Goal: Task Accomplishment & Management: Manage account settings

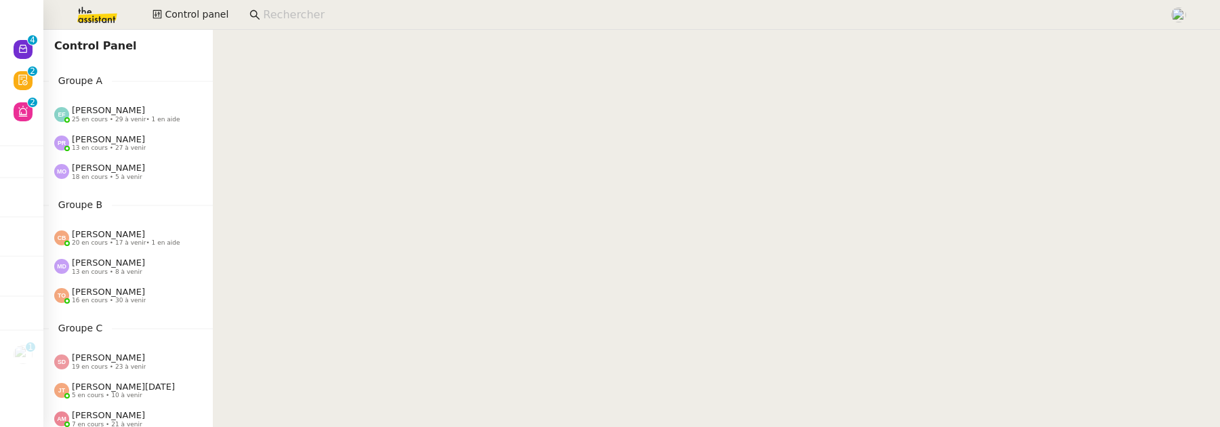
scroll to position [205, 0]
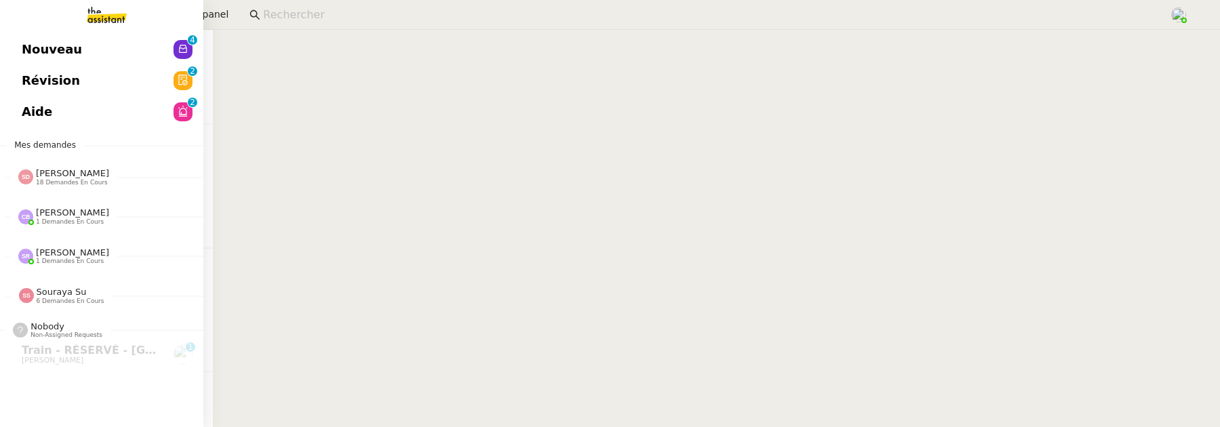
click at [35, 58] on span "Nouveau" at bounding box center [52, 49] width 60 height 20
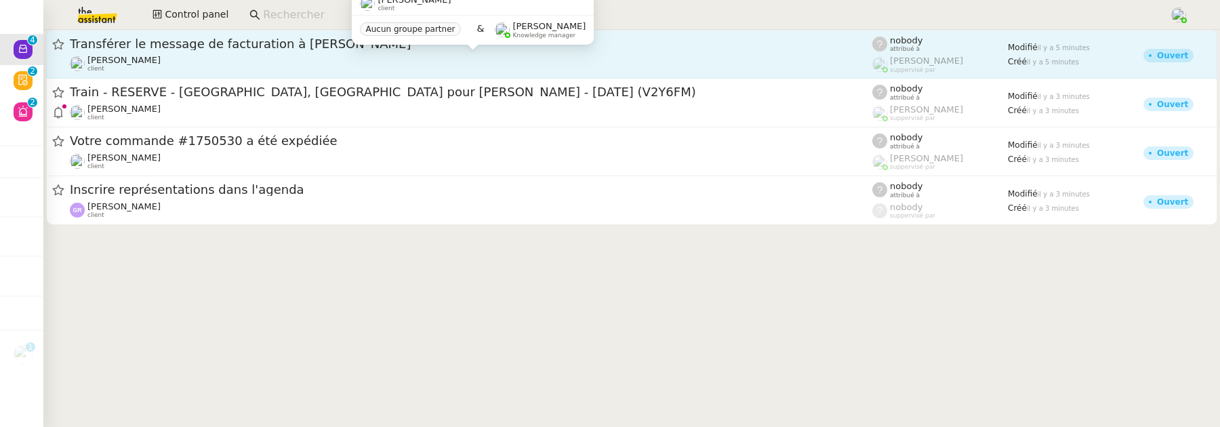
click at [337, 67] on div "Franck MUFFAT-JEANDET client" at bounding box center [471, 64] width 802 height 18
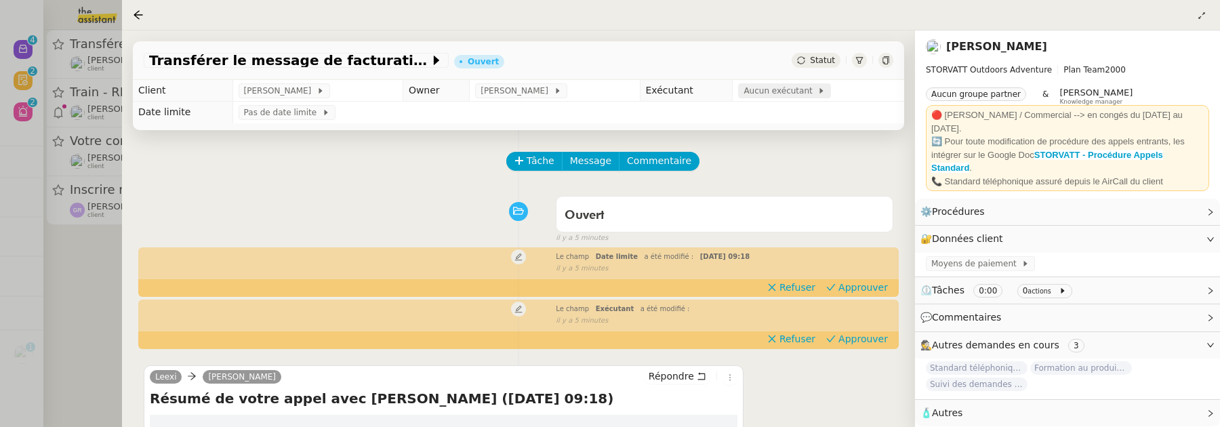
click at [790, 96] on span "Aucun exécutant" at bounding box center [780, 91] width 74 height 14
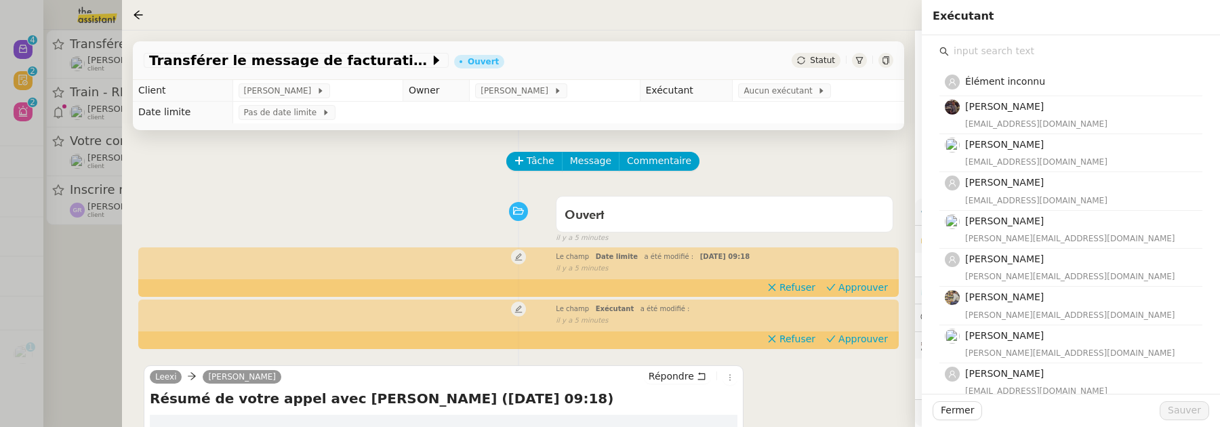
click at [1004, 55] on input "text" at bounding box center [1075, 51] width 253 height 18
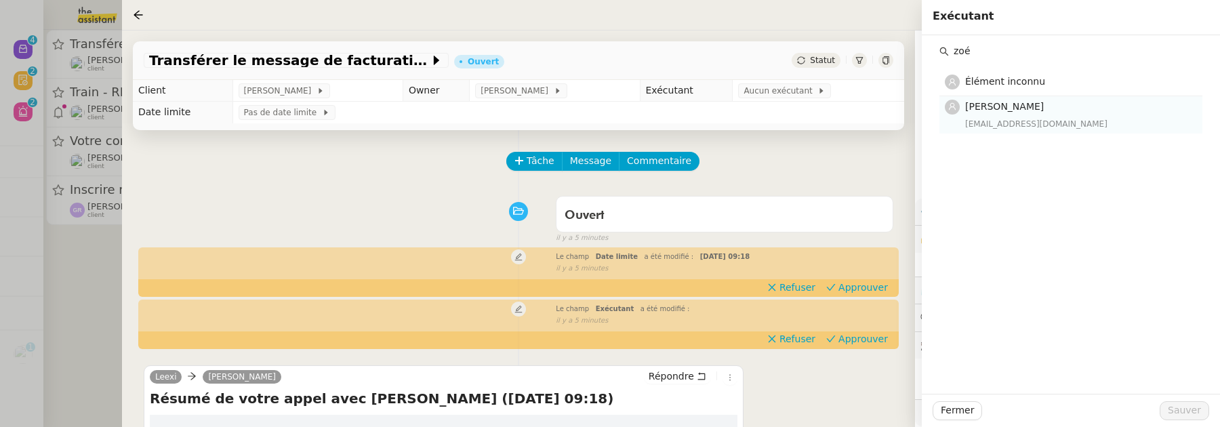
type input "zoé"
click at [1063, 117] on div "zoe@theassistant.team" at bounding box center [1079, 124] width 229 height 14
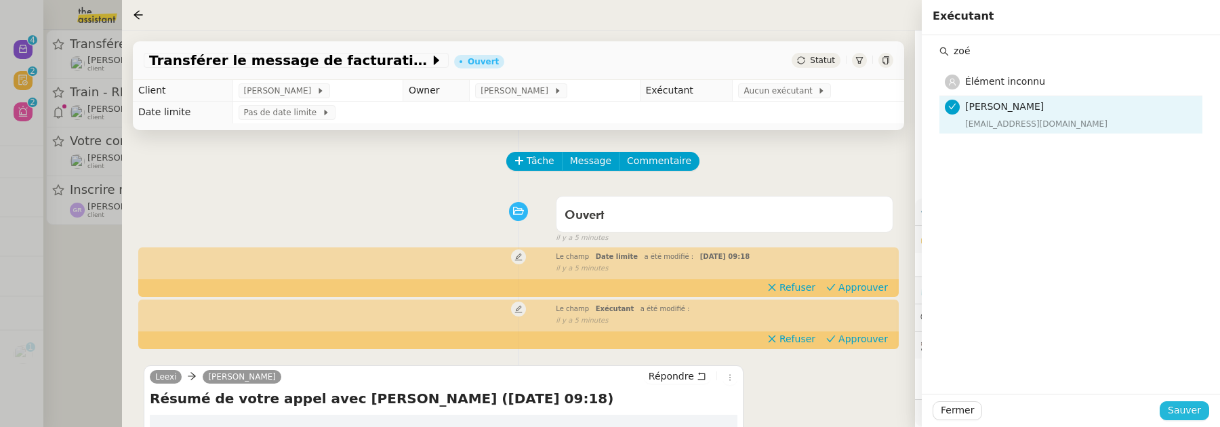
click at [1188, 405] on span "Sauver" at bounding box center [1184, 411] width 33 height 16
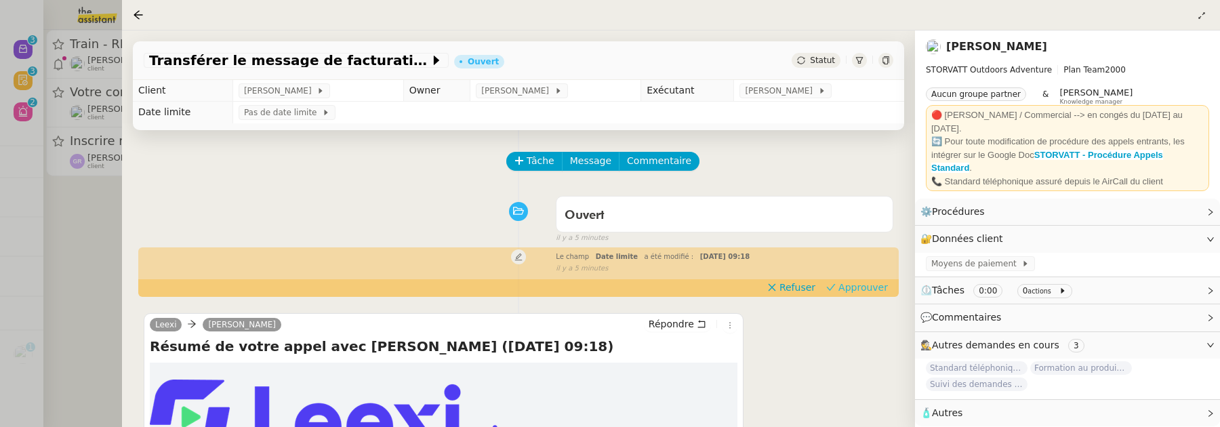
click at [856, 286] on span "Approuver" at bounding box center [862, 288] width 49 height 14
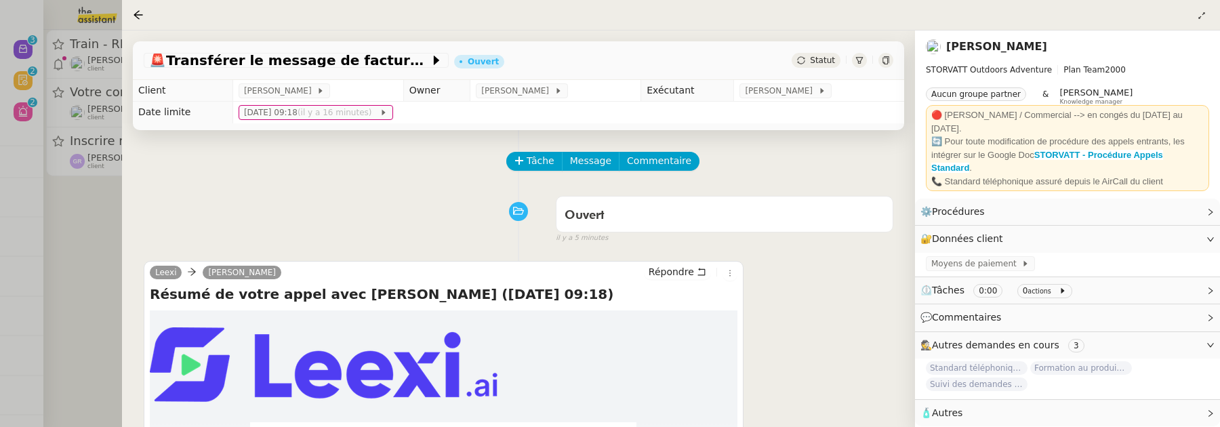
click at [102, 211] on div at bounding box center [610, 213] width 1220 height 427
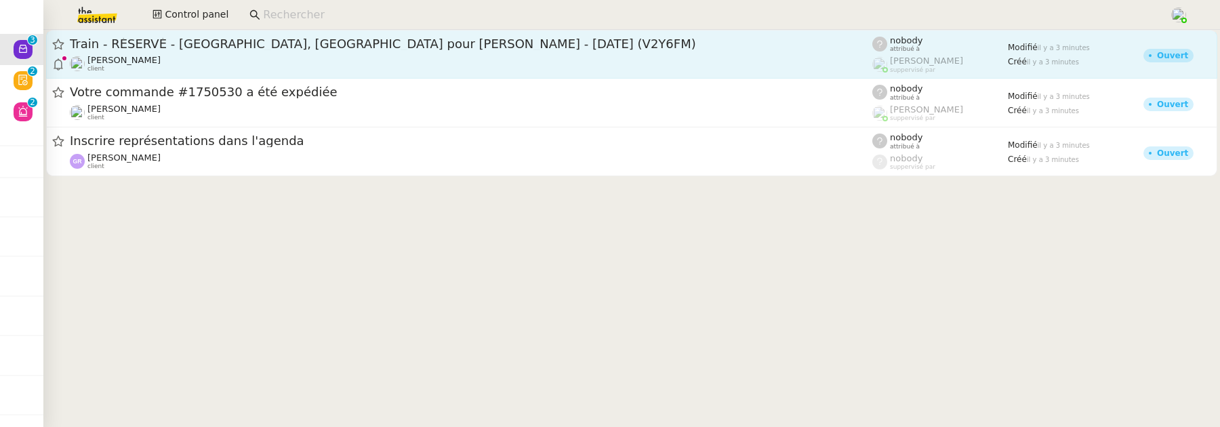
click at [281, 52] on div "Train - RÉSERVÉ - Paris, Île-de-France pour Kirsty JOHNSON - 18 nov., 2025 (V2Y…" at bounding box center [471, 54] width 802 height 37
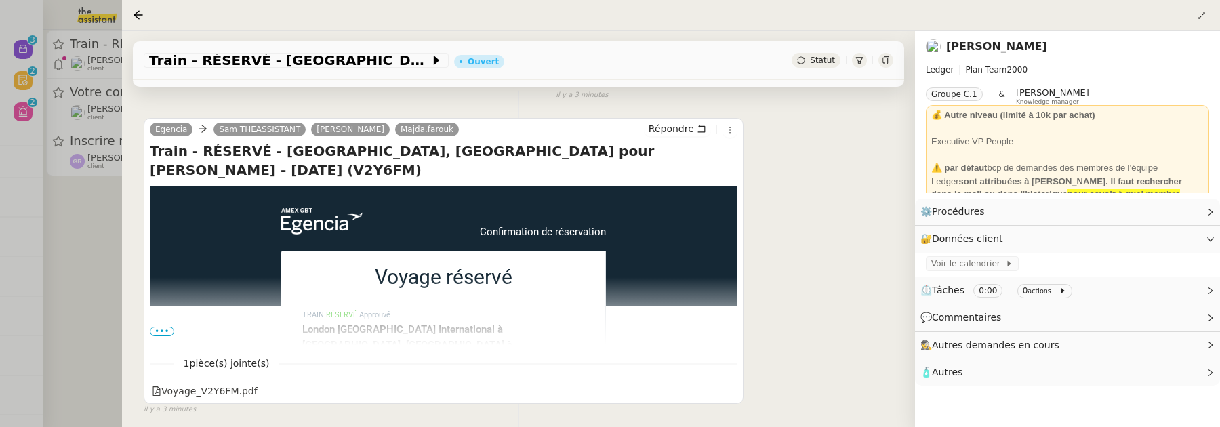
scroll to position [251, 0]
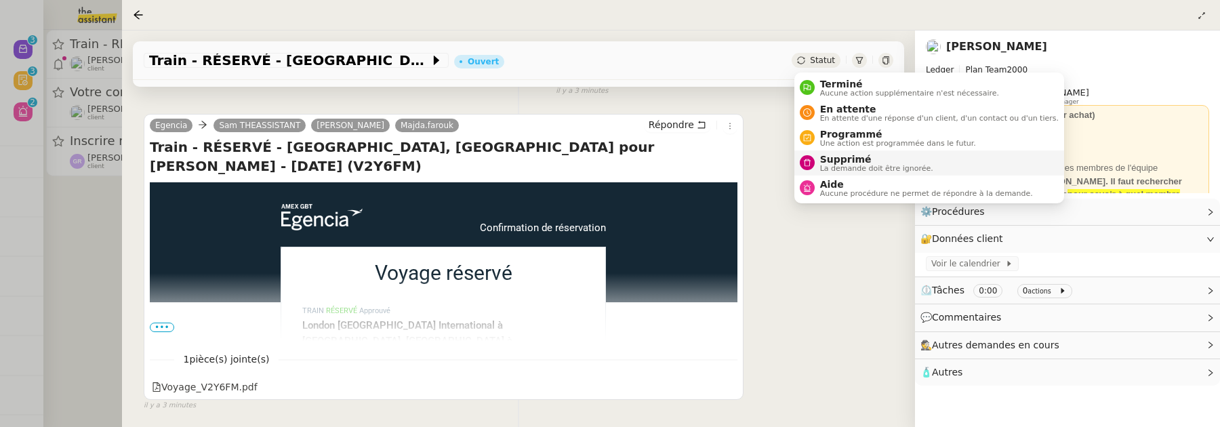
click at [838, 155] on span "Supprimé" at bounding box center [876, 159] width 113 height 11
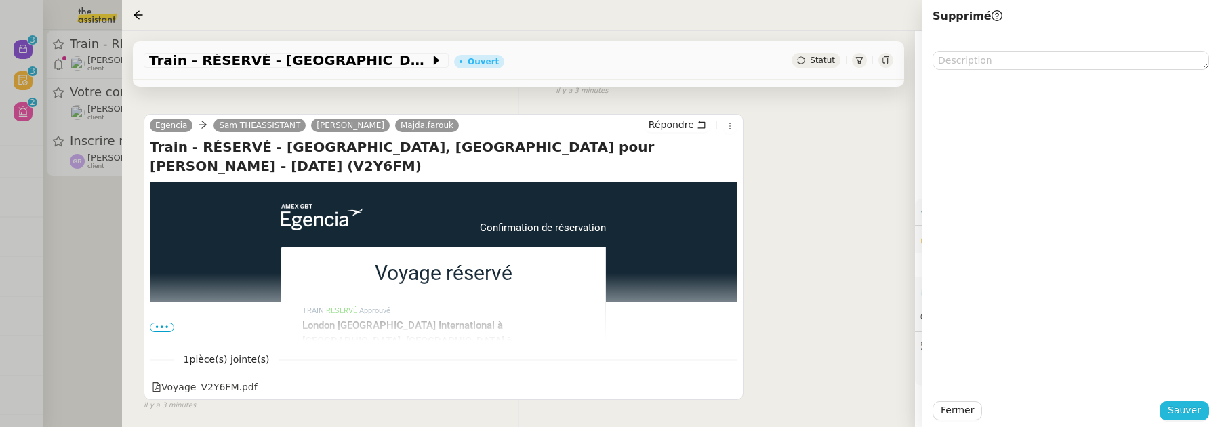
click at [1176, 416] on span "Sauver" at bounding box center [1184, 411] width 33 height 16
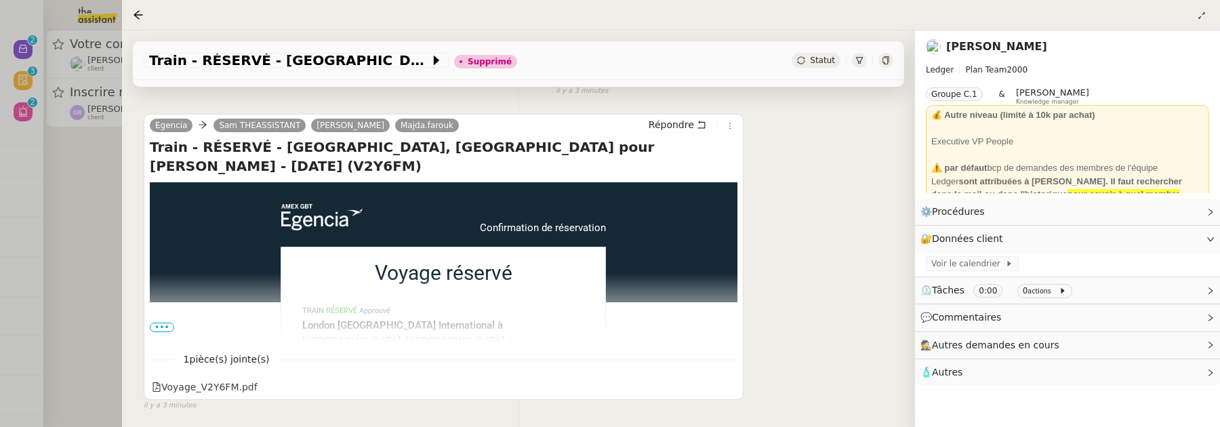
click at [83, 228] on div at bounding box center [610, 213] width 1220 height 427
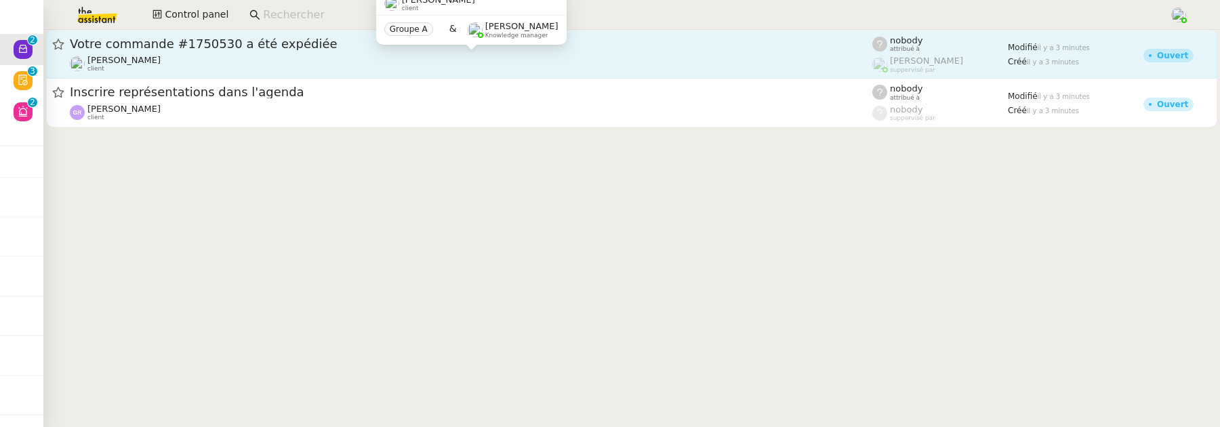
click at [343, 62] on div "Gabrielle Tavernier client" at bounding box center [471, 64] width 802 height 18
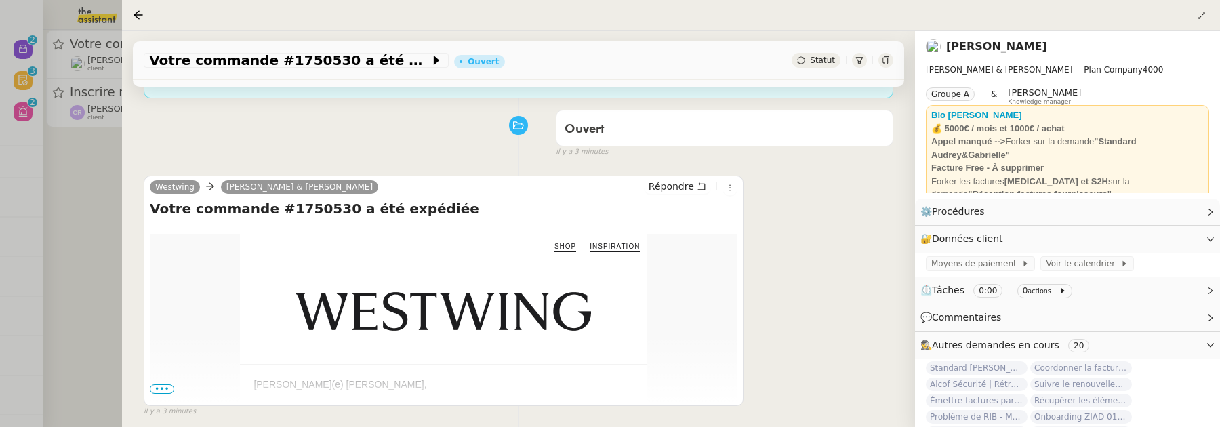
scroll to position [213, 0]
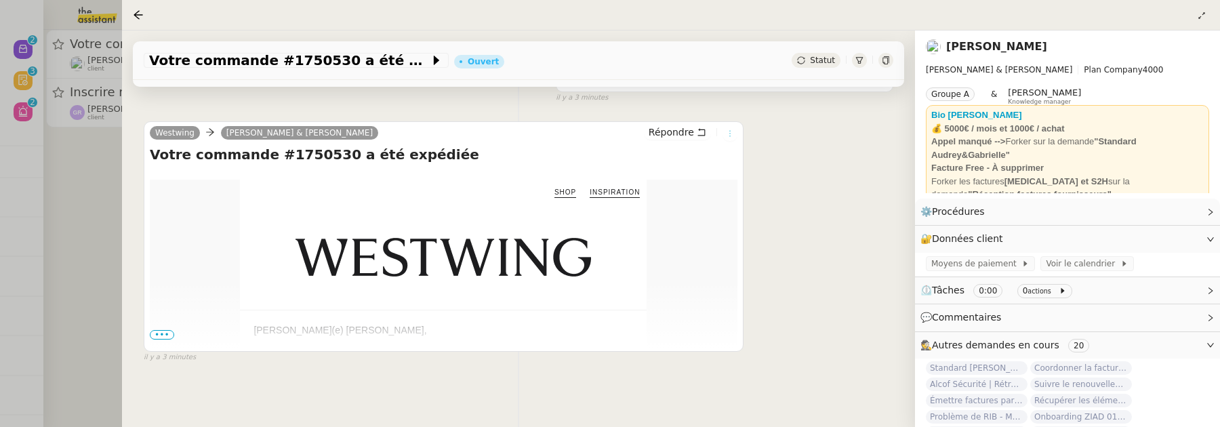
click at [732, 129] on icon at bounding box center [730, 133] width 8 height 8
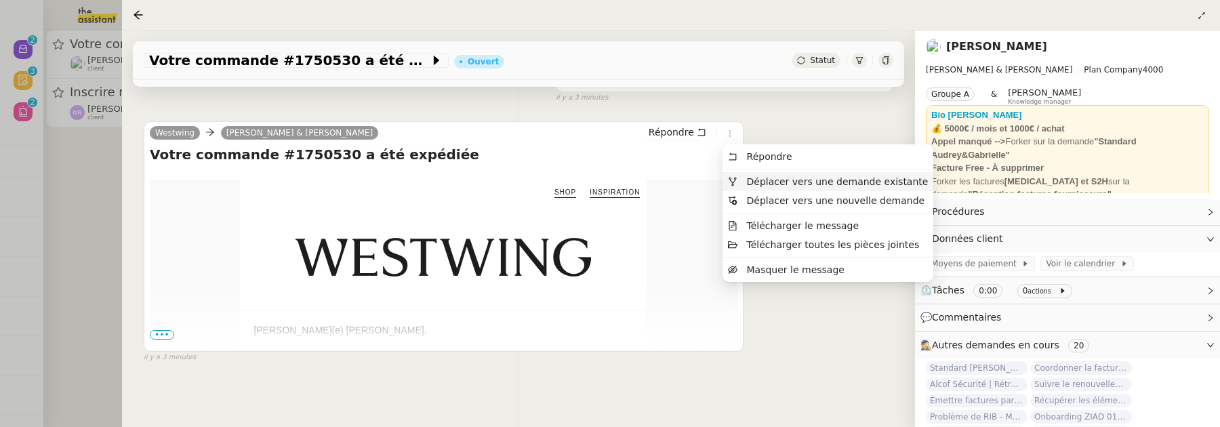
click at [763, 184] on span "Déplacer vers une demande existante" at bounding box center [838, 181] width 182 height 11
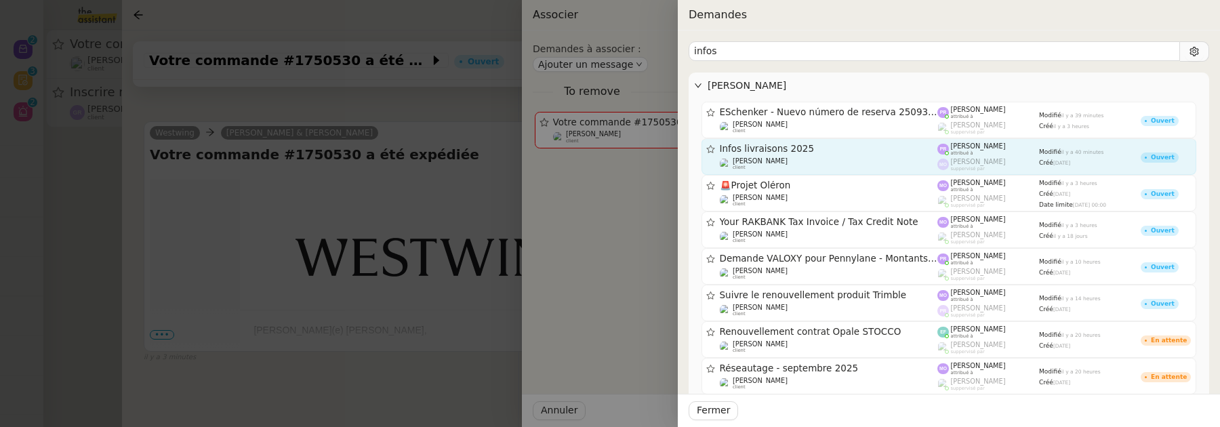
type input "infos"
click at [828, 161] on div "Gabrielle Tavernier client" at bounding box center [829, 164] width 218 height 14
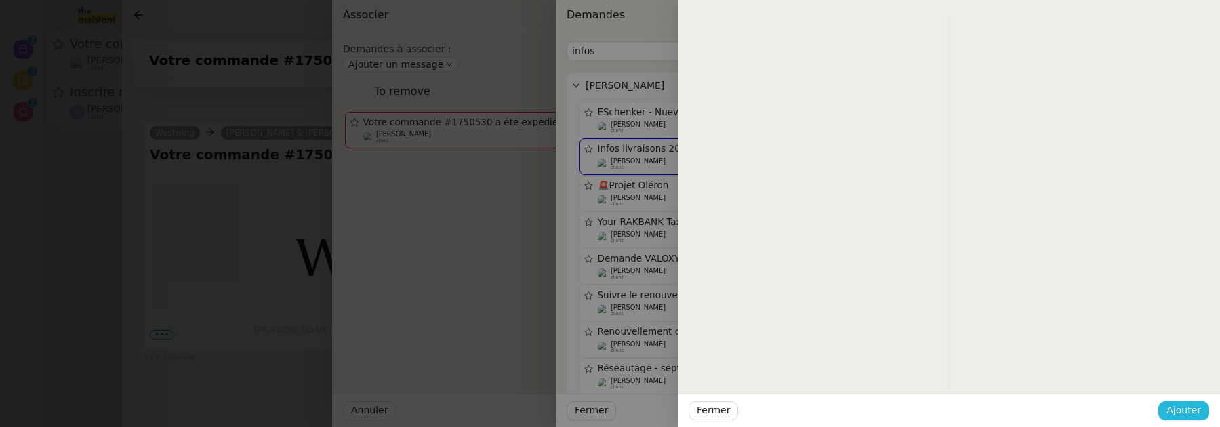
click at [1195, 409] on span "Ajouter" at bounding box center [1183, 411] width 35 height 16
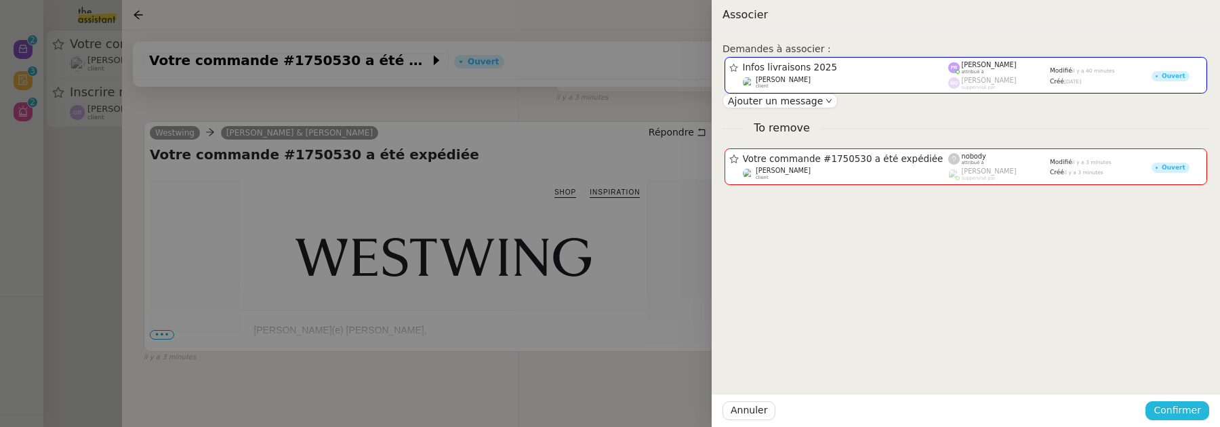
click at [1191, 410] on span "Confirmer" at bounding box center [1176, 411] width 47 height 16
click at [1184, 375] on span "Ajouter" at bounding box center [1178, 374] width 35 height 14
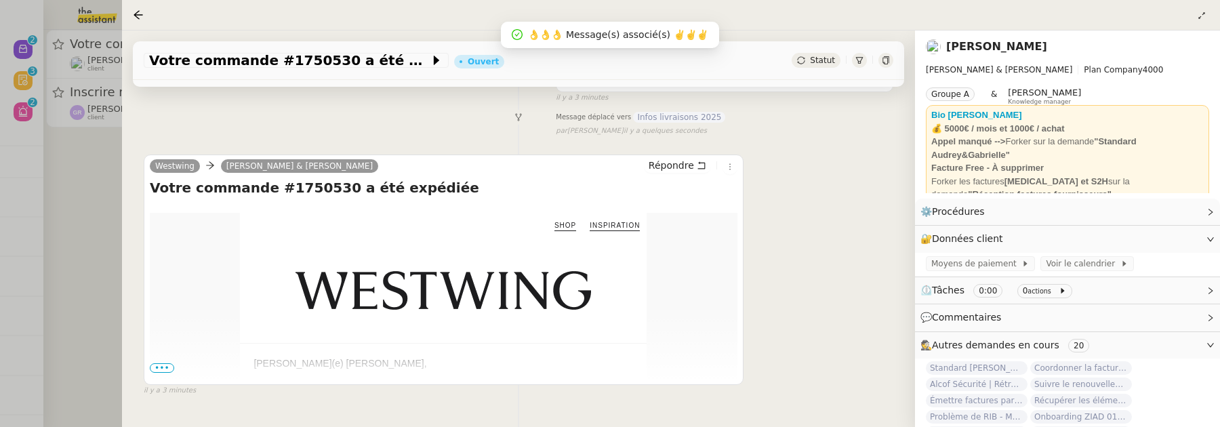
scroll to position [173, 0]
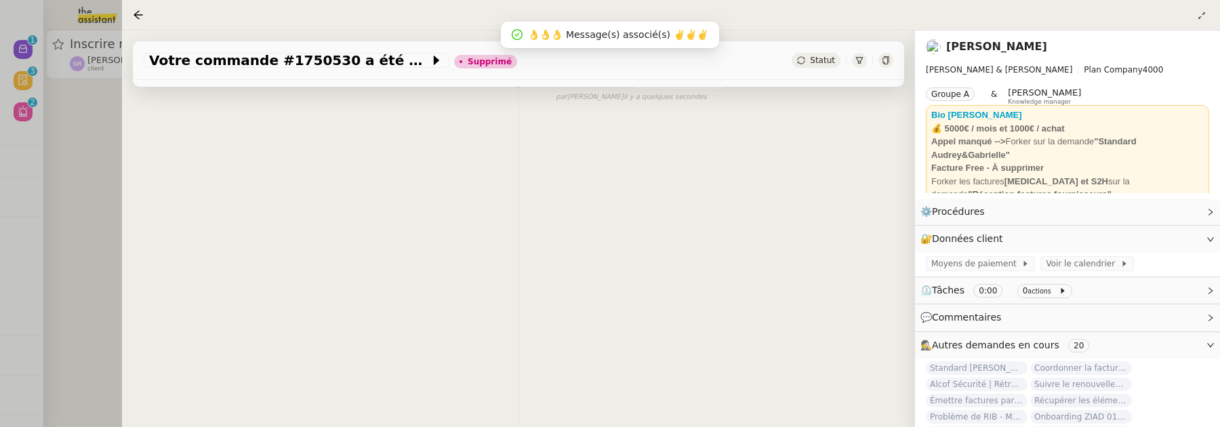
click at [78, 178] on div at bounding box center [610, 213] width 1220 height 427
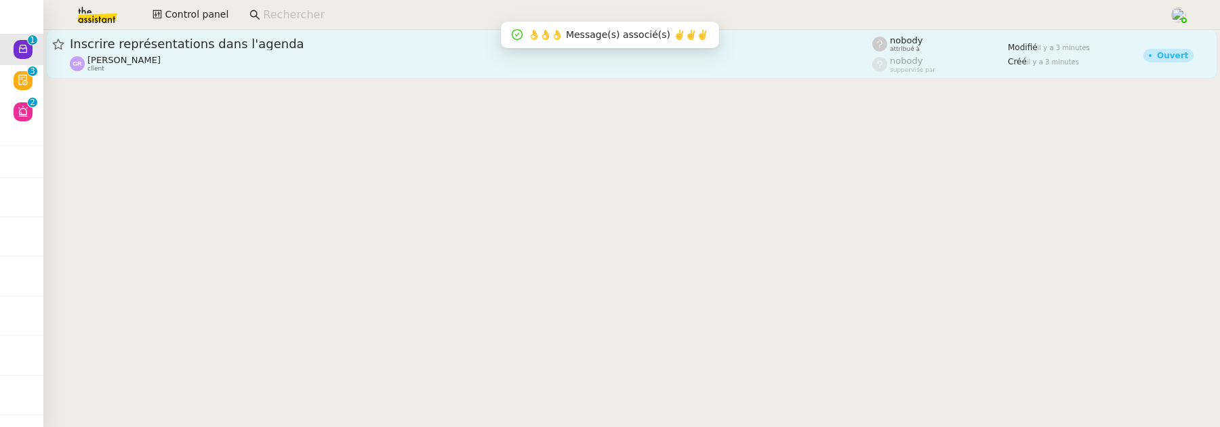
click at [228, 66] on div "Guillene RIBIERE client" at bounding box center [471, 64] width 802 height 18
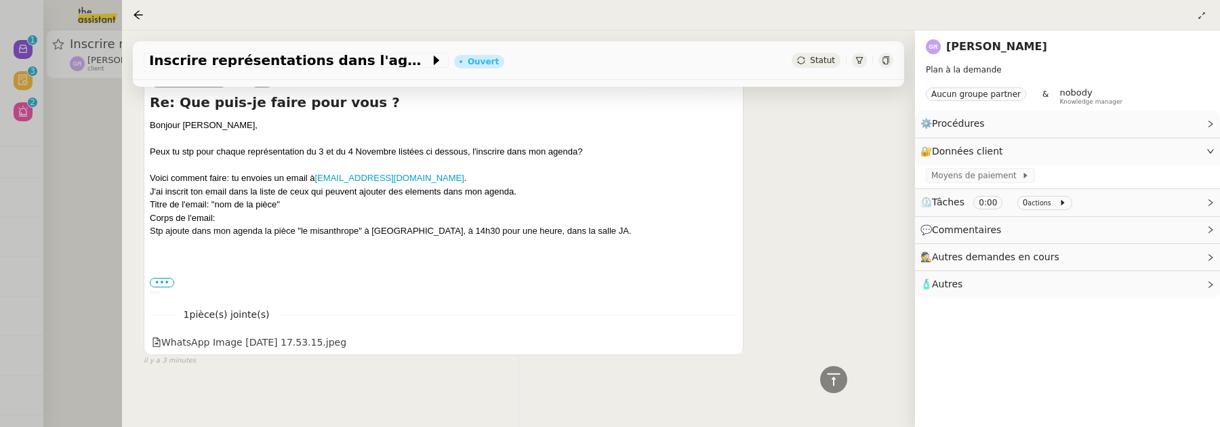
scroll to position [537, 0]
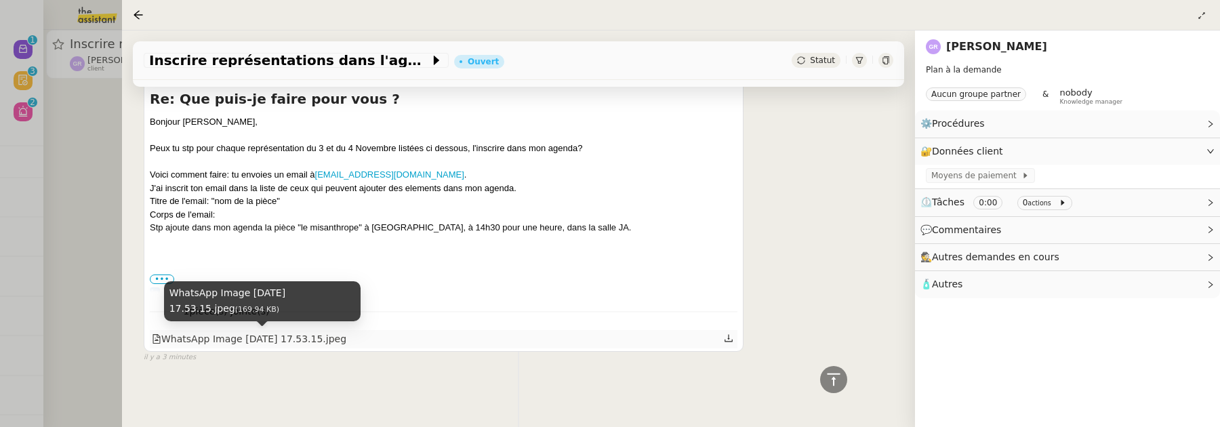
click at [333, 342] on div "WhatsApp Image 2025-09-14 at 17.53.15.jpeg" at bounding box center [249, 339] width 194 height 16
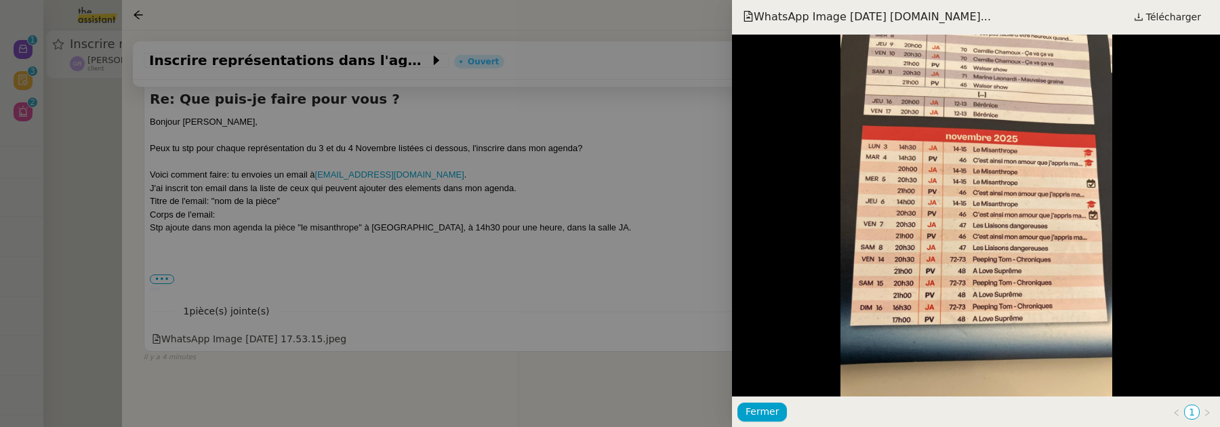
click at [89, 253] on div at bounding box center [610, 213] width 1220 height 427
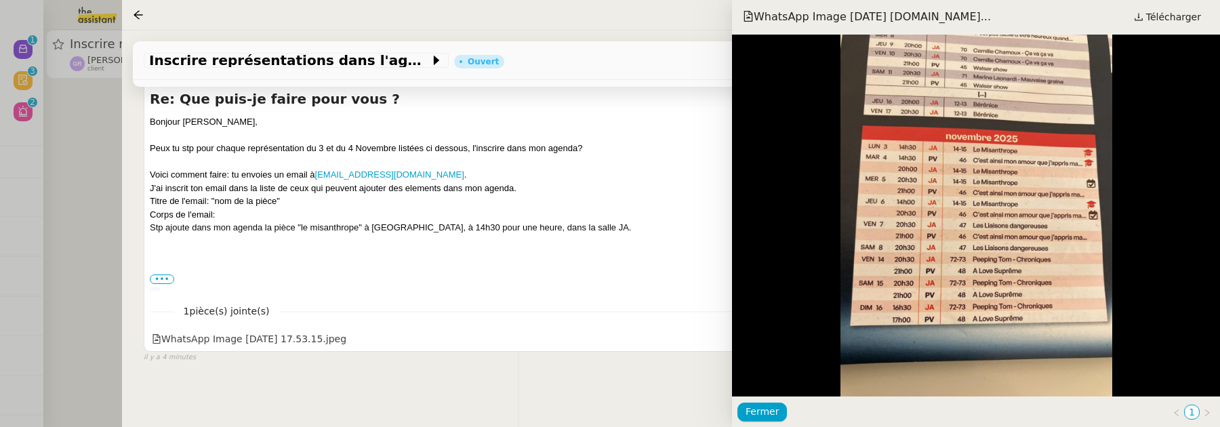
click at [89, 253] on div at bounding box center [610, 213] width 1220 height 427
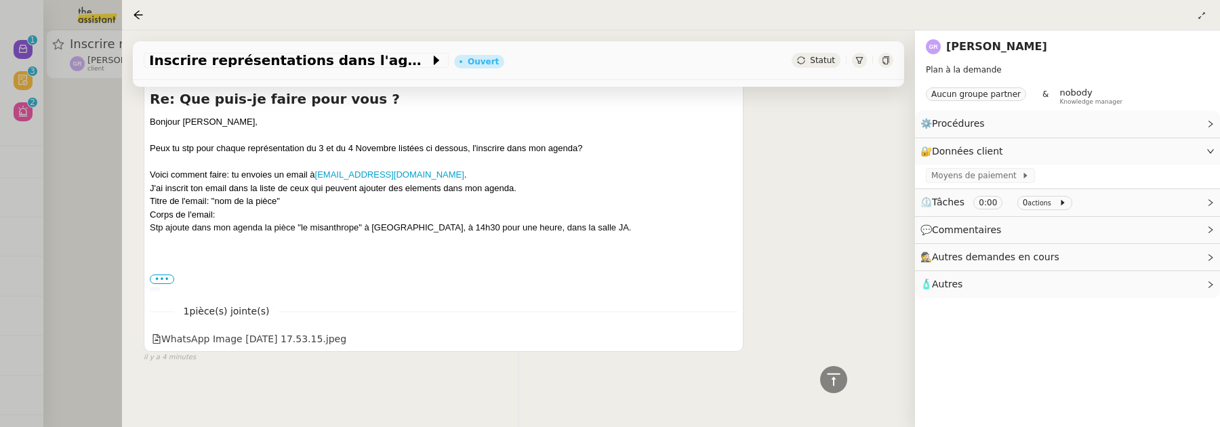
click at [103, 187] on div at bounding box center [610, 213] width 1220 height 427
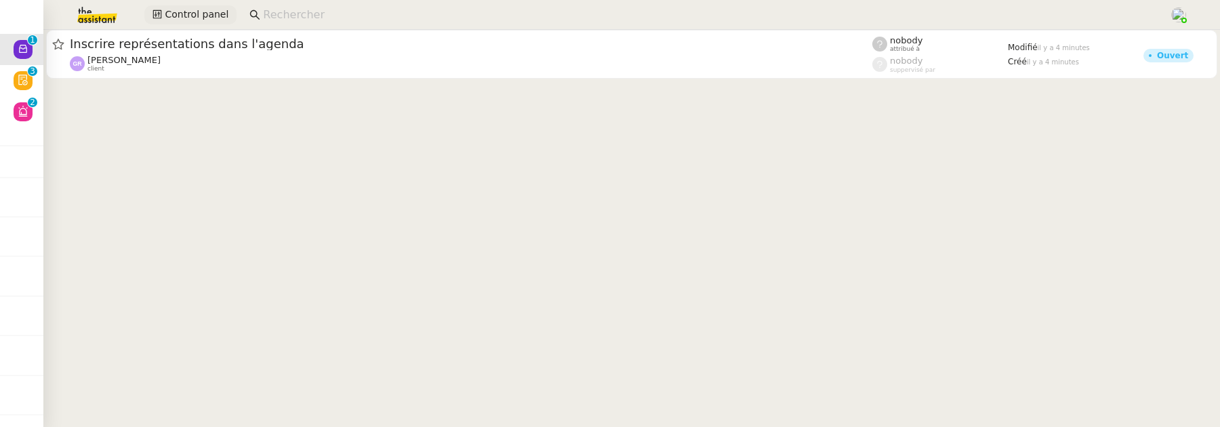
click at [188, 15] on span "Control panel" at bounding box center [197, 15] width 64 height 16
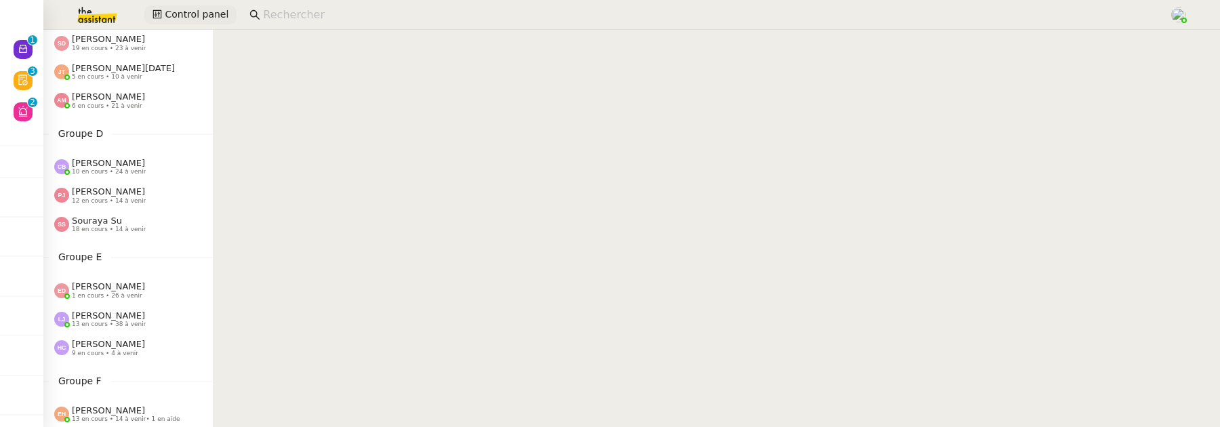
scroll to position [317, 0]
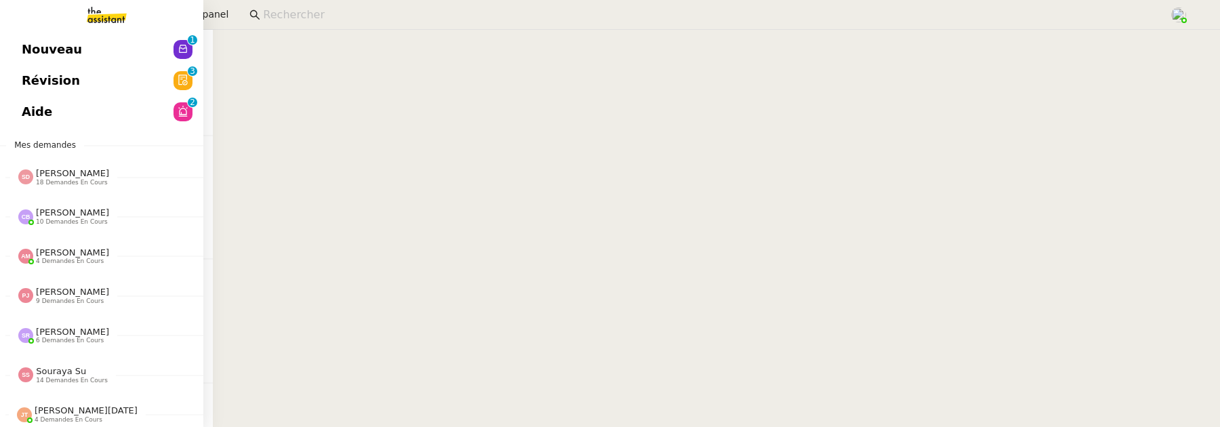
click at [32, 41] on span "Nouveau" at bounding box center [52, 49] width 60 height 20
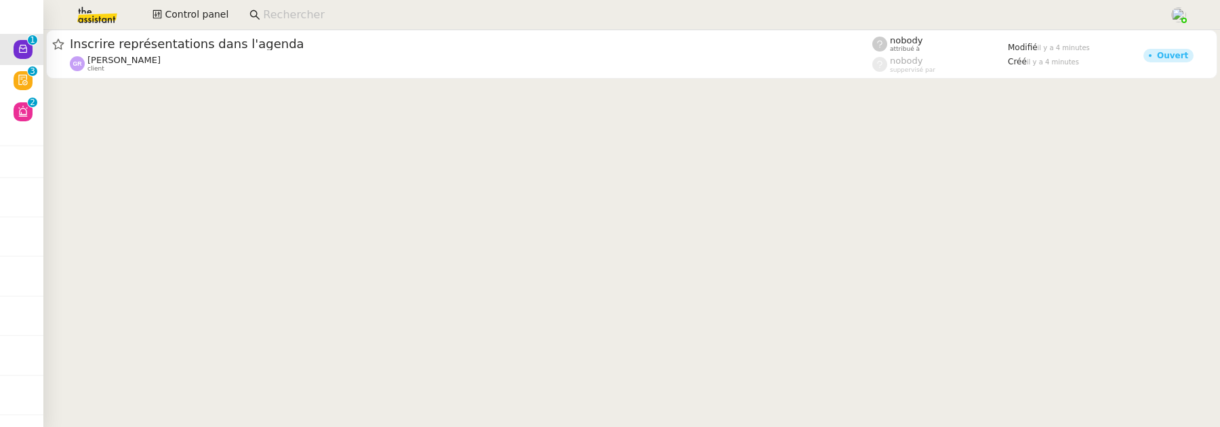
click at [355, 29] on app-search-bar at bounding box center [704, 15] width 924 height 30
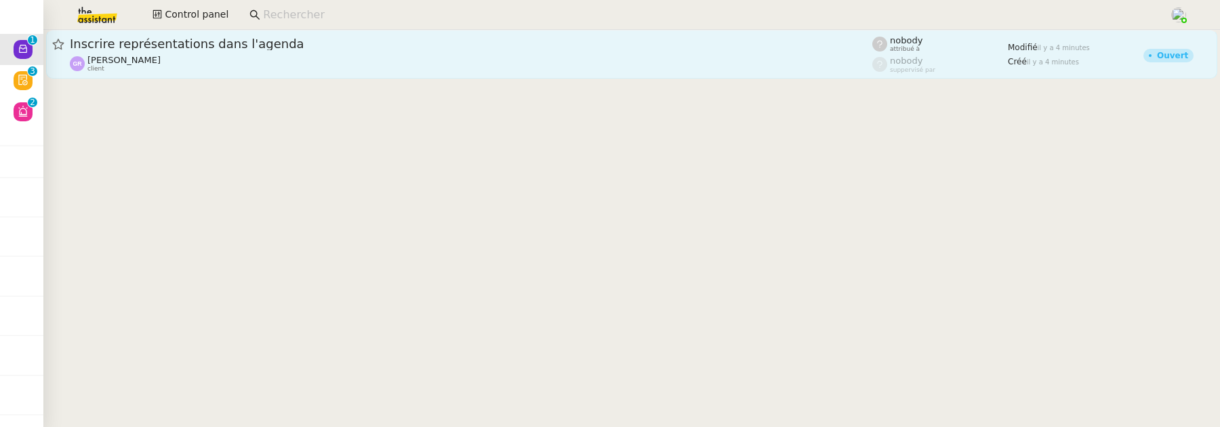
click at [356, 41] on span "Inscrire représentations dans l'agenda" at bounding box center [471, 44] width 802 height 12
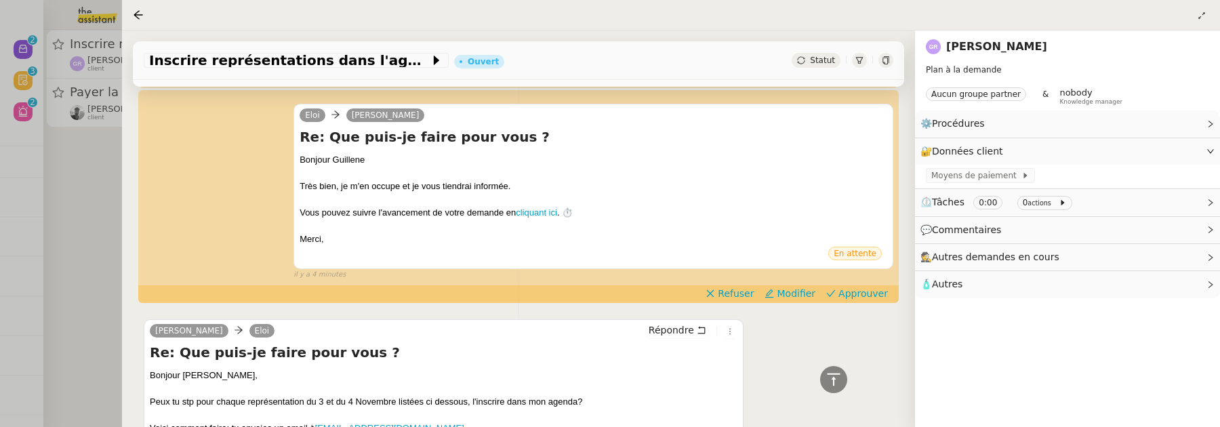
scroll to position [283, 0]
click at [871, 293] on span "Approuver" at bounding box center [862, 294] width 49 height 14
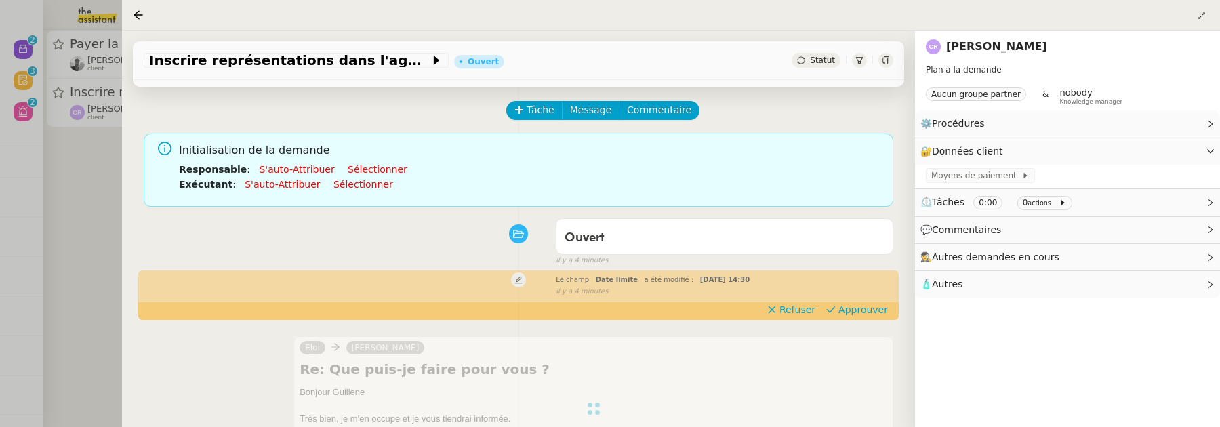
scroll to position [49, 0]
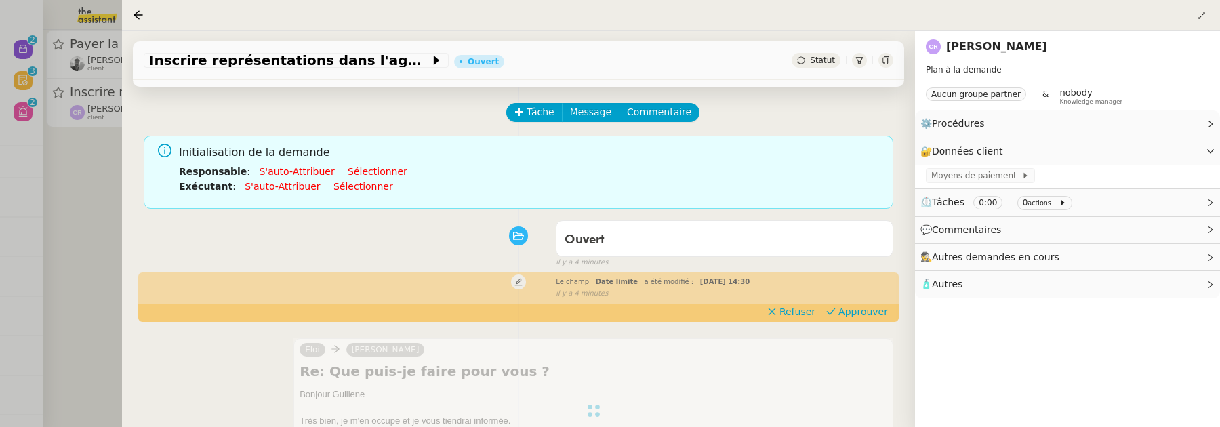
click at [846, 299] on div "Le champ Date limite a été modifié : lun. 3 nov. 2025 14:30 false il y a 4 minu…" at bounding box center [518, 286] width 749 height 25
click at [849, 312] on span "Approuver" at bounding box center [862, 312] width 49 height 14
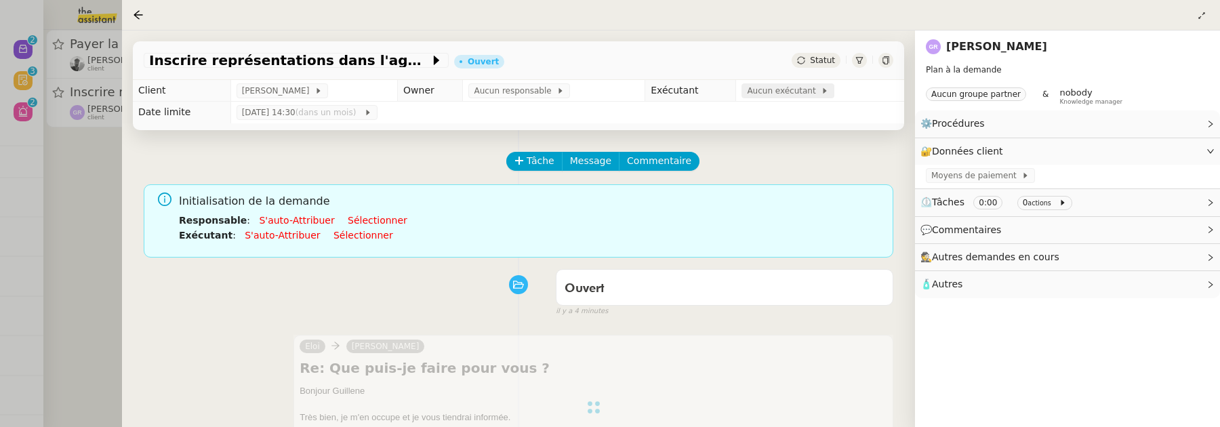
click at [769, 95] on span "Aucun exécutant" at bounding box center [784, 91] width 74 height 14
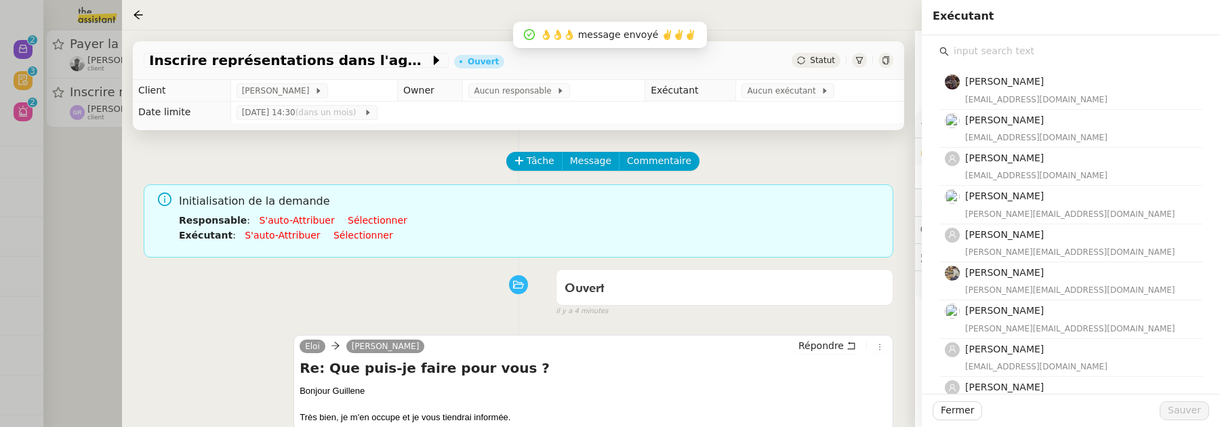
click at [1002, 48] on input "text" at bounding box center [1075, 51] width 253 height 18
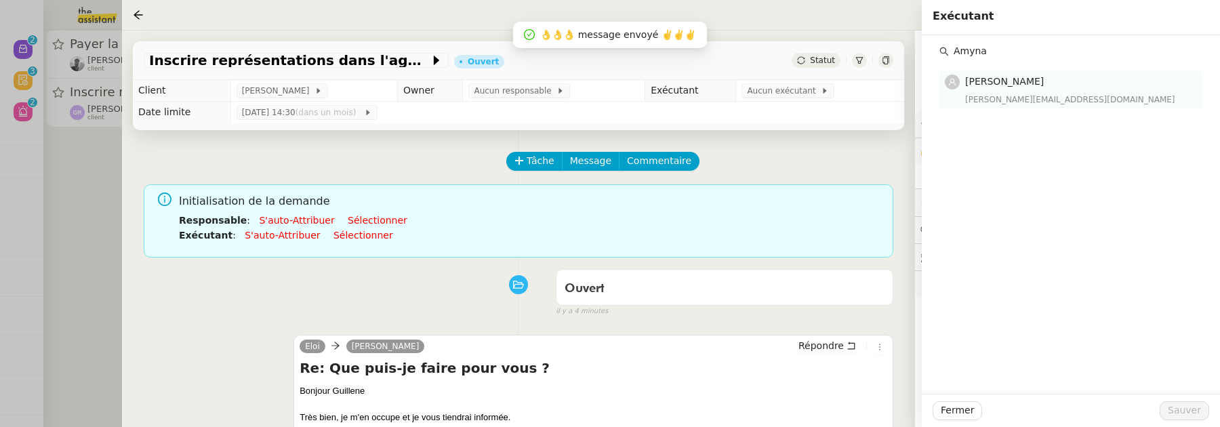
type input "Amyna"
click at [1025, 86] on span "[PERSON_NAME]" at bounding box center [1004, 81] width 79 height 11
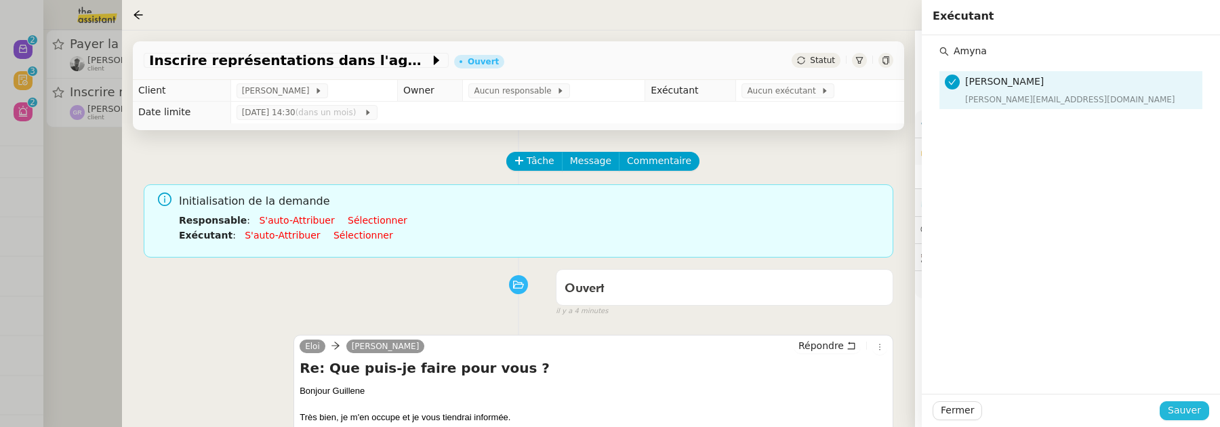
click at [1186, 406] on span "Sauver" at bounding box center [1184, 411] width 33 height 16
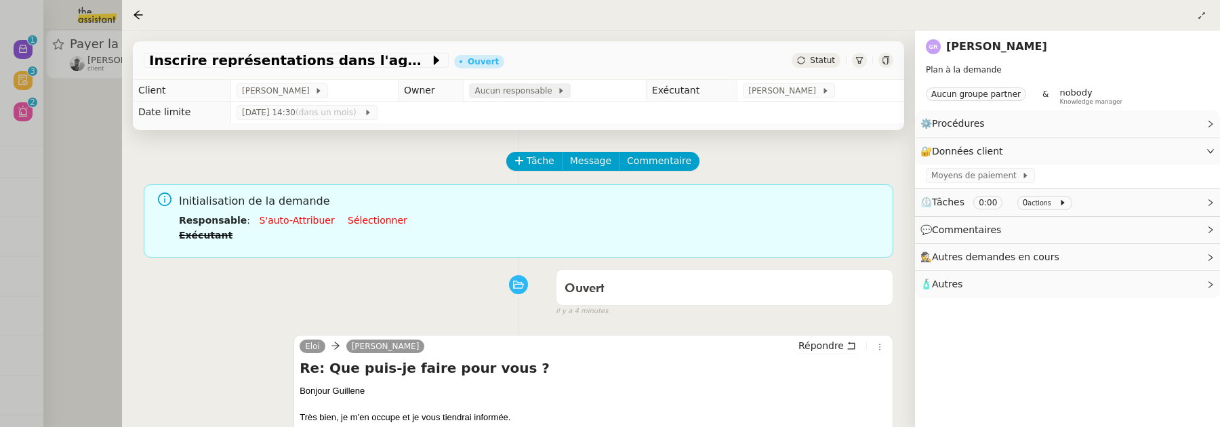
click at [523, 94] on span "Aucun responsable" at bounding box center [515, 91] width 83 height 14
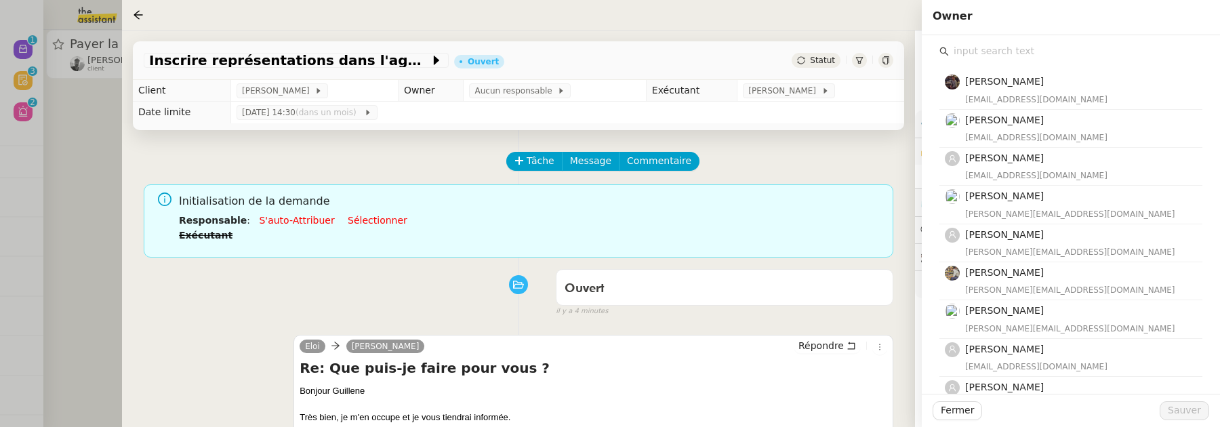
click at [1000, 52] on input "text" at bounding box center [1075, 51] width 253 height 18
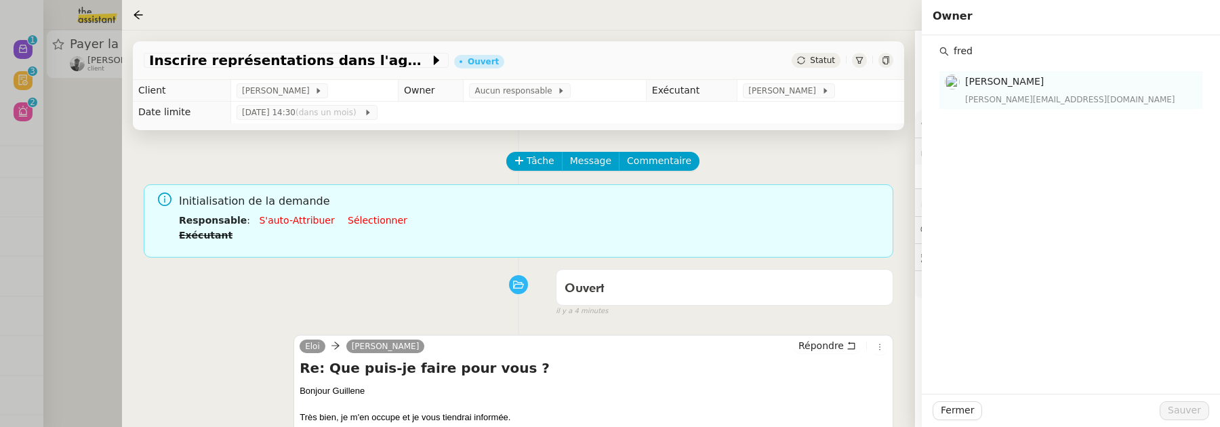
type input "fred"
click at [1012, 94] on div "frederique@team.theassistant.com" at bounding box center [1079, 100] width 229 height 14
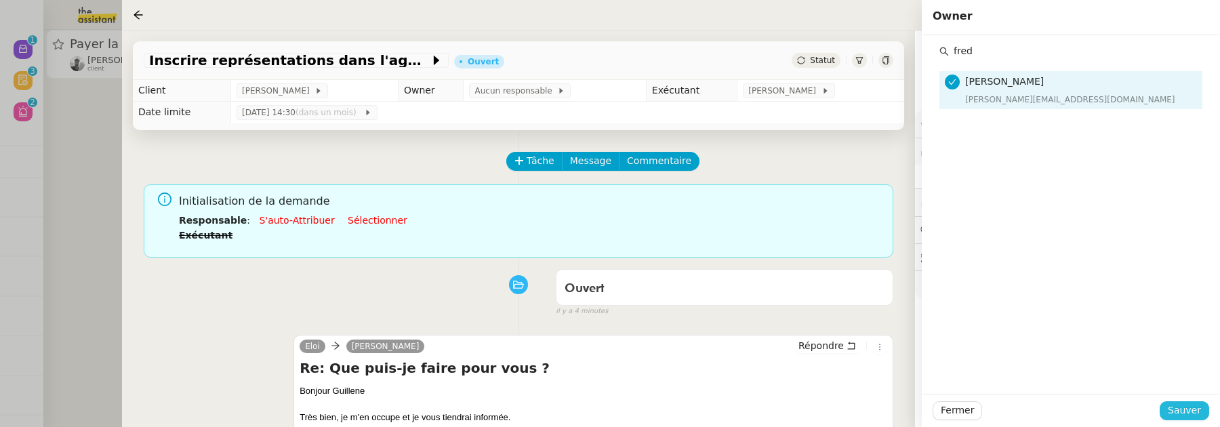
click at [1187, 413] on span "Sauver" at bounding box center [1184, 411] width 33 height 16
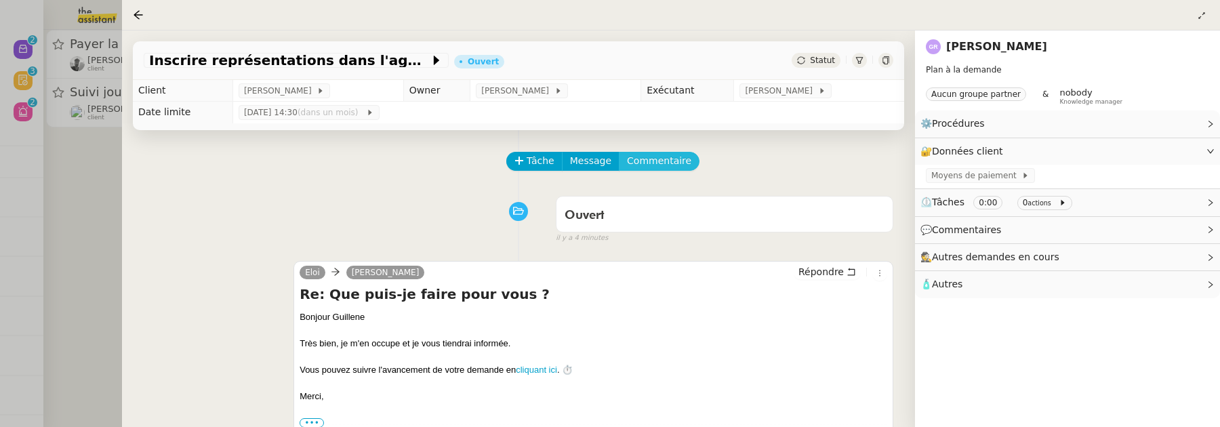
click at [659, 152] on button "Commentaire" at bounding box center [659, 161] width 81 height 19
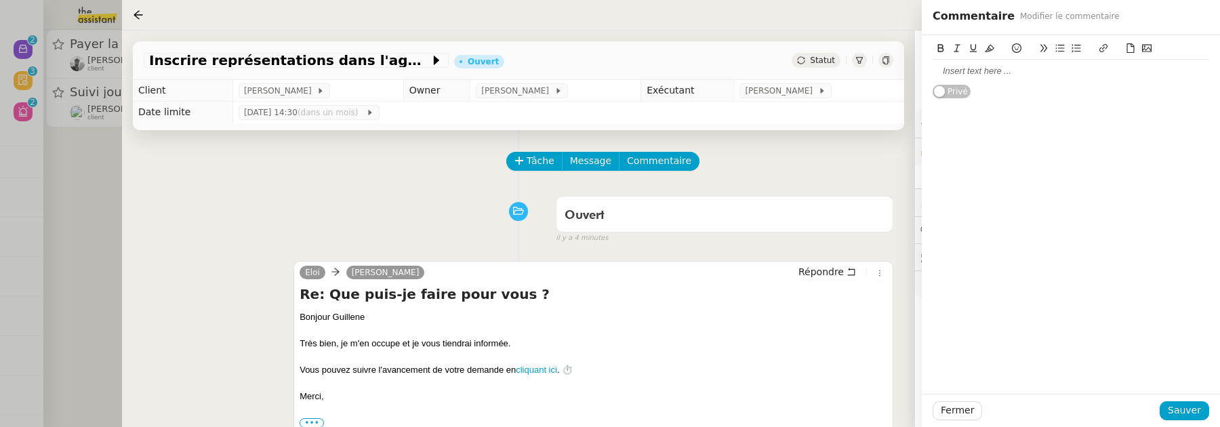
click at [1026, 75] on div at bounding box center [1070, 71] width 276 height 12
click at [1177, 407] on span "Sauver" at bounding box center [1184, 411] width 33 height 16
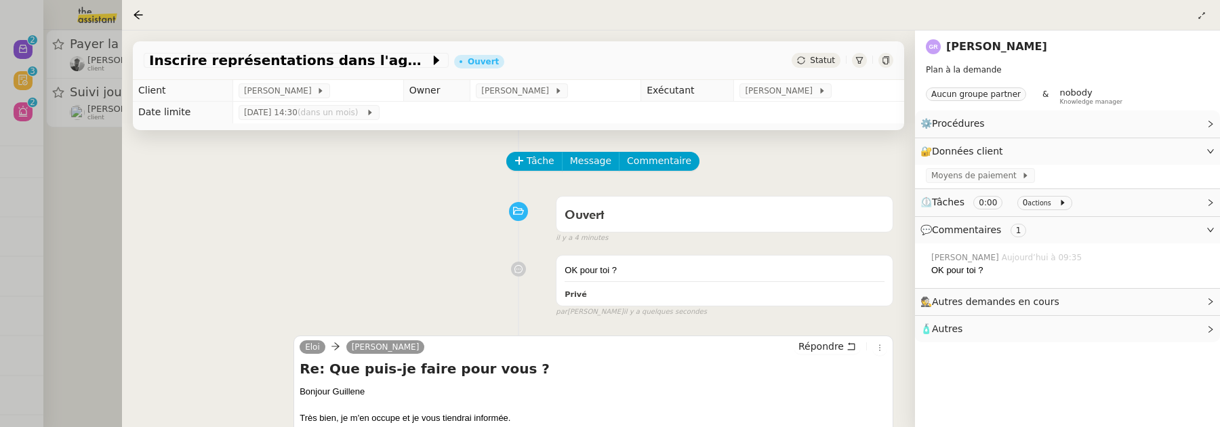
click at [94, 198] on div at bounding box center [610, 213] width 1220 height 427
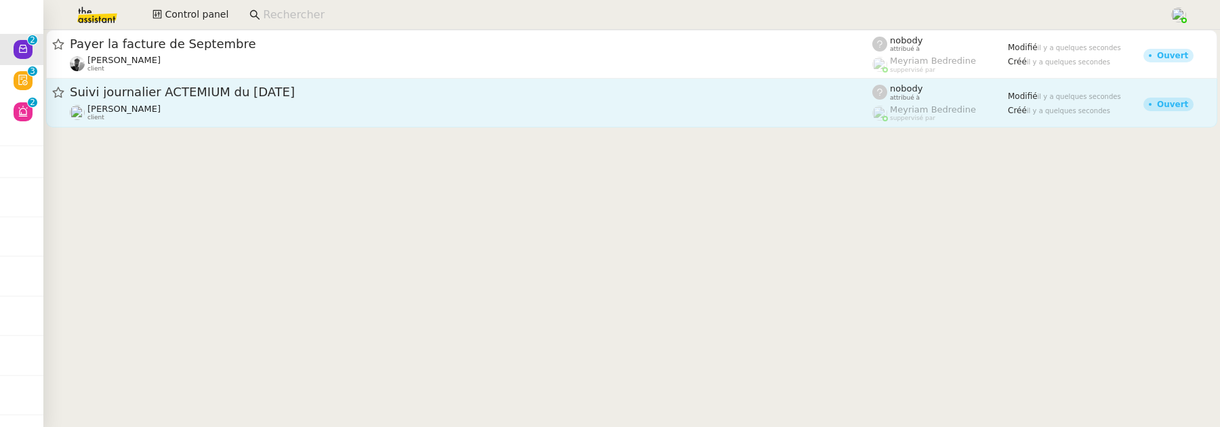
click at [291, 92] on span "Suivi journalier ACTEMIUM du 29-09-2025" at bounding box center [471, 92] width 802 height 12
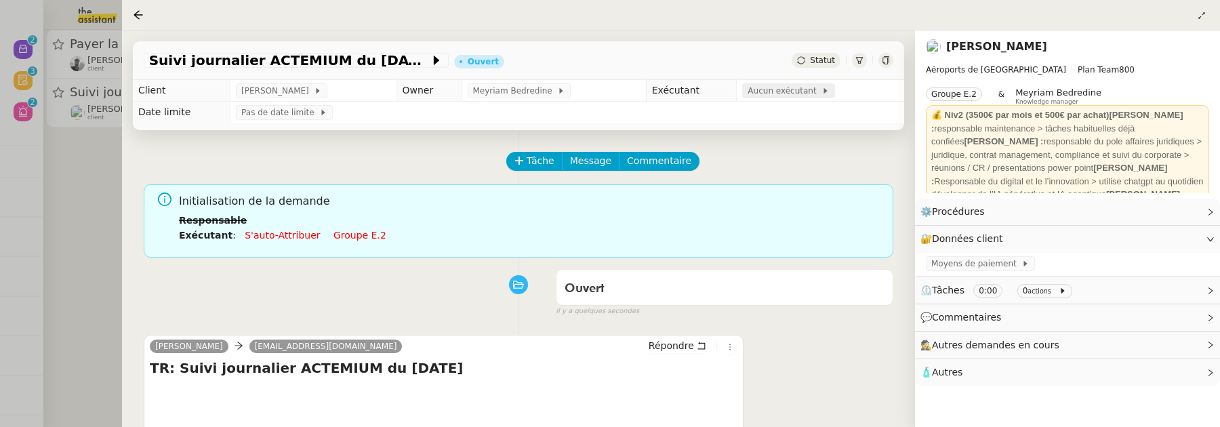
click at [797, 93] on span "Aucun exécutant" at bounding box center [784, 91] width 74 height 14
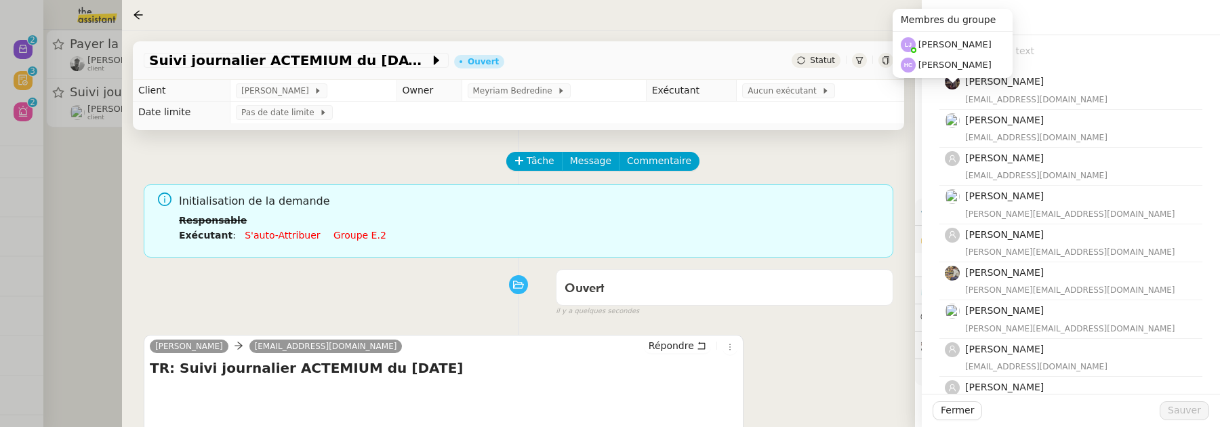
click at [1051, 46] on input "text" at bounding box center [1075, 51] width 253 height 18
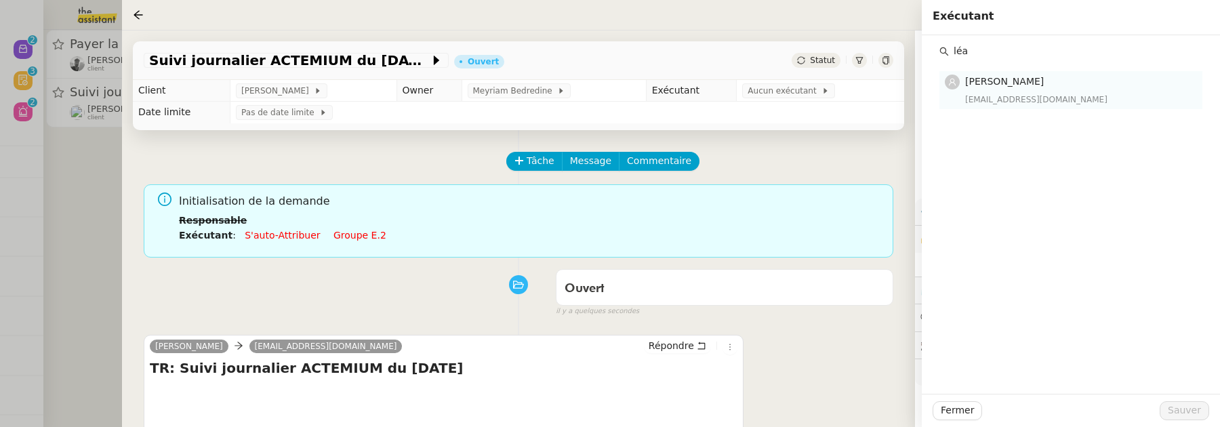
type input "léa"
click at [1059, 85] on h4 "Léa Jonville" at bounding box center [1079, 82] width 229 height 16
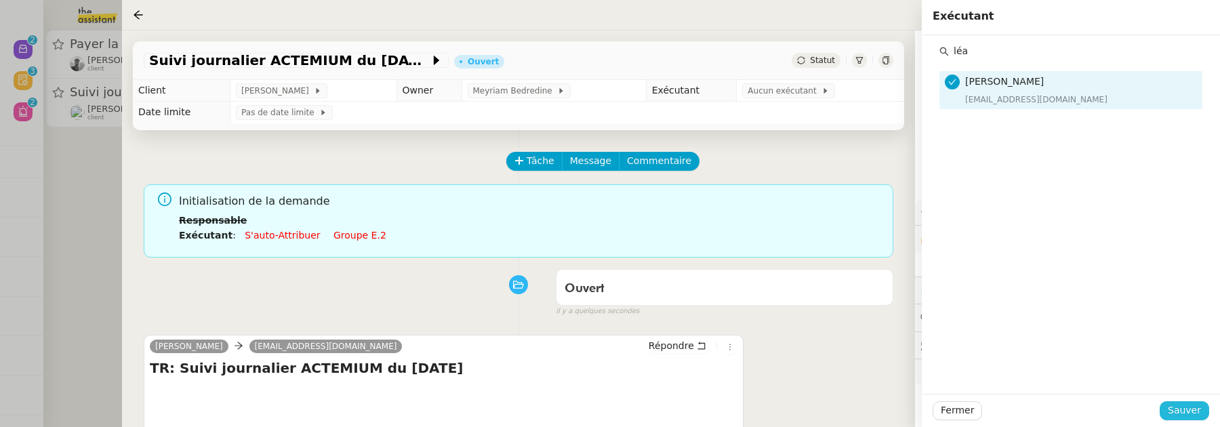
click at [1195, 403] on span "Sauver" at bounding box center [1184, 411] width 33 height 16
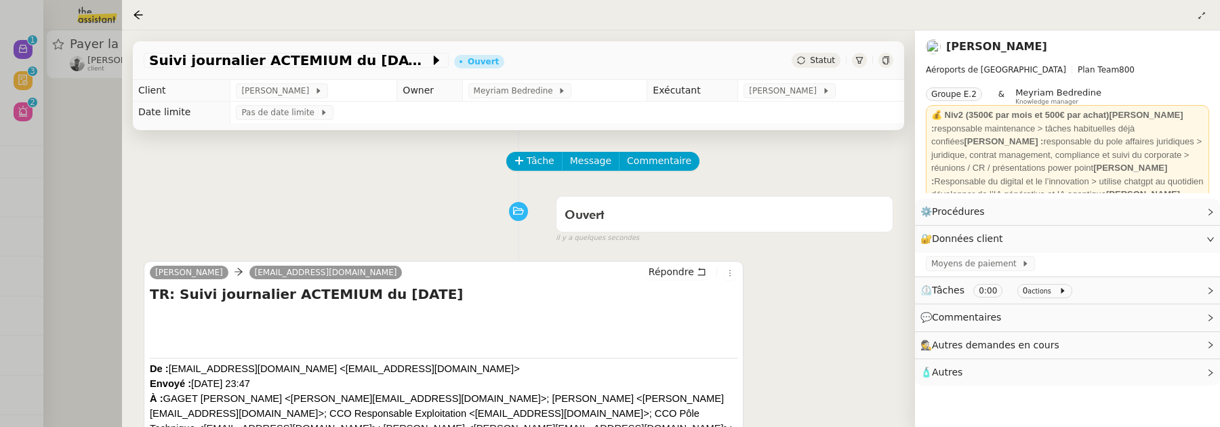
click at [83, 187] on div at bounding box center [610, 213] width 1220 height 427
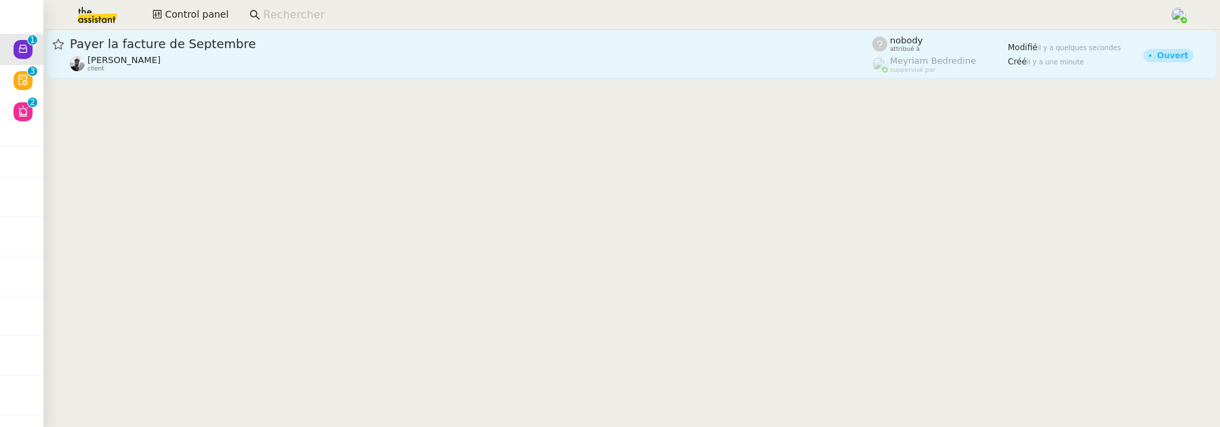
click at [232, 64] on div "Victor Peyre client" at bounding box center [471, 64] width 802 height 18
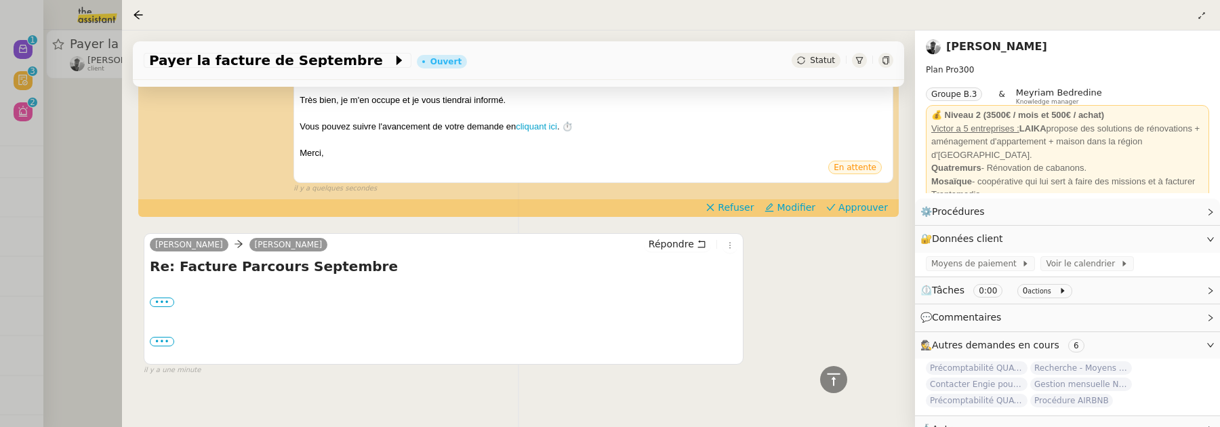
scroll to position [361, 0]
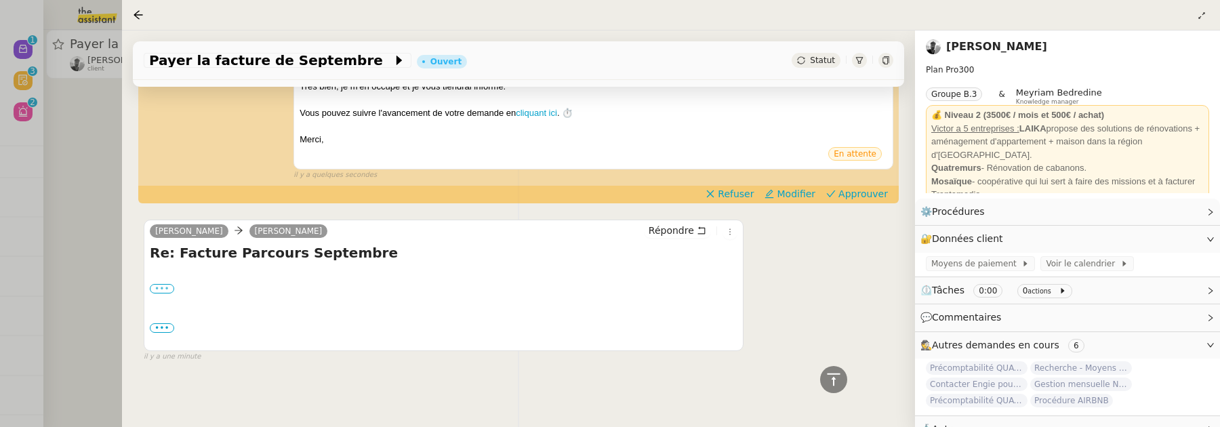
click at [165, 291] on label "•••" at bounding box center [162, 288] width 24 height 9
click at [0, 0] on input "•••" at bounding box center [0, 0] width 0 height 0
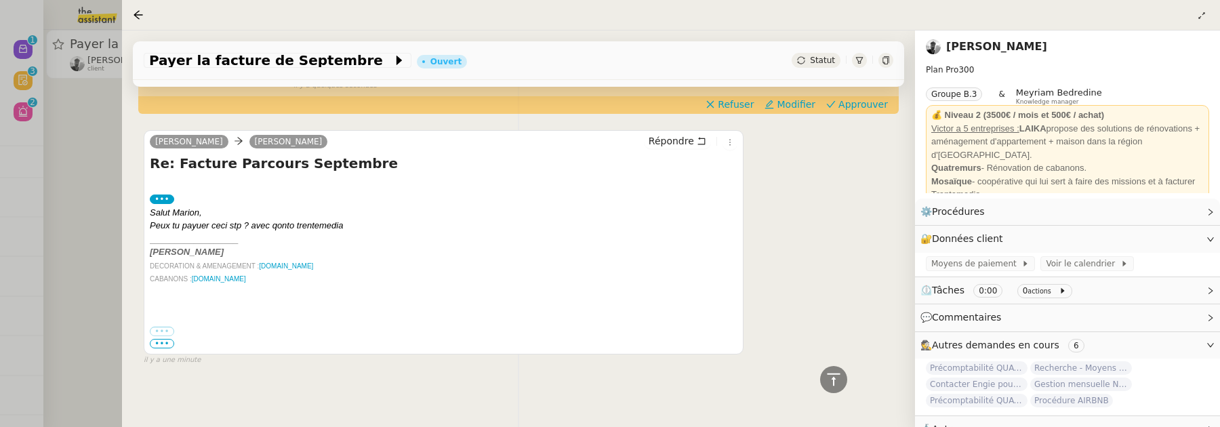
scroll to position [451, 0]
click at [161, 341] on span "•••" at bounding box center [162, 342] width 24 height 9
click at [164, 329] on label "•••" at bounding box center [162, 330] width 24 height 9
click at [0, 0] on input "•••" at bounding box center [0, 0] width 0 height 0
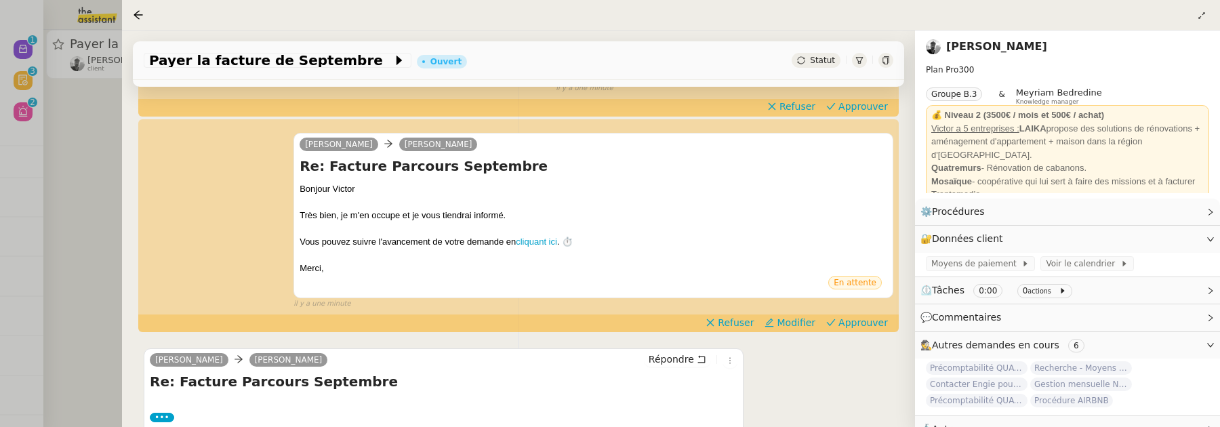
scroll to position [234, 0]
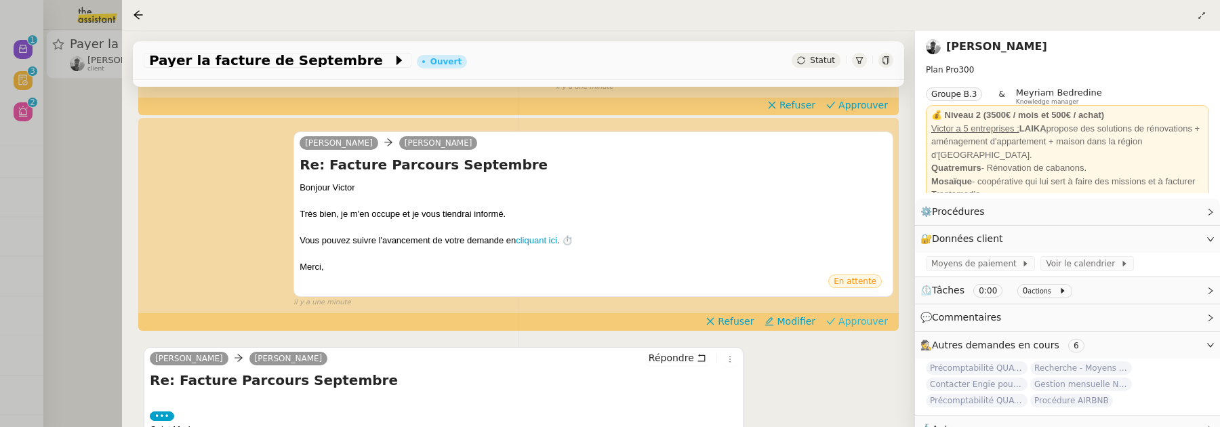
click at [876, 321] on span "Approuver" at bounding box center [862, 321] width 49 height 14
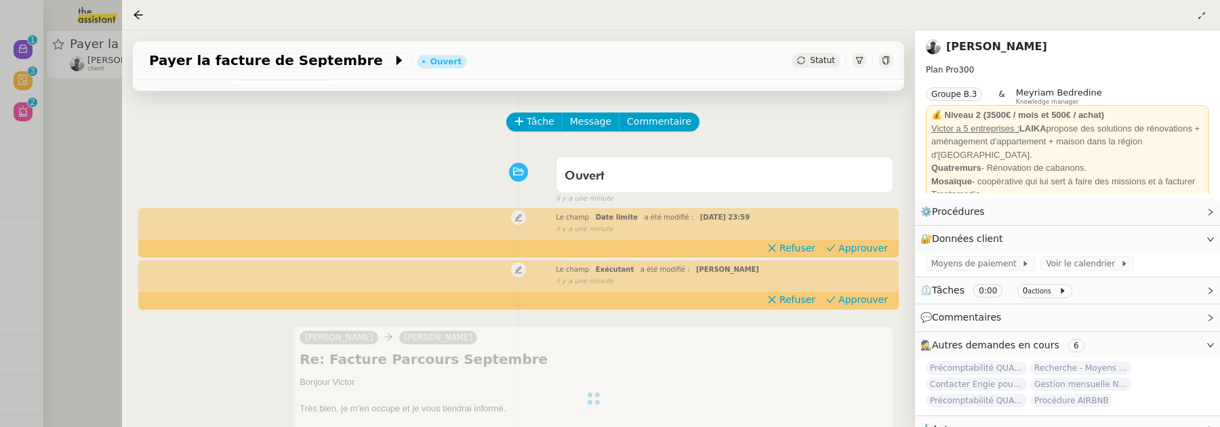
scroll to position [41, 0]
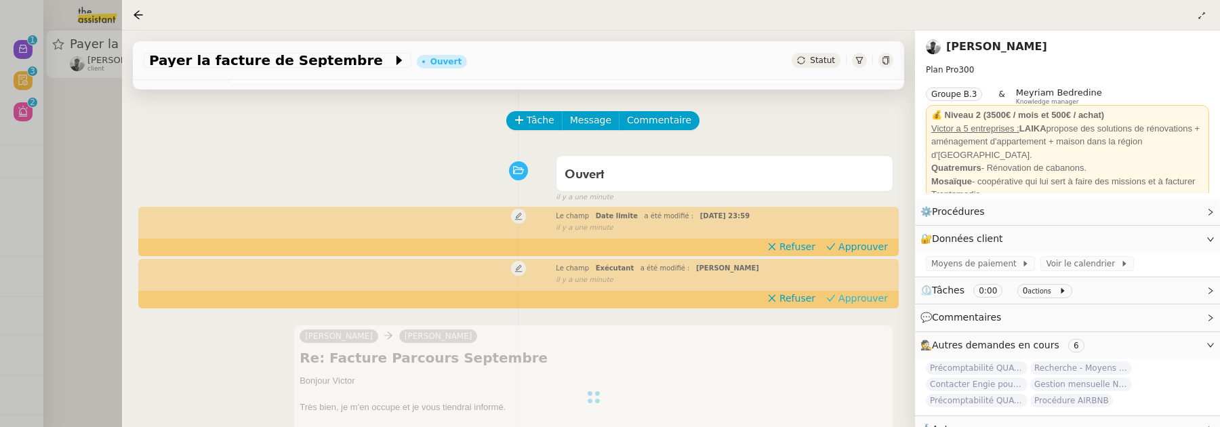
click at [884, 301] on span "Approuver" at bounding box center [862, 298] width 49 height 14
click at [861, 248] on span "Approuver" at bounding box center [862, 247] width 49 height 14
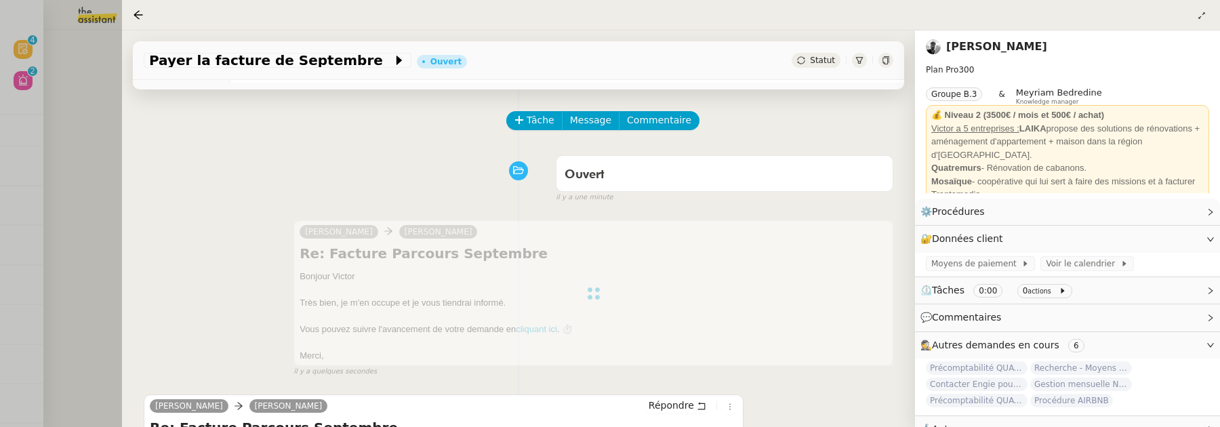
click at [98, 164] on div at bounding box center [610, 213] width 1220 height 427
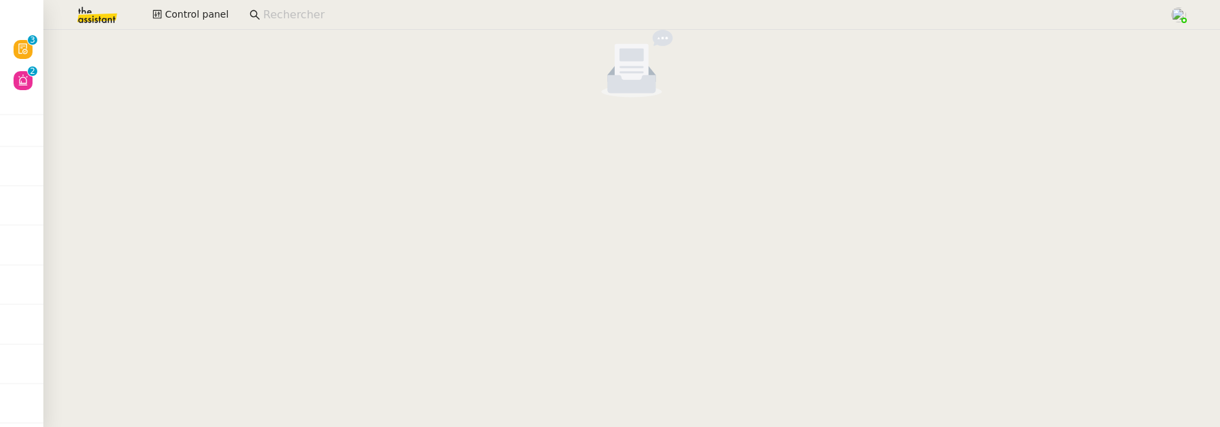
click at [199, 5] on div "Control panel" at bounding box center [610, 15] width 1152 height 30
click at [201, 20] on span "Control panel" at bounding box center [197, 15] width 64 height 16
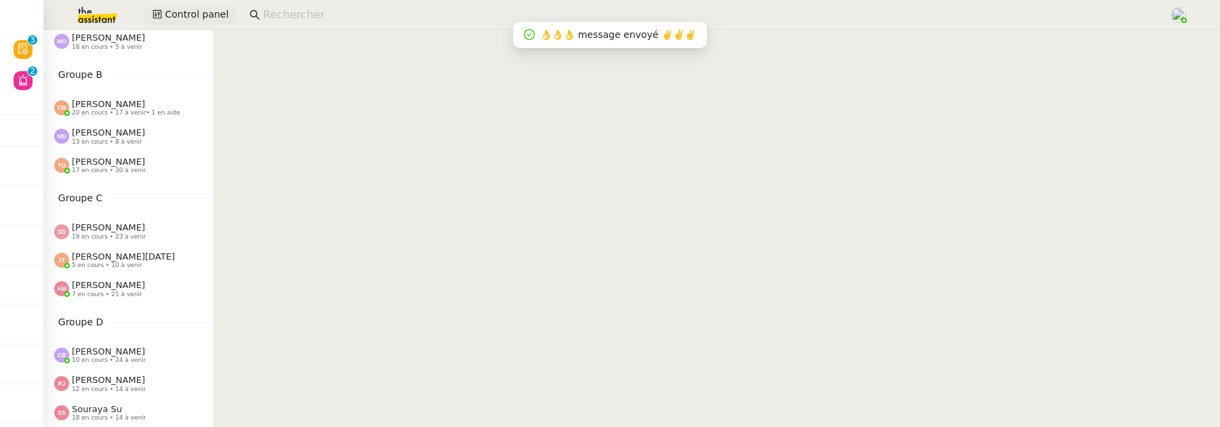
scroll to position [140, 0]
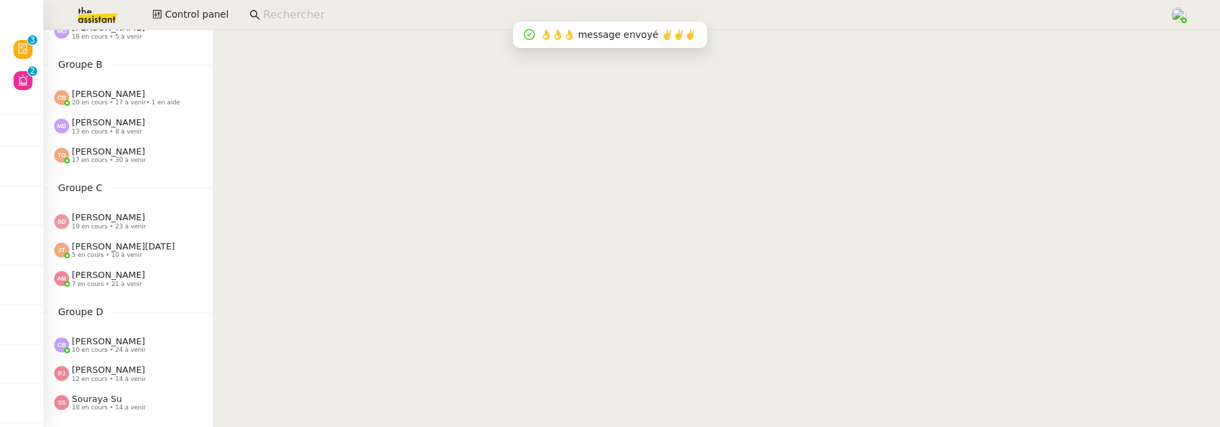
click at [118, 282] on span "7 en cours • 21 à venir" at bounding box center [107, 284] width 70 height 7
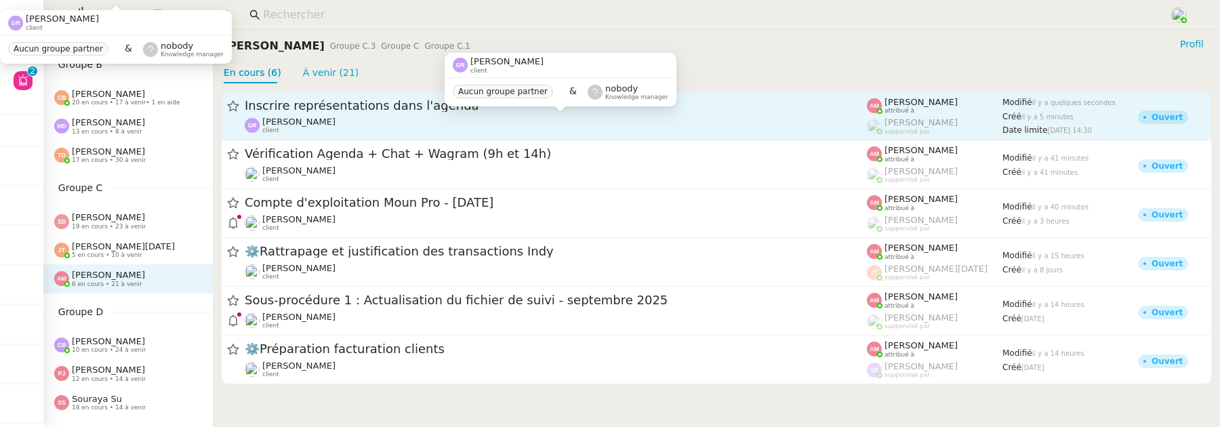
click at [367, 120] on div "Guillene RIBIERE client" at bounding box center [556, 126] width 622 height 18
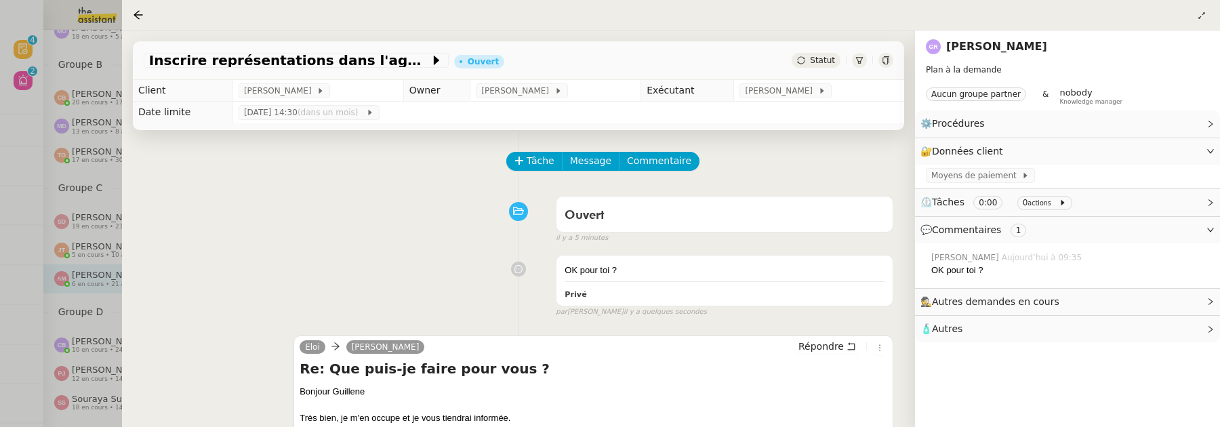
click at [136, 8] on div at bounding box center [141, 15] width 16 height 16
click at [134, 20] on div at bounding box center [141, 15] width 16 height 16
click at [139, 17] on icon at bounding box center [138, 14] width 11 height 11
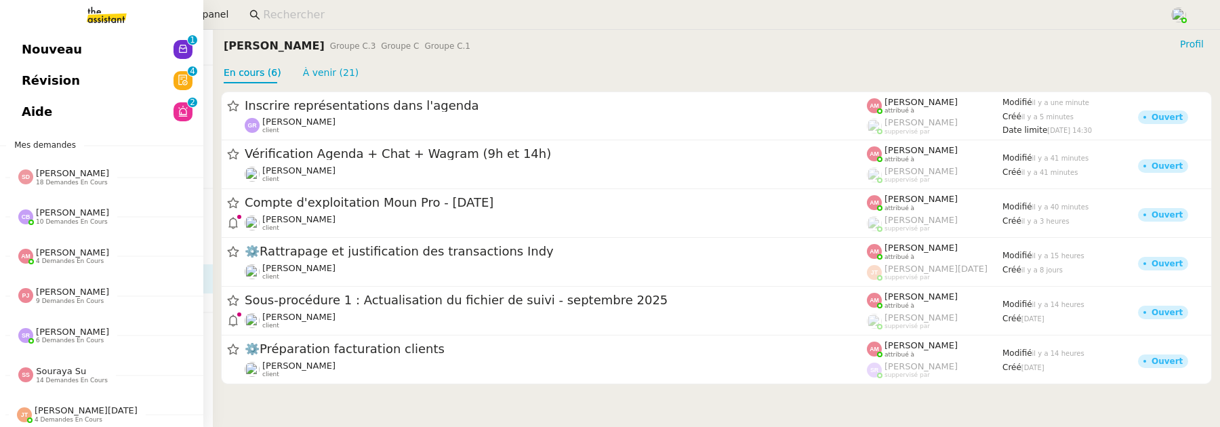
click at [22, 45] on span "Nouveau" at bounding box center [52, 49] width 60 height 20
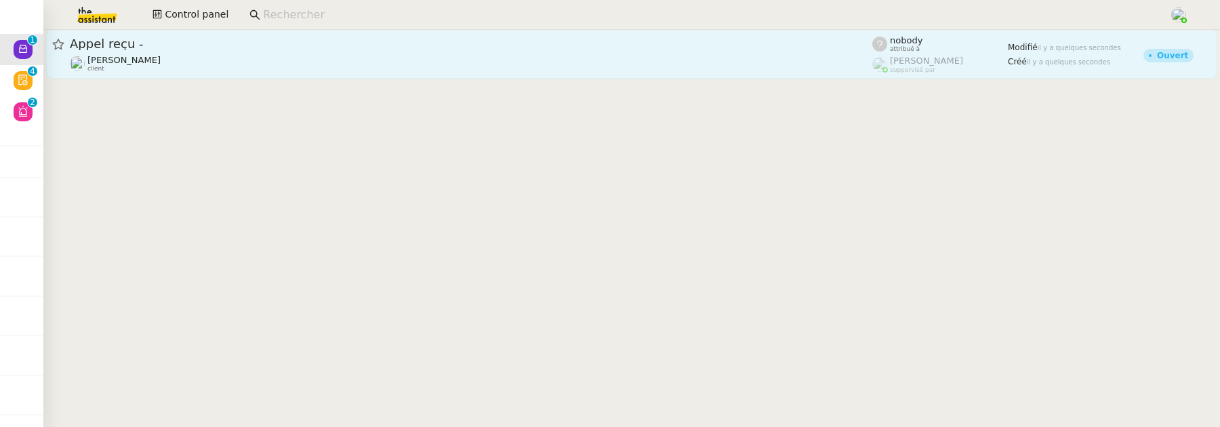
click at [404, 38] on span "Appel reçu -" at bounding box center [471, 44] width 802 height 12
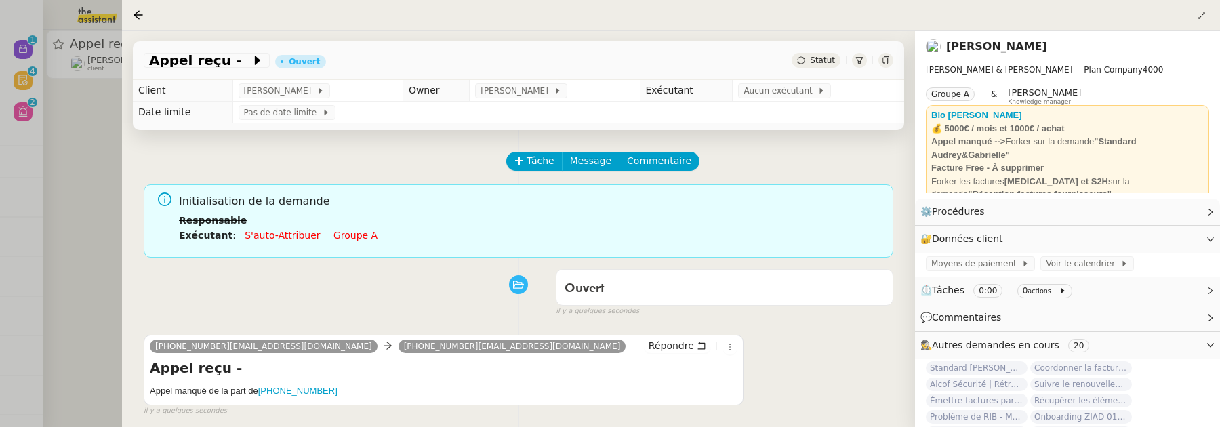
scroll to position [77, 0]
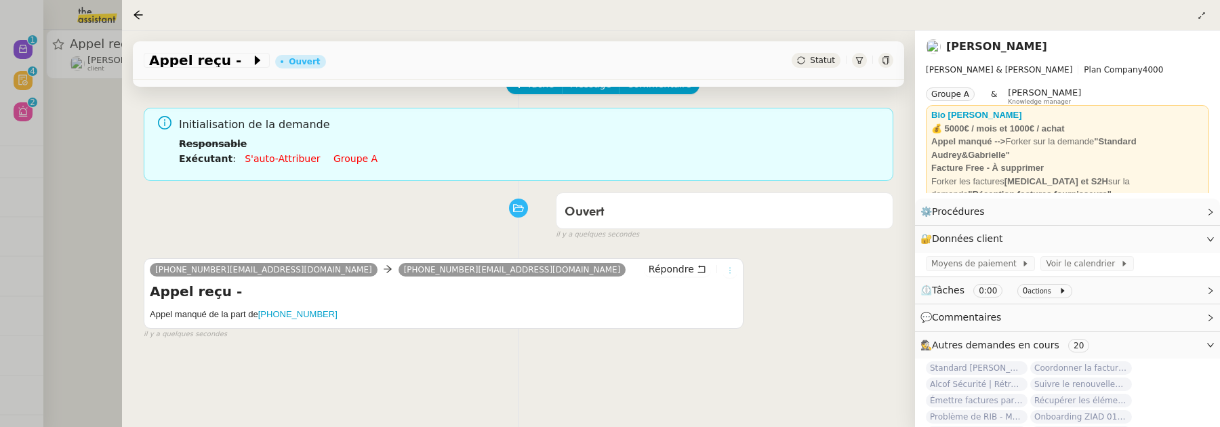
click at [727, 274] on button at bounding box center [729, 270] width 15 height 15
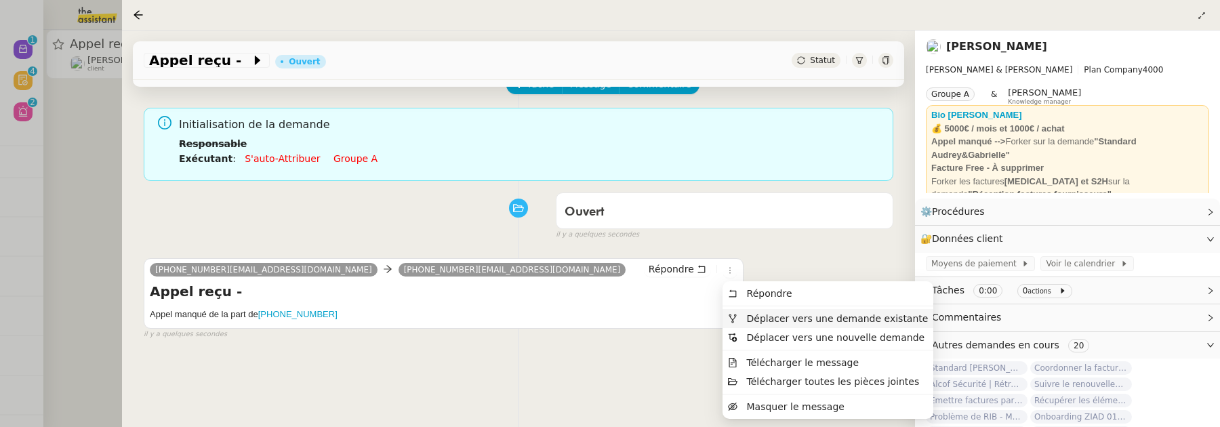
click at [773, 314] on span "Déplacer vers une demande existante" at bounding box center [838, 318] width 182 height 11
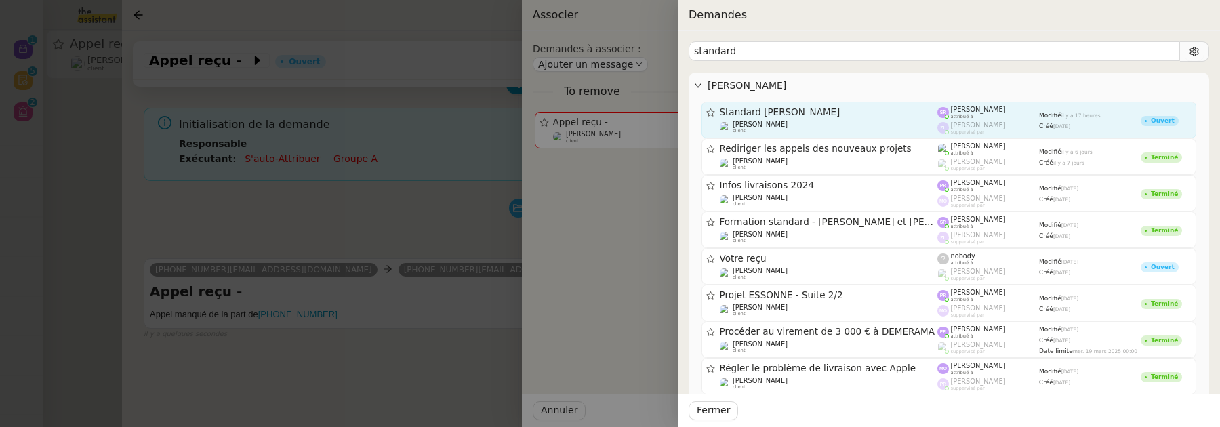
type input "standard"
click at [908, 129] on div "Gabrielle Tavernier client" at bounding box center [829, 128] width 218 height 14
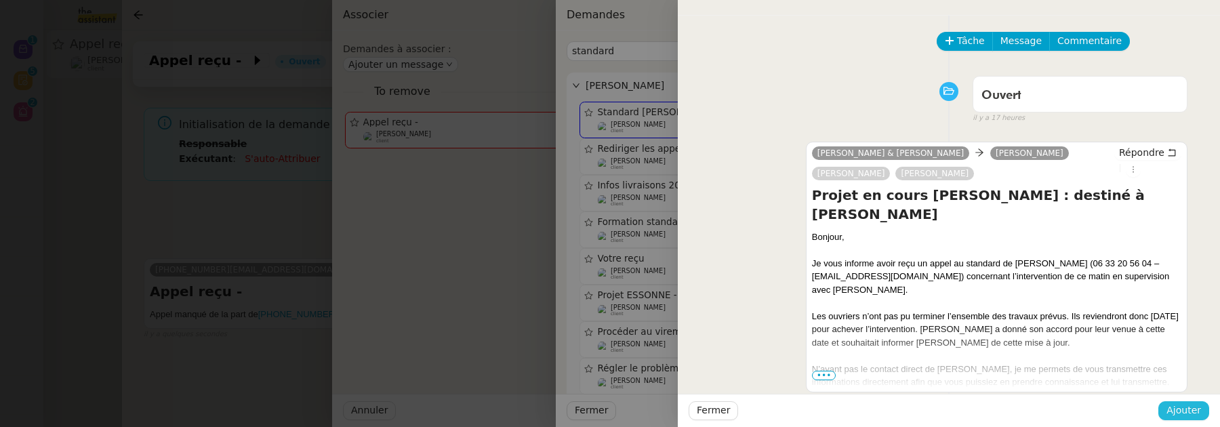
click at [1180, 409] on span "Ajouter" at bounding box center [1183, 411] width 35 height 16
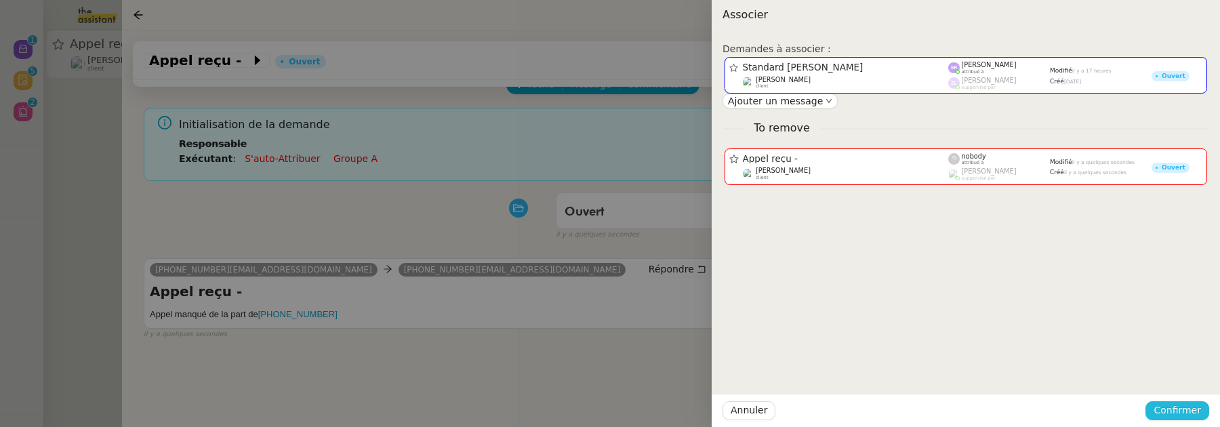
click at [1180, 409] on span "Confirmer" at bounding box center [1176, 411] width 47 height 16
click at [1182, 379] on span "Ajouter" at bounding box center [1178, 374] width 35 height 14
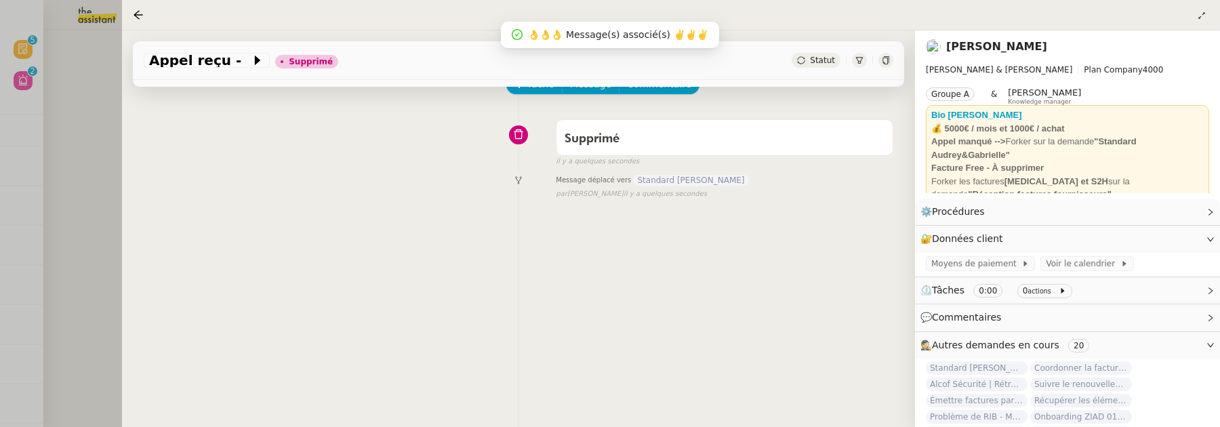
click at [73, 134] on div at bounding box center [610, 213] width 1220 height 427
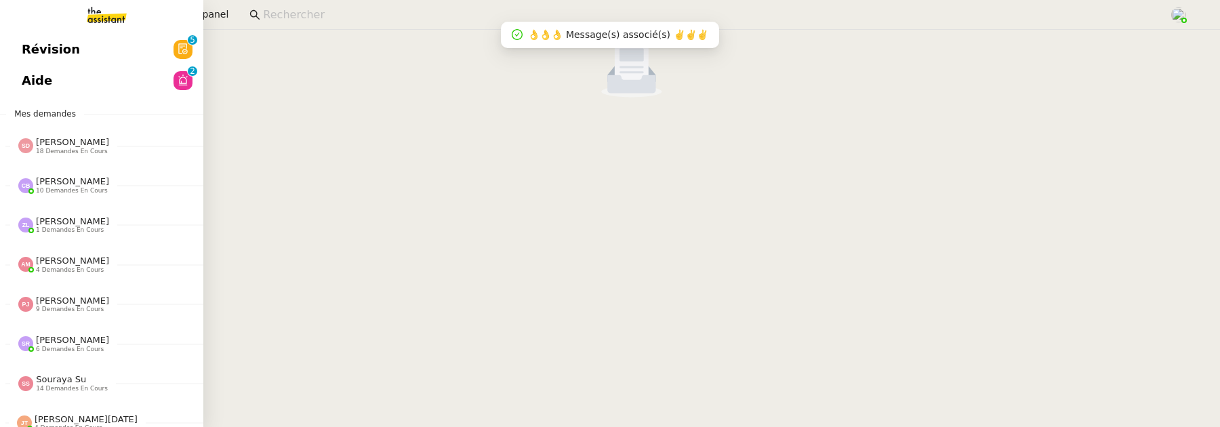
click at [35, 51] on span "Révision" at bounding box center [51, 49] width 58 height 20
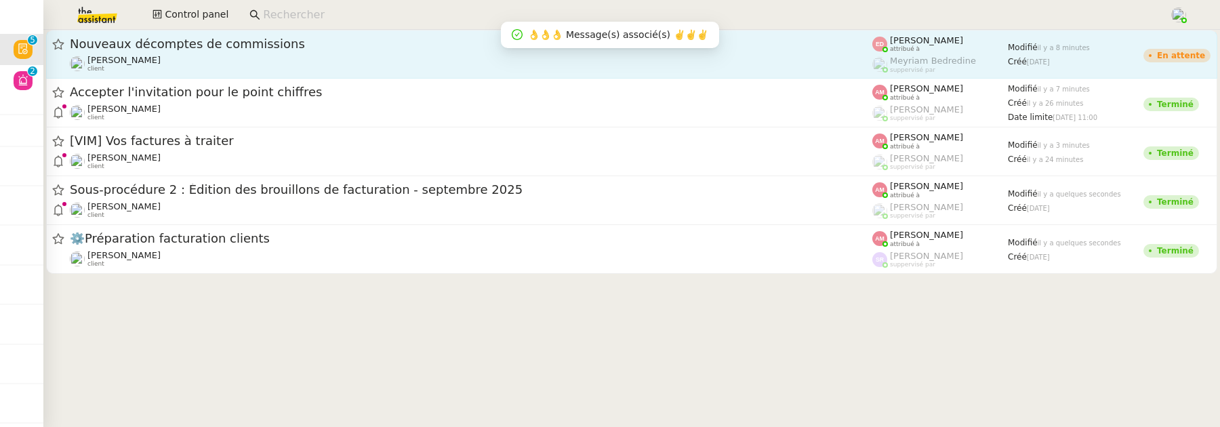
click at [360, 38] on span "Nouveaux décomptes de commissions" at bounding box center [471, 44] width 802 height 12
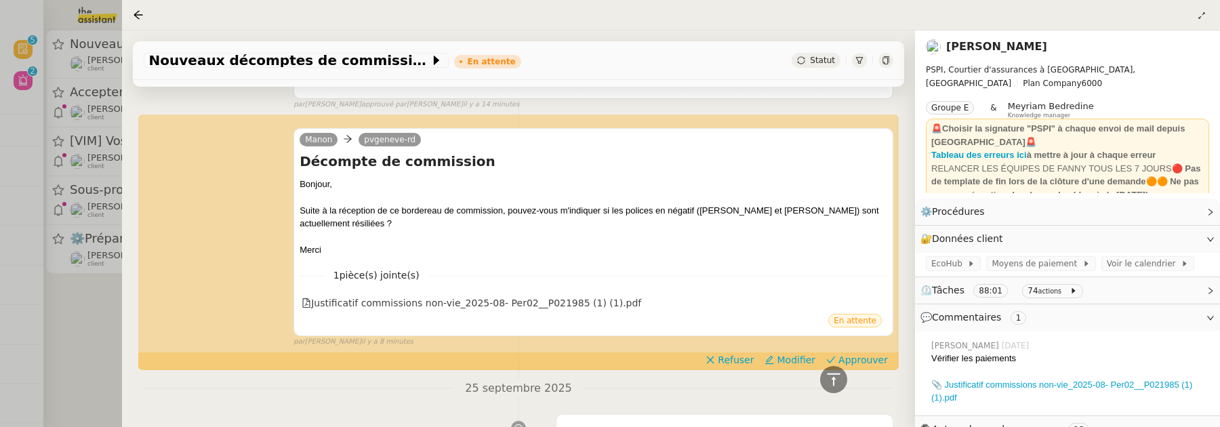
scroll to position [499, 0]
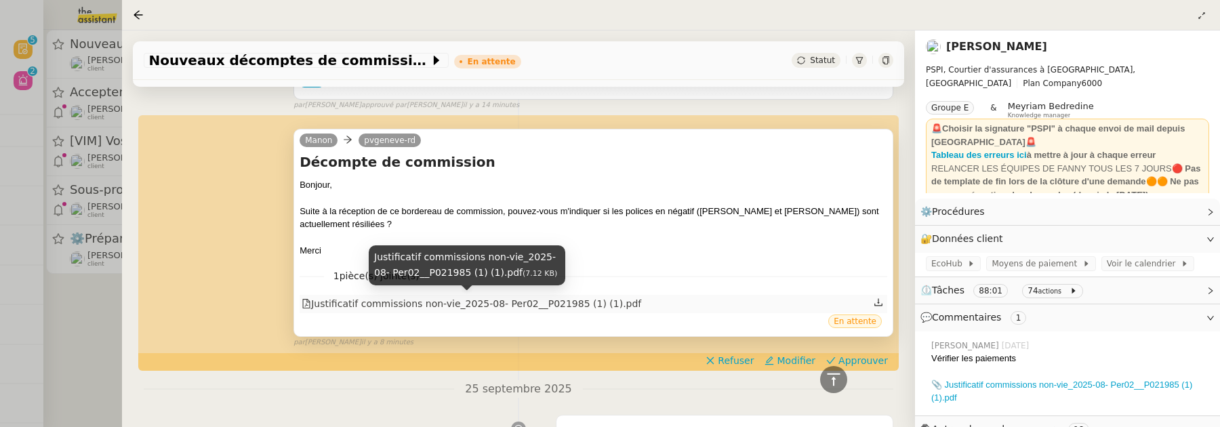
click at [609, 299] on div "Justificatif commissions non-vie_2025-08- Per02__P021985 (1) (1).pdf" at bounding box center [472, 304] width 340 height 16
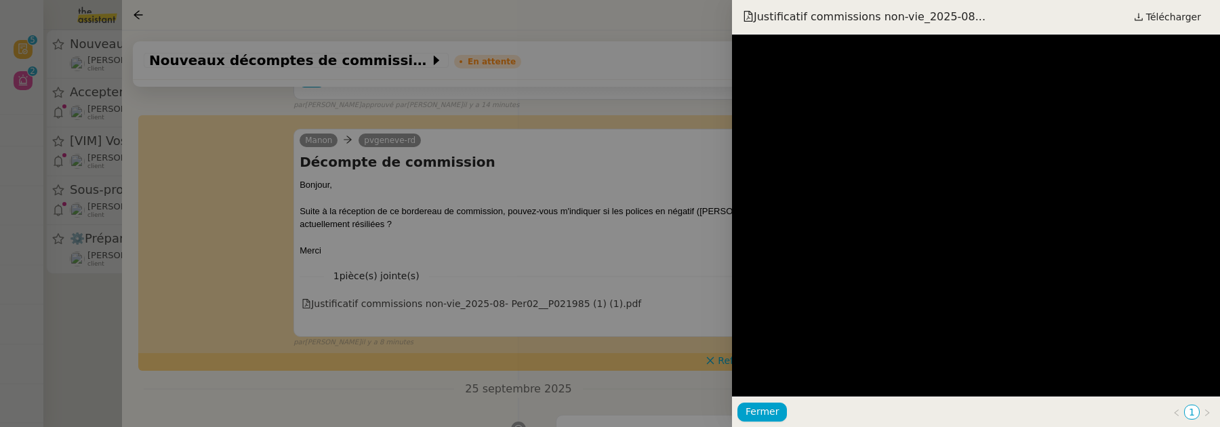
click at [665, 207] on div at bounding box center [610, 213] width 1220 height 427
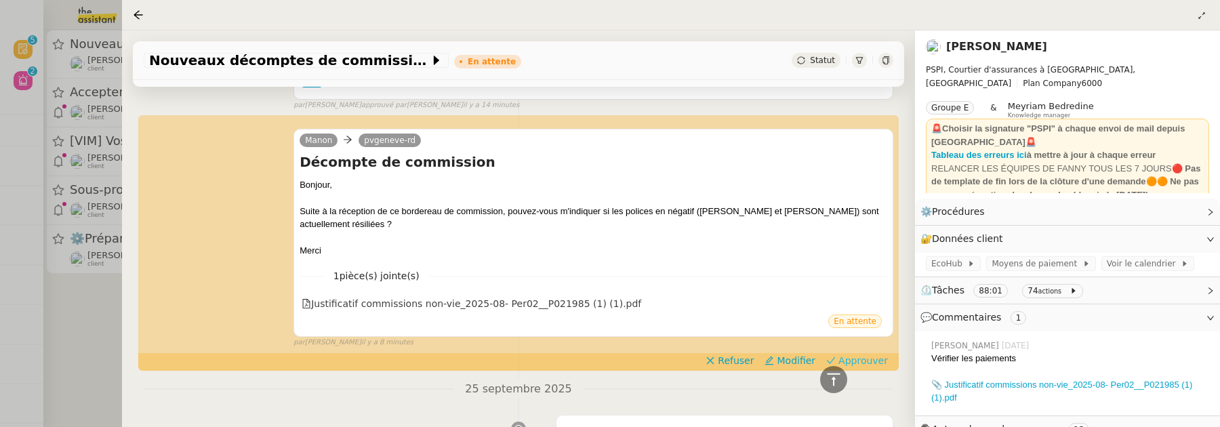
click at [861, 358] on span "Approuver" at bounding box center [862, 361] width 49 height 14
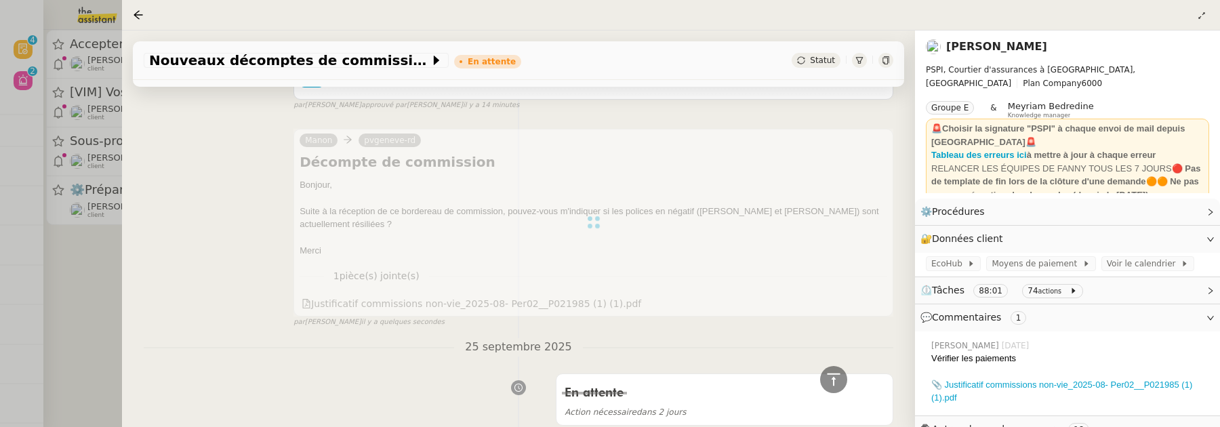
click at [104, 303] on div at bounding box center [610, 213] width 1220 height 427
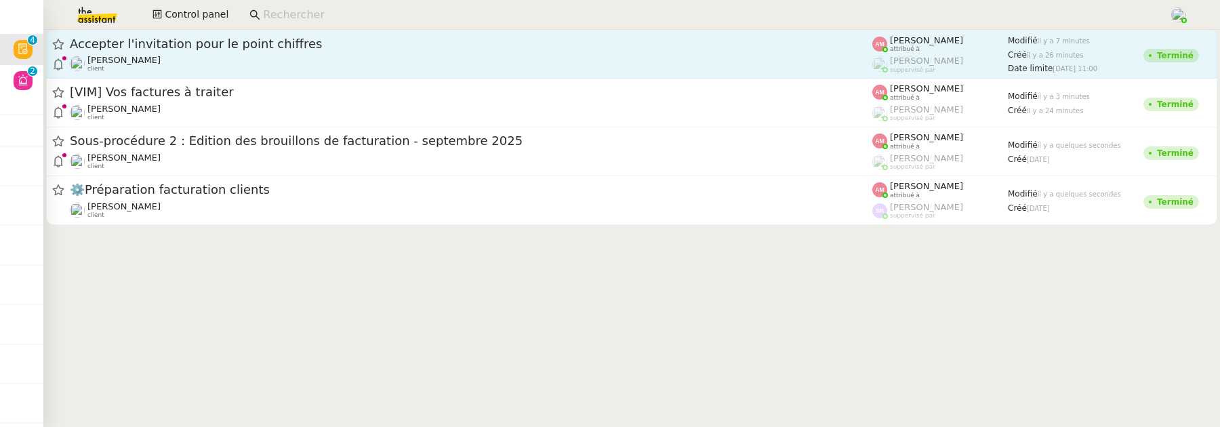
click at [200, 50] on div "Accepter l'invitation pour le point chiffres" at bounding box center [471, 44] width 802 height 16
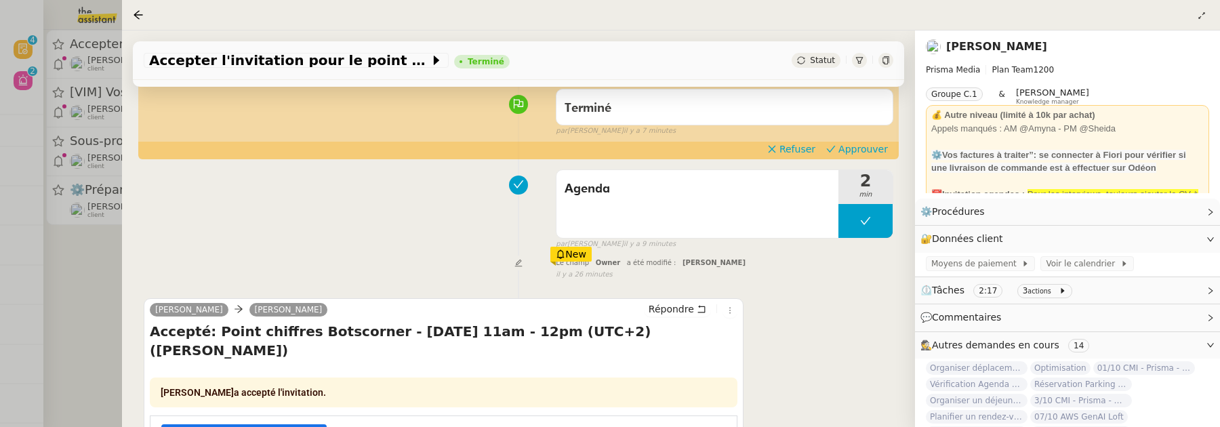
scroll to position [117, 0]
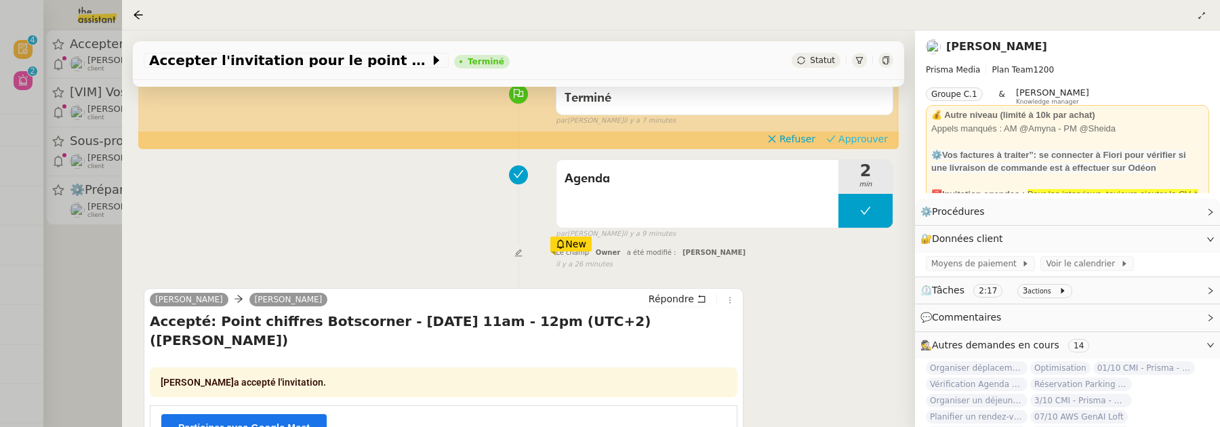
click at [851, 138] on span "Approuver" at bounding box center [862, 139] width 49 height 14
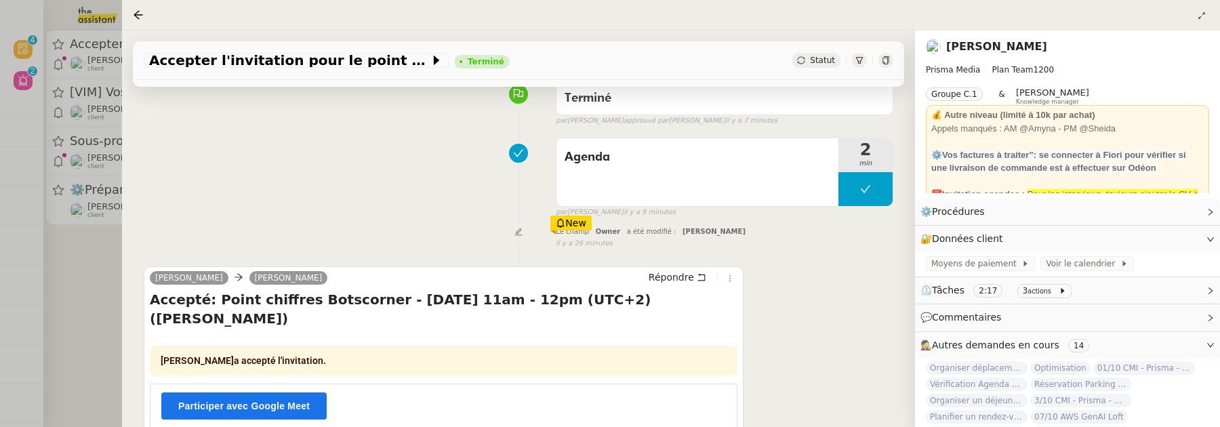
click at [102, 287] on div at bounding box center [610, 213] width 1220 height 427
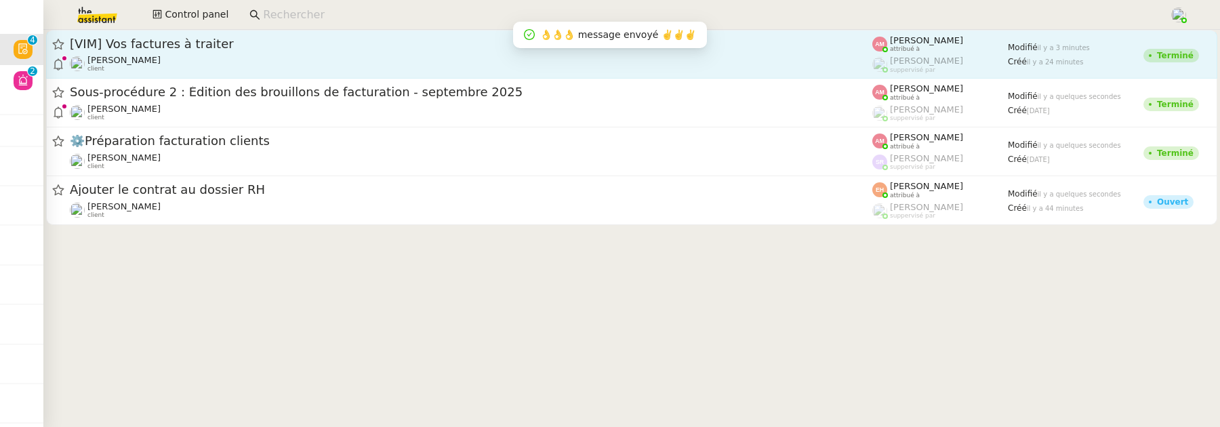
click at [269, 66] on div "David Berrebi client" at bounding box center [471, 64] width 802 height 18
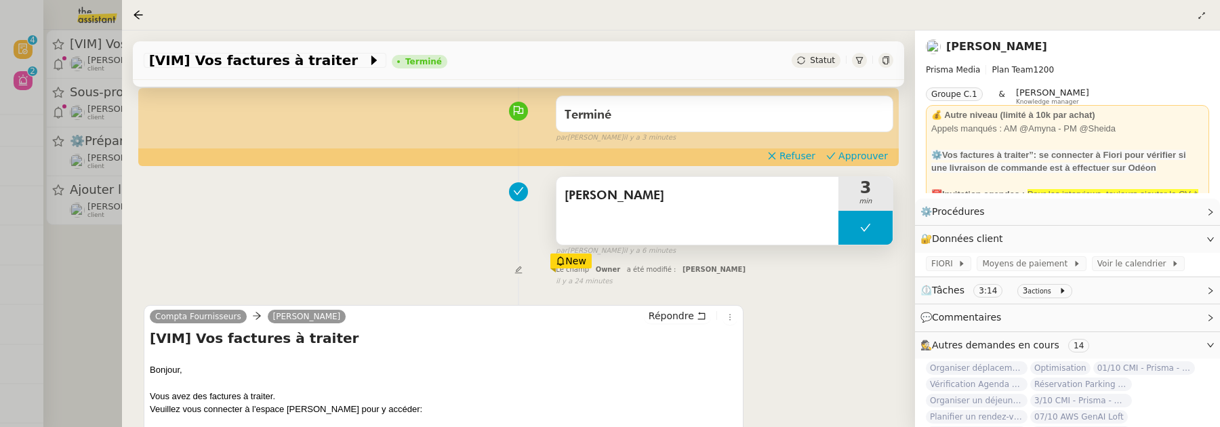
scroll to position [116, 0]
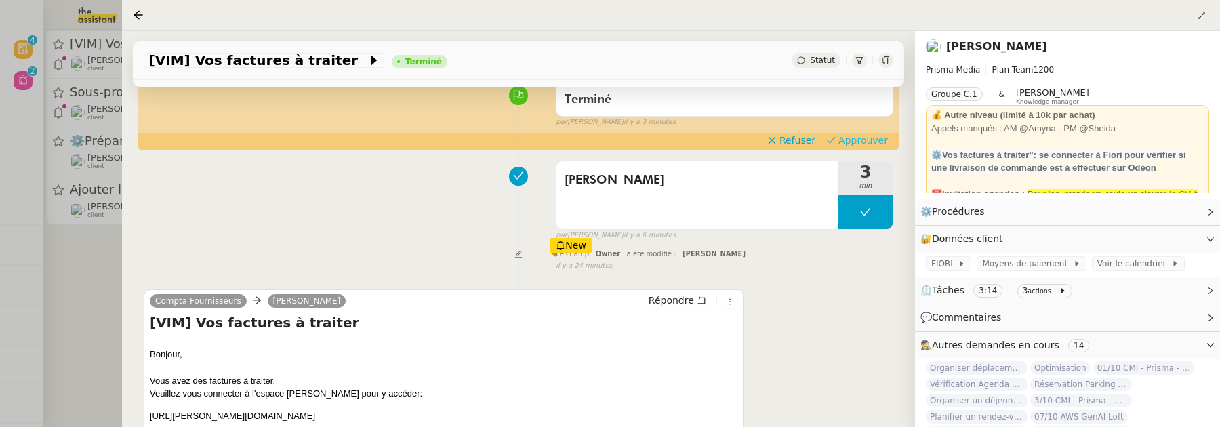
click at [863, 144] on span "Approuver" at bounding box center [862, 140] width 49 height 14
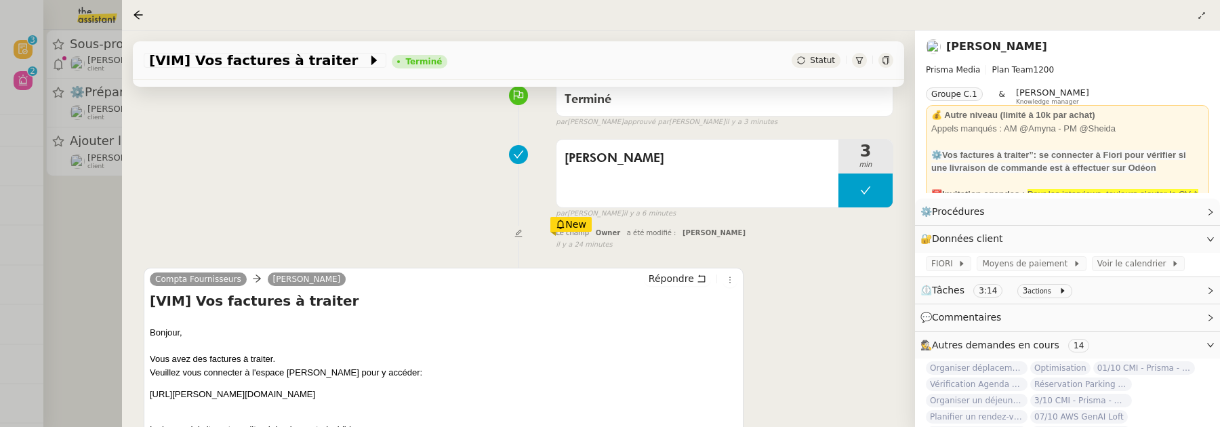
click at [95, 295] on div at bounding box center [610, 213] width 1220 height 427
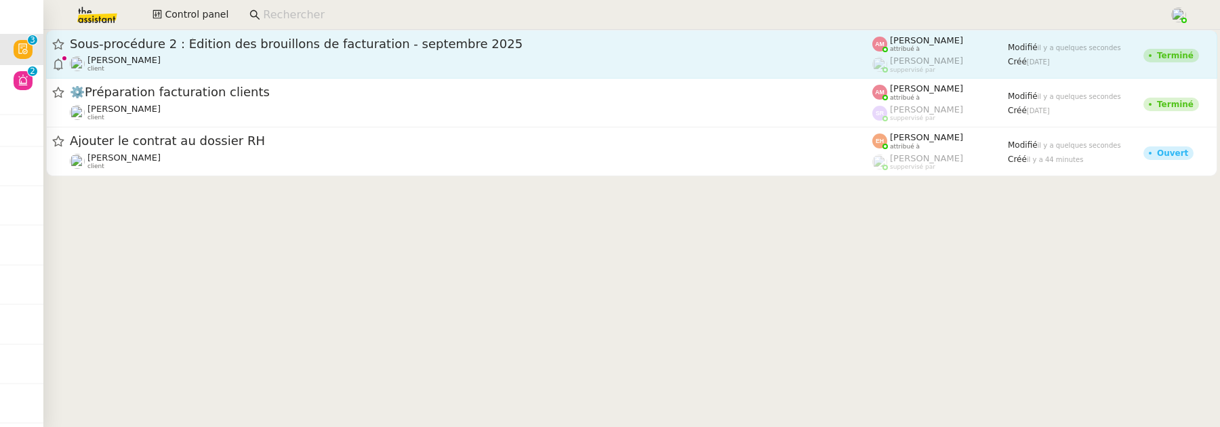
click at [236, 33] on link "Sous-procédure 2 : Édition des brouillons de facturation - septembre 2025 Mathi…" at bounding box center [631, 54] width 1171 height 49
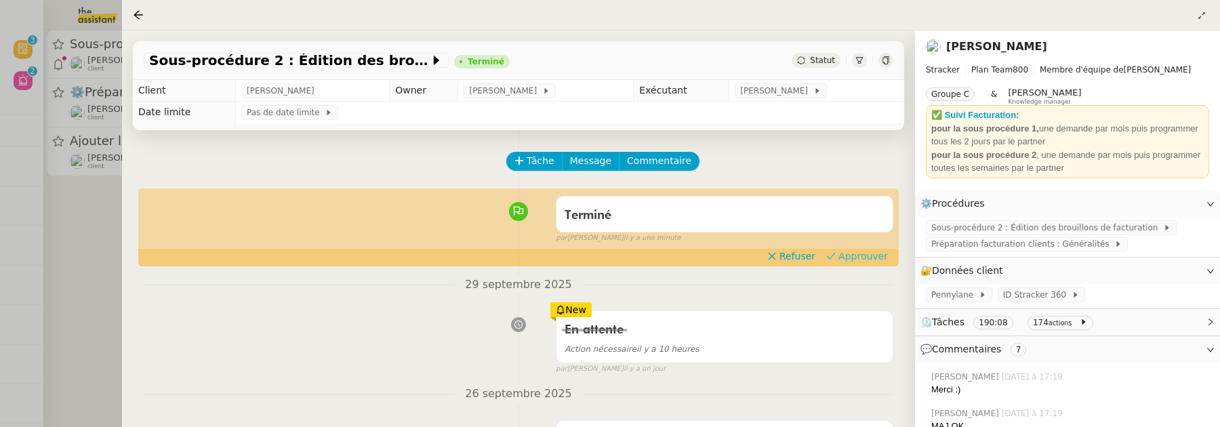
click at [874, 253] on span "Approuver" at bounding box center [862, 256] width 49 height 14
click at [96, 220] on div at bounding box center [610, 213] width 1220 height 427
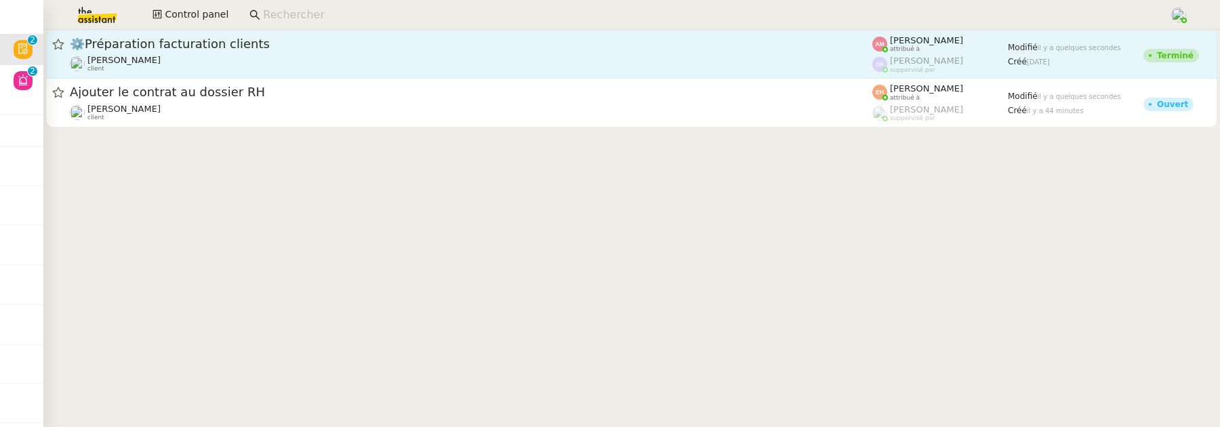
click at [312, 65] on div "Mathias Hombourger client" at bounding box center [471, 64] width 802 height 18
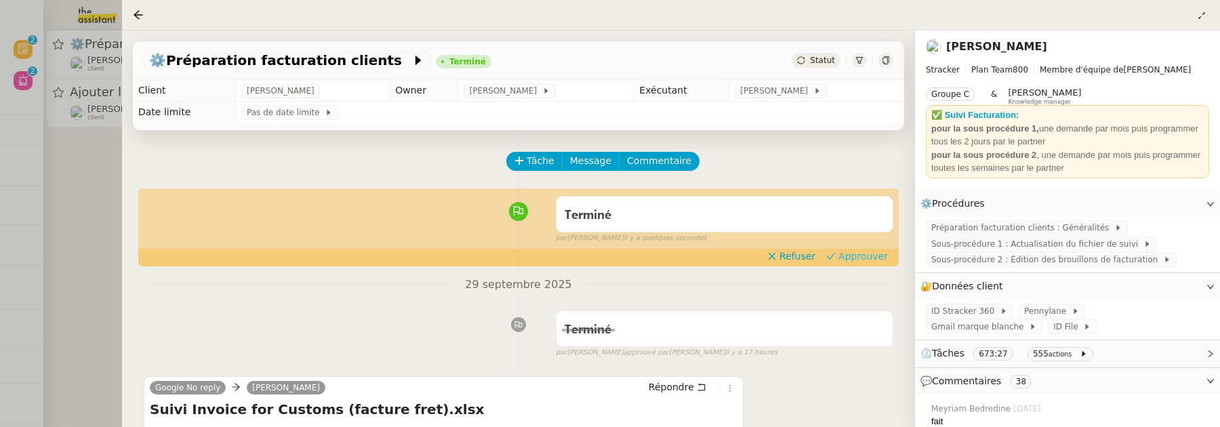
click at [857, 260] on span "Approuver" at bounding box center [862, 256] width 49 height 14
click at [112, 222] on div at bounding box center [610, 213] width 1220 height 427
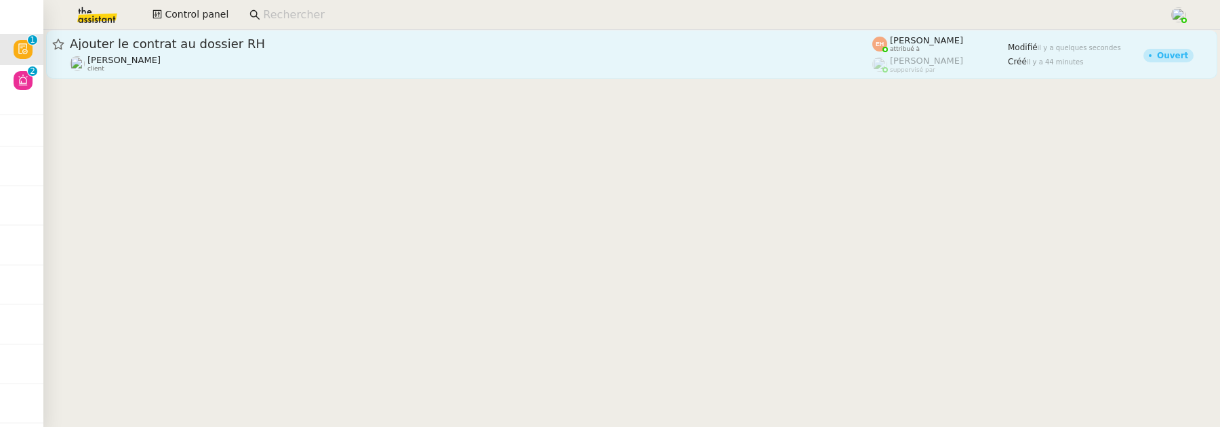
click at [303, 52] on div "Ajouter le contrat au dossier RH Vitor Alvites client" at bounding box center [471, 54] width 802 height 37
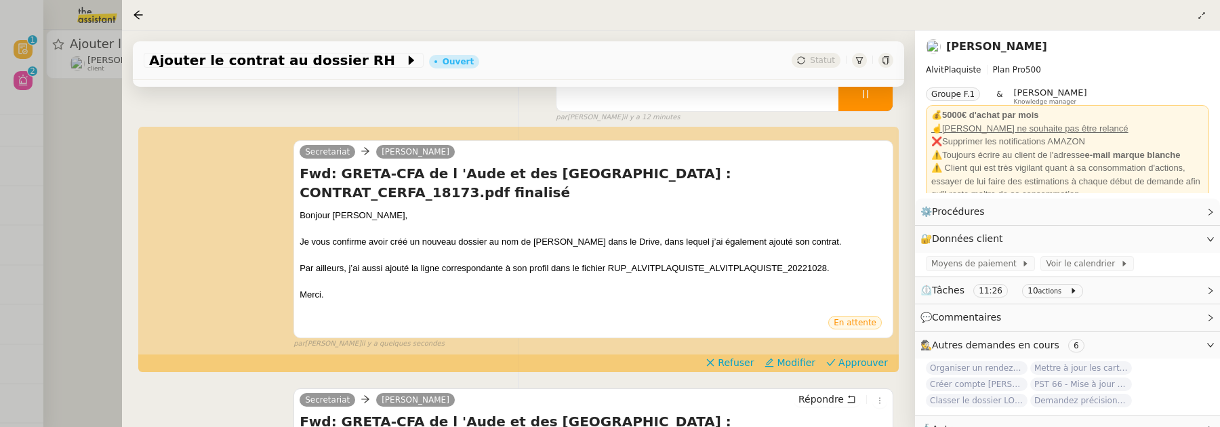
scroll to position [155, 0]
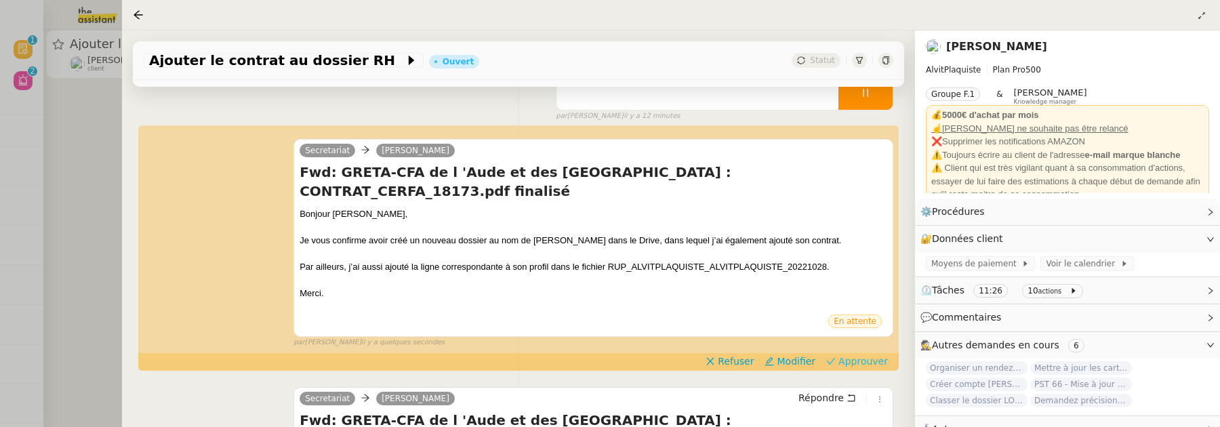
click at [859, 358] on span "Approuver" at bounding box center [862, 361] width 49 height 14
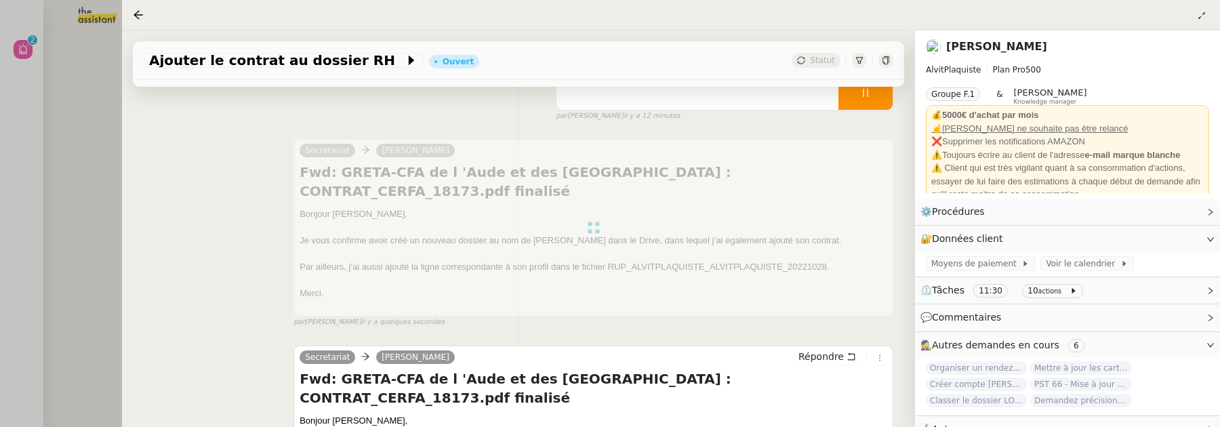
click at [68, 167] on div at bounding box center [610, 213] width 1220 height 427
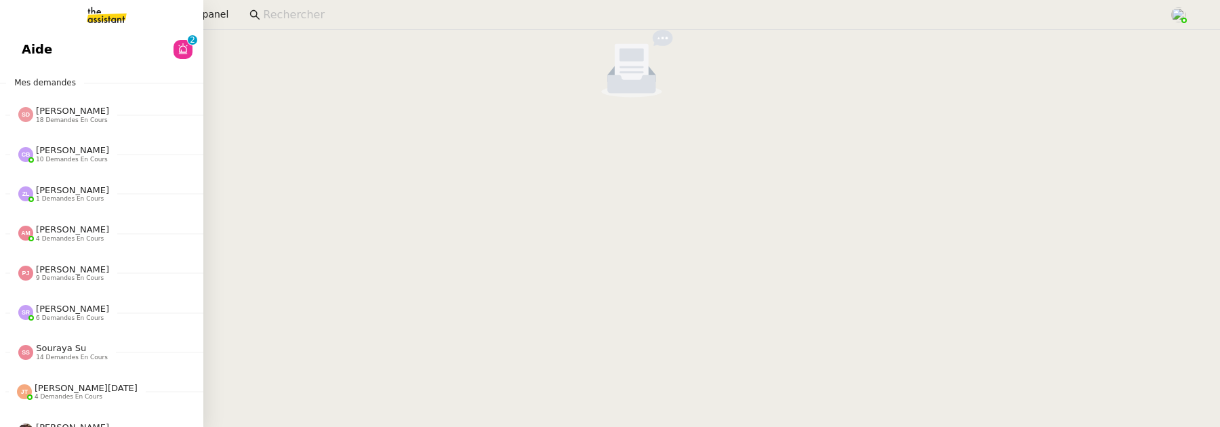
click at [28, 57] on span "Aide" at bounding box center [37, 49] width 30 height 20
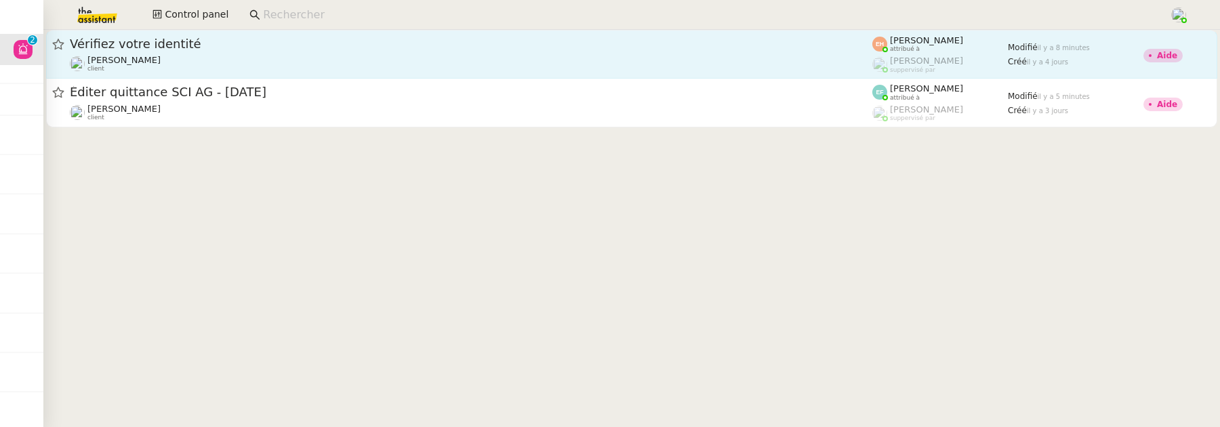
click at [451, 30] on link "Vérifiez votre identité Céline MAS client Esther Hillenbrand attribué à Romane …" at bounding box center [631, 54] width 1171 height 49
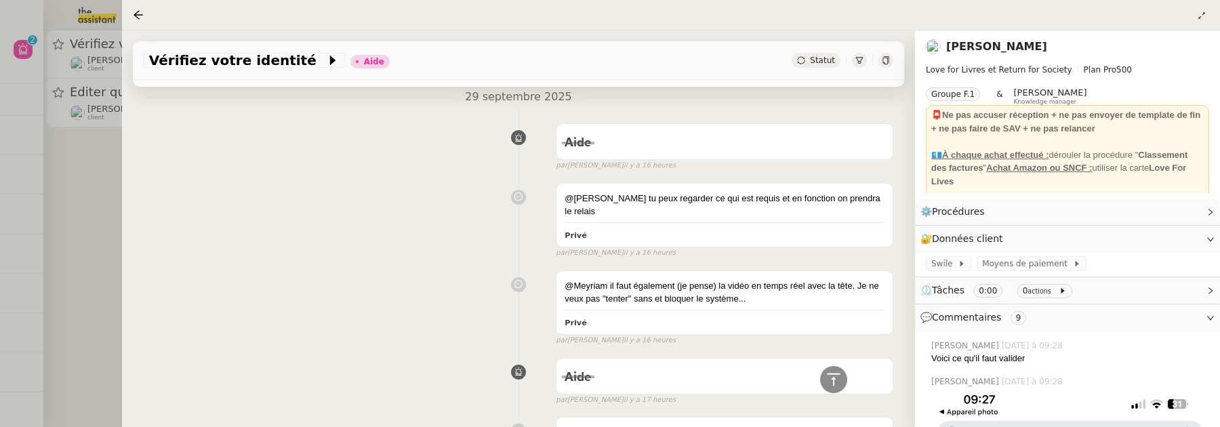
scroll to position [998, 0]
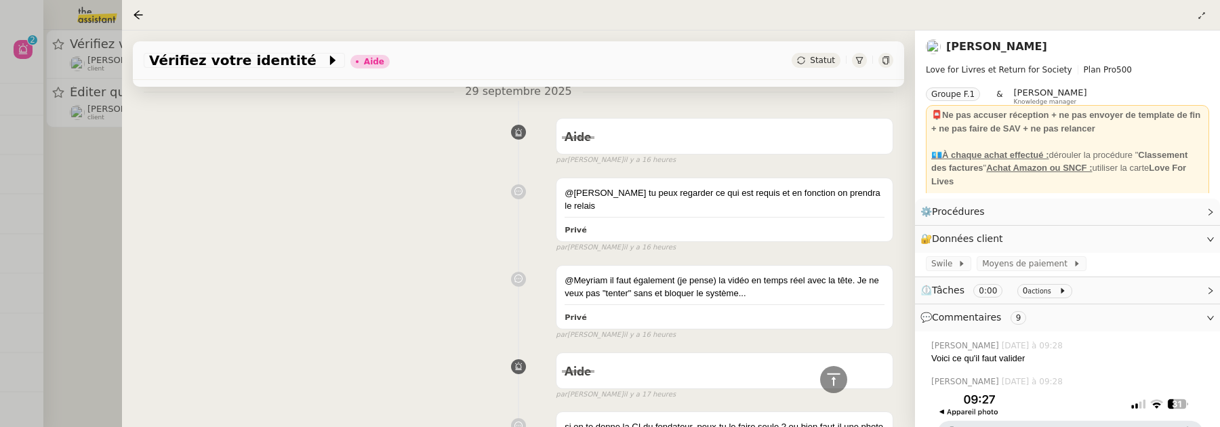
click at [91, 193] on div at bounding box center [610, 213] width 1220 height 427
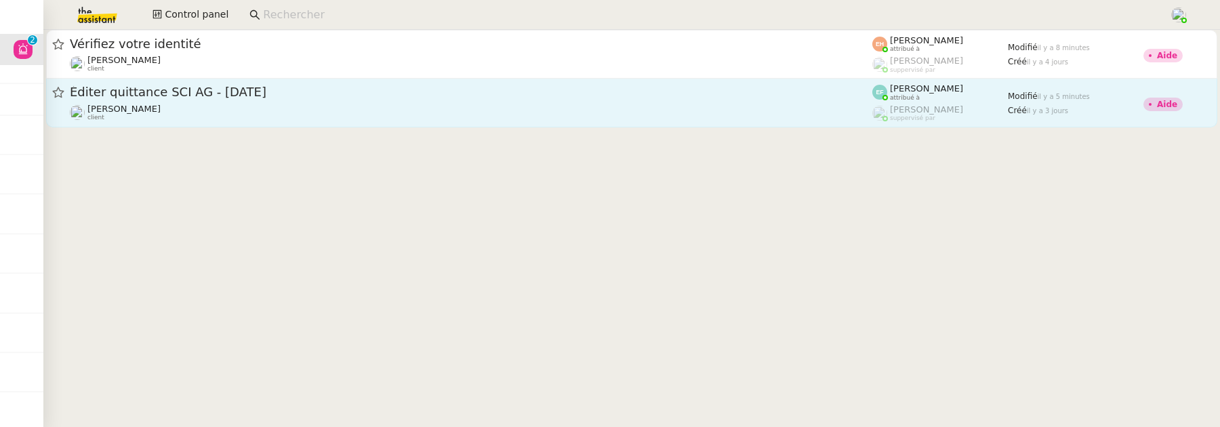
click at [261, 88] on span "Éditer quittance SCI AG - [DATE]" at bounding box center [471, 92] width 802 height 12
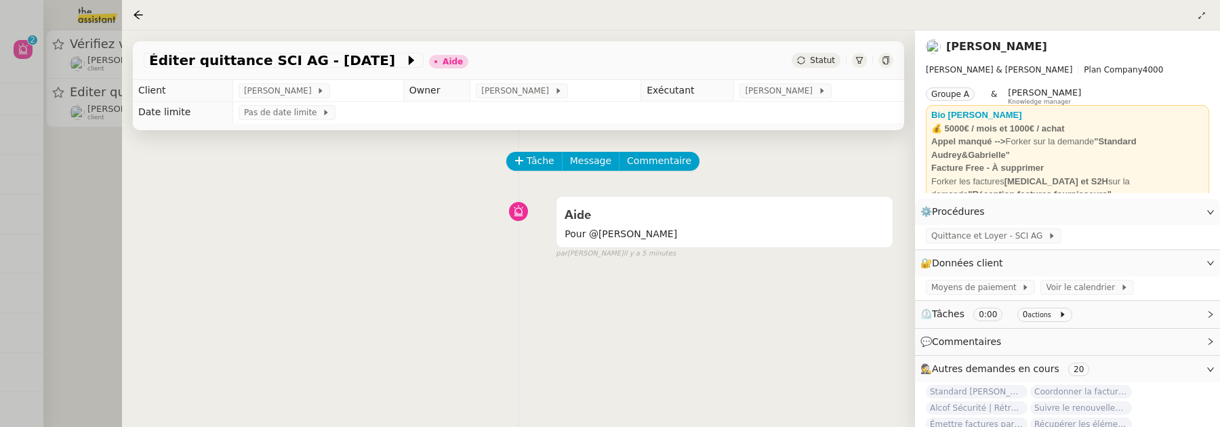
click at [760, 103] on td "Pas de date limite" at bounding box center [568, 113] width 672 height 22
click at [769, 91] on span "[PERSON_NAME]" at bounding box center [781, 91] width 73 height 14
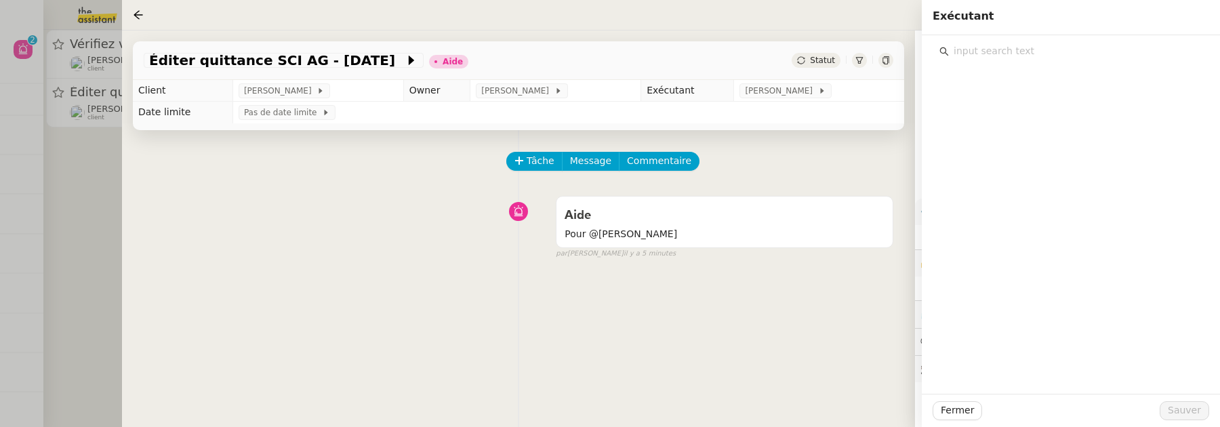
click at [1000, 58] on input "text" at bounding box center [1075, 51] width 253 height 18
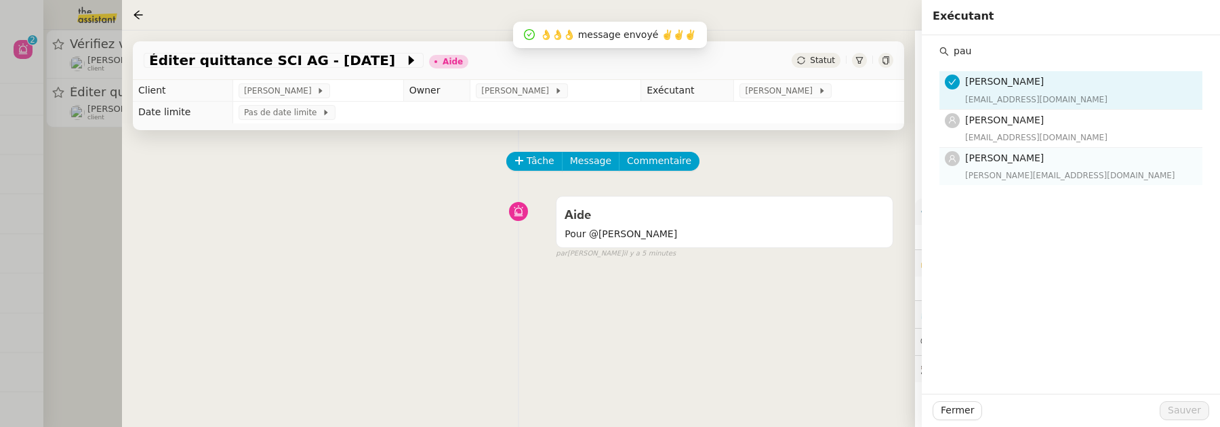
type input "pau"
click at [1079, 173] on div "[PERSON_NAME][EMAIL_ADDRESS][DOMAIN_NAME]" at bounding box center [1079, 176] width 229 height 14
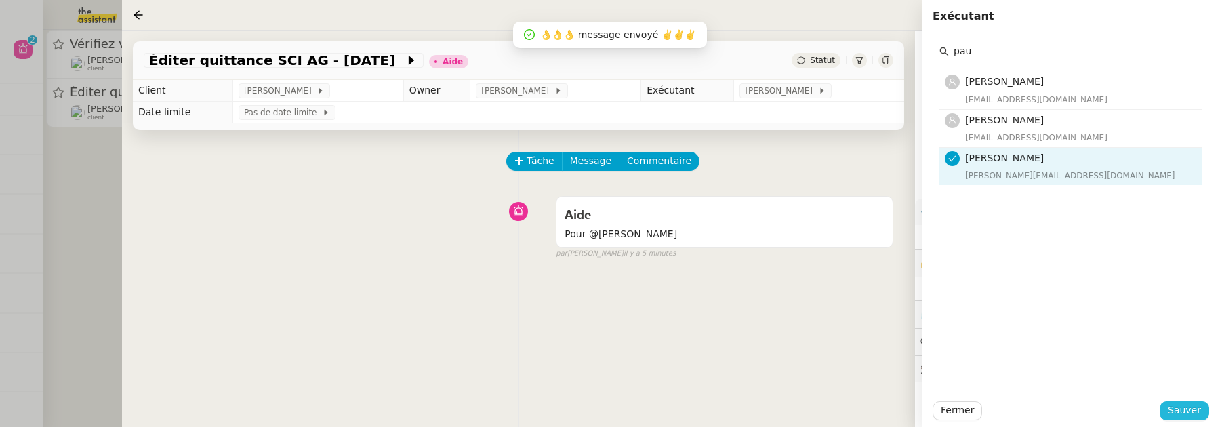
click at [1190, 408] on span "Sauver" at bounding box center [1184, 411] width 33 height 16
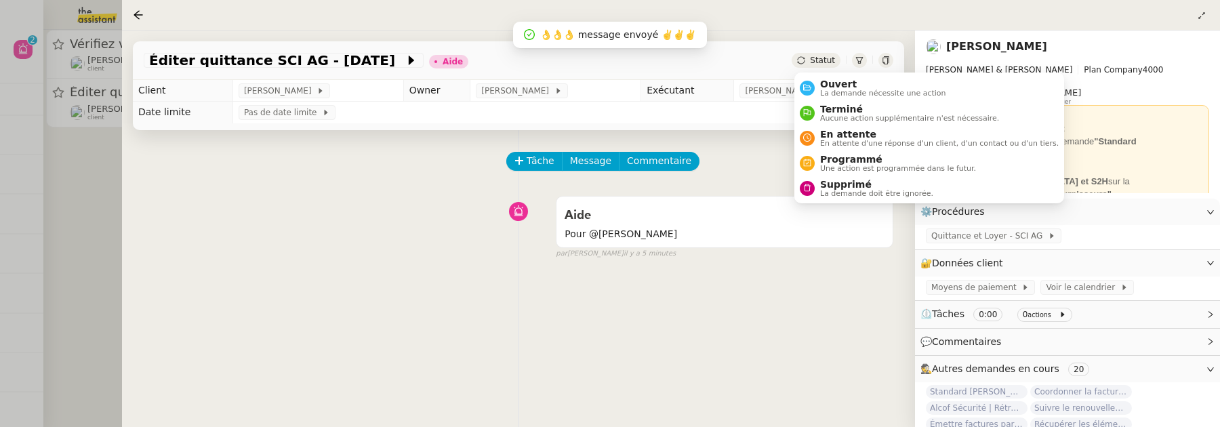
click at [823, 62] on span "Statut" at bounding box center [822, 60] width 25 height 9
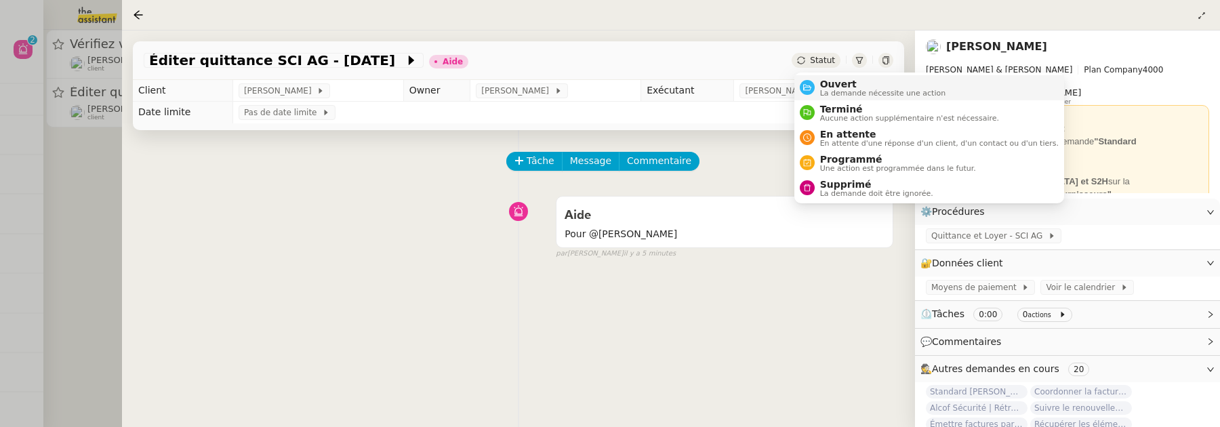
click at [832, 87] on span "Ouvert" at bounding box center [883, 84] width 126 height 11
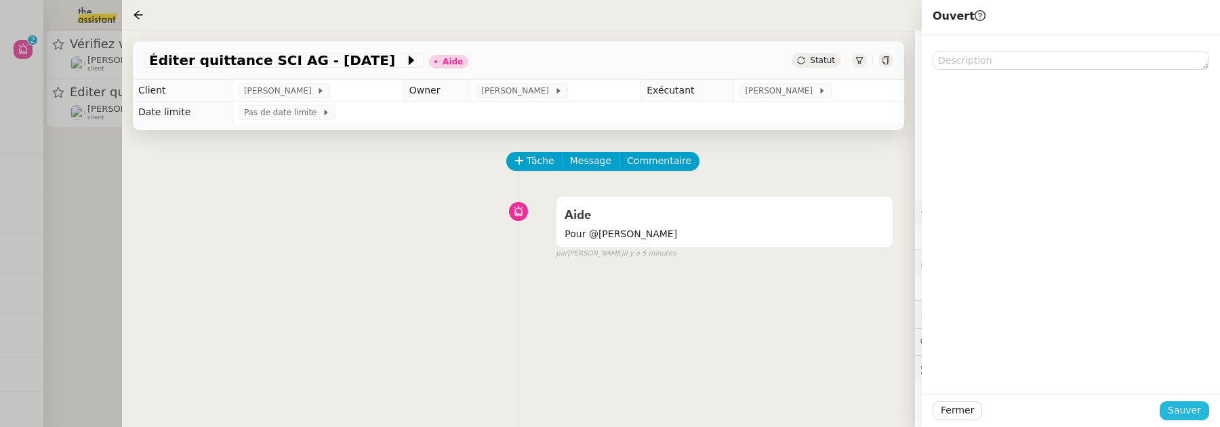
click at [1199, 415] on span "Sauver" at bounding box center [1184, 411] width 33 height 16
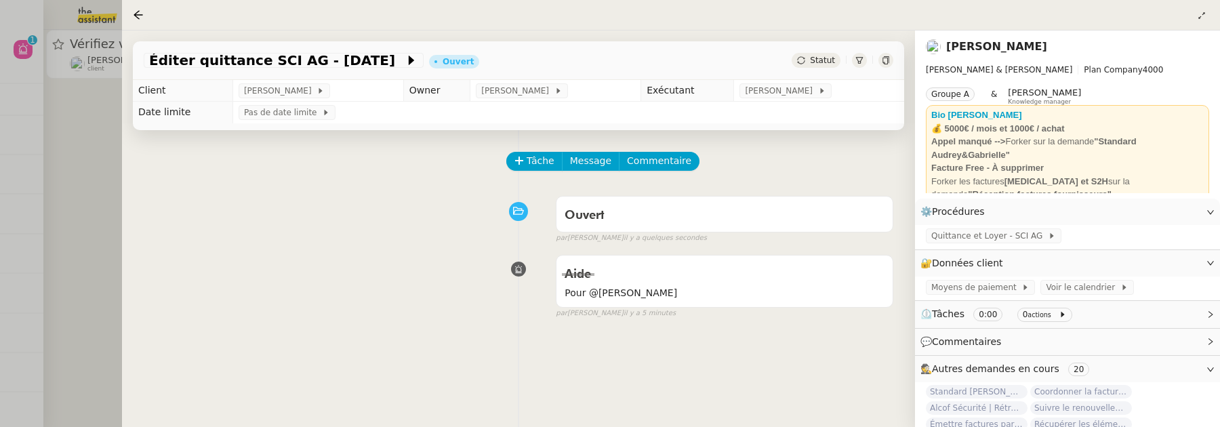
click at [83, 203] on div at bounding box center [610, 213] width 1220 height 427
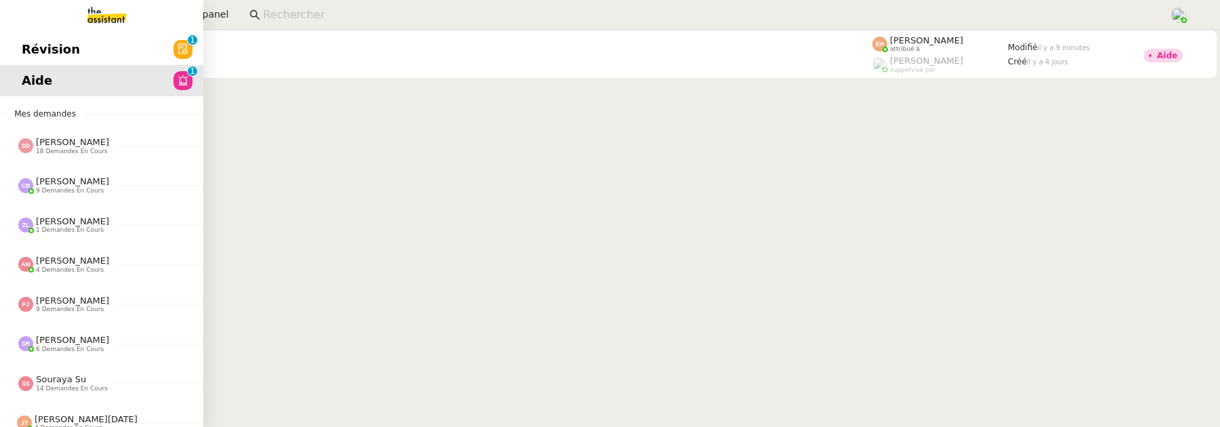
click at [34, 55] on span "Révision" at bounding box center [51, 49] width 58 height 20
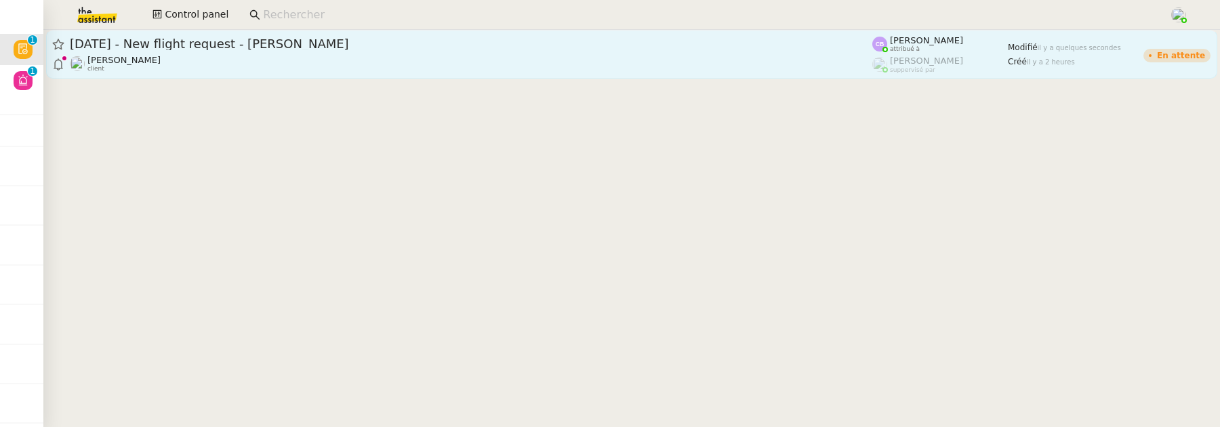
click at [565, 43] on span "[DATE] - New flight request - [PERSON_NAME]" at bounding box center [471, 44] width 802 height 12
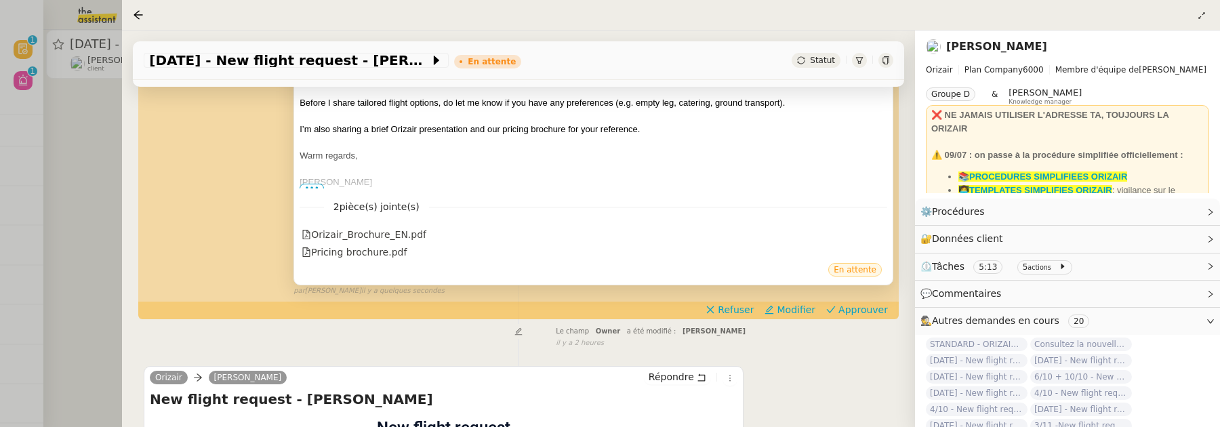
scroll to position [414, 0]
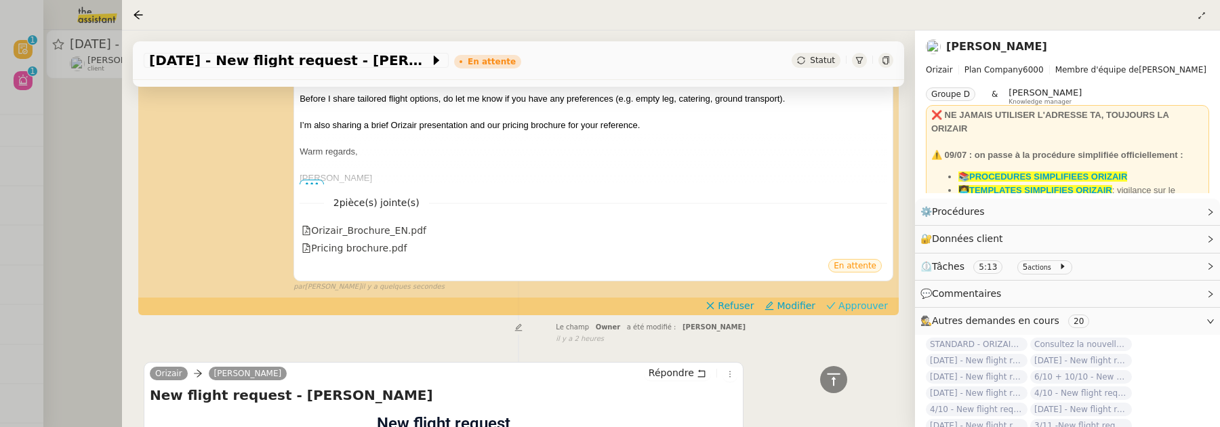
click at [857, 309] on span "Approuver" at bounding box center [862, 306] width 49 height 14
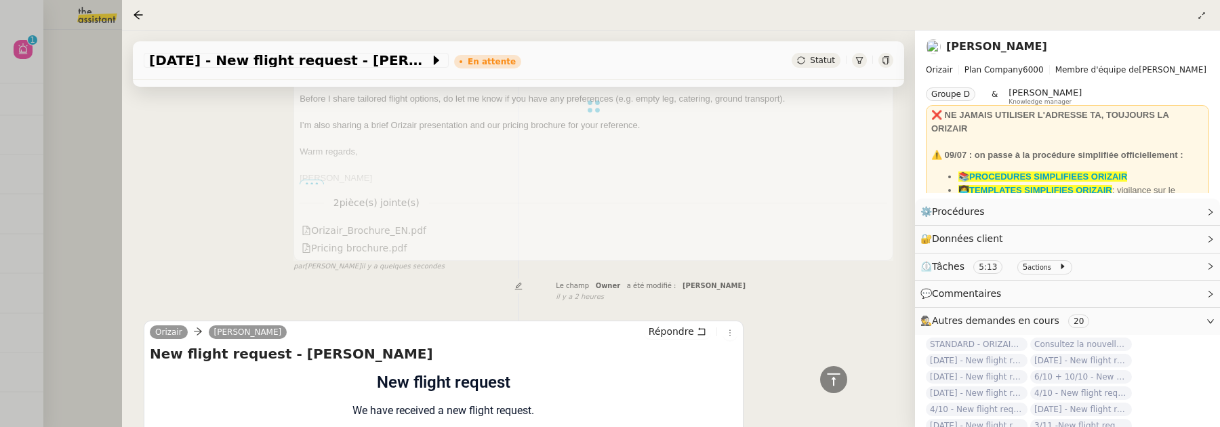
click at [108, 174] on div at bounding box center [610, 213] width 1220 height 427
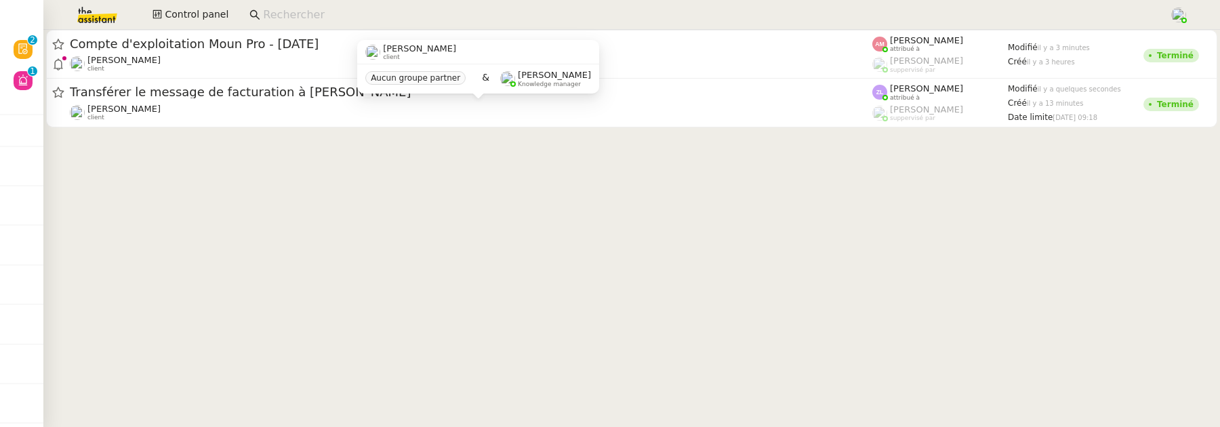
click at [512, 41] on div "Franck MUFFAT-JEANDET client" at bounding box center [478, 52] width 242 height 24
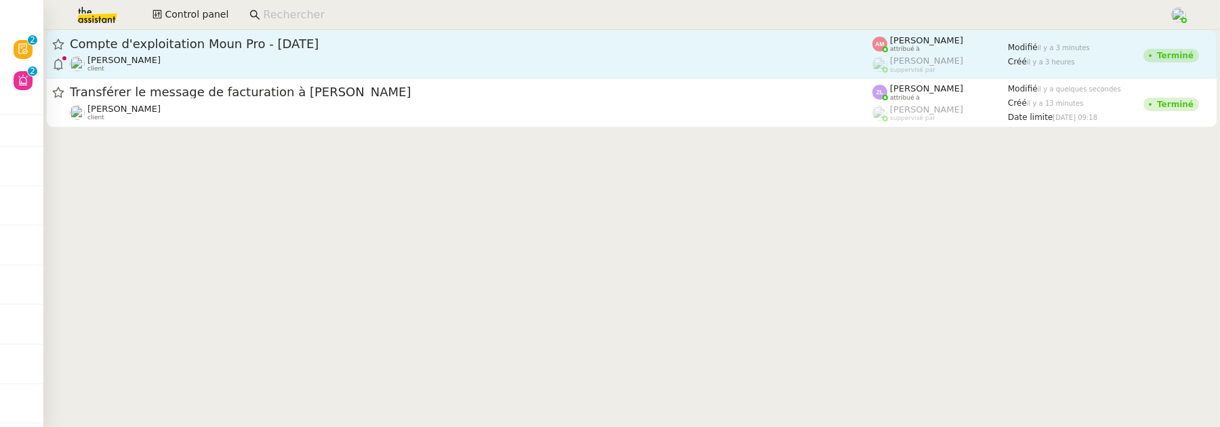
click at [678, 49] on span "Compte d'exploitation Moun Pro - mardi 30 septembre 2025" at bounding box center [471, 44] width 802 height 12
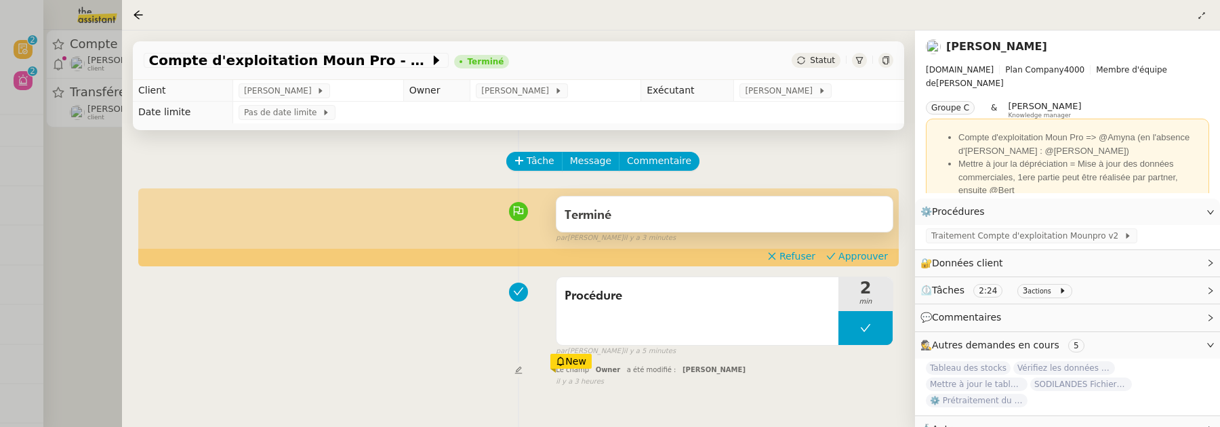
scroll to position [100, 0]
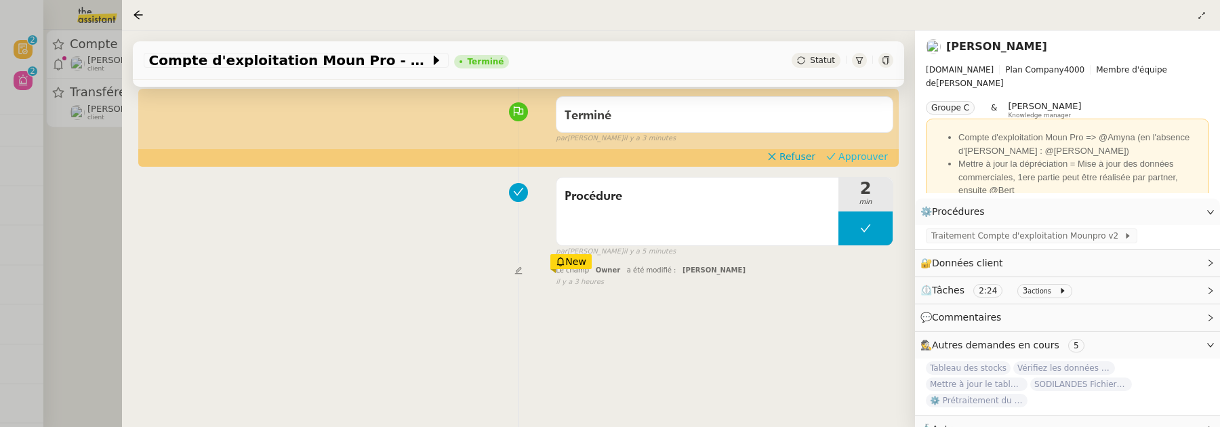
click at [859, 155] on span "Approuver" at bounding box center [862, 157] width 49 height 14
click at [87, 223] on div at bounding box center [610, 213] width 1220 height 427
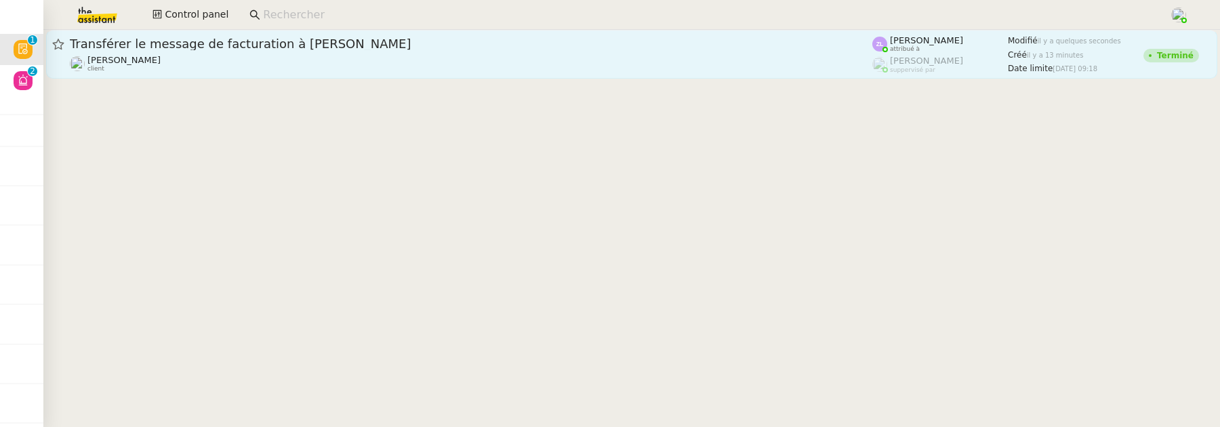
click at [264, 70] on div "Franck MUFFAT-JEANDET client" at bounding box center [471, 64] width 802 height 18
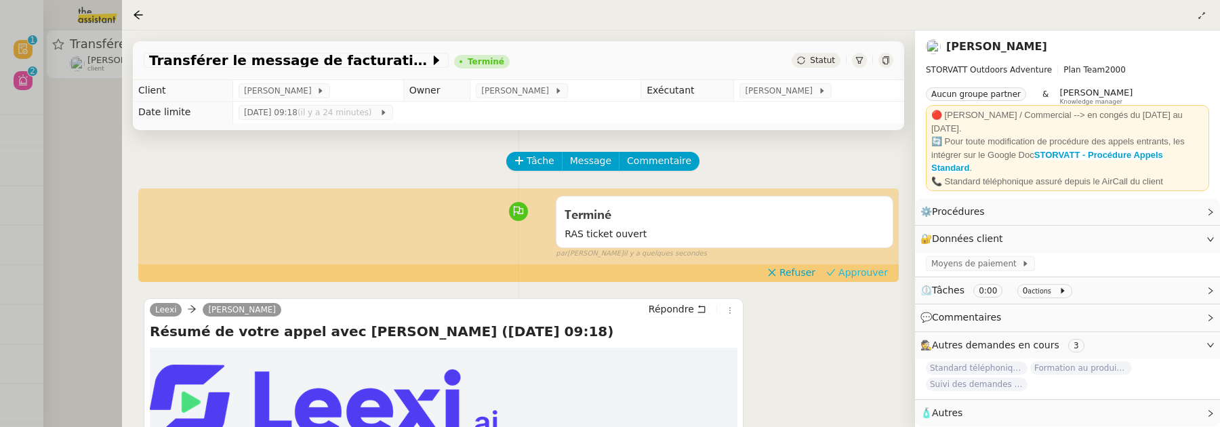
click at [879, 272] on span "Approuver" at bounding box center [862, 273] width 49 height 14
click at [92, 153] on div at bounding box center [610, 213] width 1220 height 427
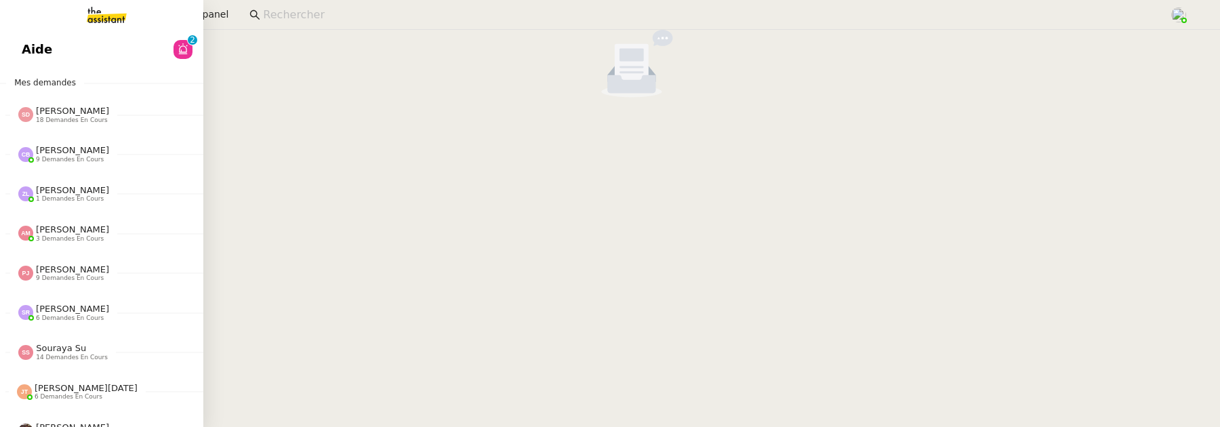
click at [52, 50] on link "Aide 0 1 2 3 4 5 6 7 8 9" at bounding box center [101, 49] width 203 height 31
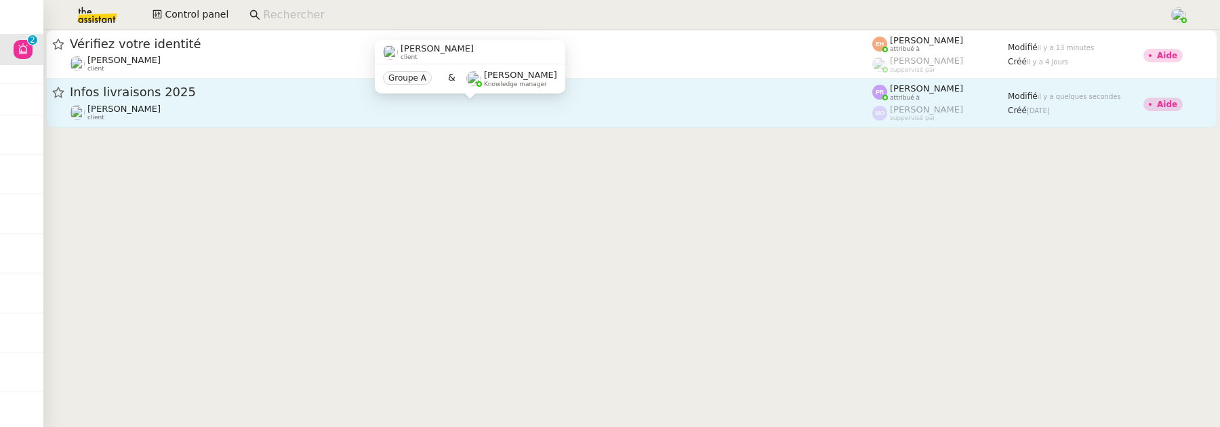
click at [600, 110] on div "Gabrielle Tavernier client" at bounding box center [471, 113] width 802 height 18
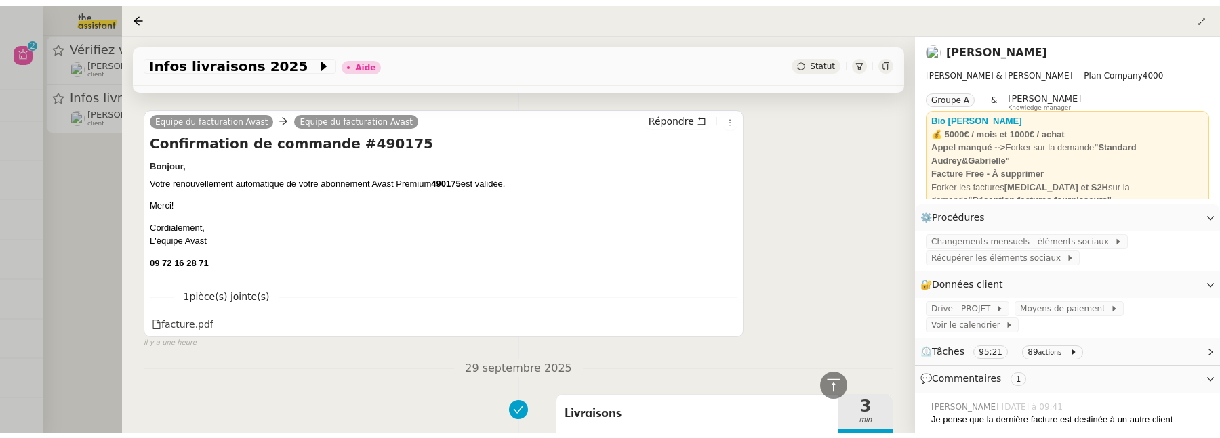
scroll to position [464, 0]
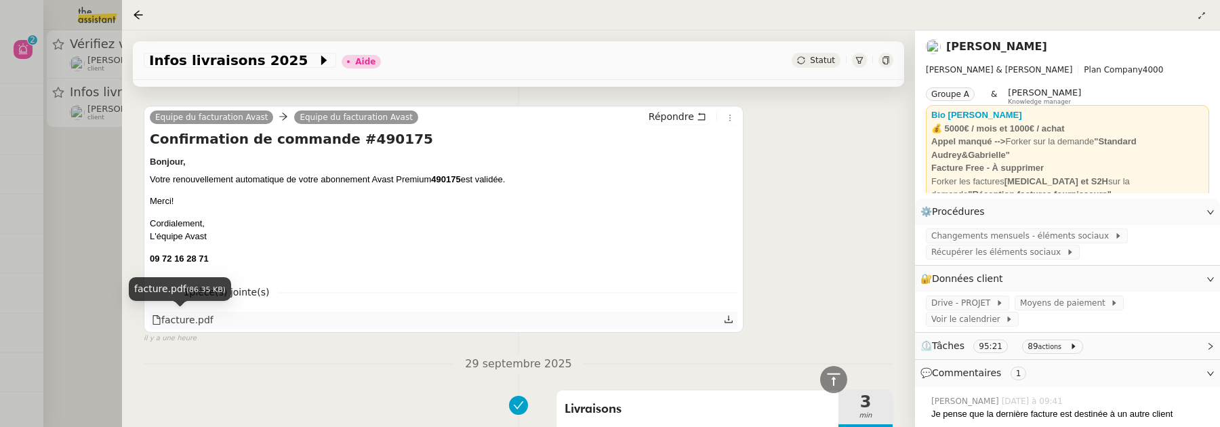
click at [188, 315] on div "facture.pdf" at bounding box center [183, 320] width 62 height 16
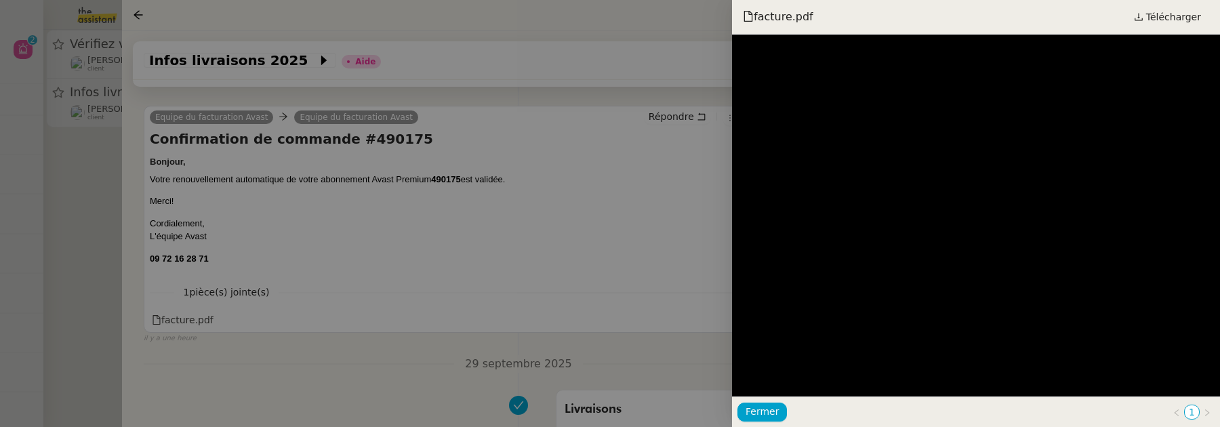
click at [102, 197] on div at bounding box center [610, 213] width 1220 height 427
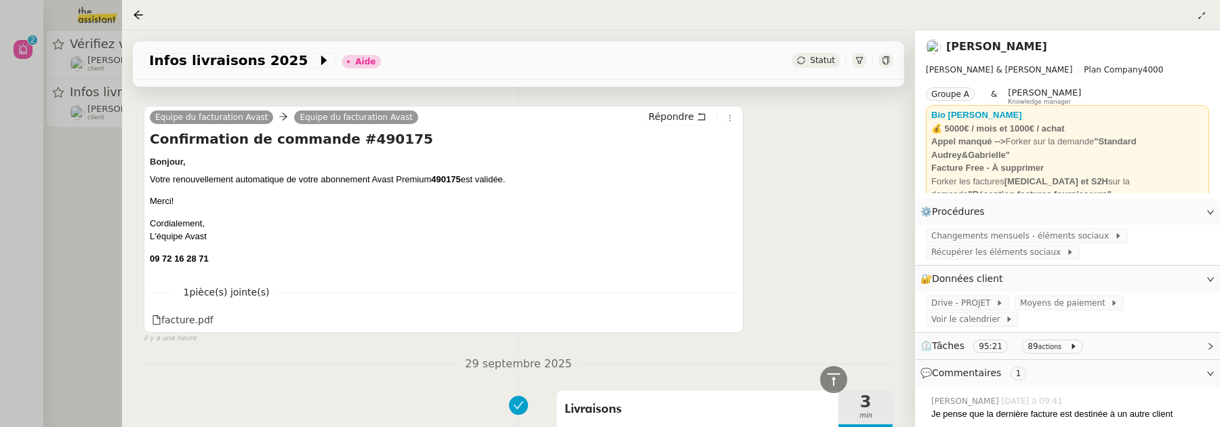
click at [89, 201] on div at bounding box center [610, 213] width 1220 height 427
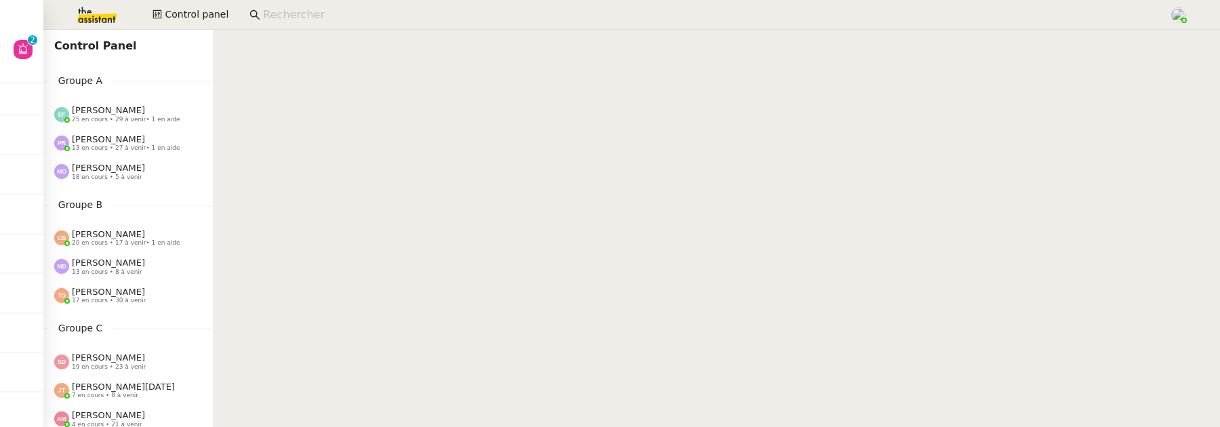
scroll to position [307, 0]
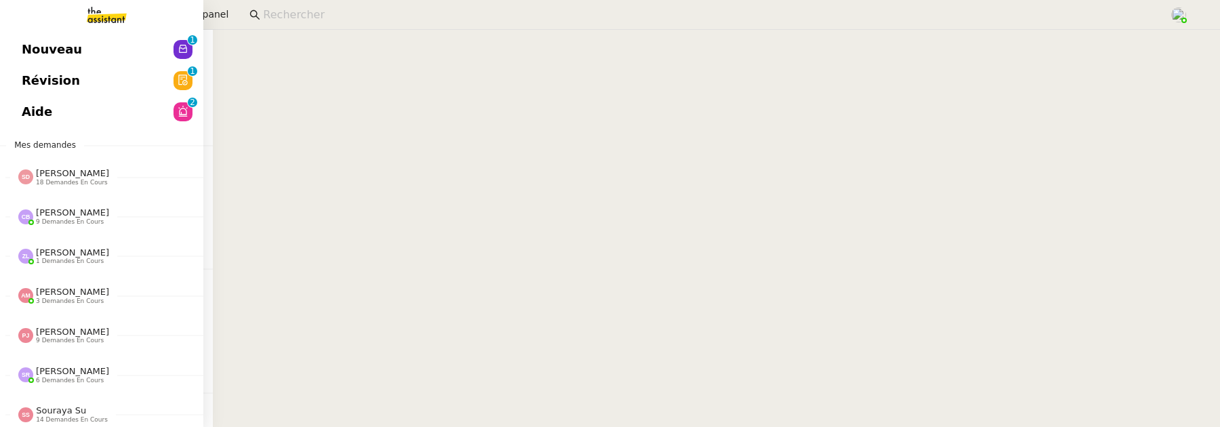
click at [33, 50] on span "Nouveau" at bounding box center [52, 49] width 60 height 20
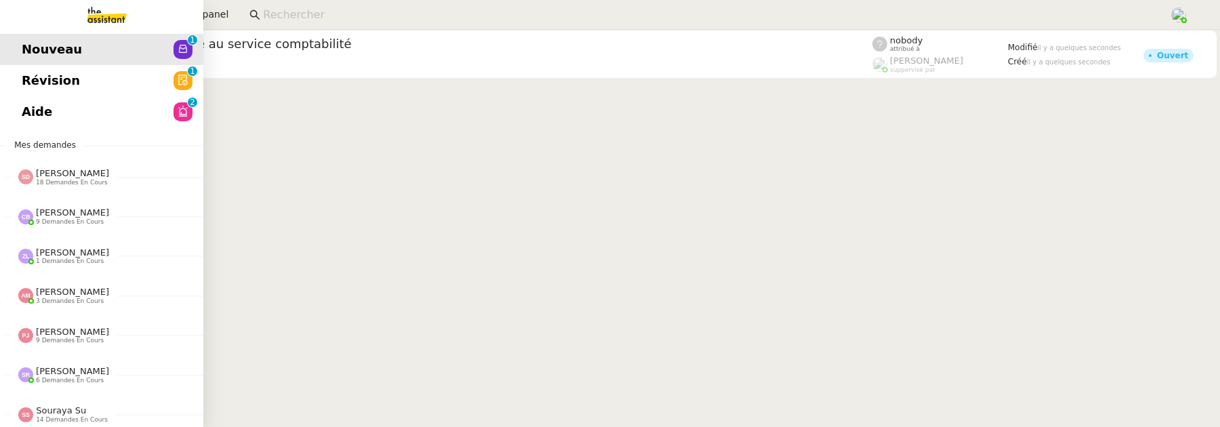
click at [9, 70] on link "Révision 0 1 2 3 4 5 6 7 8 9" at bounding box center [101, 80] width 203 height 31
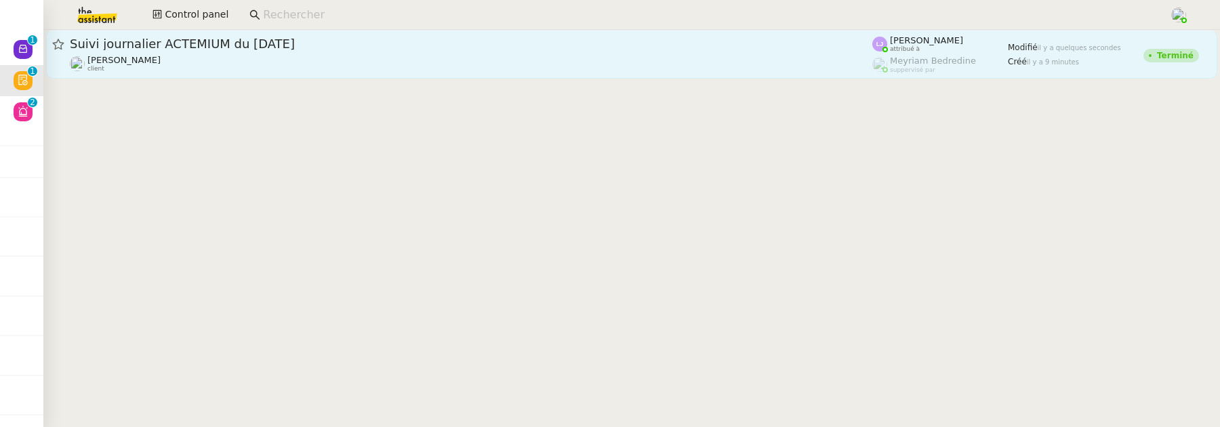
click at [470, 44] on span "Suivi journalier ACTEMIUM du 29-09-2025" at bounding box center [471, 44] width 802 height 12
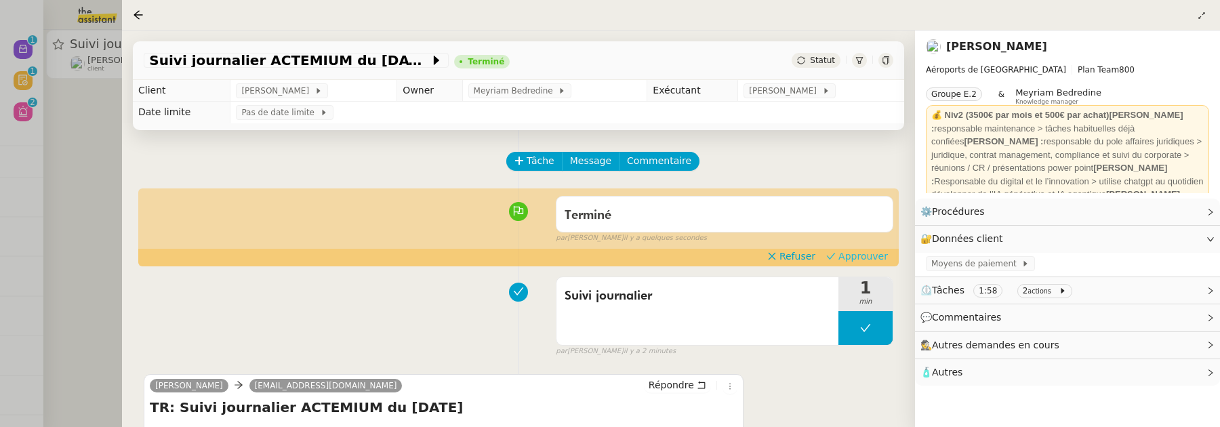
click at [854, 254] on span "Approuver" at bounding box center [862, 256] width 49 height 14
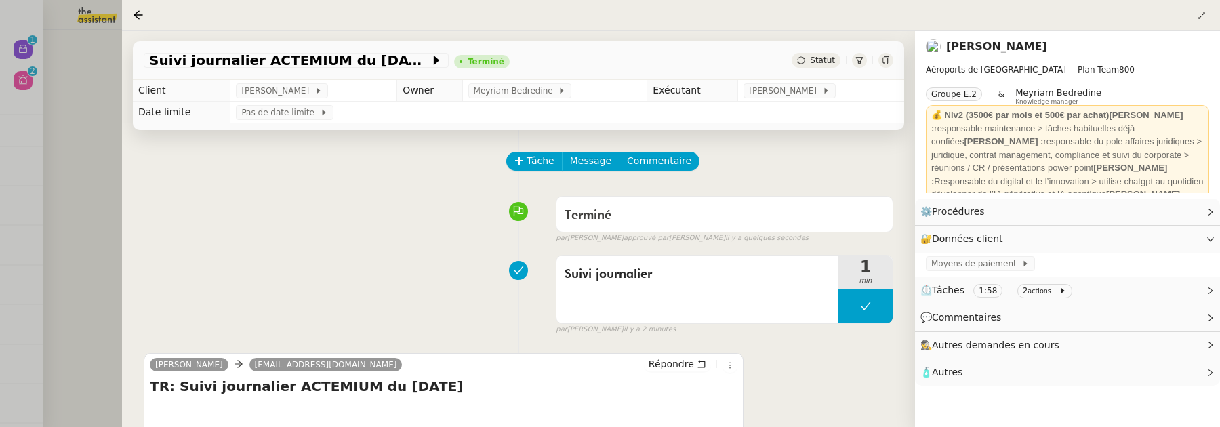
click at [108, 109] on div at bounding box center [610, 213] width 1220 height 427
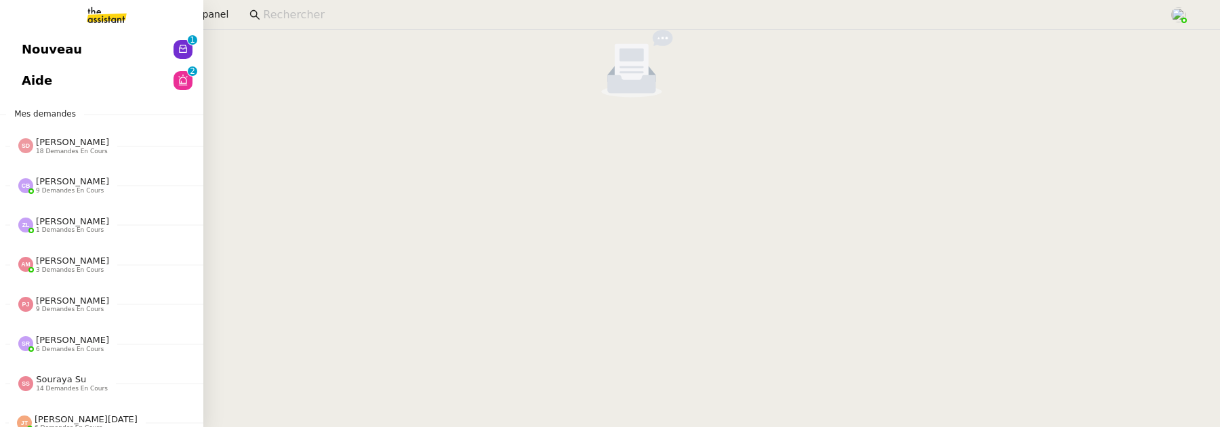
click at [39, 60] on link "Nouveau 0 1 2 3 4 5 6 7 8 9" at bounding box center [101, 49] width 203 height 31
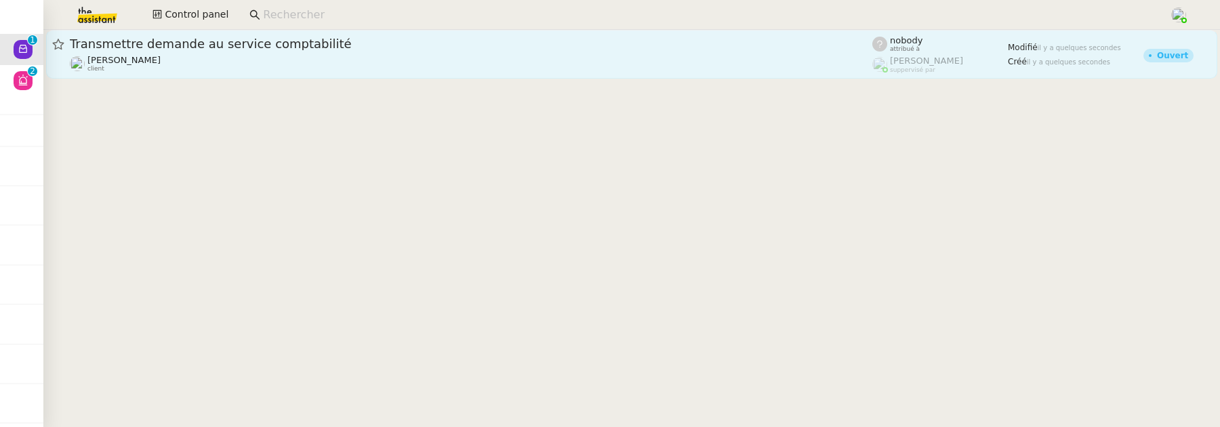
click at [302, 62] on div "Franck MUFFAT-JEANDET client" at bounding box center [471, 64] width 802 height 18
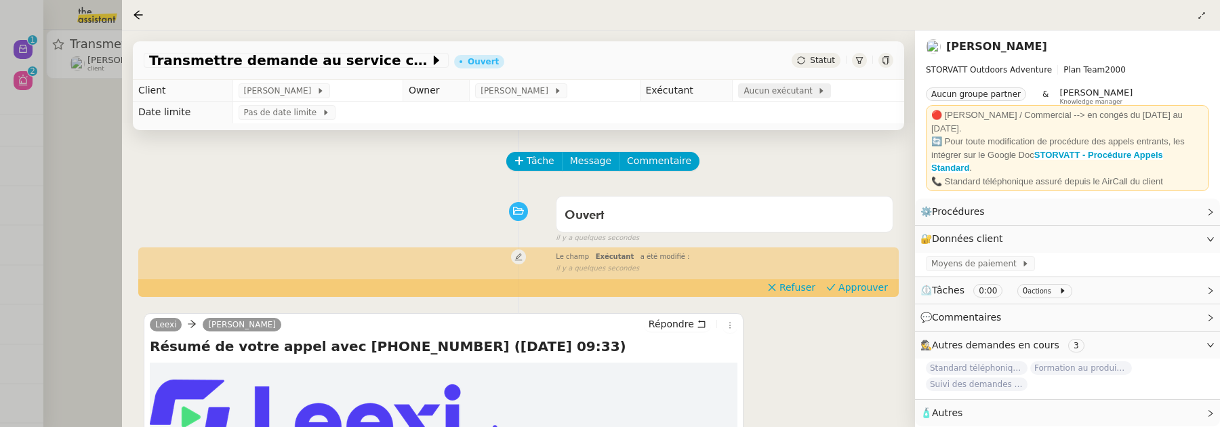
click at [791, 85] on span "Aucun exécutant" at bounding box center [780, 91] width 74 height 14
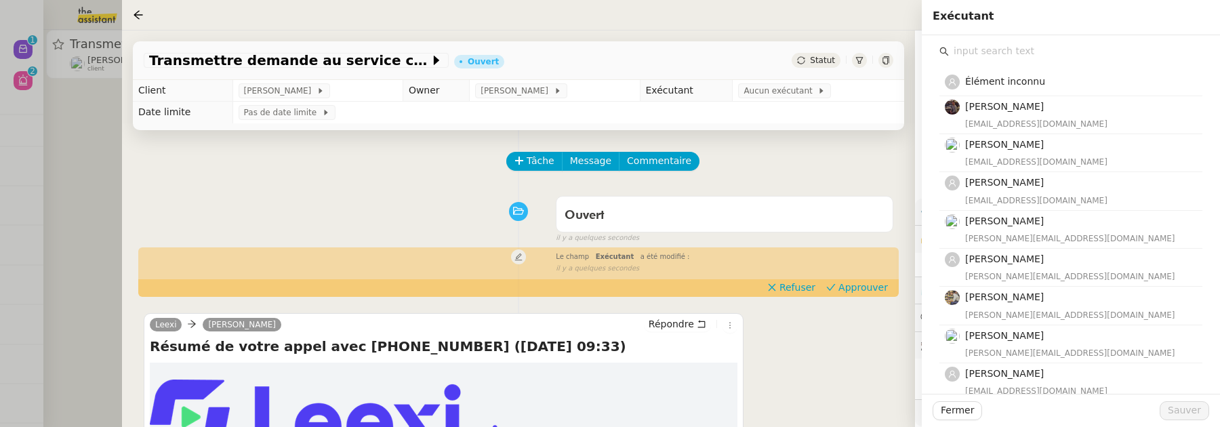
click at [981, 54] on input "text" at bounding box center [1075, 51] width 253 height 18
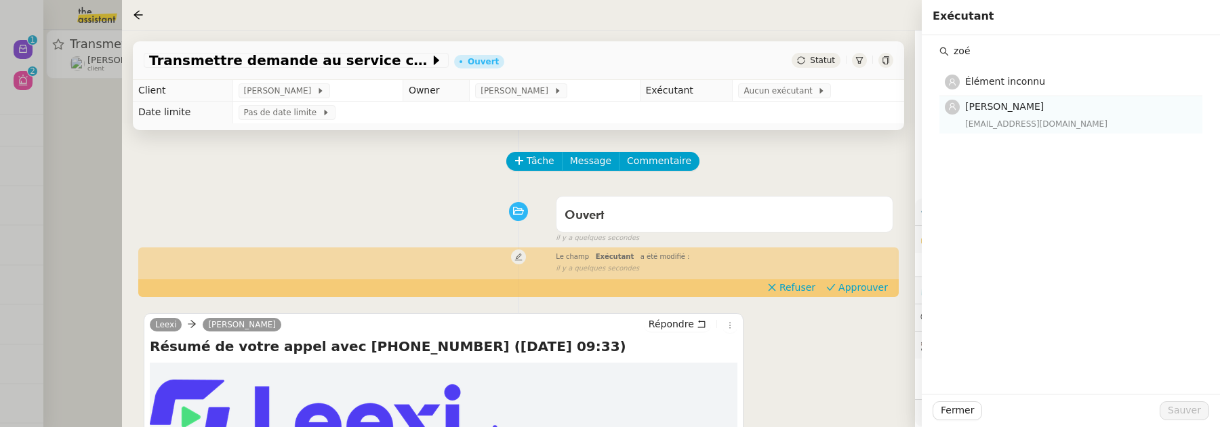
type input "zoé"
click at [1027, 125] on div "zoe@theassistant.team" at bounding box center [1079, 124] width 229 height 14
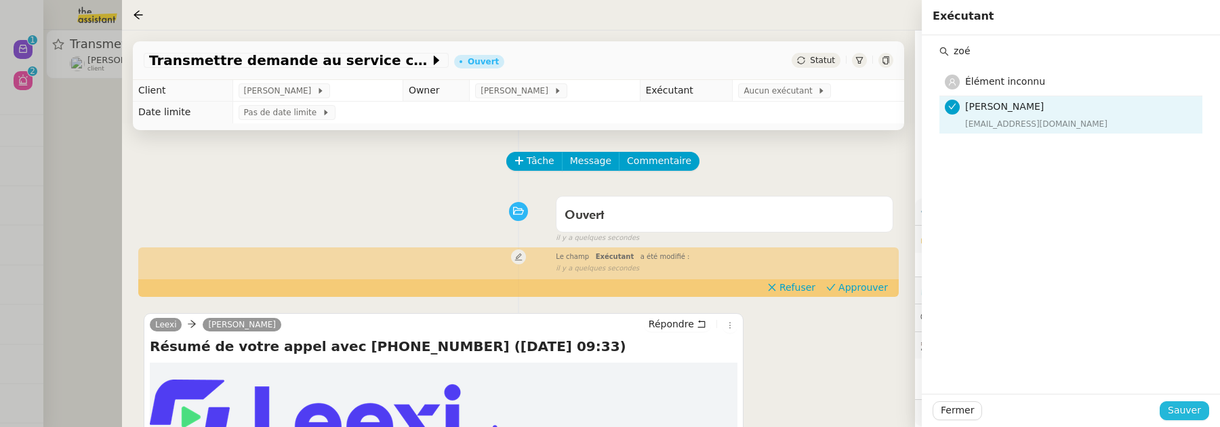
click at [1180, 407] on span "Sauver" at bounding box center [1184, 411] width 33 height 16
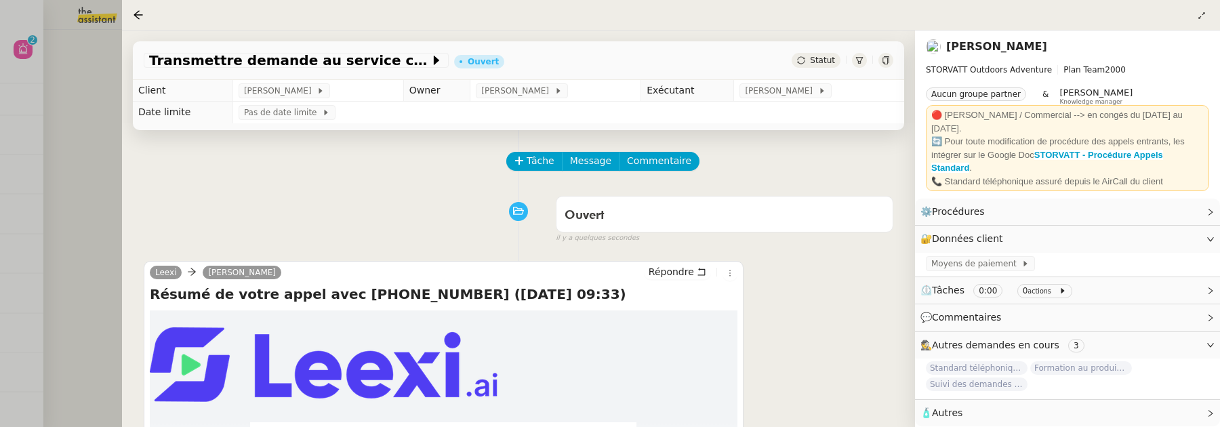
click at [93, 106] on div at bounding box center [610, 213] width 1220 height 427
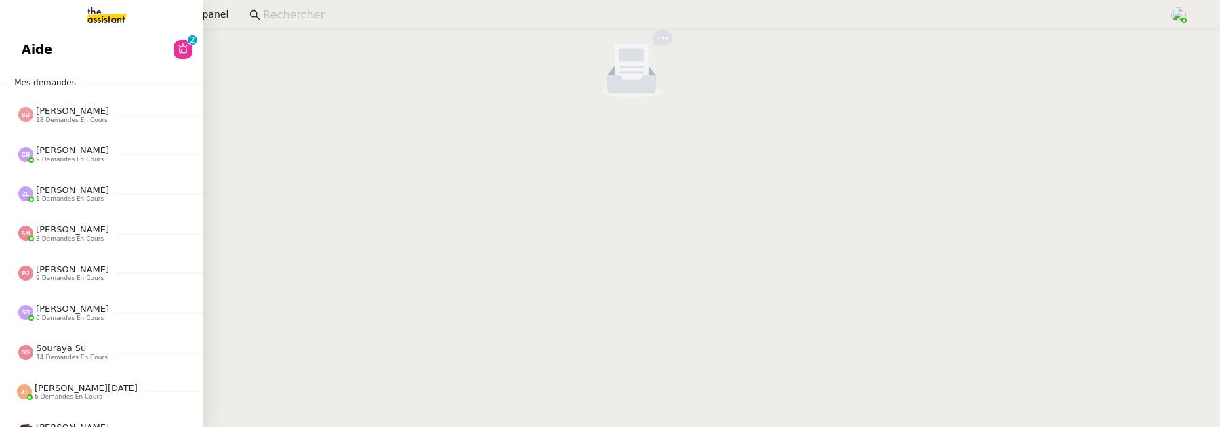
click at [34, 57] on span "Aide" at bounding box center [37, 49] width 30 height 20
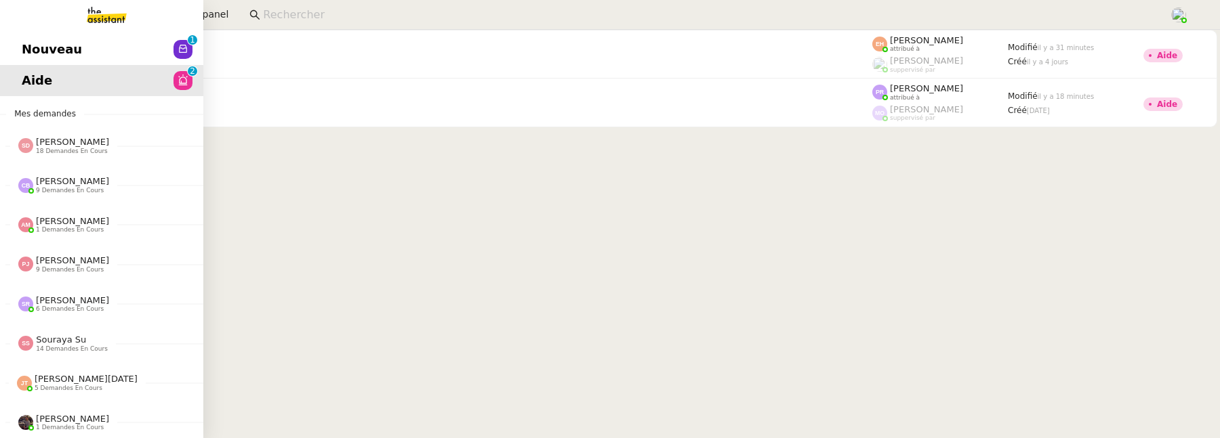
click at [48, 44] on span "Nouveau" at bounding box center [52, 49] width 60 height 20
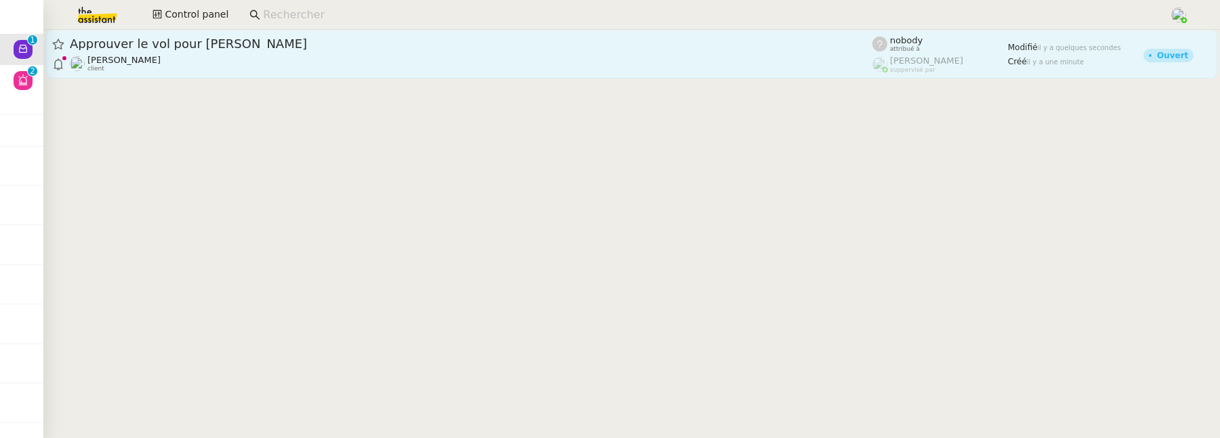
click at [456, 69] on div "Alexandre Blanc client" at bounding box center [471, 64] width 802 height 18
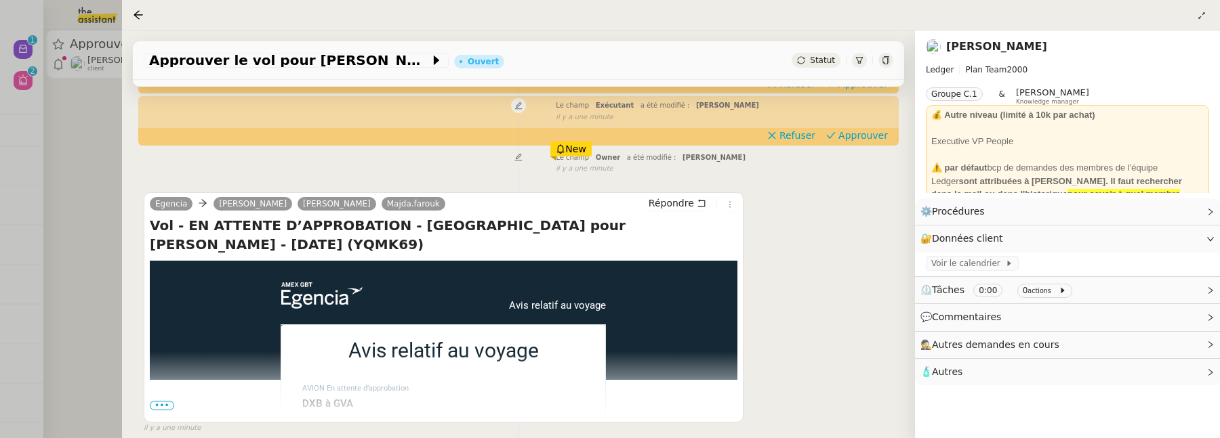
scroll to position [209, 0]
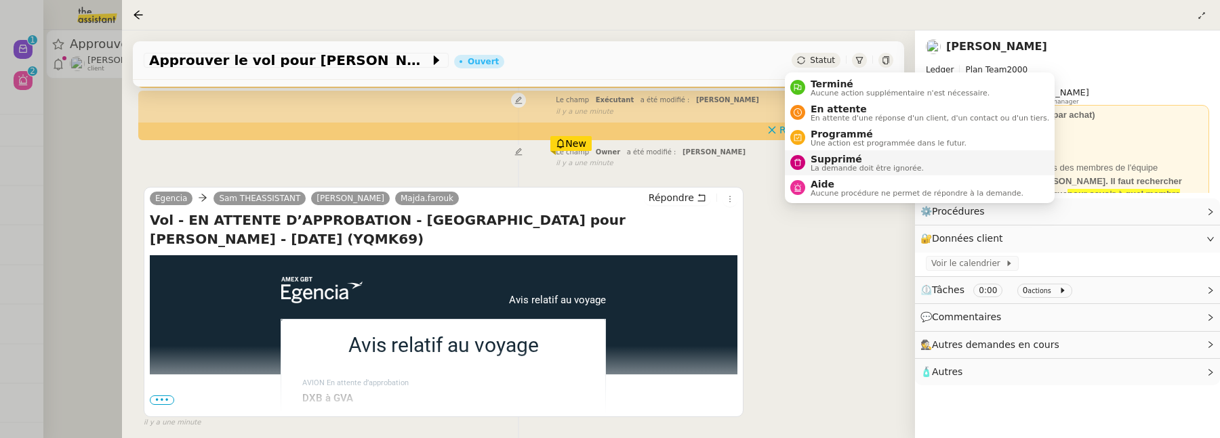
click at [821, 157] on span "Supprimé" at bounding box center [866, 159] width 113 height 11
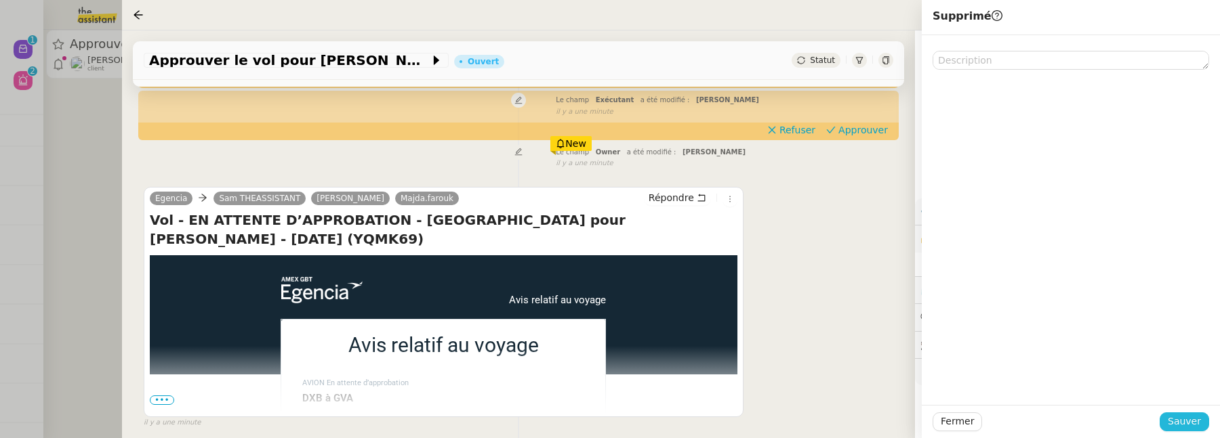
click at [1185, 422] on span "Sauver" at bounding box center [1184, 422] width 33 height 16
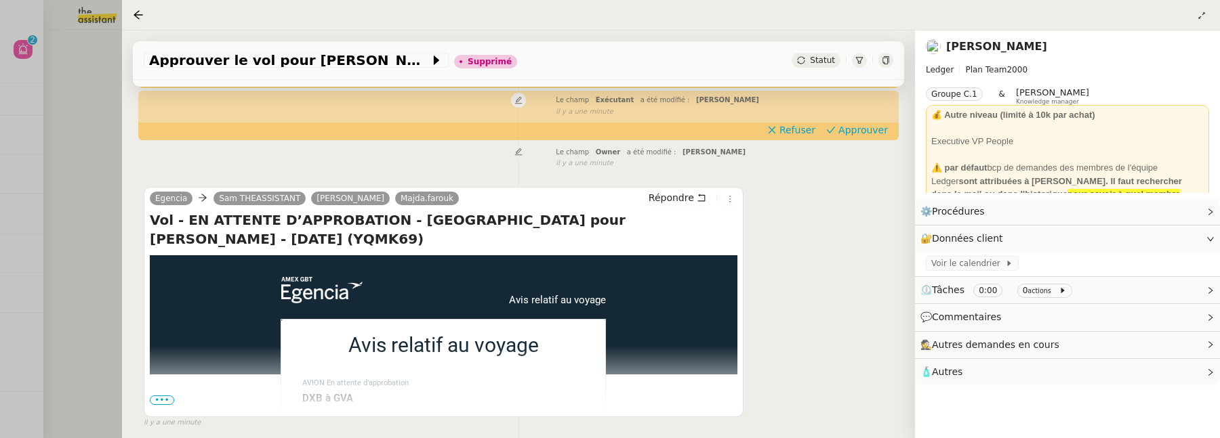
click at [77, 118] on div at bounding box center [610, 219] width 1220 height 438
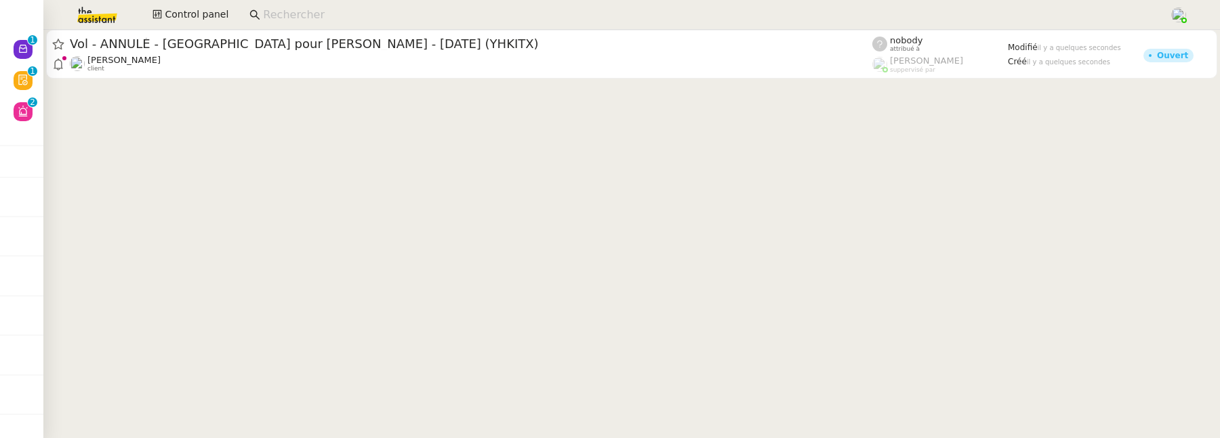
click at [526, 54] on div "Vol - ANNULÉ - Singapore pour Pascal GAUTHIER - 06 oct., 2025 (YHKITX) Alexandr…" at bounding box center [471, 54] width 802 height 37
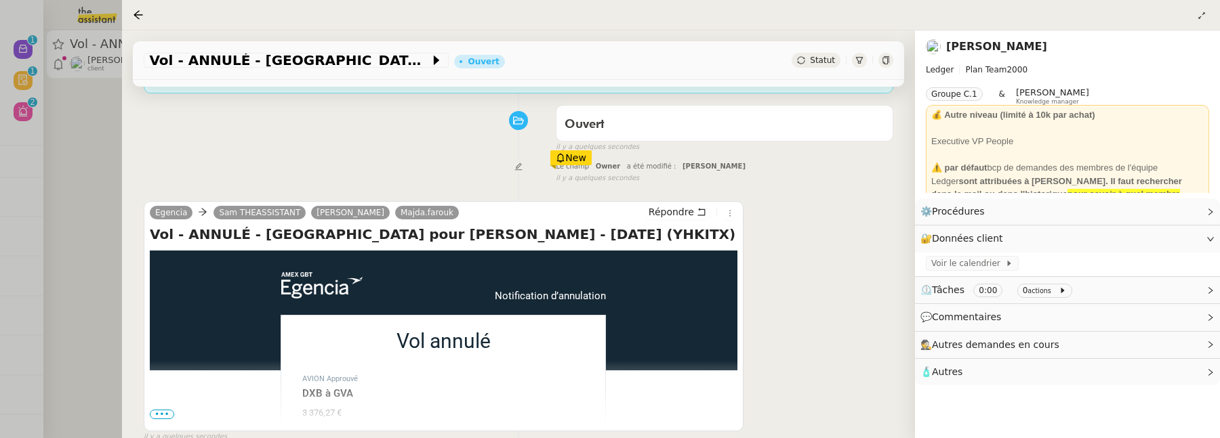
scroll to position [176, 0]
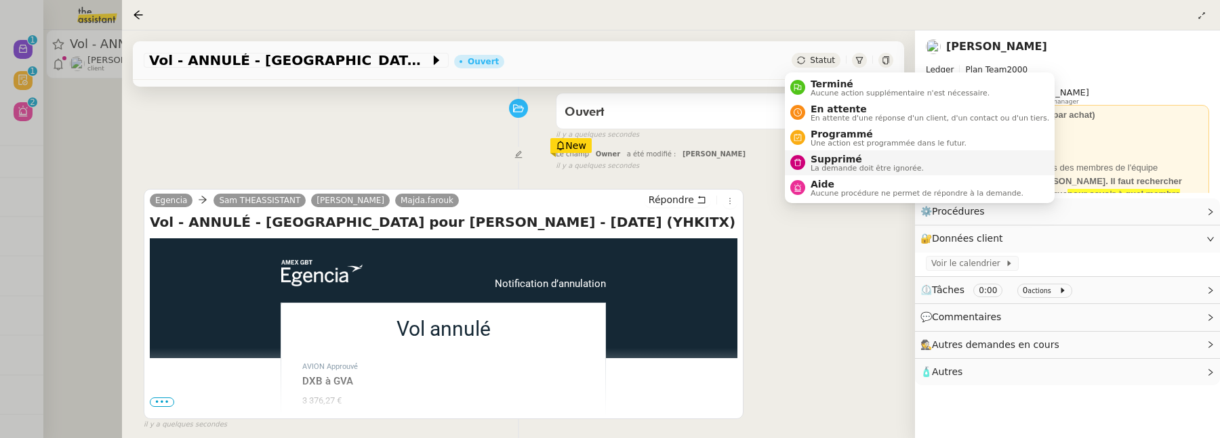
click at [820, 152] on li "Supprimé La demande doit être ignorée." at bounding box center [920, 162] width 270 height 25
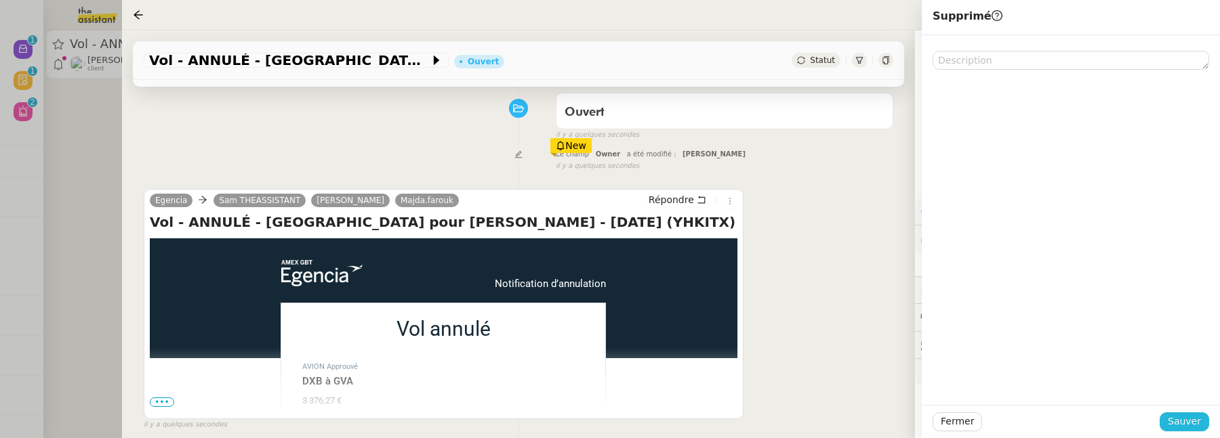
click at [1178, 419] on span "Sauver" at bounding box center [1184, 422] width 33 height 16
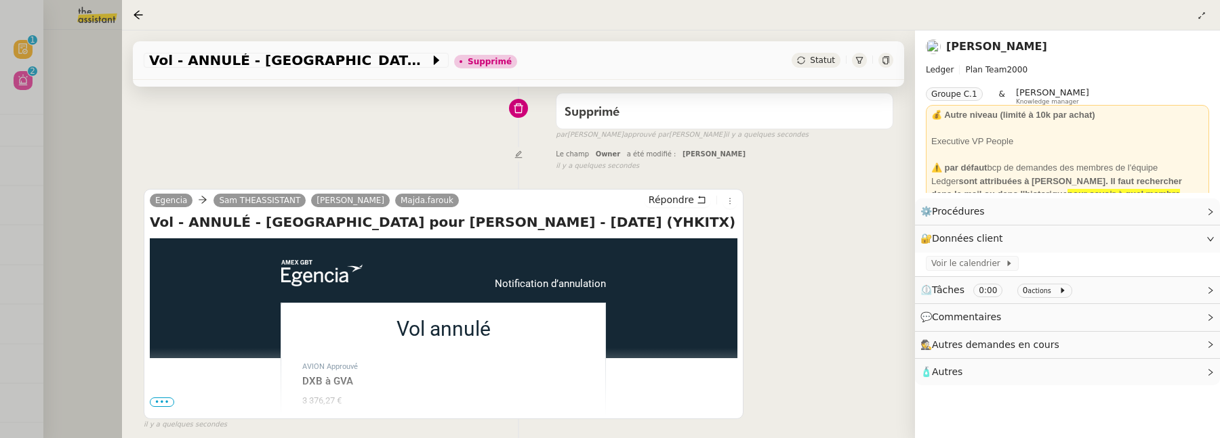
click at [96, 135] on div at bounding box center [610, 219] width 1220 height 438
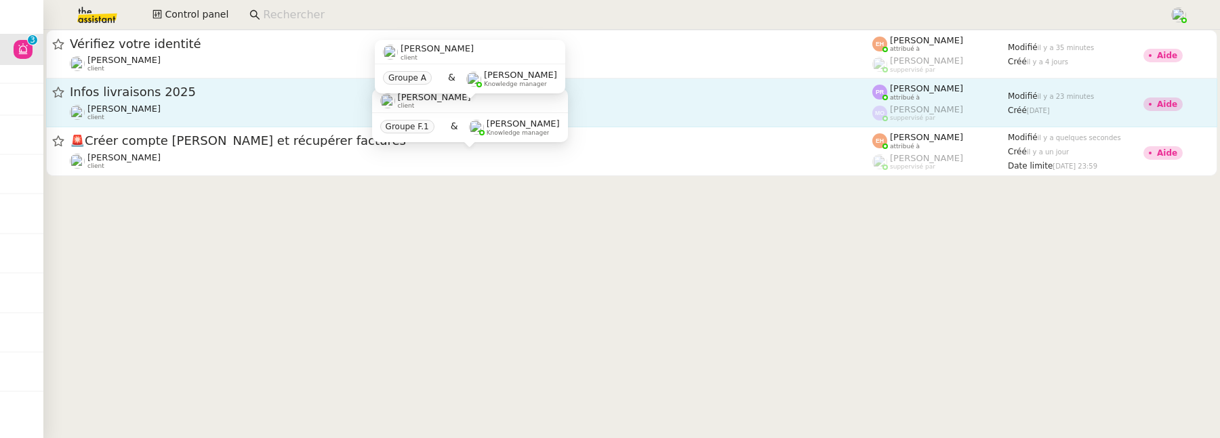
click at [335, 105] on div "Gabrielle Tavernier client" at bounding box center [471, 113] width 802 height 18
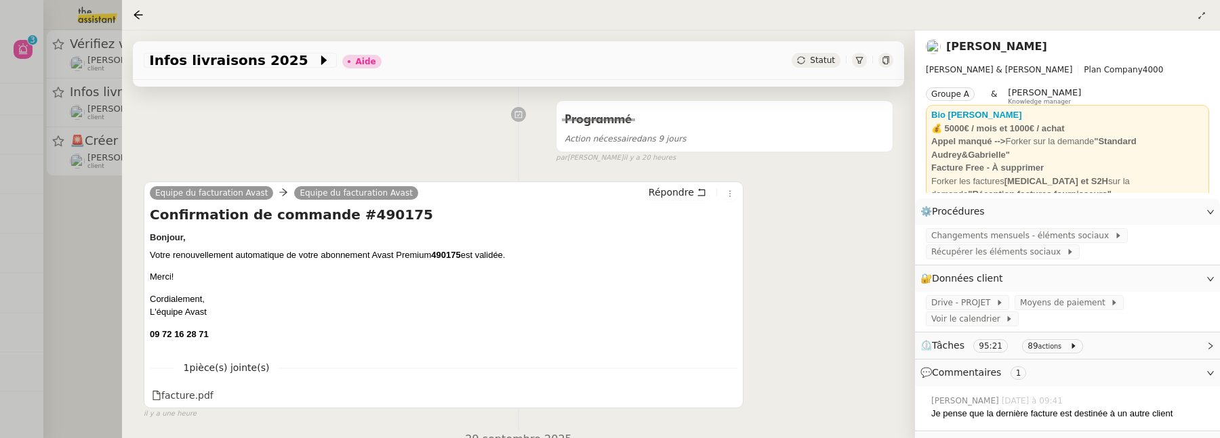
scroll to position [390, 0]
click at [106, 252] on div at bounding box center [610, 219] width 1220 height 438
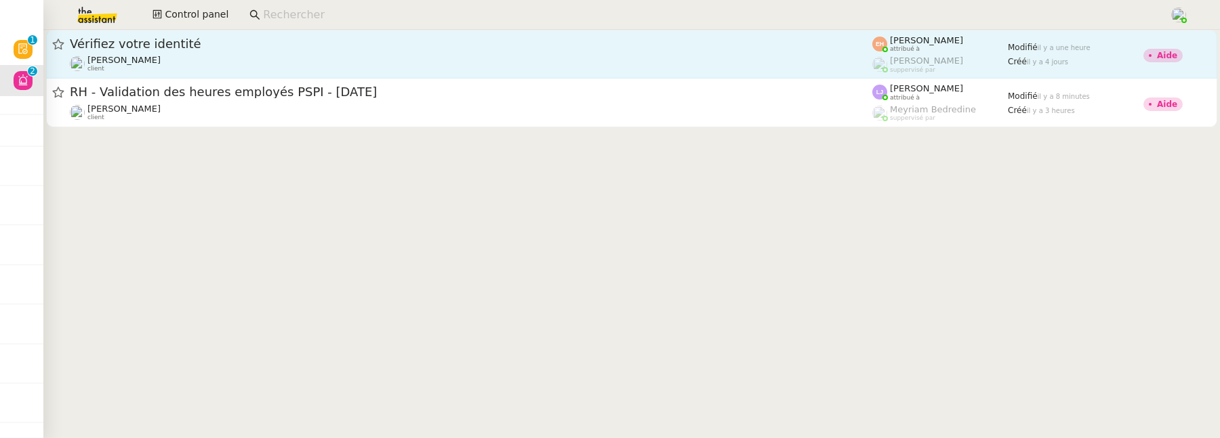
click at [306, 77] on link "Vérifiez votre identité Céline MAS client Esther Hillenbrand attribué à Romane …" at bounding box center [631, 54] width 1171 height 49
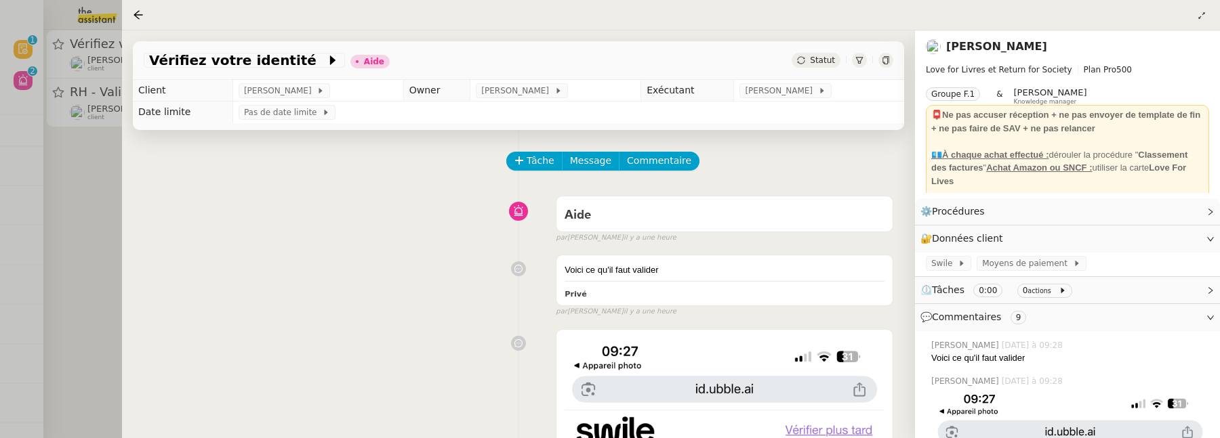
click at [71, 190] on div at bounding box center [610, 219] width 1220 height 438
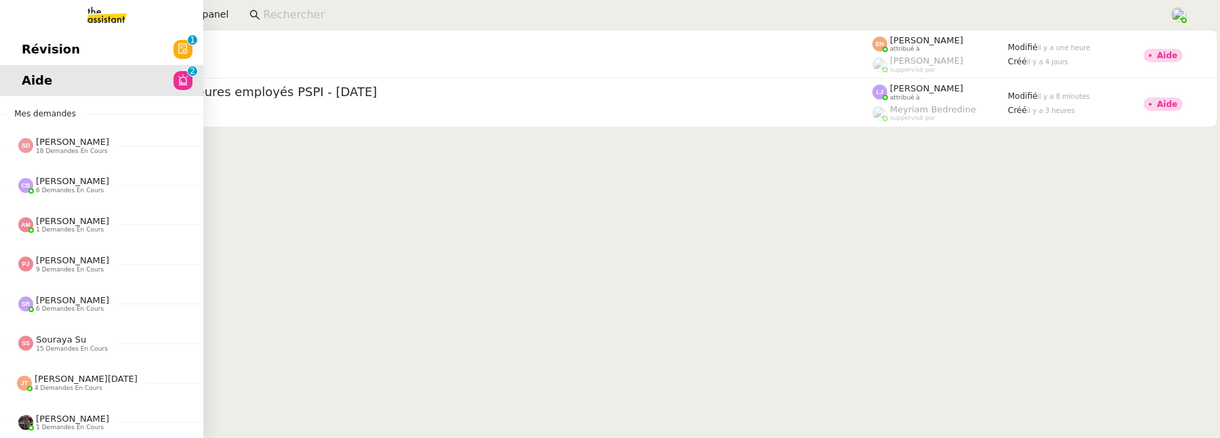
click at [33, 45] on span "Révision" at bounding box center [51, 49] width 58 height 20
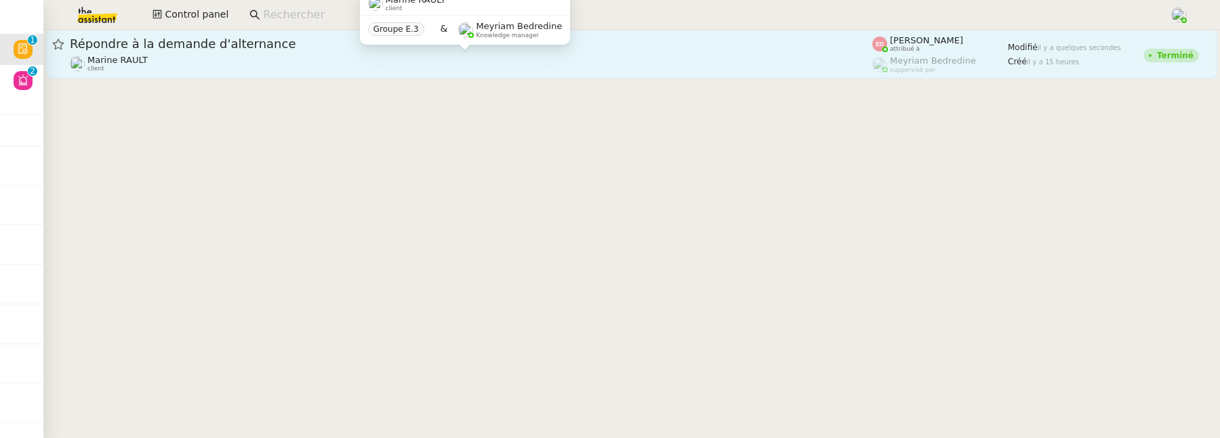
click at [281, 59] on div "Marine RAULT client" at bounding box center [471, 64] width 802 height 18
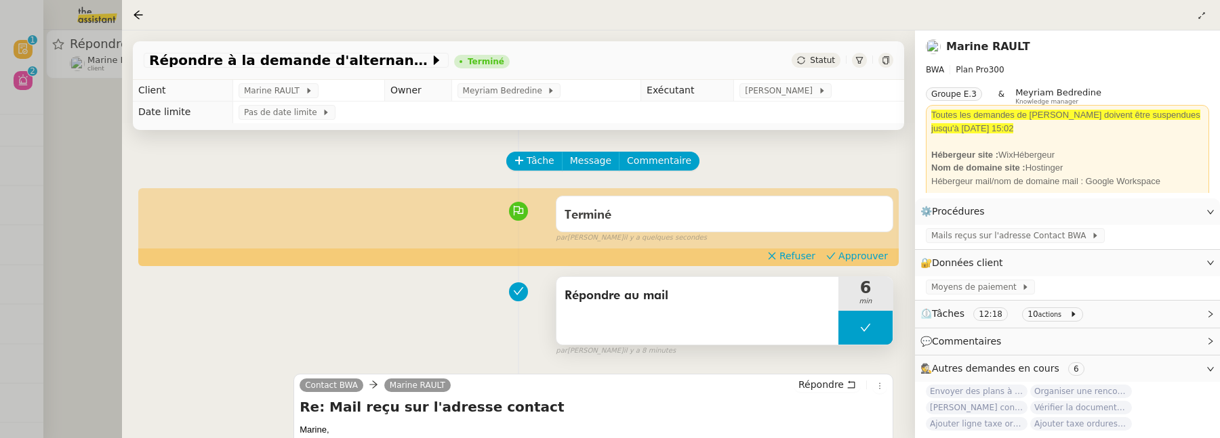
scroll to position [163, 0]
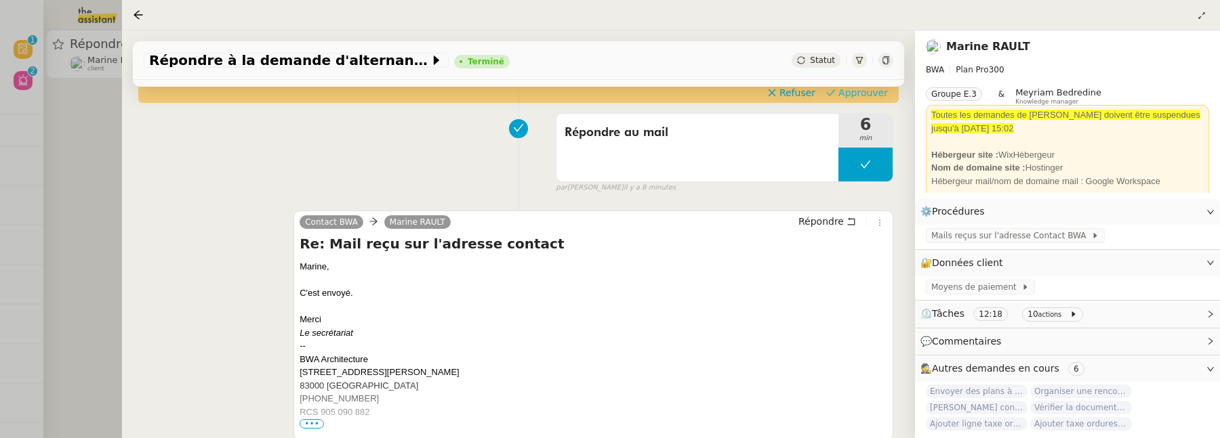
click at [854, 95] on span "Approuver" at bounding box center [862, 93] width 49 height 14
click at [79, 167] on div at bounding box center [610, 219] width 1220 height 438
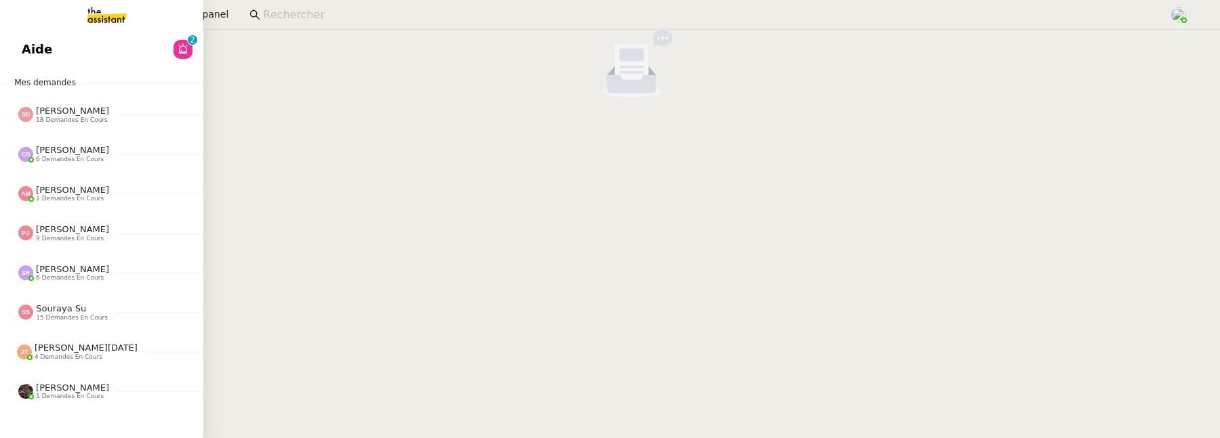
click at [39, 68] on div "Aide 0 1 2 3 4 5 6 7 8 9 Mes demandes Sheida Delpazir 18 demandes en cours 24/1…" at bounding box center [101, 234] width 203 height 409
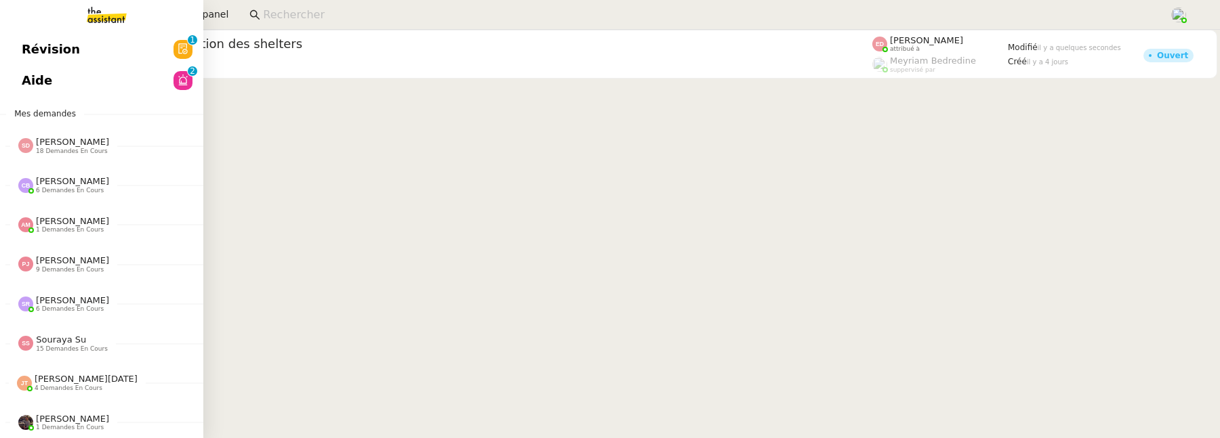
click at [55, 52] on span "Révision" at bounding box center [51, 49] width 58 height 20
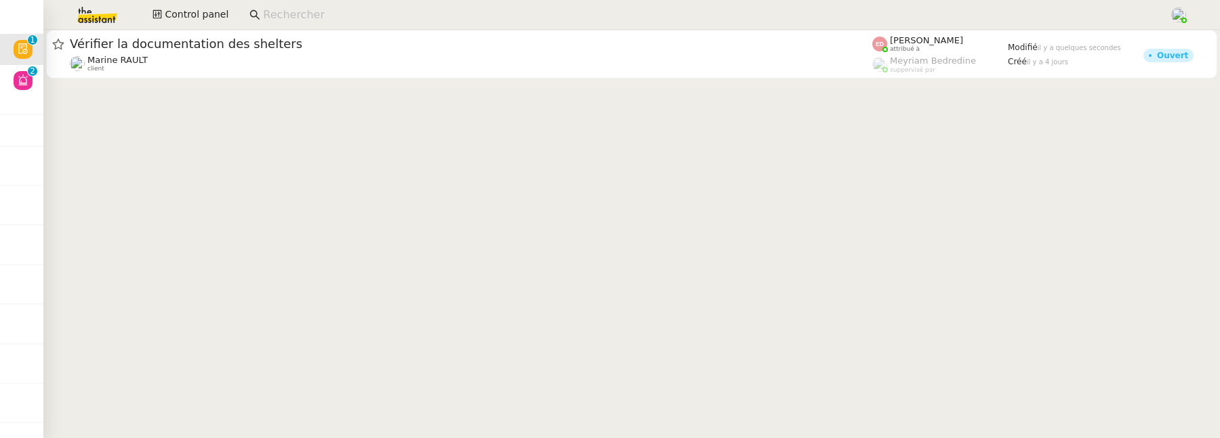
click at [377, 79] on div at bounding box center [631, 56] width 1176 height 52
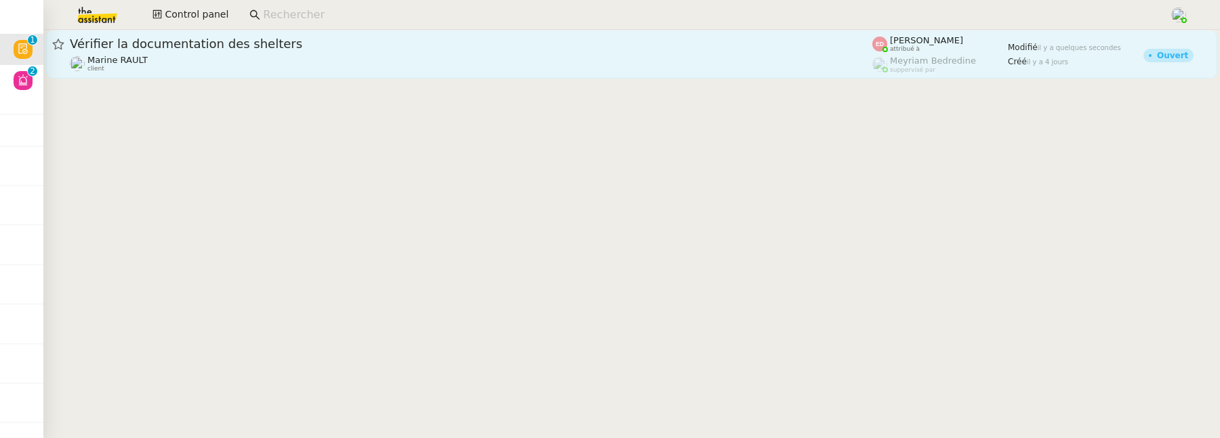
click at [362, 50] on div "Vérifier la documentation des shelters" at bounding box center [471, 44] width 802 height 16
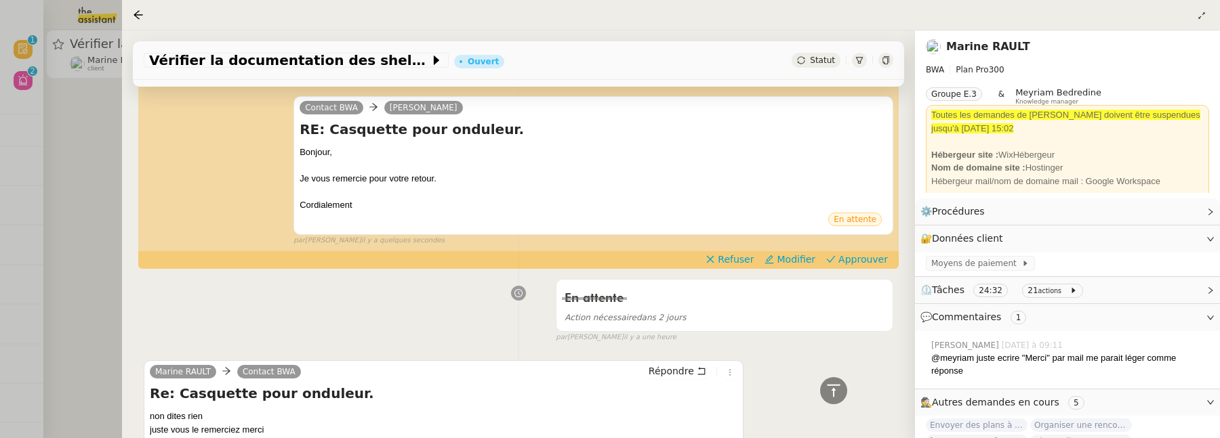
scroll to position [335, 0]
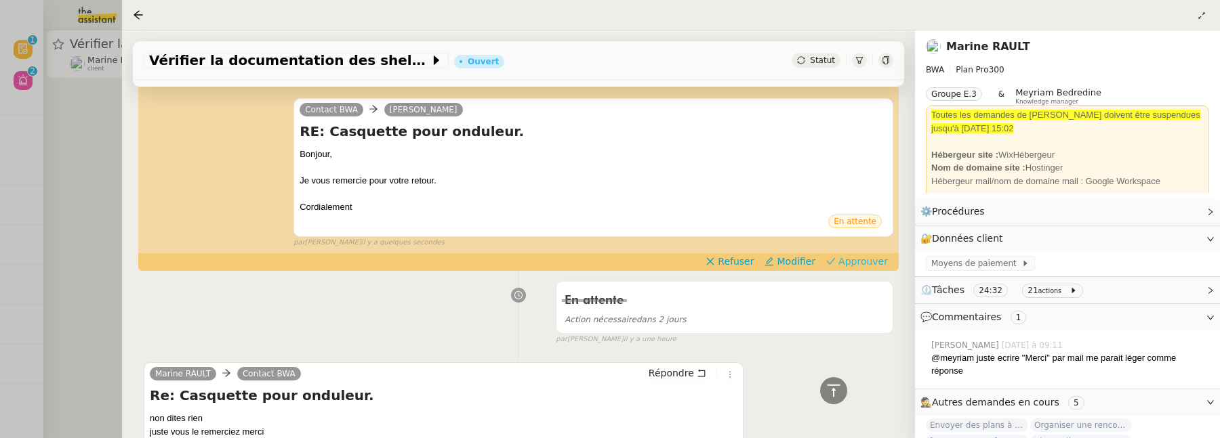
click at [852, 259] on span "Approuver" at bounding box center [862, 262] width 49 height 14
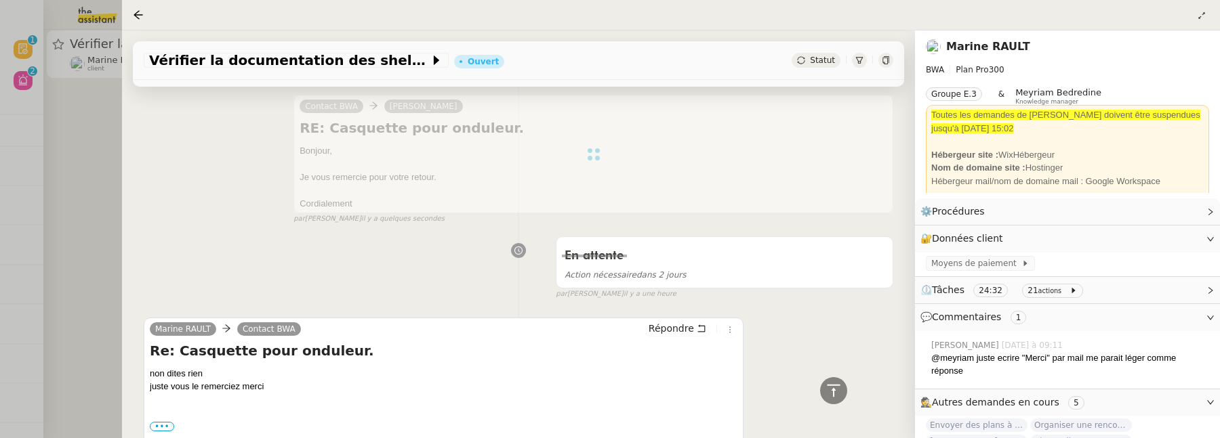
scroll to position [332, 0]
click at [74, 138] on div at bounding box center [610, 219] width 1220 height 438
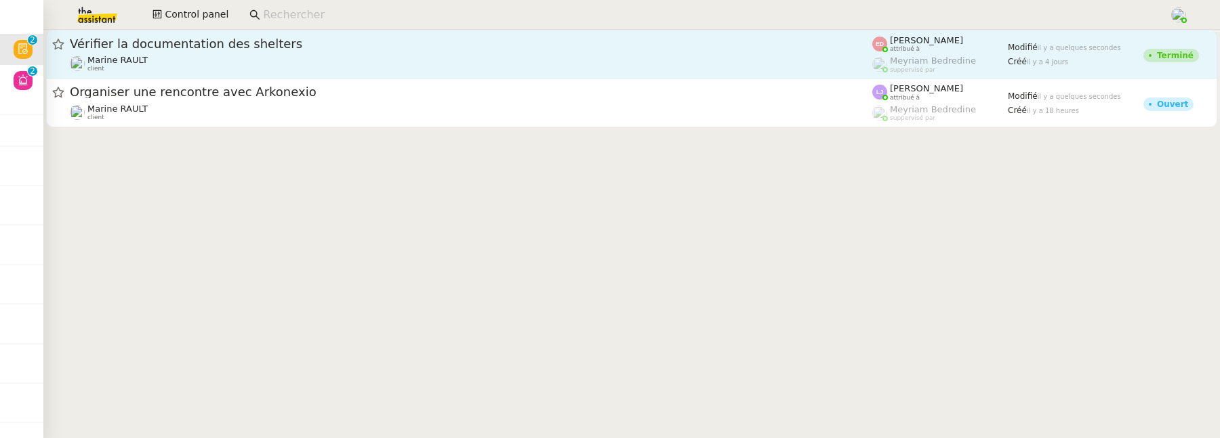
click at [310, 52] on div "Vérifier la documentation des shelters" at bounding box center [471, 44] width 802 height 16
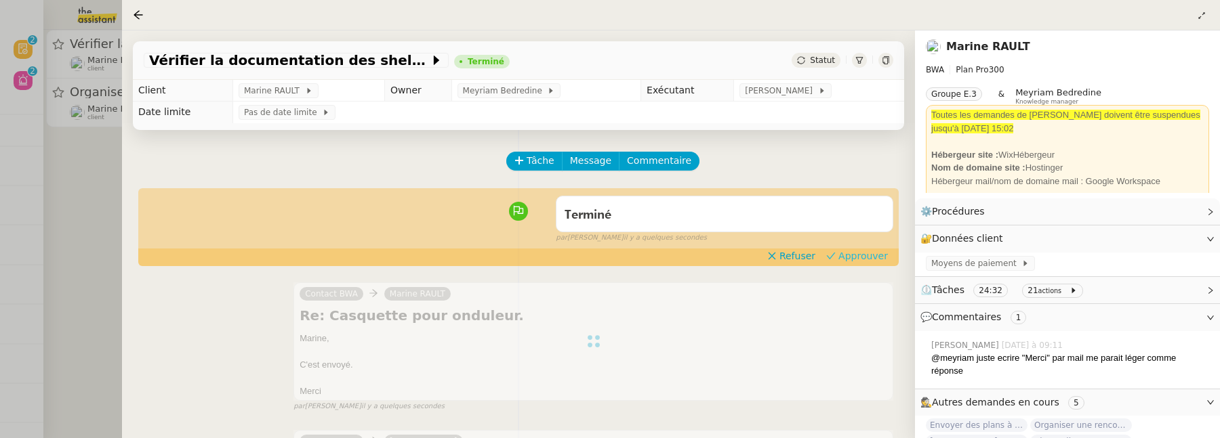
click at [858, 255] on span "Approuver" at bounding box center [862, 256] width 49 height 14
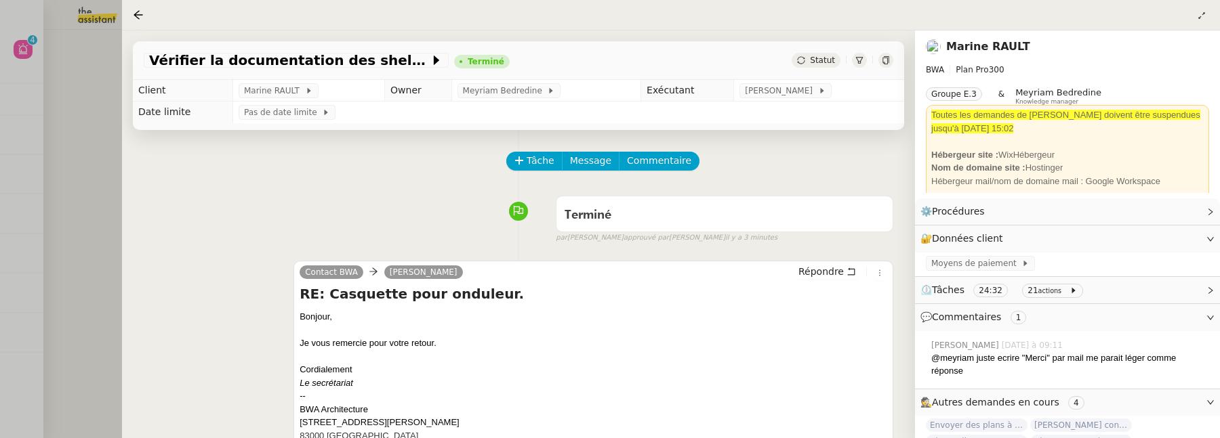
click at [75, 241] on div at bounding box center [610, 219] width 1220 height 438
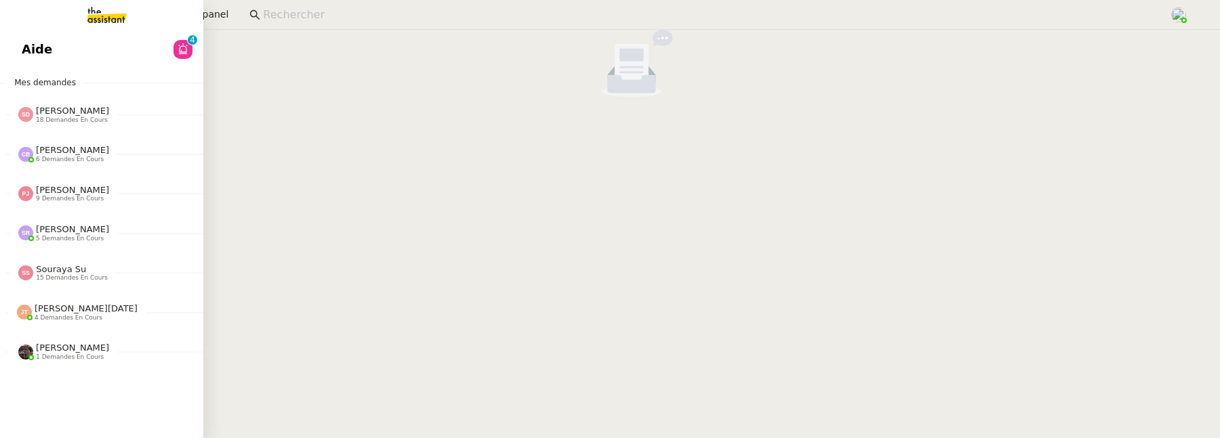
click at [35, 53] on span "Aide" at bounding box center [37, 49] width 30 height 20
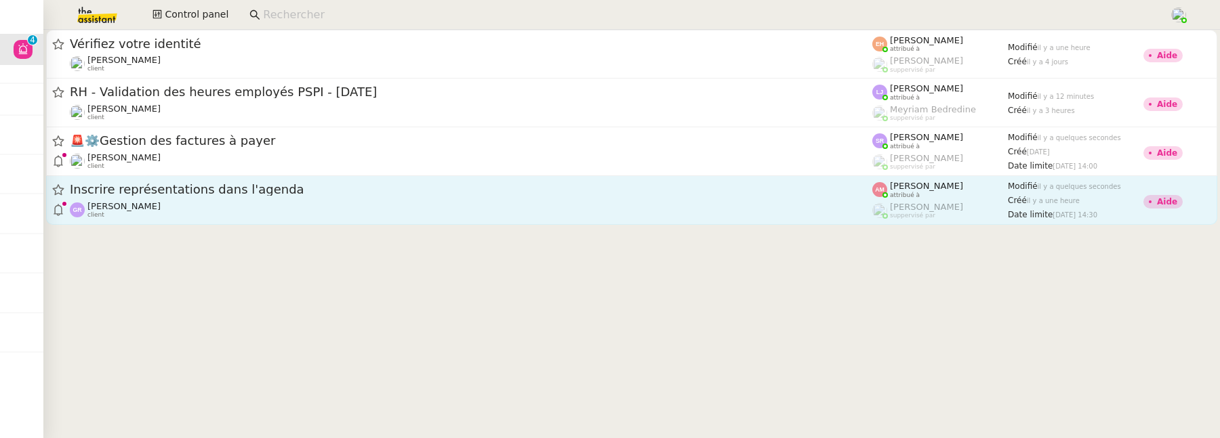
click at [418, 220] on link "Inscrire représentations dans l'agenda Guillene RIBIERE client Amyna Mehrez att…" at bounding box center [631, 200] width 1171 height 49
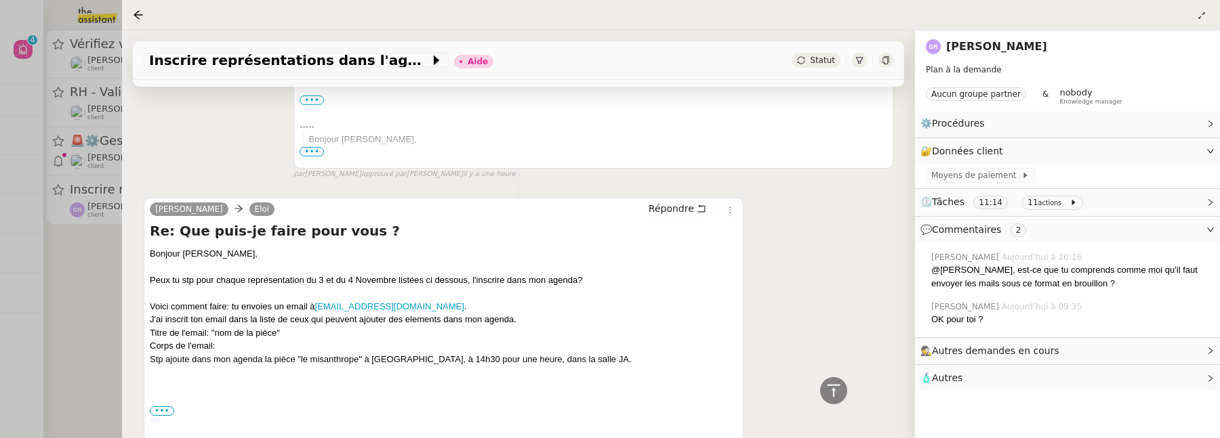
scroll to position [1223, 0]
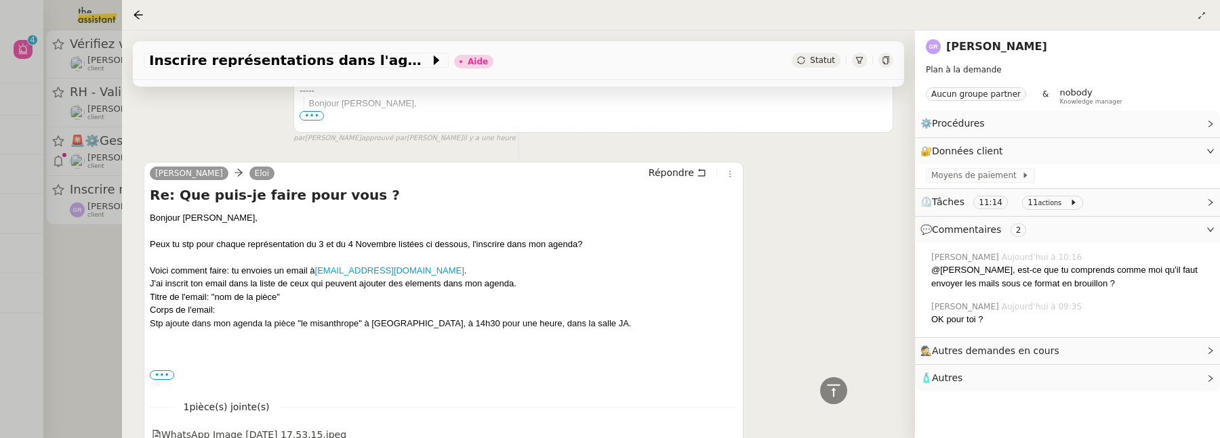
click at [166, 375] on span "•••" at bounding box center [162, 375] width 24 height 9
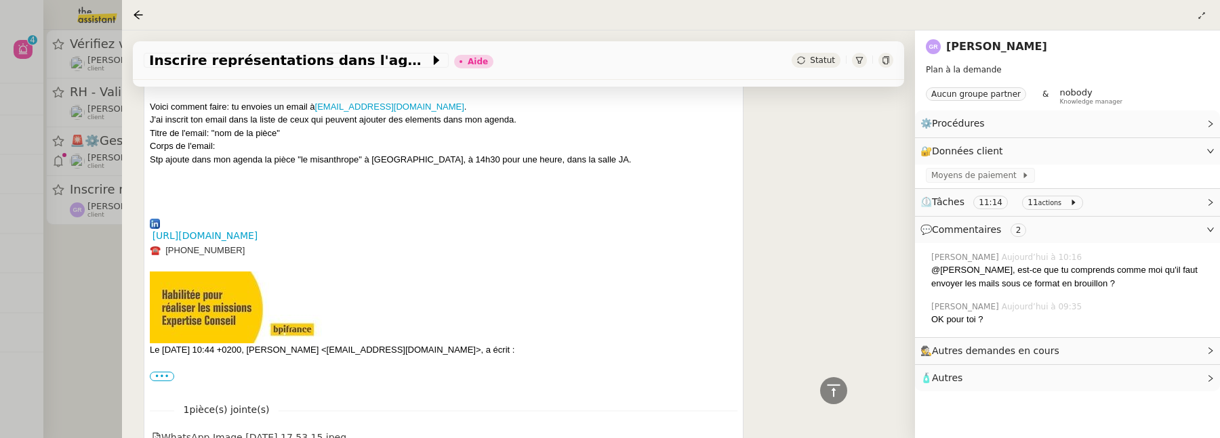
scroll to position [1483, 0]
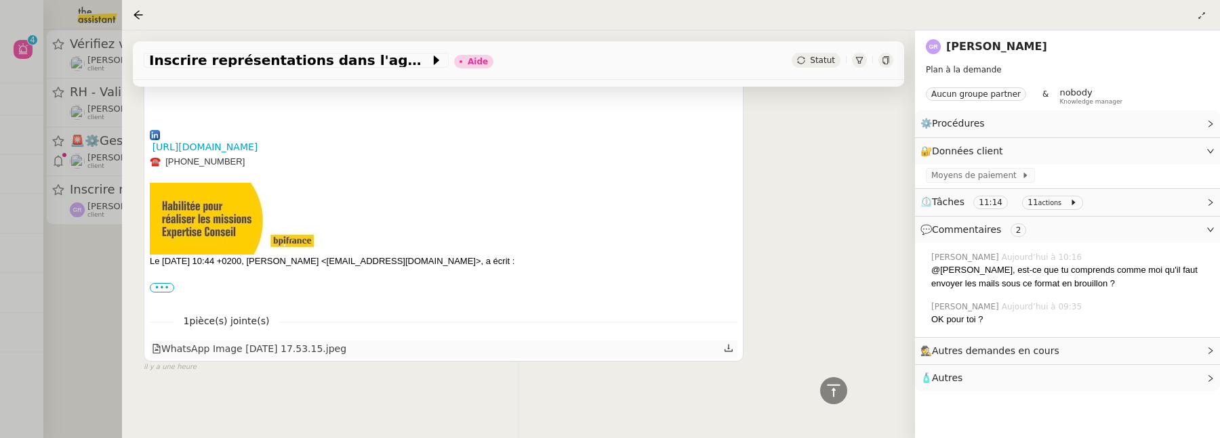
click at [275, 342] on div "WhatsApp Image [DATE] 17.53.15.jpeg" at bounding box center [249, 350] width 194 height 16
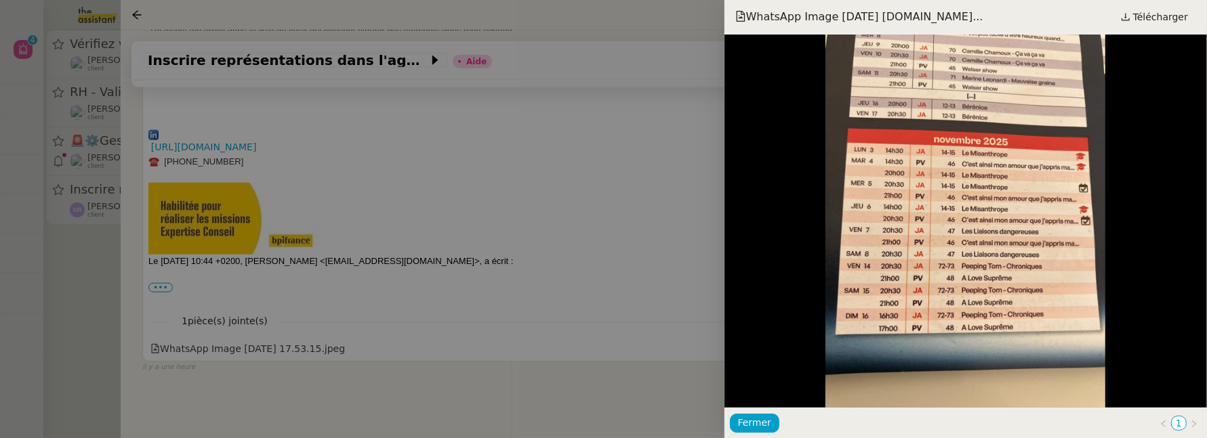
click at [573, 217] on div at bounding box center [603, 219] width 1207 height 438
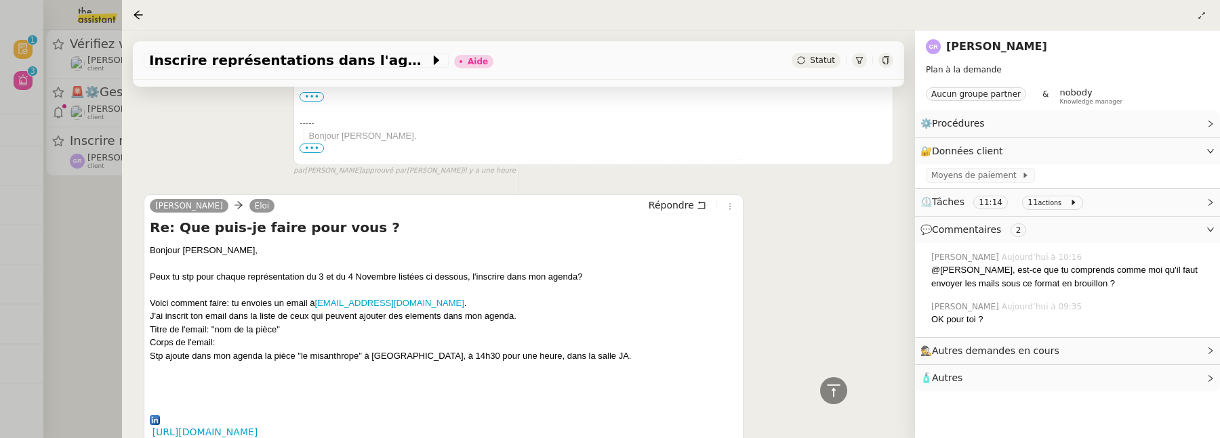
scroll to position [1197, 0]
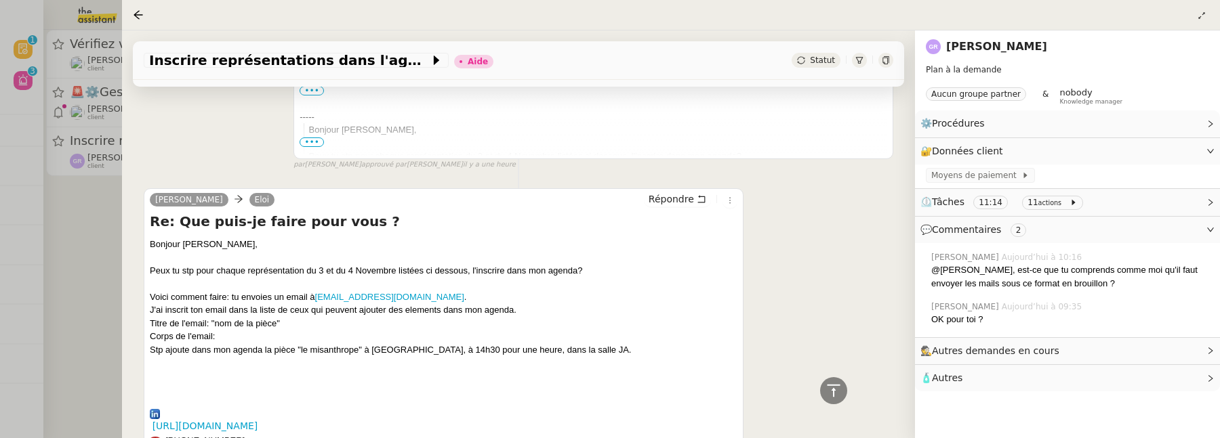
click at [77, 225] on div at bounding box center [610, 219] width 1220 height 438
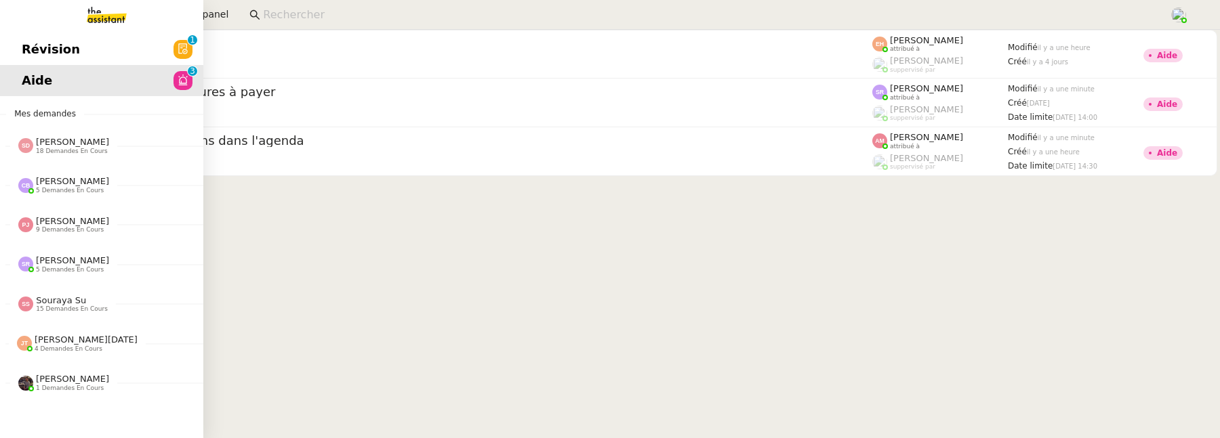
click at [30, 47] on span "Révision" at bounding box center [51, 49] width 58 height 20
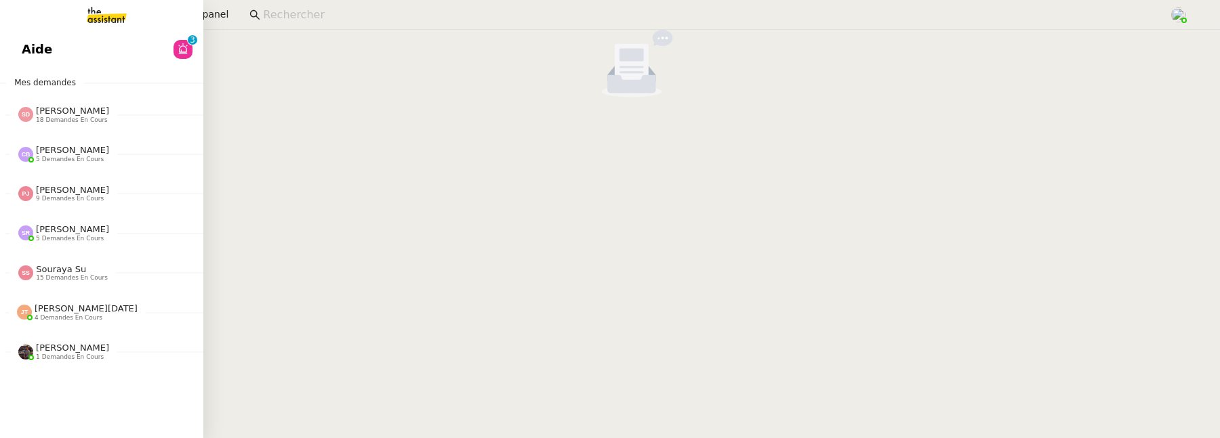
click at [28, 61] on link "Aide 0 1 2 3 4 5 6 7 8 9" at bounding box center [101, 49] width 203 height 31
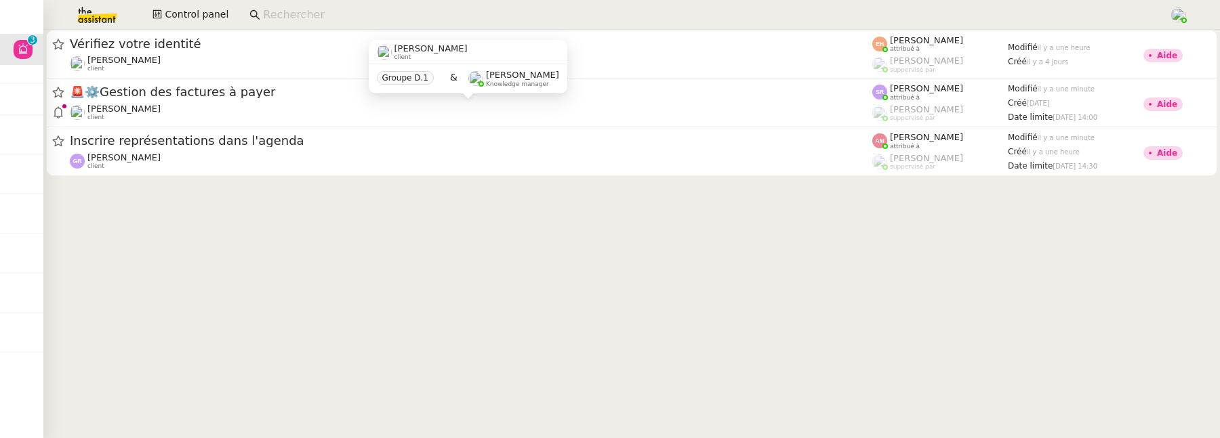
click at [548, 103] on div "Flo Rys client Groupe D.1 & Frédérique Albert Knowledge manager" at bounding box center [468, 72] width 199 height 64
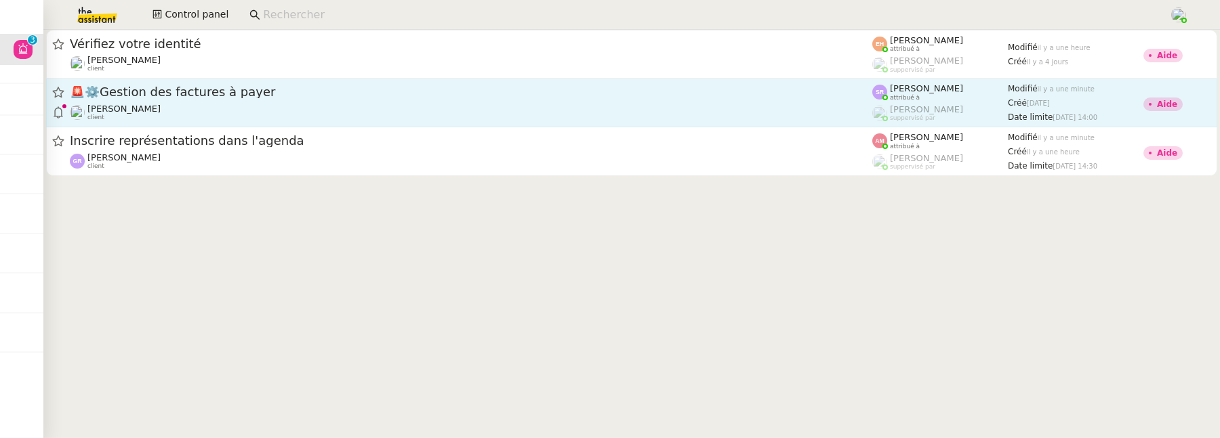
click at [607, 99] on div "🚨 ⚙️Gestion des factures à payer" at bounding box center [471, 92] width 802 height 17
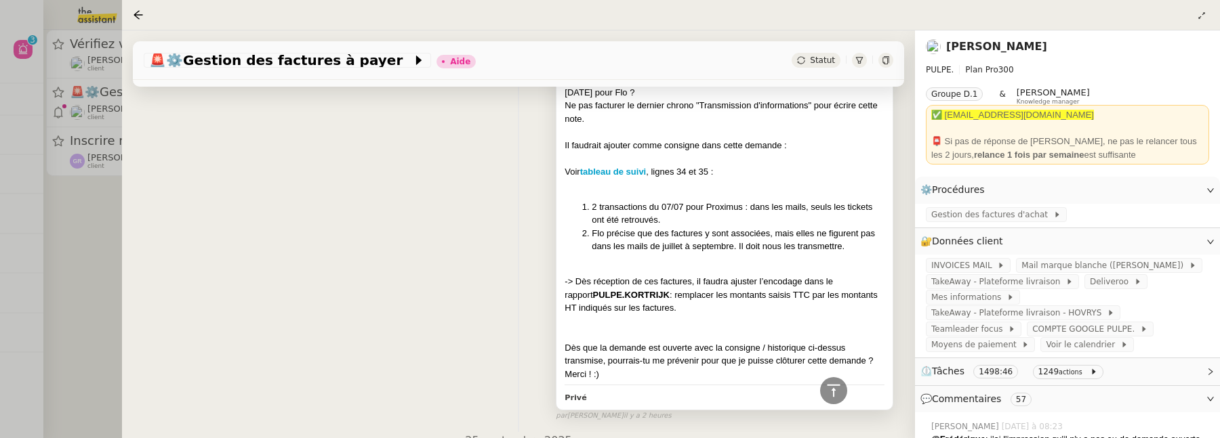
scroll to position [304, 0]
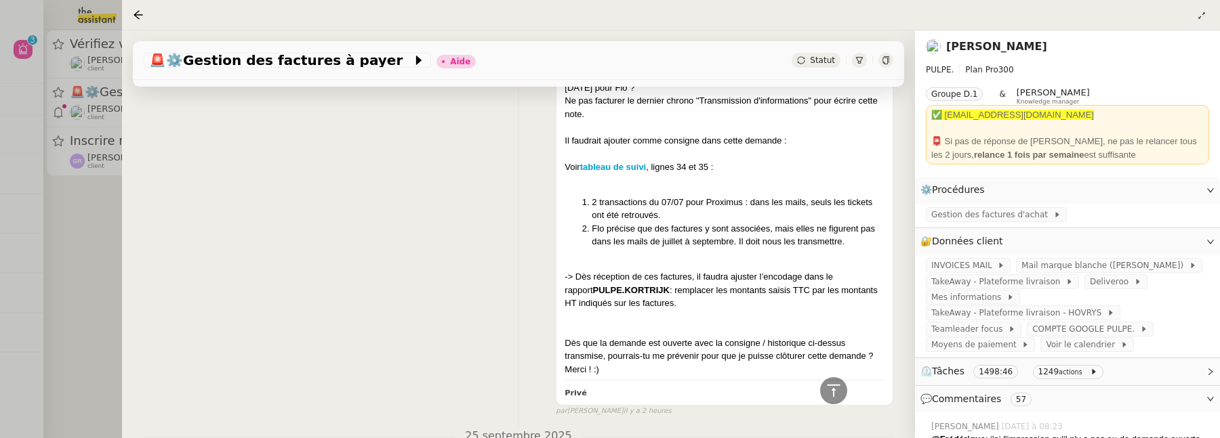
click at [954, 40] on link "[PERSON_NAME]" at bounding box center [996, 46] width 101 height 13
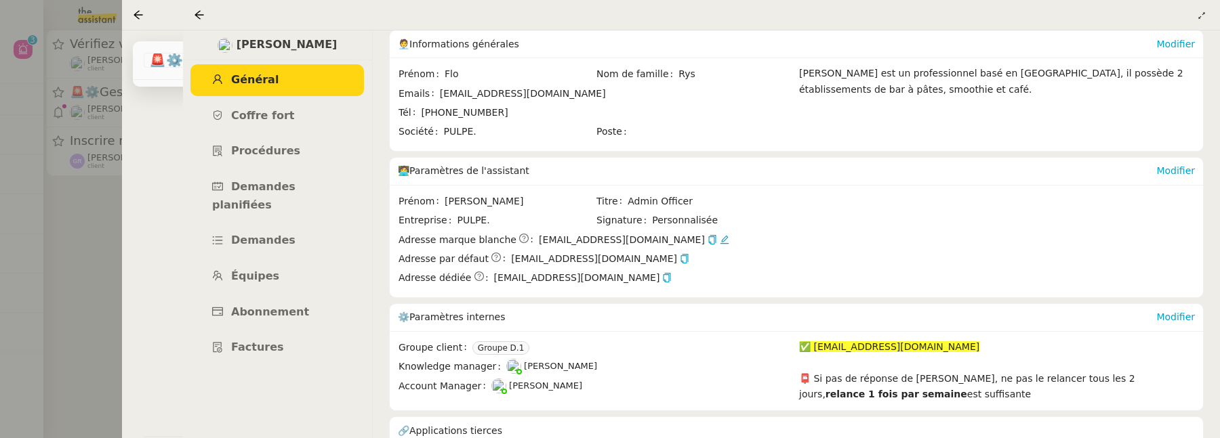
scroll to position [158, 0]
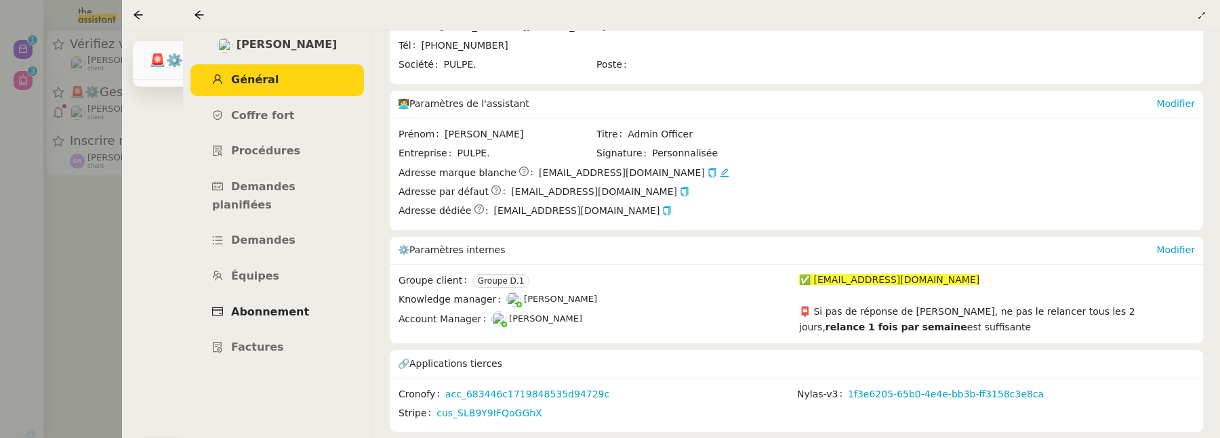
click at [284, 306] on span "Abonnement" at bounding box center [270, 312] width 78 height 13
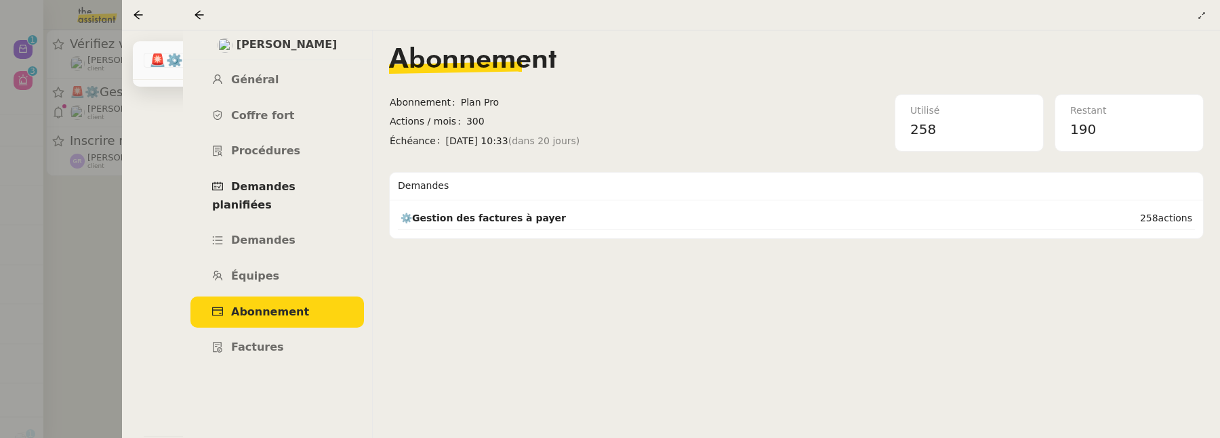
click at [295, 187] on span "Demandes planifiées" at bounding box center [253, 195] width 83 height 31
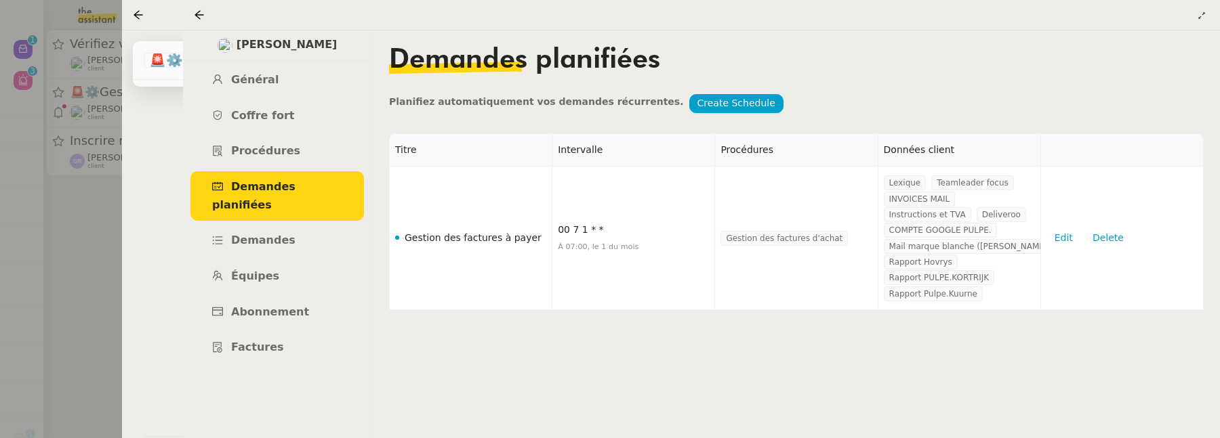
click at [544, 384] on nz-content "Demandes planifiées Planifiez automatiquement vos demandes récurrentes. Create …" at bounding box center [796, 234] width 815 height 408
click at [201, 14] on icon at bounding box center [199, 14] width 11 height 11
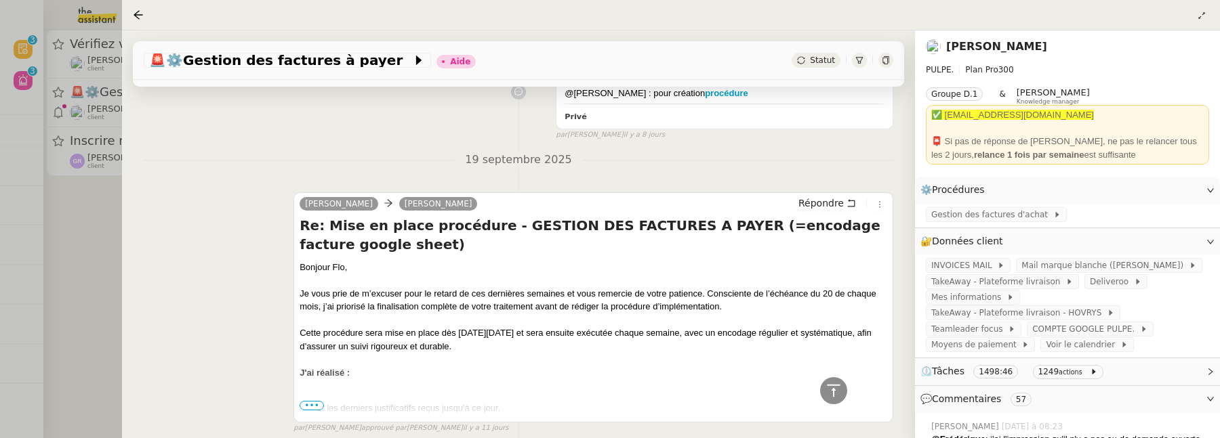
scroll to position [2534, 0]
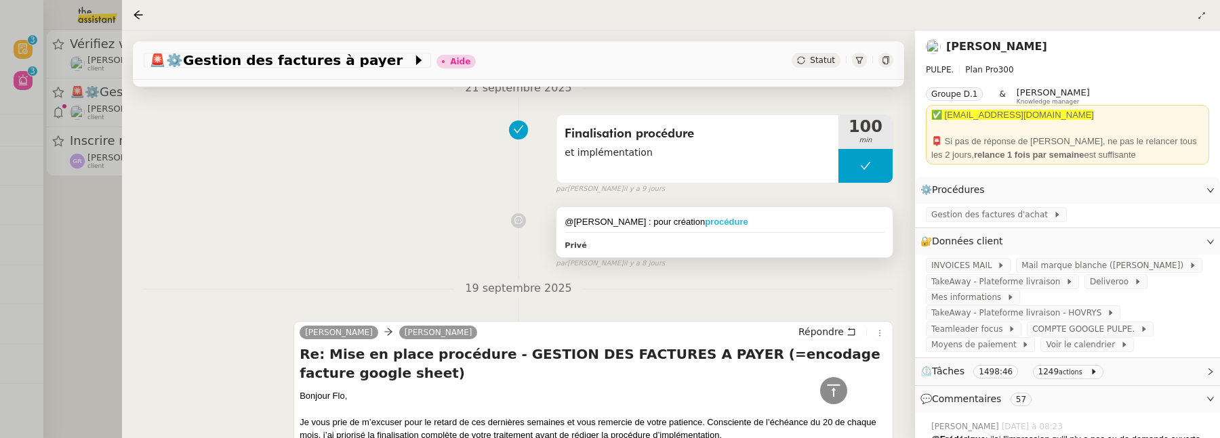
click at [705, 217] on strong "procédure" at bounding box center [726, 222] width 43 height 10
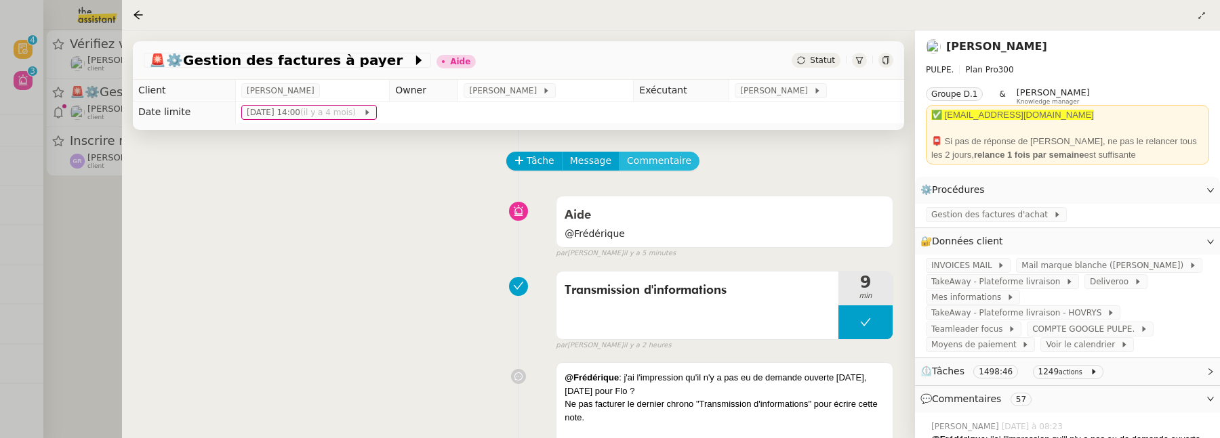
click at [644, 163] on span "Commentaire" at bounding box center [659, 161] width 64 height 16
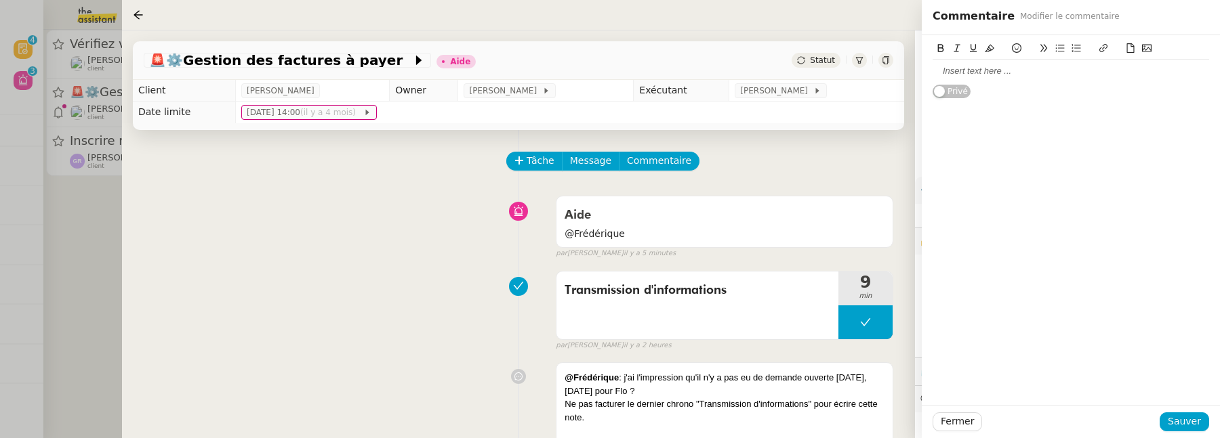
click at [962, 70] on div at bounding box center [1070, 71] width 276 height 12
click at [1146, 50] on icon at bounding box center [1146, 48] width 9 height 7
click at [1174, 419] on span "Sauver" at bounding box center [1184, 422] width 33 height 16
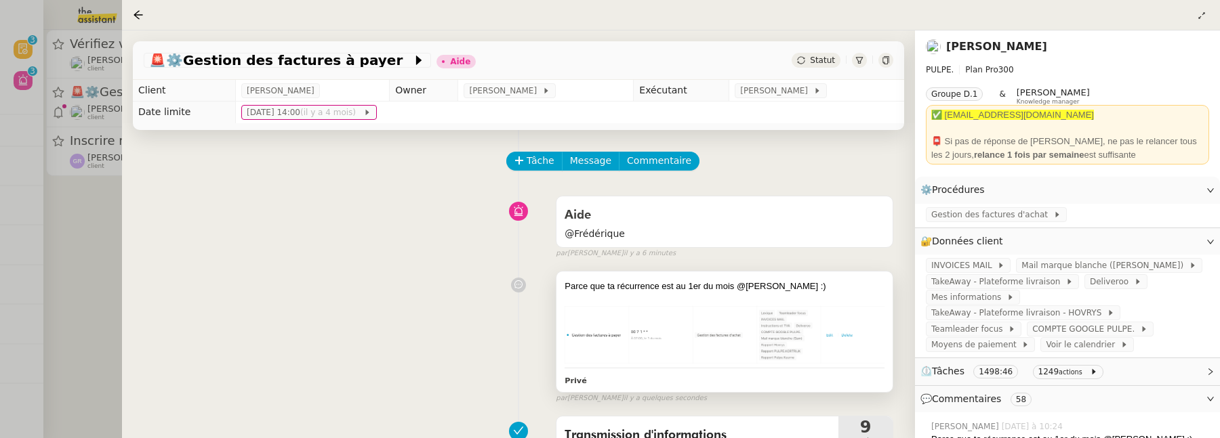
click at [828, 316] on img at bounding box center [724, 335] width 320 height 58
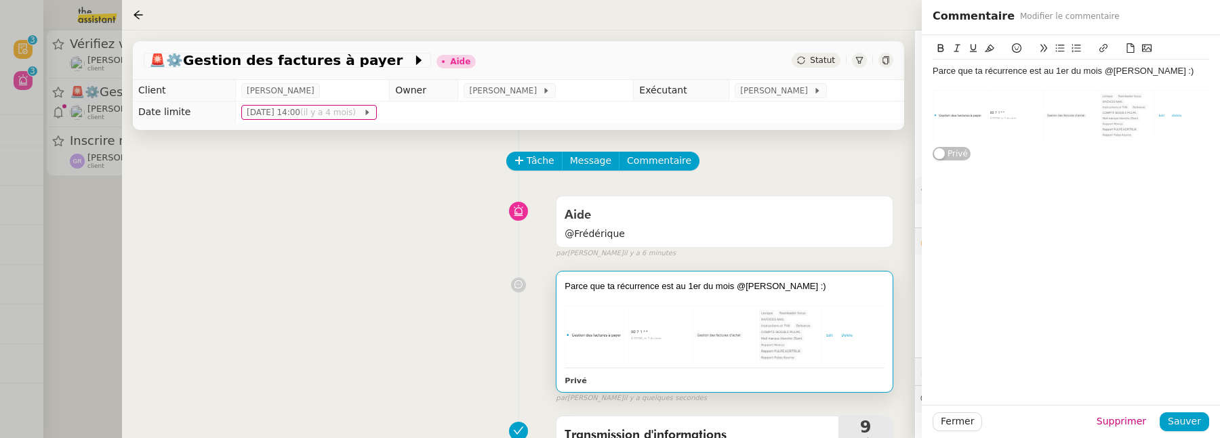
click at [1148, 141] on div "Parce que ta récurrence est au 1er du mois @Stephanie :)" at bounding box center [1070, 102] width 276 height 85
click at [1005, 94] on div at bounding box center [1070, 96] width 276 height 12
click at [949, 165] on div at bounding box center [1070, 171] width 276 height 12
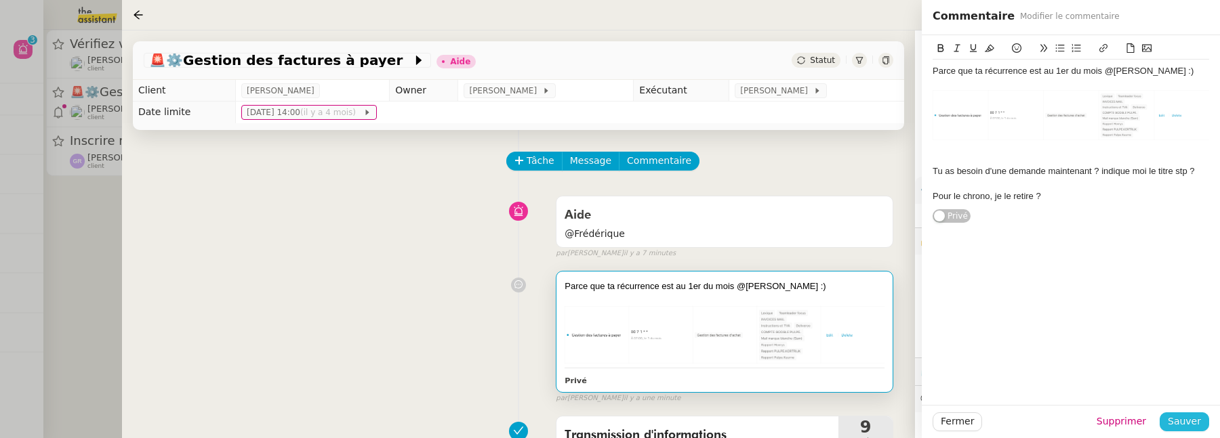
click at [1177, 420] on span "Sauver" at bounding box center [1184, 422] width 33 height 16
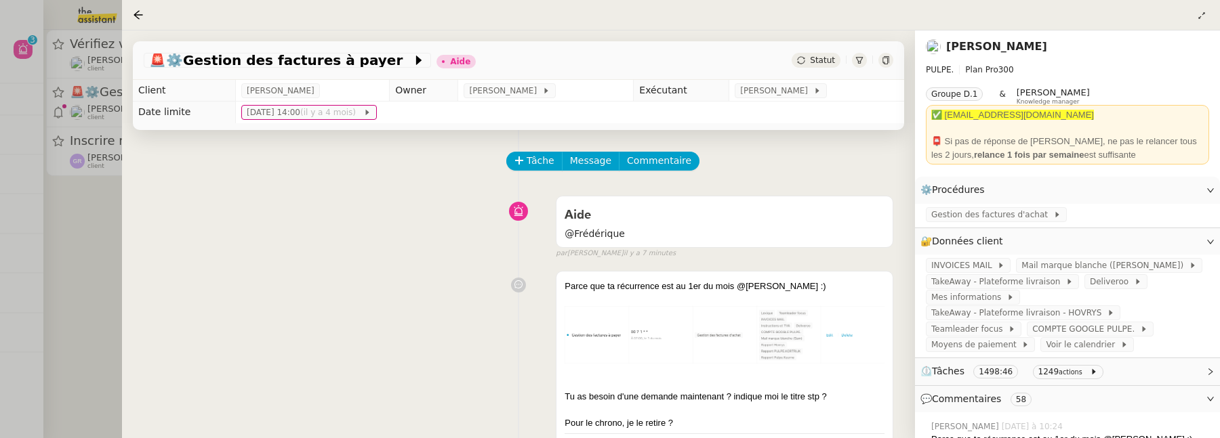
click at [800, 59] on div "Statut" at bounding box center [815, 60] width 49 height 15
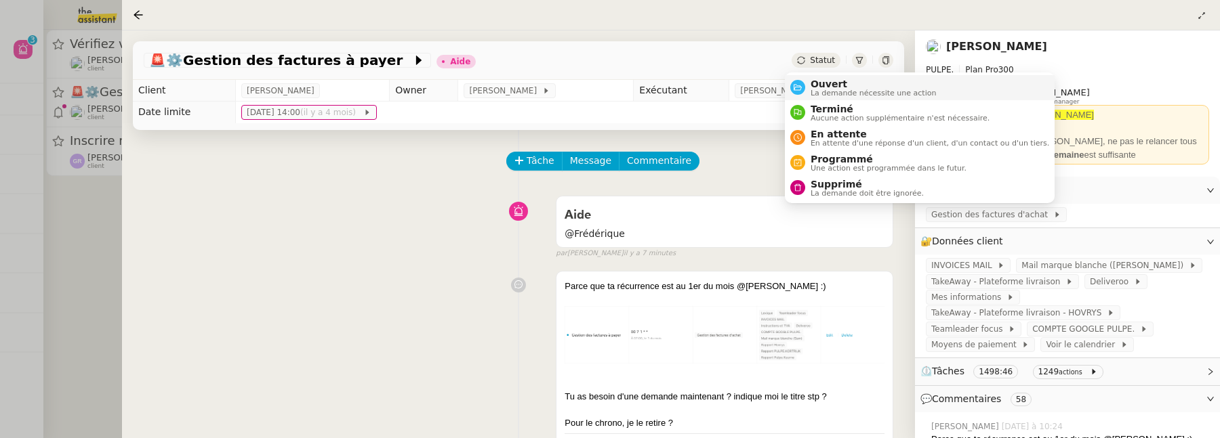
click at [834, 92] on span "La demande nécessite une action" at bounding box center [873, 92] width 126 height 7
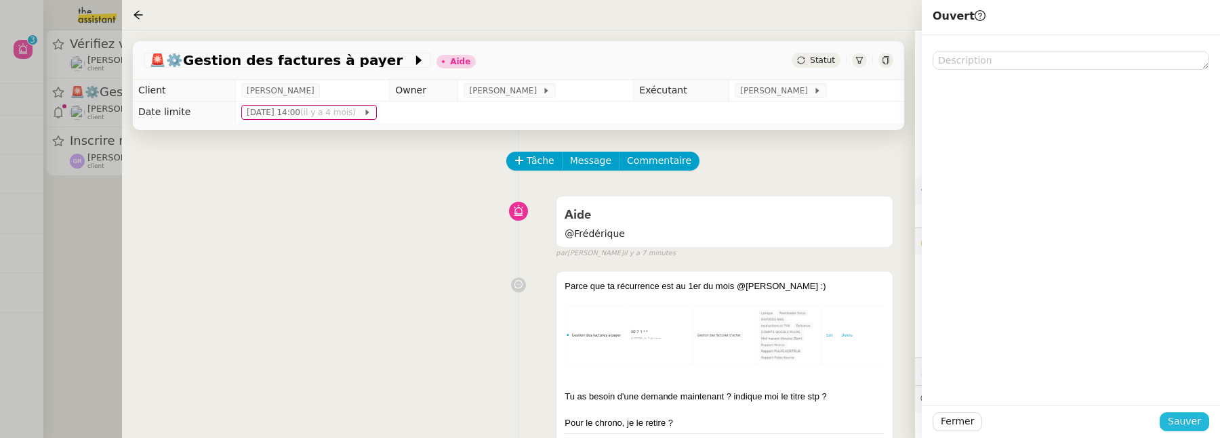
click at [1193, 423] on span "Sauver" at bounding box center [1184, 422] width 33 height 16
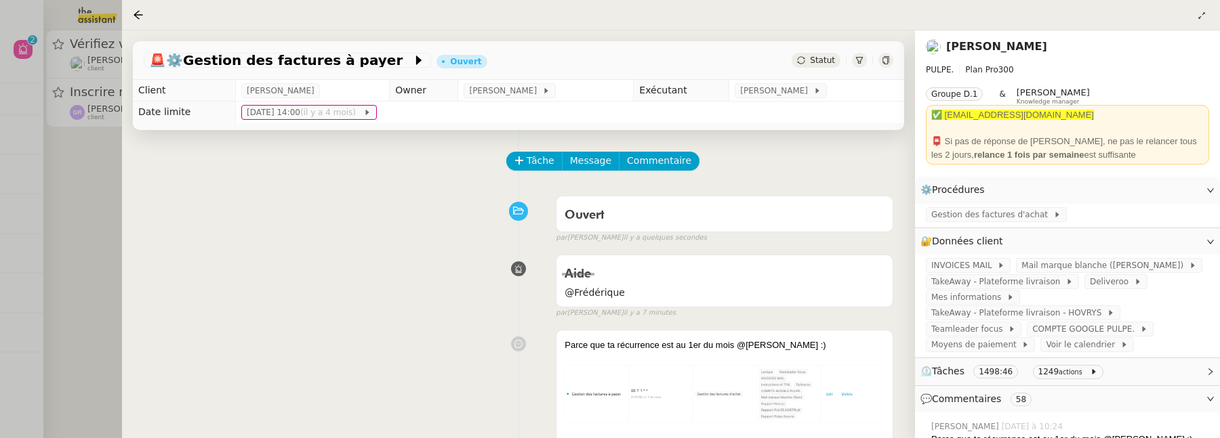
click at [55, 239] on div at bounding box center [610, 219] width 1220 height 438
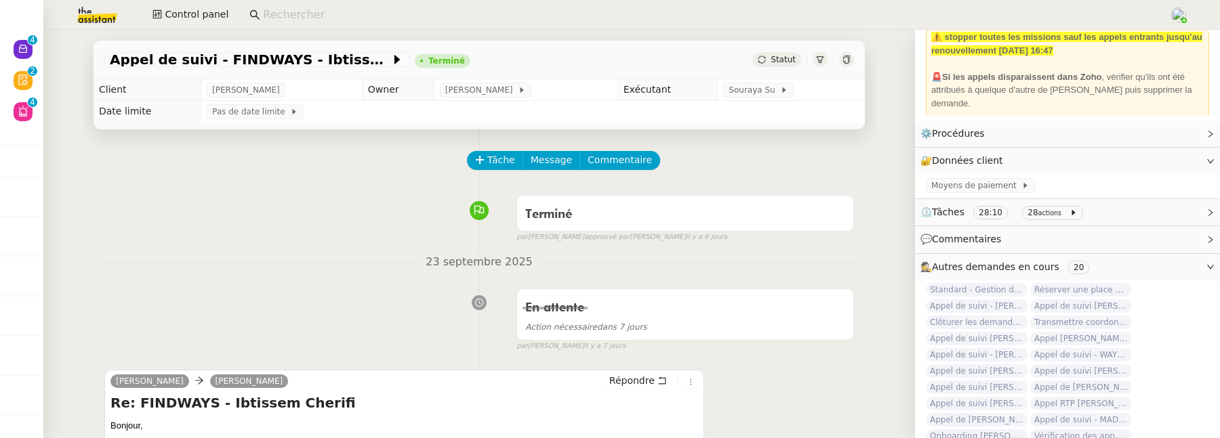
scroll to position [125, 0]
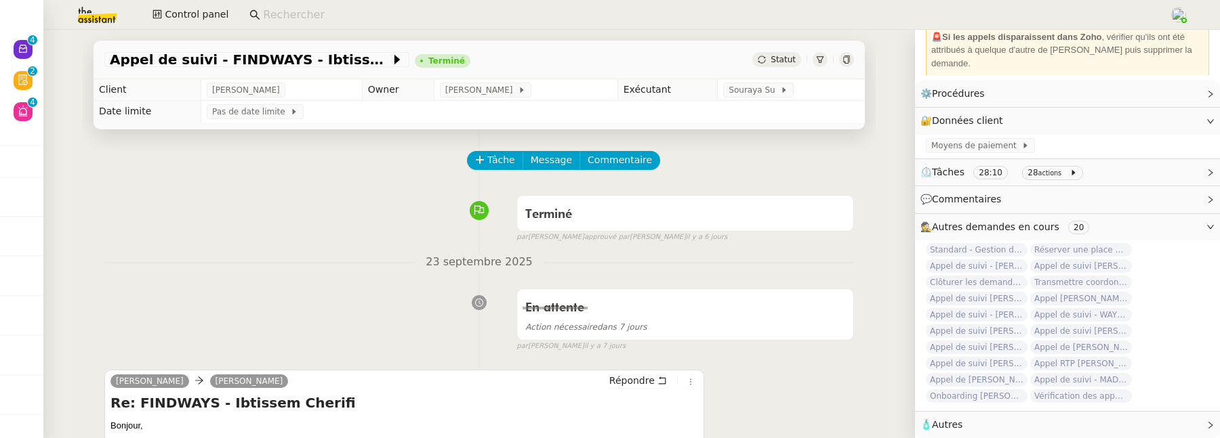
click at [1082, 420] on span "🧴 Autres" at bounding box center [1056, 425] width 272 height 16
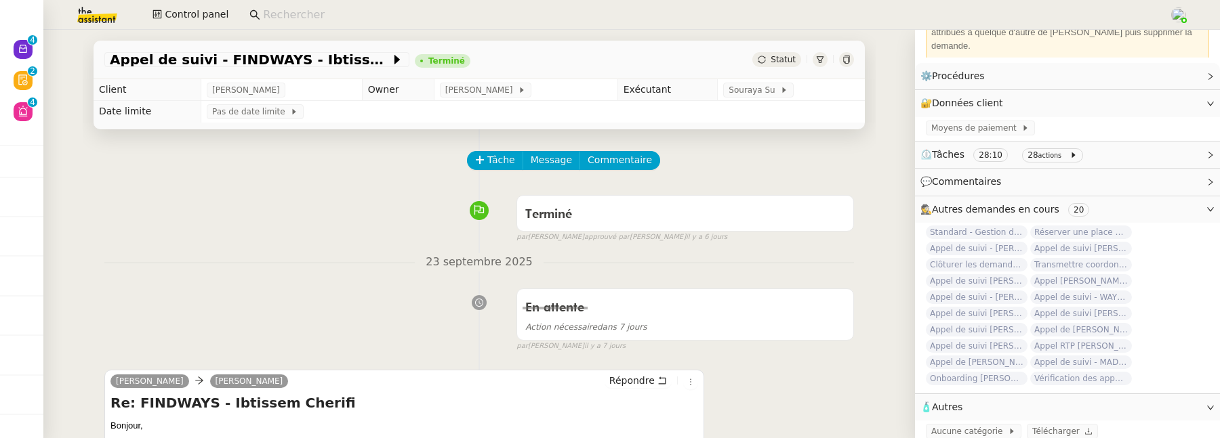
scroll to position [149, 0]
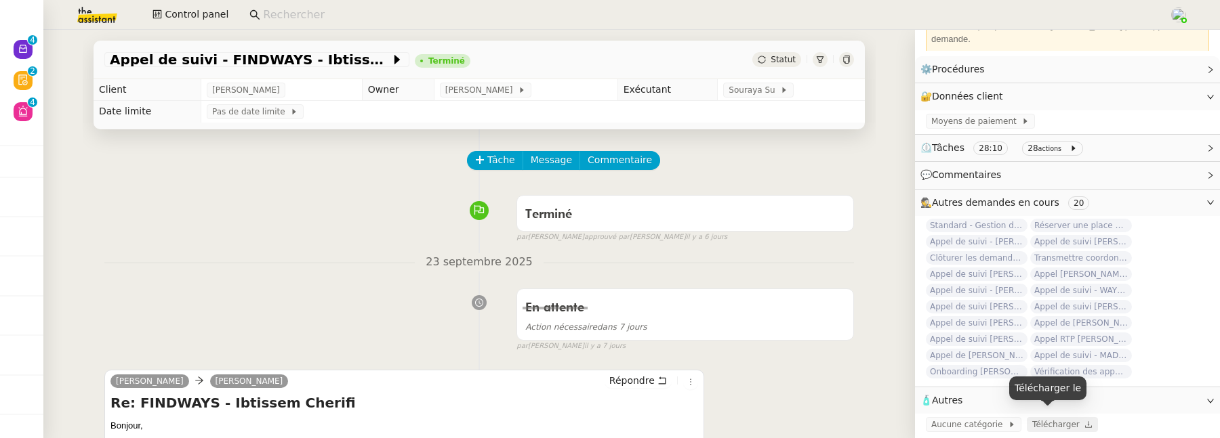
click at [1051, 420] on span "Télécharger" at bounding box center [1055, 424] width 47 height 9
click at [446, 219] on div at bounding box center [479, 210] width 75 height 19
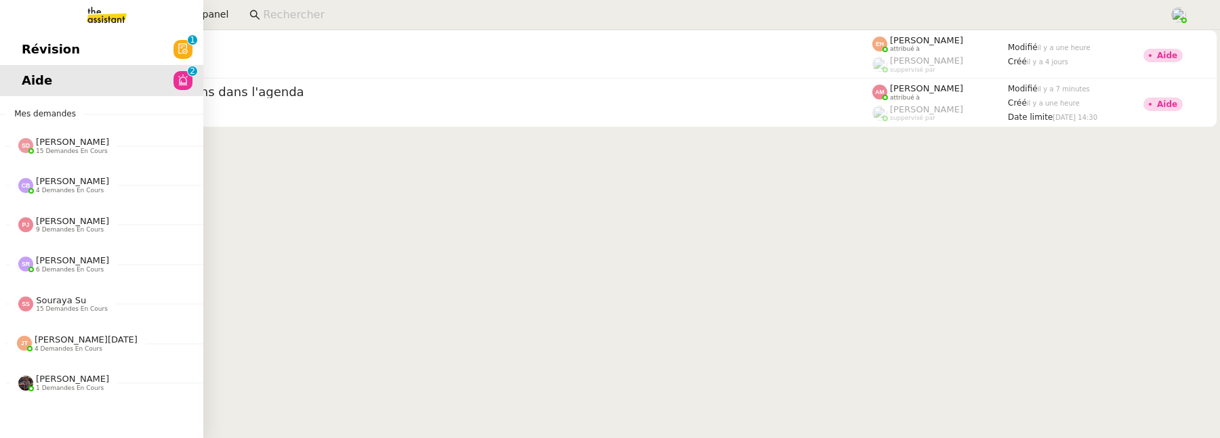
click at [9, 57] on link "Révision 0 1 2 3 4 5 6 7 8 9" at bounding box center [101, 49] width 203 height 31
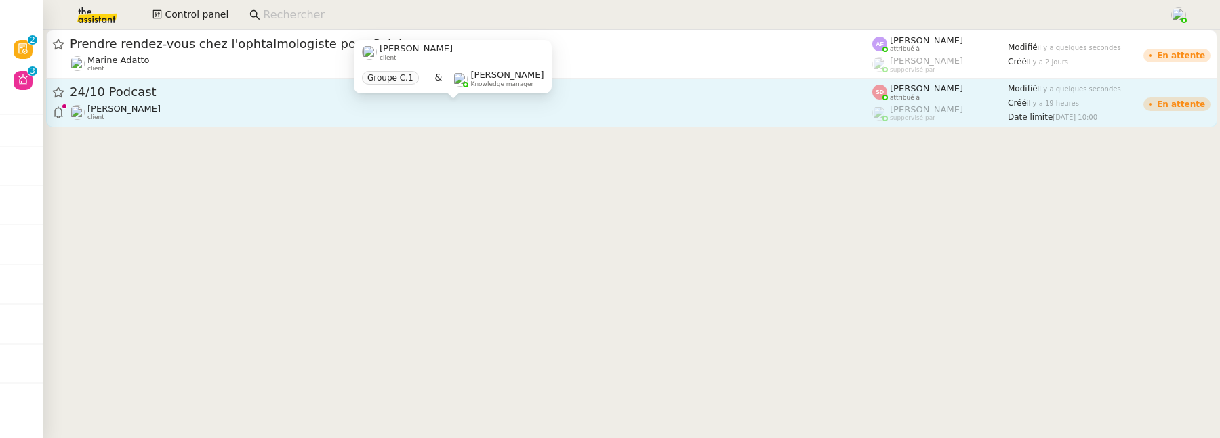
click at [285, 113] on div "[PERSON_NAME] client" at bounding box center [471, 113] width 802 height 18
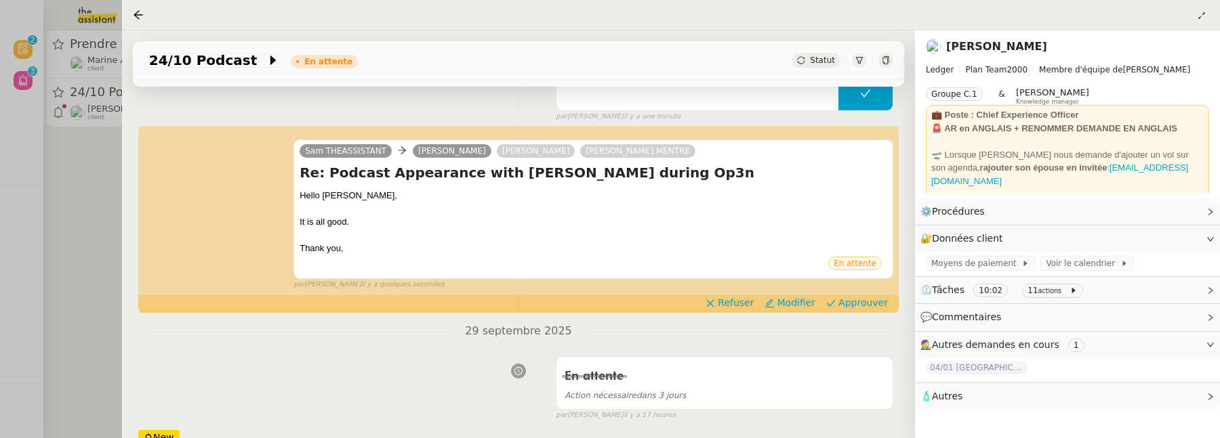
scroll to position [236, 0]
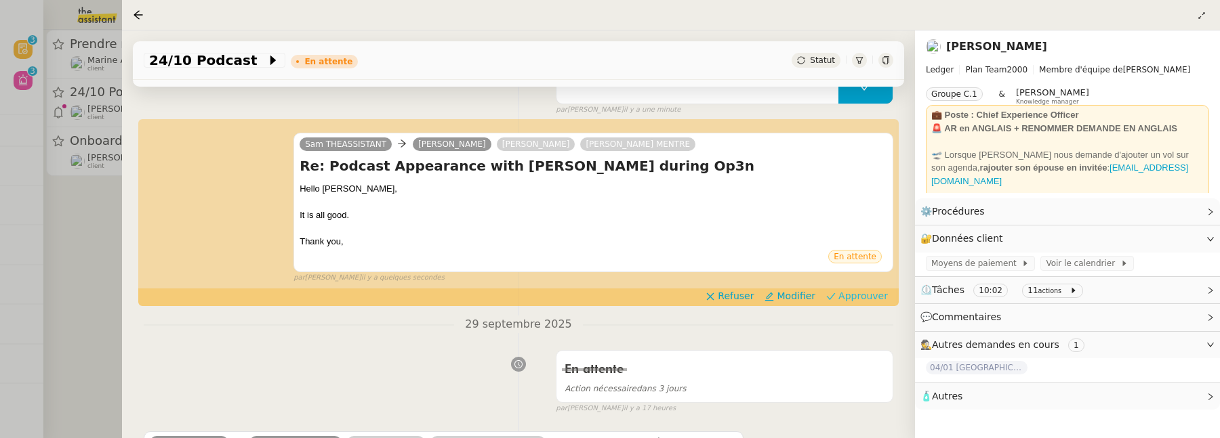
click at [845, 302] on span "Approuver" at bounding box center [862, 296] width 49 height 14
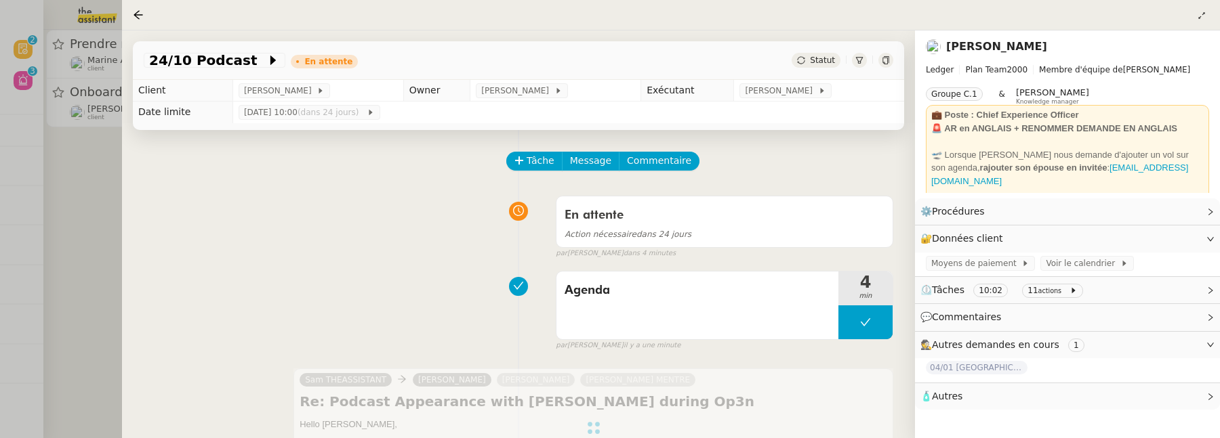
click at [100, 226] on div at bounding box center [610, 219] width 1220 height 438
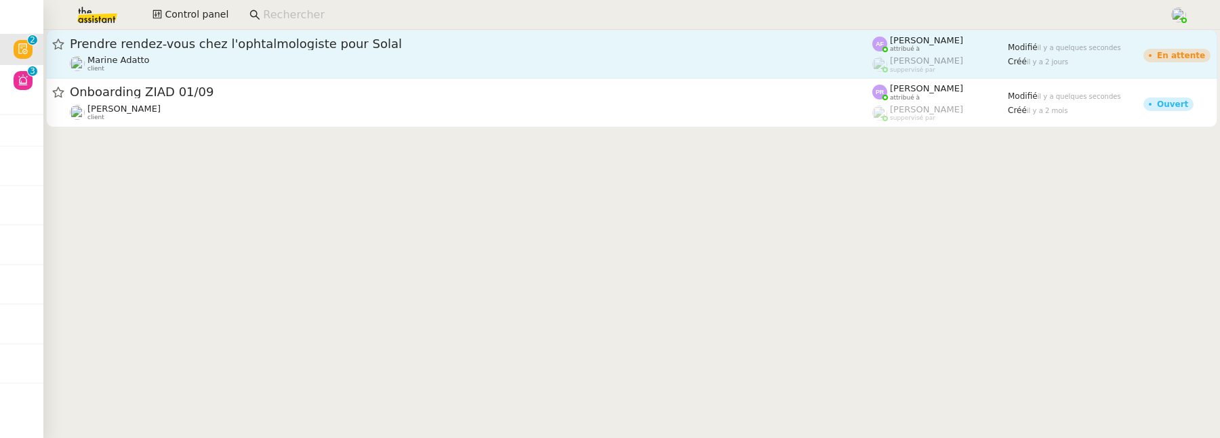
click at [280, 67] on div "Marine Adatto client" at bounding box center [471, 64] width 802 height 18
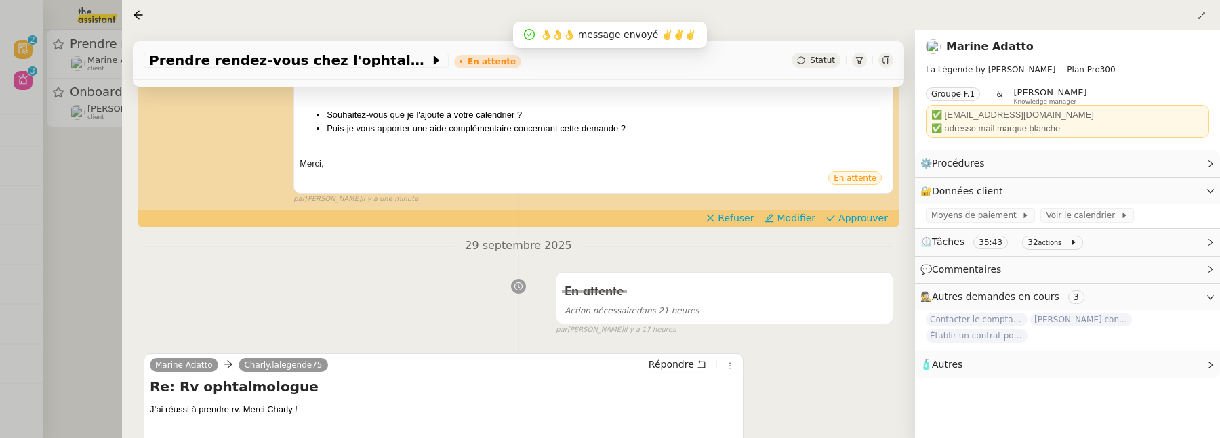
scroll to position [373, 0]
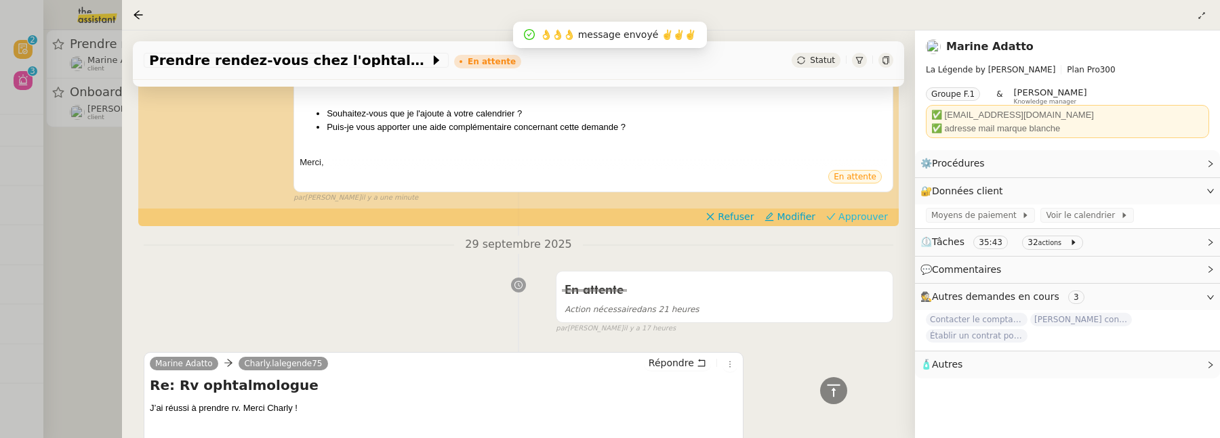
click at [843, 216] on span "Approuver" at bounding box center [862, 217] width 49 height 14
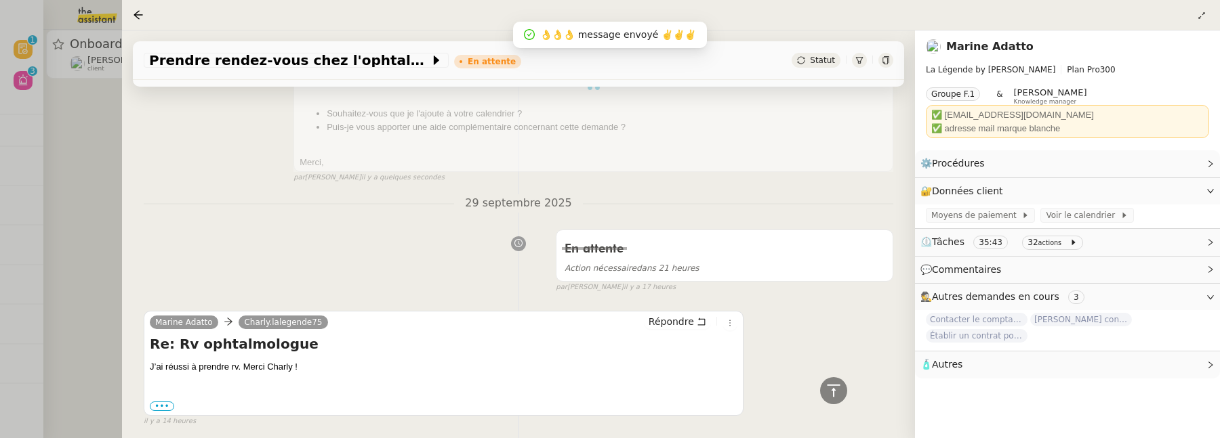
click at [100, 252] on div at bounding box center [610, 219] width 1220 height 438
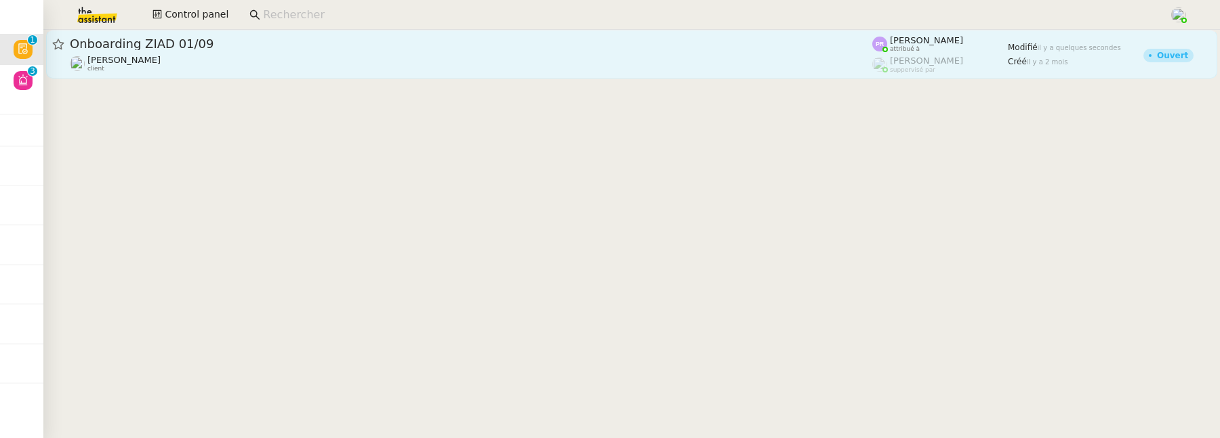
click at [226, 66] on div "[PERSON_NAME] client" at bounding box center [471, 64] width 802 height 18
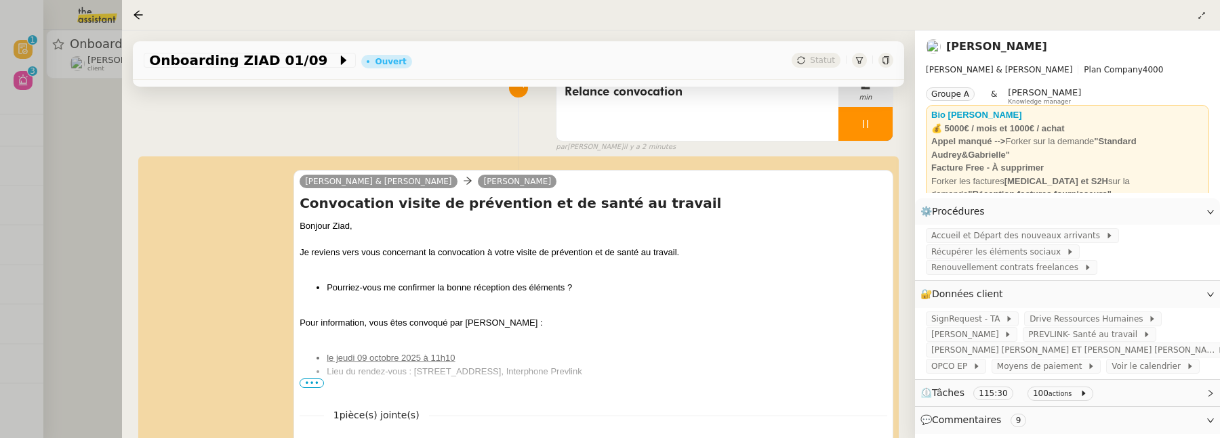
scroll to position [149, 0]
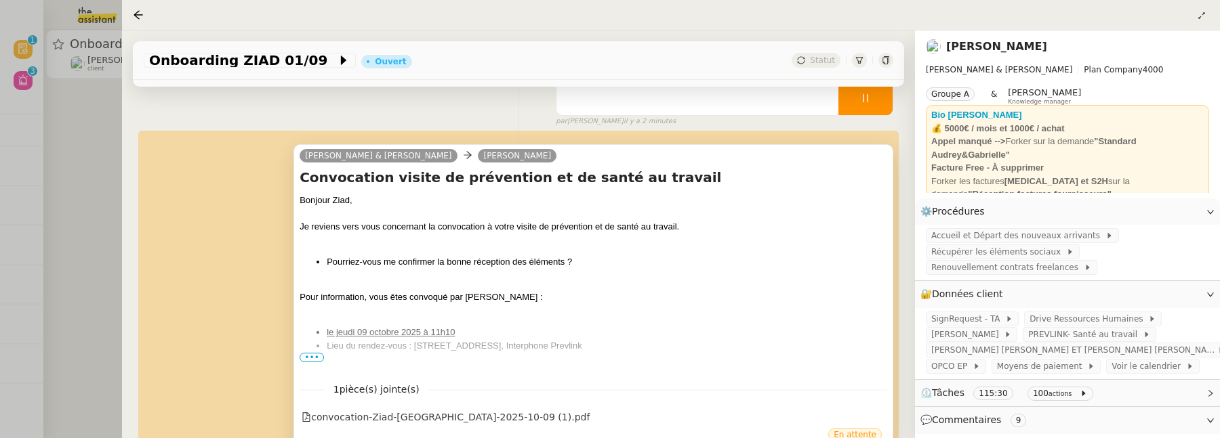
click at [308, 358] on span "•••" at bounding box center [312, 357] width 24 height 9
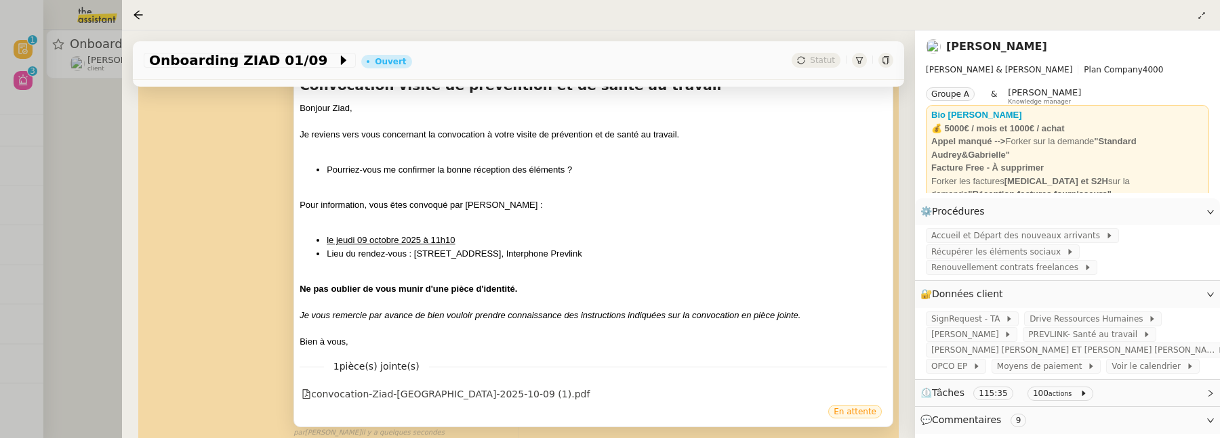
scroll to position [253, 0]
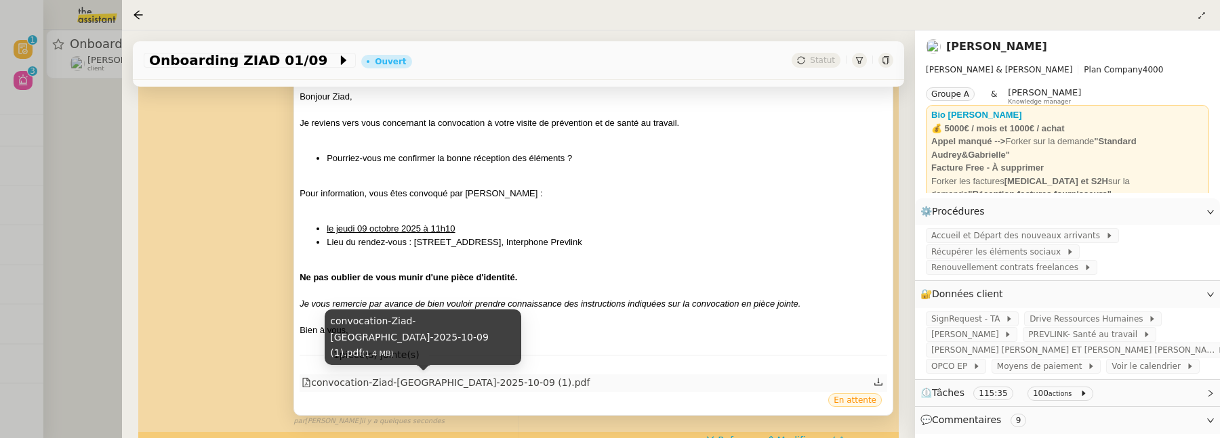
click at [484, 387] on div "convocation-Ziad-ELSHOKHEBY-2025-10-09 (1).pdf" at bounding box center [446, 383] width 288 height 16
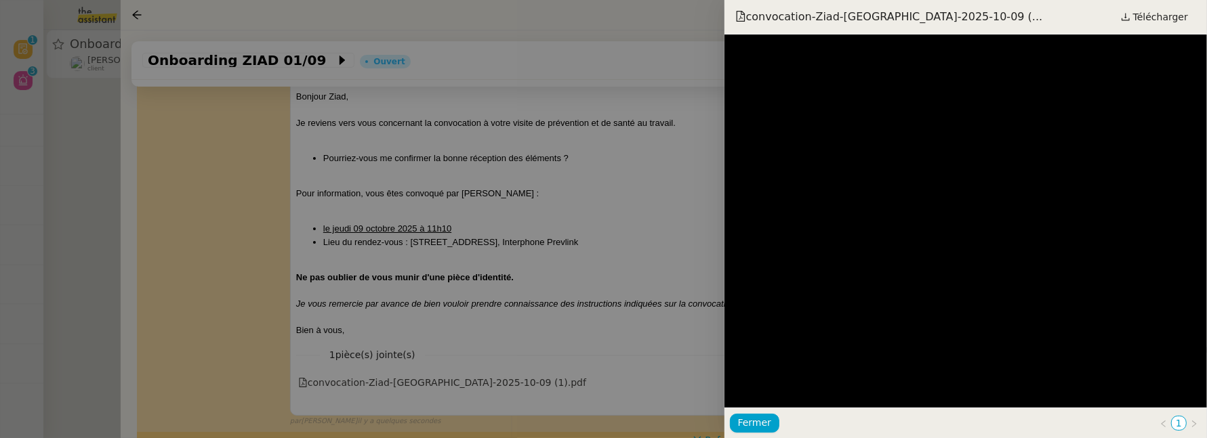
click at [68, 179] on div at bounding box center [603, 219] width 1207 height 438
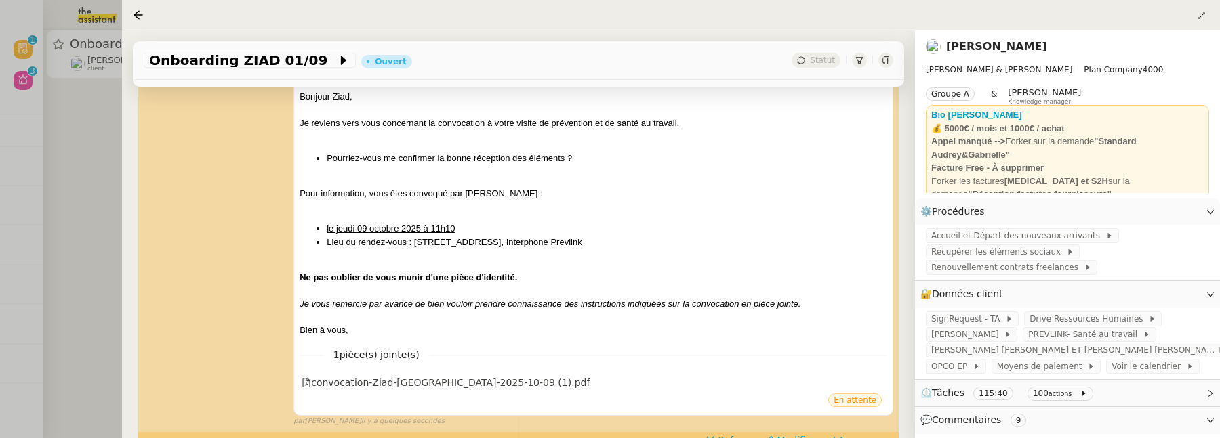
click at [68, 179] on div at bounding box center [610, 219] width 1220 height 438
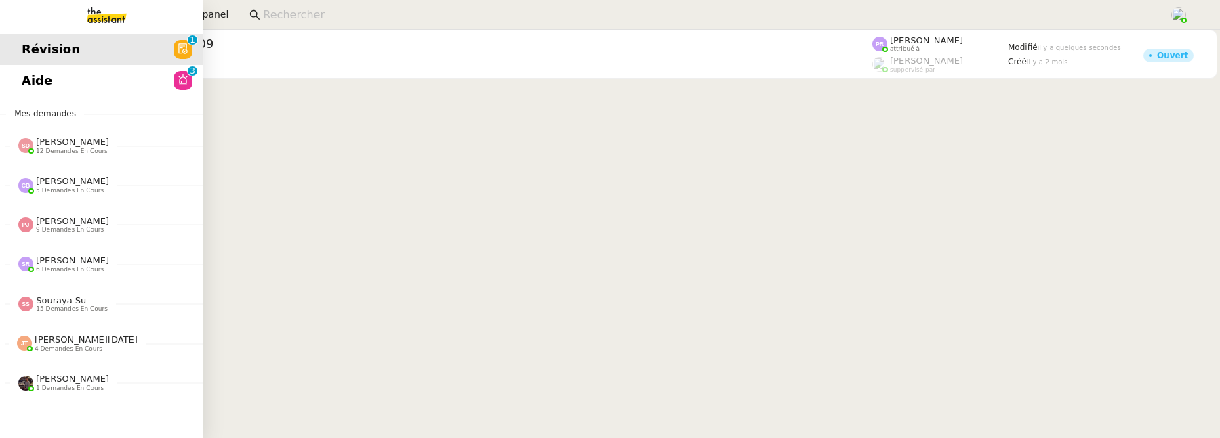
click at [33, 68] on link "Aide 0 1 2 3 4 5 6 7 8 9" at bounding box center [101, 80] width 203 height 31
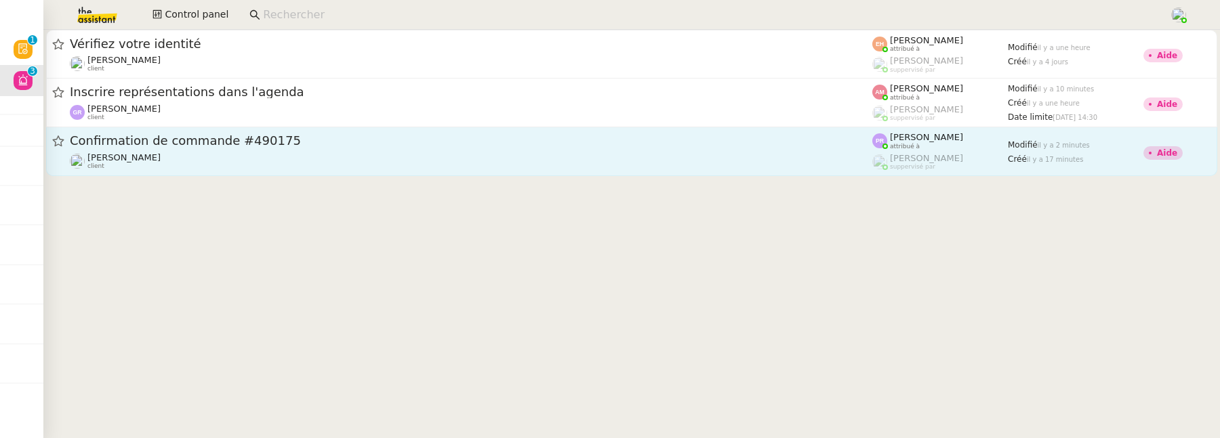
click at [438, 166] on div "Gabrielle Tavernier client" at bounding box center [471, 161] width 802 height 18
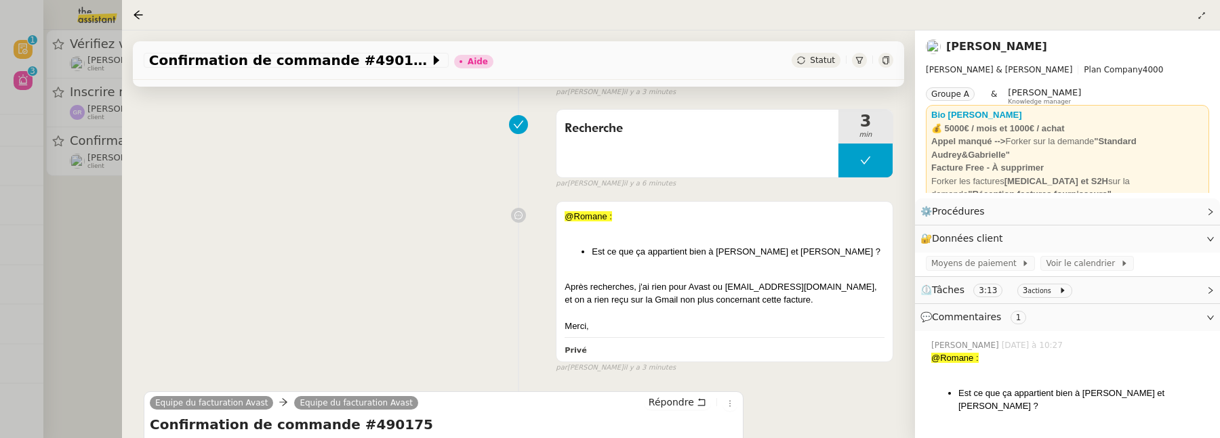
scroll to position [234, 0]
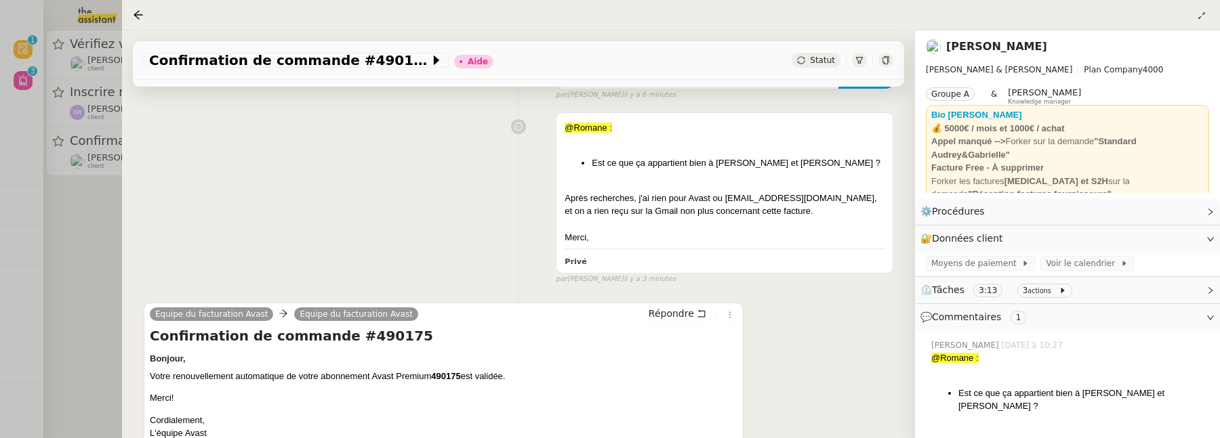
click at [91, 241] on div at bounding box center [610, 219] width 1220 height 438
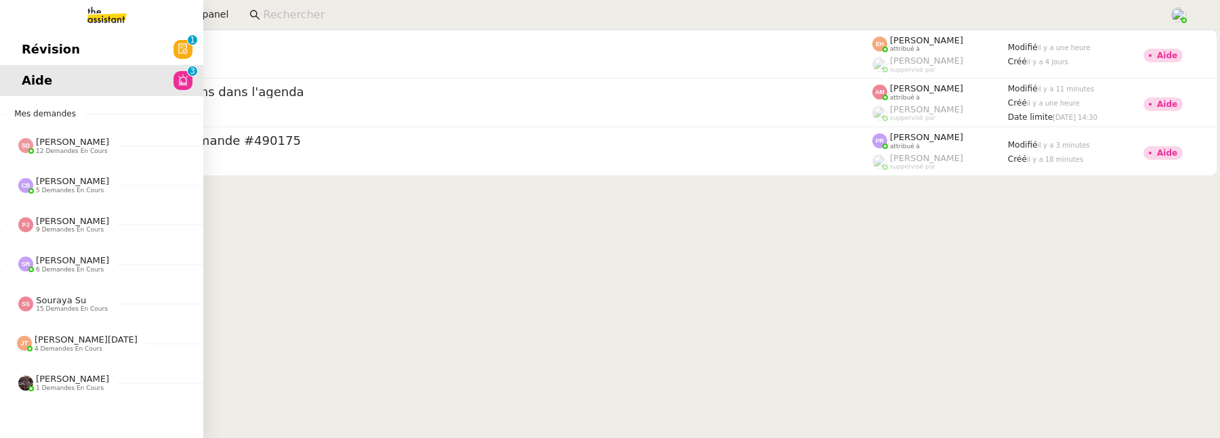
click at [100, 56] on link "Révision 0 1 2 3 4 5 6 7 8 9" at bounding box center [101, 49] width 203 height 31
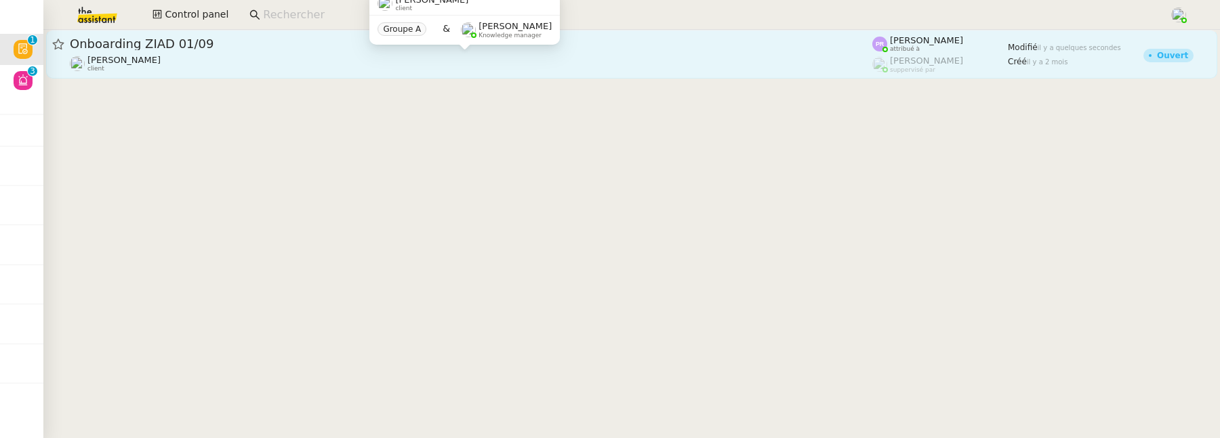
click at [397, 65] on div "Gabrielle Tavernier client" at bounding box center [471, 64] width 802 height 18
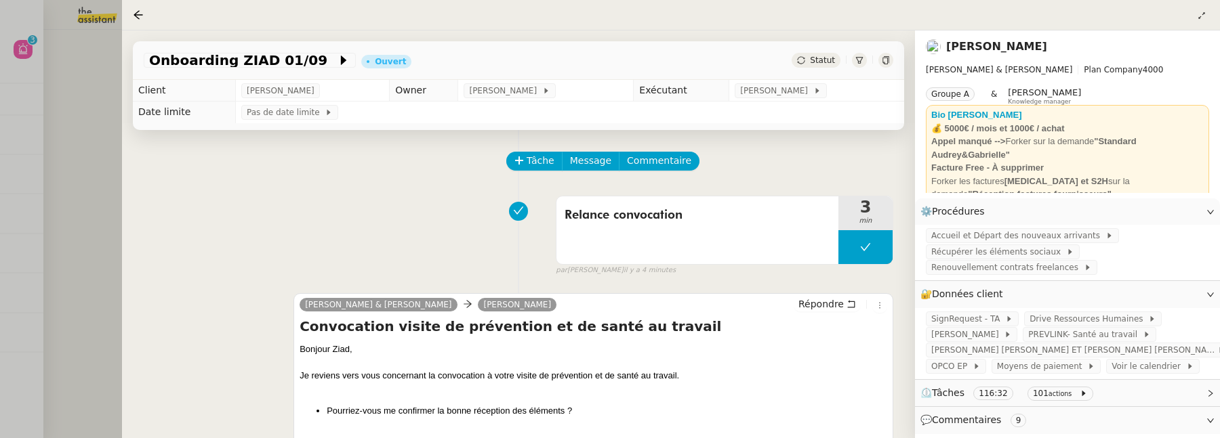
click at [70, 156] on div at bounding box center [610, 219] width 1220 height 438
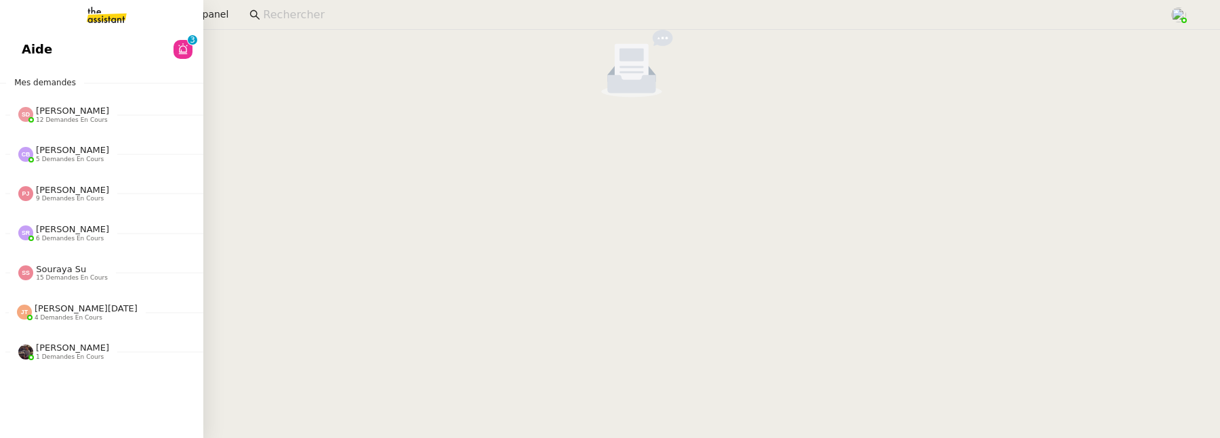
click at [39, 48] on span "Aide" at bounding box center [37, 49] width 30 height 20
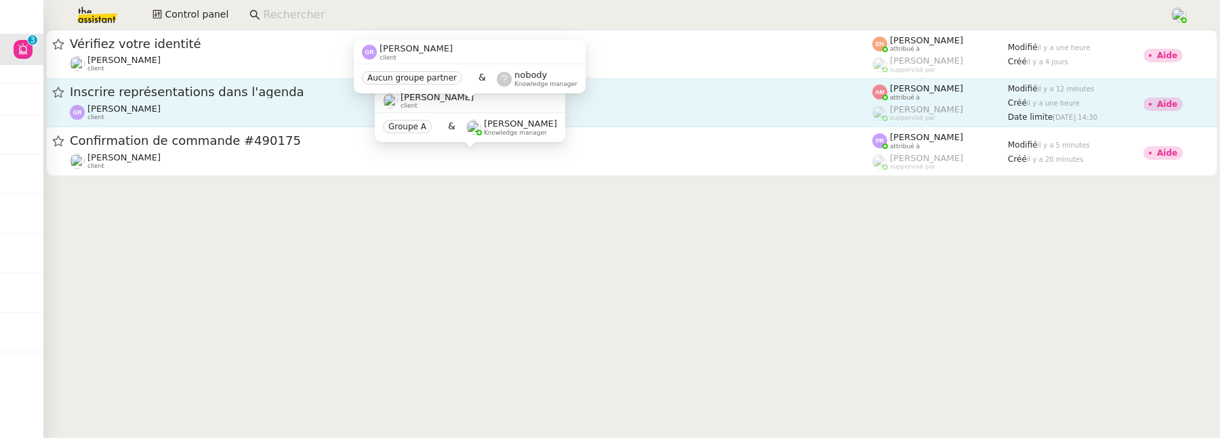
click at [305, 114] on div "[PERSON_NAME] client" at bounding box center [471, 113] width 802 height 18
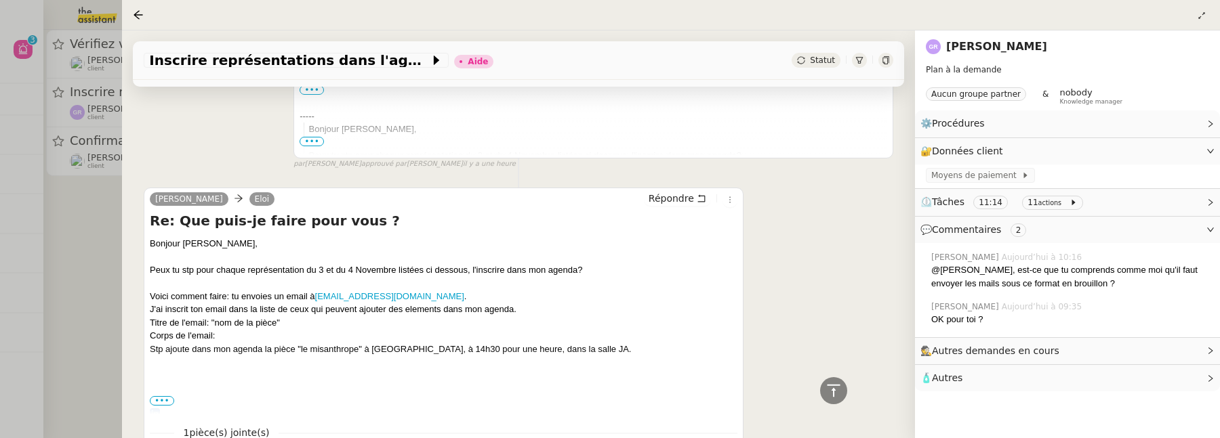
scroll to position [1315, 0]
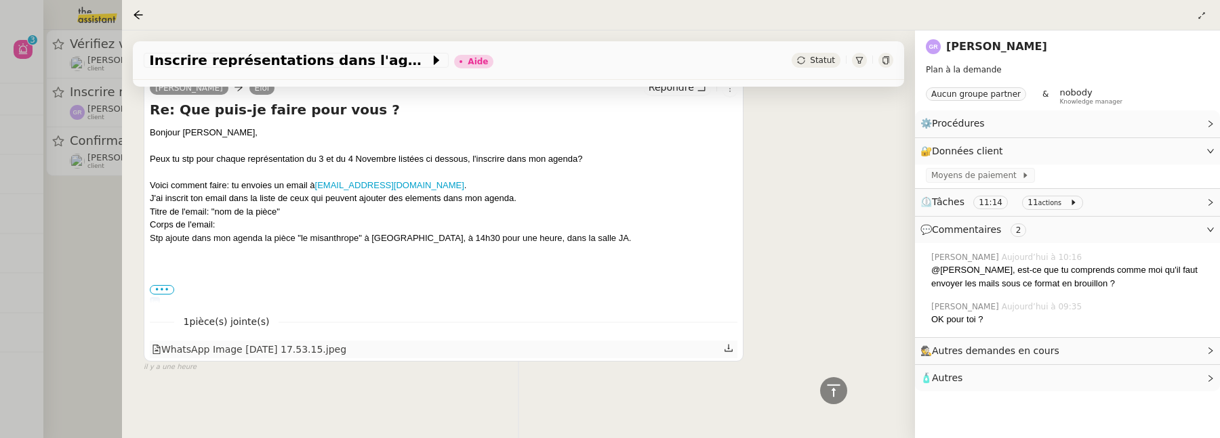
click at [318, 344] on div "WhatsApp Image [DATE] 17.53.15.jpeg" at bounding box center [249, 350] width 194 height 16
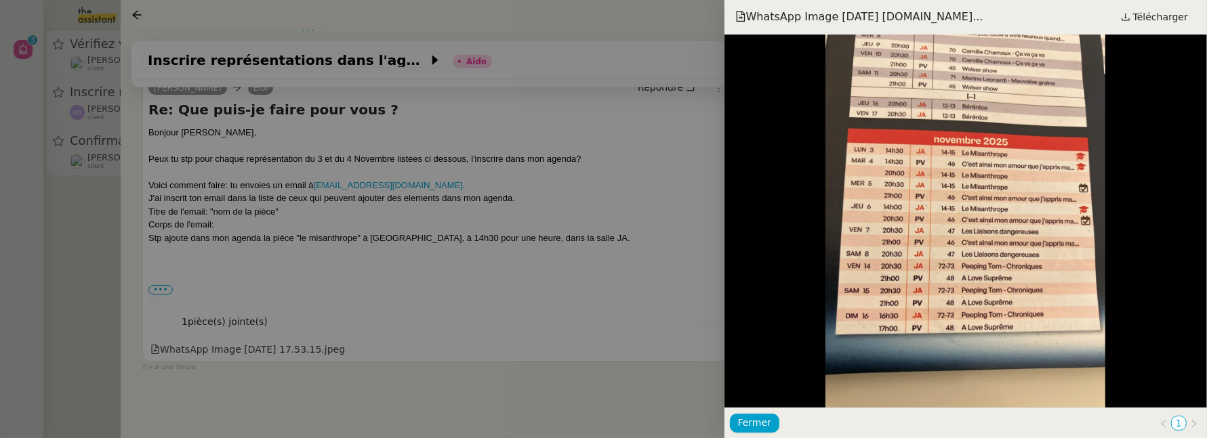
click at [488, 309] on div at bounding box center [603, 219] width 1207 height 438
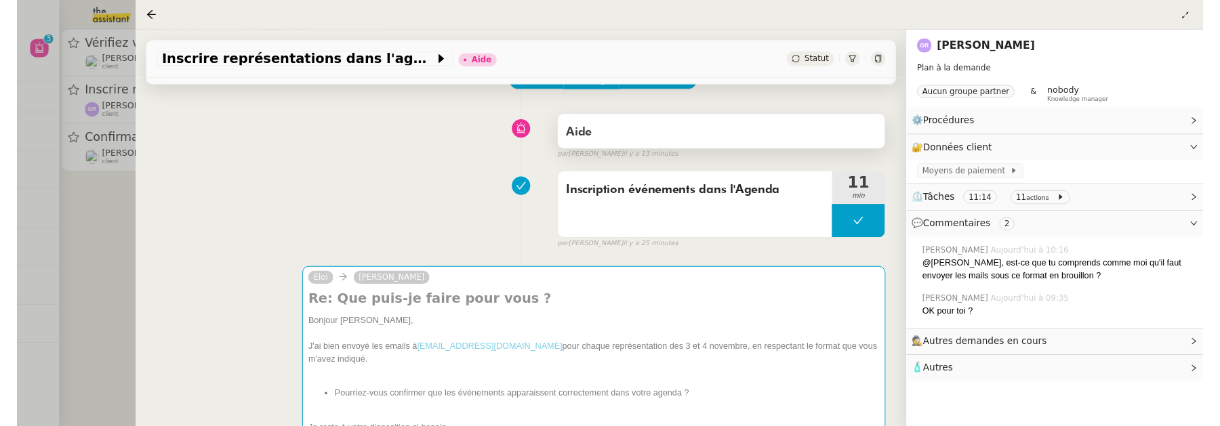
scroll to position [33, 0]
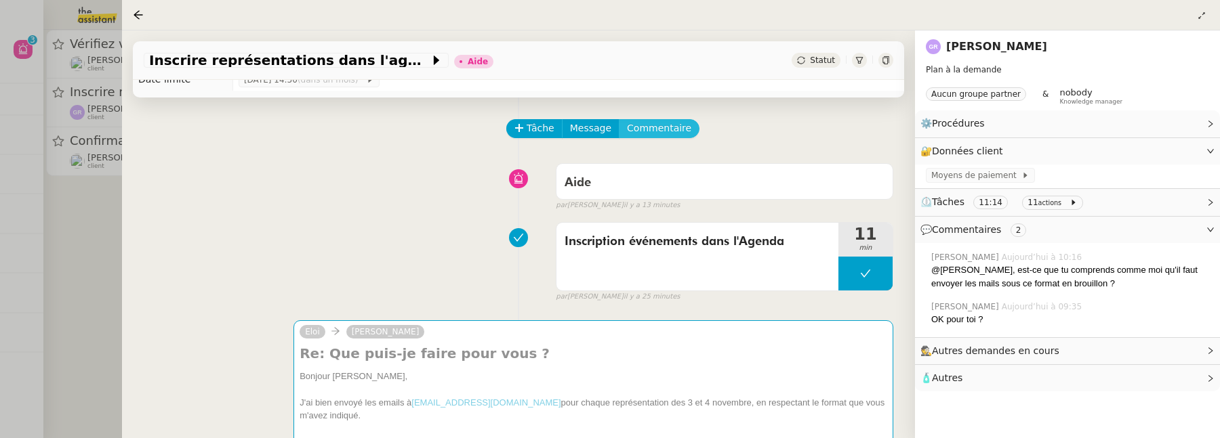
click at [654, 125] on span "Commentaire" at bounding box center [659, 129] width 64 height 16
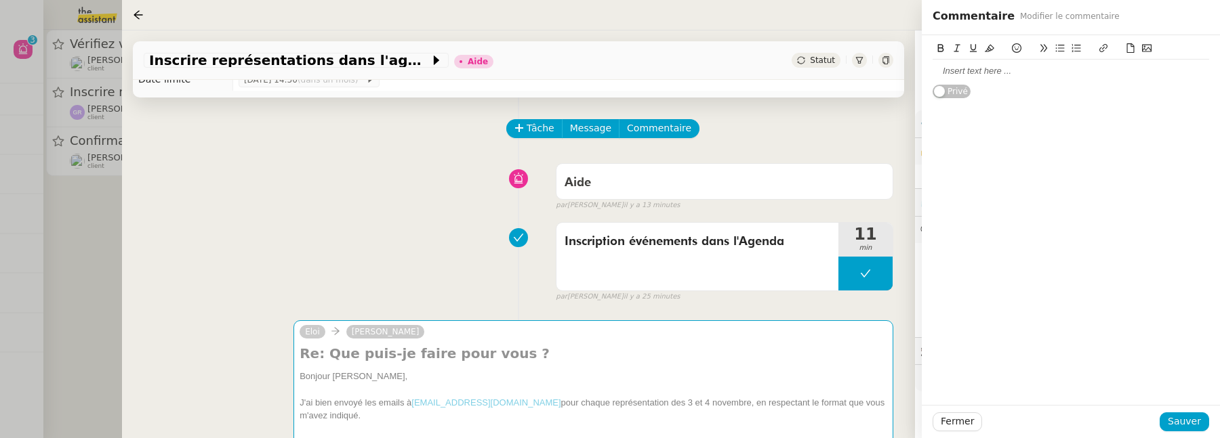
click at [996, 79] on div at bounding box center [1070, 71] width 276 height 23
click at [1193, 421] on span "Sauver" at bounding box center [1184, 422] width 33 height 16
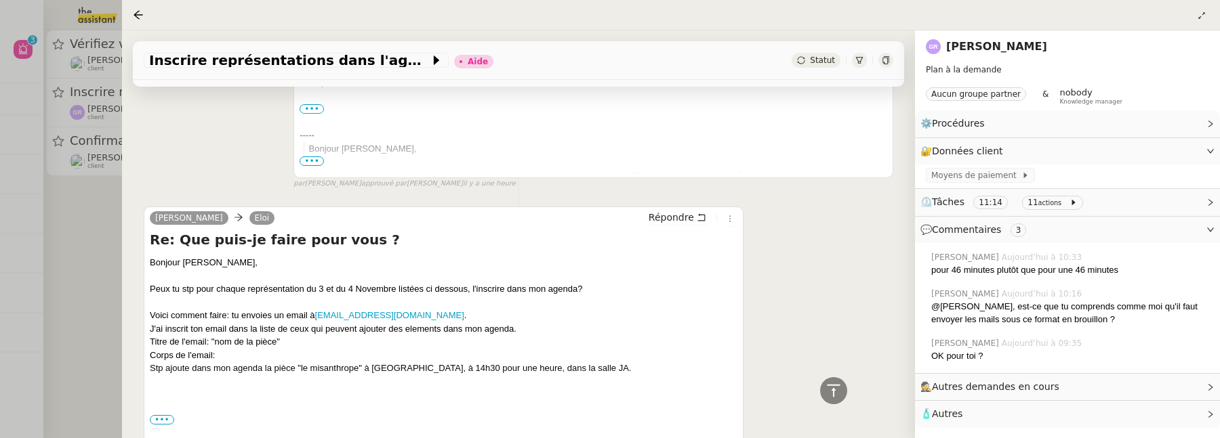
scroll to position [1389, 0]
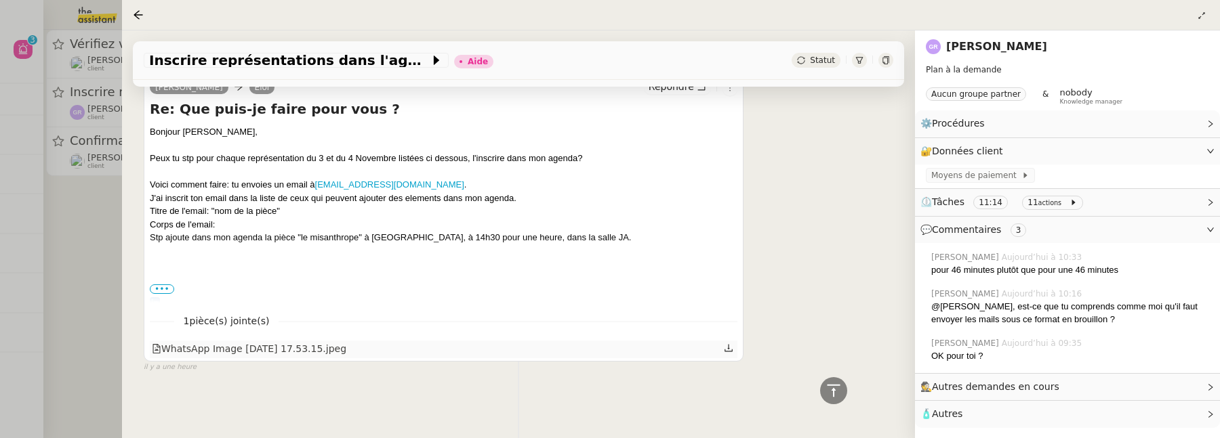
click at [346, 342] on div "WhatsApp Image [DATE] 17.53.15.jpeg" at bounding box center [249, 350] width 194 height 16
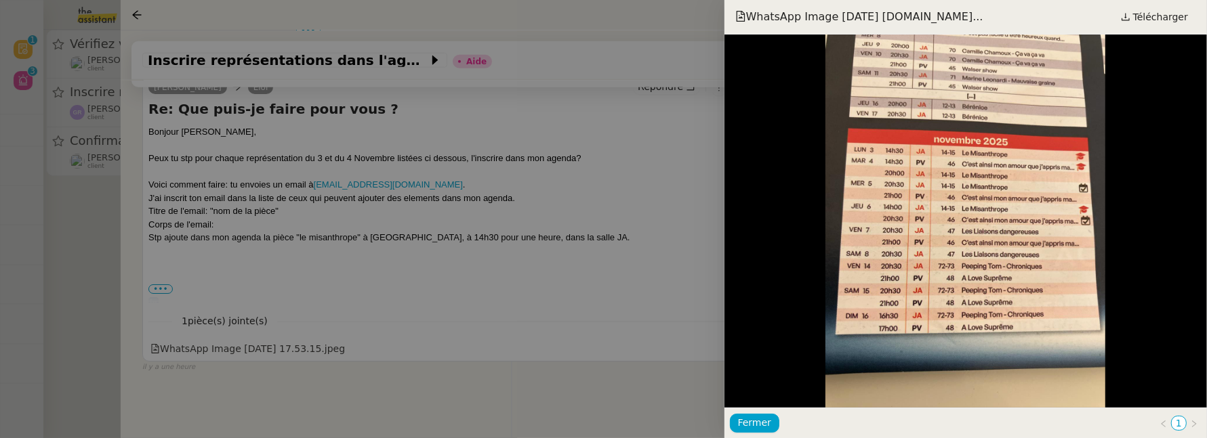
click at [558, 424] on div at bounding box center [603, 219] width 1207 height 438
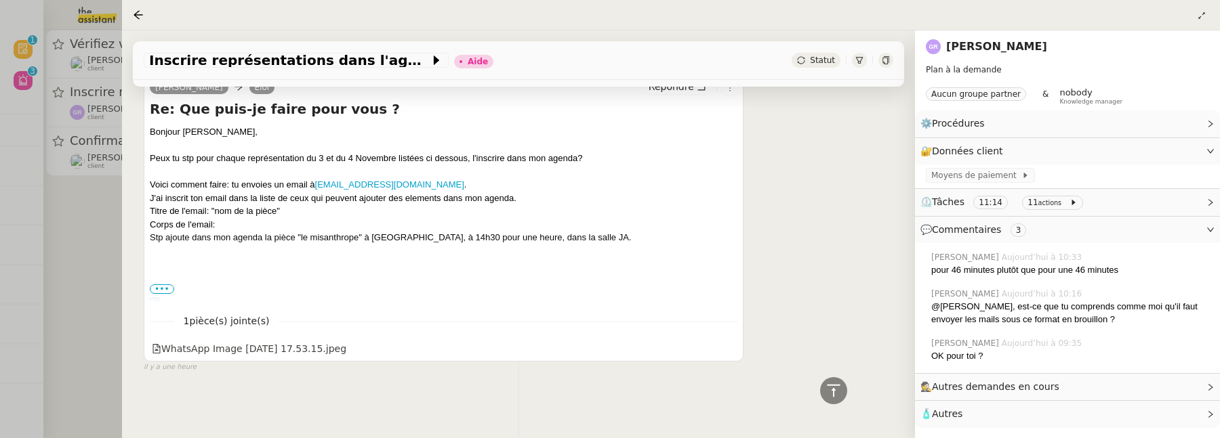
click at [294, 362] on div "il y a une heure" at bounding box center [444, 368] width 600 height 12
click at [295, 348] on div "WhatsApp Image [DATE] 17.53.15.jpeg" at bounding box center [249, 350] width 194 height 16
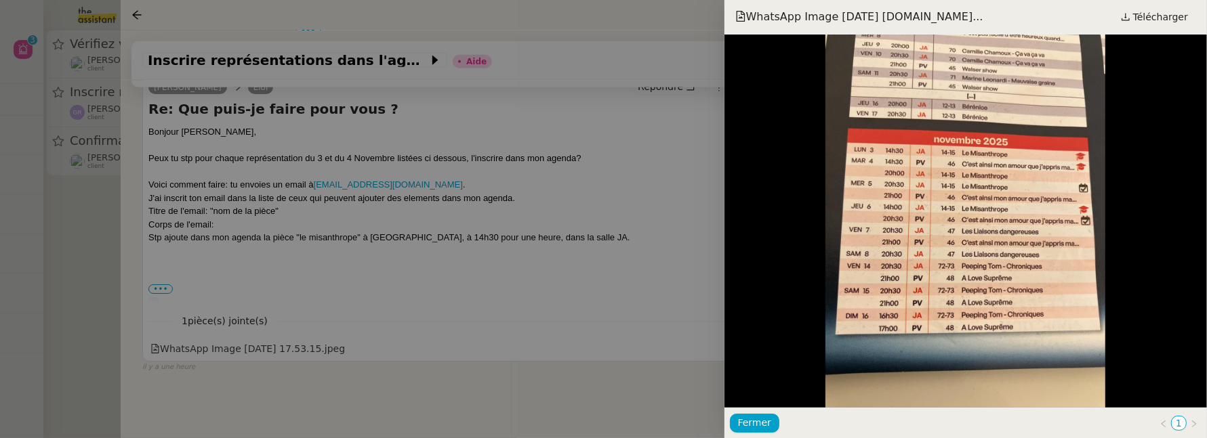
click at [584, 263] on div at bounding box center [603, 219] width 1207 height 438
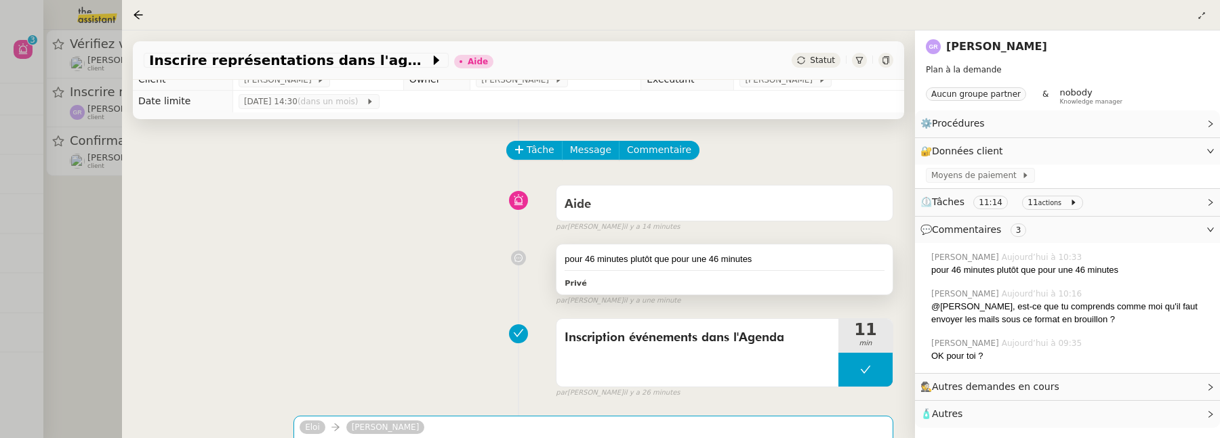
scroll to position [0, 0]
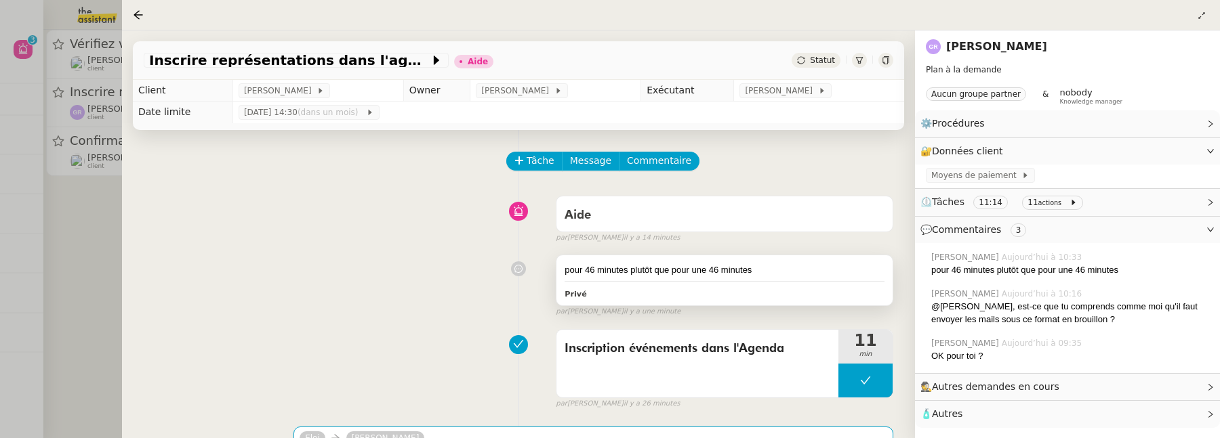
click at [816, 272] on div "pour 46 minutes plutôt que pour une 46 minutes" at bounding box center [724, 271] width 320 height 14
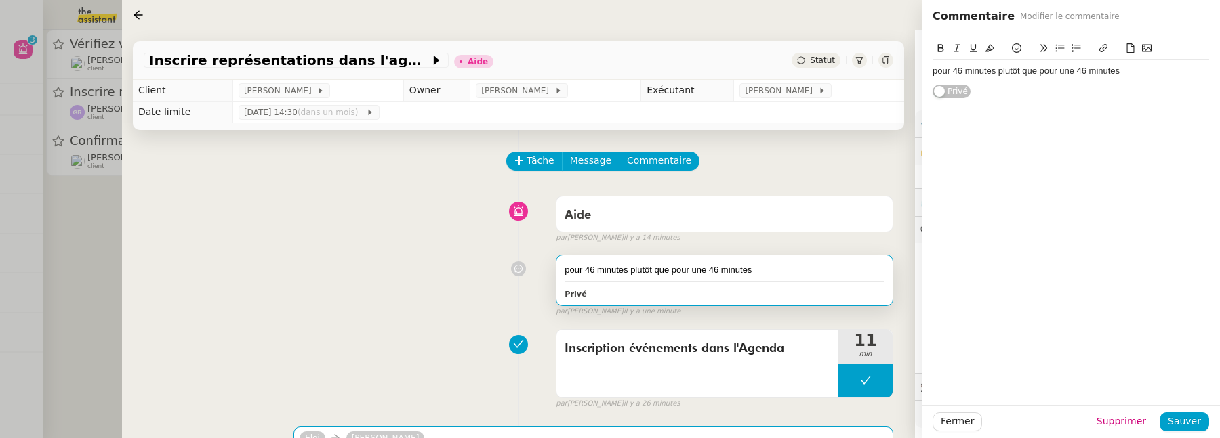
click at [1130, 73] on div "pour 46 minutes plutôt que pour une 46 minutes" at bounding box center [1070, 71] width 276 height 12
click at [1189, 435] on div "Fermer Supprimer Sauver" at bounding box center [1071, 421] width 298 height 33
click at [1189, 426] on span "Sauver" at bounding box center [1184, 422] width 33 height 16
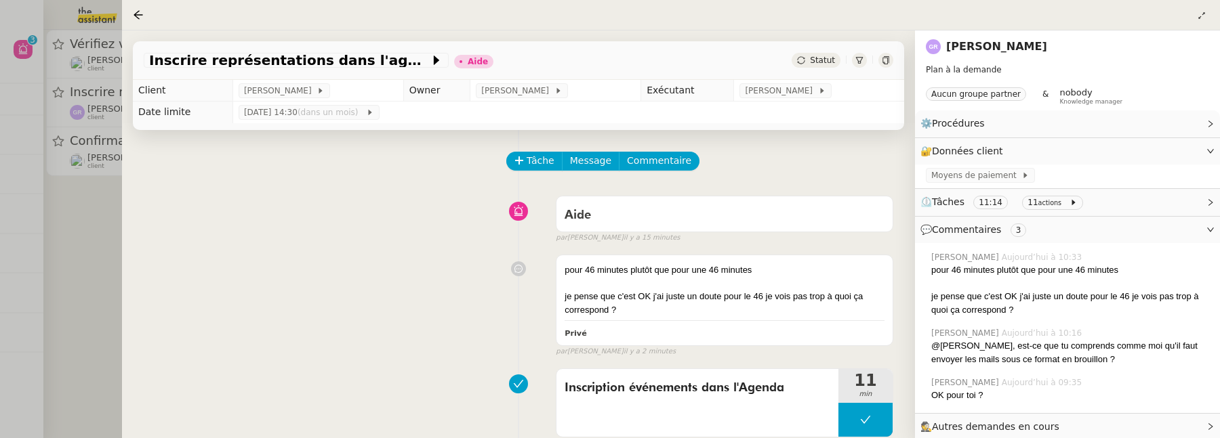
click at [810, 65] on div "Statut" at bounding box center [815, 60] width 49 height 15
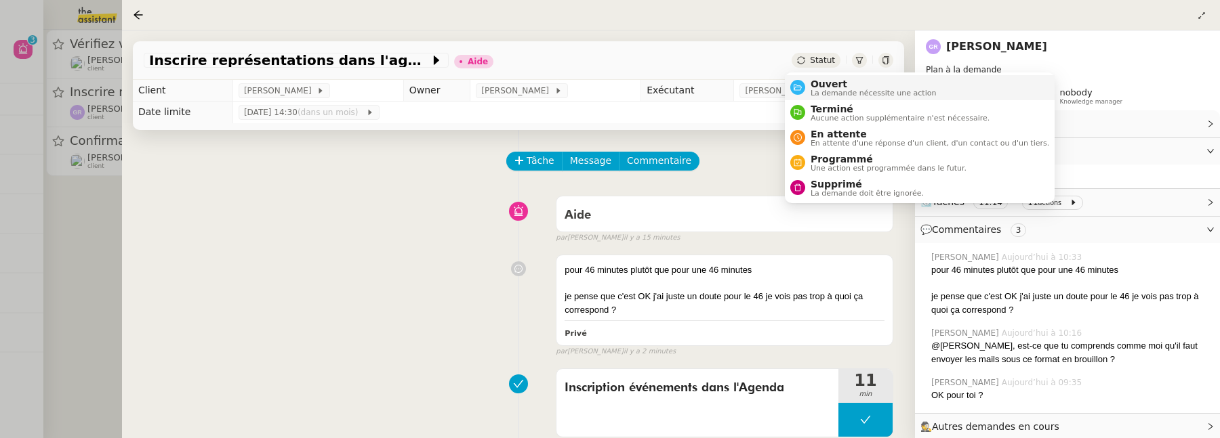
click at [819, 79] on span "Ouvert" at bounding box center [873, 84] width 126 height 11
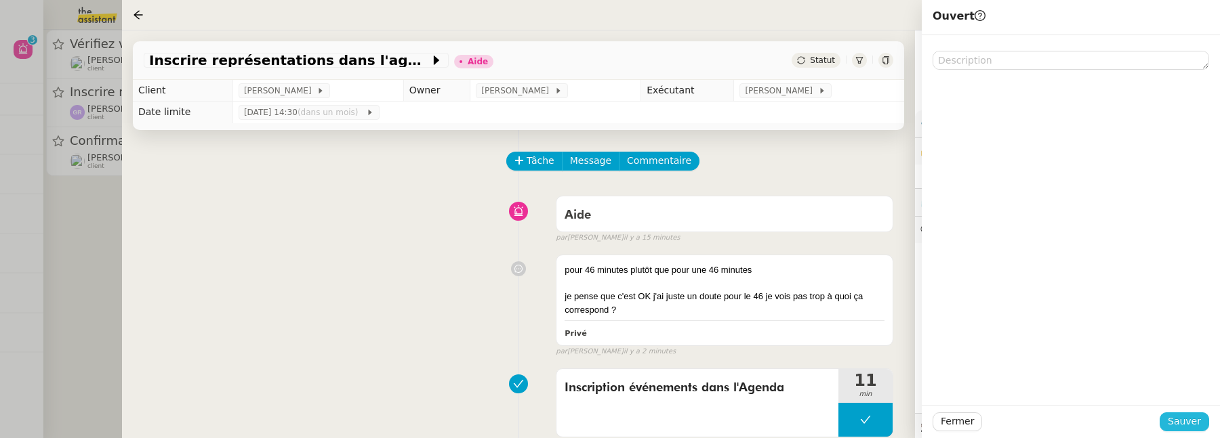
click at [1181, 430] on button "Sauver" at bounding box center [1183, 422] width 49 height 19
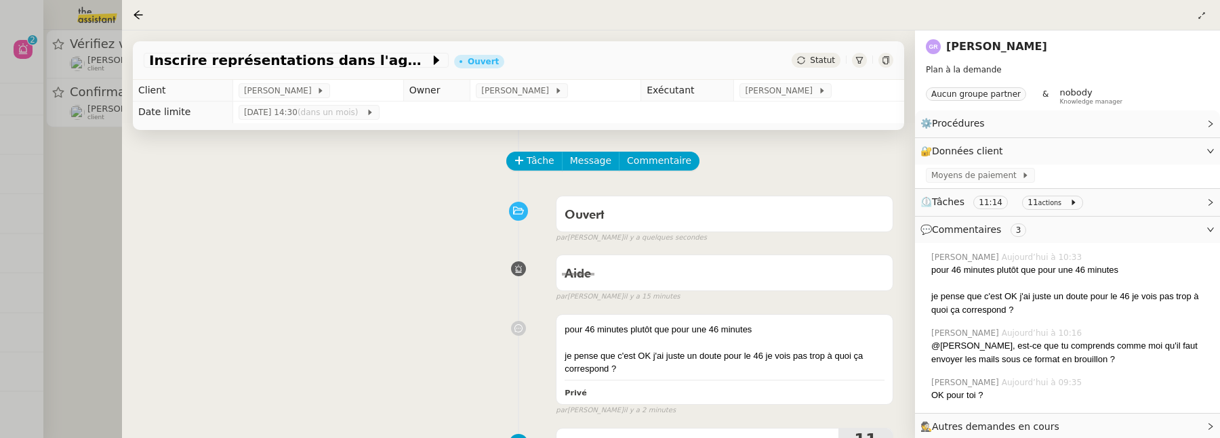
click at [77, 205] on div at bounding box center [610, 219] width 1220 height 438
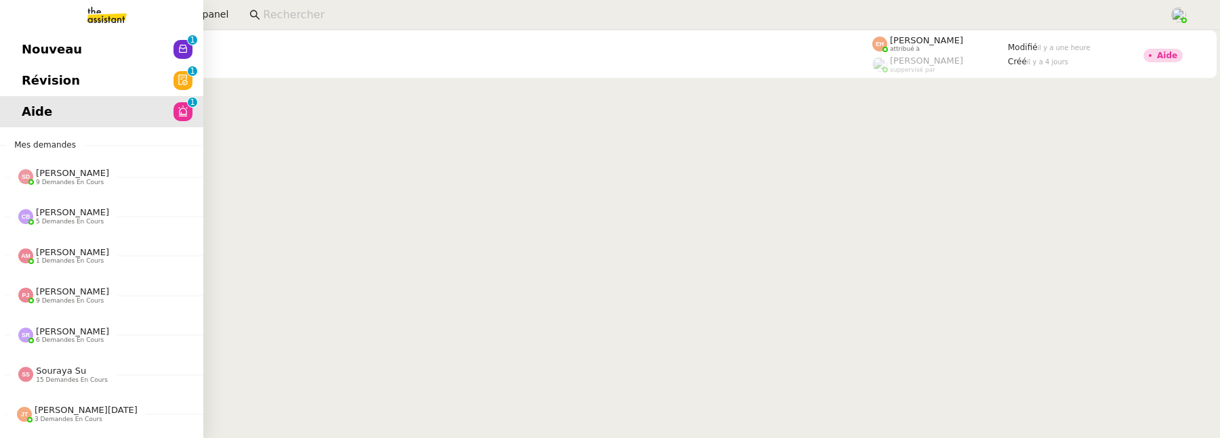
click at [39, 68] on link "Révision 0 1 2 3 4 5 6 7 8 9" at bounding box center [101, 80] width 203 height 31
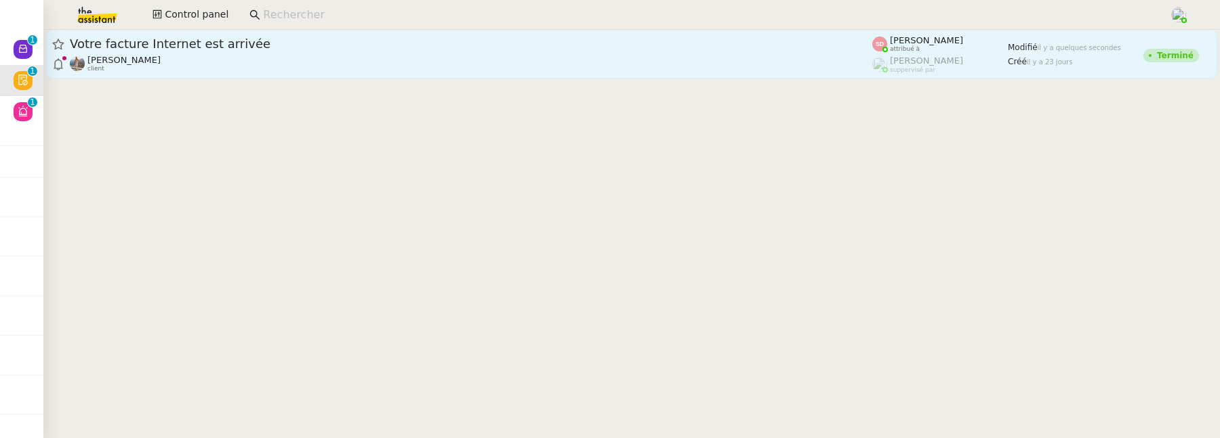
click at [292, 42] on span "Votre facture Internet est arrivée" at bounding box center [471, 44] width 802 height 12
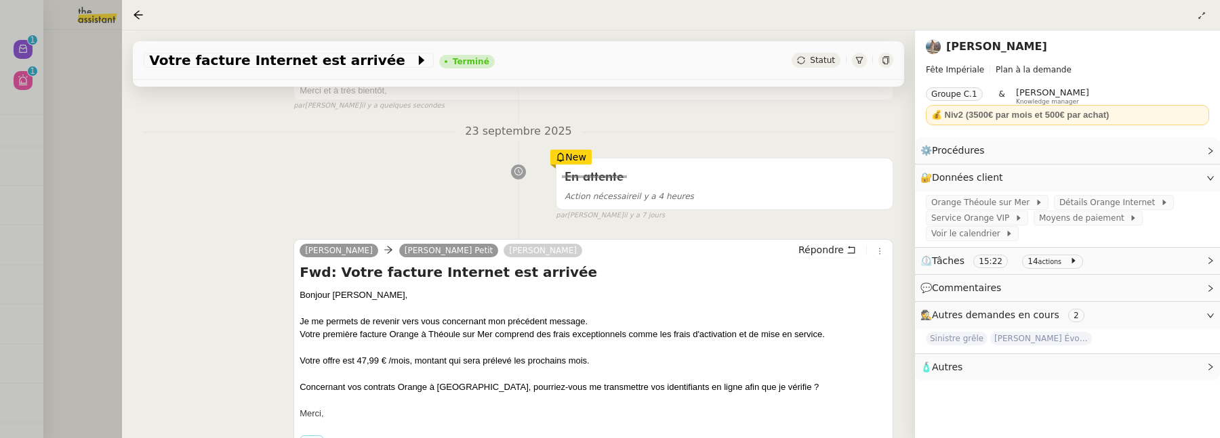
scroll to position [35, 0]
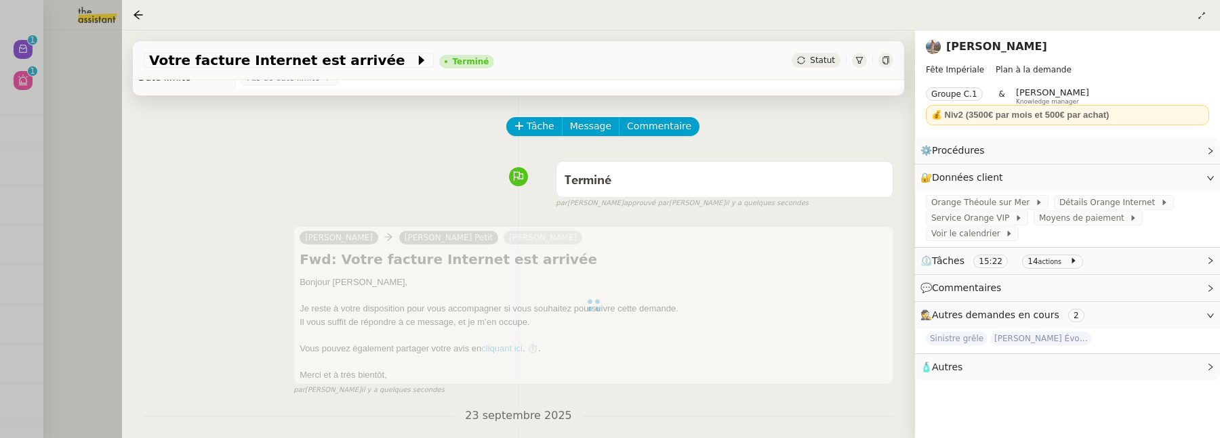
click at [88, 108] on div at bounding box center [610, 219] width 1220 height 438
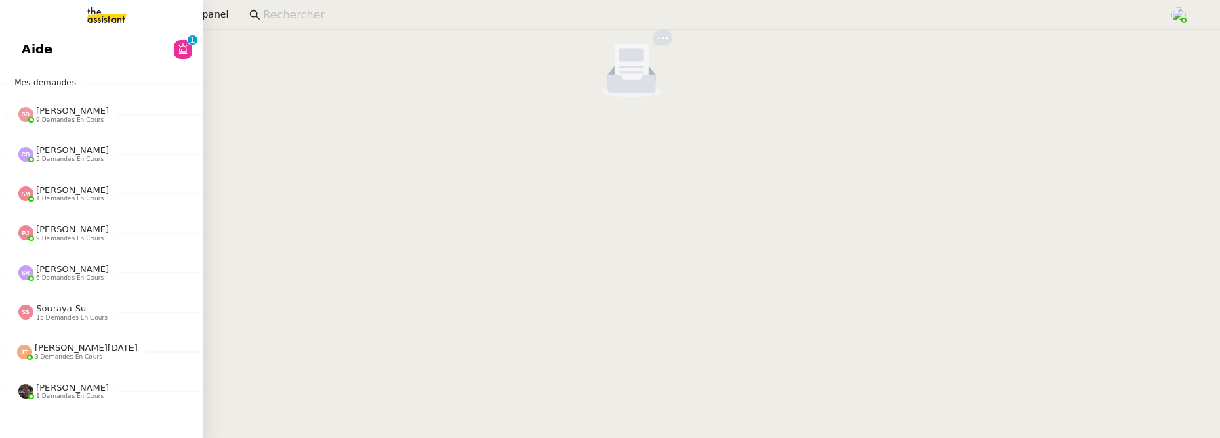
click at [25, 39] on span "Aide" at bounding box center [37, 49] width 30 height 20
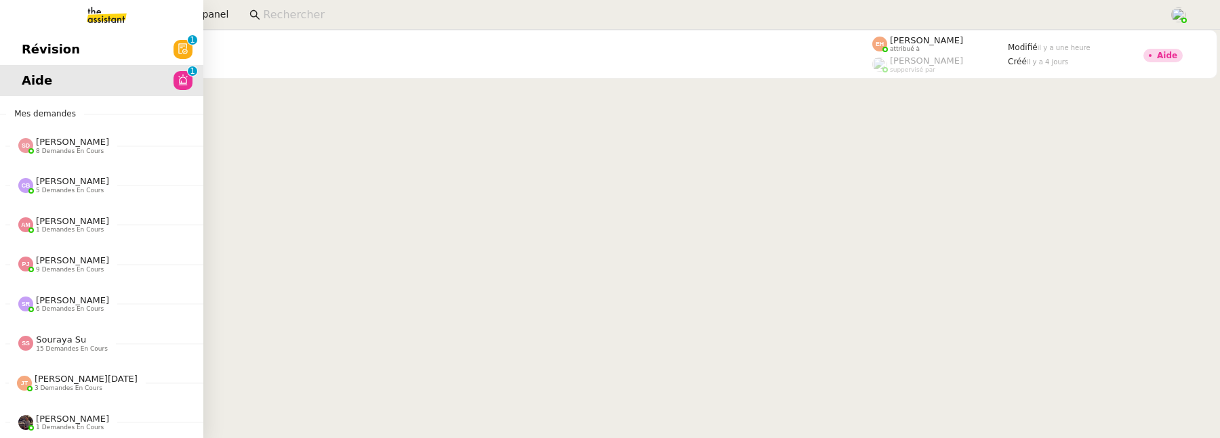
click at [12, 65] on link "Aide 0 1 2 3 4 5 6 7 8 9" at bounding box center [101, 80] width 203 height 31
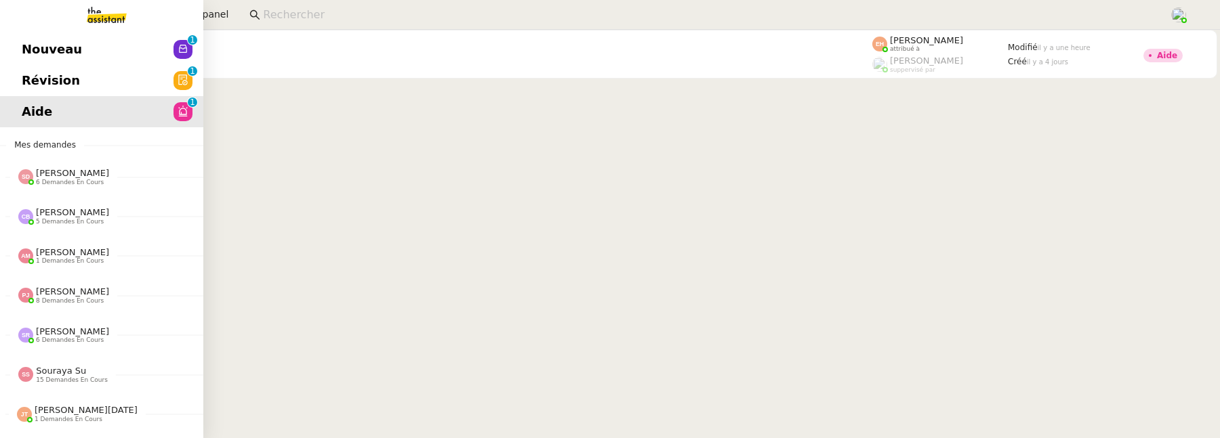
click at [24, 72] on span "Révision" at bounding box center [51, 80] width 58 height 20
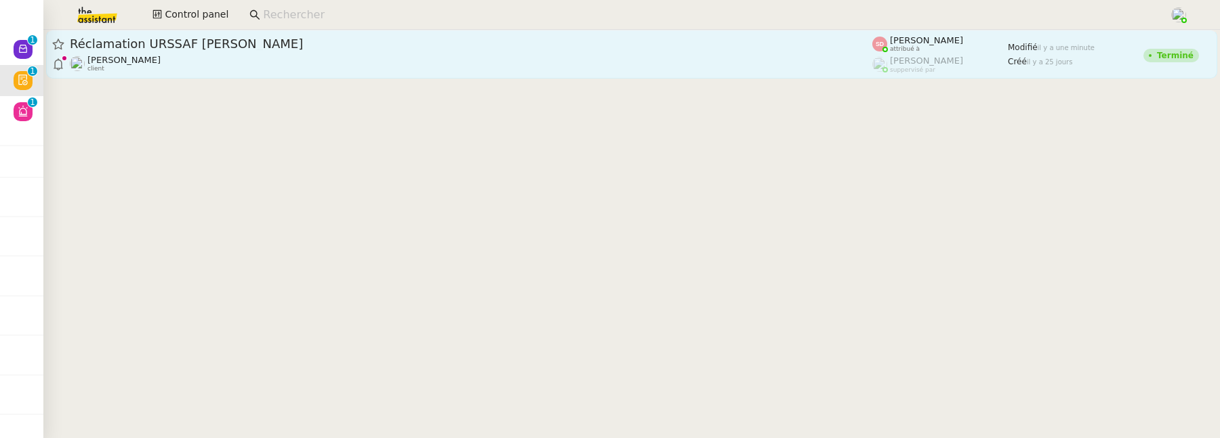
click at [276, 70] on div "Lydie Laulon client" at bounding box center [471, 64] width 802 height 18
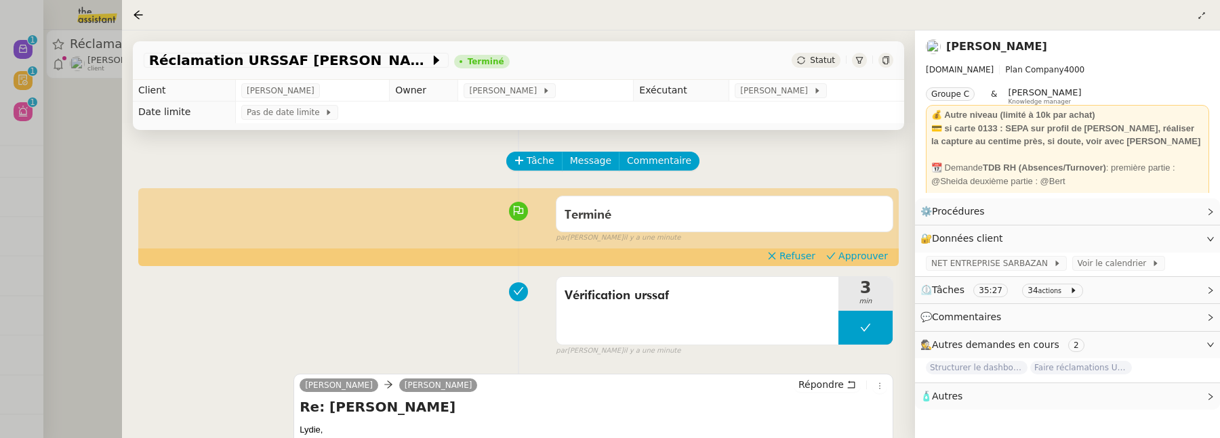
scroll to position [23, 0]
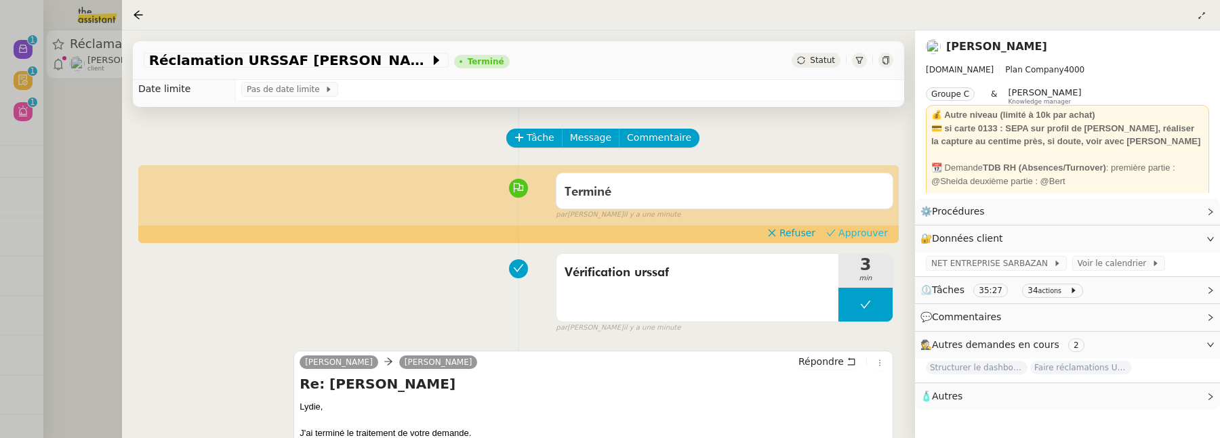
click at [869, 235] on span "Approuver" at bounding box center [862, 233] width 49 height 14
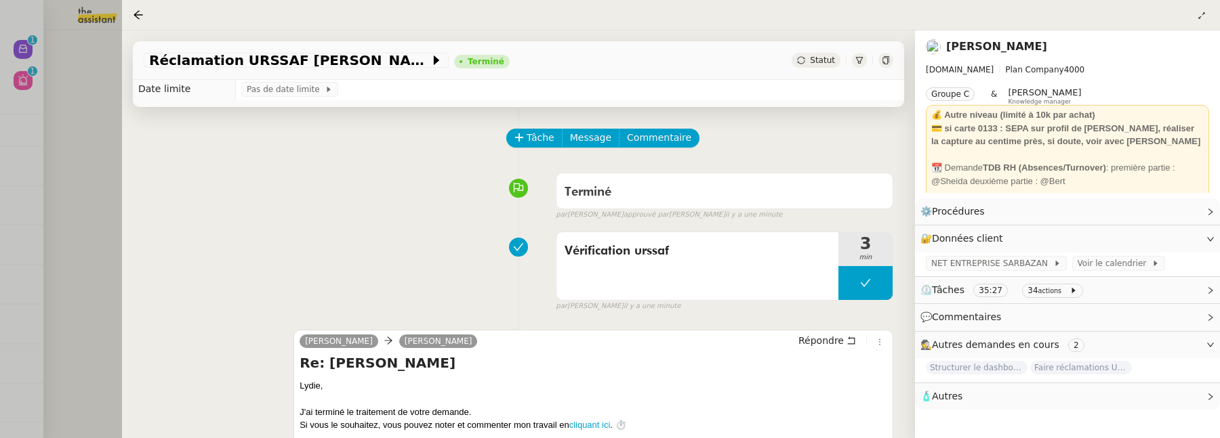
click at [81, 131] on div at bounding box center [610, 219] width 1220 height 438
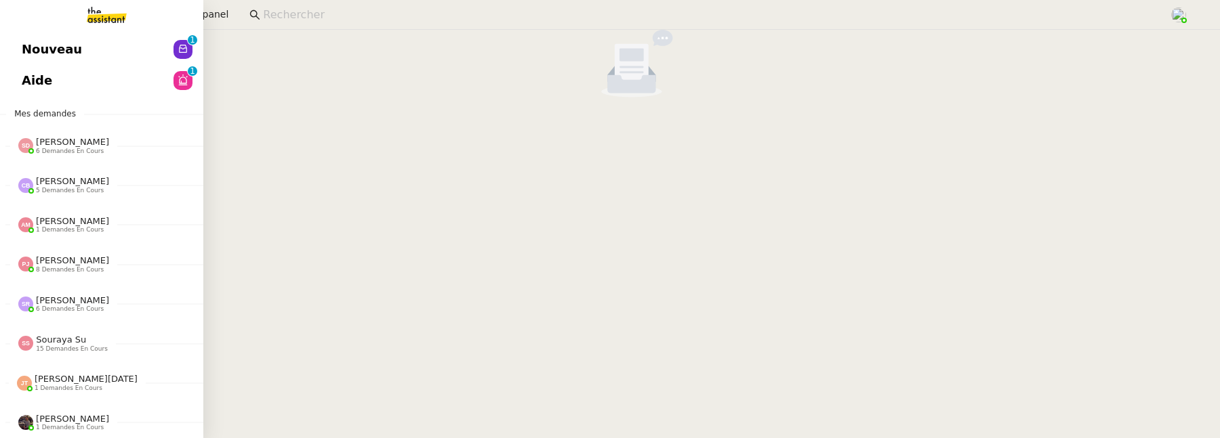
click at [37, 54] on span "Nouveau" at bounding box center [52, 49] width 60 height 20
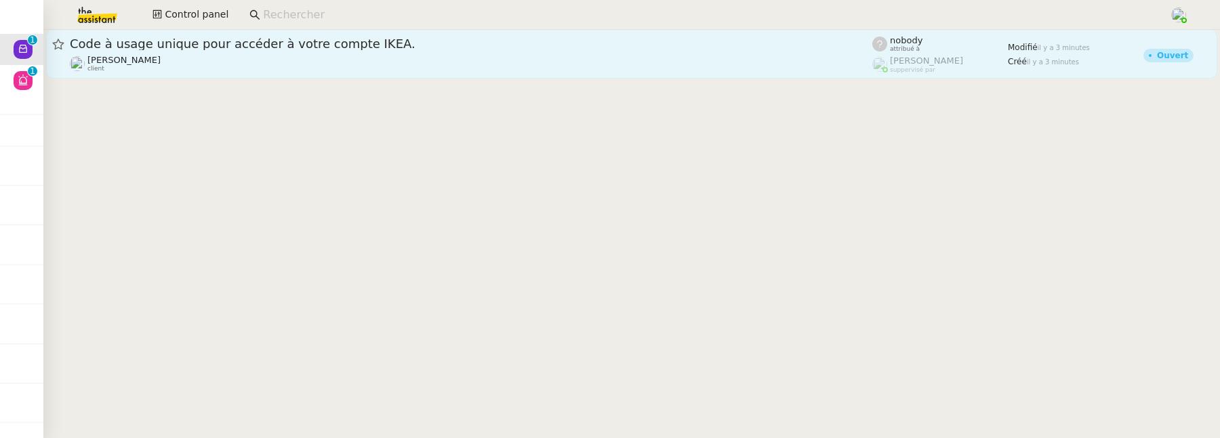
click at [340, 47] on span "Code à usage unique pour accéder à votre compte IKEA." at bounding box center [471, 44] width 802 height 12
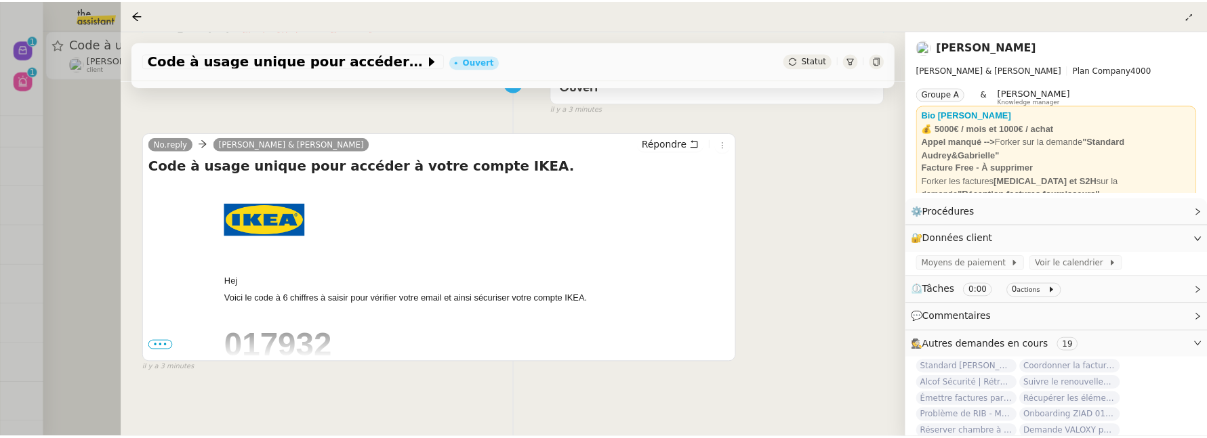
scroll to position [211, 0]
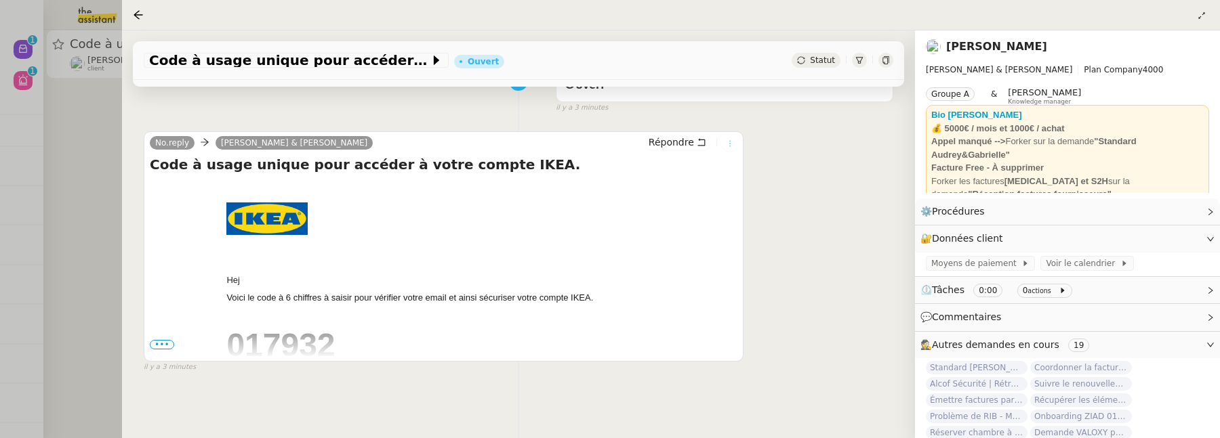
click at [726, 140] on icon at bounding box center [730, 144] width 8 height 8
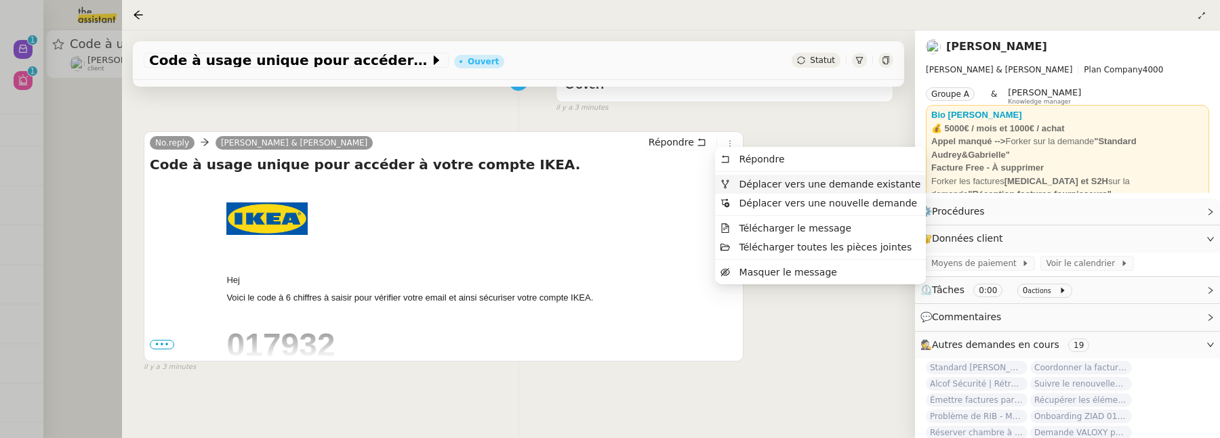
click at [762, 184] on span "Déplacer vers une demande existante" at bounding box center [830, 184] width 182 height 11
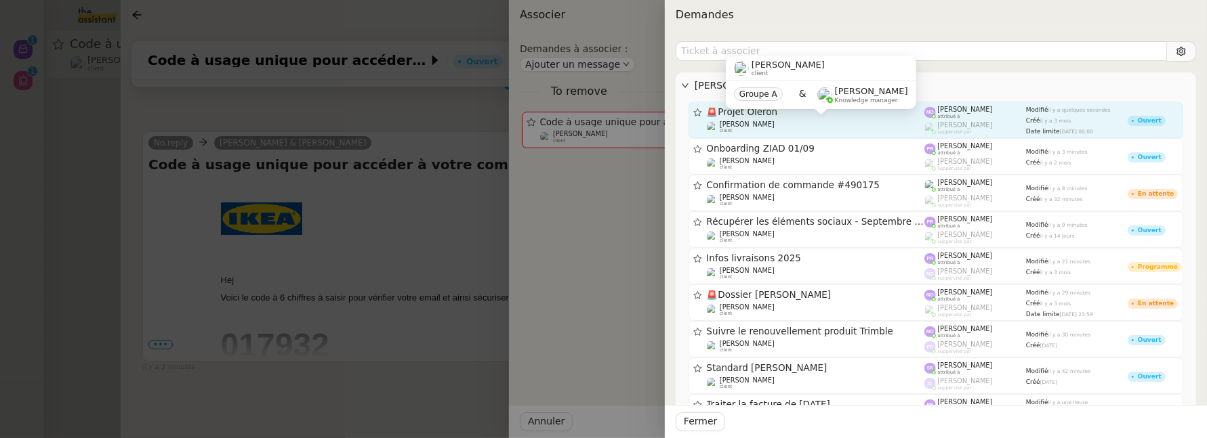
click at [756, 127] on span "Gabrielle Tavernier" at bounding box center [747, 124] width 55 height 7
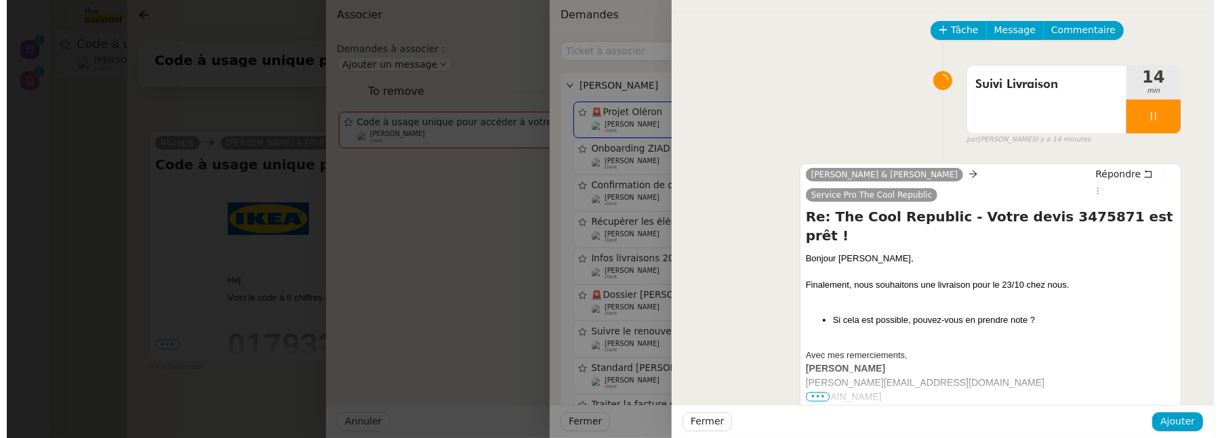
scroll to position [28, 0]
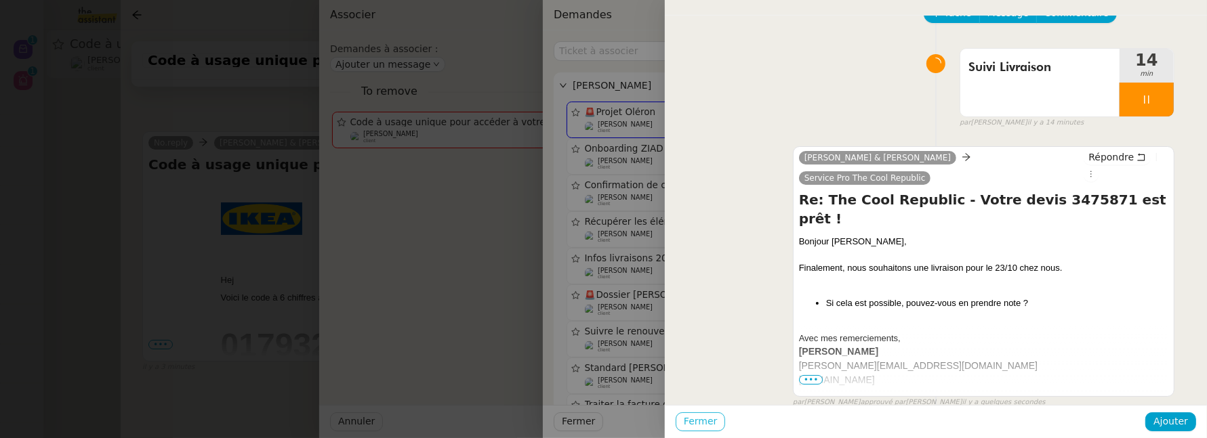
click at [716, 423] on button "Fermer" at bounding box center [700, 422] width 49 height 19
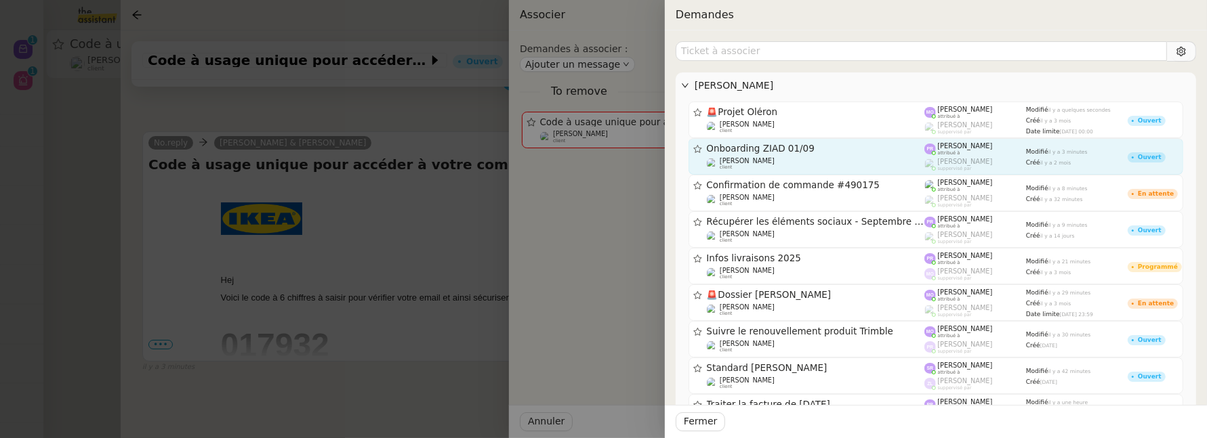
click at [859, 155] on div "Onboarding ZIAD 01/09 Gabrielle Tavernier client" at bounding box center [816, 156] width 218 height 27
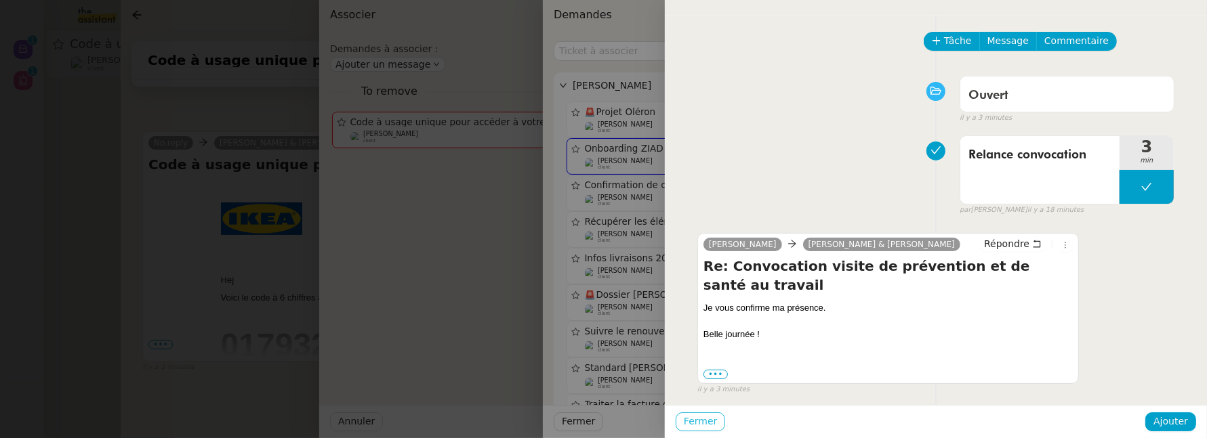
click at [715, 426] on button "Fermer" at bounding box center [700, 422] width 49 height 19
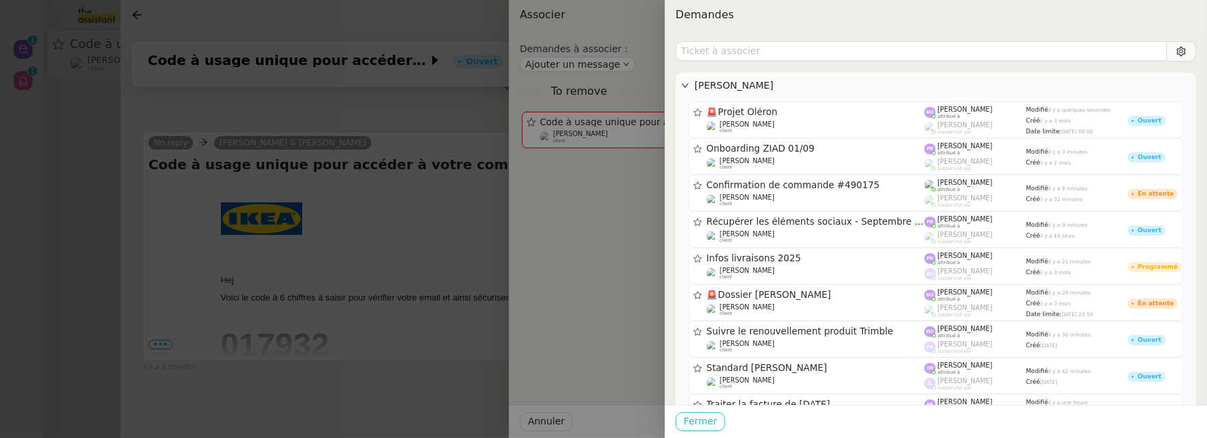
click at [719, 422] on button "Fermer" at bounding box center [700, 422] width 49 height 19
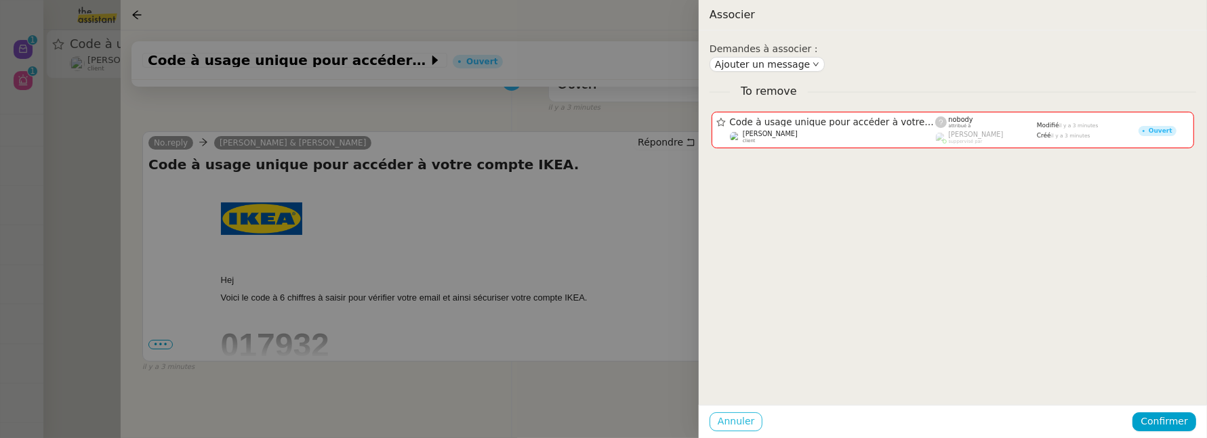
click at [733, 419] on span "Annuler" at bounding box center [736, 422] width 37 height 16
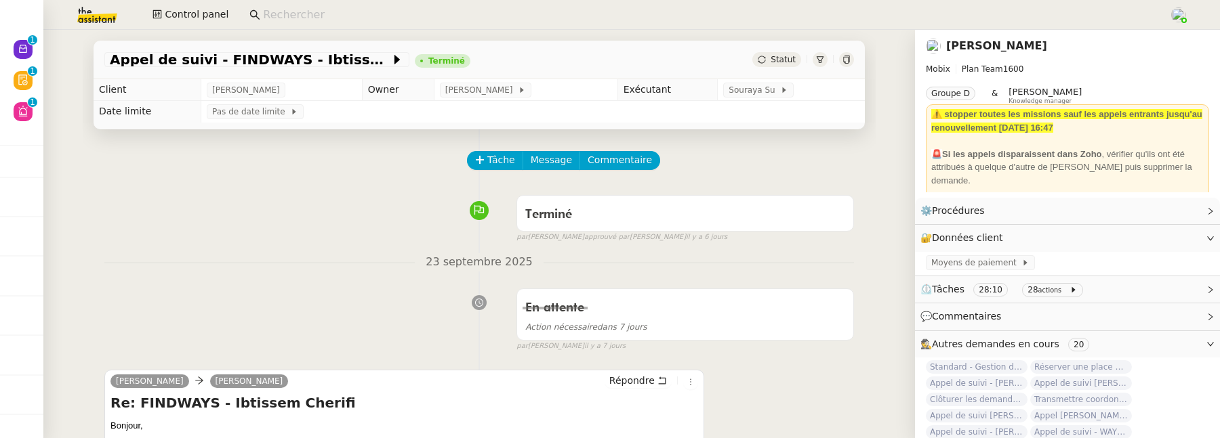
scroll to position [149, 0]
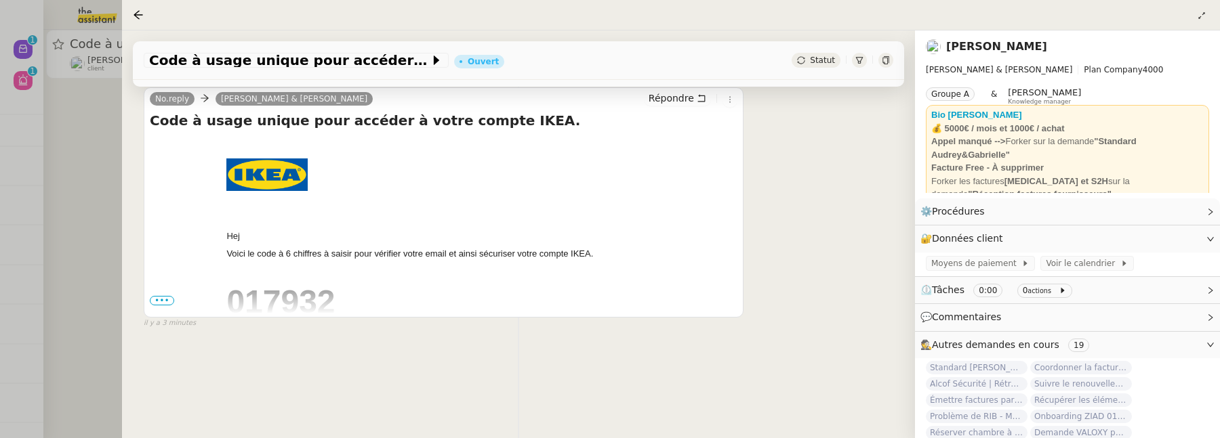
scroll to position [183, 0]
click at [94, 205] on div at bounding box center [610, 219] width 1220 height 438
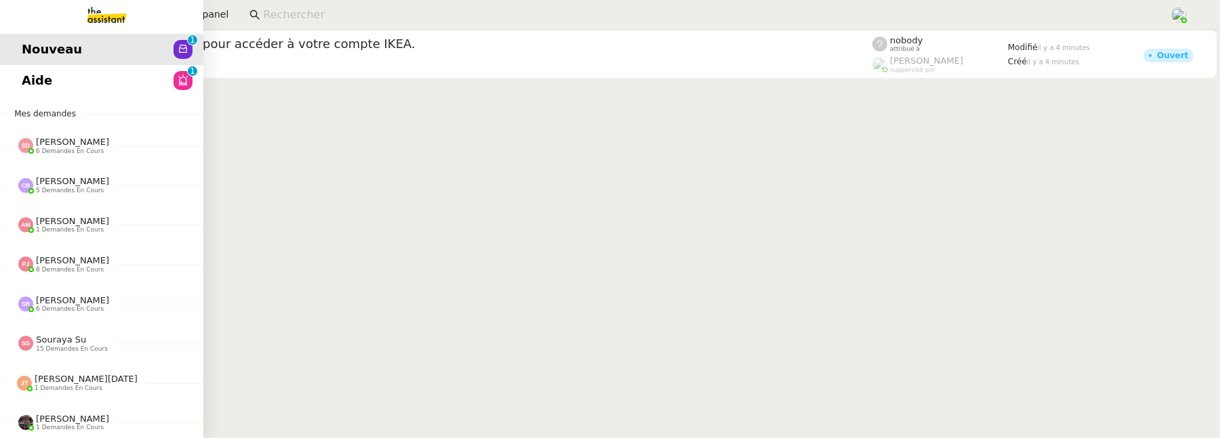
click at [37, 70] on span "Aide" at bounding box center [37, 80] width 30 height 20
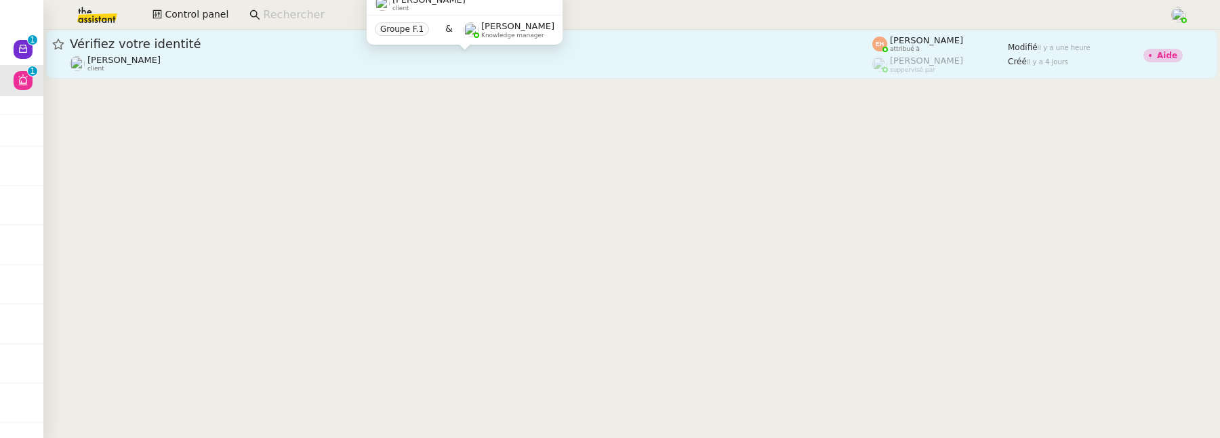
click at [307, 65] on div "[PERSON_NAME] MAS client" at bounding box center [471, 64] width 802 height 18
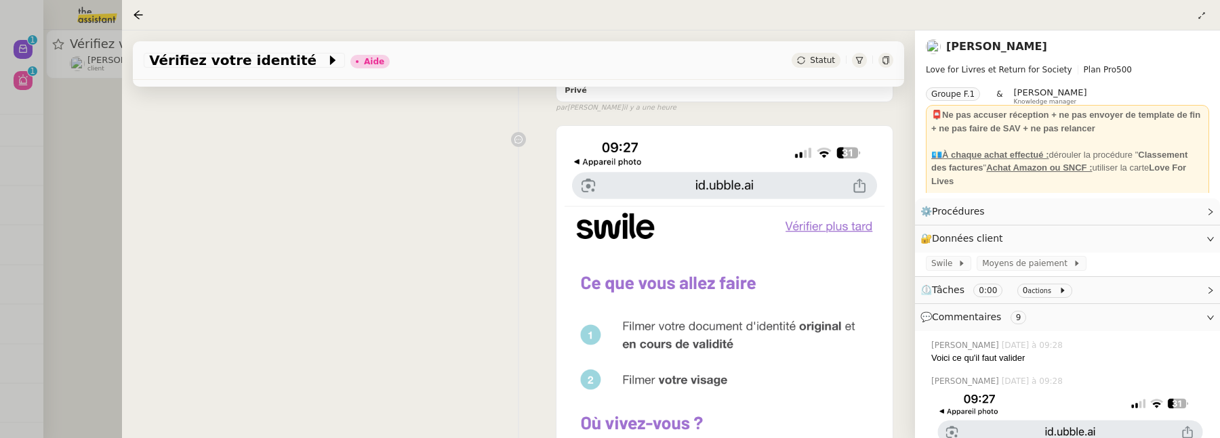
scroll to position [205, 0]
click at [68, 206] on div at bounding box center [610, 219] width 1220 height 438
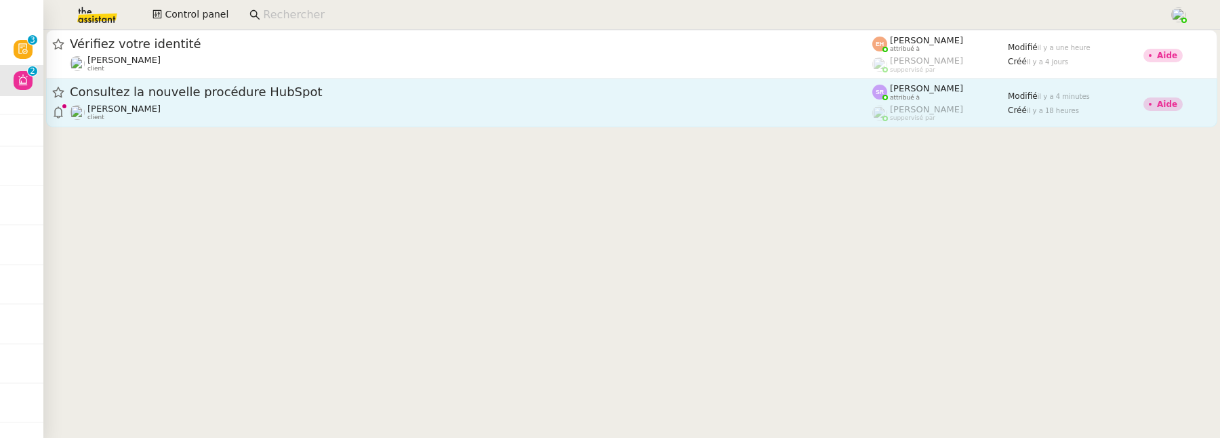
click at [310, 104] on div "[PERSON_NAME] client" at bounding box center [471, 113] width 802 height 18
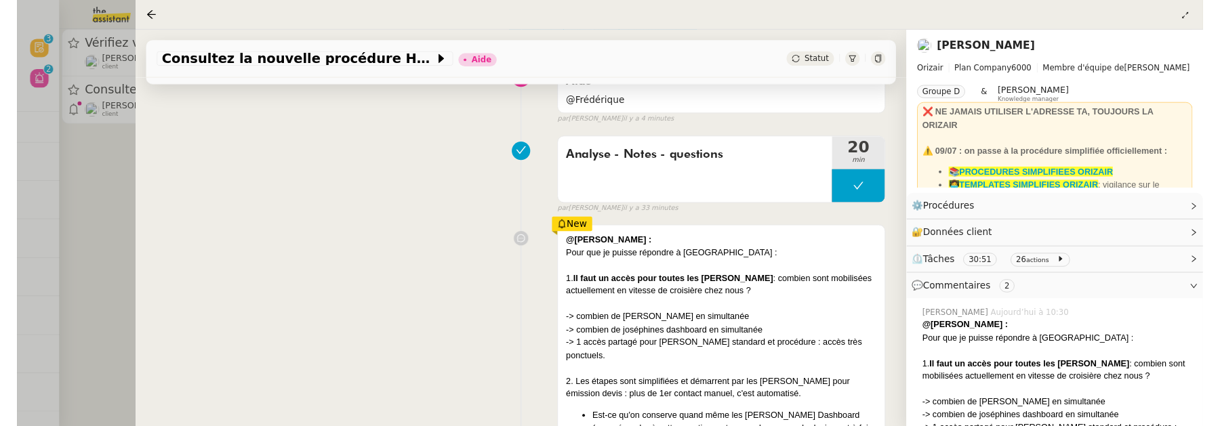
scroll to position [270, 0]
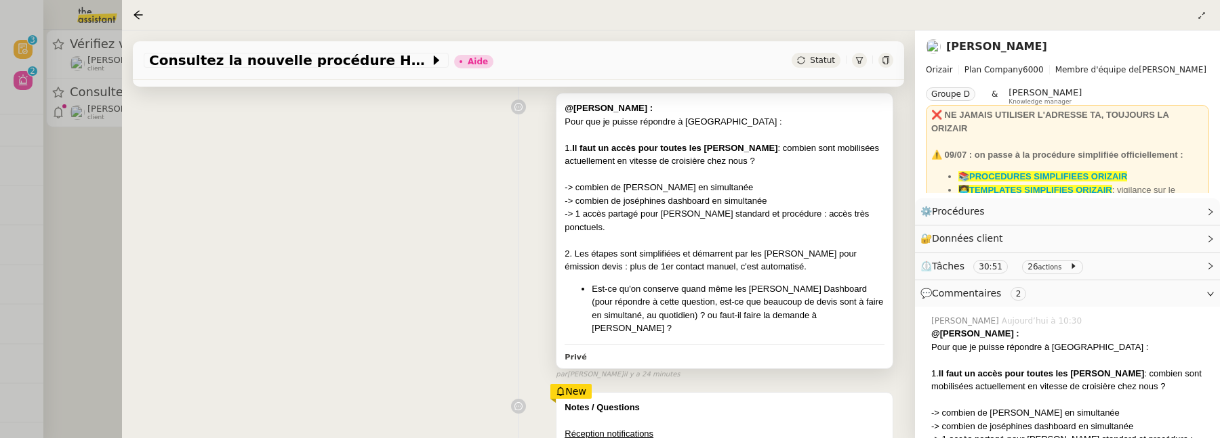
click at [745, 194] on div "-> combien de joséphines dashboard en simultanée" at bounding box center [724, 201] width 320 height 14
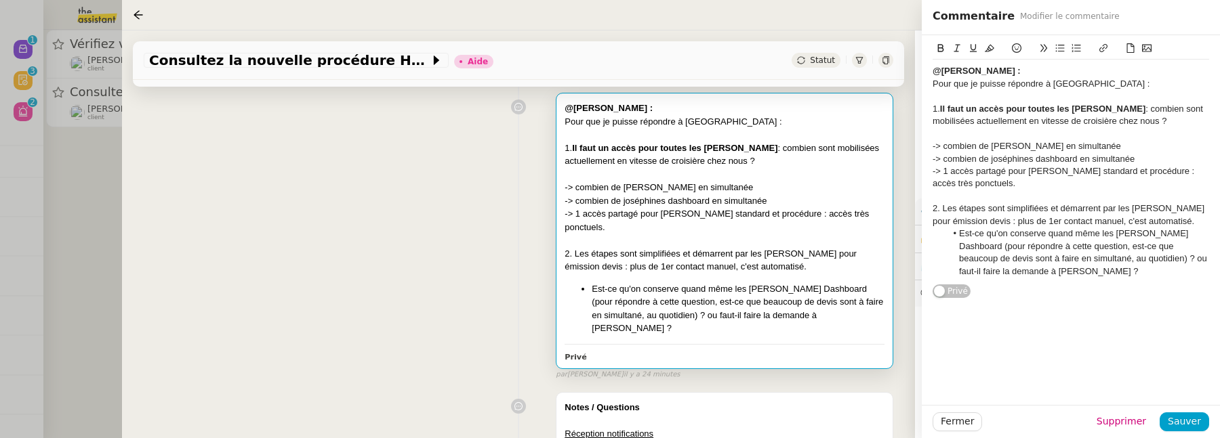
click at [1151, 151] on div "-> combien de [PERSON_NAME] en simultanée" at bounding box center [1070, 146] width 276 height 12
click at [1160, 156] on div "-> combien de joséphines dashboard en simultanée" at bounding box center [1070, 159] width 276 height 12
click at [1076, 268] on li "Est-ce qu'on conserve quand même les [PERSON_NAME] Dashboard (pour répondre à c…" at bounding box center [1078, 253] width 264 height 50
click at [1192, 426] on span "Sauver" at bounding box center [1184, 422] width 33 height 16
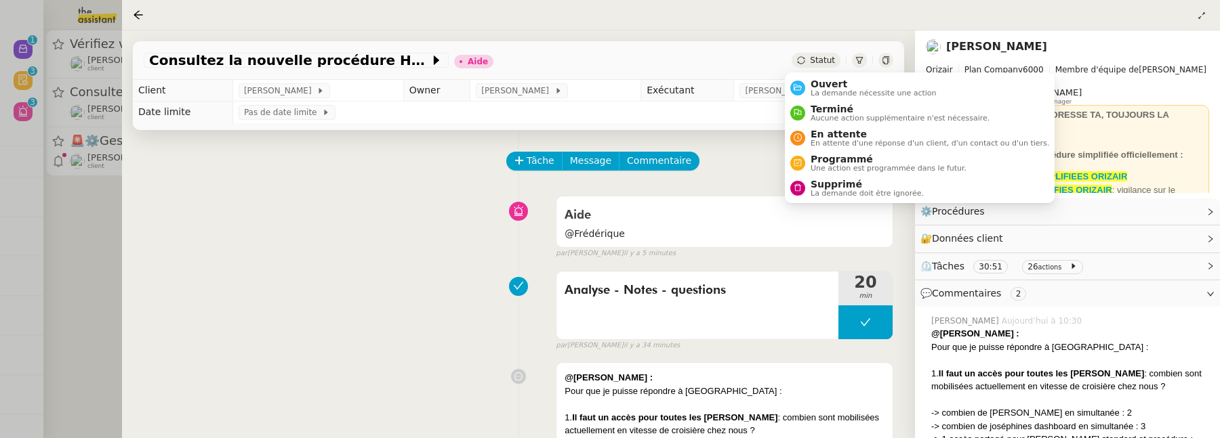
click at [800, 60] on div "Statut" at bounding box center [815, 60] width 49 height 15
click at [822, 79] on span "Ouvert" at bounding box center [873, 84] width 126 height 11
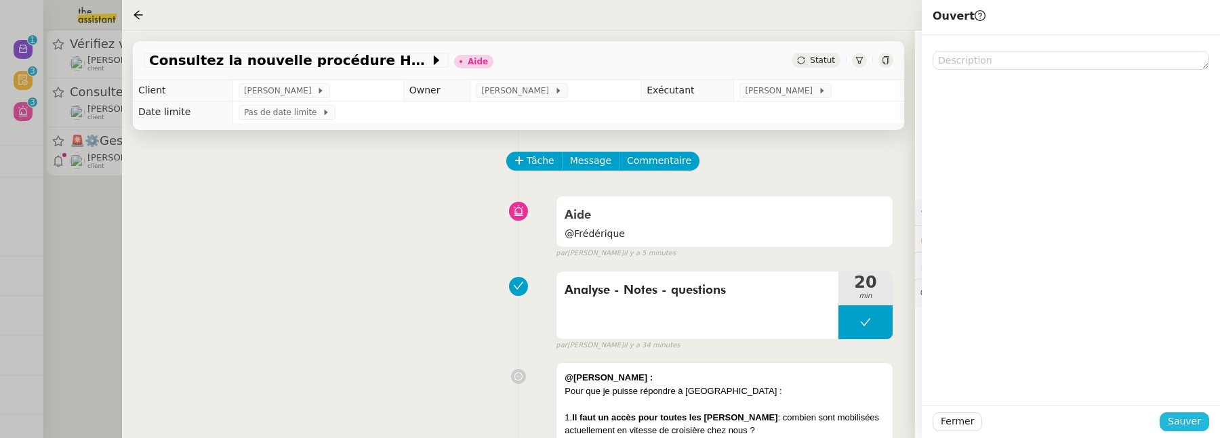
click at [1202, 427] on button "Sauver" at bounding box center [1183, 422] width 49 height 19
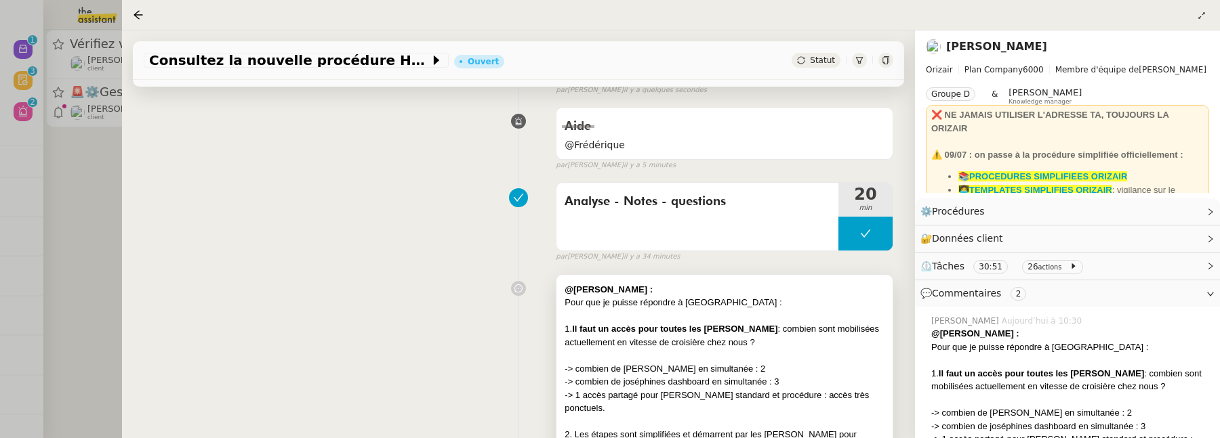
scroll to position [148, 0]
click at [86, 218] on div at bounding box center [610, 219] width 1220 height 438
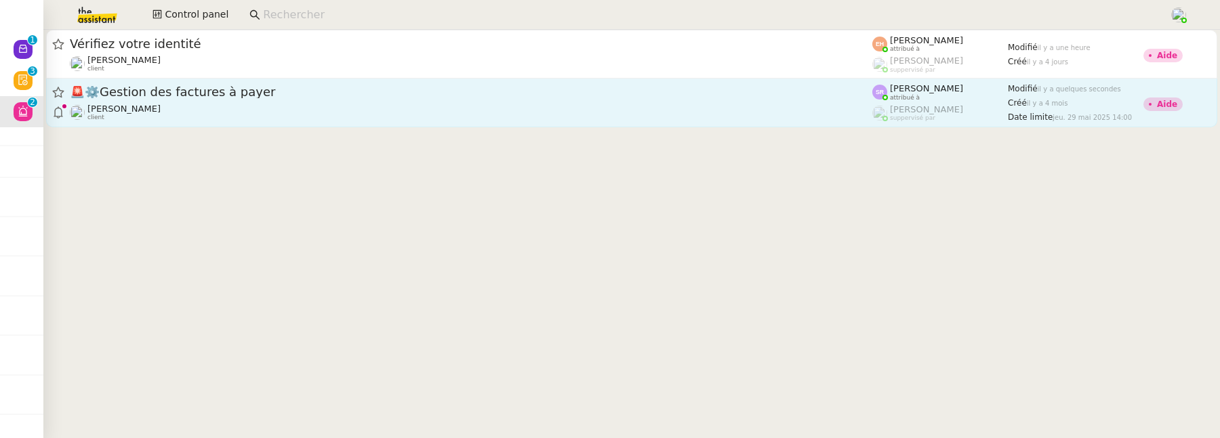
click at [312, 102] on div "🚨 ⚙️Gestion des factures à payer [PERSON_NAME] client" at bounding box center [471, 102] width 802 height 37
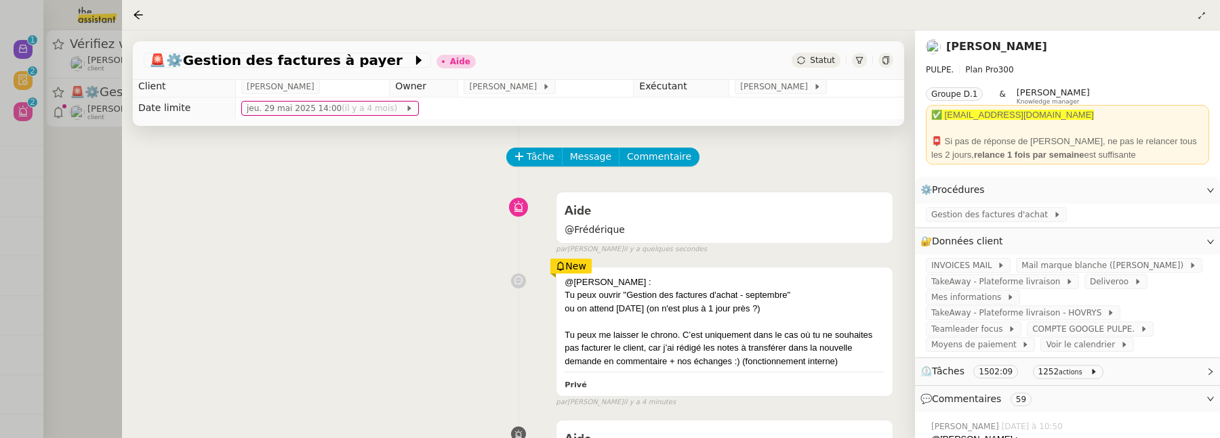
scroll to position [18, 0]
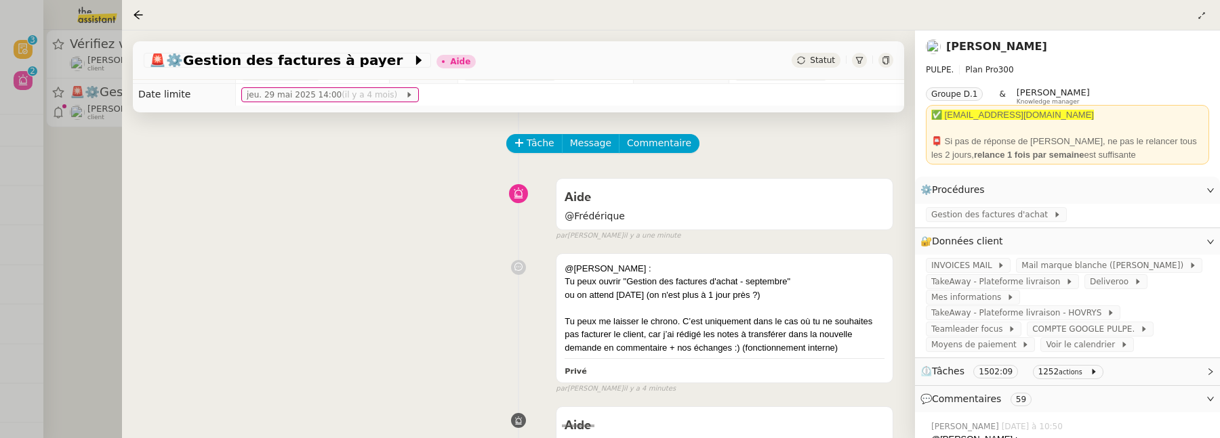
click at [63, 188] on div at bounding box center [610, 219] width 1220 height 438
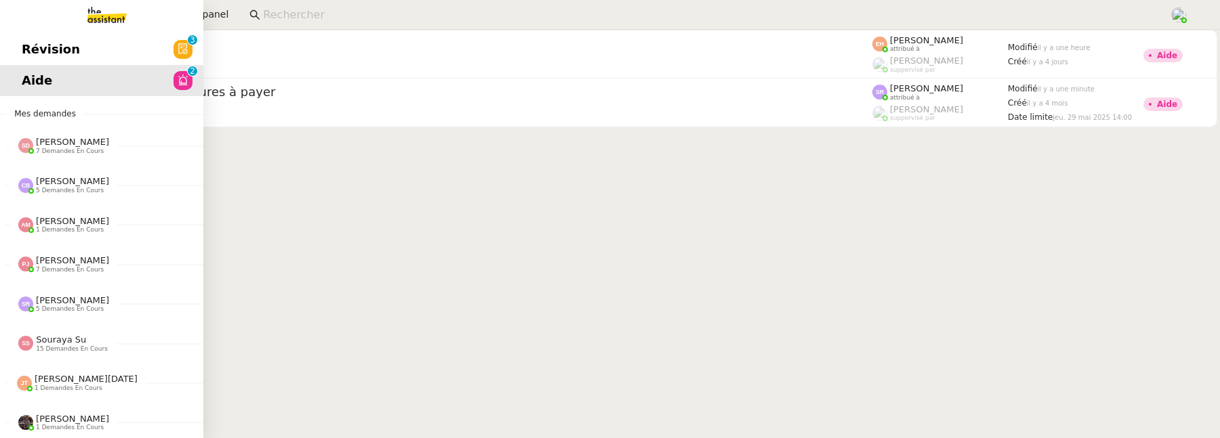
click at [20, 53] on link "Révision 0 1 2 3 4 5 6 7 8 9" at bounding box center [101, 49] width 203 height 31
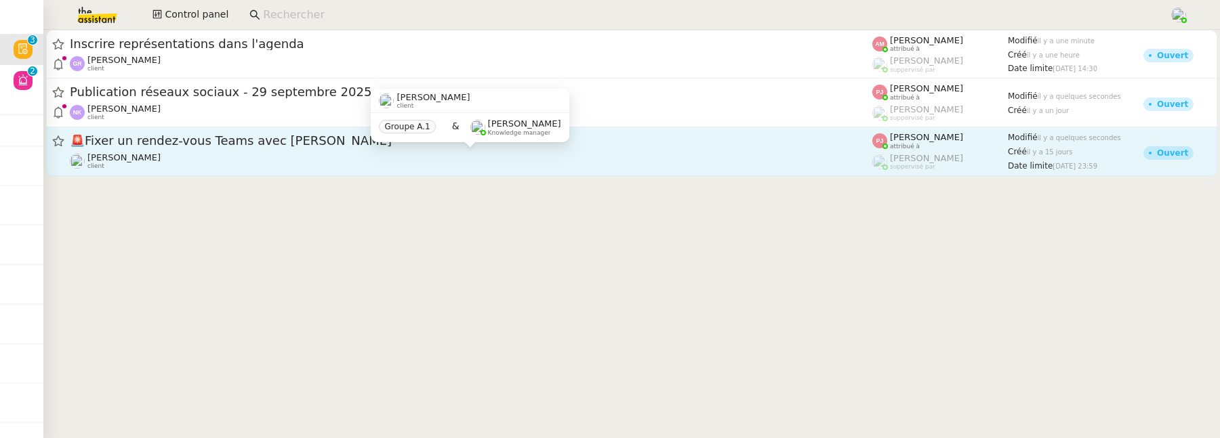
click at [358, 149] on div "🚨 Fixer un rendez-vous Teams avec [PERSON_NAME]" at bounding box center [471, 141] width 802 height 17
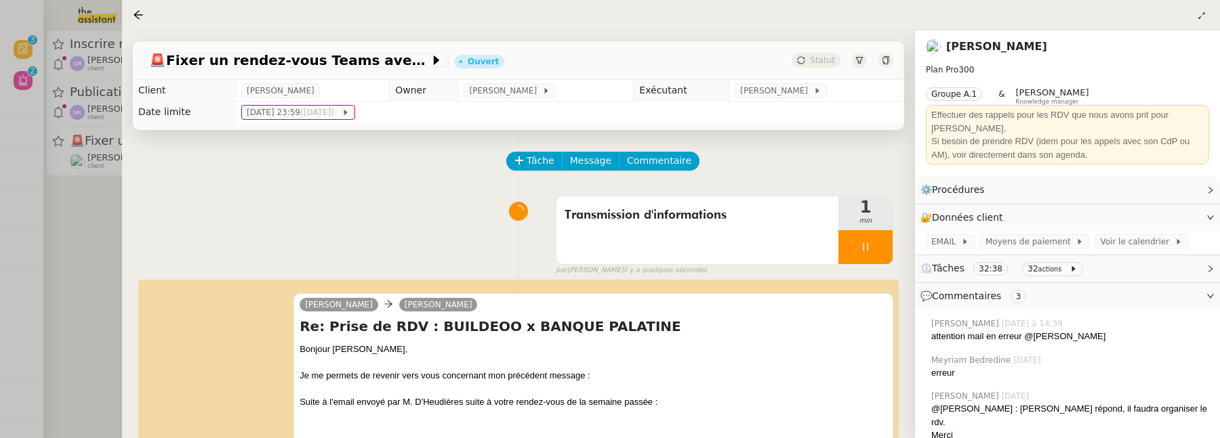
scroll to position [133, 0]
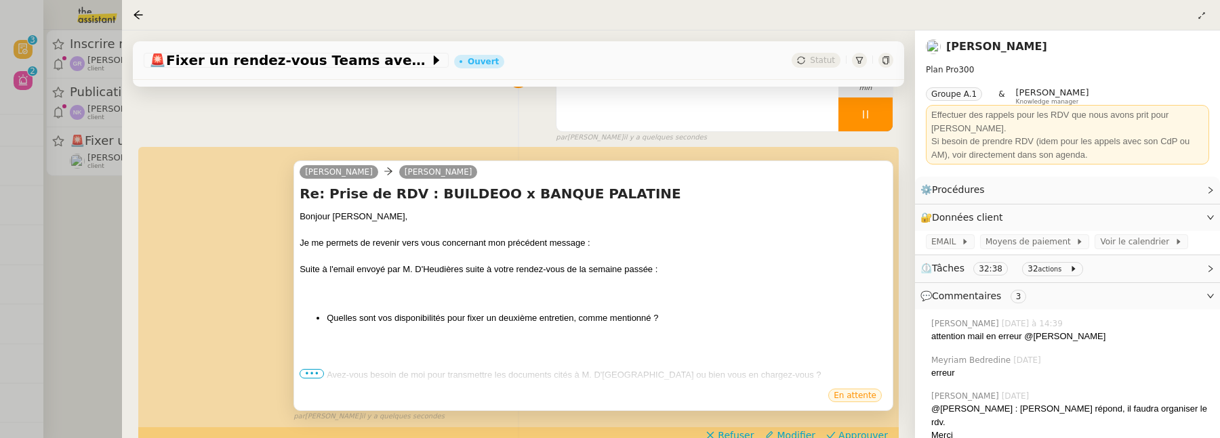
click at [314, 376] on span "•••" at bounding box center [312, 373] width 24 height 9
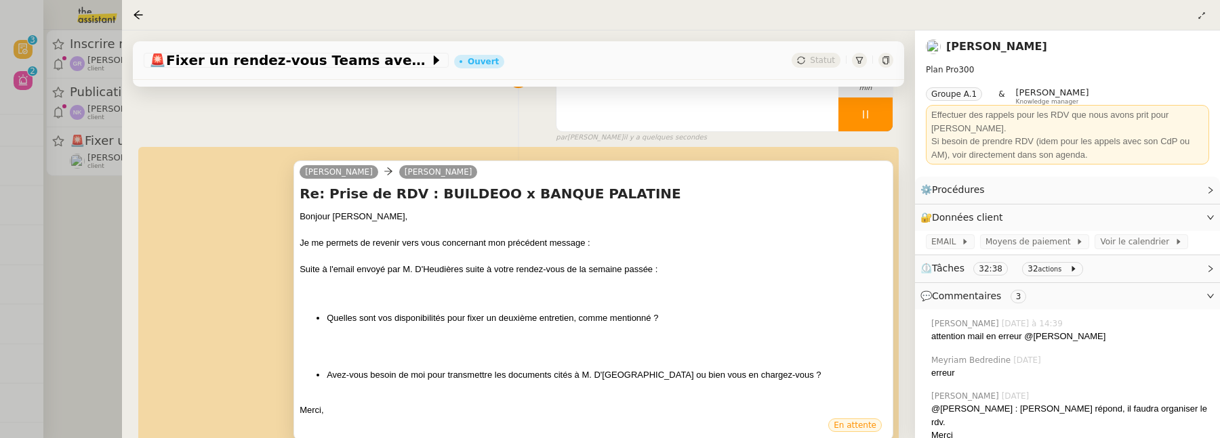
click at [92, 205] on div at bounding box center [610, 219] width 1220 height 438
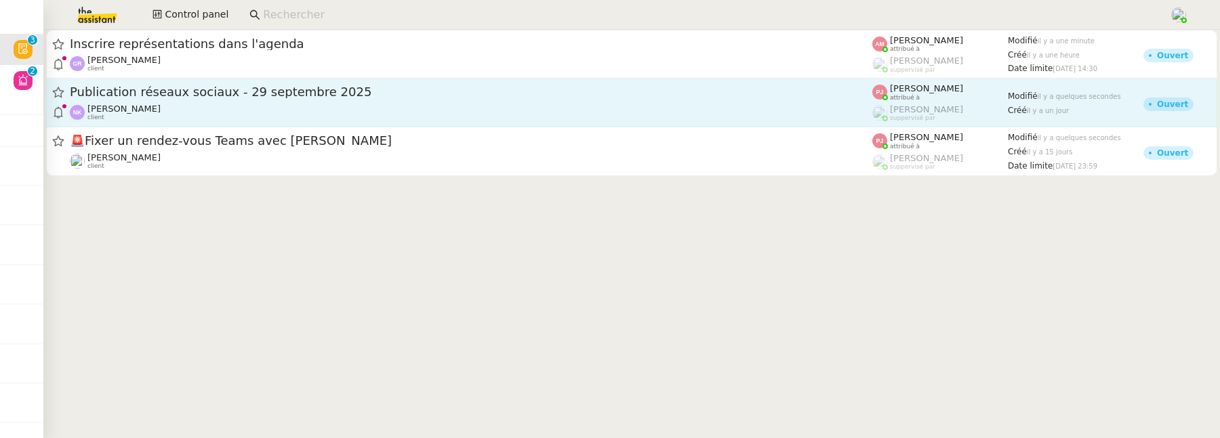
click at [140, 114] on div "[PERSON_NAME] client" at bounding box center [123, 113] width 73 height 18
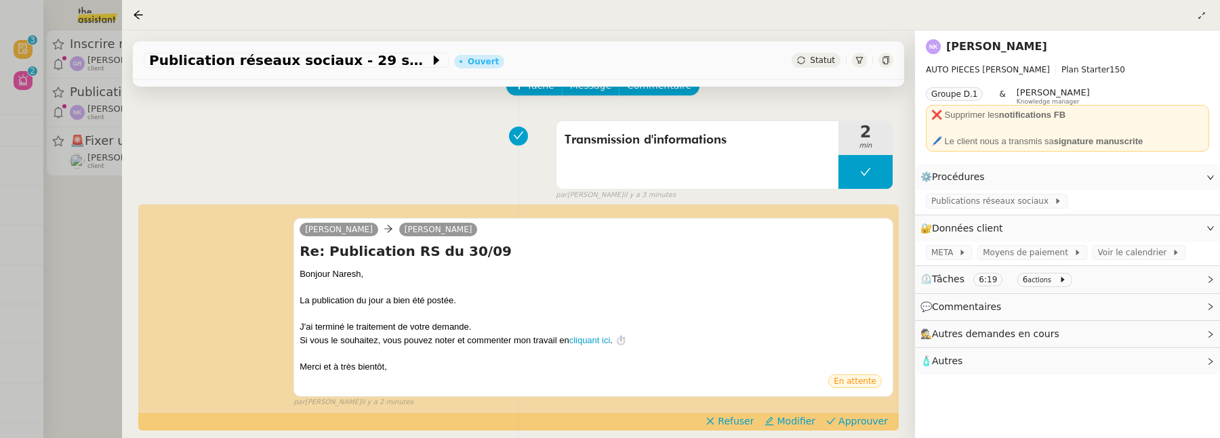
scroll to position [155, 0]
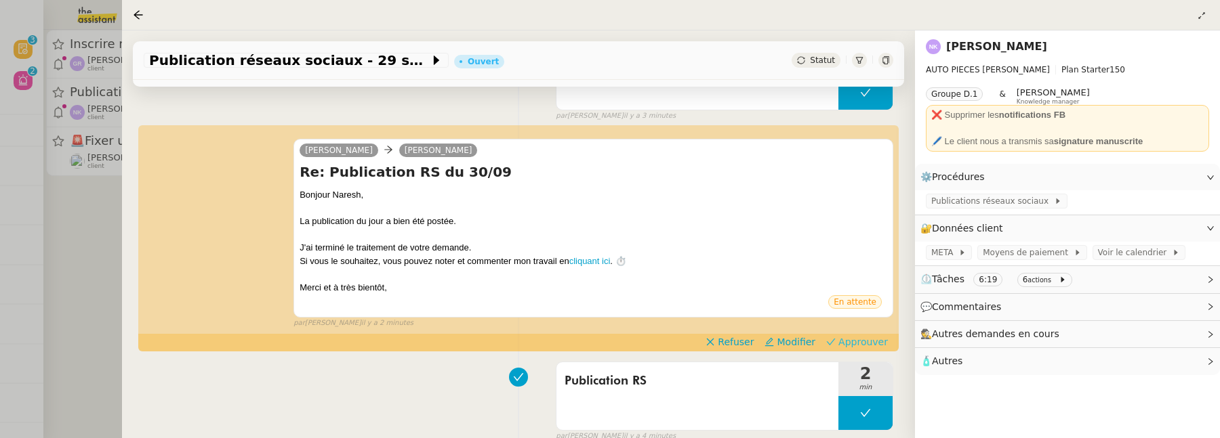
click at [859, 340] on span "Approuver" at bounding box center [862, 342] width 49 height 14
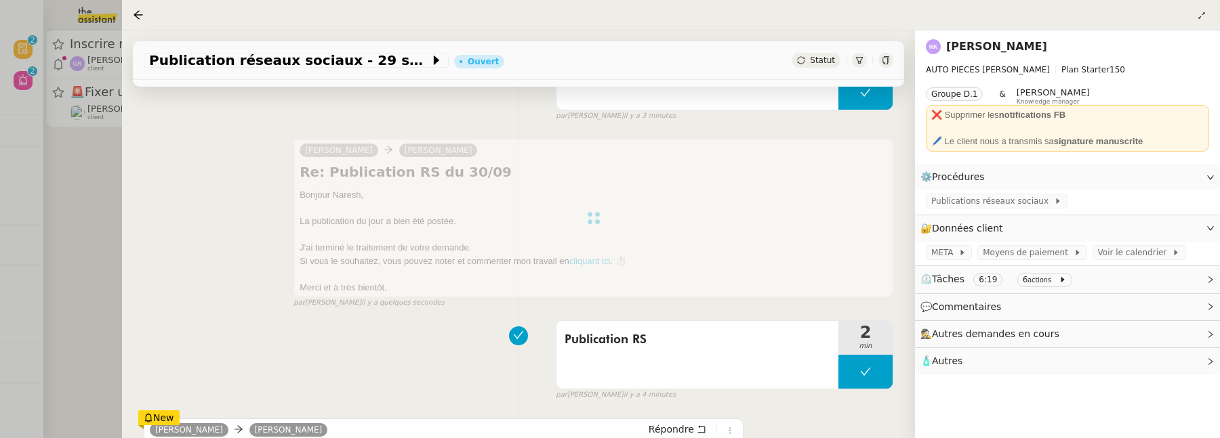
click at [92, 228] on div at bounding box center [610, 219] width 1220 height 438
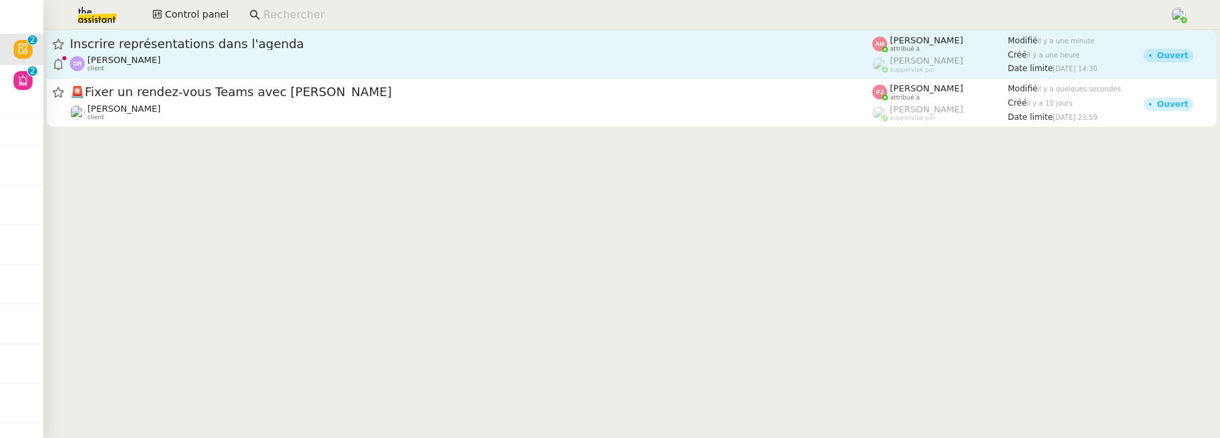
click at [157, 64] on div "[PERSON_NAME] client" at bounding box center [471, 64] width 802 height 18
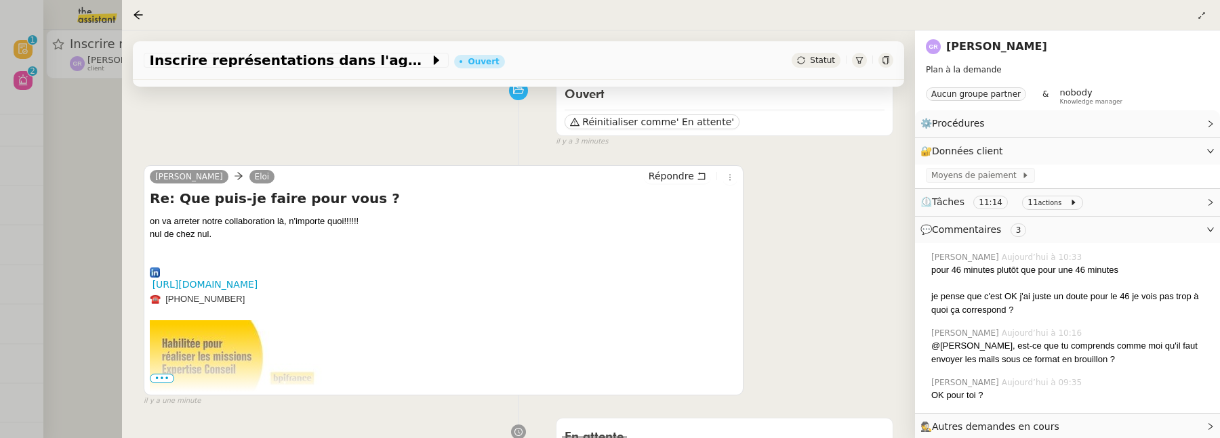
scroll to position [139, 0]
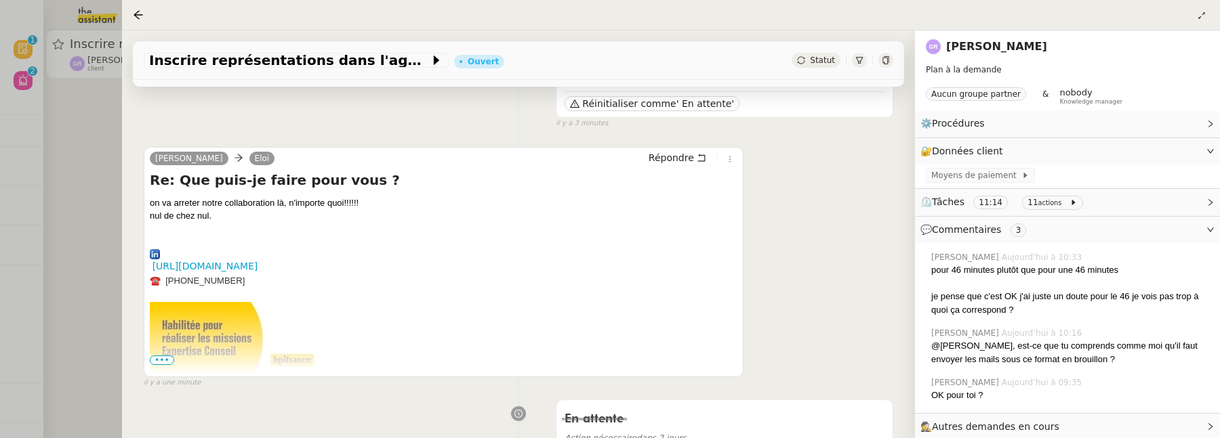
click at [154, 361] on span "•••" at bounding box center [162, 360] width 24 height 9
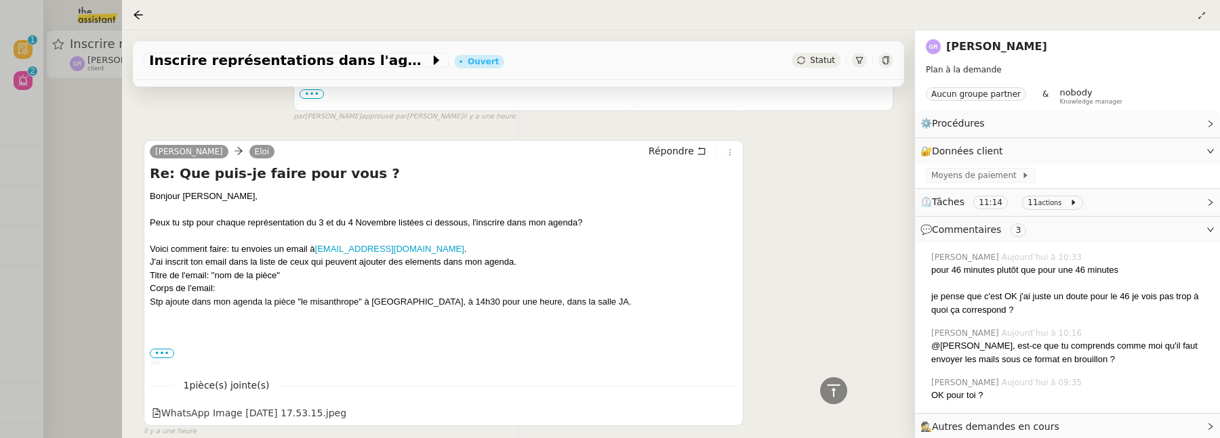
scroll to position [2135, 0]
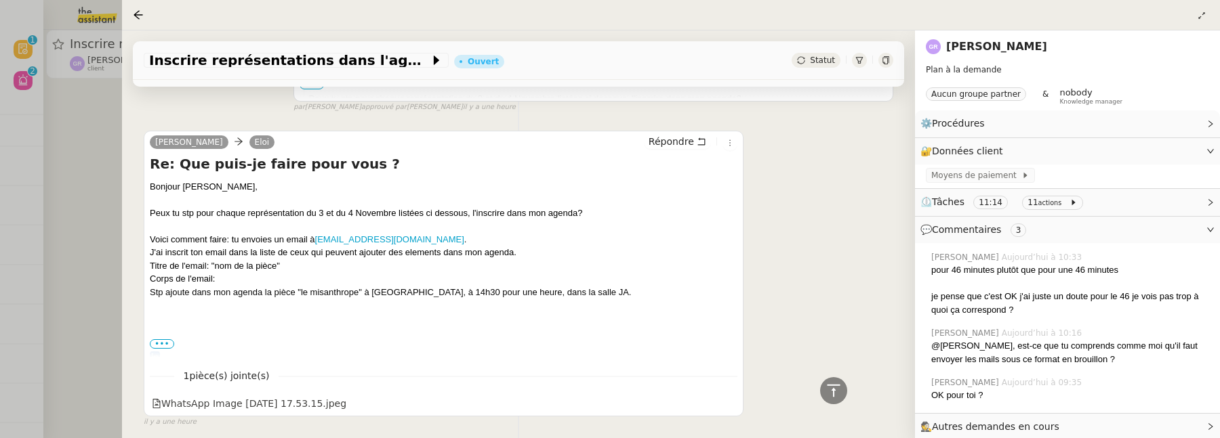
click at [159, 340] on span "•••" at bounding box center [162, 344] width 24 height 9
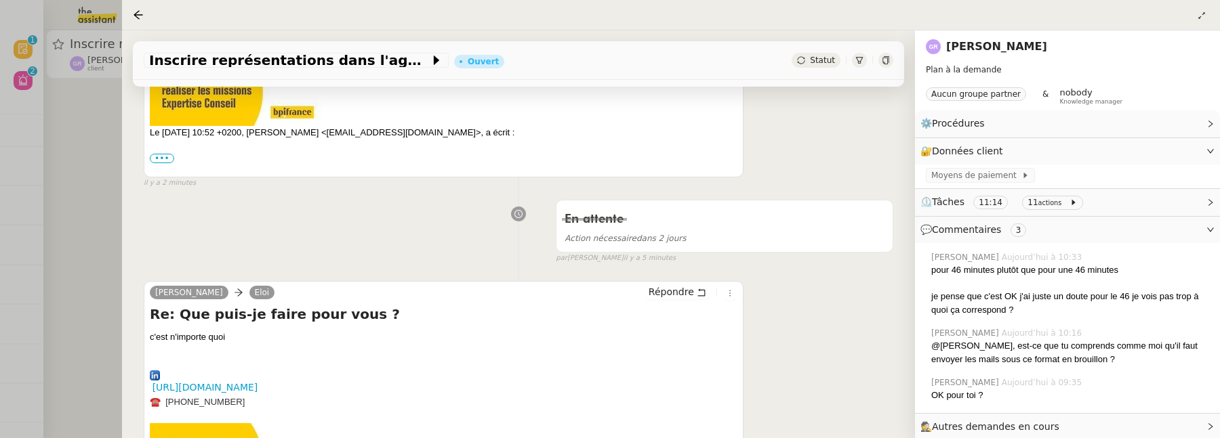
scroll to position [0, 0]
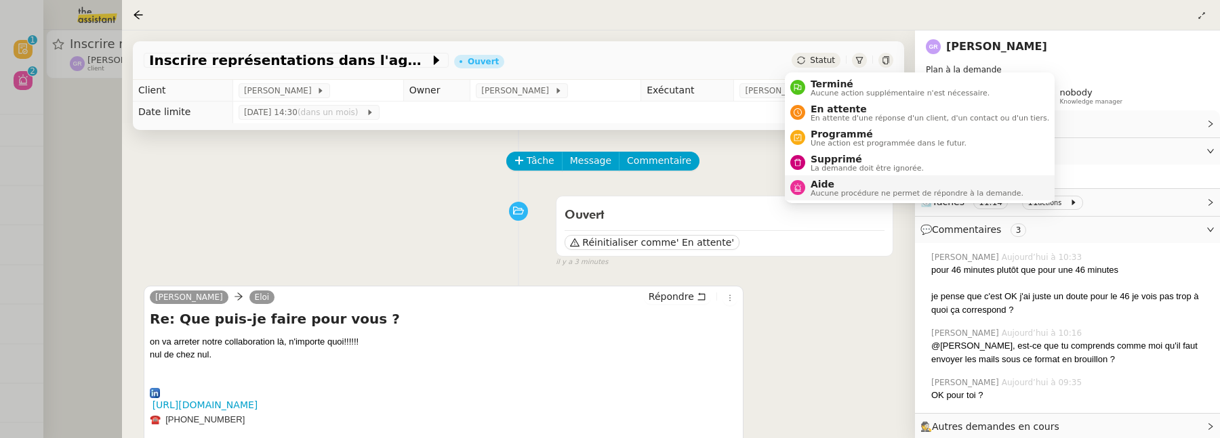
click at [863, 190] on span "Aucune procédure ne permet de répondre à la demande." at bounding box center [916, 193] width 213 height 7
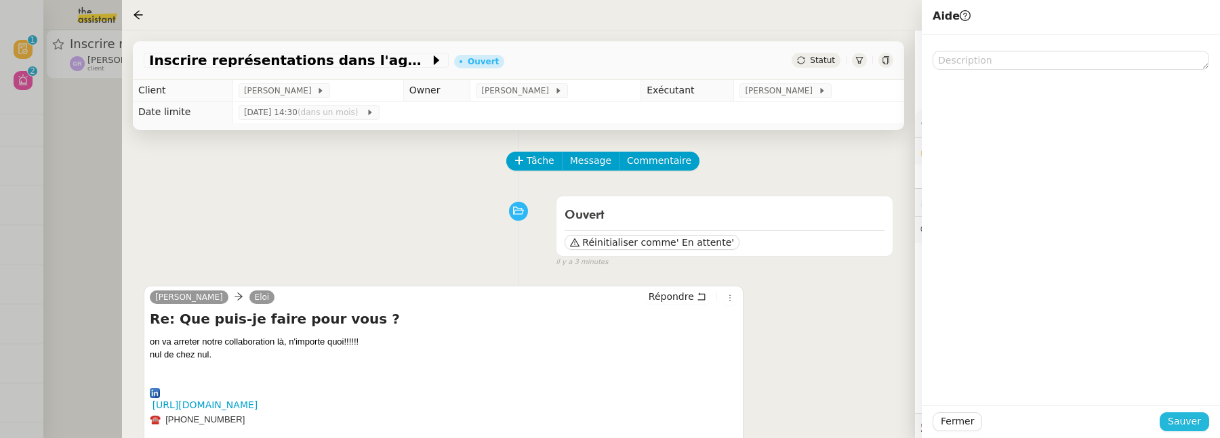
click at [1181, 421] on span "Sauver" at bounding box center [1184, 422] width 33 height 16
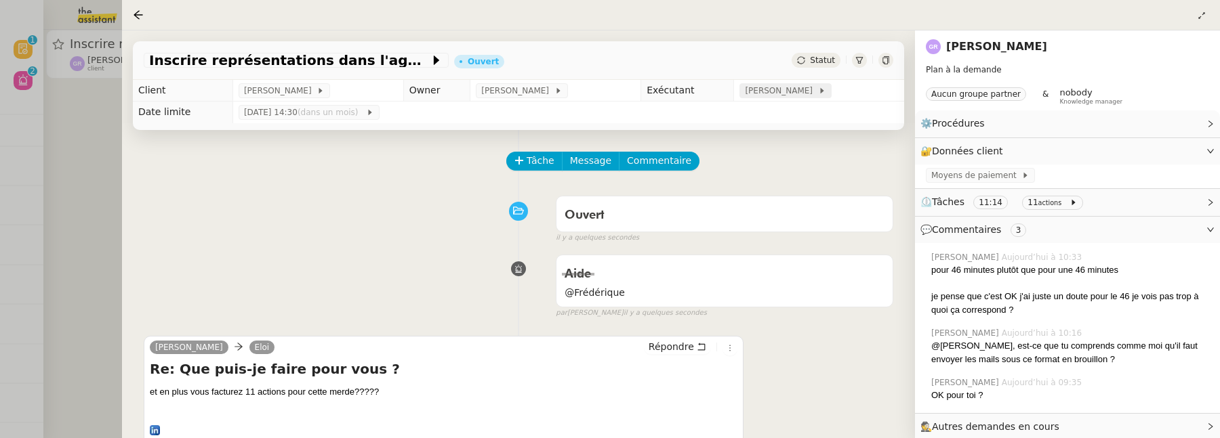
click at [768, 96] on span "[PERSON_NAME]" at bounding box center [781, 91] width 73 height 14
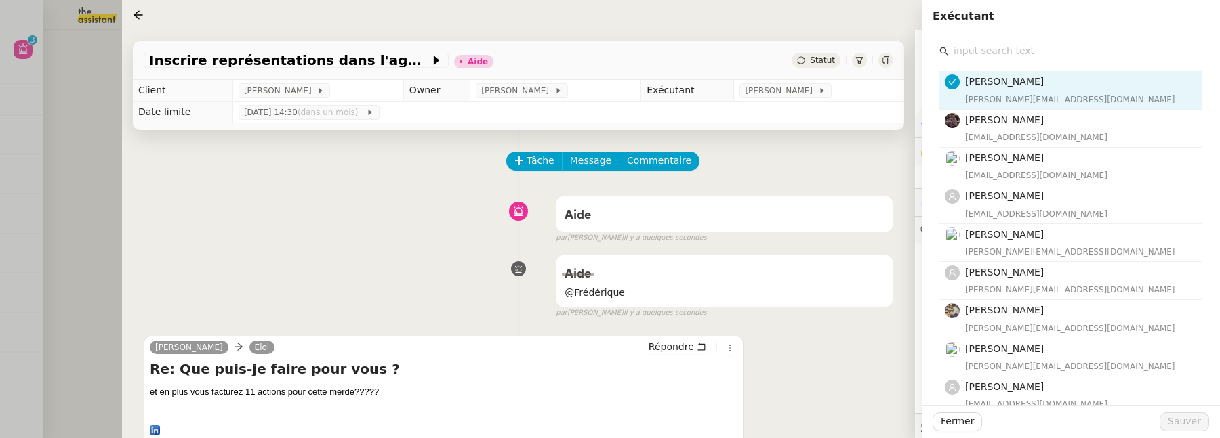
click at [980, 56] on input "text" at bounding box center [1075, 51] width 253 height 18
click at [85, 285] on div at bounding box center [610, 219] width 1220 height 438
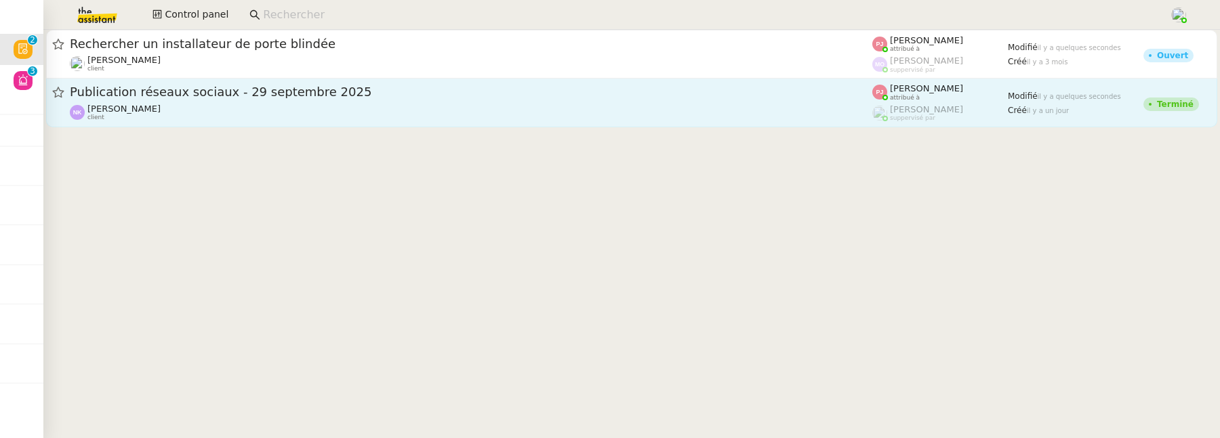
click at [360, 108] on div "[PERSON_NAME] client" at bounding box center [471, 113] width 802 height 18
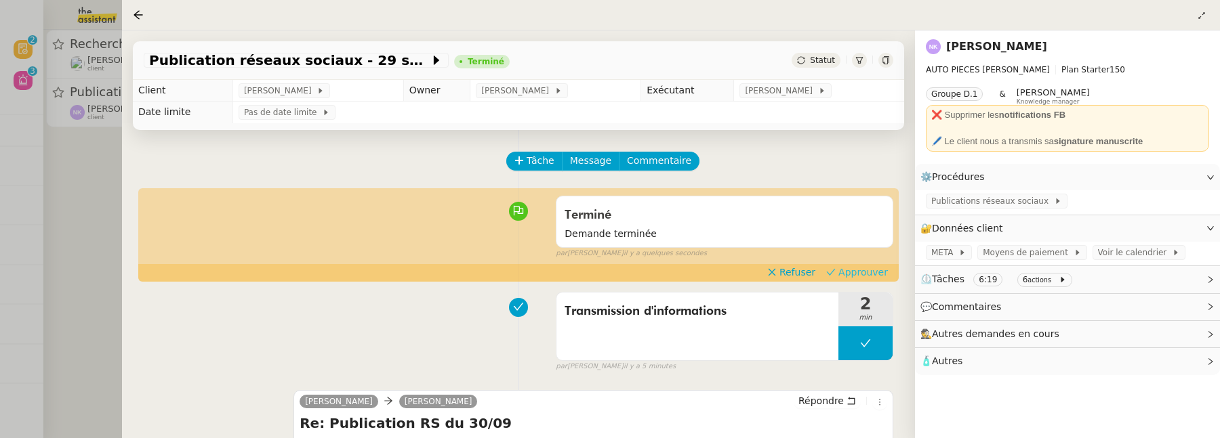
click at [865, 271] on span "Approuver" at bounding box center [862, 273] width 49 height 14
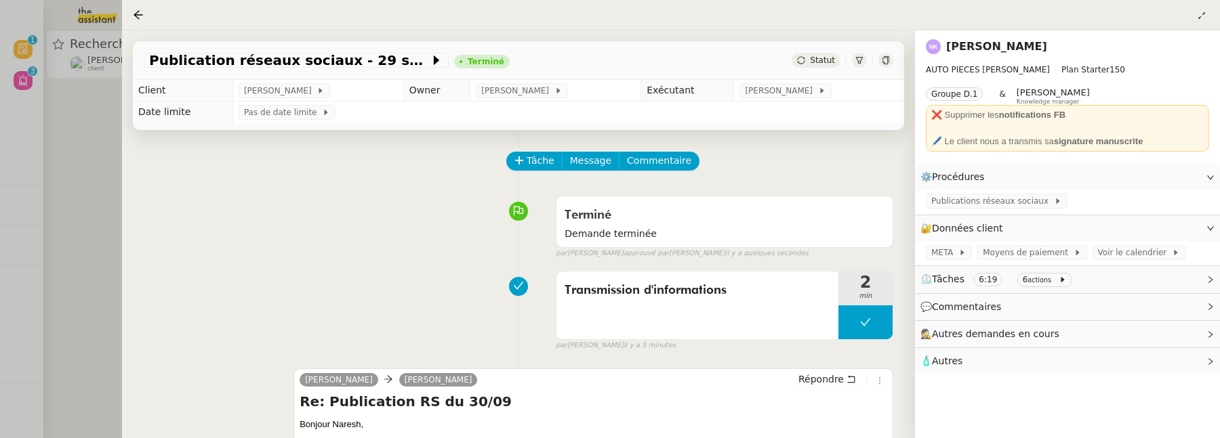
click at [79, 192] on div at bounding box center [610, 219] width 1220 height 438
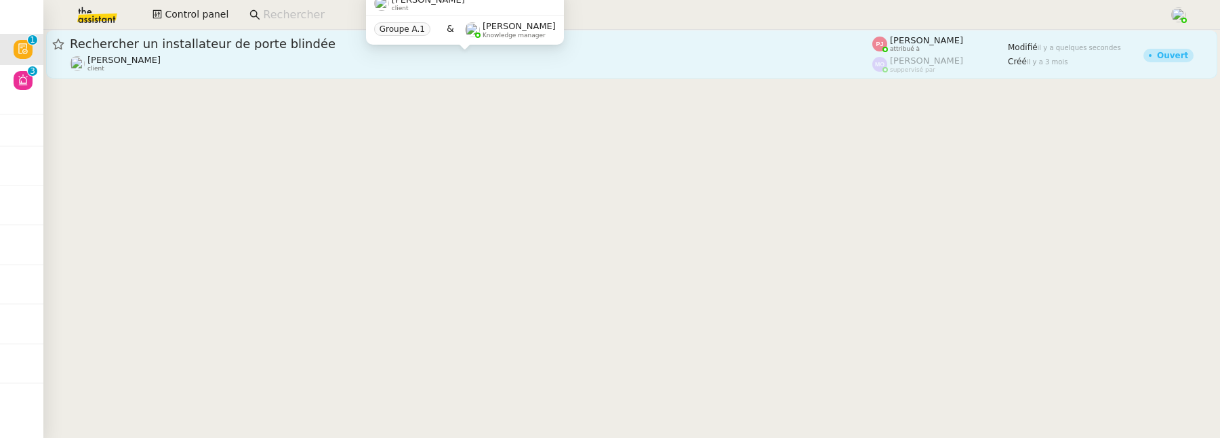
click at [370, 57] on div "[PERSON_NAME] client" at bounding box center [471, 64] width 802 height 18
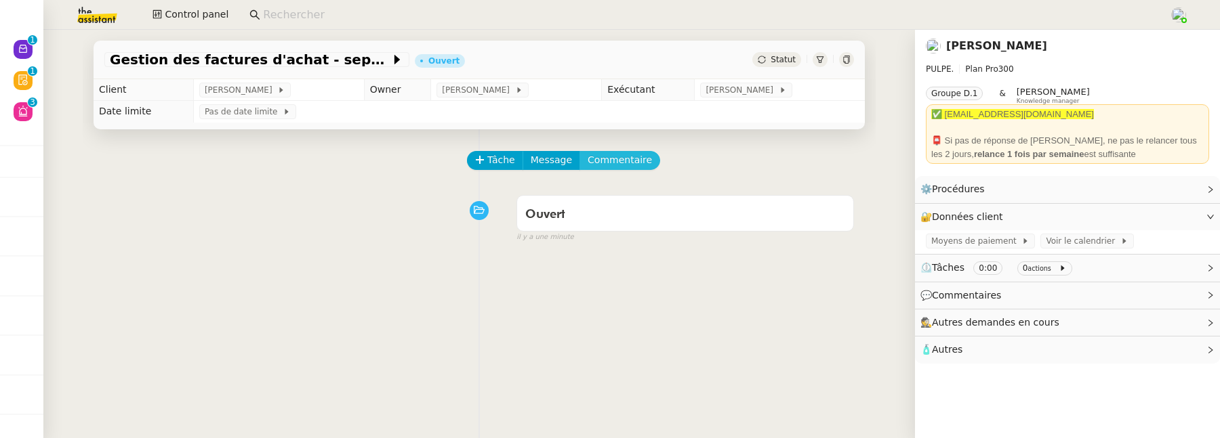
click at [620, 166] on span "Commentaire" at bounding box center [620, 160] width 64 height 16
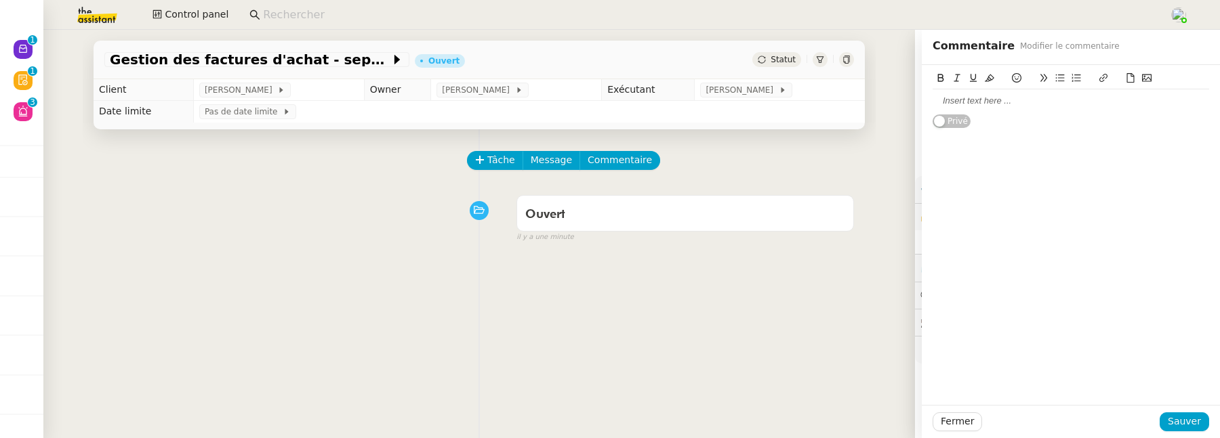
click at [972, 107] on div at bounding box center [1070, 100] width 276 height 23
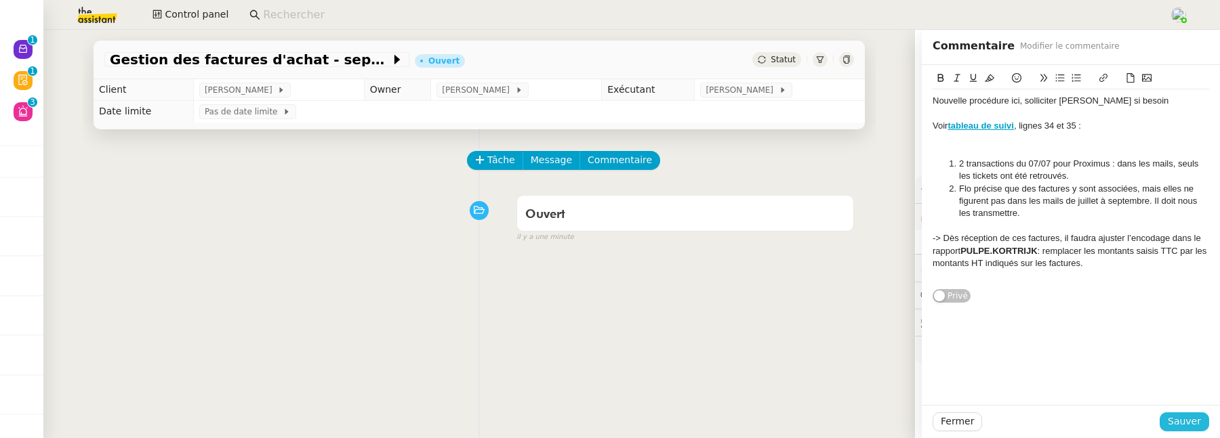
click at [1182, 421] on span "Sauver" at bounding box center [1184, 422] width 33 height 16
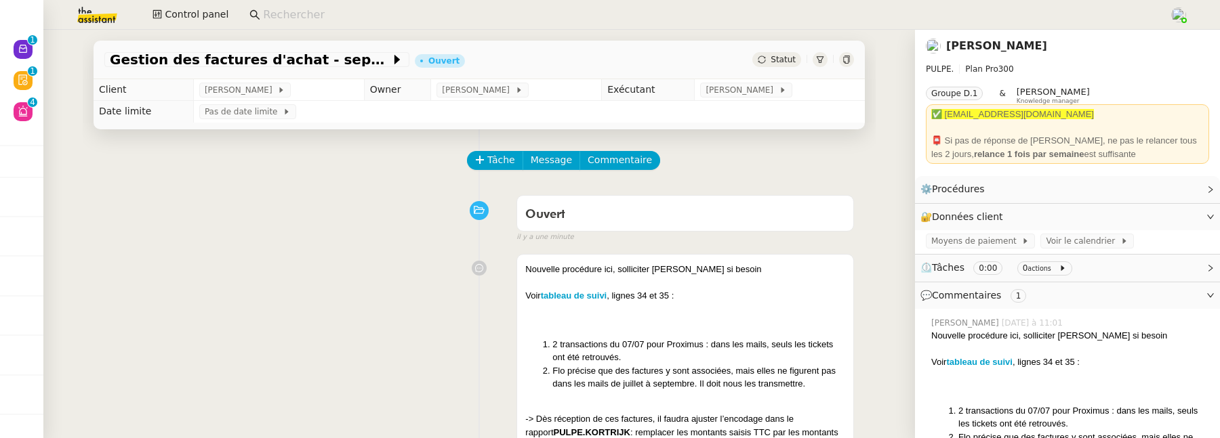
click at [842, 63] on icon at bounding box center [846, 60] width 8 height 8
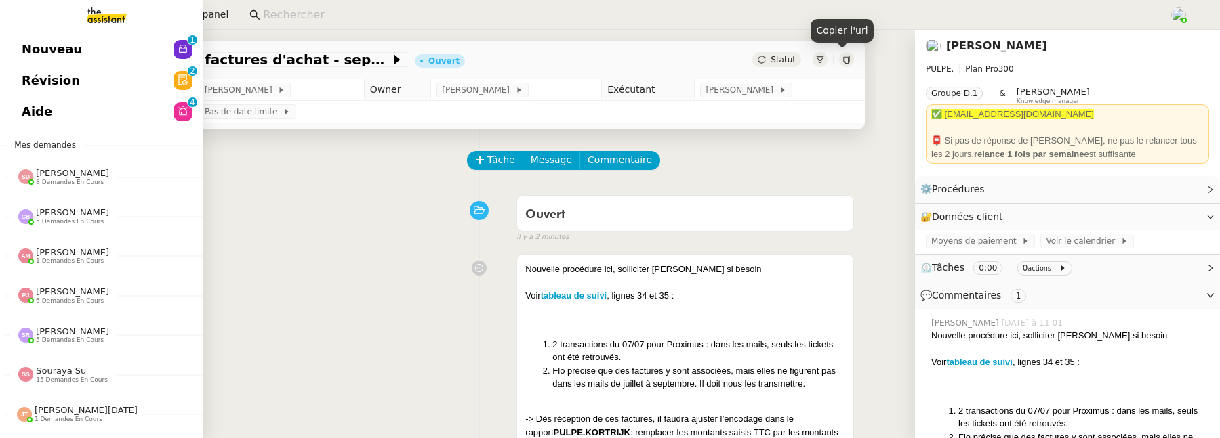
click at [37, 115] on span "Aide" at bounding box center [37, 112] width 30 height 20
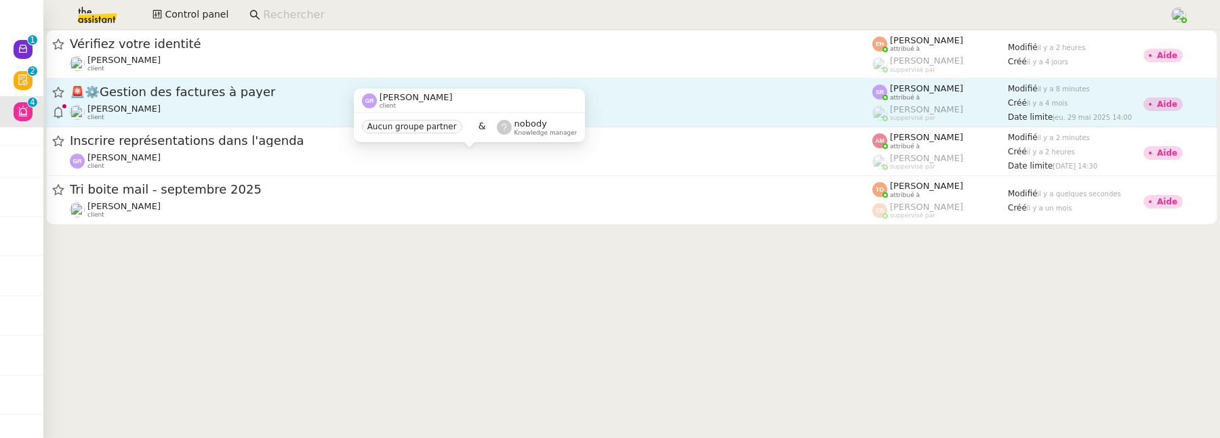
click at [272, 121] on div "[PERSON_NAME] client" at bounding box center [471, 113] width 802 height 18
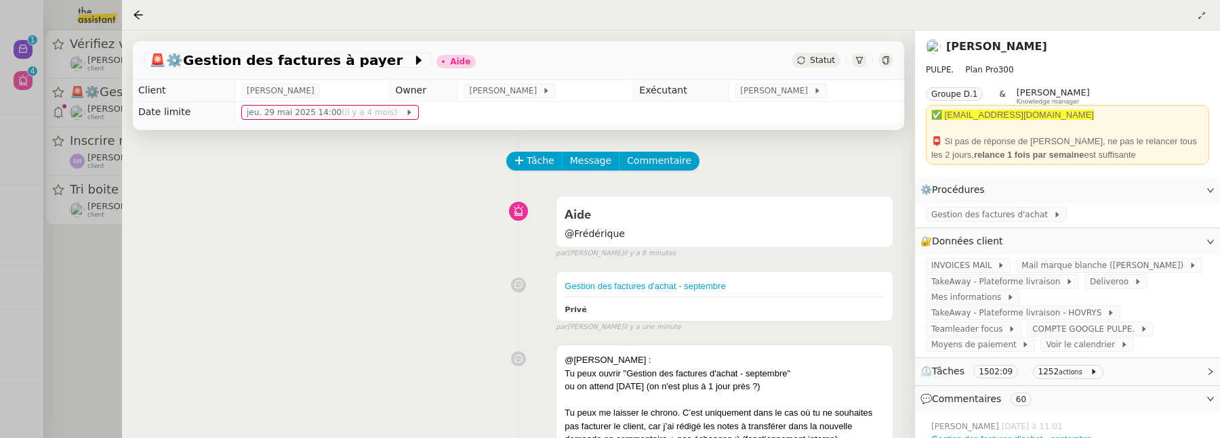
click at [962, 45] on link "[PERSON_NAME]" at bounding box center [996, 46] width 101 height 13
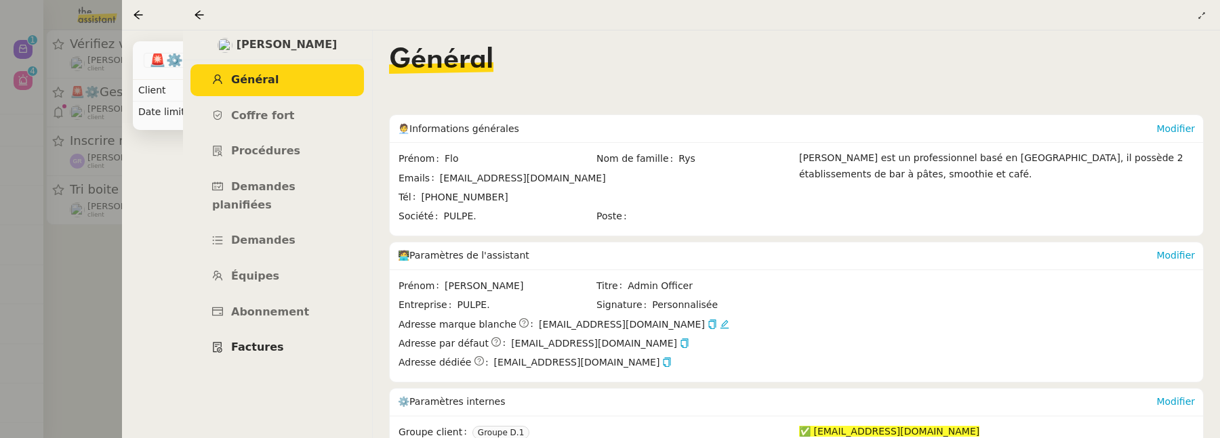
click at [287, 332] on link "Factures" at bounding box center [276, 348] width 173 height 32
click at [281, 306] on span "Abonnement" at bounding box center [270, 312] width 78 height 13
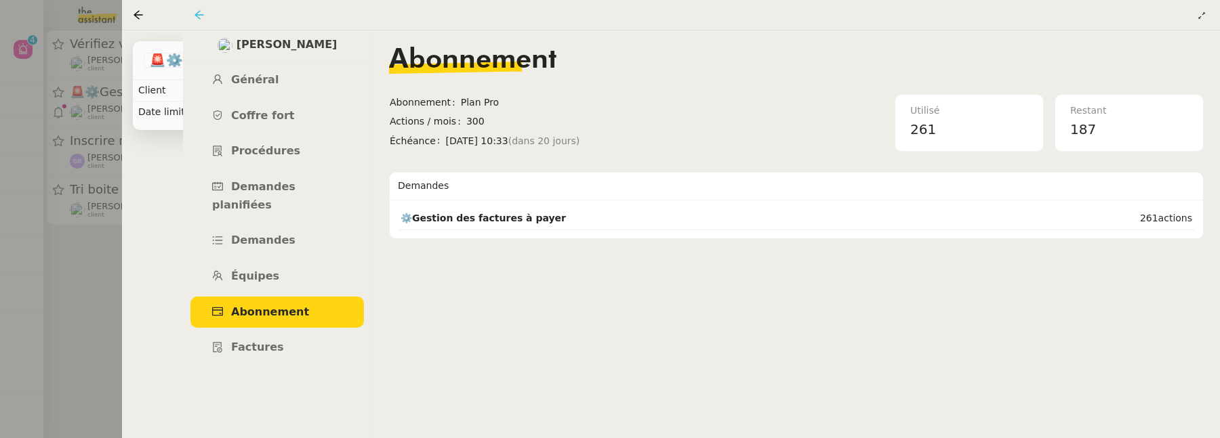
click at [201, 16] on icon at bounding box center [199, 14] width 11 height 11
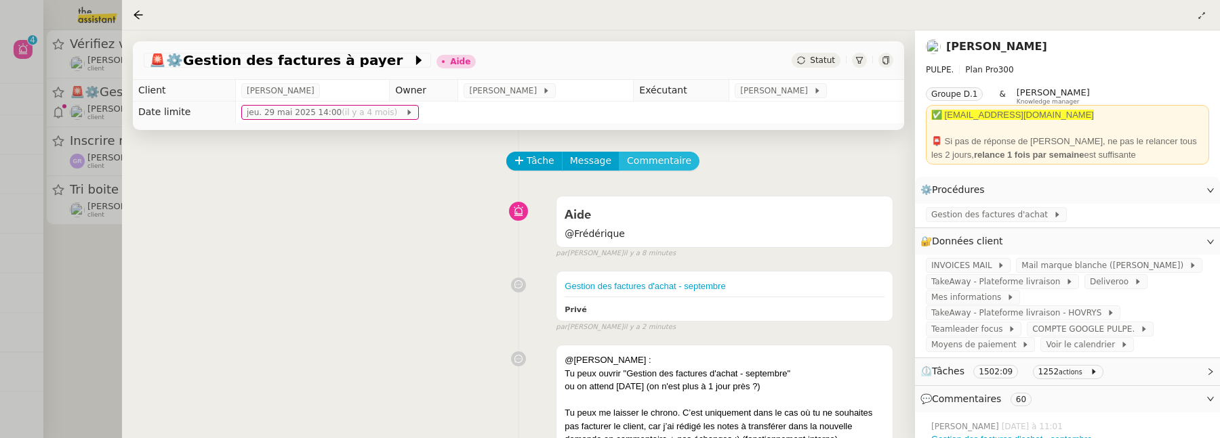
click at [667, 169] on button "Commentaire" at bounding box center [659, 161] width 81 height 19
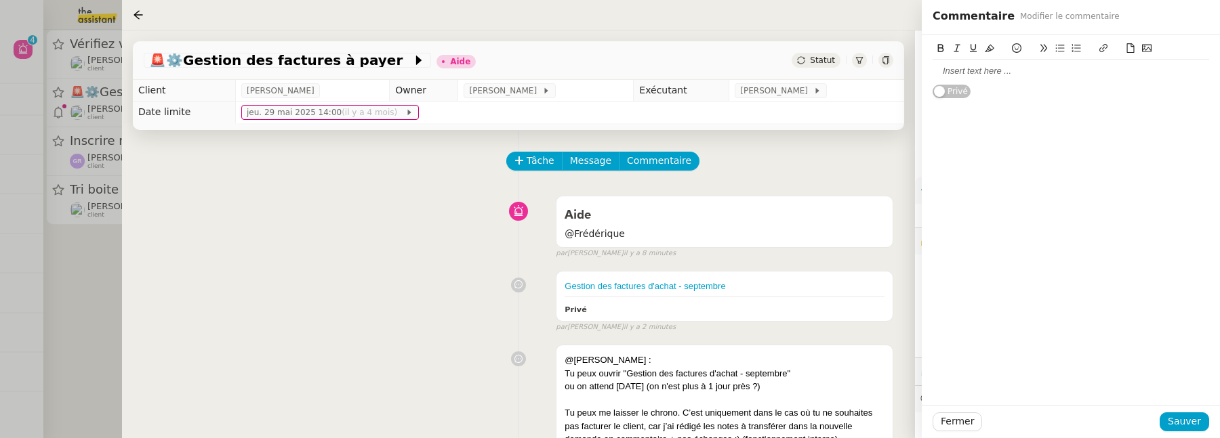
click at [994, 77] on div at bounding box center [1070, 71] width 276 height 12
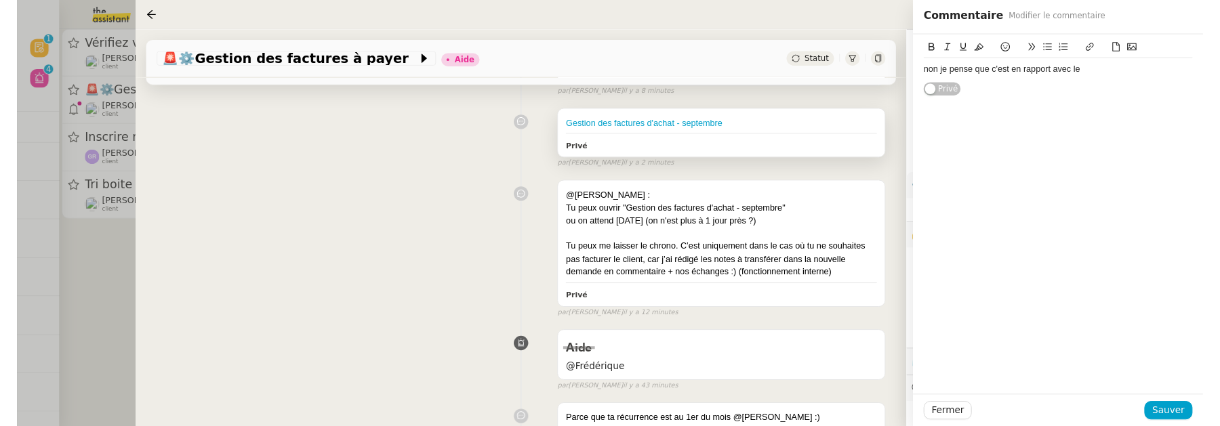
scroll to position [163, 0]
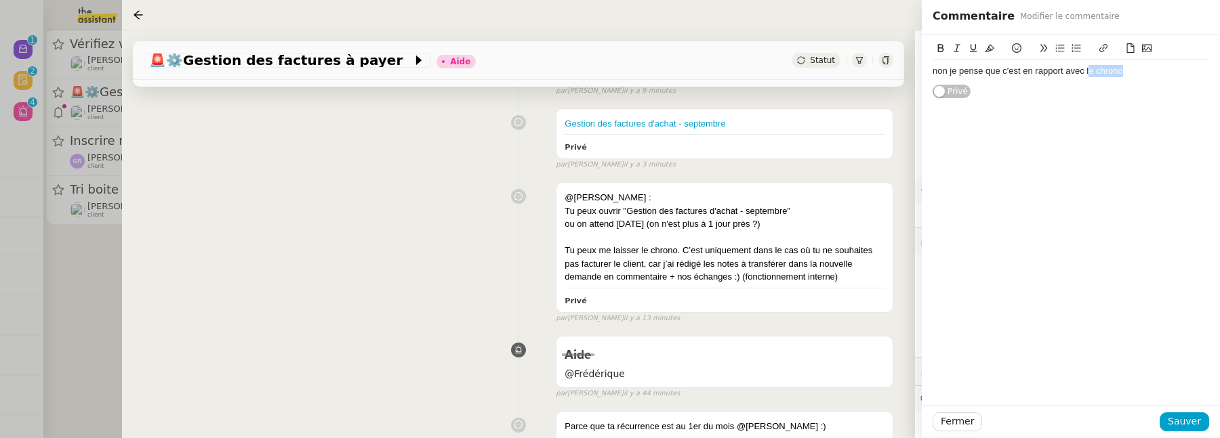
drag, startPoint x: 1089, startPoint y: 71, endPoint x: 1148, endPoint y: 74, distance: 59.0
click at [1148, 74] on div "non je pense que c'est en rapport avec le chrono" at bounding box center [1070, 71] width 276 height 12
click at [950, 73] on div "non je pense que c'est en rapport avec la procédure" at bounding box center [1070, 71] width 276 height 12
click at [0, 0] on lt-span ", je" at bounding box center [0, 0] width 0 height 0
click at [1149, 73] on div "non, je pense que c'est en rapport avec la procédure" at bounding box center [1070, 71] width 276 height 12
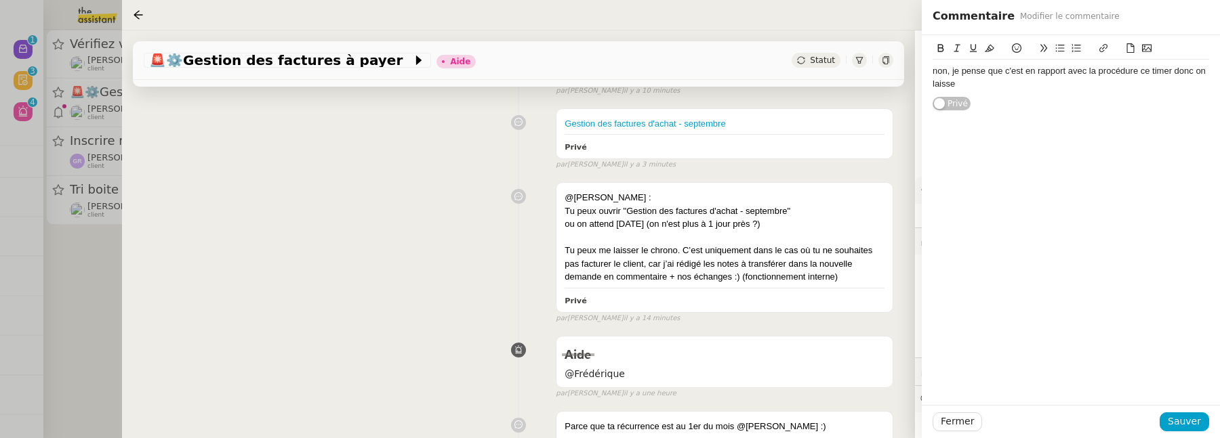
click at [1186, 432] on div "Fermer Sauver" at bounding box center [1071, 421] width 298 height 33
click at [993, 89] on div "non, je pense que c'est en rapport avec la procédure ce timer donc on laisse" at bounding box center [1070, 77] width 276 height 25
click at [1180, 423] on span "Sauver" at bounding box center [1184, 422] width 33 height 16
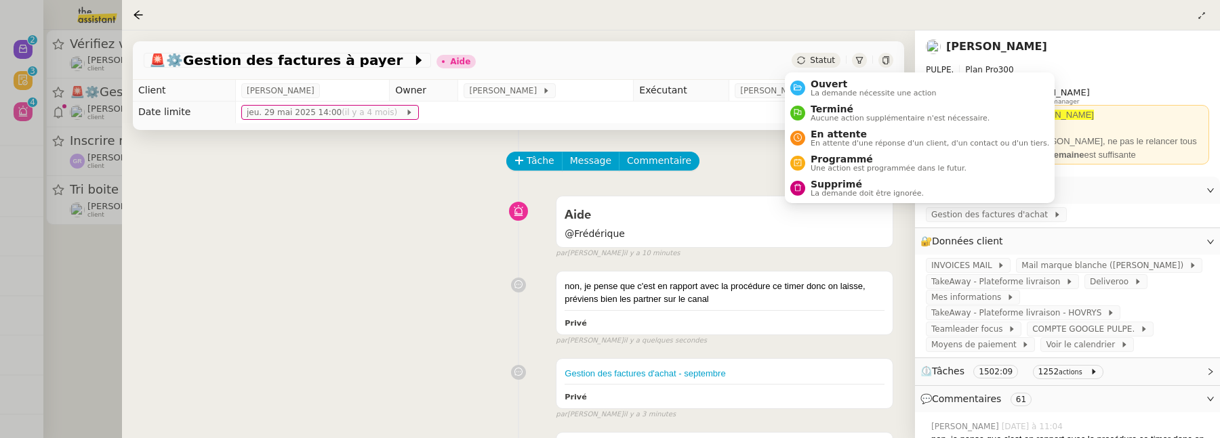
click at [812, 65] on span "Statut" at bounding box center [822, 60] width 25 height 9
click at [823, 83] on span "Ouvert" at bounding box center [873, 84] width 126 height 11
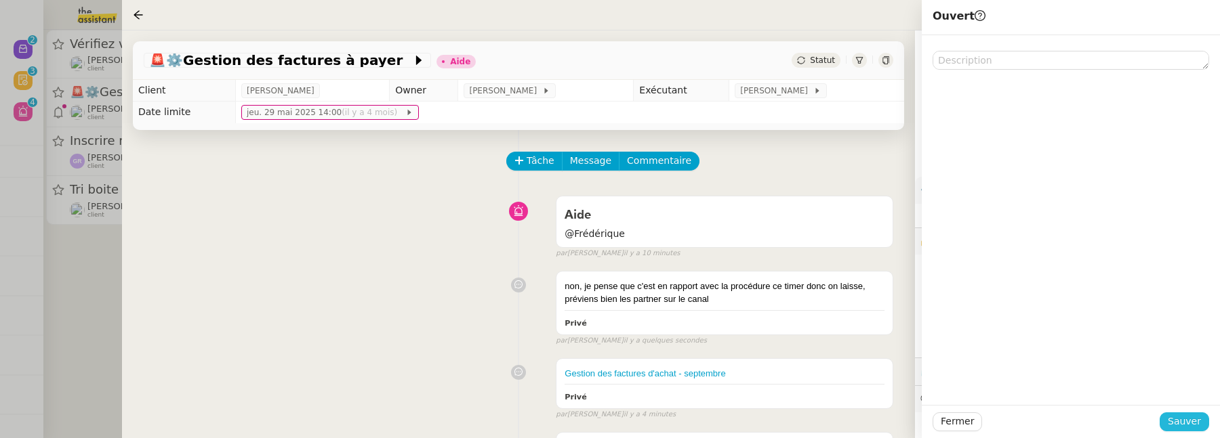
click at [1179, 414] on button "Sauver" at bounding box center [1183, 422] width 49 height 19
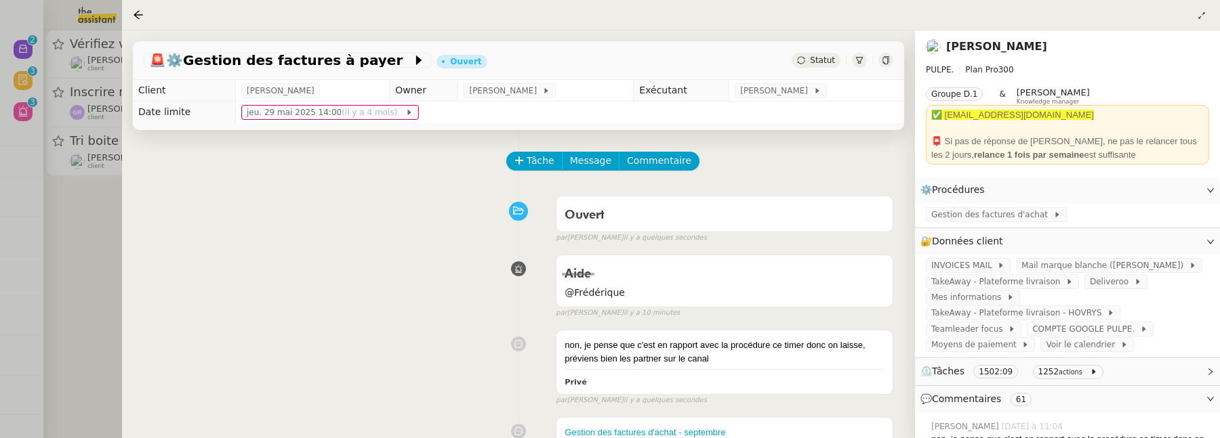
click at [98, 281] on div at bounding box center [610, 219] width 1220 height 438
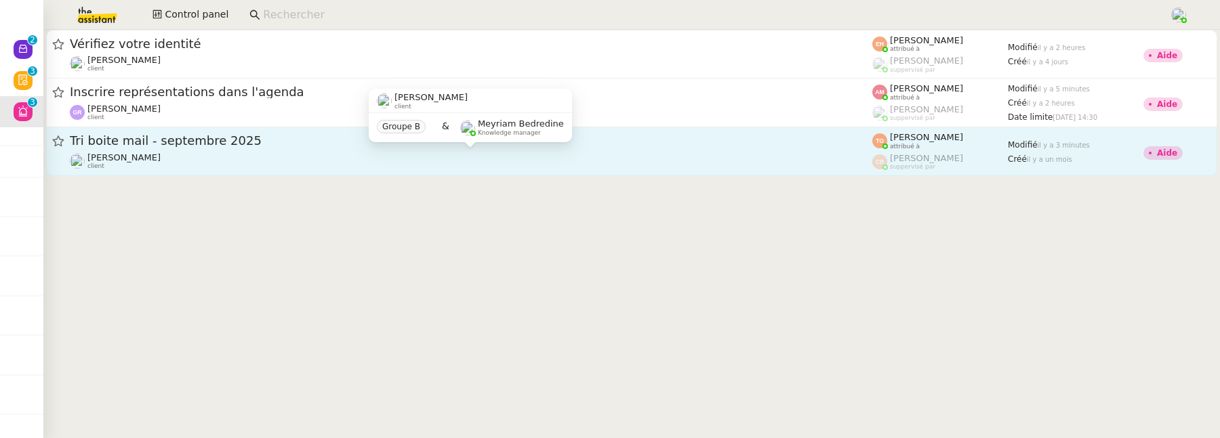
click at [291, 155] on div "Genevieve Landsmann client" at bounding box center [471, 161] width 802 height 18
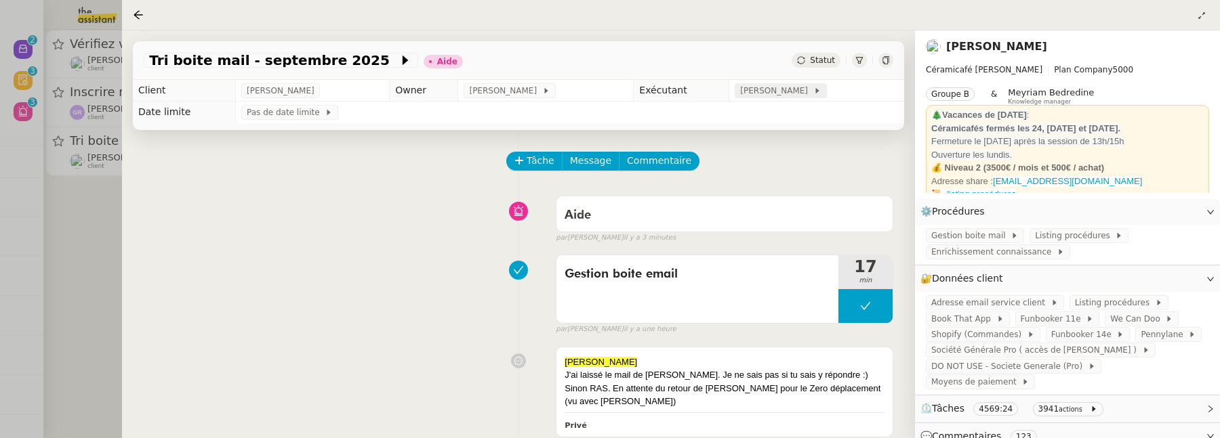
click at [763, 91] on span "[PERSON_NAME]" at bounding box center [776, 91] width 73 height 14
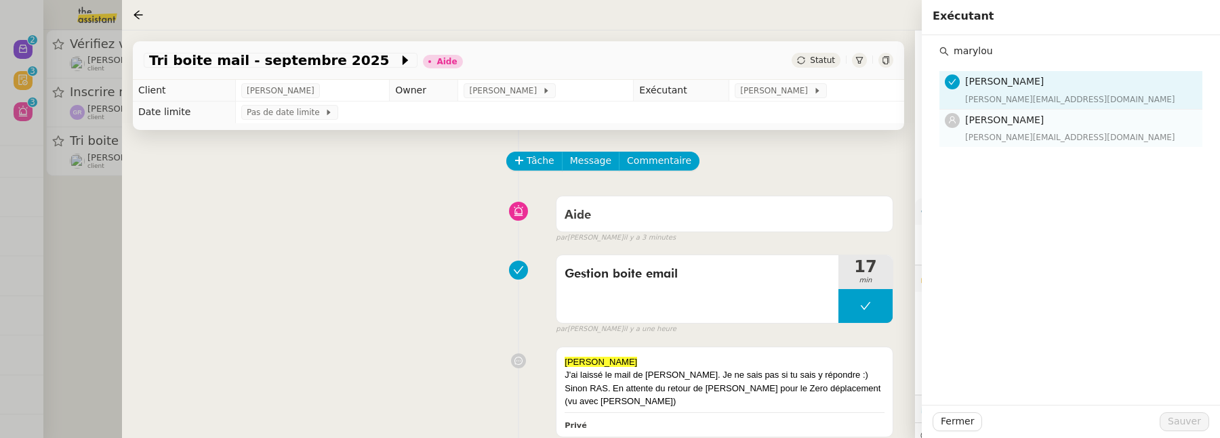
type input "marylou"
click at [1001, 112] on h4 "[PERSON_NAME]" at bounding box center [1079, 120] width 229 height 16
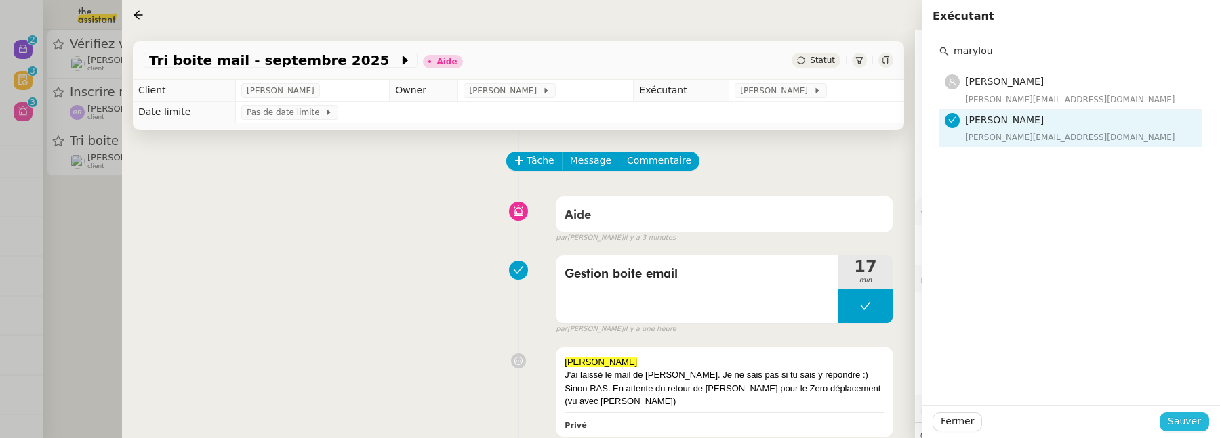
click at [1189, 431] on button "Sauver" at bounding box center [1183, 422] width 49 height 19
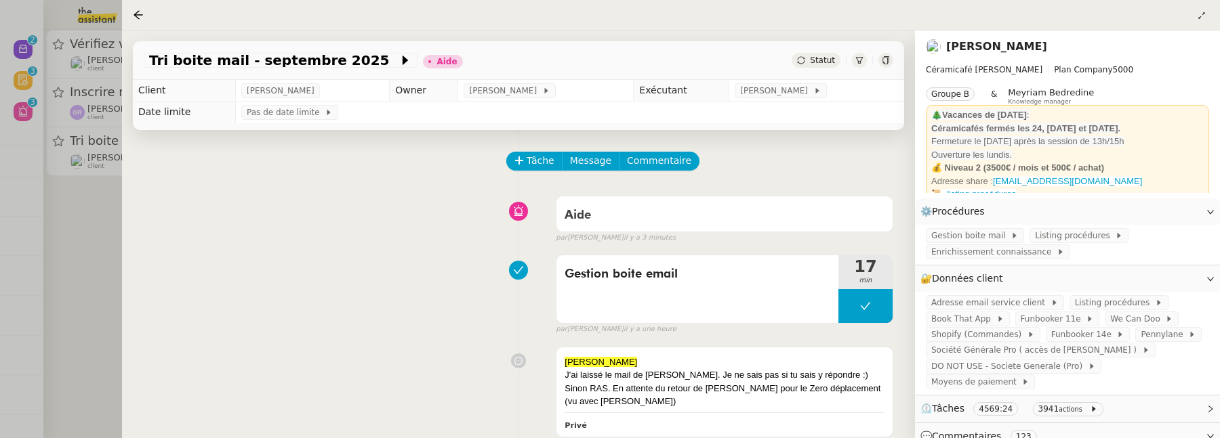
click at [819, 61] on span "Statut" at bounding box center [822, 60] width 25 height 9
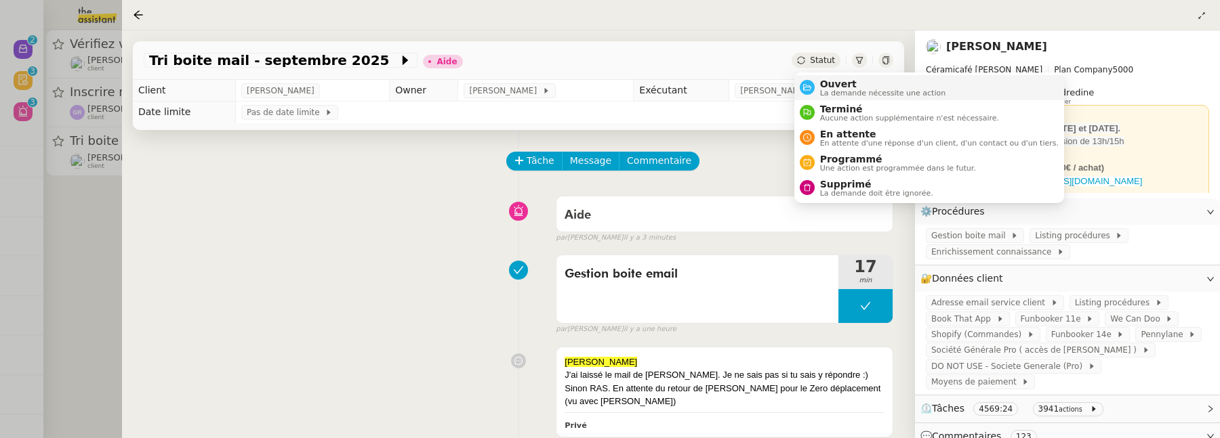
click at [835, 85] on span "Ouvert" at bounding box center [883, 84] width 126 height 11
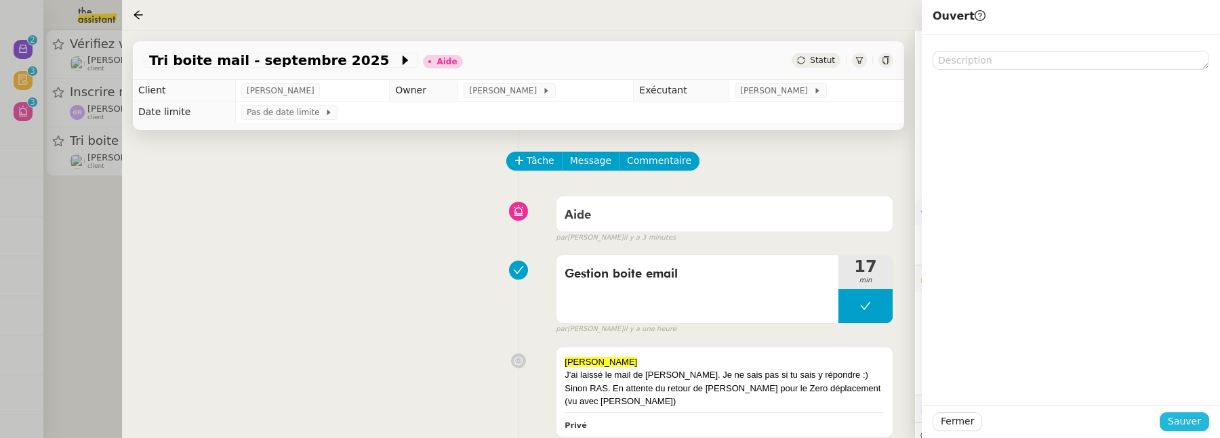
click at [1173, 419] on span "Sauver" at bounding box center [1184, 422] width 33 height 16
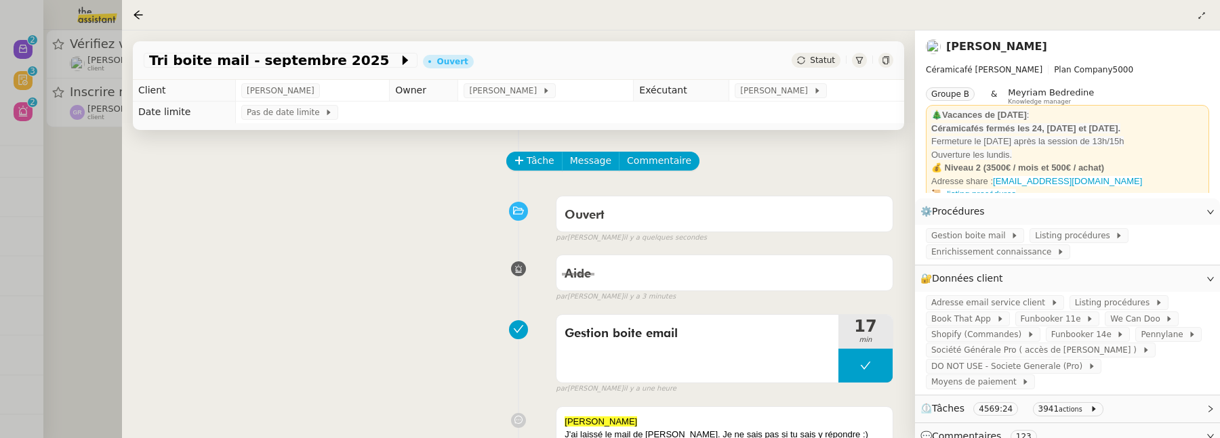
click at [105, 194] on div at bounding box center [610, 219] width 1220 height 438
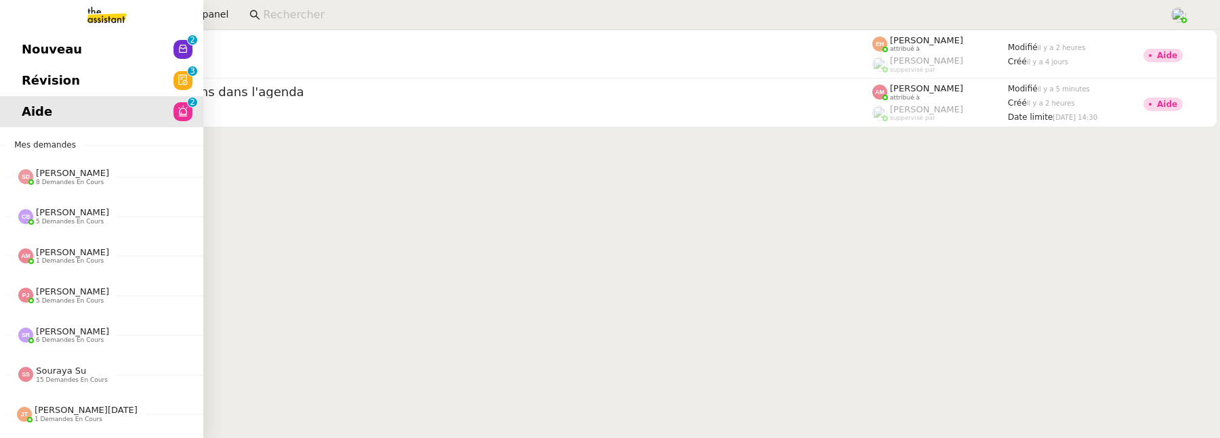
click at [26, 77] on span "Révision" at bounding box center [51, 80] width 58 height 20
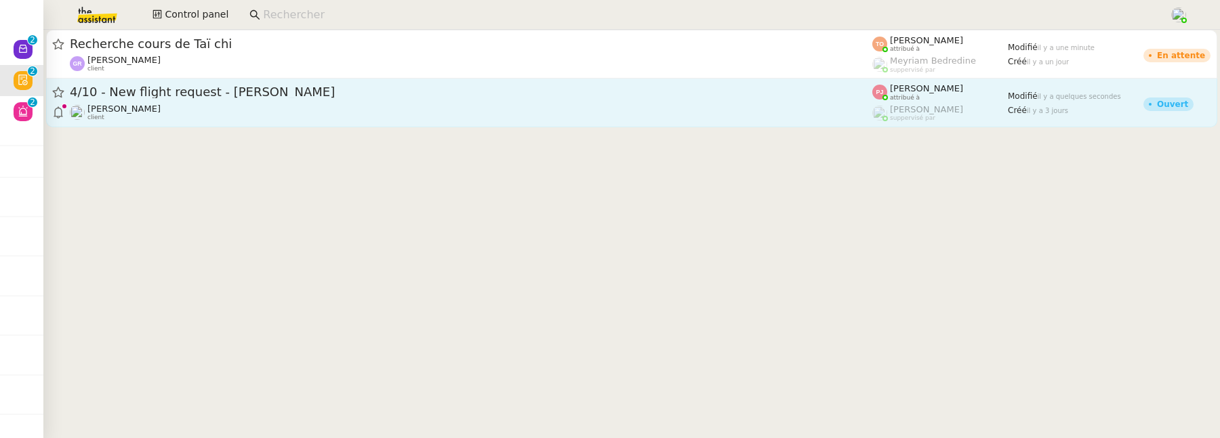
click at [495, 114] on div "Louis Frei client" at bounding box center [471, 113] width 802 height 18
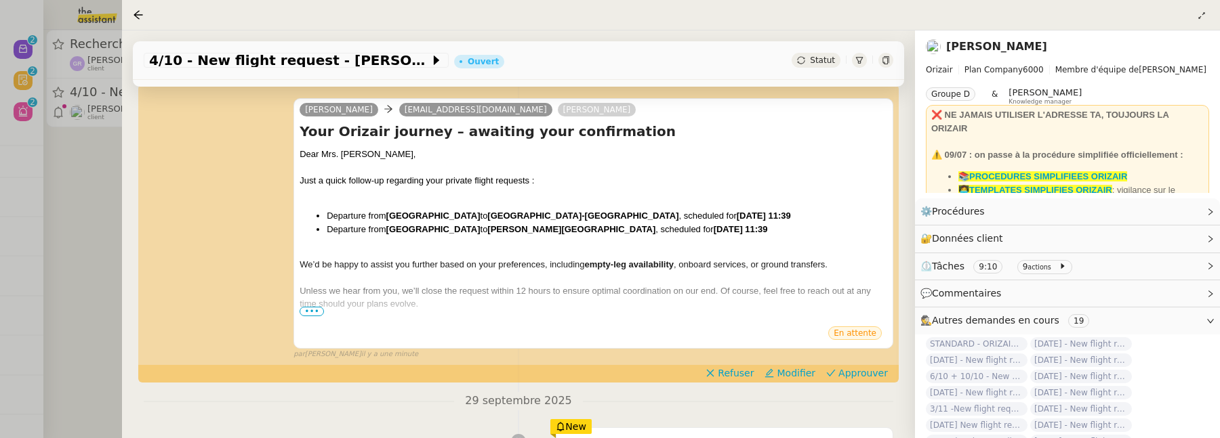
scroll to position [201, 0]
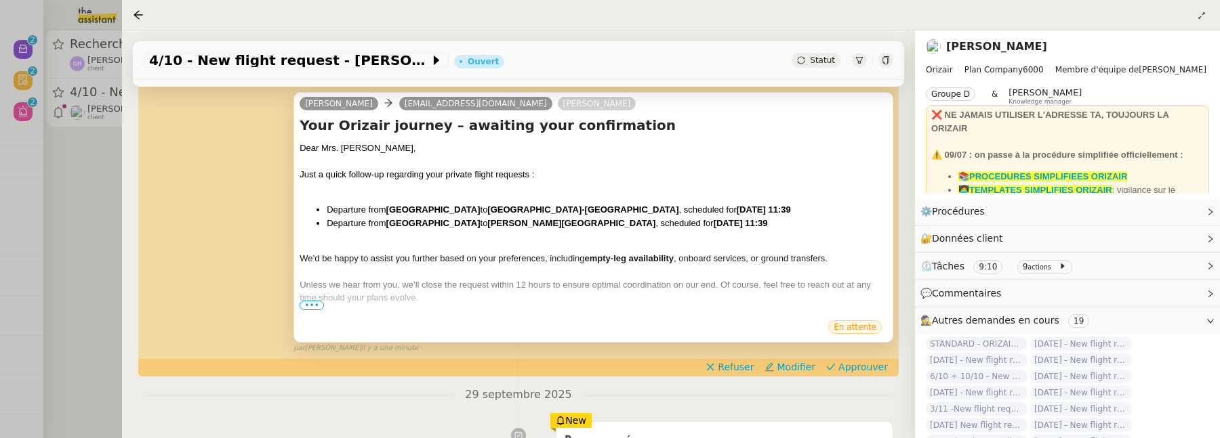
click at [308, 303] on span "•••" at bounding box center [312, 305] width 24 height 9
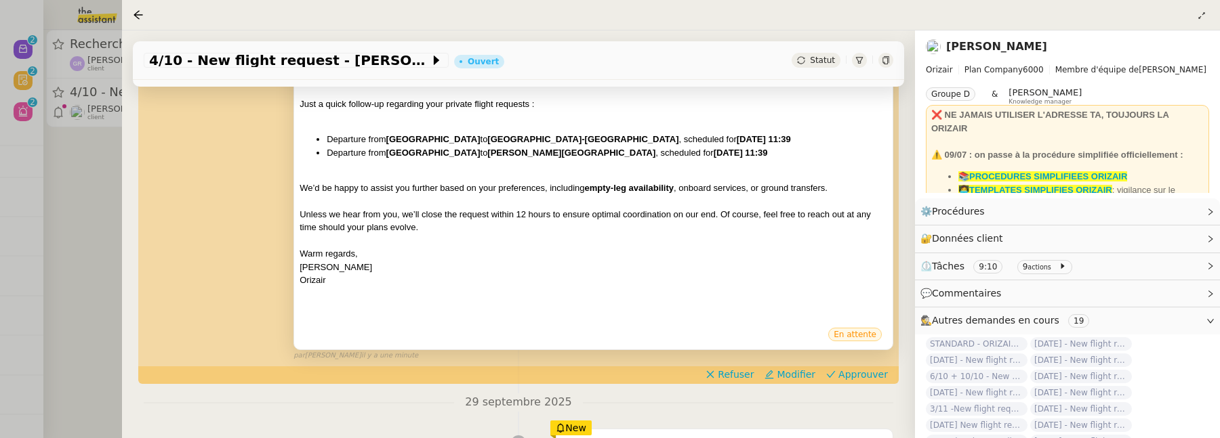
scroll to position [287, 0]
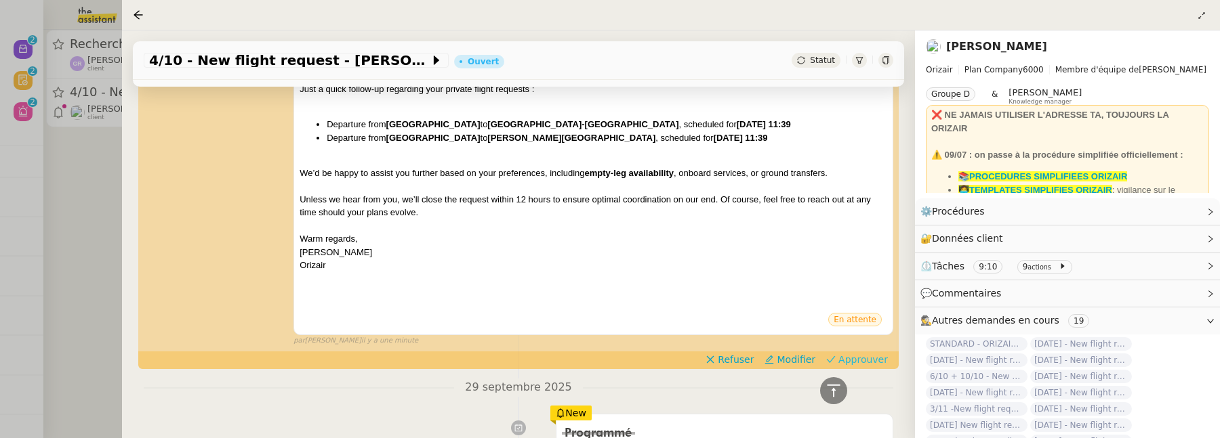
click at [850, 353] on span "Approuver" at bounding box center [862, 360] width 49 height 14
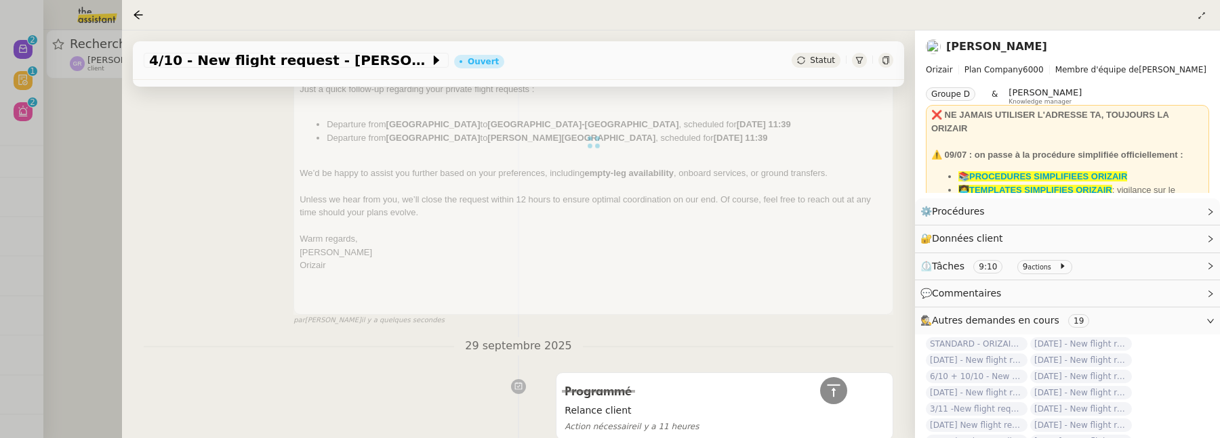
click at [96, 135] on div at bounding box center [610, 219] width 1220 height 438
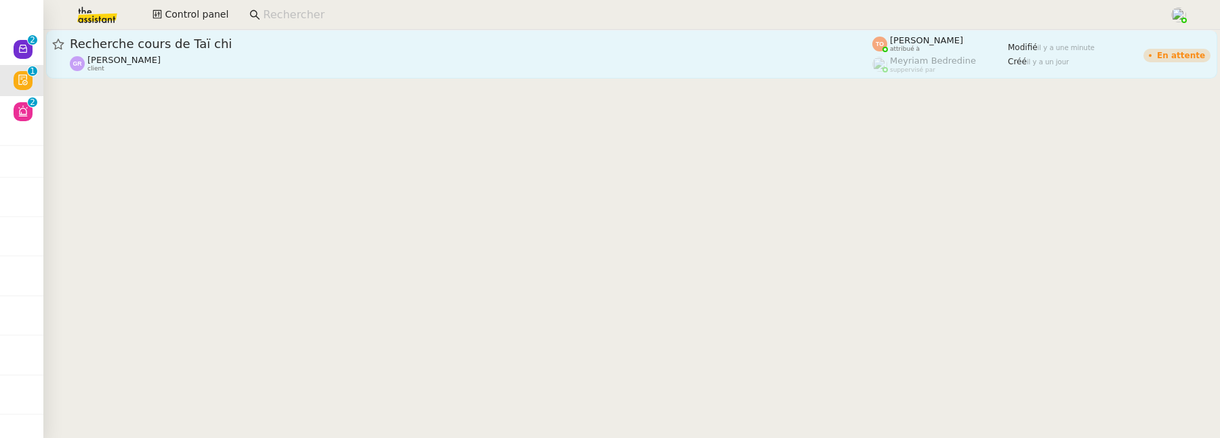
click at [199, 69] on div "Guillaume Rouvroy client" at bounding box center [471, 64] width 802 height 18
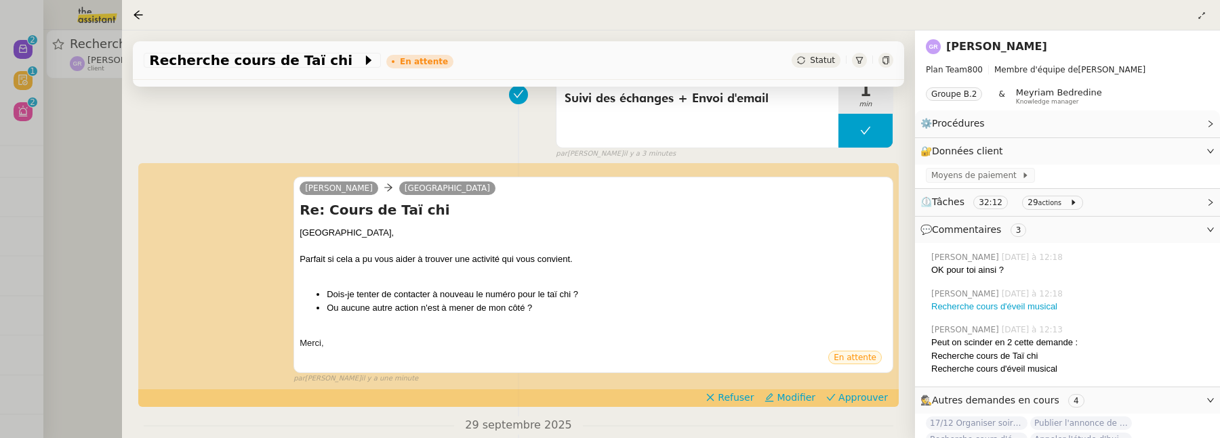
scroll to position [194, 0]
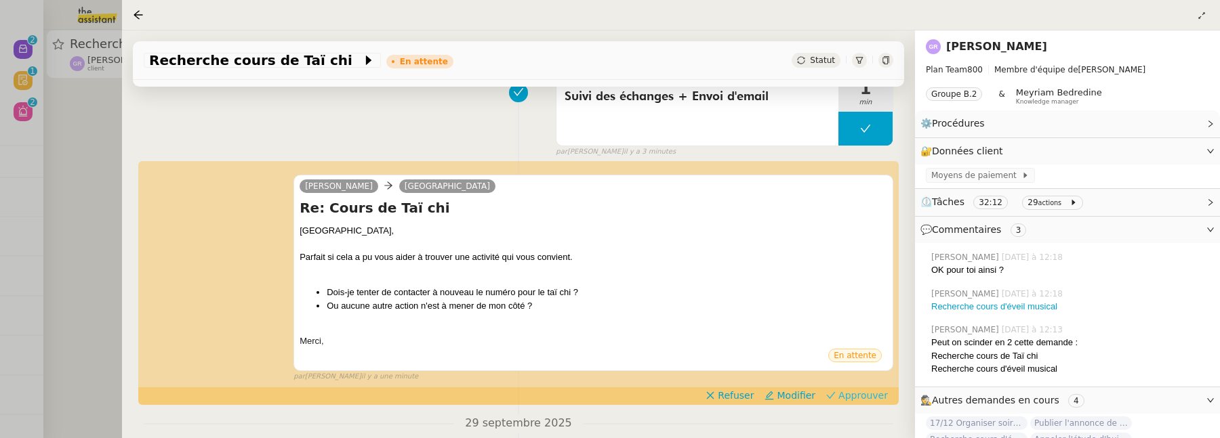
click at [869, 394] on span "Approuver" at bounding box center [862, 396] width 49 height 14
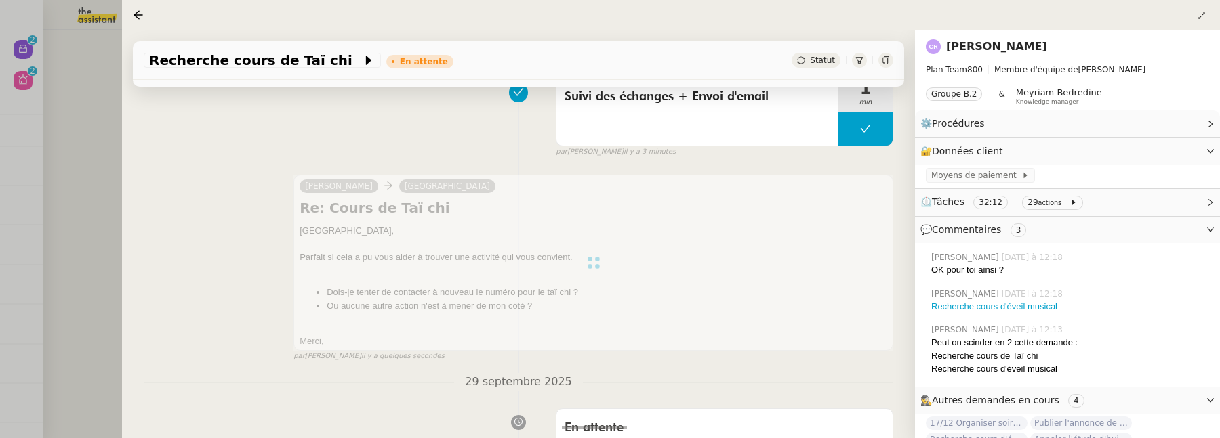
click at [109, 155] on div at bounding box center [610, 219] width 1220 height 438
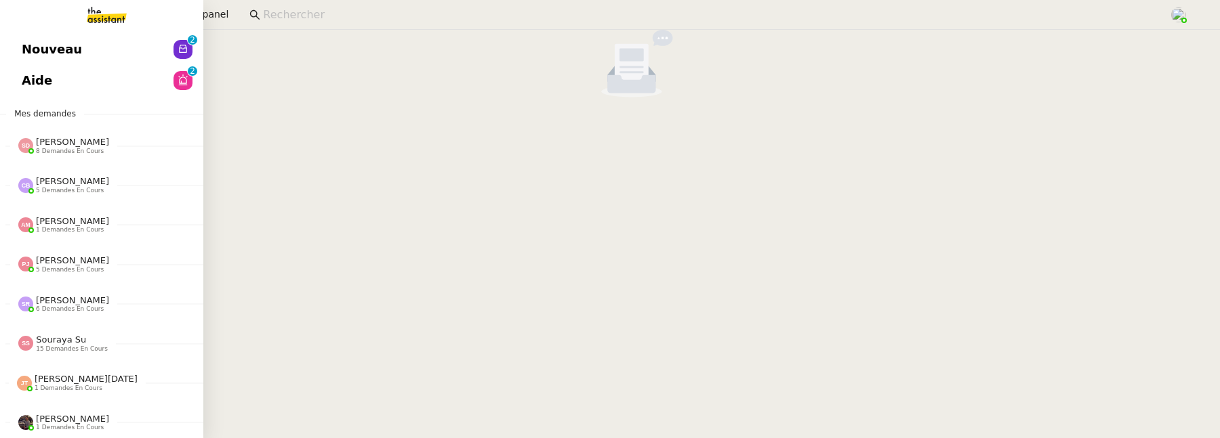
click at [35, 47] on span "Nouveau" at bounding box center [52, 49] width 60 height 20
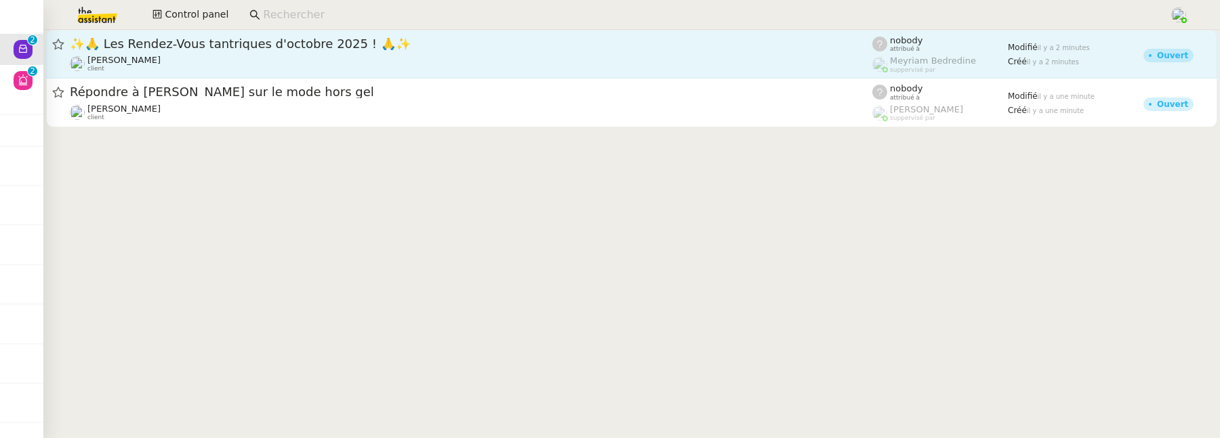
click at [519, 56] on div "Gabriel CIAN client" at bounding box center [471, 64] width 802 height 18
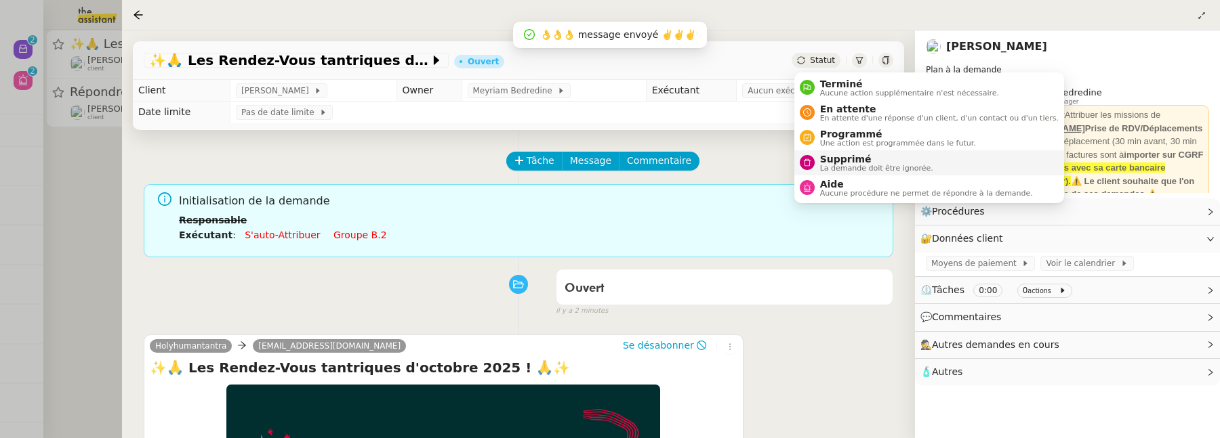
click at [846, 167] on span "La demande doit être ignorée." at bounding box center [876, 168] width 113 height 7
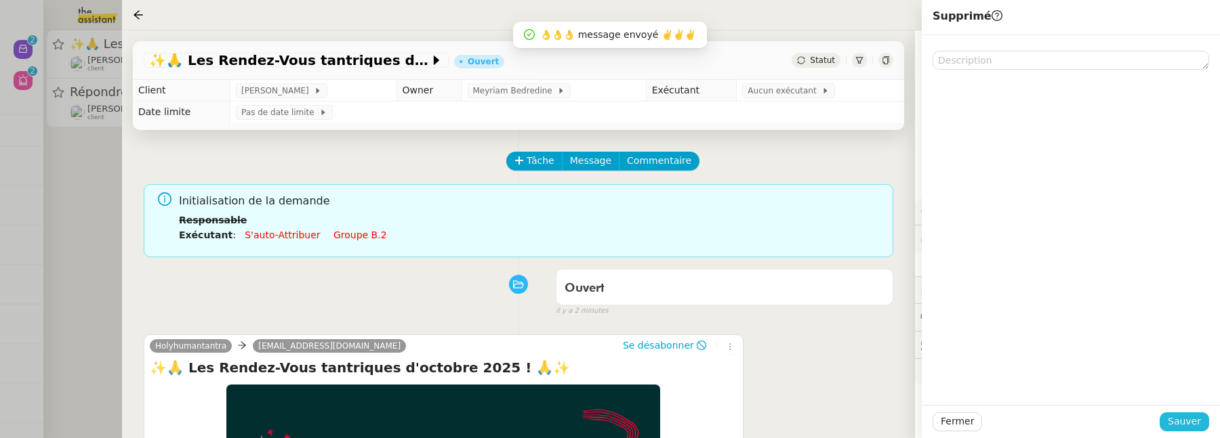
click at [1175, 415] on span "Sauver" at bounding box center [1184, 422] width 33 height 16
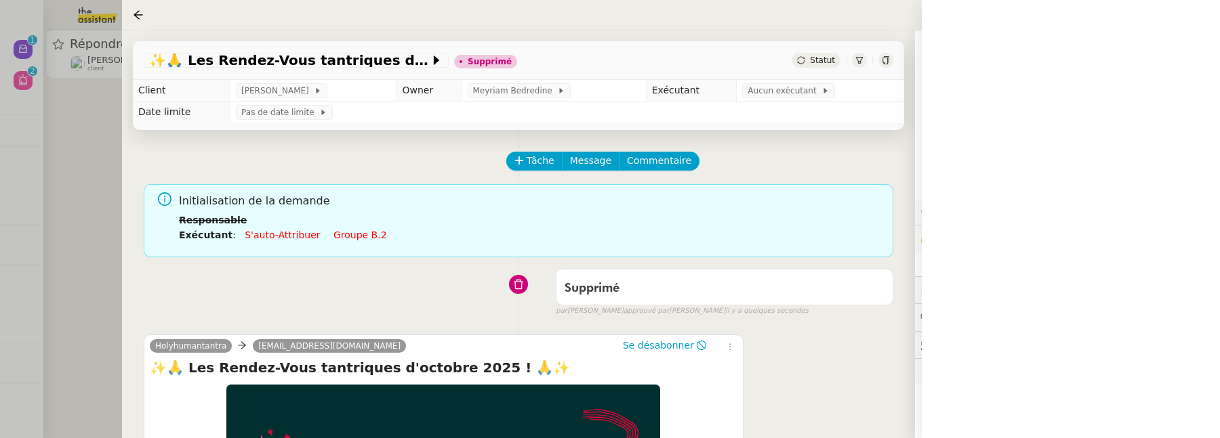
click at [81, 217] on div at bounding box center [610, 219] width 1220 height 438
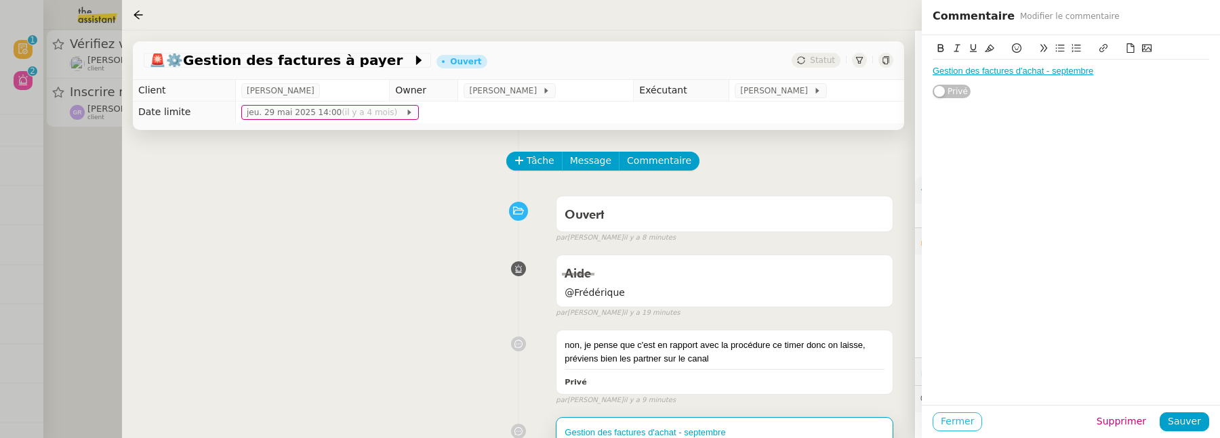
click at [964, 422] on span "Fermer" at bounding box center [957, 422] width 33 height 16
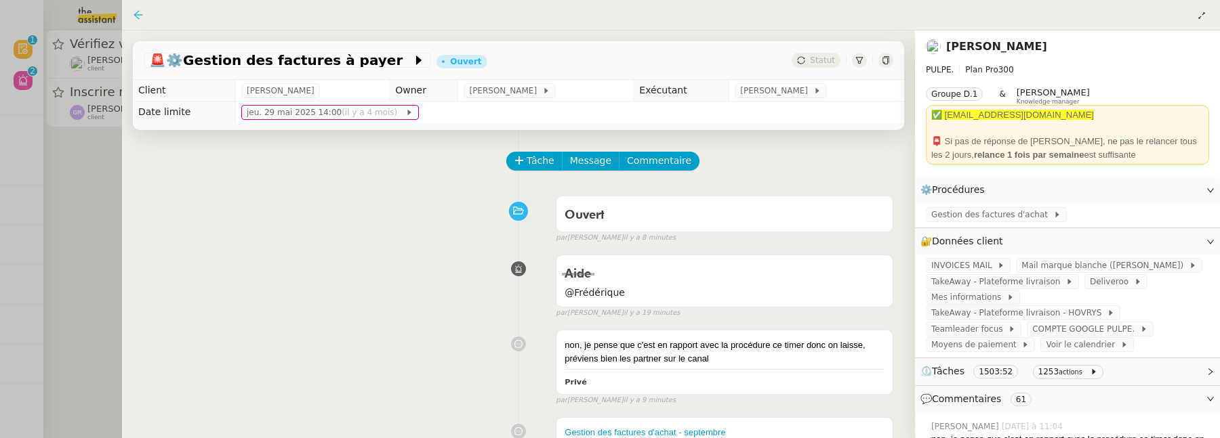
click at [133, 16] on icon at bounding box center [138, 14] width 11 height 11
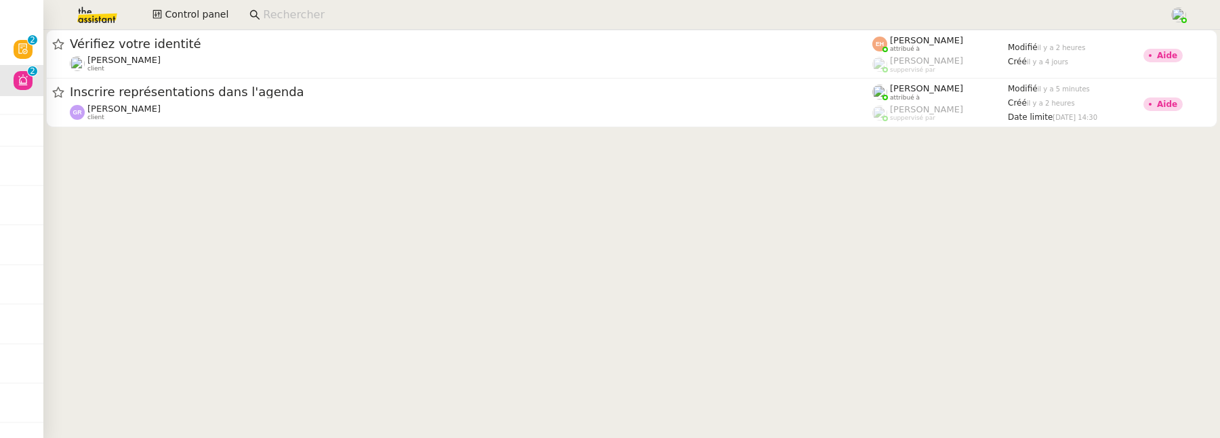
click at [304, 19] on input at bounding box center [709, 15] width 892 height 18
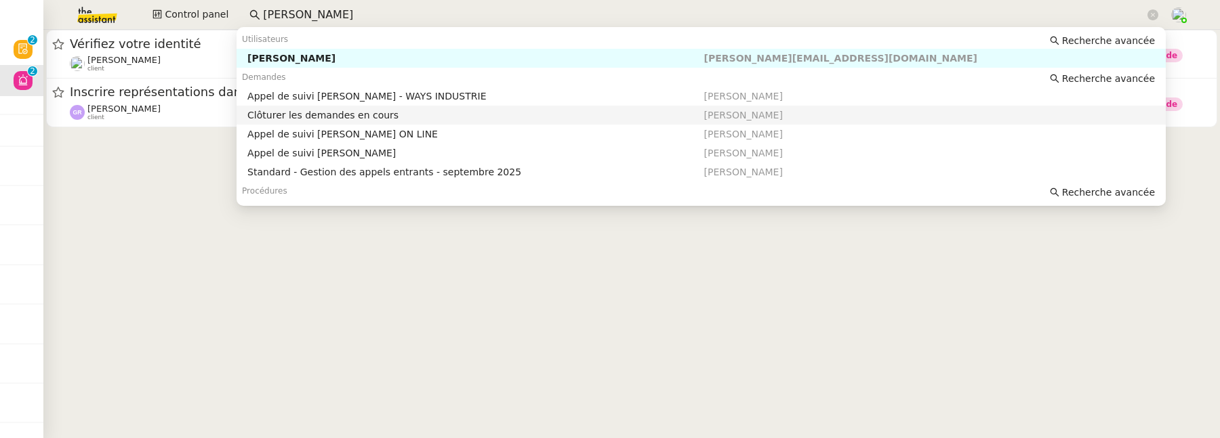
click at [363, 111] on div "Clôturer les demandes en cours" at bounding box center [475, 115] width 456 height 12
type input "florian parant"
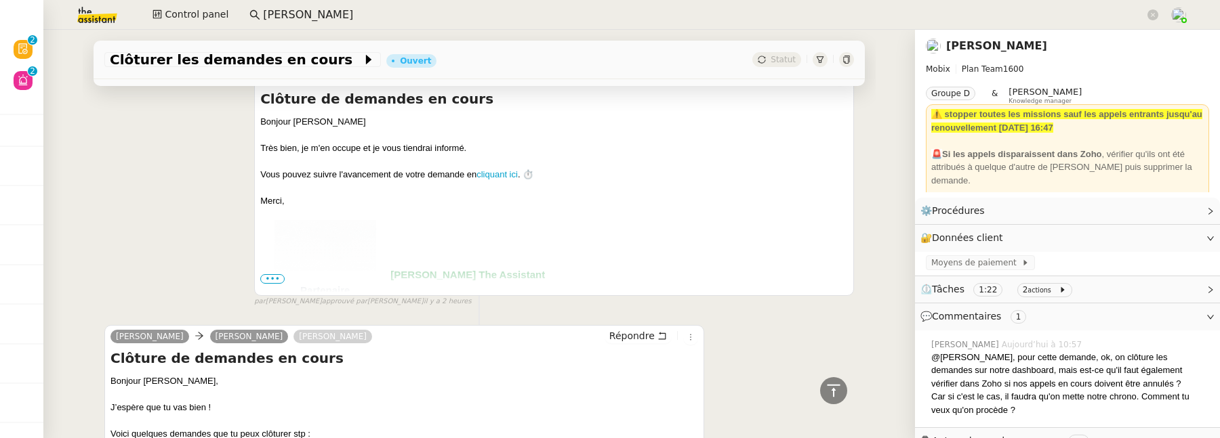
scroll to position [758, 0]
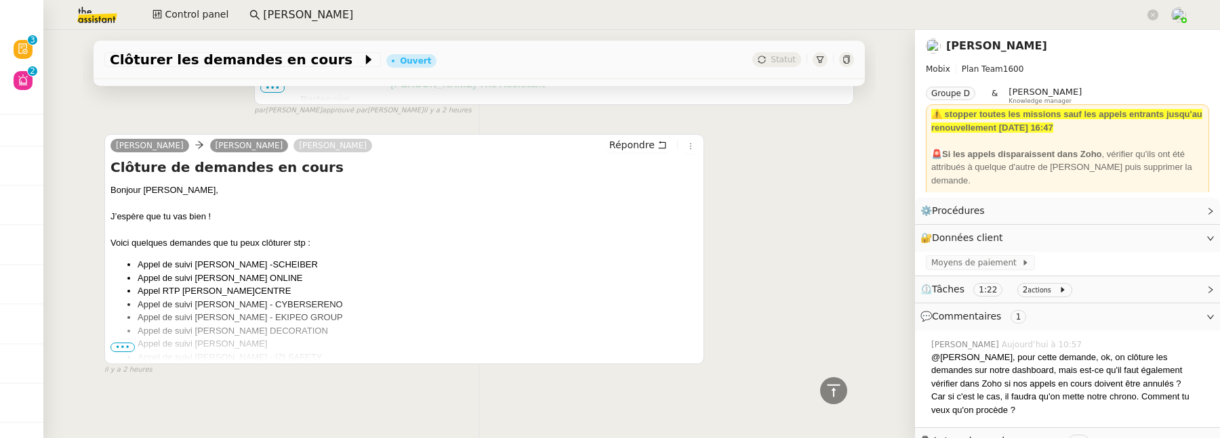
click at [123, 343] on span "•••" at bounding box center [122, 347] width 24 height 9
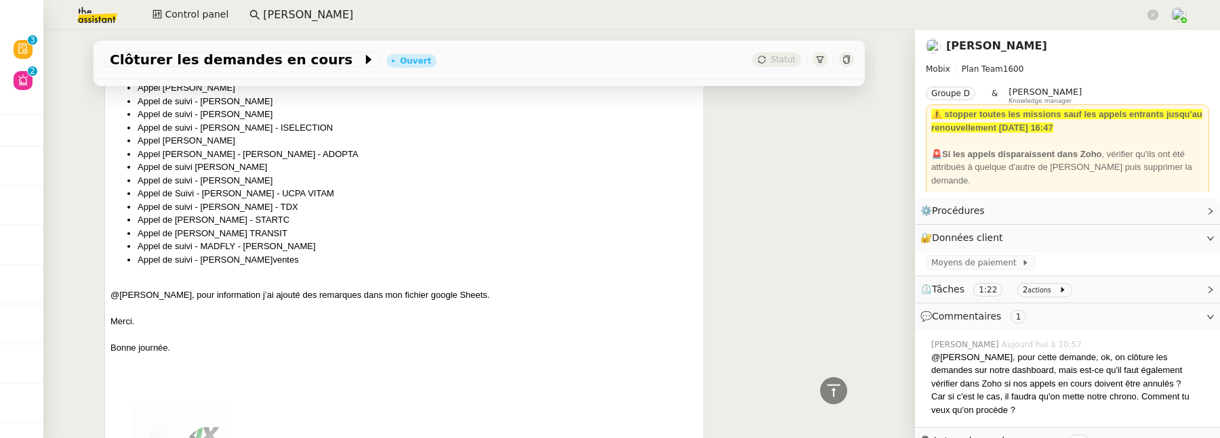
scroll to position [1119, 0]
click at [775, 194] on div "Florian Parant Alex Mobix Marie Rivoira Répondre Clôture de demandes en cours B…" at bounding box center [478, 320] width 749 height 1119
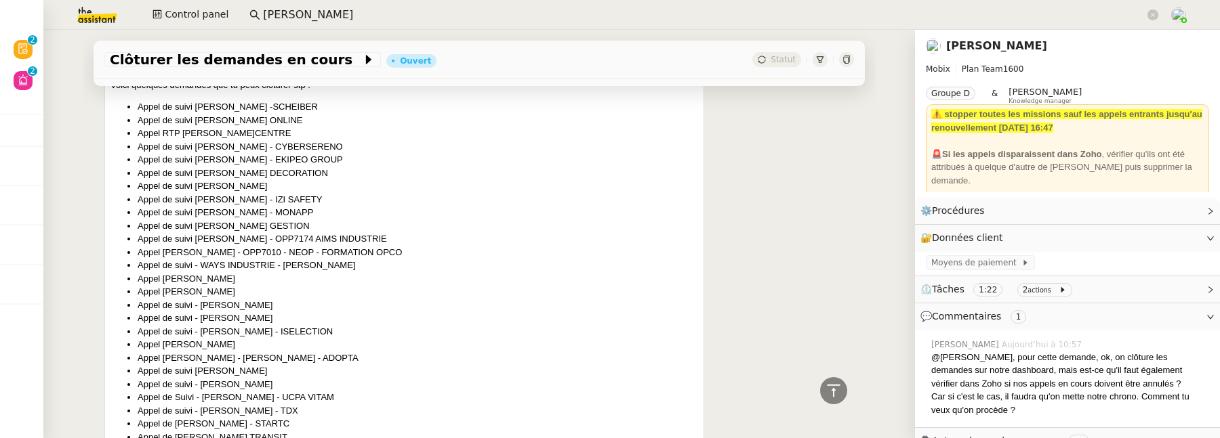
scroll to position [918, 0]
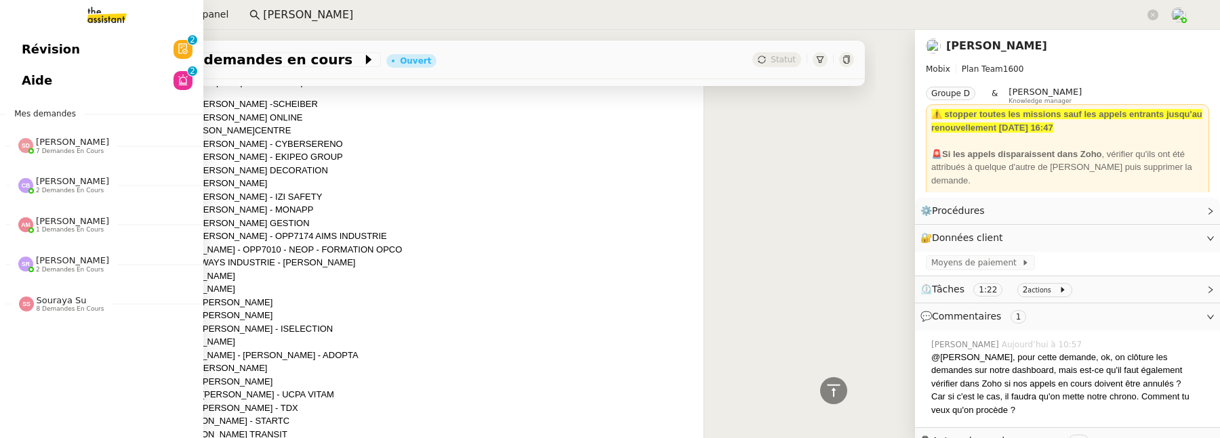
click at [44, 58] on span "Révision" at bounding box center [51, 49] width 58 height 20
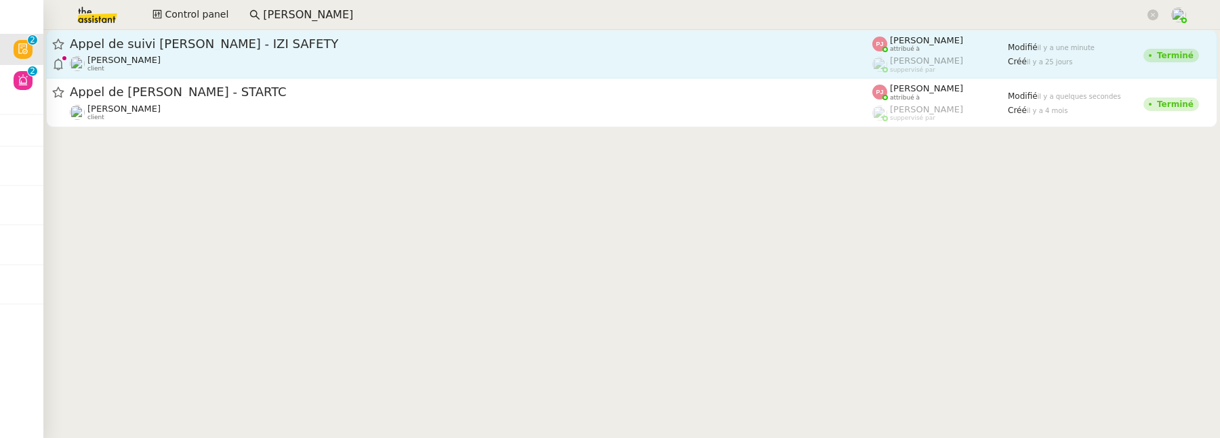
click at [431, 46] on span "Appel de suivi Olivier Pitras - IZI SAFETY" at bounding box center [471, 44] width 802 height 12
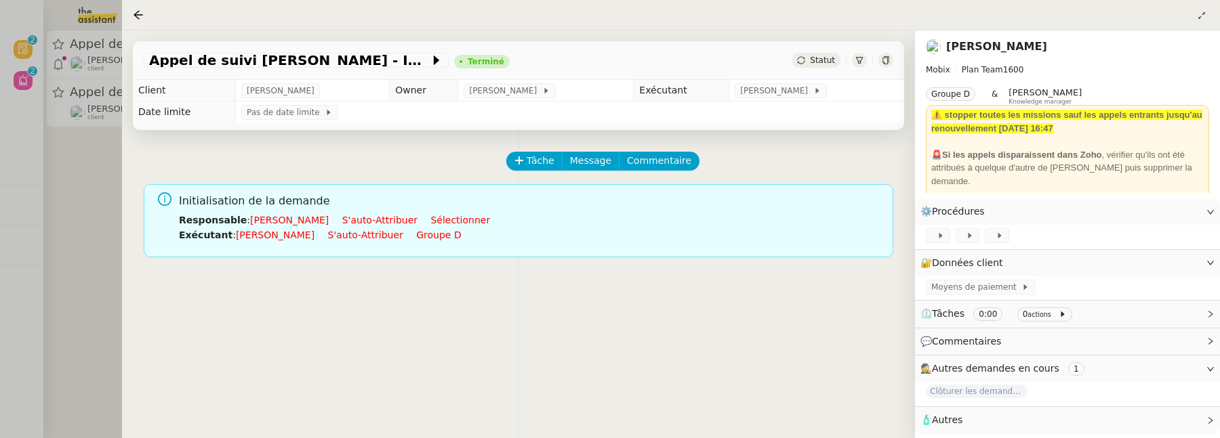
click at [94, 197] on div at bounding box center [610, 219] width 1220 height 438
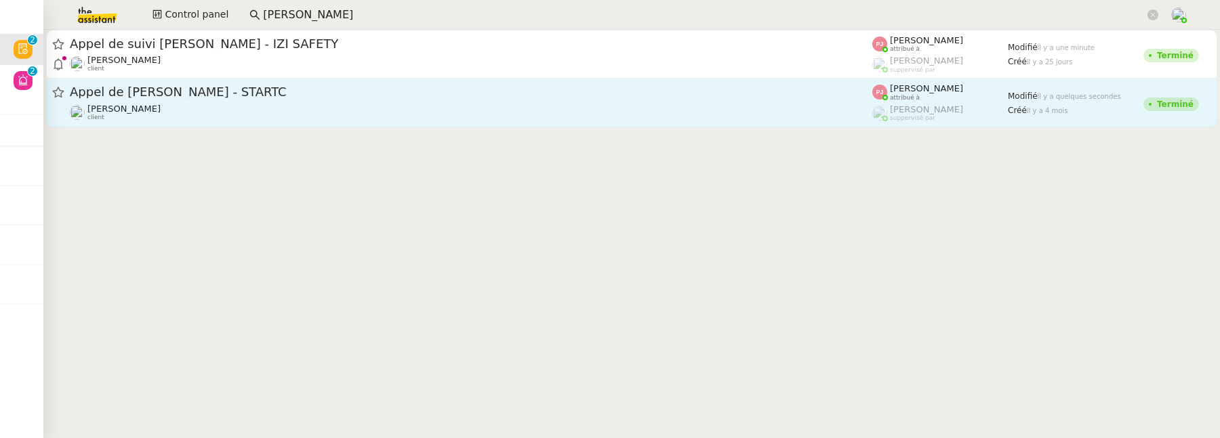
click at [211, 118] on div "[PERSON_NAME] client" at bounding box center [471, 113] width 802 height 18
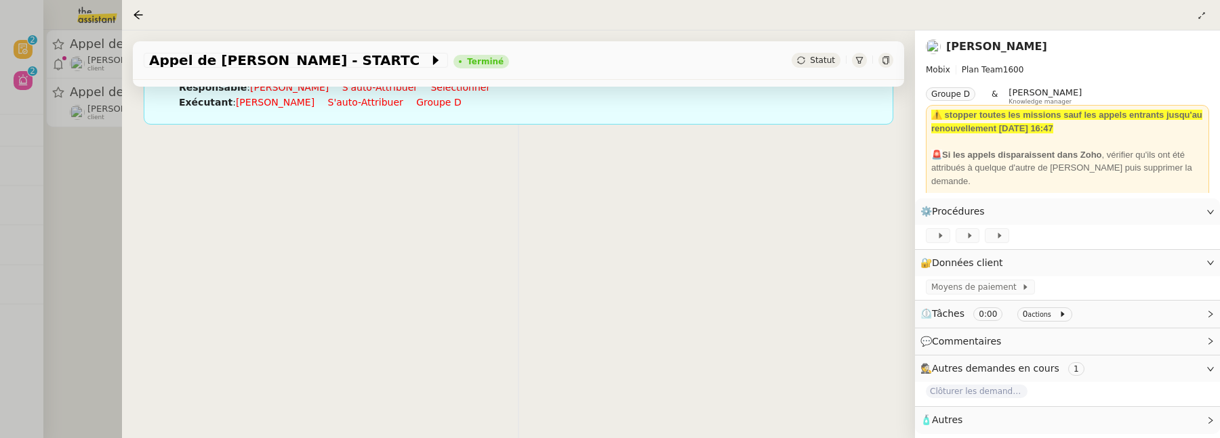
scroll to position [173, 0]
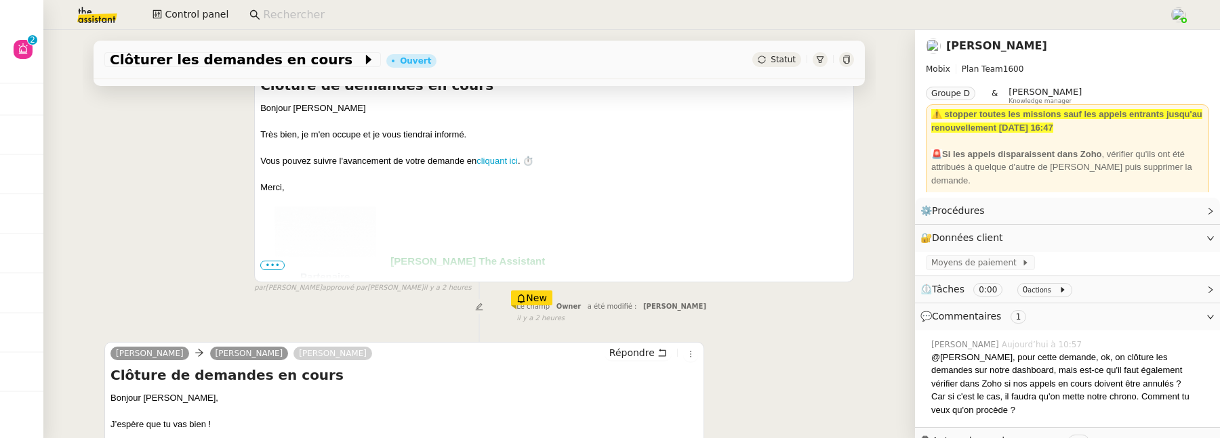
scroll to position [512, 0]
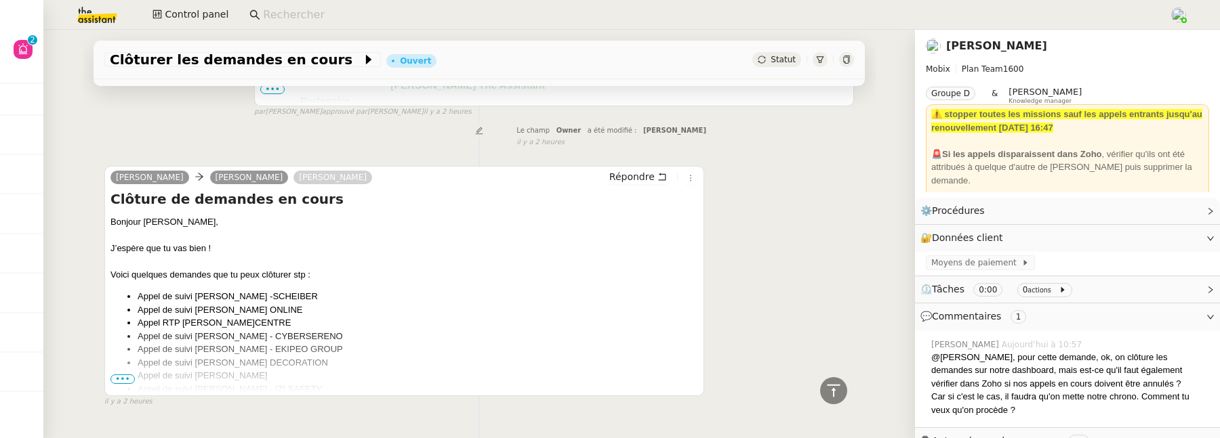
click at [119, 381] on span "•••" at bounding box center [122, 379] width 24 height 9
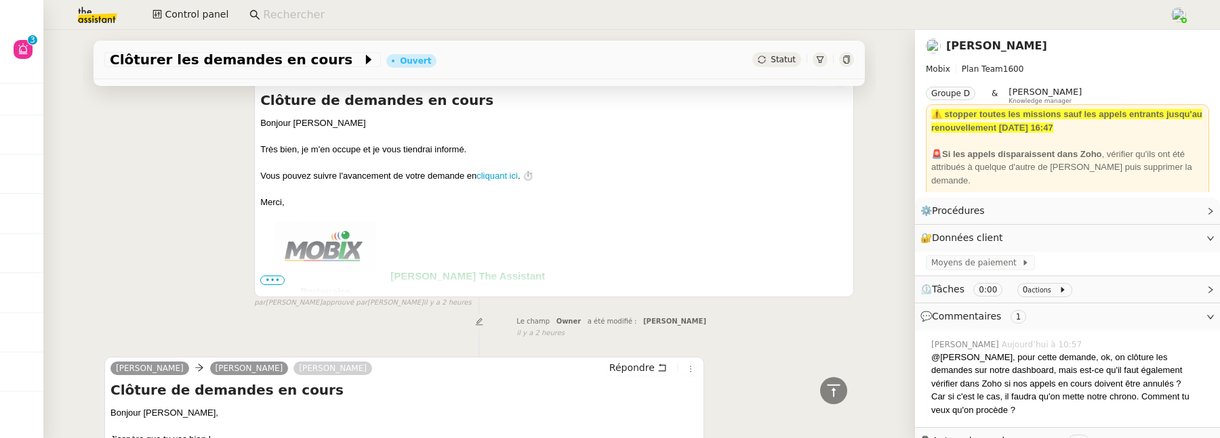
scroll to position [0, 0]
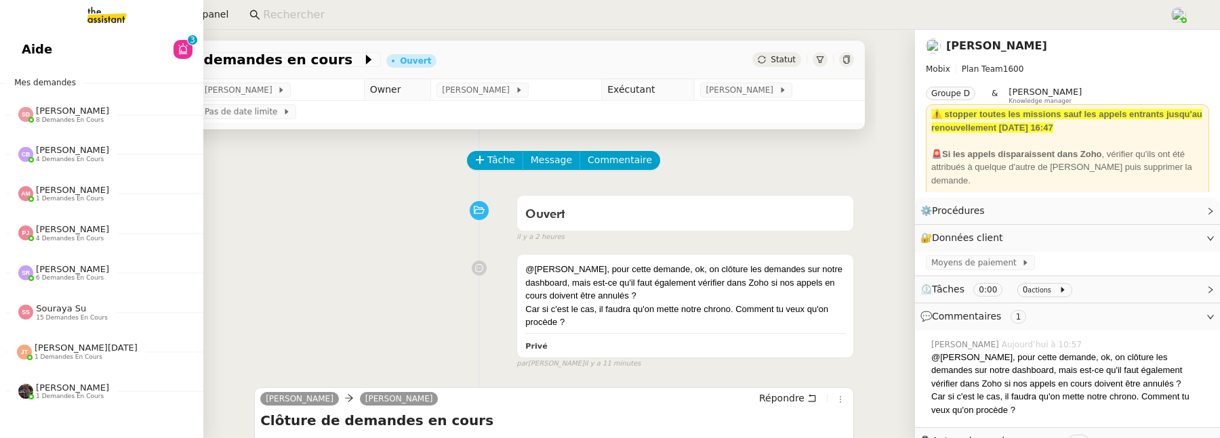
click at [33, 49] on span "Aide" at bounding box center [37, 49] width 30 height 20
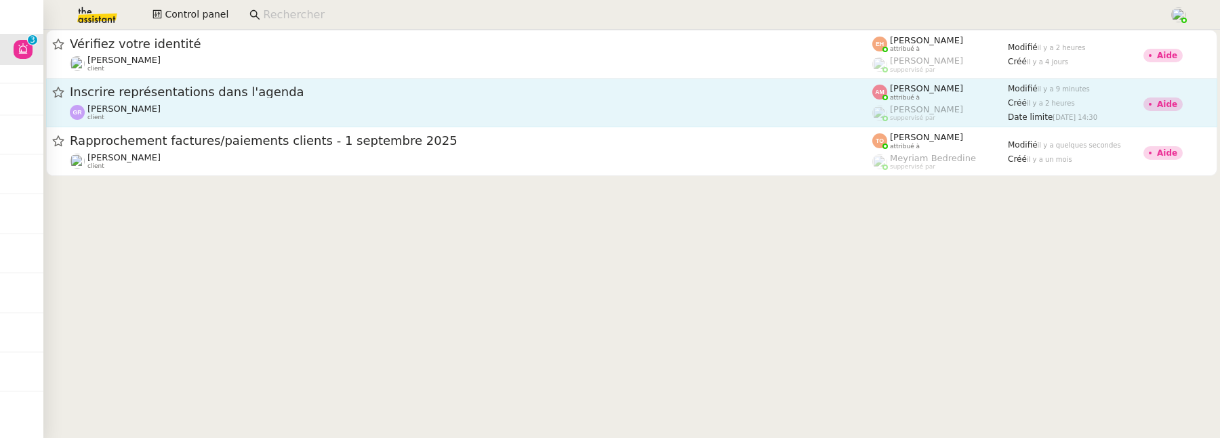
click at [323, 107] on div "[PERSON_NAME] client" at bounding box center [471, 113] width 802 height 18
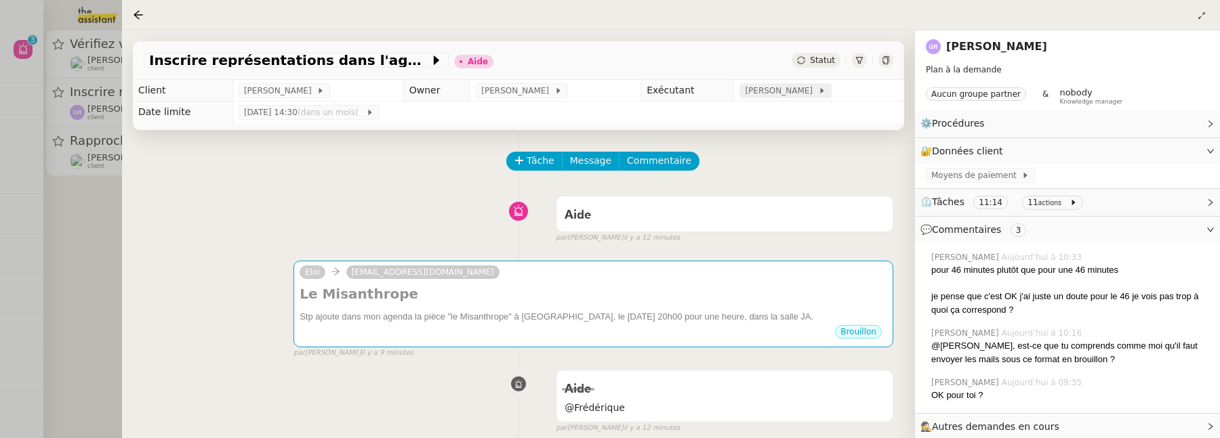
click at [785, 89] on span "[PERSON_NAME]" at bounding box center [781, 91] width 73 height 14
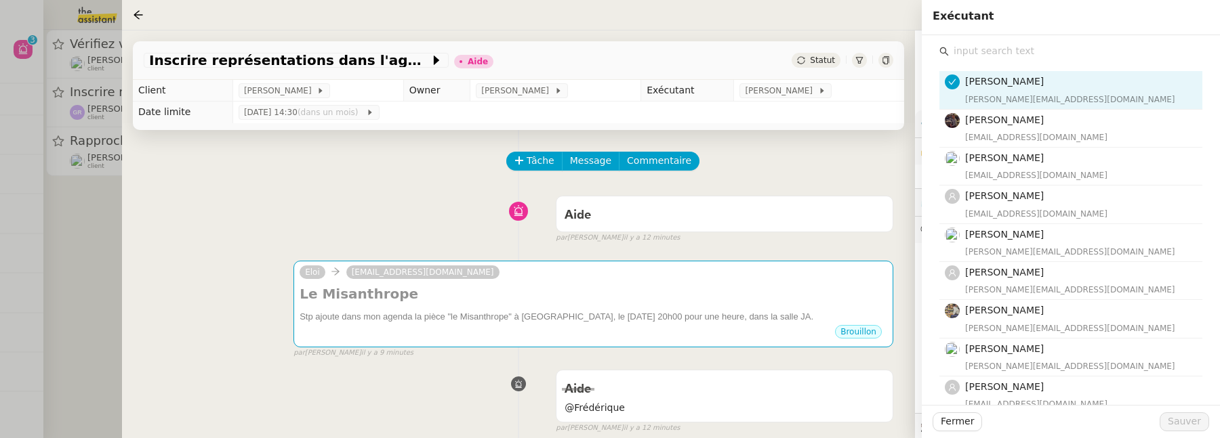
click at [994, 52] on input "text" at bounding box center [1075, 51] width 253 height 18
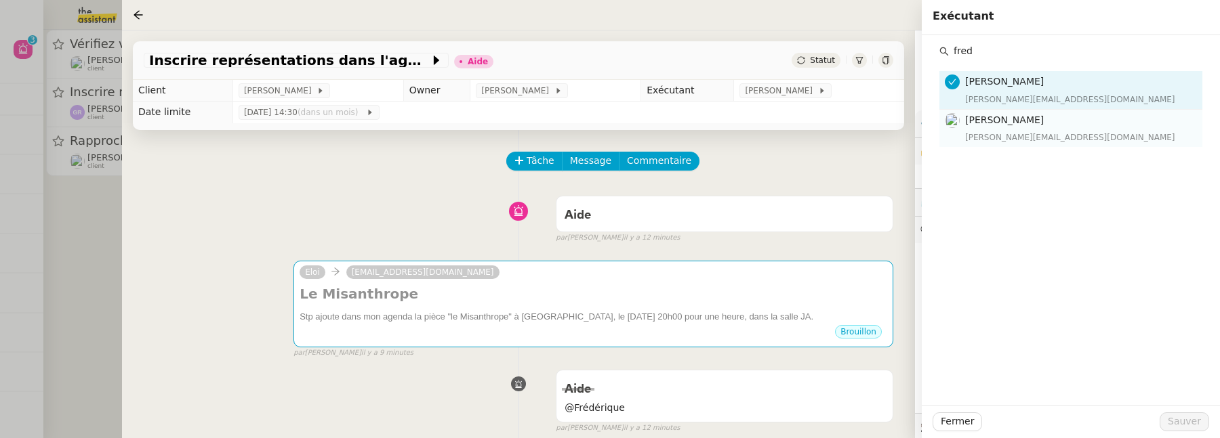
type input "fred"
click at [1035, 133] on div "[PERSON_NAME][EMAIL_ADDRESS][DOMAIN_NAME]" at bounding box center [1079, 138] width 229 height 14
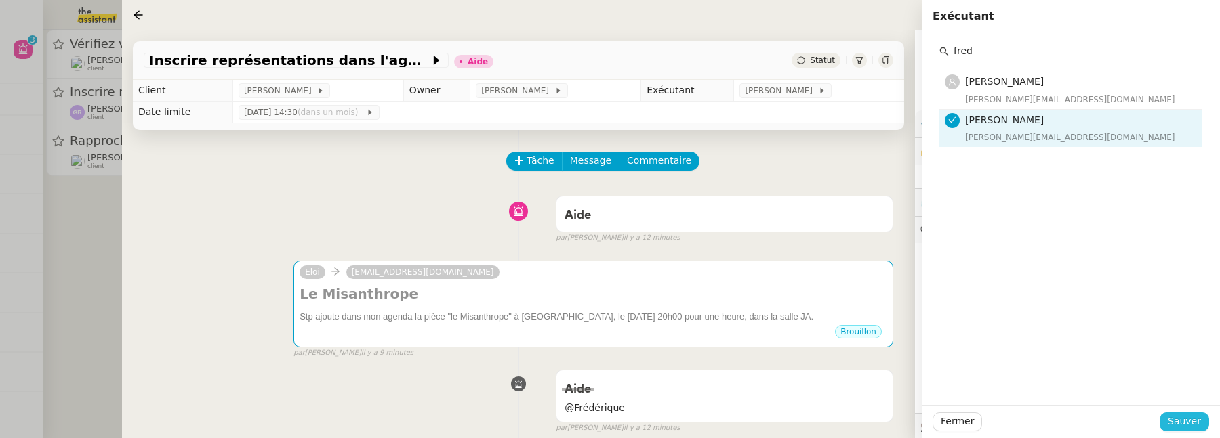
click at [1176, 424] on span "Sauver" at bounding box center [1184, 422] width 33 height 16
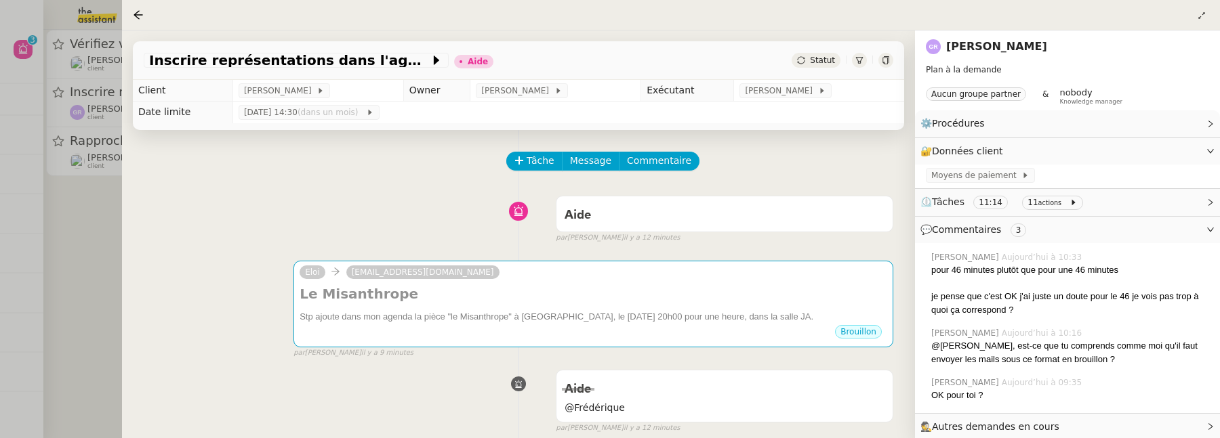
click at [116, 194] on div at bounding box center [610, 219] width 1220 height 438
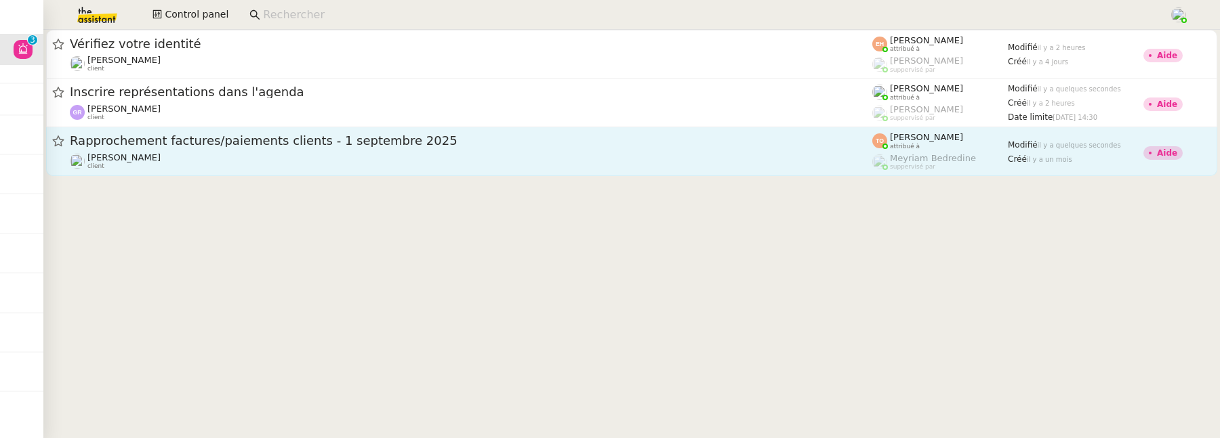
click at [443, 144] on span "Rapprochement factures/paiements clients - 1 septembre 2025" at bounding box center [471, 141] width 802 height 12
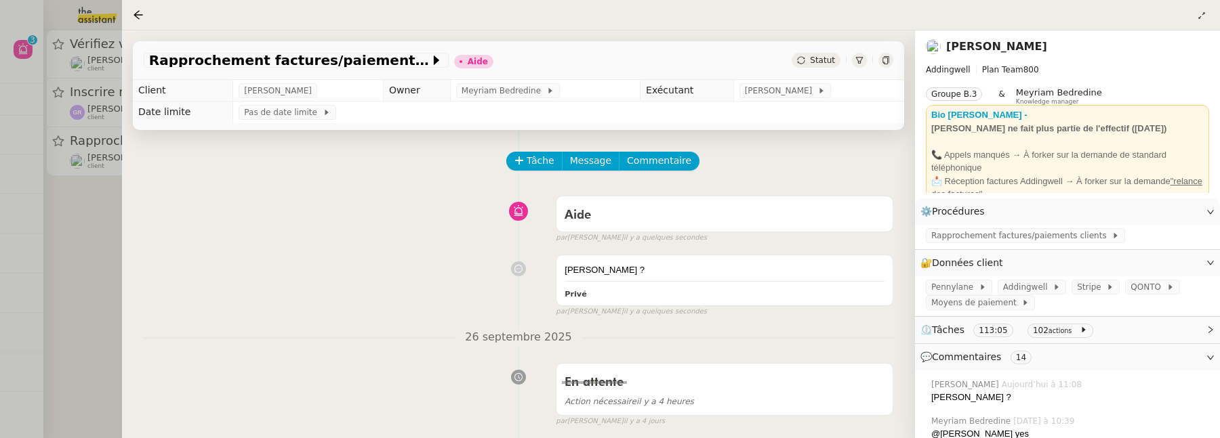
click at [79, 222] on div at bounding box center [610, 219] width 1220 height 438
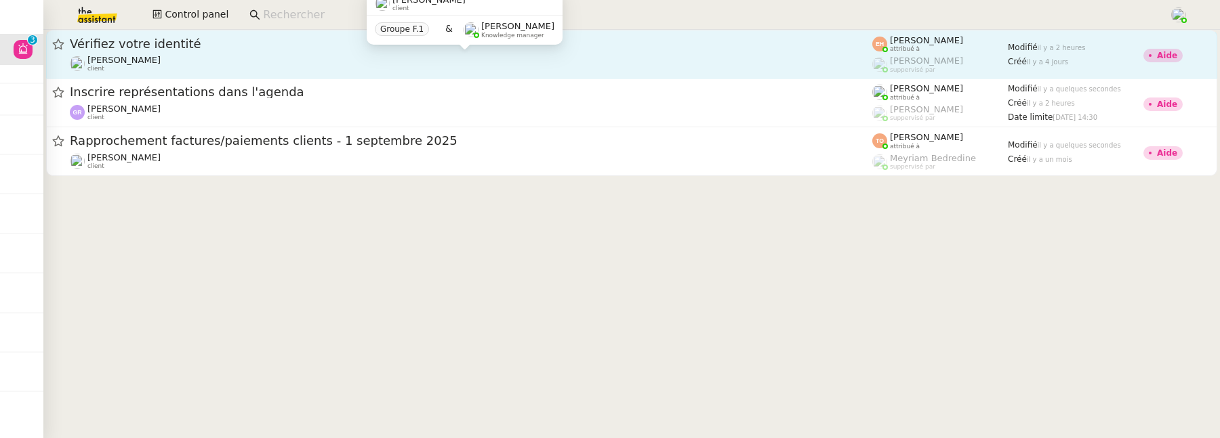
click at [233, 58] on div "[PERSON_NAME] MAS client" at bounding box center [471, 64] width 802 height 18
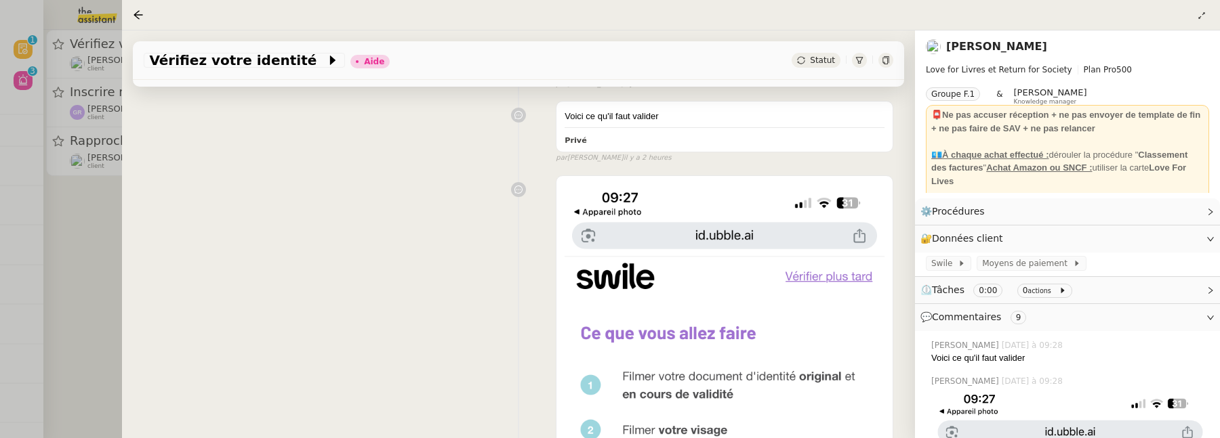
scroll to position [190, 0]
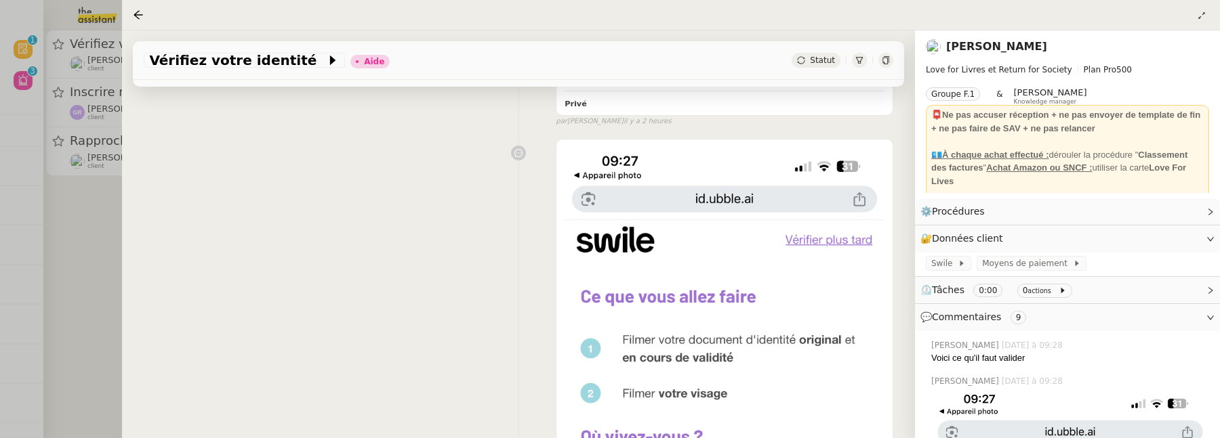
click at [64, 239] on div at bounding box center [610, 219] width 1220 height 438
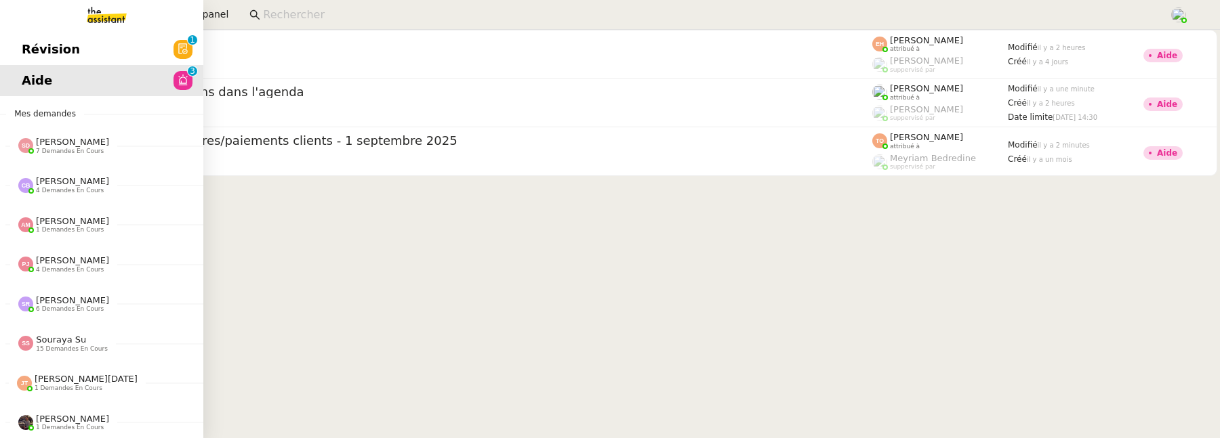
click at [36, 46] on link "Révision 0 1 2 3 4 5 6 7 8 9" at bounding box center [101, 49] width 203 height 31
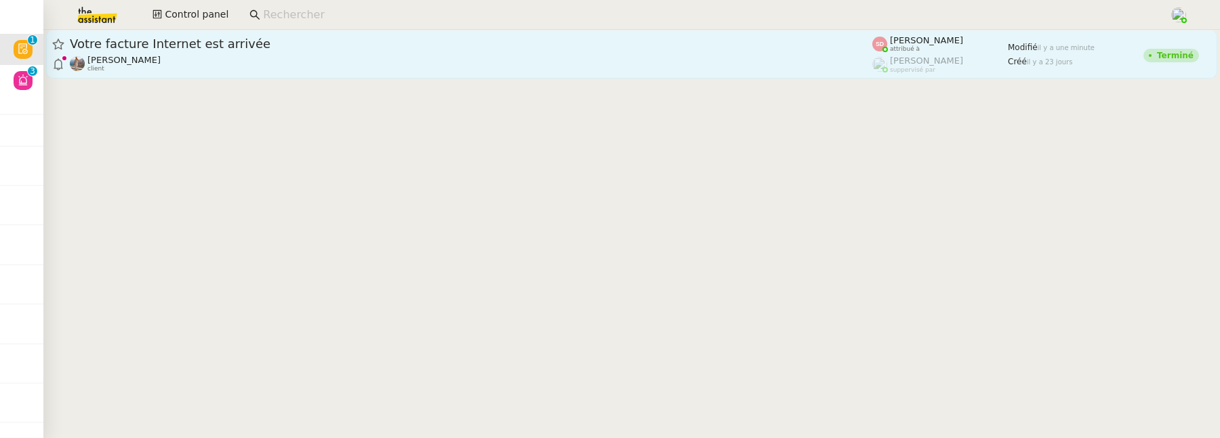
click at [472, 43] on span "Votre facture Internet est arrivée" at bounding box center [471, 44] width 802 height 12
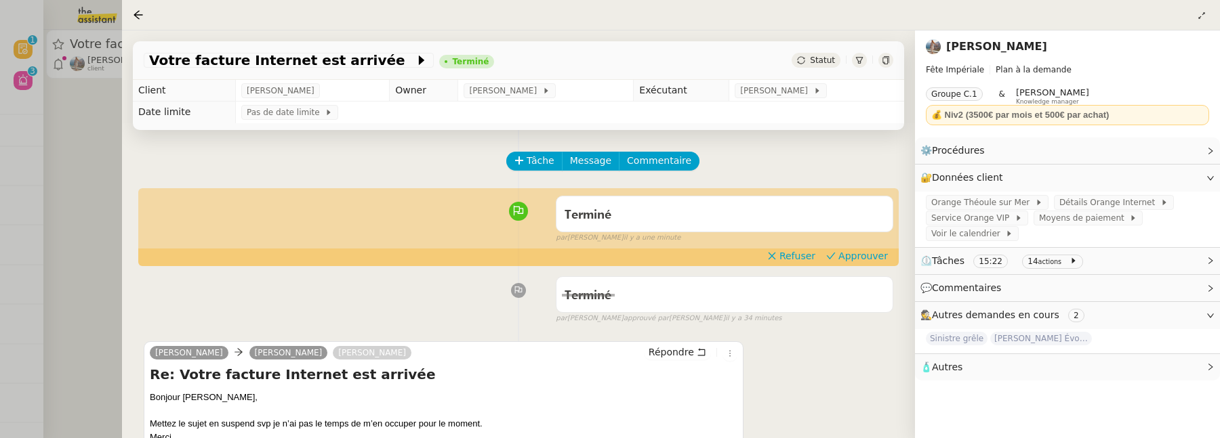
scroll to position [8, 0]
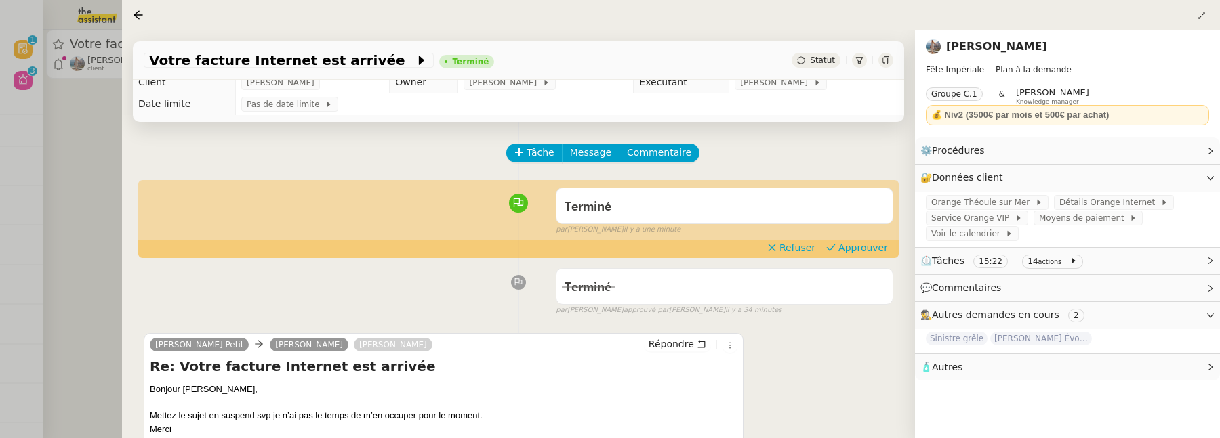
click at [884, 236] on div "Terminé false par [PERSON_NAME] il y a une minute" at bounding box center [518, 209] width 749 height 54
click at [868, 247] on span "Approuver" at bounding box center [862, 248] width 49 height 14
click at [94, 160] on div at bounding box center [610, 219] width 1220 height 438
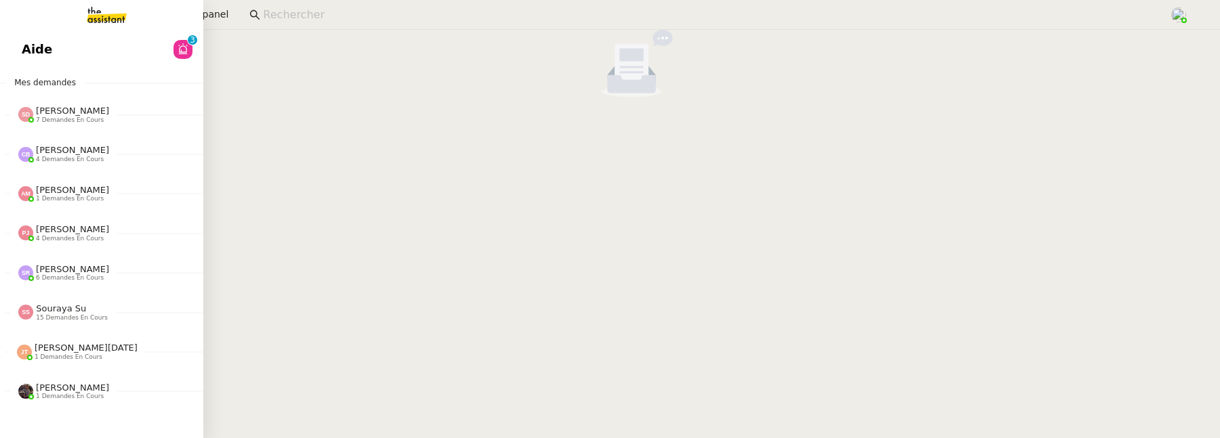
click at [47, 54] on span "Aide" at bounding box center [37, 49] width 30 height 20
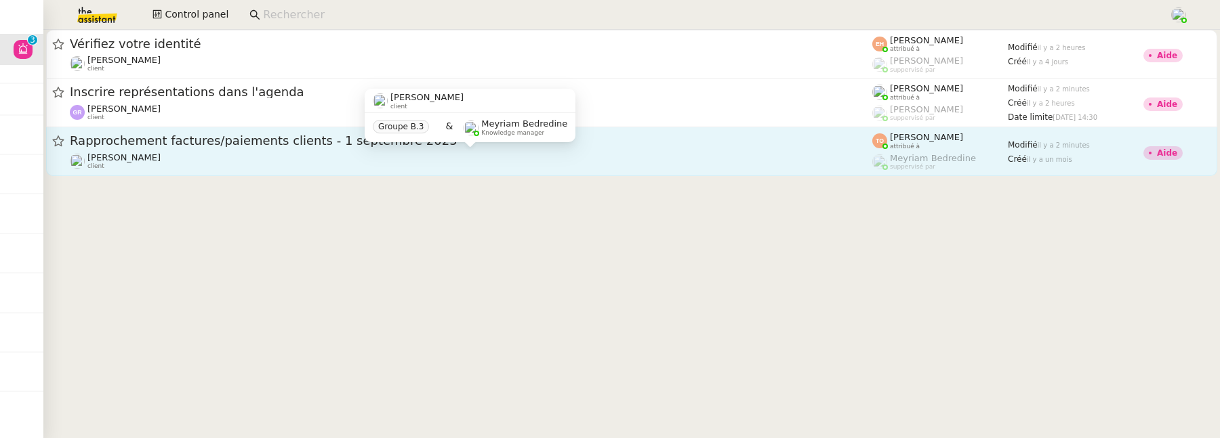
click at [496, 155] on div "[PERSON_NAME] client" at bounding box center [471, 161] width 802 height 18
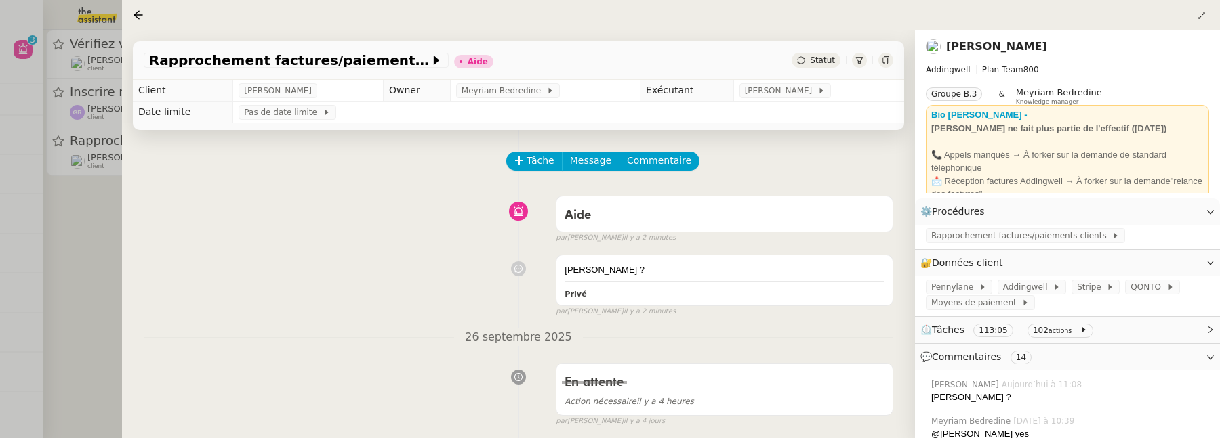
click at [103, 250] on div at bounding box center [610, 219] width 1220 height 438
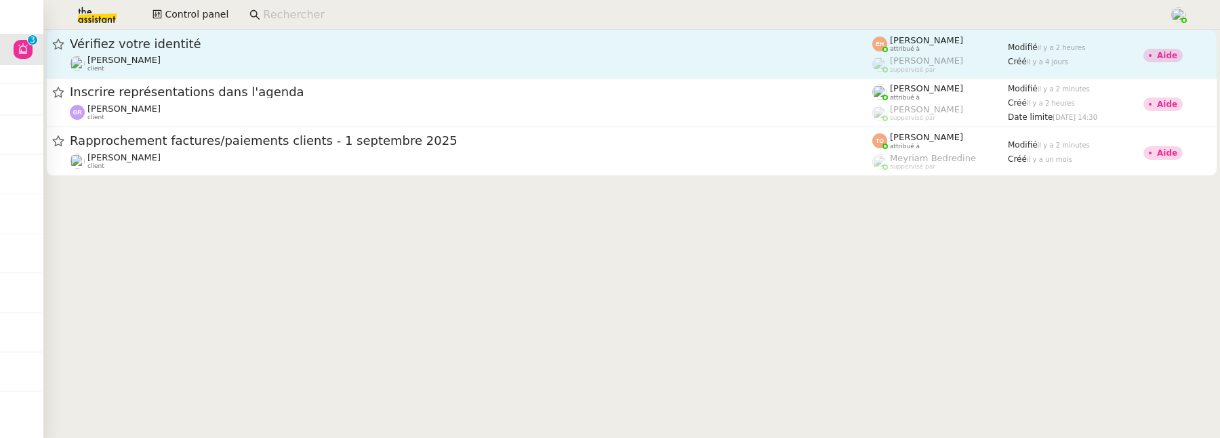
click at [260, 78] on link "Vérifiez votre identité [PERSON_NAME] MAS client [PERSON_NAME] attribué à [PERS…" at bounding box center [631, 54] width 1171 height 49
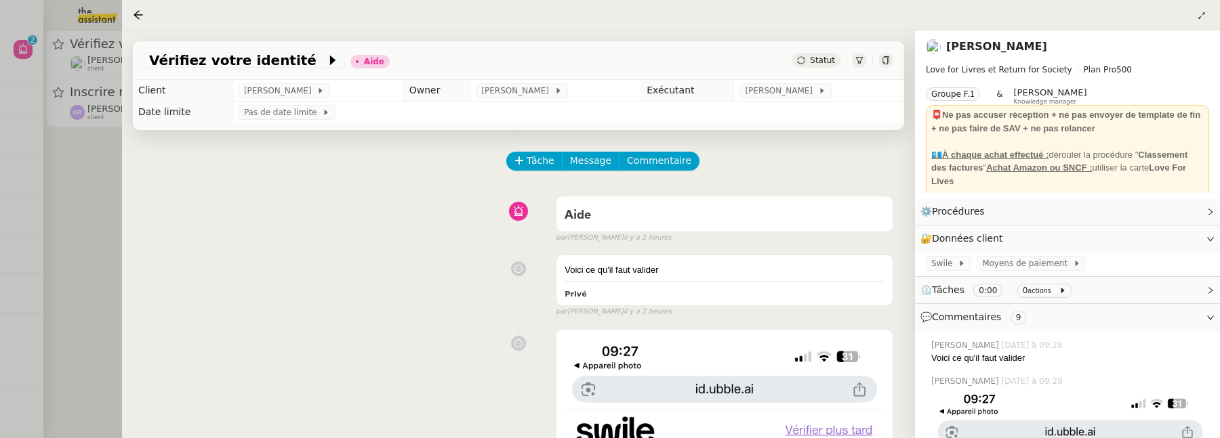
click at [100, 211] on div at bounding box center [610, 219] width 1220 height 438
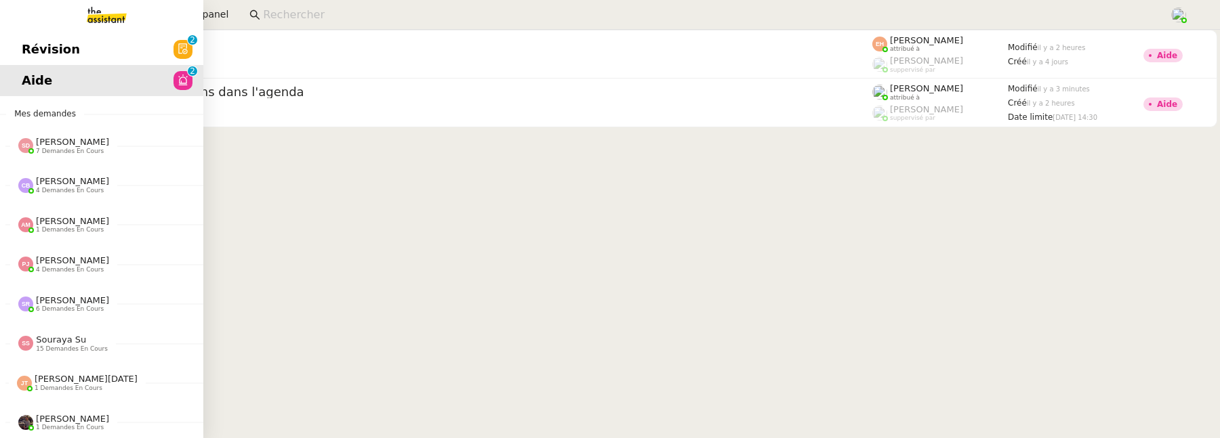
click at [20, 49] on link "Révision 0 1 2 3 4 5 6 7 8 9" at bounding box center [101, 49] width 203 height 31
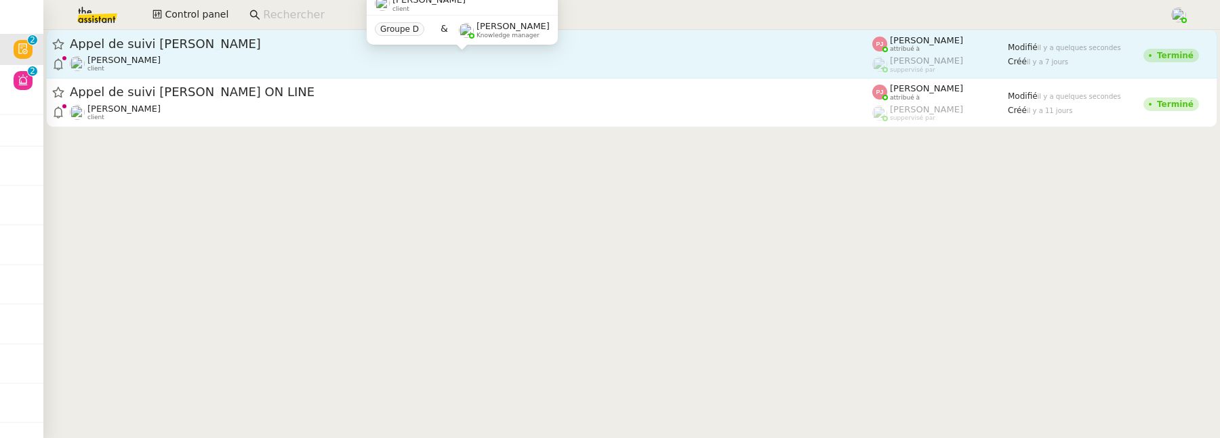
click at [300, 58] on div "[PERSON_NAME] client" at bounding box center [471, 64] width 802 height 18
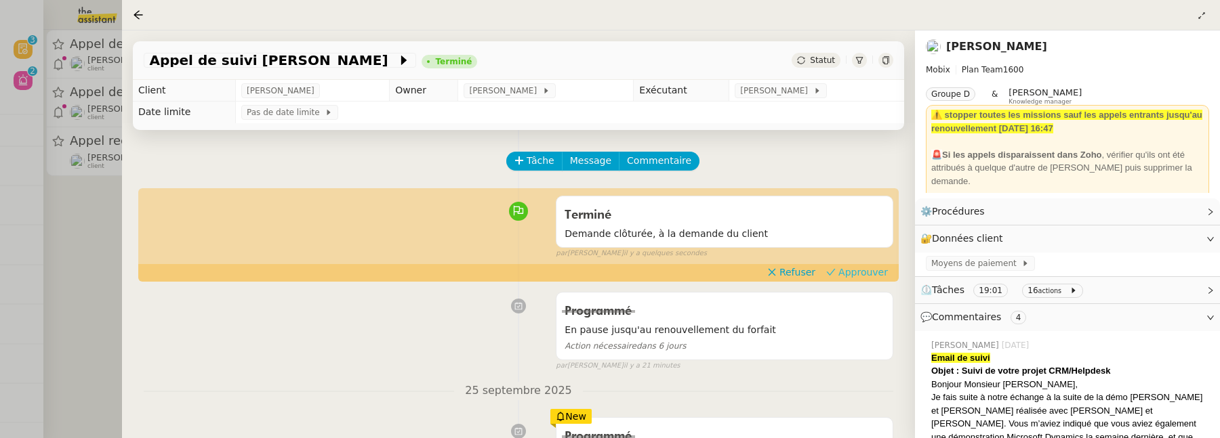
click at [844, 268] on span "Approuver" at bounding box center [862, 273] width 49 height 14
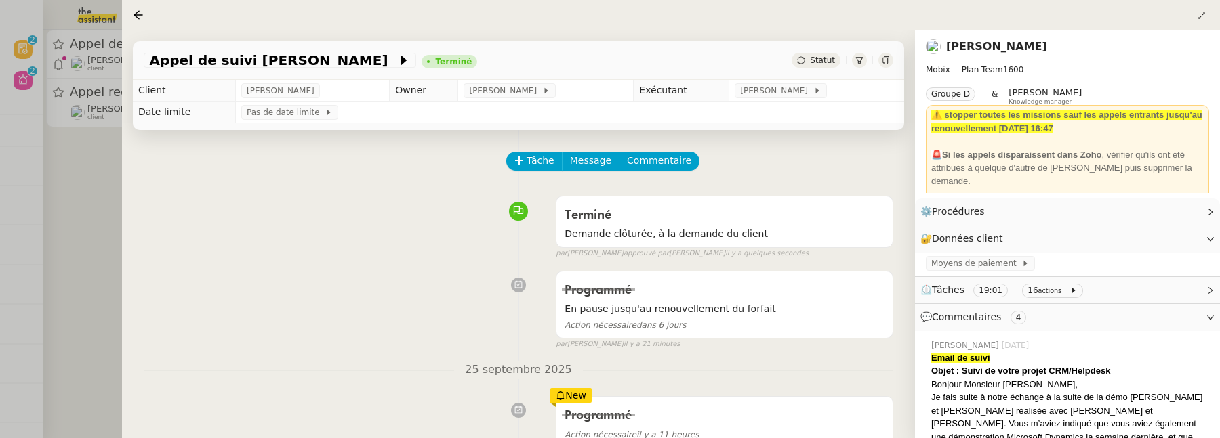
click at [91, 263] on div at bounding box center [610, 219] width 1220 height 438
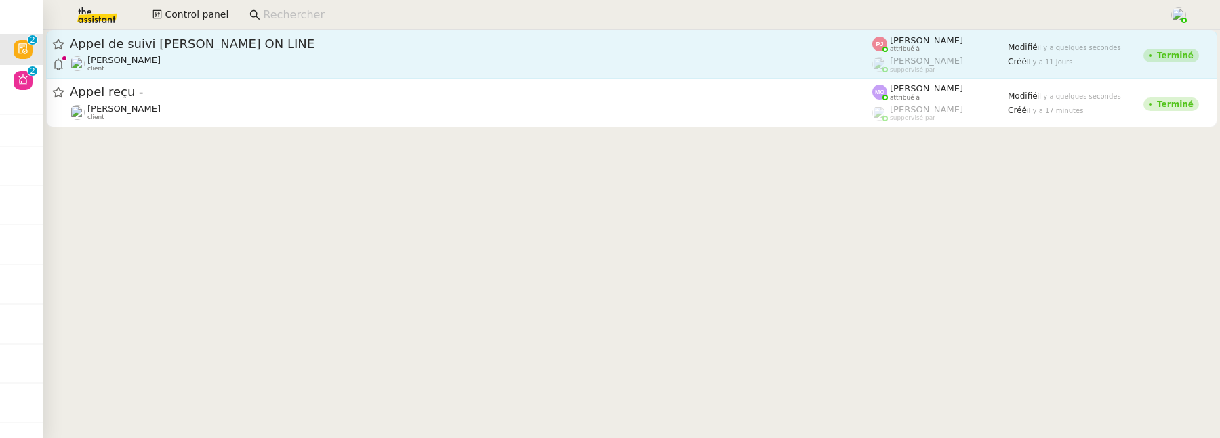
click at [359, 39] on span "Appel de suivi [PERSON_NAME] ON LINE" at bounding box center [471, 44] width 802 height 12
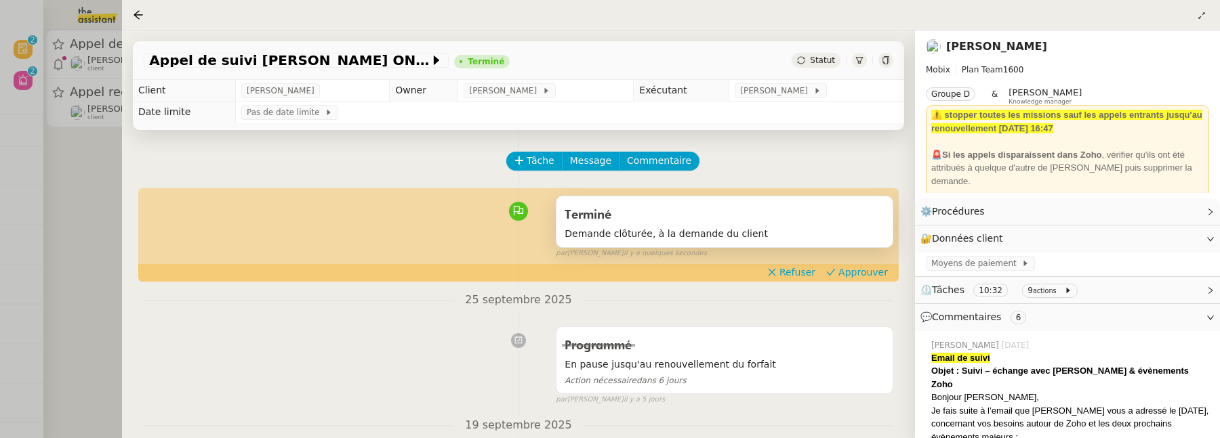
scroll to position [42, 0]
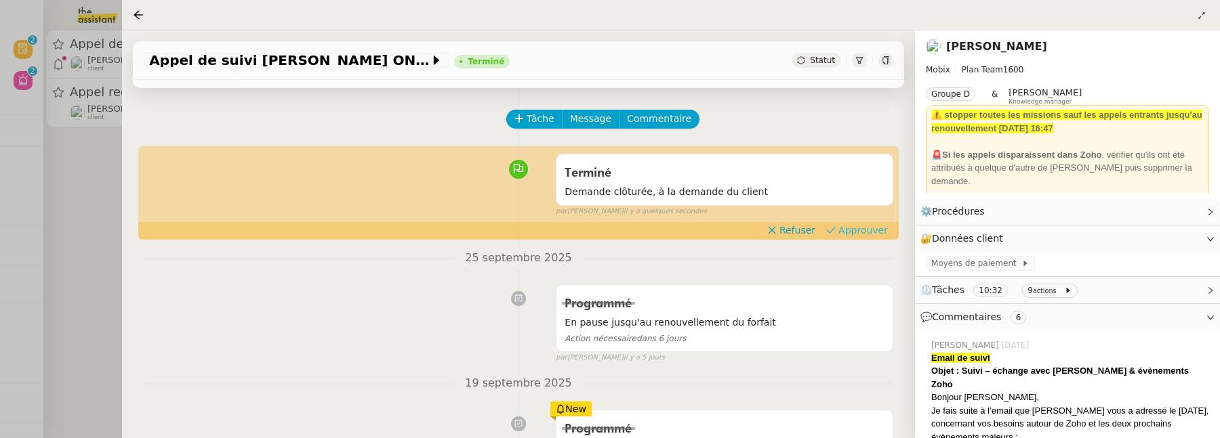
click at [862, 234] on span "Approuver" at bounding box center [862, 231] width 49 height 14
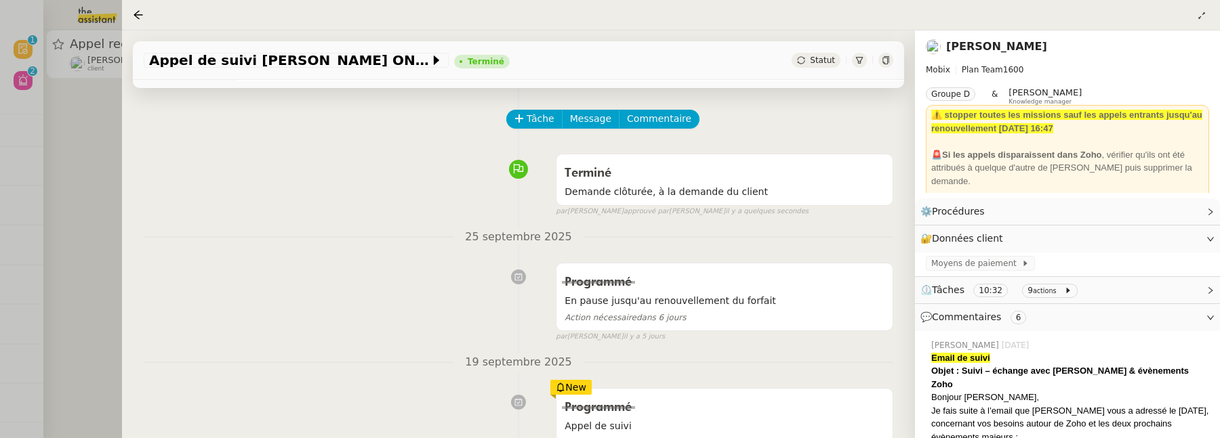
click at [78, 176] on div at bounding box center [610, 219] width 1220 height 438
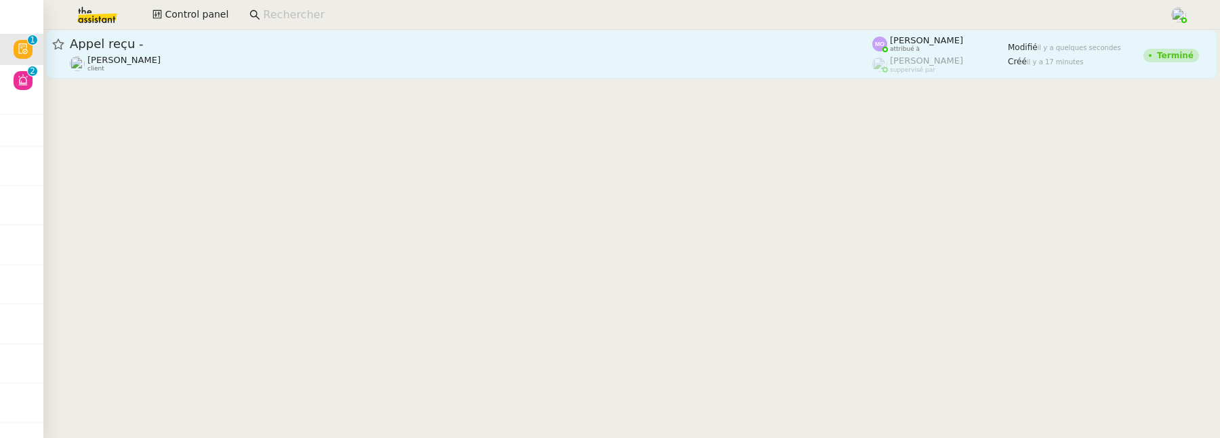
click at [266, 72] on div "[PERSON_NAME] client" at bounding box center [471, 64] width 802 height 18
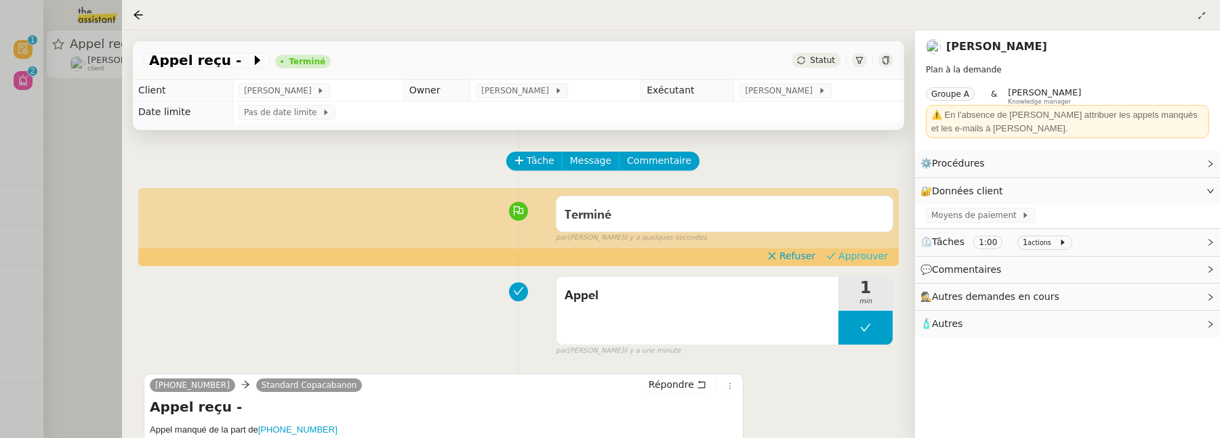
click at [854, 249] on button "Approuver" at bounding box center [857, 256] width 73 height 15
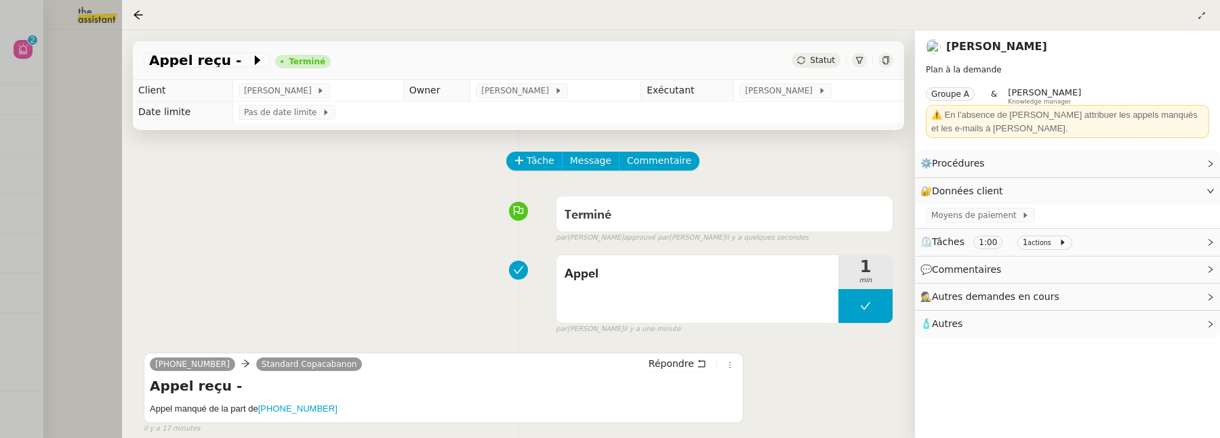
click at [79, 255] on div at bounding box center [610, 219] width 1220 height 438
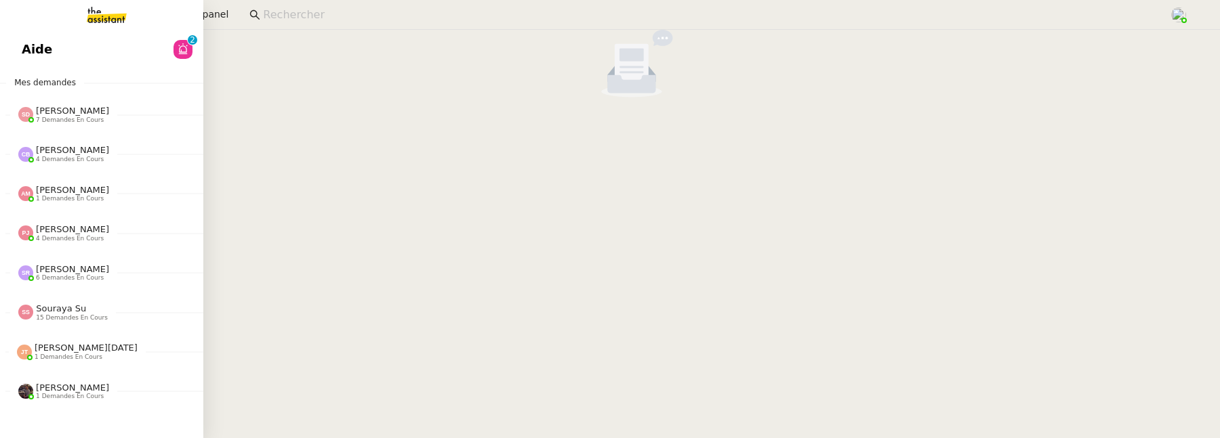
click at [27, 41] on span "Aide" at bounding box center [37, 49] width 30 height 20
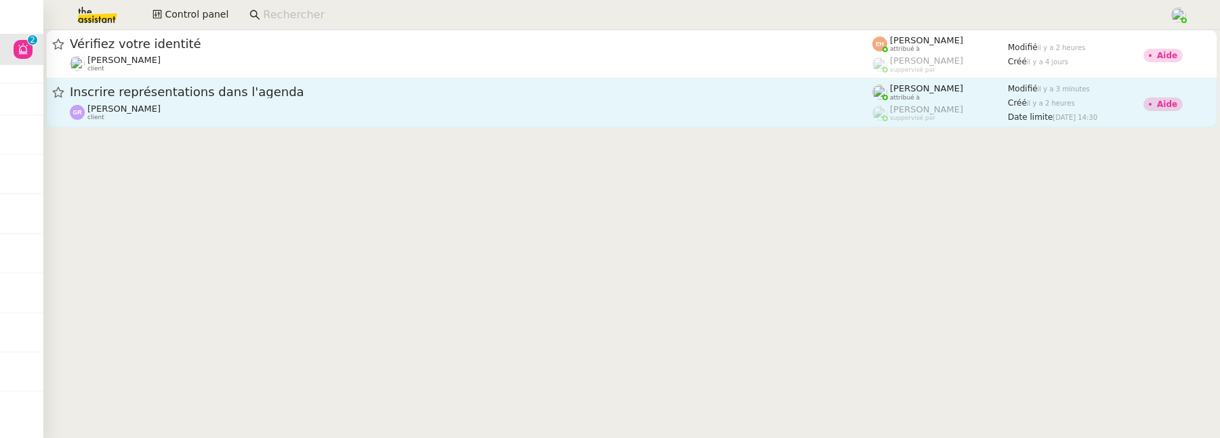
click at [406, 90] on span "Inscrire représentations dans l'agenda" at bounding box center [471, 92] width 802 height 12
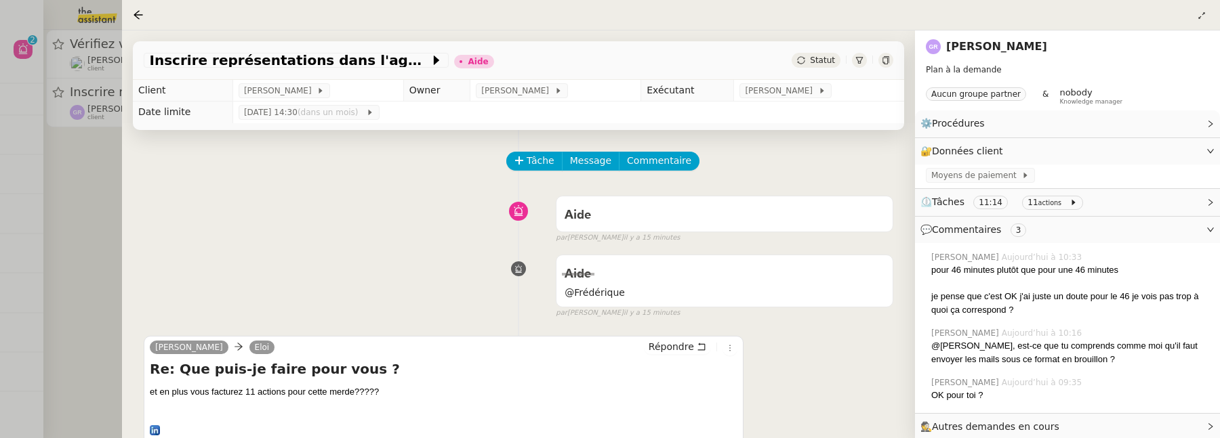
click at [56, 223] on div at bounding box center [610, 219] width 1220 height 438
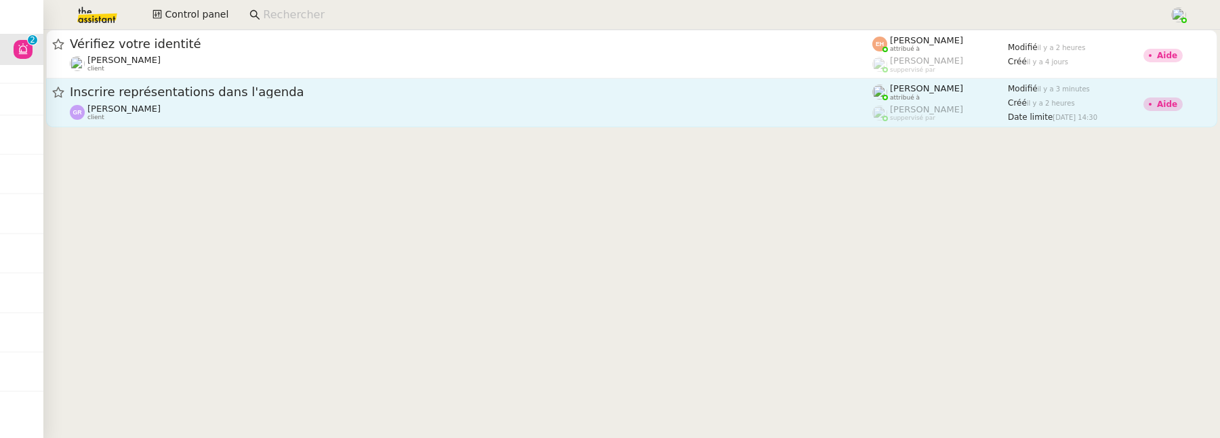
click at [194, 111] on div "[PERSON_NAME] client" at bounding box center [471, 113] width 802 height 18
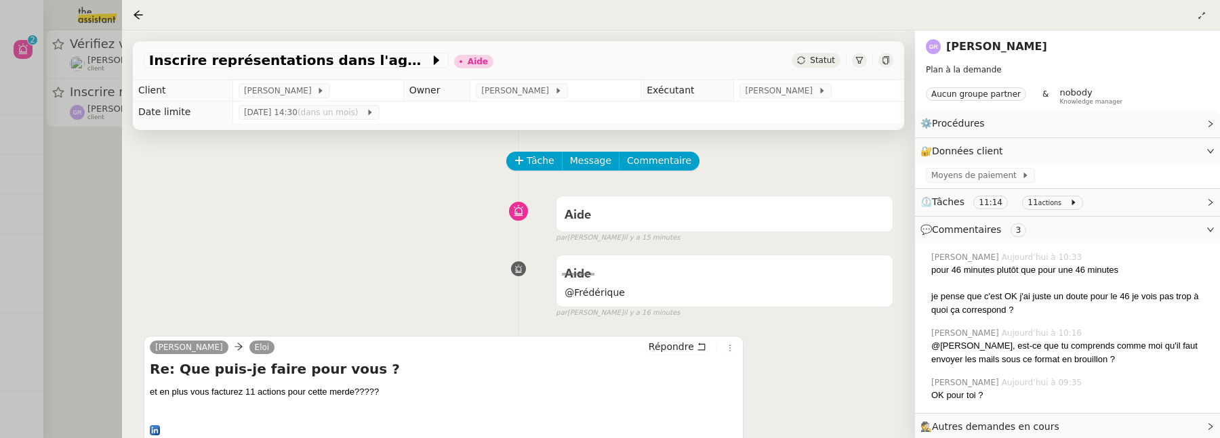
click at [975, 42] on link "[PERSON_NAME]" at bounding box center [996, 46] width 101 height 13
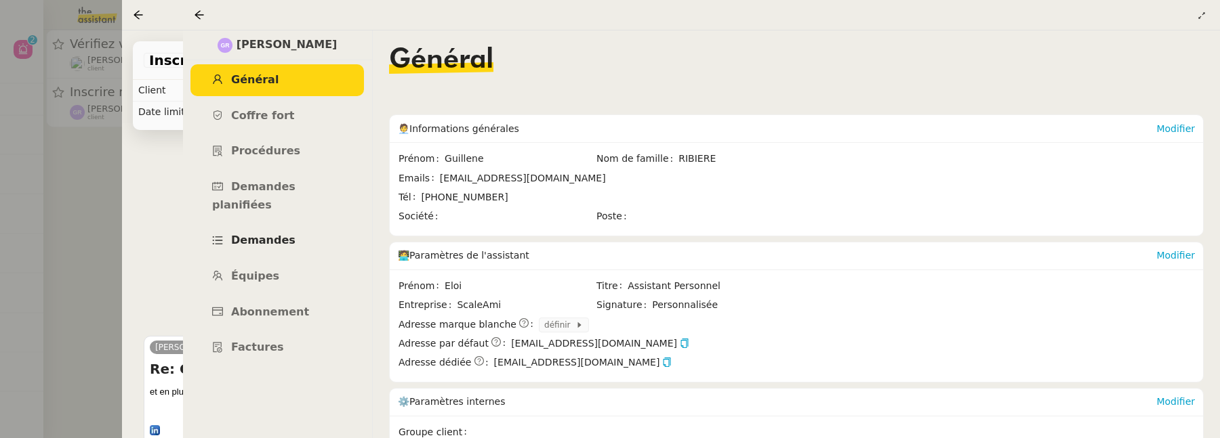
click at [300, 225] on link "Demandes" at bounding box center [276, 241] width 173 height 32
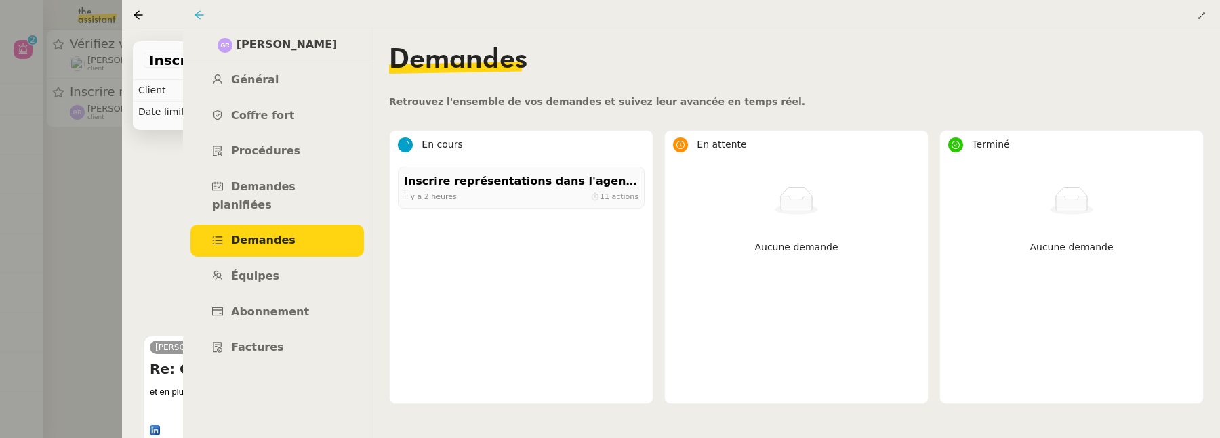
click at [198, 14] on icon at bounding box center [199, 14] width 11 height 11
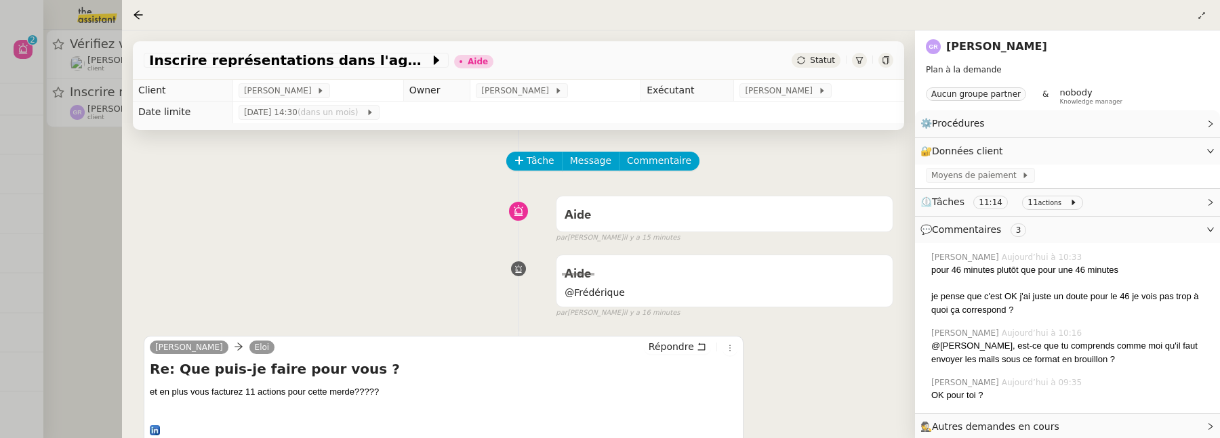
click at [101, 233] on div at bounding box center [610, 219] width 1220 height 438
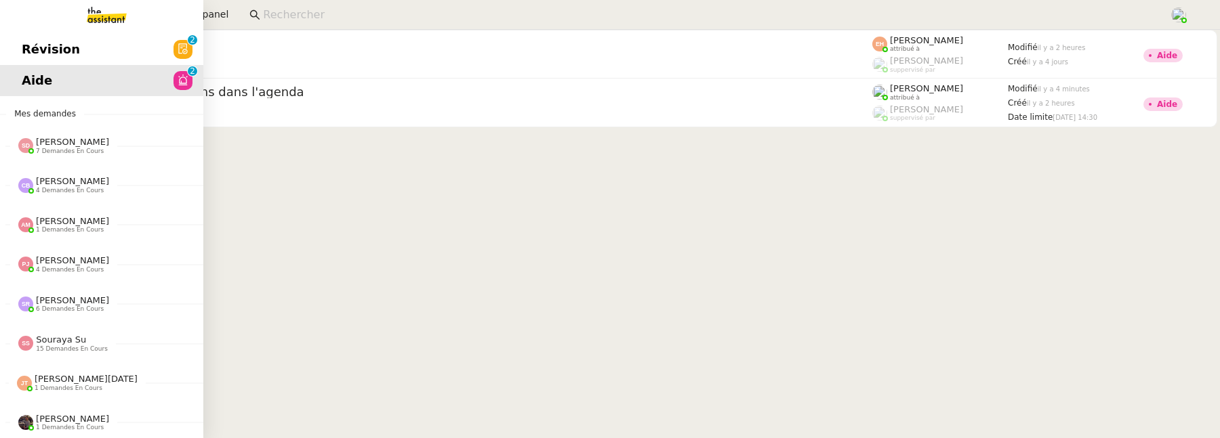
click at [36, 58] on span "Révision" at bounding box center [51, 49] width 58 height 20
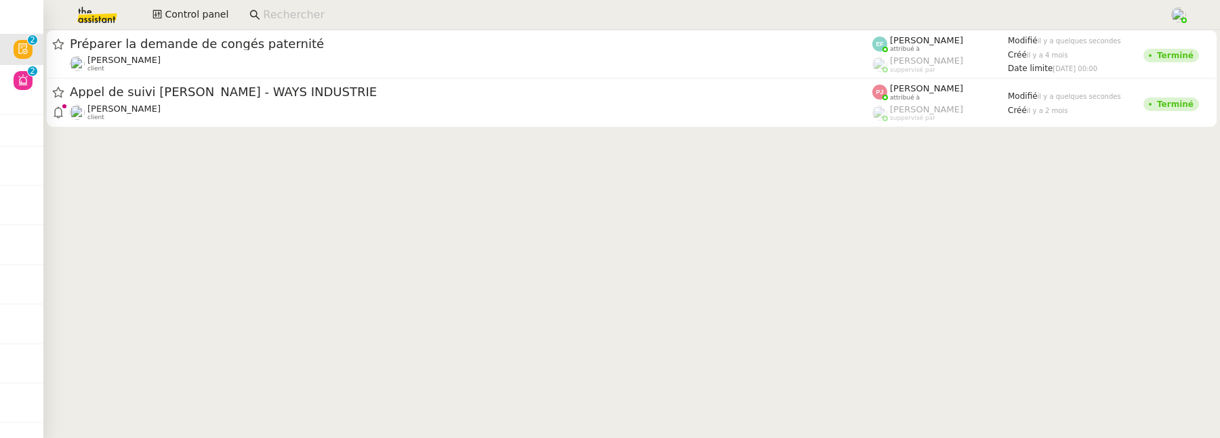
click at [350, 127] on div at bounding box center [631, 81] width 1176 height 103
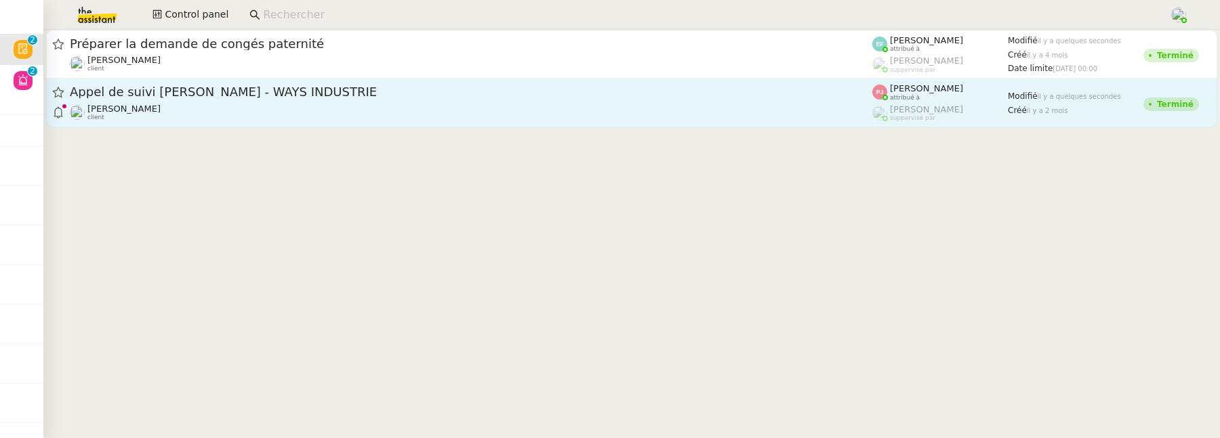
click at [366, 108] on div "[PERSON_NAME] client" at bounding box center [471, 113] width 802 height 18
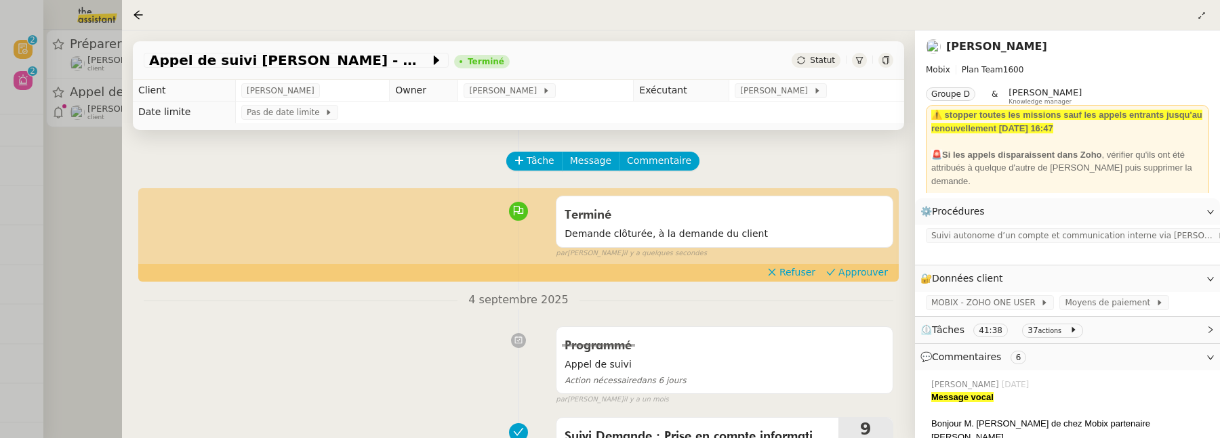
scroll to position [52, 0]
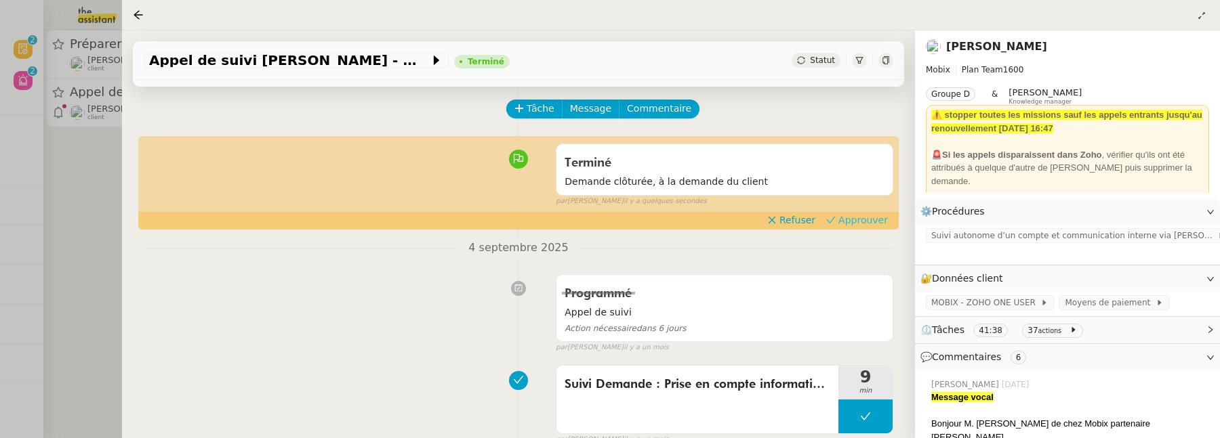
click at [849, 215] on span "Approuver" at bounding box center [862, 220] width 49 height 14
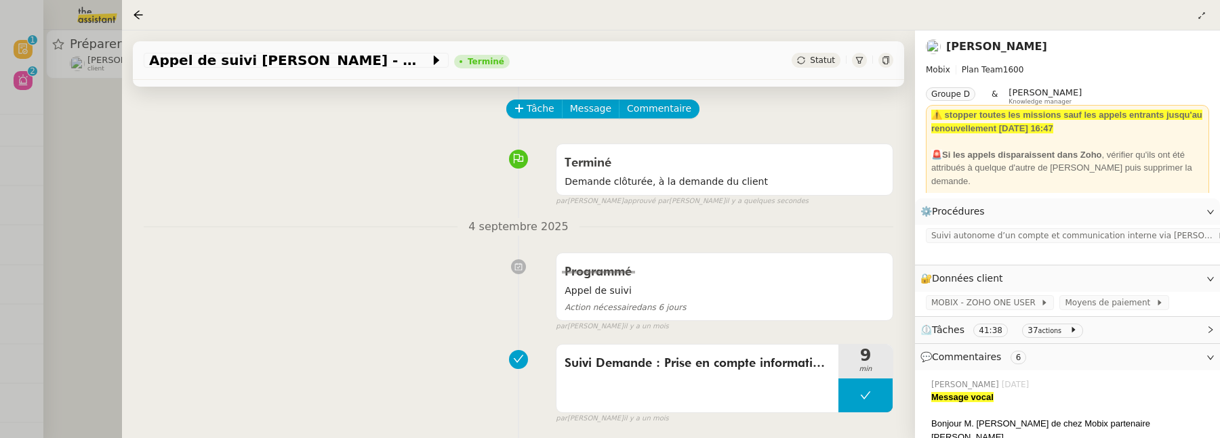
click at [77, 222] on div at bounding box center [610, 219] width 1220 height 438
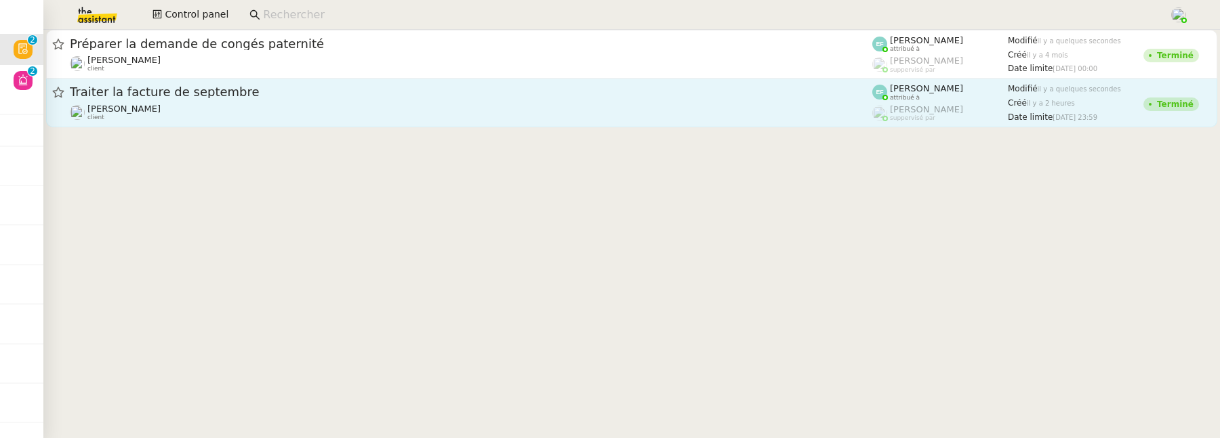
click at [285, 102] on div "Traiter la facture de septembre Florent Seiler client" at bounding box center [471, 102] width 802 height 37
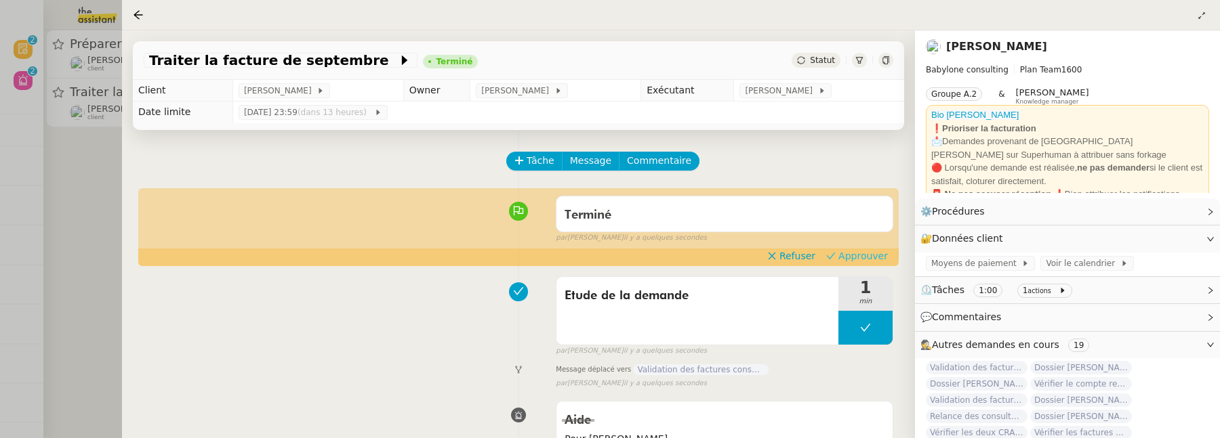
click at [873, 253] on span "Approuver" at bounding box center [862, 256] width 49 height 14
click at [99, 144] on div at bounding box center [610, 219] width 1220 height 438
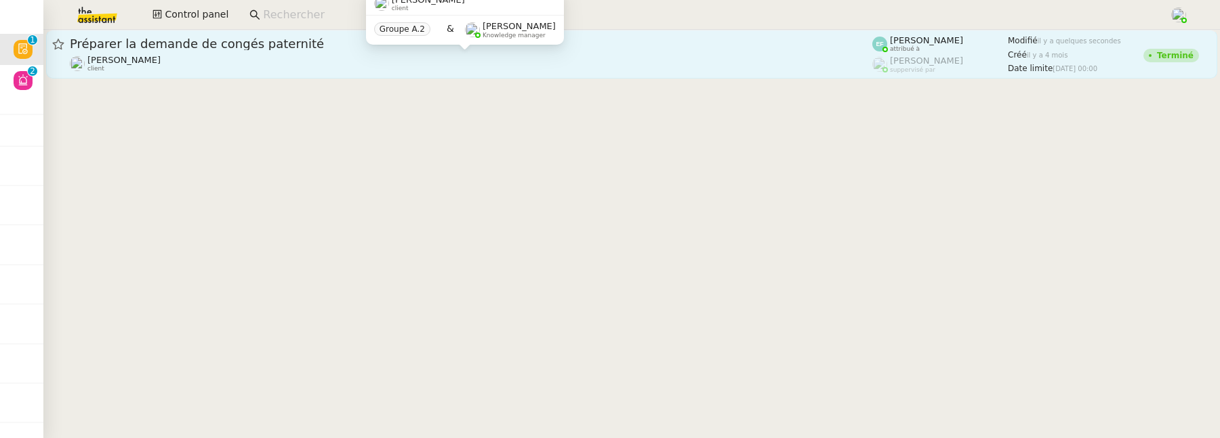
click at [179, 62] on div "Jean-Baptiste Pamar client" at bounding box center [471, 64] width 802 height 18
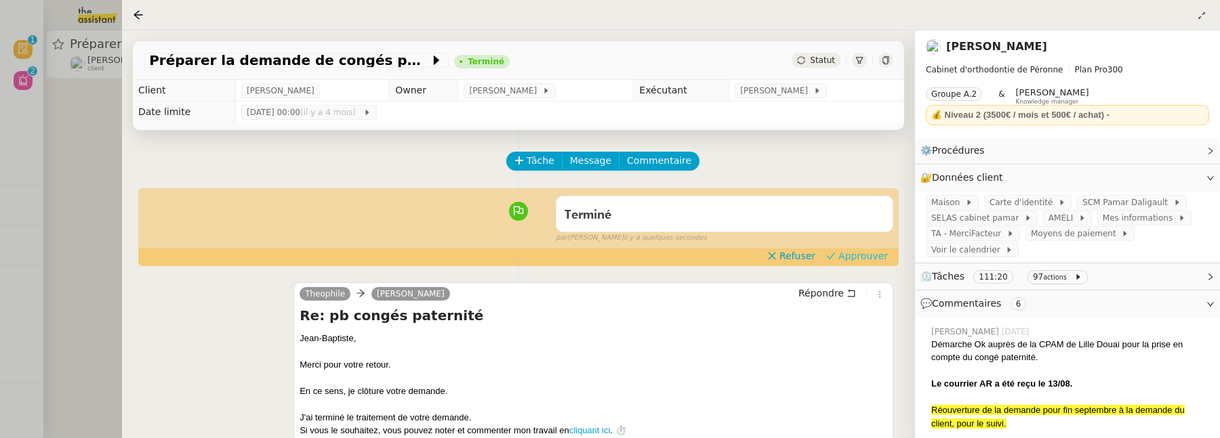
click at [867, 262] on span "Approuver" at bounding box center [862, 256] width 49 height 14
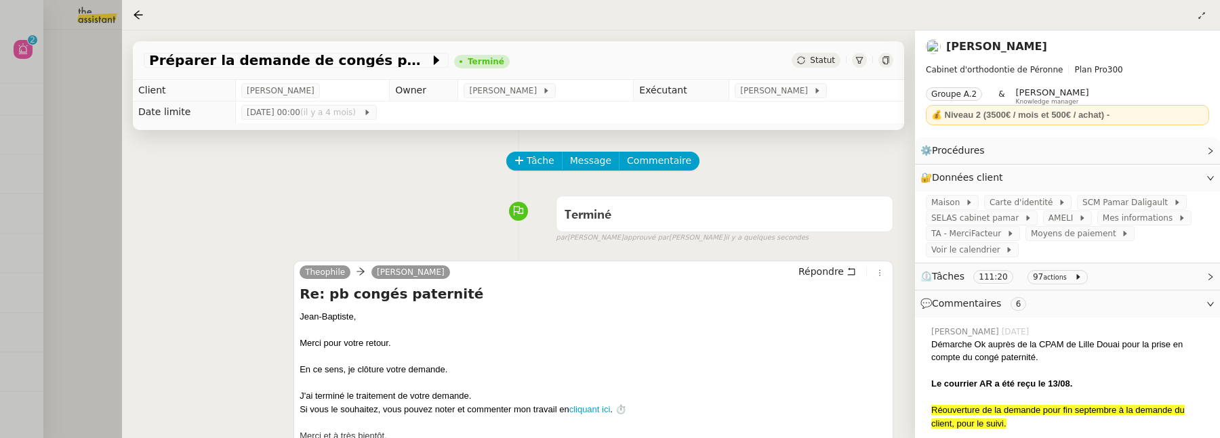
click at [80, 181] on div at bounding box center [610, 219] width 1220 height 438
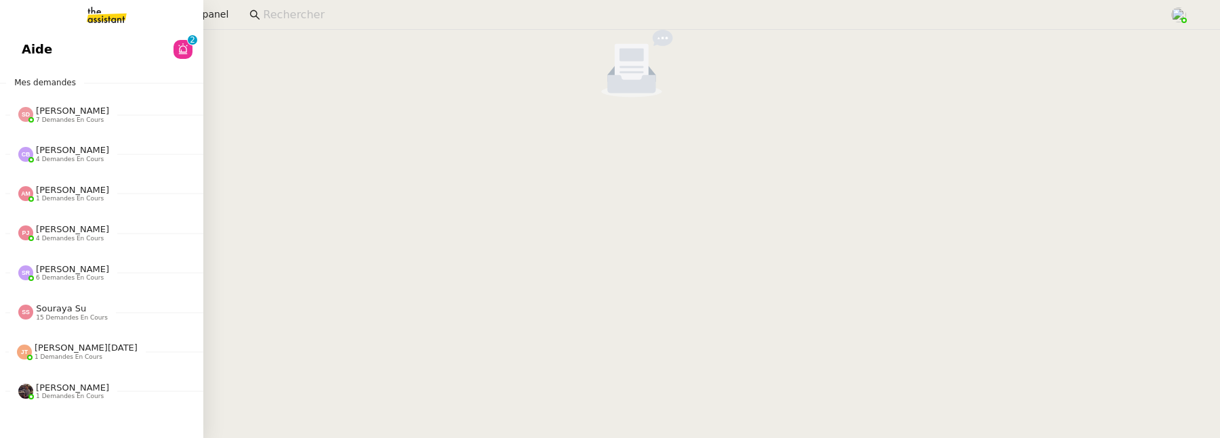
click at [28, 57] on span "Aide" at bounding box center [37, 49] width 30 height 20
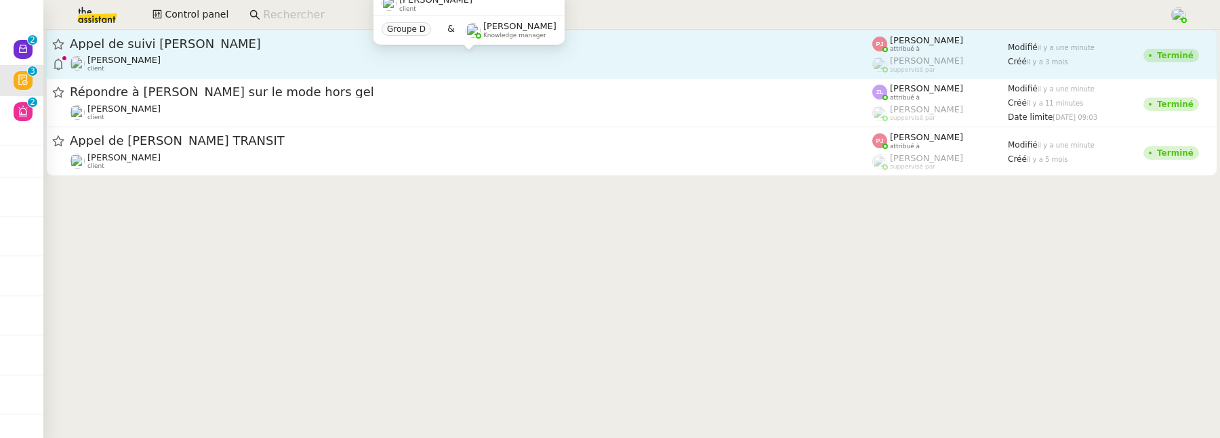
click at [416, 58] on div "Florian Parant client" at bounding box center [471, 64] width 802 height 18
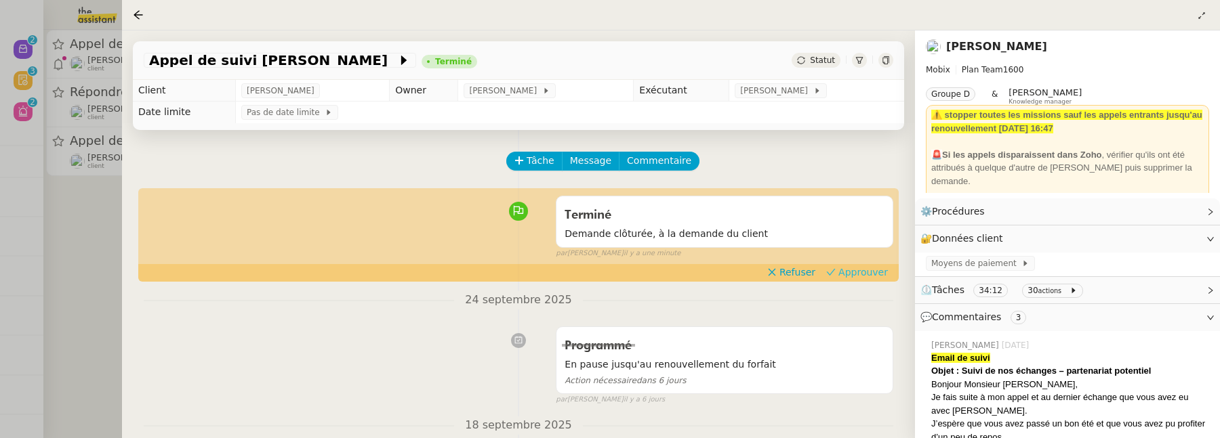
click at [866, 278] on span "Approuver" at bounding box center [862, 273] width 49 height 14
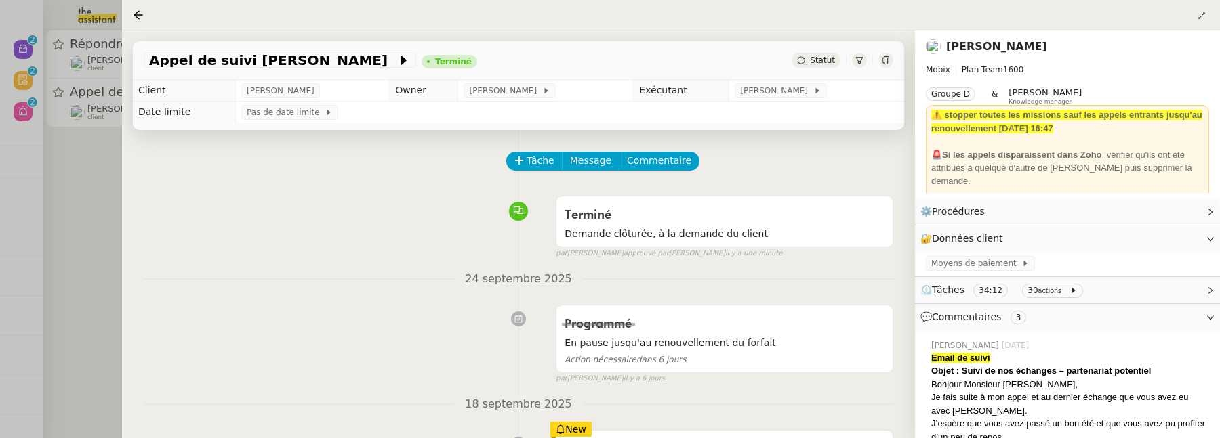
click at [103, 197] on div at bounding box center [610, 219] width 1220 height 438
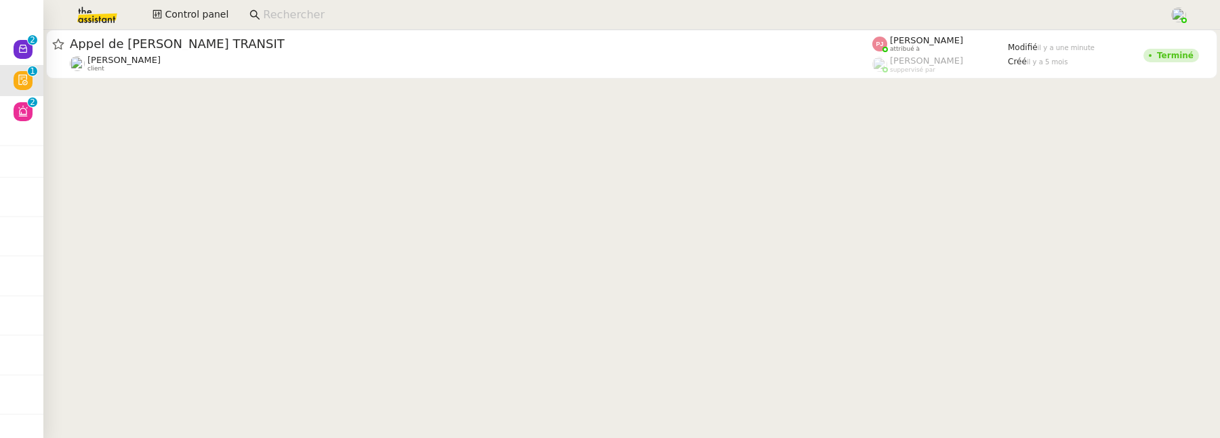
click at [293, 92] on cdk-virtual-scroll-viewport "Appel de Suivi Mohamed Berrada - MAGELLAN TRANSIT Florian Parant client Pauline…" at bounding box center [631, 234] width 1176 height 409
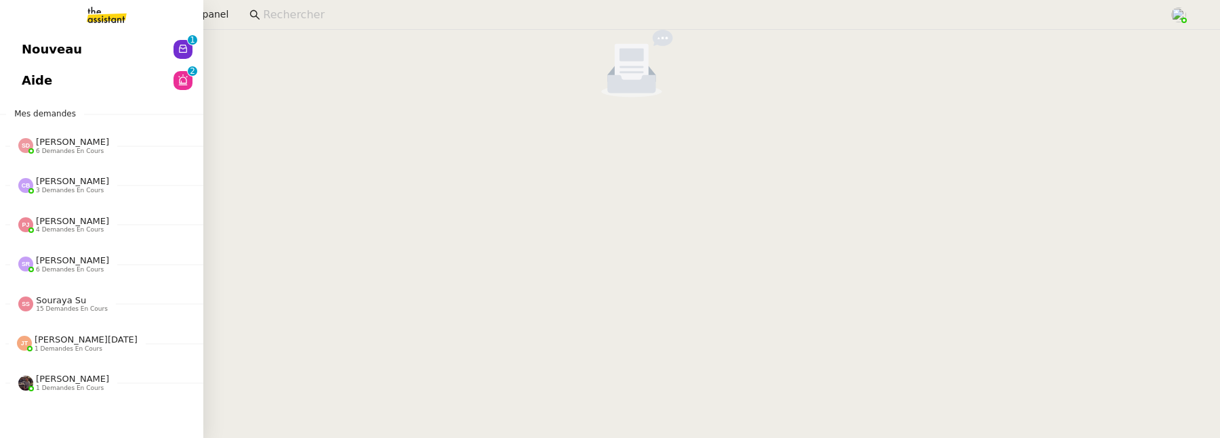
click at [35, 87] on span "Aide" at bounding box center [37, 80] width 30 height 20
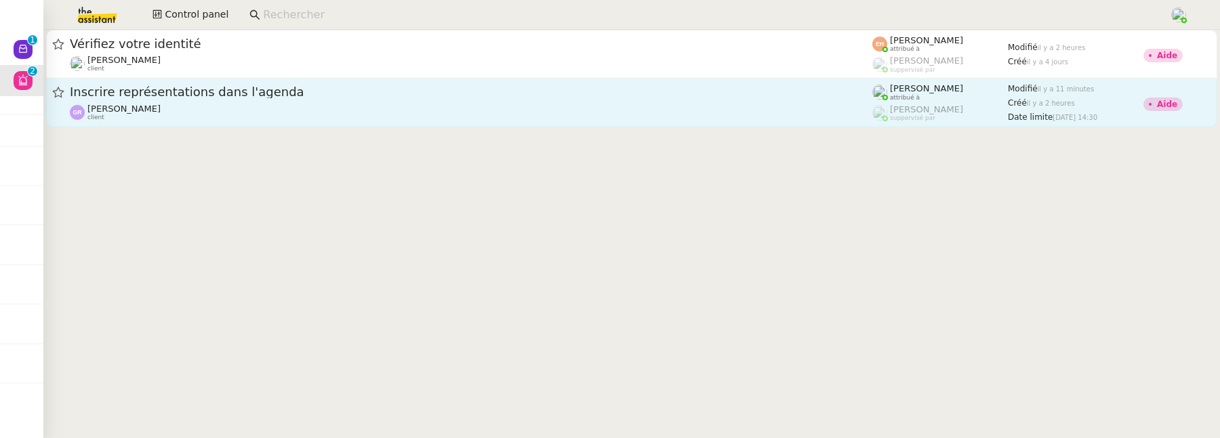
click at [619, 115] on div "Guillene RIBIERE client" at bounding box center [471, 113] width 802 height 18
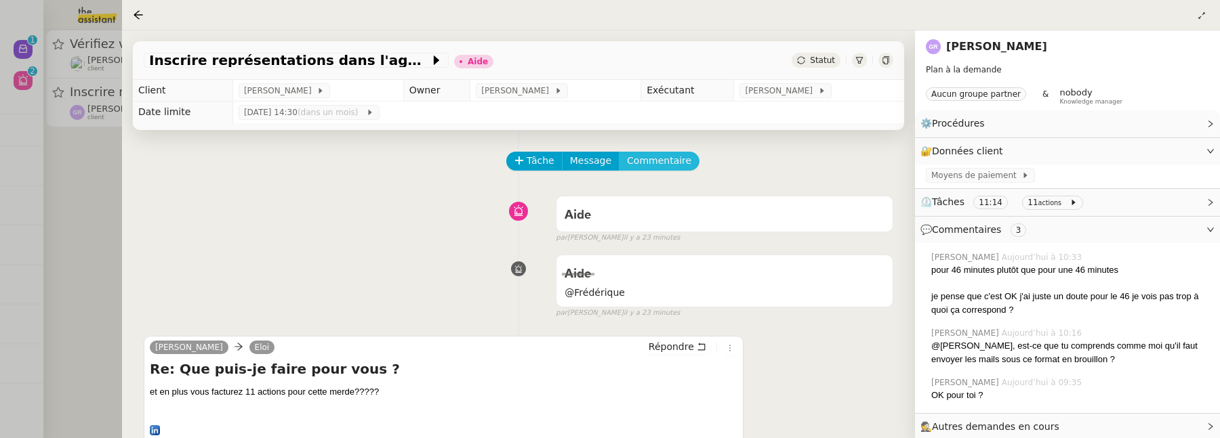
click at [668, 165] on span "Commentaire" at bounding box center [659, 161] width 64 height 16
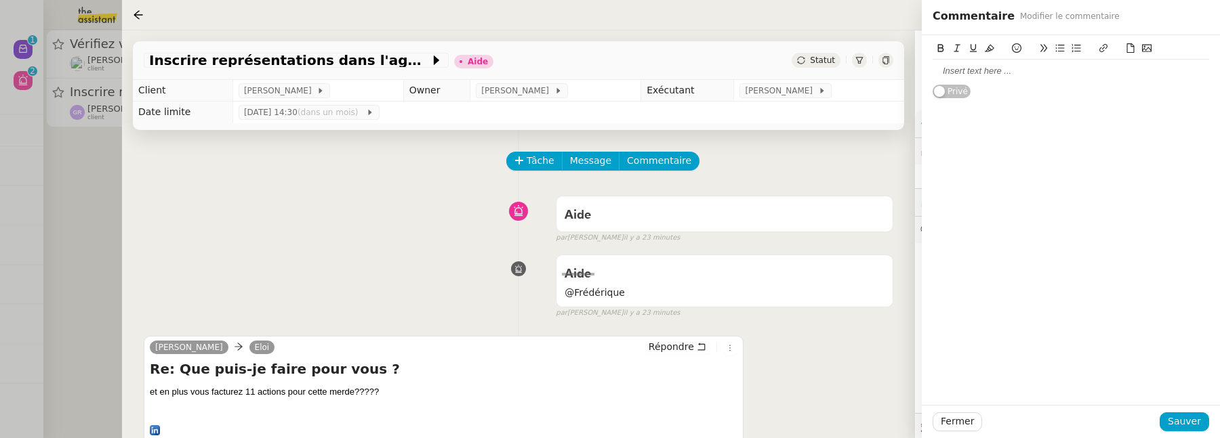
click at [1145, 51] on icon at bounding box center [1146, 47] width 9 height 9
click at [1148, 50] on icon at bounding box center [1146, 47] width 9 height 9
click at [1147, 54] on button at bounding box center [1146, 49] width 16 height 16
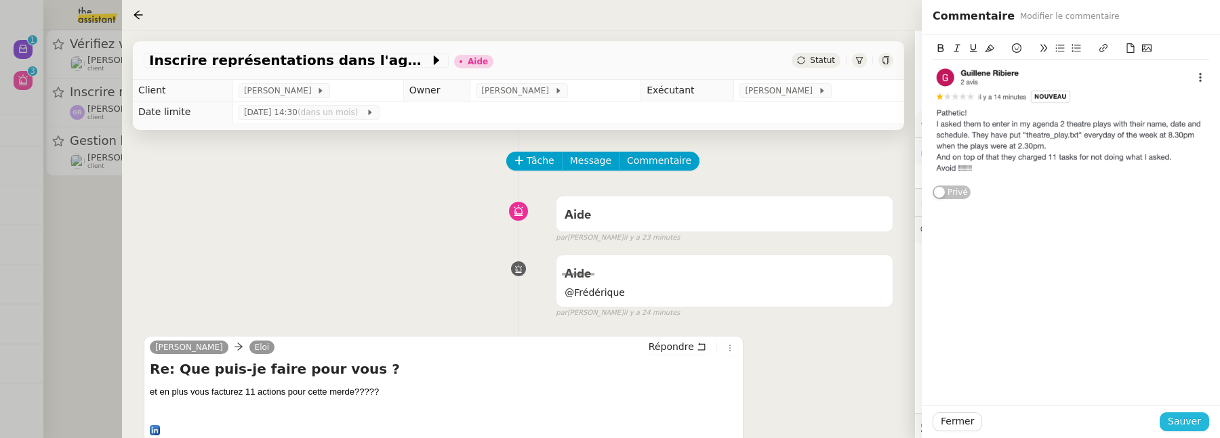
click at [1189, 419] on span "Sauver" at bounding box center [1184, 422] width 33 height 16
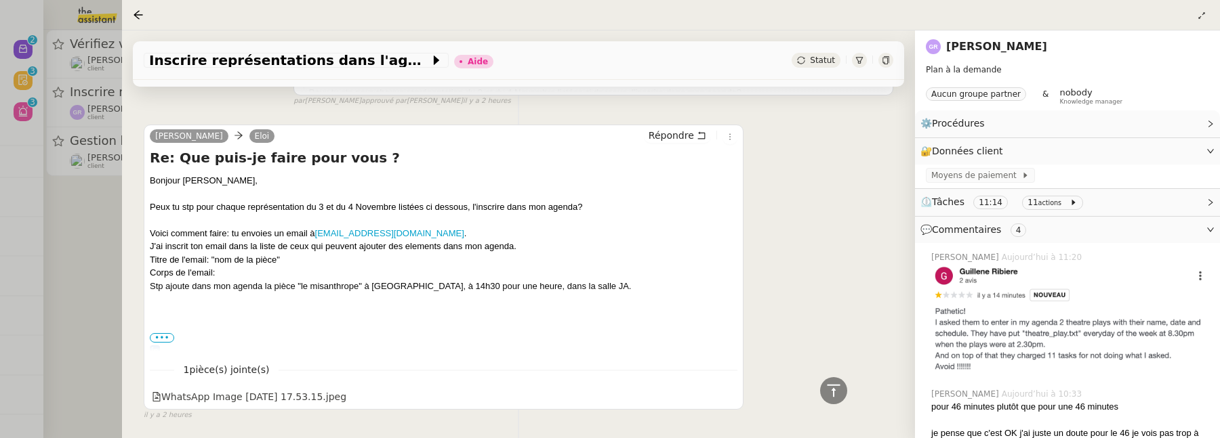
scroll to position [2686, 0]
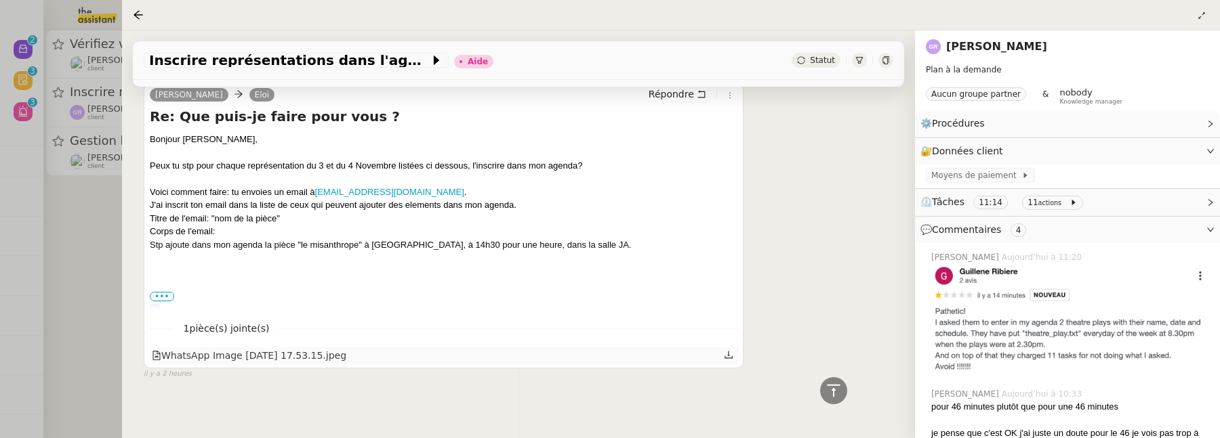
click at [296, 356] on div "WhatsApp Image 2025-09-14 at 17.53.15.jpeg" at bounding box center [249, 356] width 194 height 16
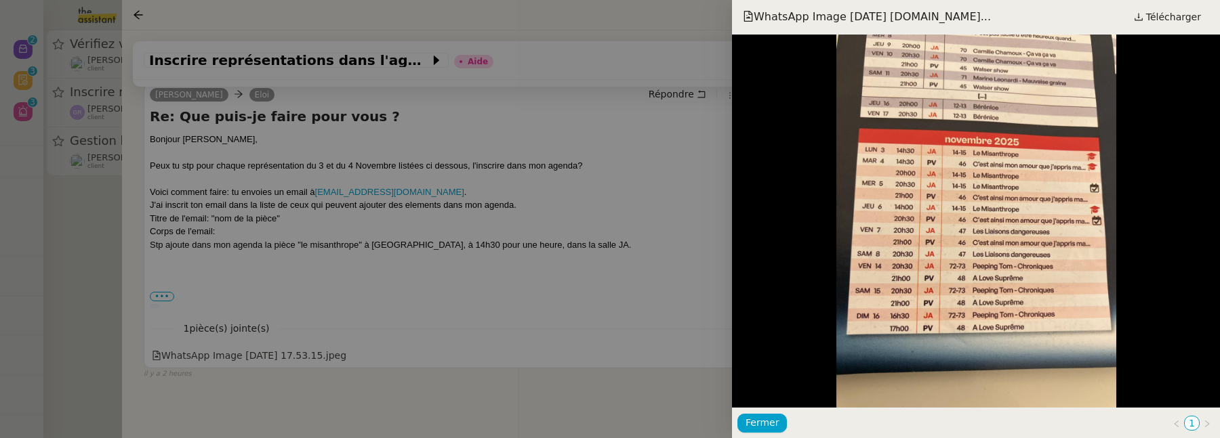
click at [442, 406] on div at bounding box center [610, 219] width 1220 height 438
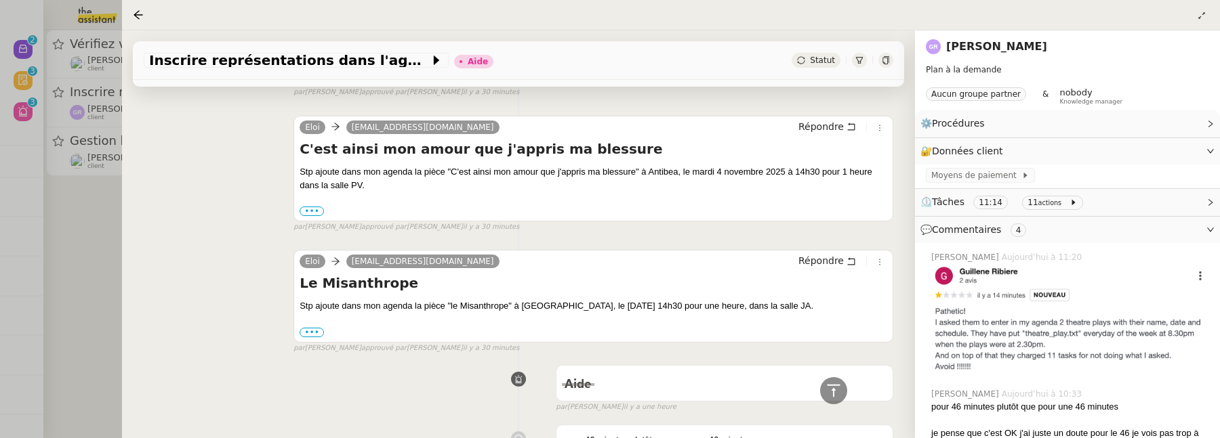
scroll to position [1563, 0]
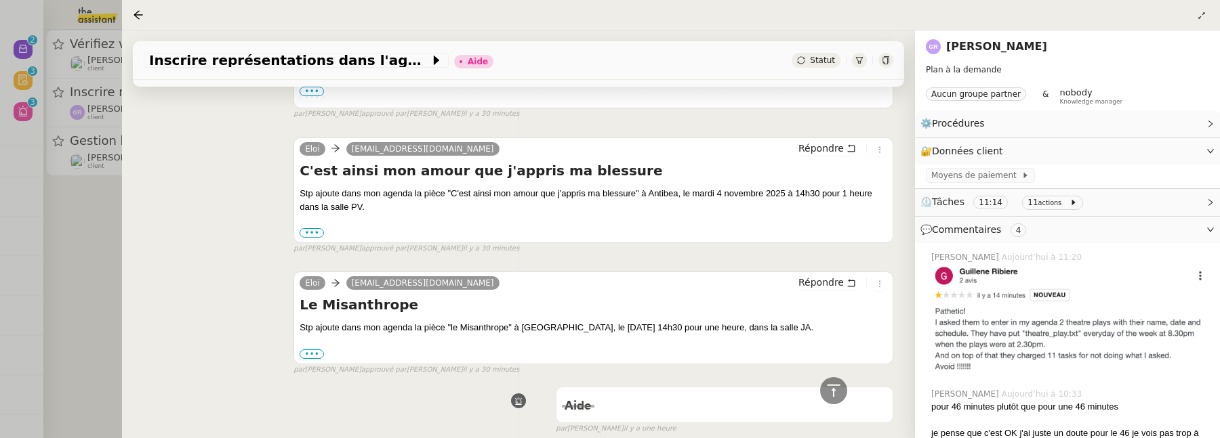
click at [105, 282] on div at bounding box center [610, 219] width 1220 height 438
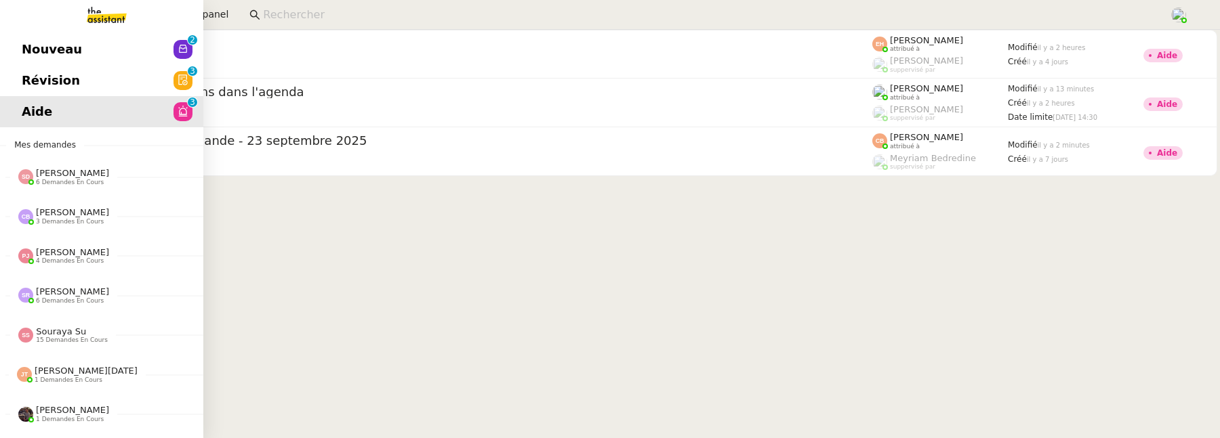
click at [30, 81] on span "Révision" at bounding box center [51, 80] width 58 height 20
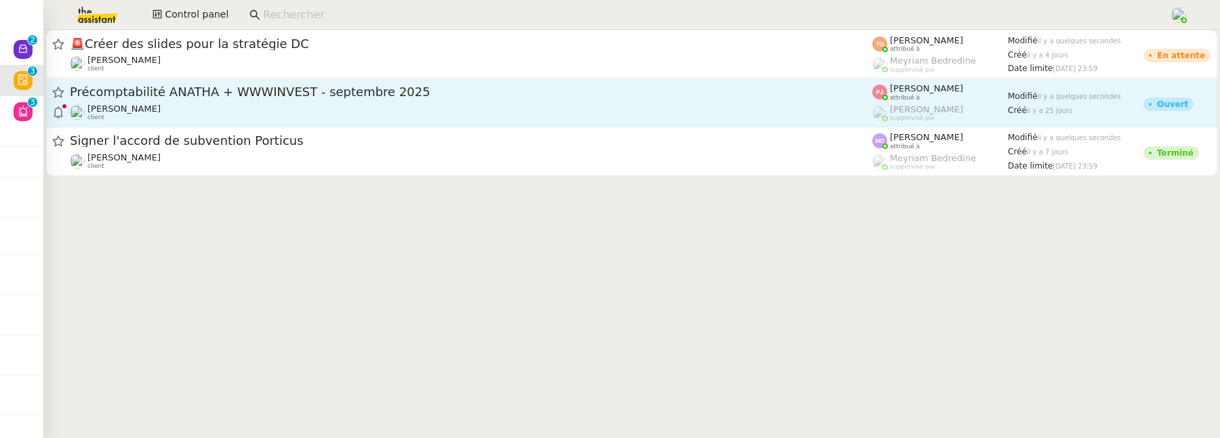
click at [439, 115] on div "Paul WEIBEL client" at bounding box center [471, 113] width 802 height 18
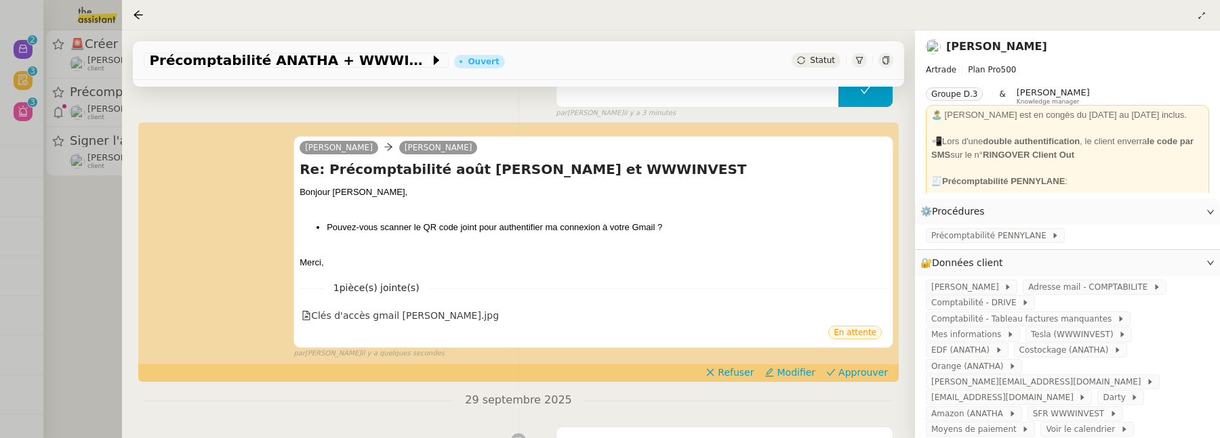
scroll to position [160, 0]
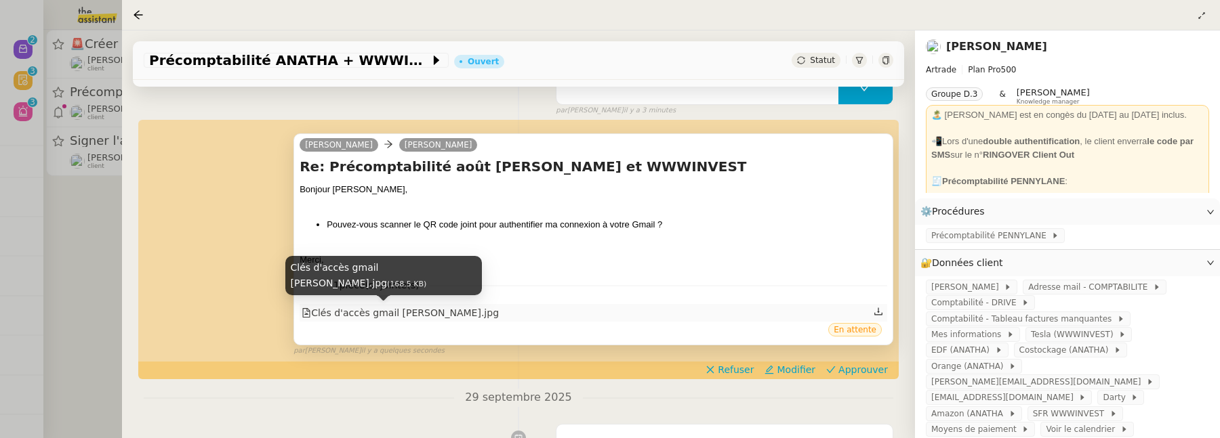
click at [453, 313] on div "Clés d'accès gmail Paul Weibel.jpg" at bounding box center [400, 314] width 197 height 16
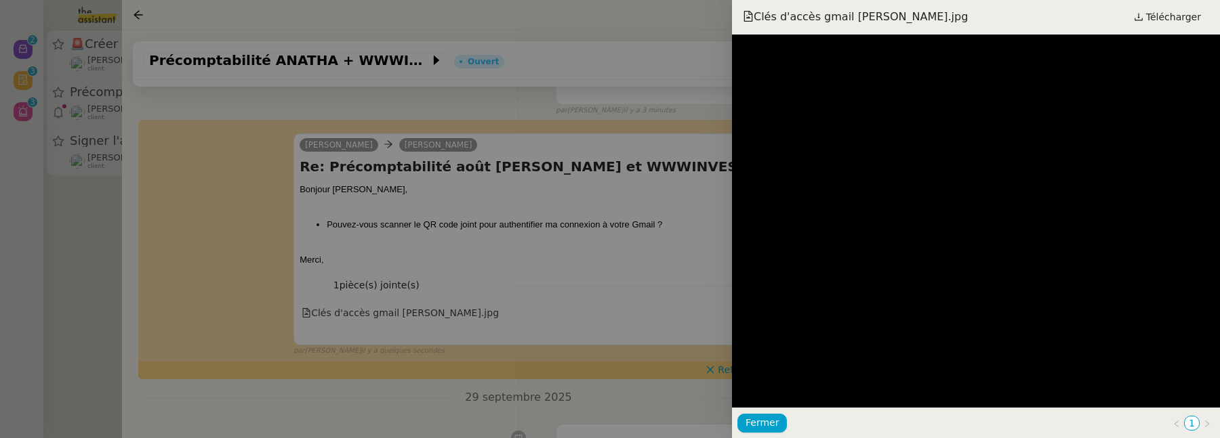
click at [676, 254] on div at bounding box center [610, 219] width 1220 height 438
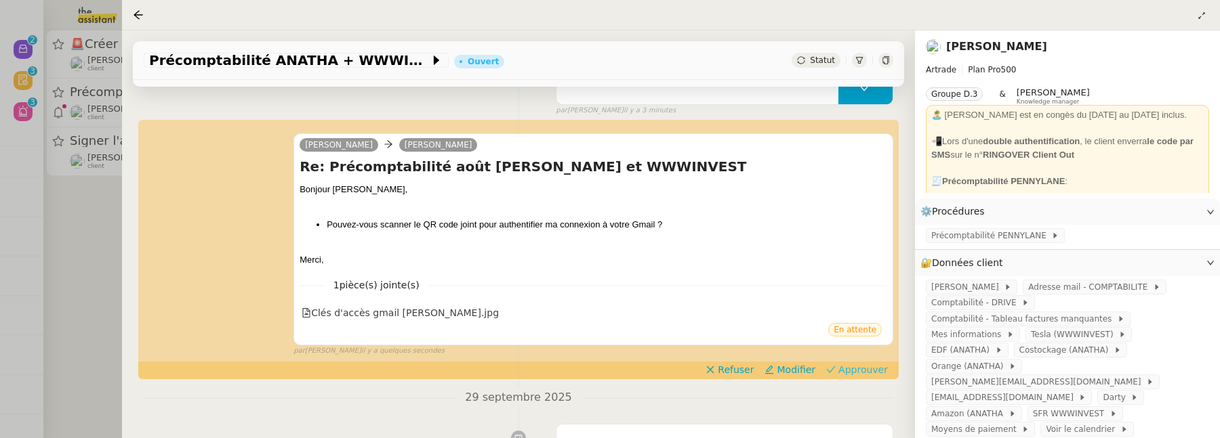
click at [848, 365] on span "Approuver" at bounding box center [862, 370] width 49 height 14
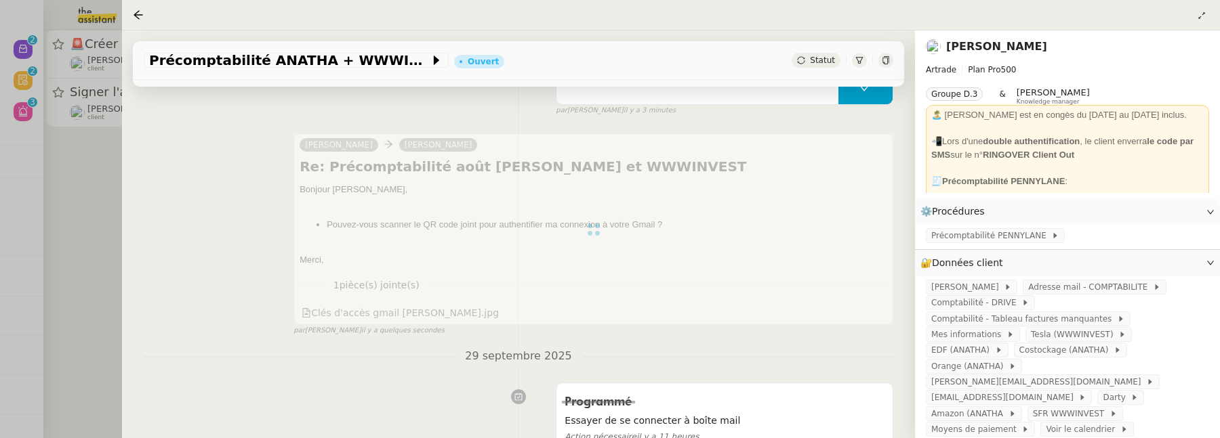
click at [106, 247] on div at bounding box center [610, 219] width 1220 height 438
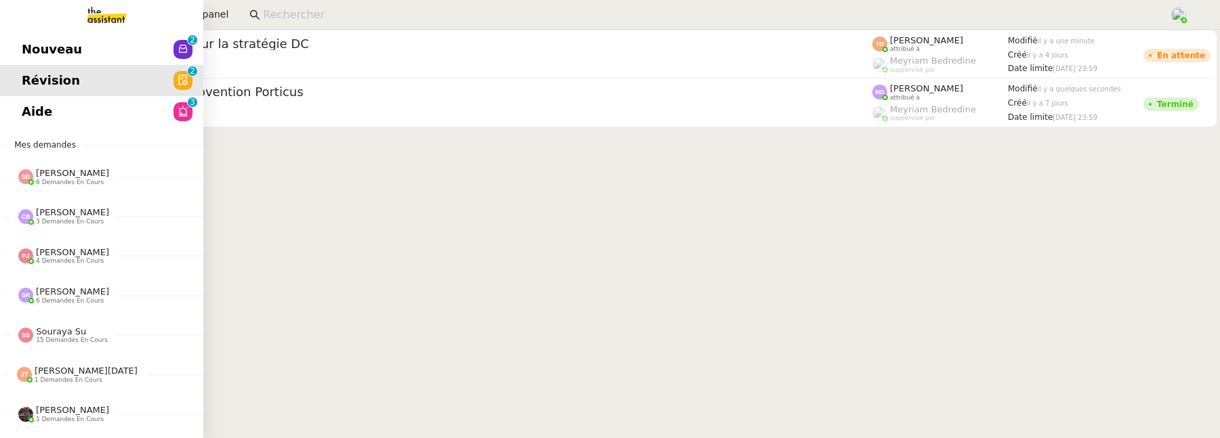
click at [26, 52] on span "Nouveau" at bounding box center [52, 49] width 60 height 20
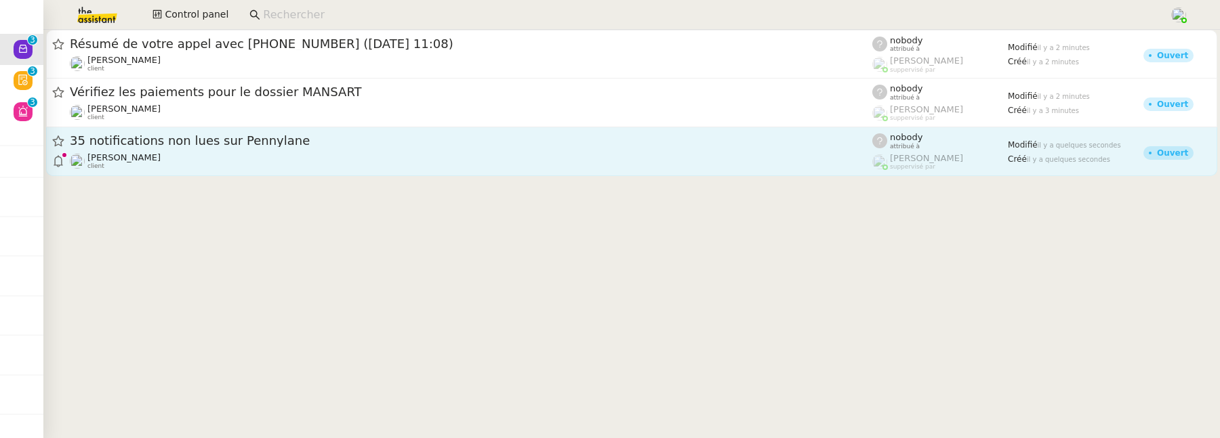
click at [412, 163] on div "Axel BANDIAKY client" at bounding box center [471, 161] width 802 height 18
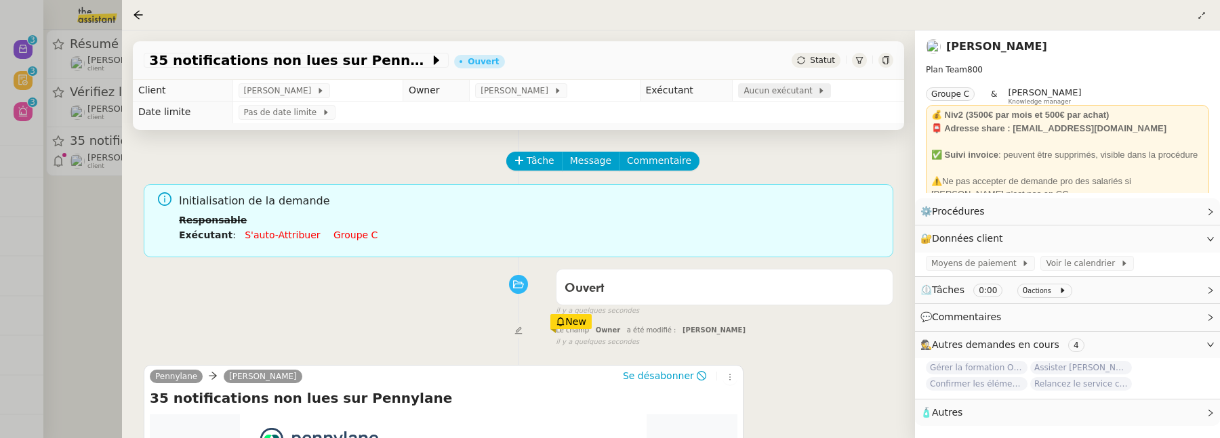
click at [774, 94] on span "Aucun exécutant" at bounding box center [780, 91] width 74 height 14
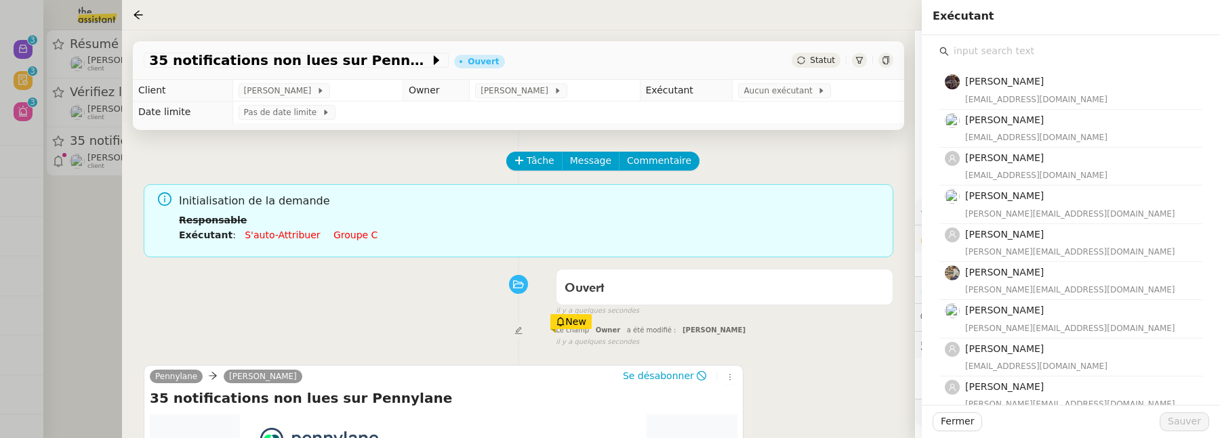
click at [1017, 54] on input "text" at bounding box center [1075, 51] width 253 height 18
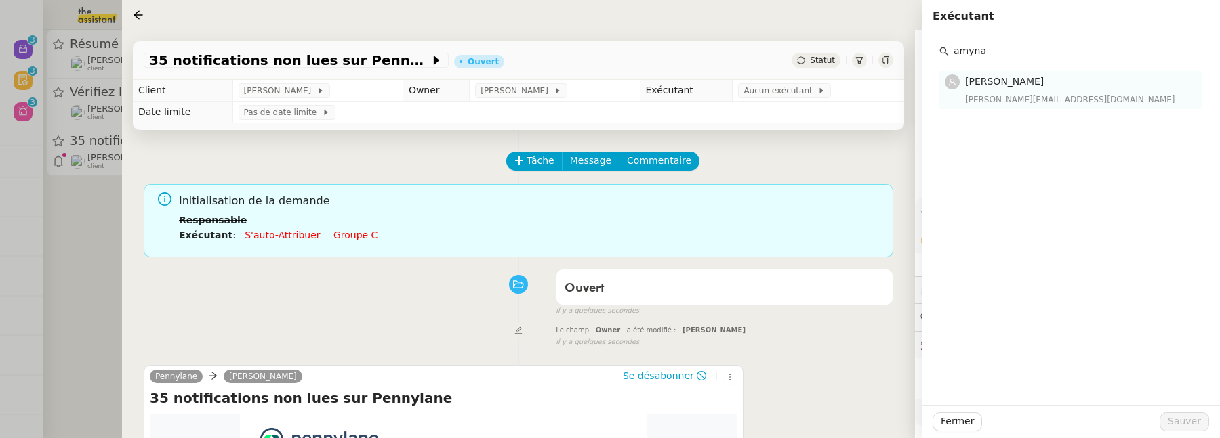
type input "amyna"
click at [1033, 94] on div "[PERSON_NAME][EMAIL_ADDRESS][DOMAIN_NAME]" at bounding box center [1079, 100] width 229 height 14
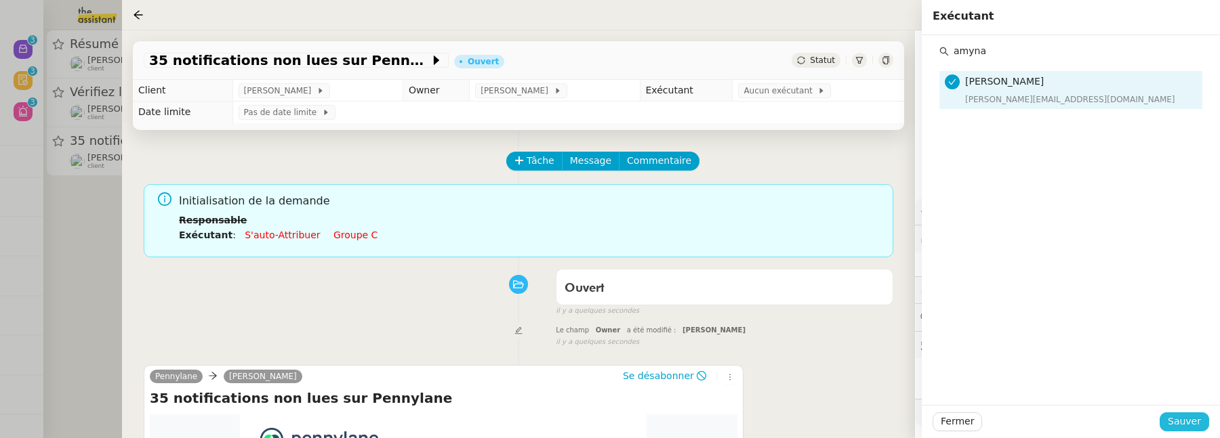
click at [1189, 427] on span "Sauver" at bounding box center [1184, 422] width 33 height 16
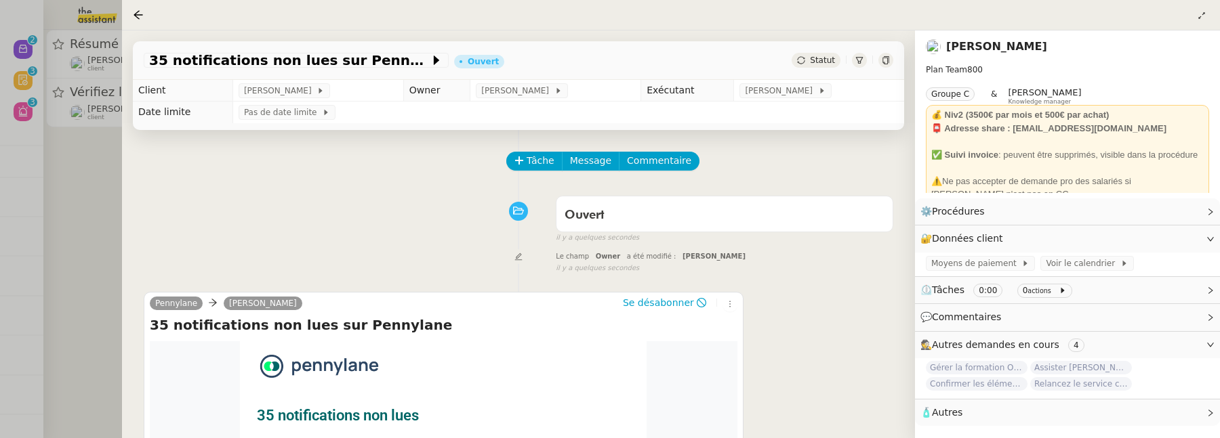
click at [106, 222] on div at bounding box center [610, 219] width 1220 height 438
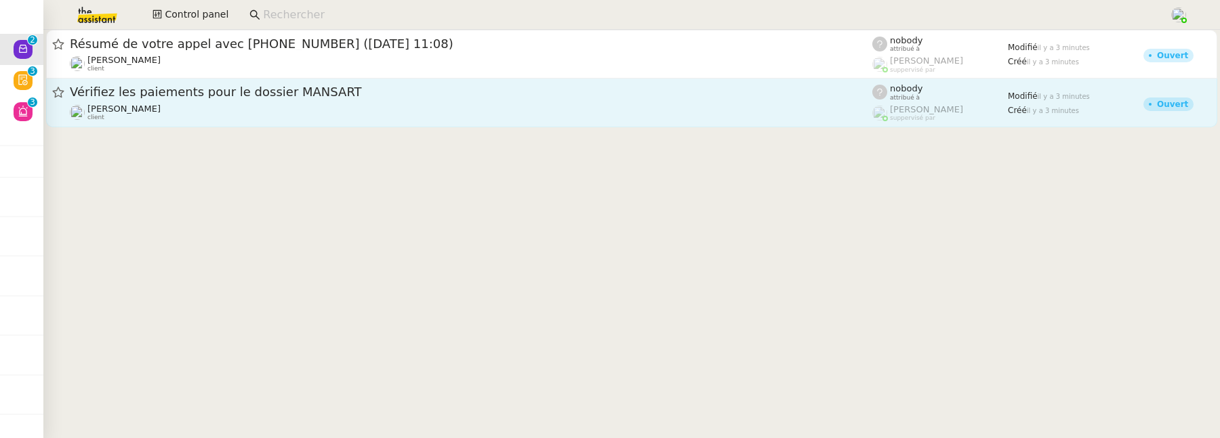
click at [295, 96] on span "Vérifiez les paiements pour le dossier MANSART" at bounding box center [471, 92] width 802 height 12
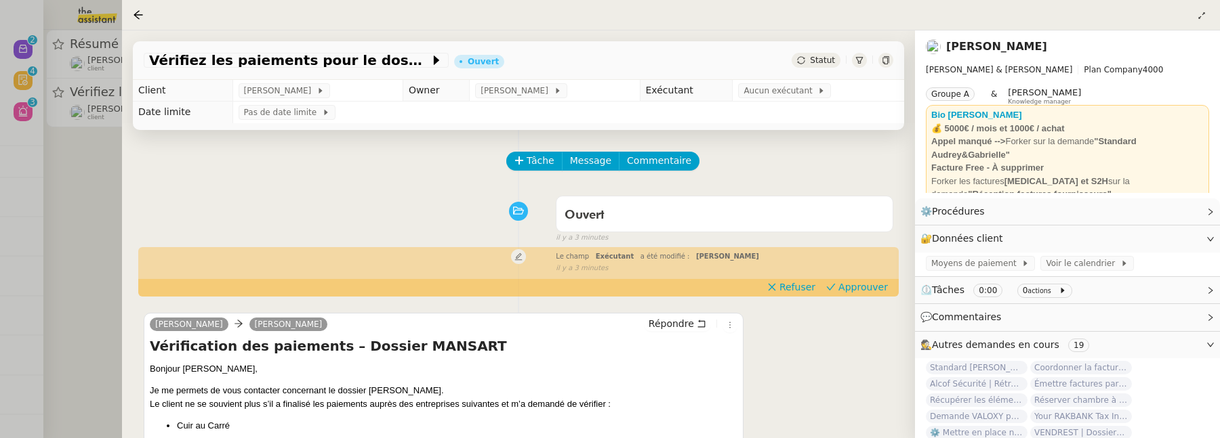
click at [57, 176] on div at bounding box center [610, 219] width 1220 height 438
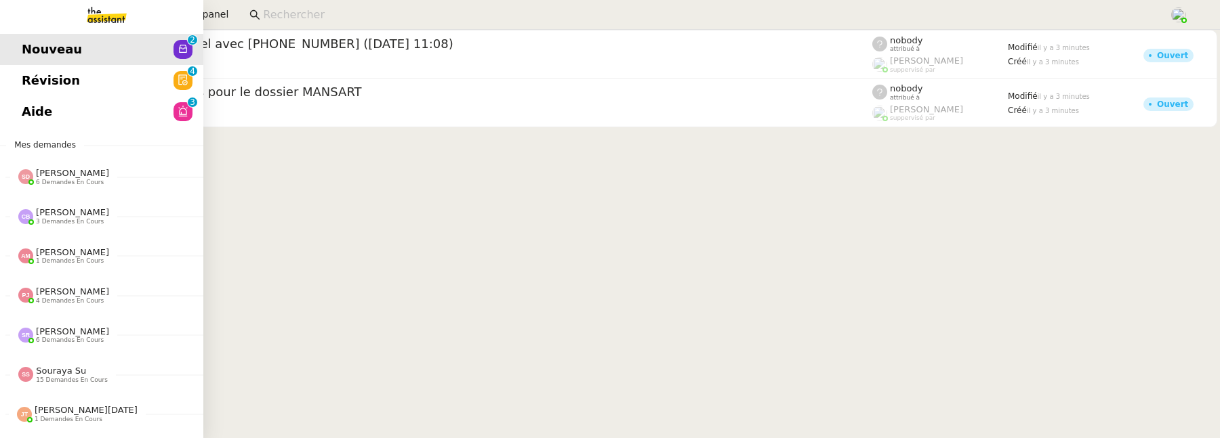
click at [34, 85] on span "Révision" at bounding box center [51, 80] width 58 height 20
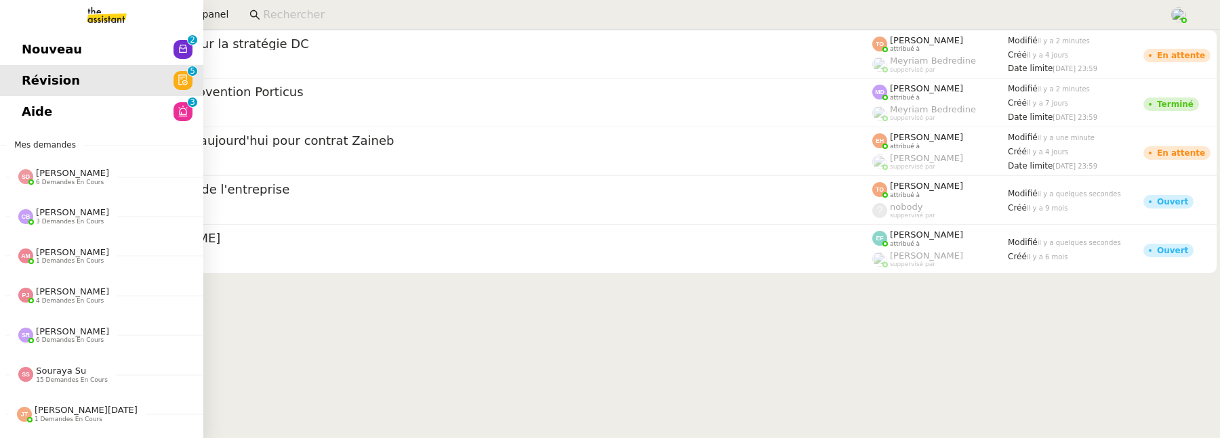
click at [33, 113] on span "Aide" at bounding box center [37, 112] width 30 height 20
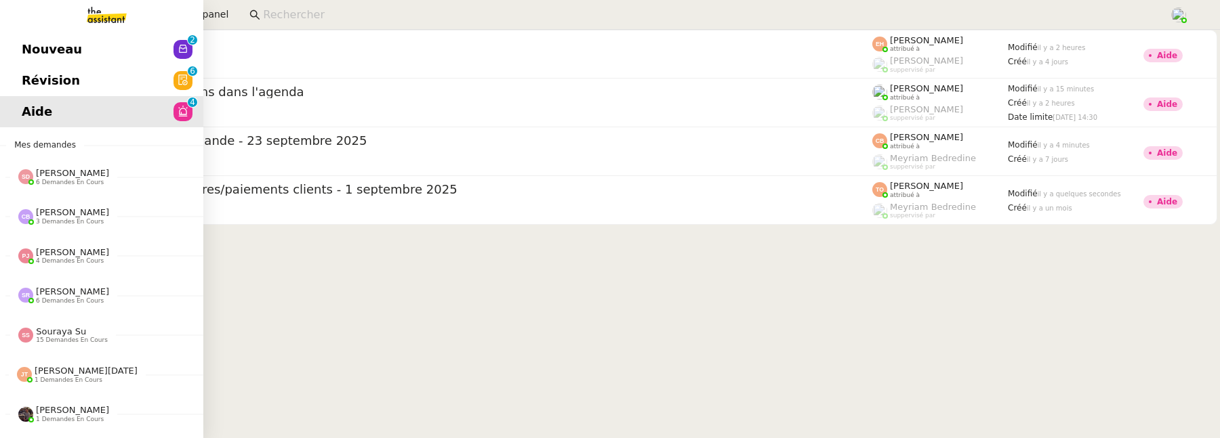
click at [38, 76] on span "Révision" at bounding box center [51, 80] width 58 height 20
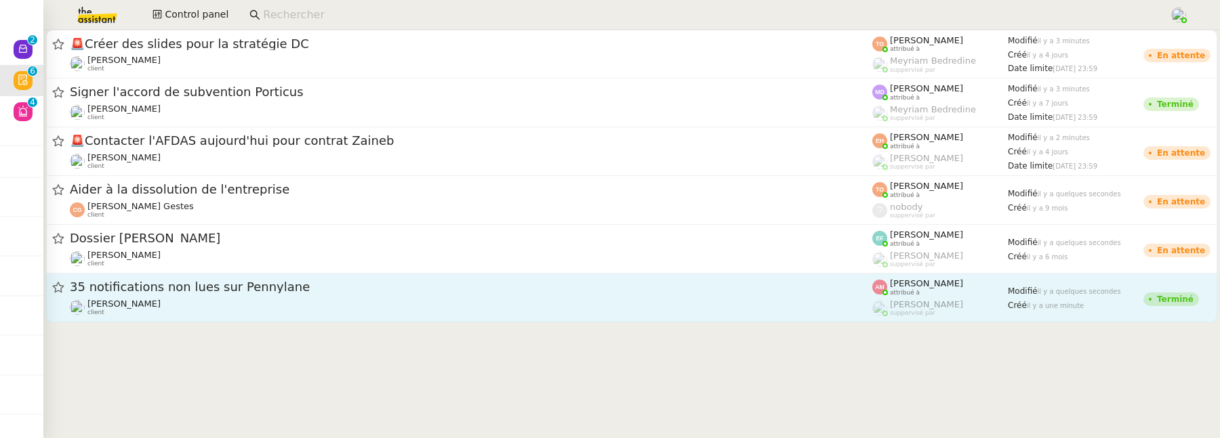
click at [575, 307] on div "Axel BANDIAKY client" at bounding box center [471, 308] width 802 height 18
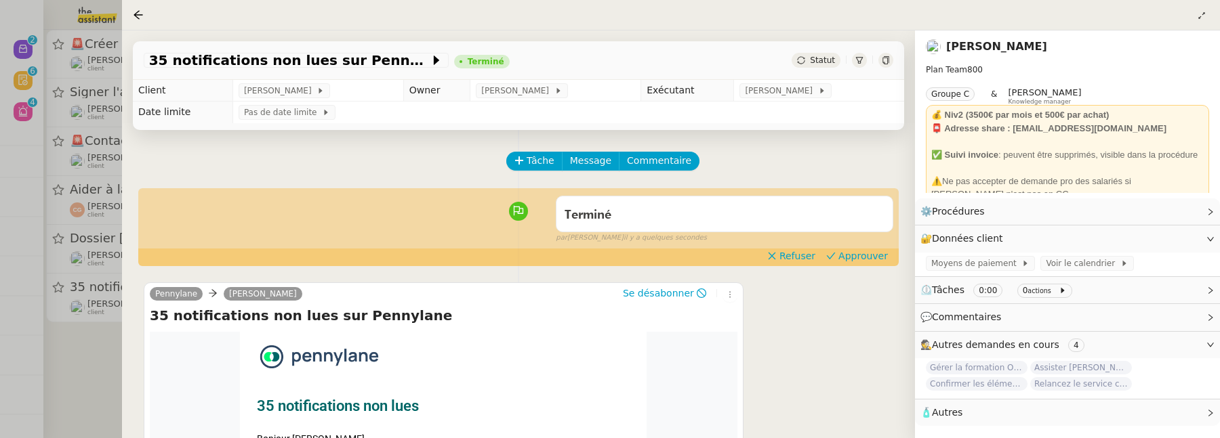
click at [846, 244] on div "Terminé false par Amyna M. il y a quelques secondes" at bounding box center [518, 217] width 749 height 54
click at [846, 252] on span "Approuver" at bounding box center [862, 256] width 49 height 14
click at [93, 390] on div at bounding box center [610, 219] width 1220 height 438
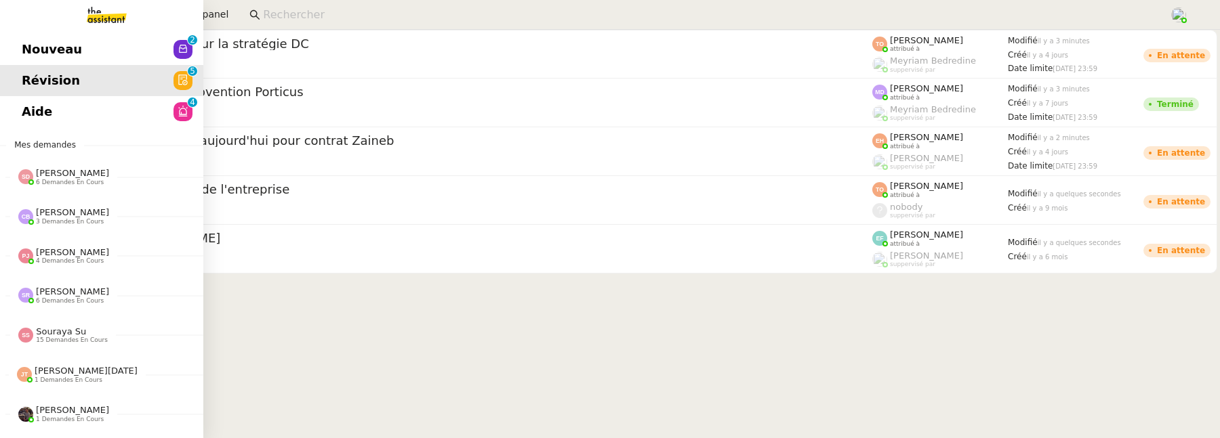
click at [33, 49] on span "Nouveau" at bounding box center [52, 49] width 60 height 20
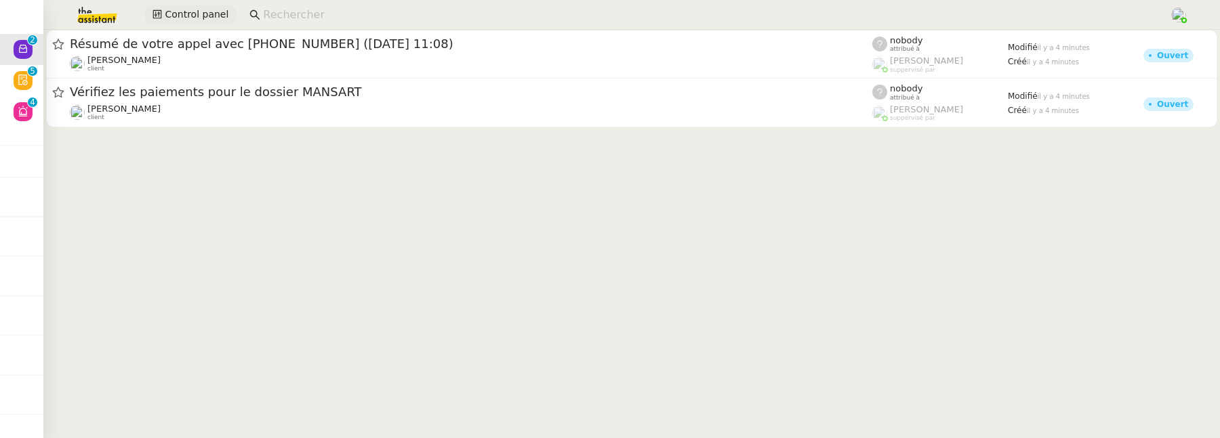
click at [215, 15] on span "Control panel" at bounding box center [197, 15] width 64 height 16
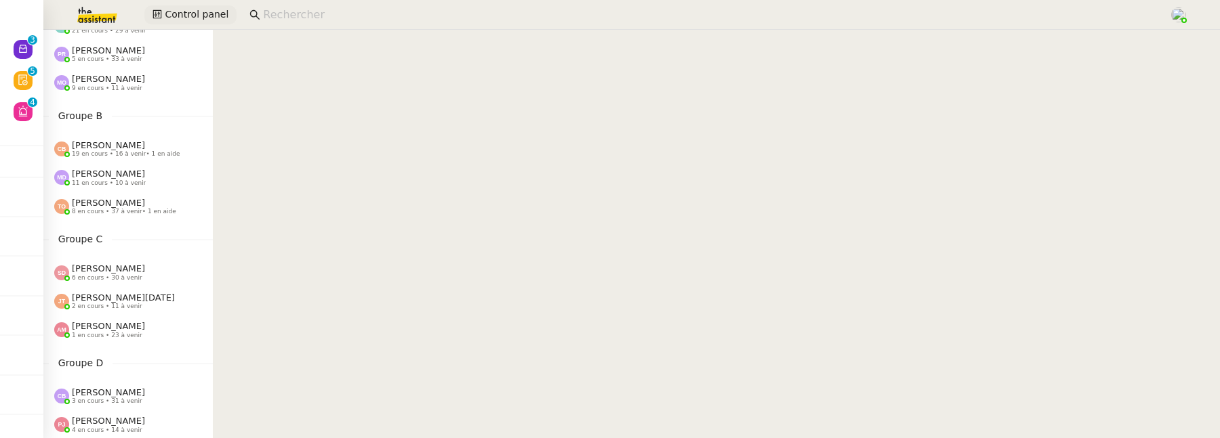
scroll to position [177, 0]
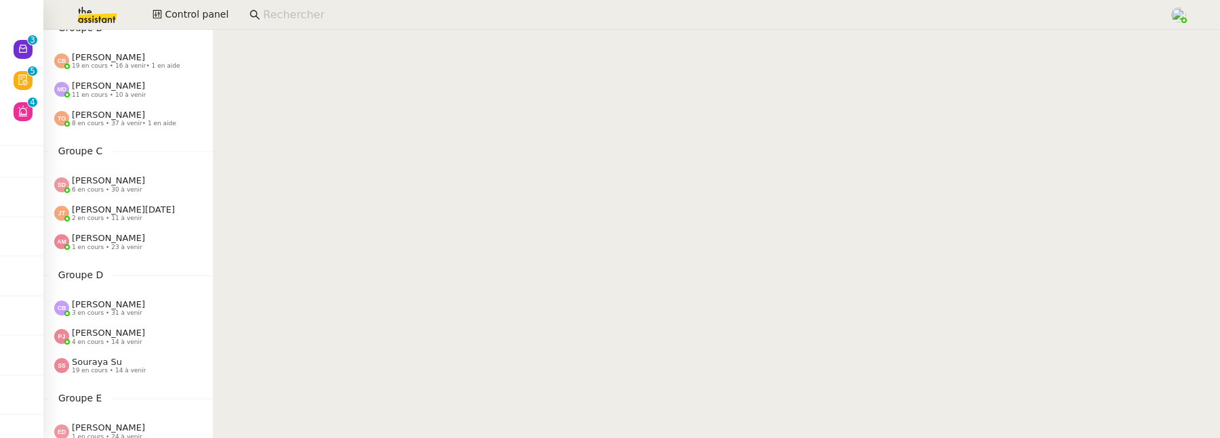
click at [118, 306] on span "[PERSON_NAME]" at bounding box center [108, 305] width 73 height 10
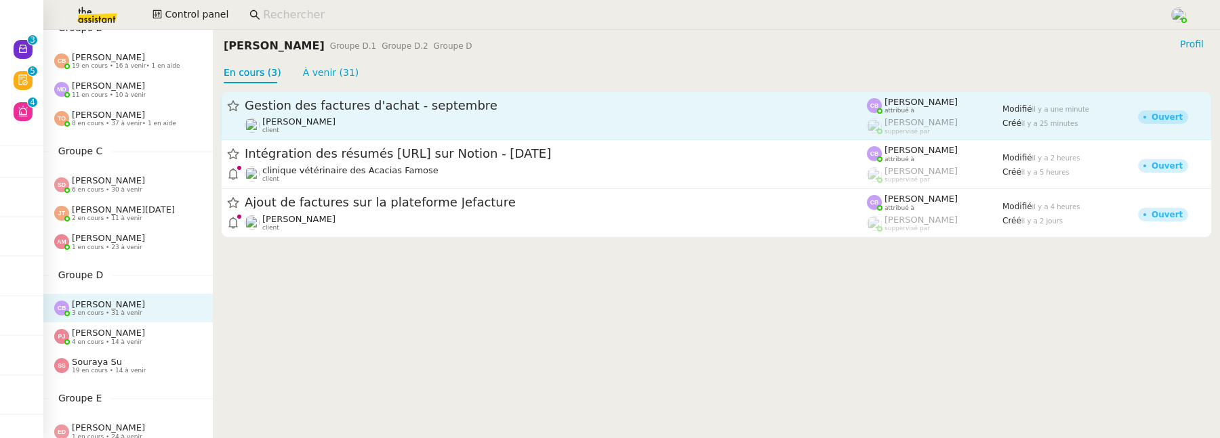
click at [497, 110] on span "Gestion des factures d'achat - septembre" at bounding box center [556, 106] width 622 height 12
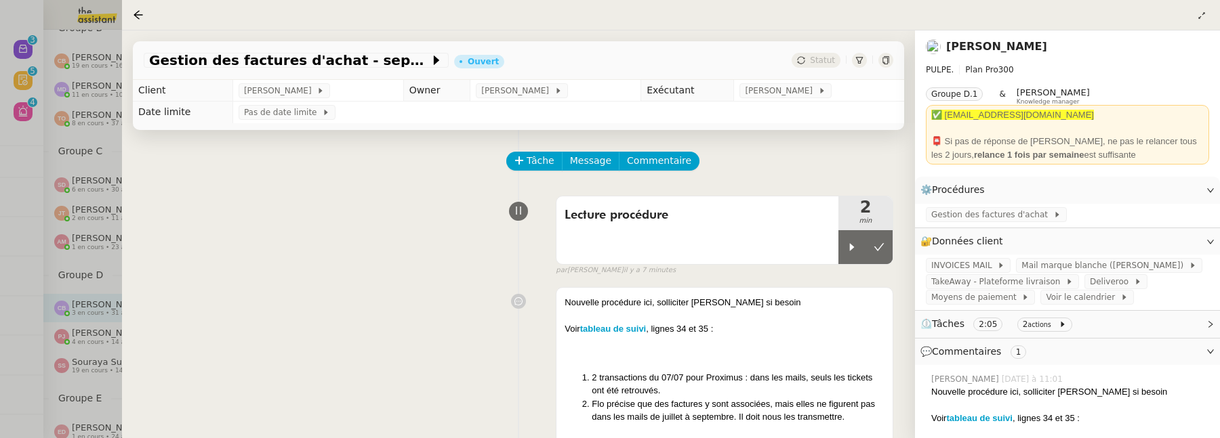
click at [888, 57] on icon at bounding box center [885, 60] width 6 height 8
click at [139, 9] on icon at bounding box center [138, 14] width 11 height 11
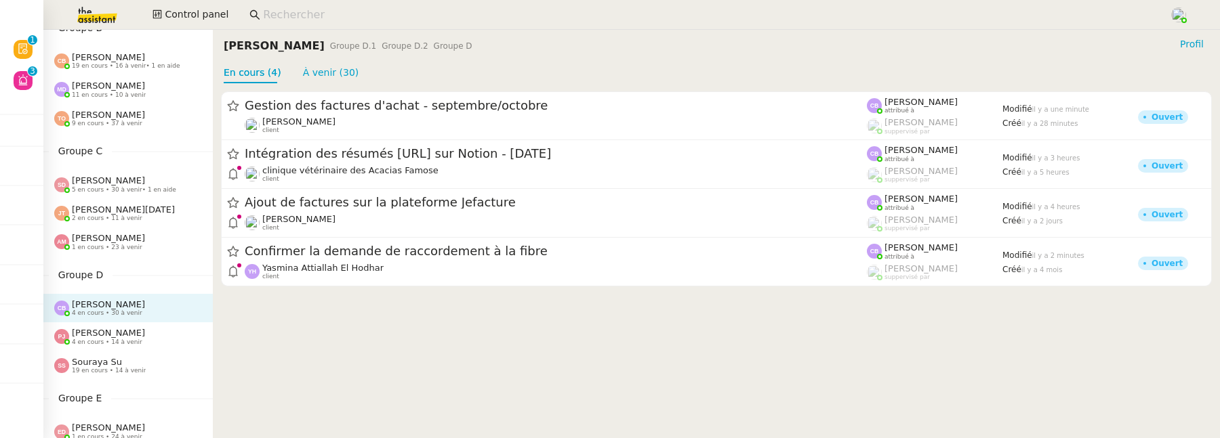
click at [315, 21] on input at bounding box center [709, 15] width 892 height 18
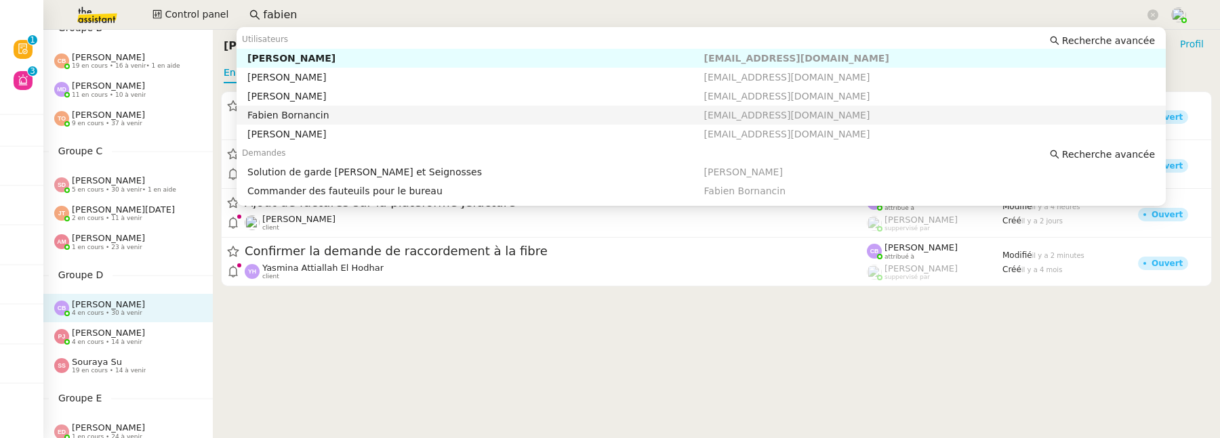
click at [358, 114] on div "Fabien Bornancin" at bounding box center [475, 115] width 456 height 12
type input "fabien"
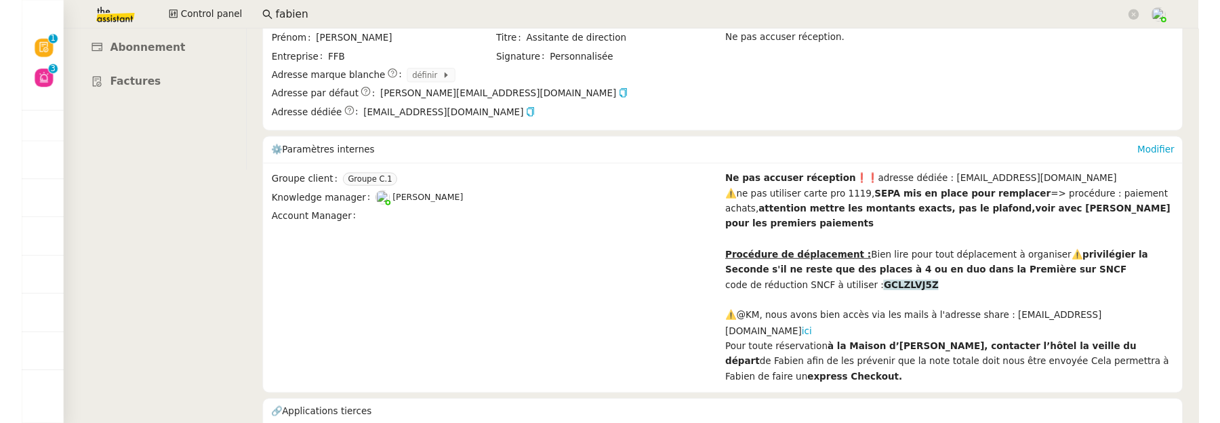
scroll to position [266, 0]
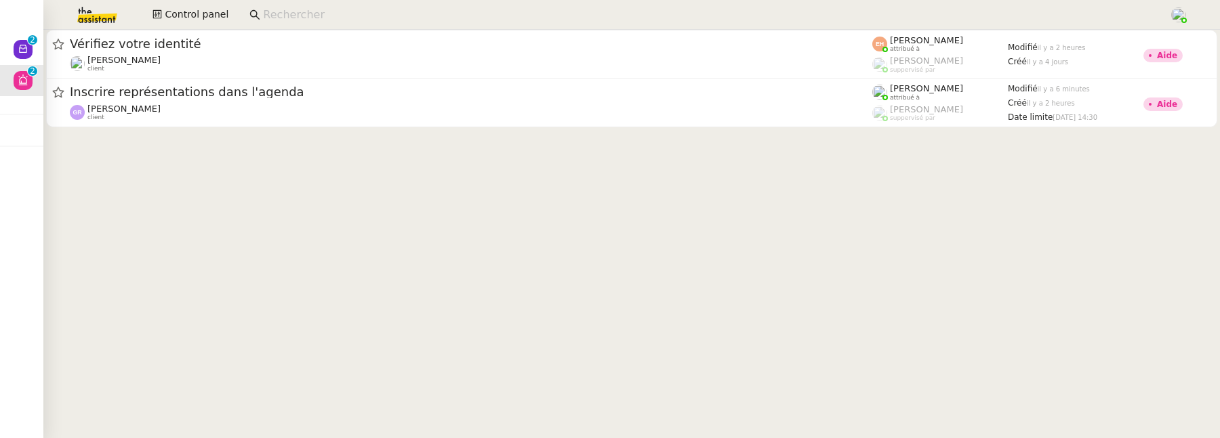
click at [426, 17] on input at bounding box center [709, 15] width 892 height 18
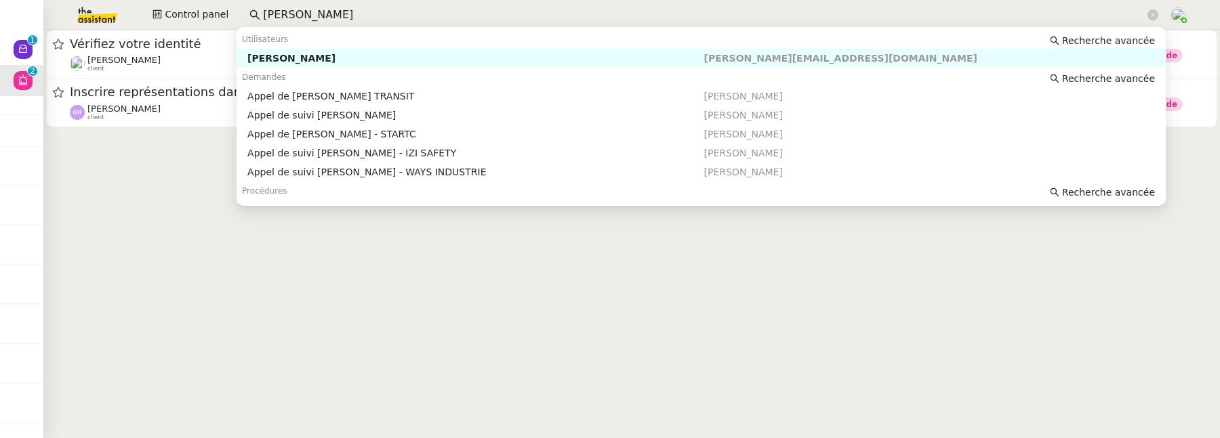
click at [503, 56] on div "[PERSON_NAME]" at bounding box center [475, 58] width 456 height 12
type input "[PERSON_NAME]"
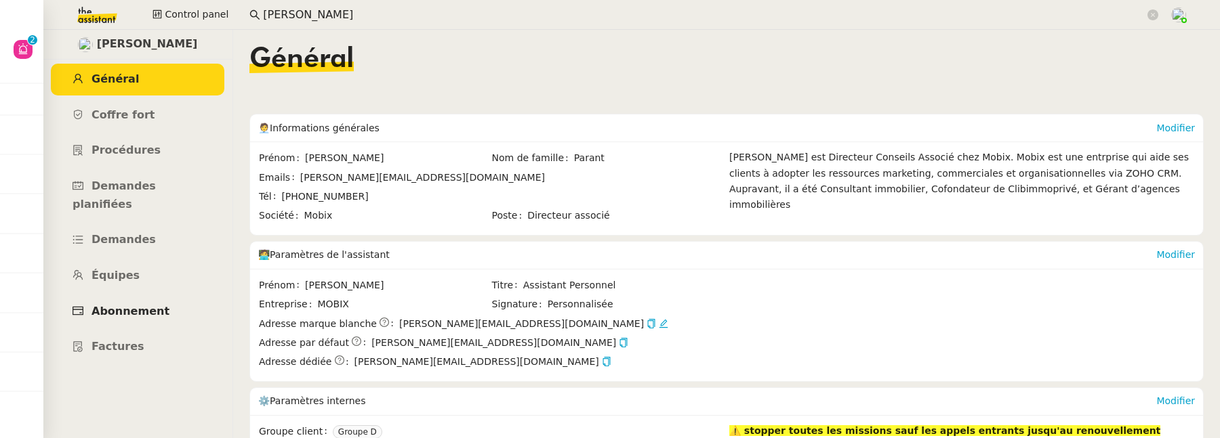
click at [146, 305] on span "Abonnement" at bounding box center [130, 311] width 78 height 13
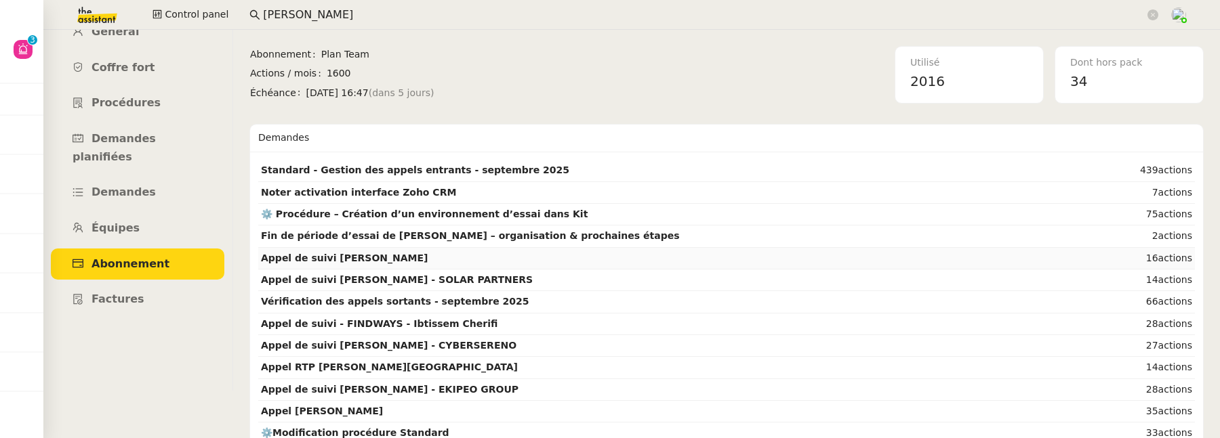
scroll to position [49, 0]
click at [155, 176] on link "Demandes" at bounding box center [137, 192] width 173 height 32
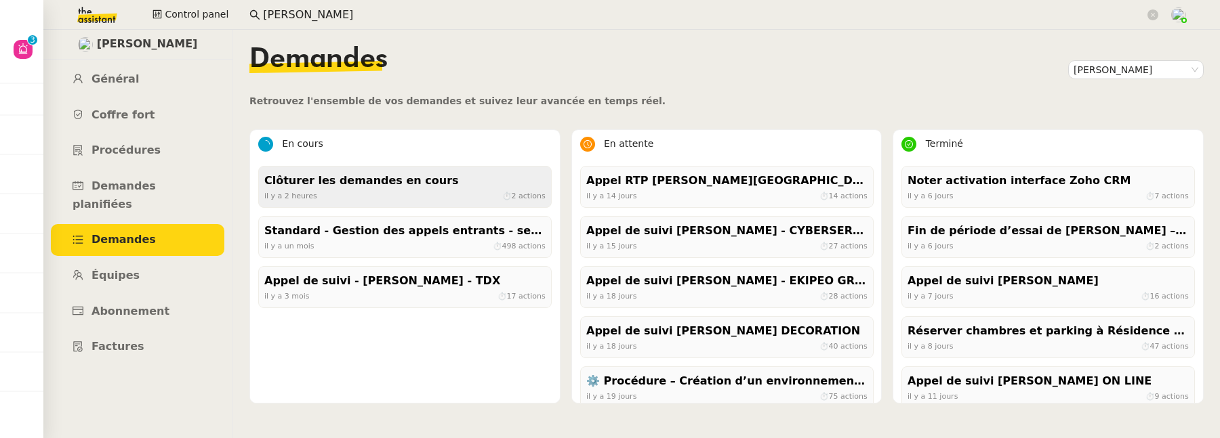
click at [394, 190] on div "il y a 2 heures ⏱ 2 actions" at bounding box center [404, 196] width 281 height 12
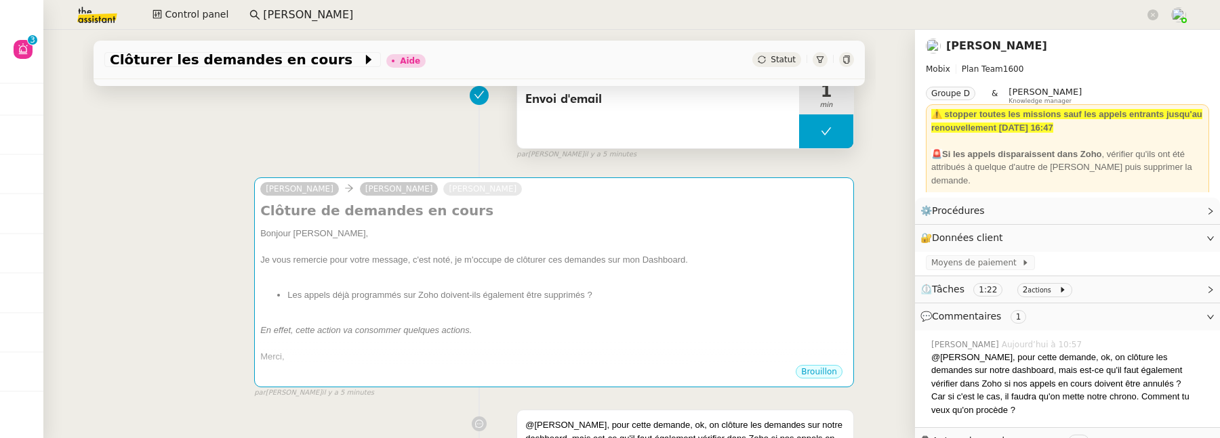
scroll to position [195, 0]
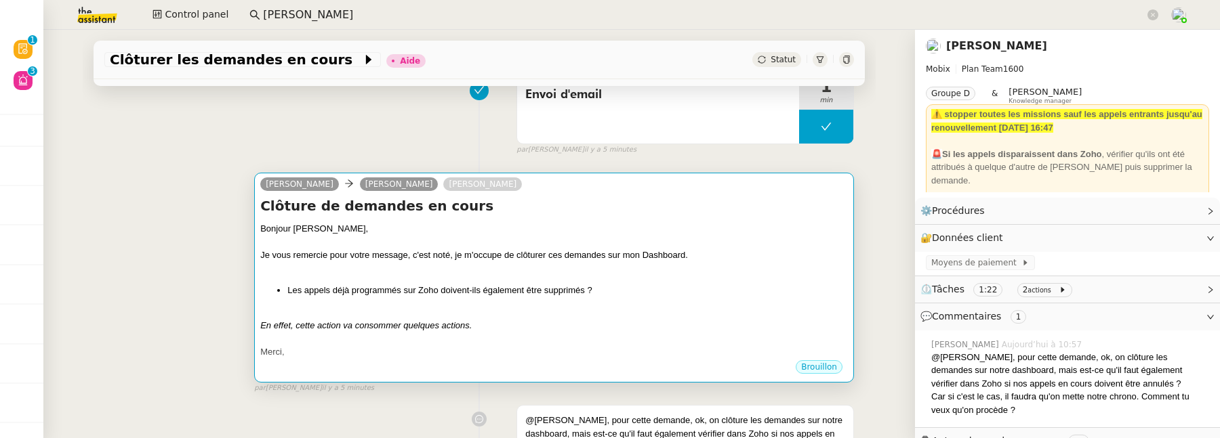
click at [480, 322] on div "En effet, cette action va consommer quelques actions." at bounding box center [554, 326] width 588 height 14
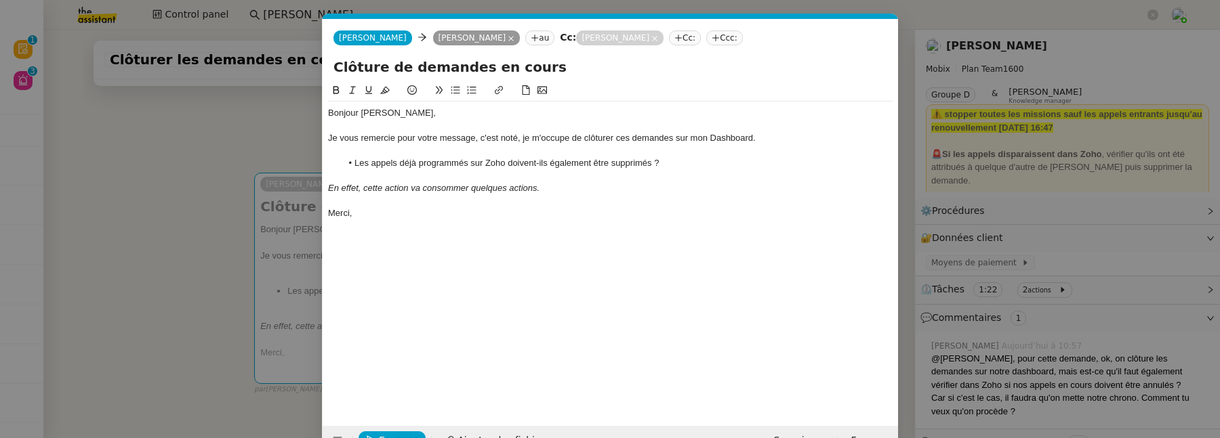
scroll to position [0, 28]
drag, startPoint x: 550, startPoint y: 193, endPoint x: 328, endPoint y: 186, distance: 221.7
click at [328, 186] on div "En effet, cette action va consommer quelques actions." at bounding box center [610, 188] width 564 height 12
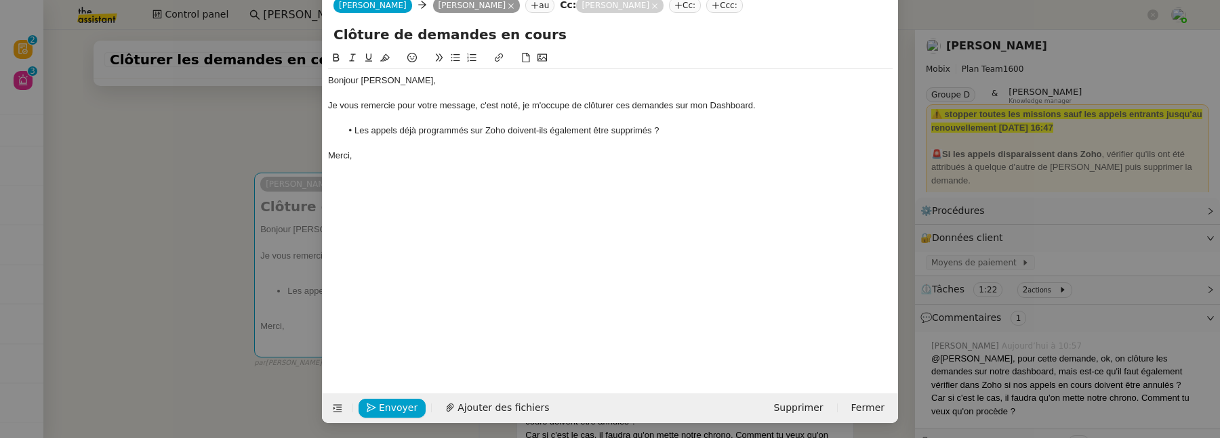
click at [200, 281] on nz-modal-container "Service TA - VOYAGE - PROPOSITION GLOBALE A utiliser dans le cadre de propositi…" at bounding box center [610, 219] width 1220 height 438
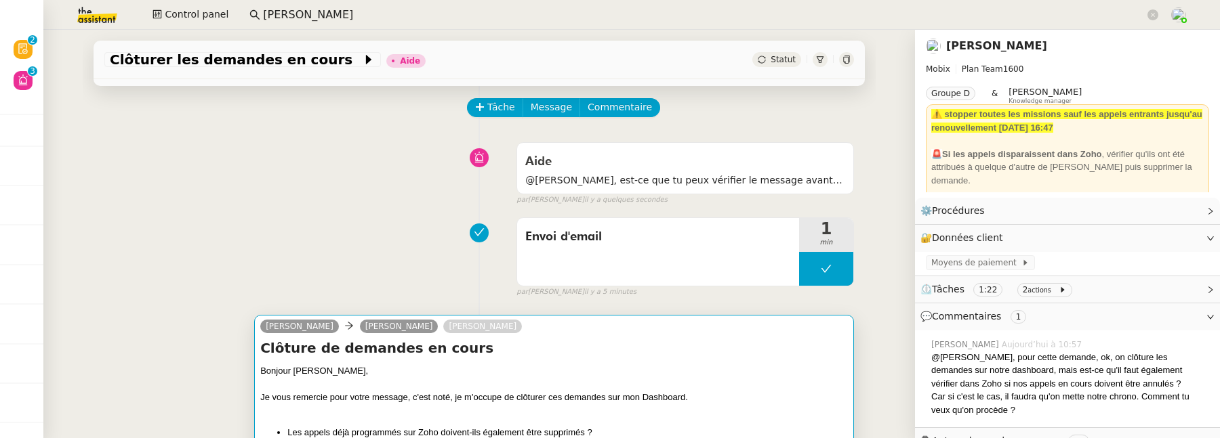
scroll to position [0, 0]
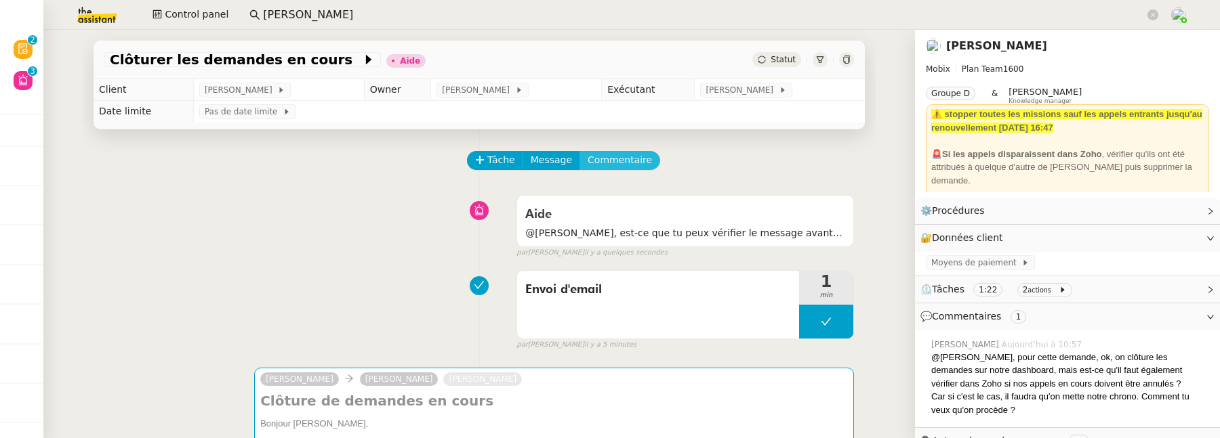
click at [613, 161] on span "Commentaire" at bounding box center [620, 160] width 64 height 16
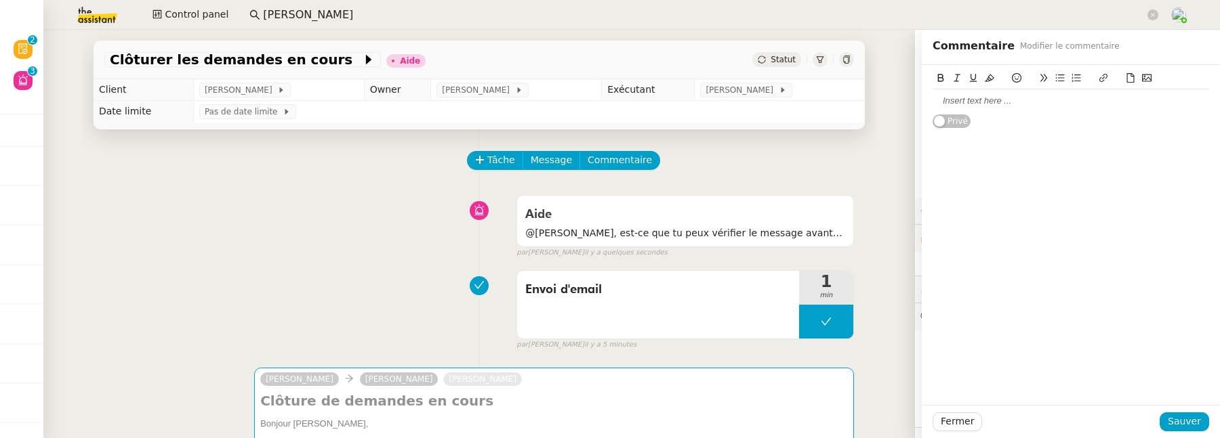
click at [979, 110] on div at bounding box center [1070, 100] width 276 height 23
click at [1205, 422] on button "Sauver" at bounding box center [1183, 422] width 49 height 19
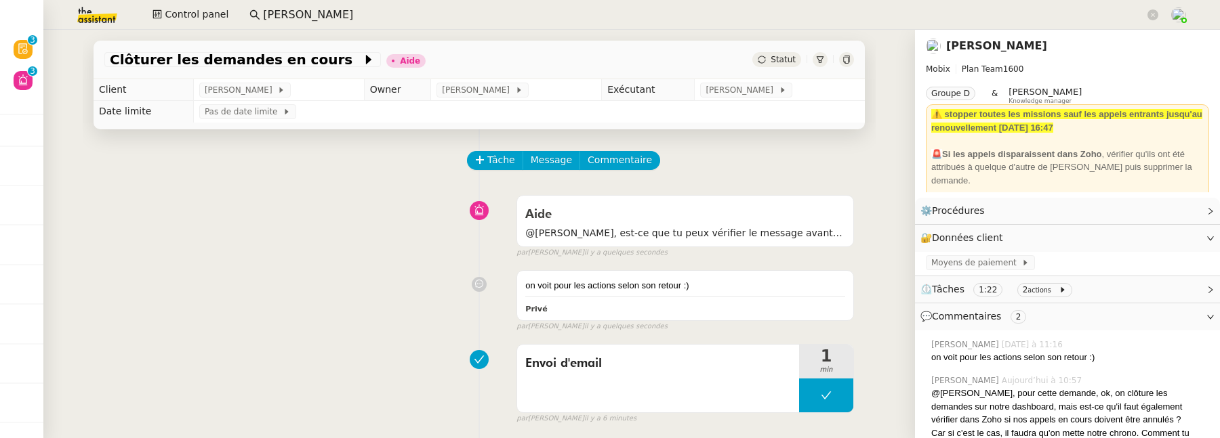
click at [787, 62] on span "Statut" at bounding box center [782, 59] width 25 height 9
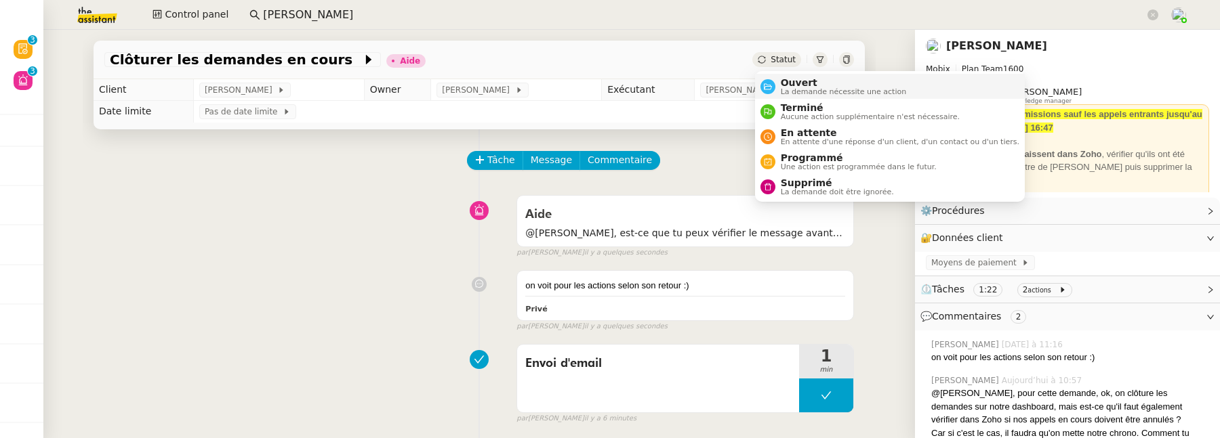
click at [791, 81] on span "Ouvert" at bounding box center [844, 82] width 126 height 11
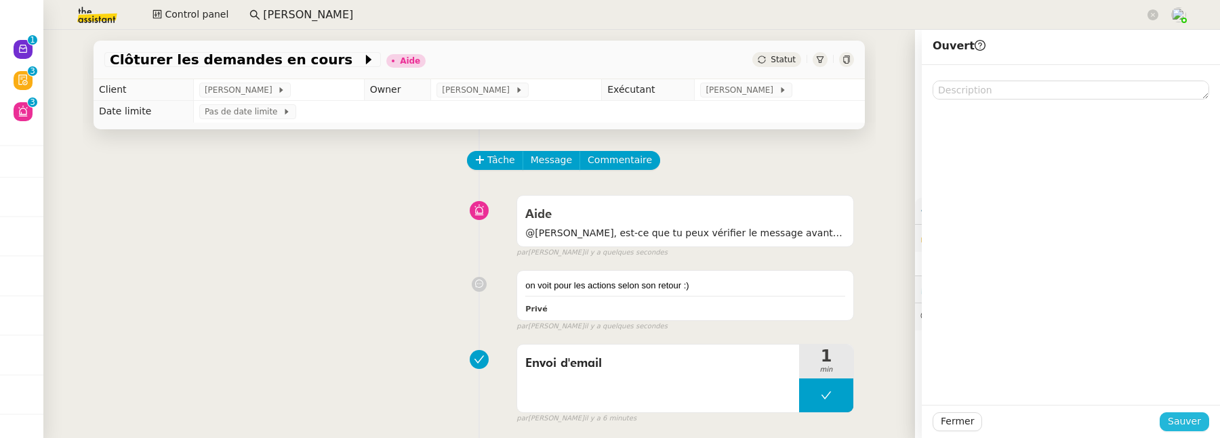
click at [1175, 417] on span "Sauver" at bounding box center [1184, 422] width 33 height 16
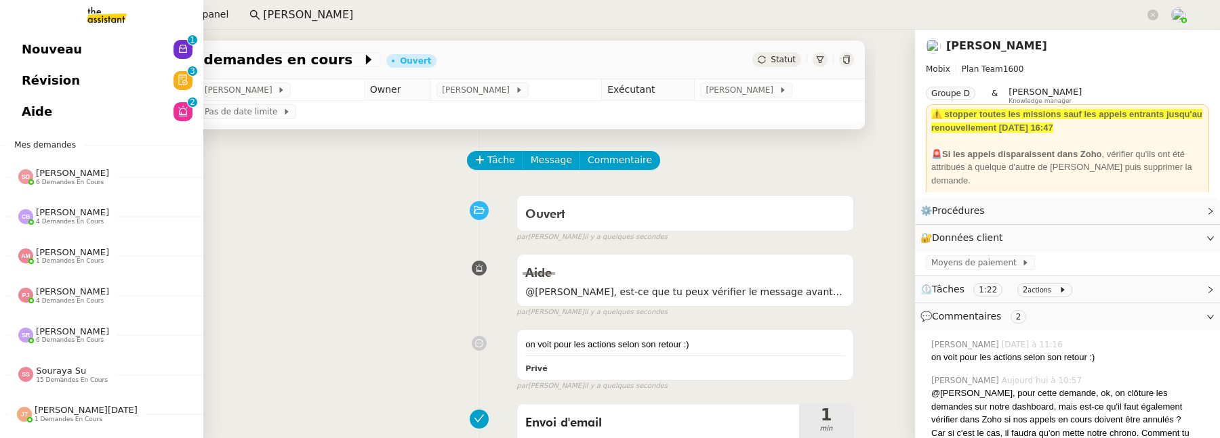
click at [33, 112] on span "Aide" at bounding box center [37, 112] width 30 height 20
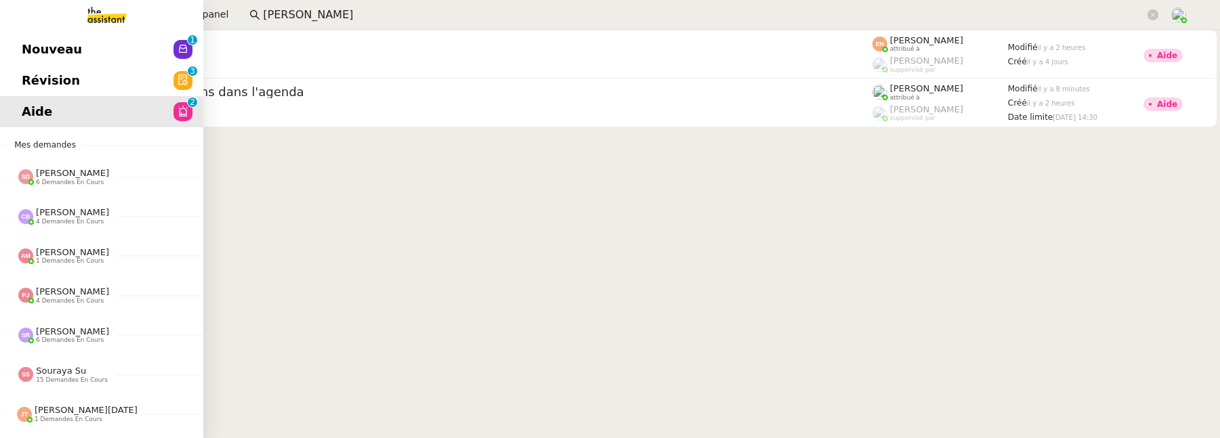
click at [31, 81] on span "Révision" at bounding box center [51, 80] width 58 height 20
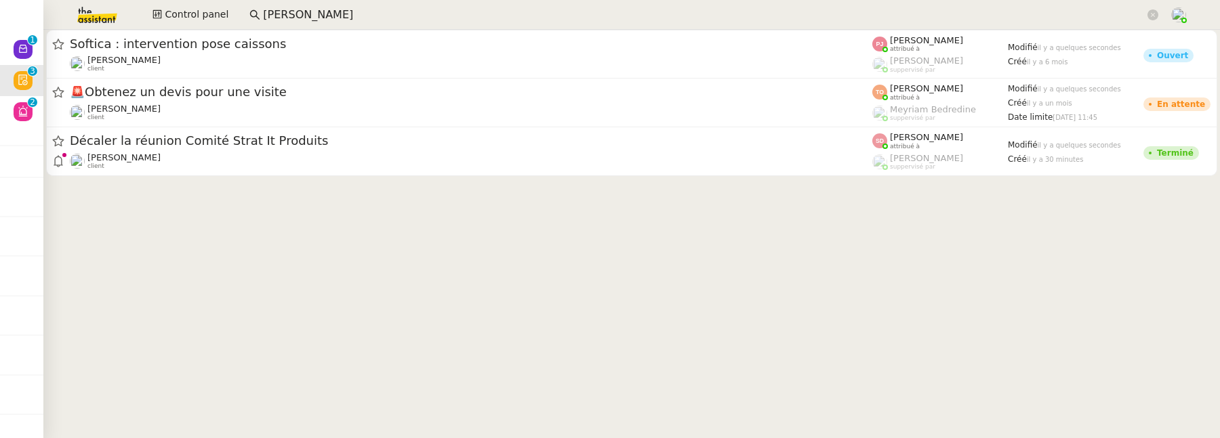
click at [513, 190] on cdk-virtual-scroll-viewport "Softica : intervention pose caissons Gilbert AVAKIAN client Pauline Jennah attr…" at bounding box center [631, 234] width 1176 height 409
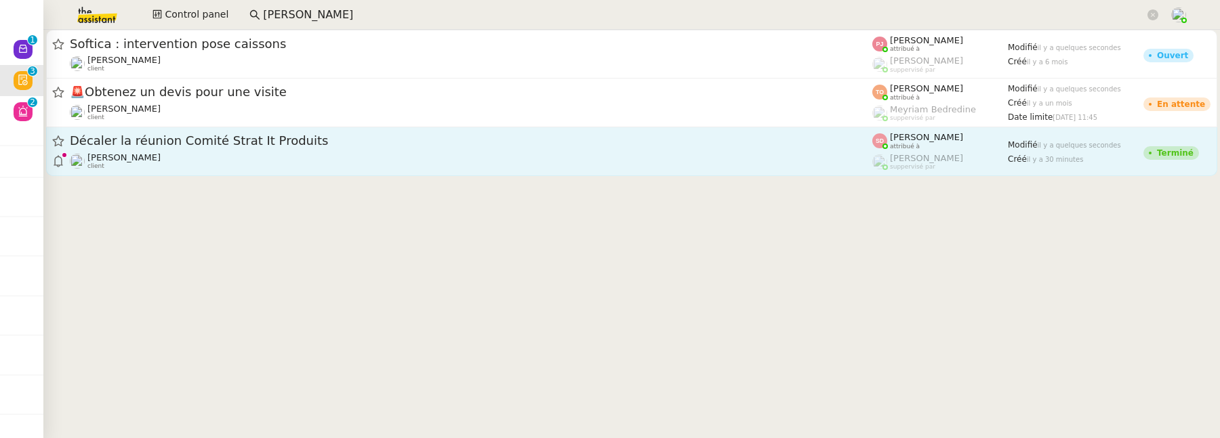
click at [523, 168] on div "David Berrebi client" at bounding box center [471, 161] width 802 height 18
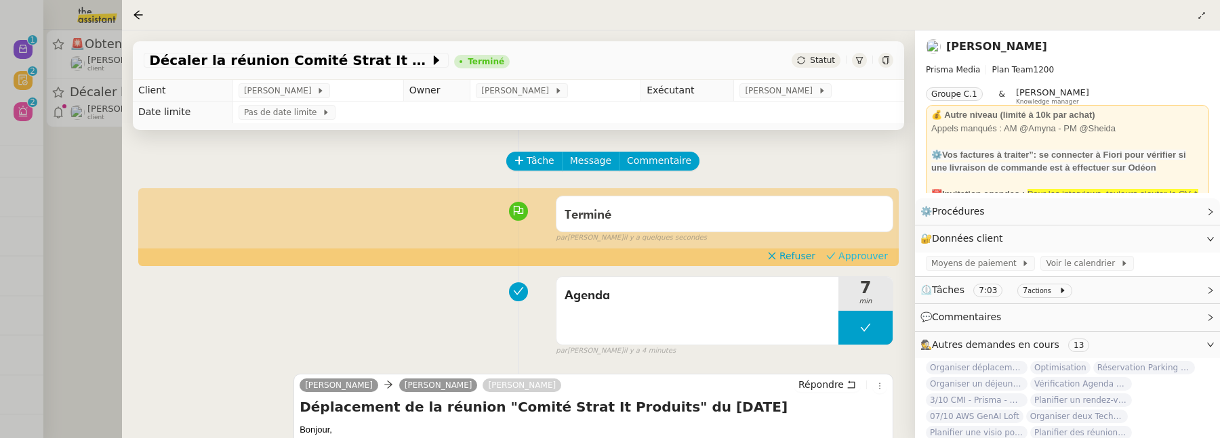
click at [859, 251] on span "Approuver" at bounding box center [862, 256] width 49 height 14
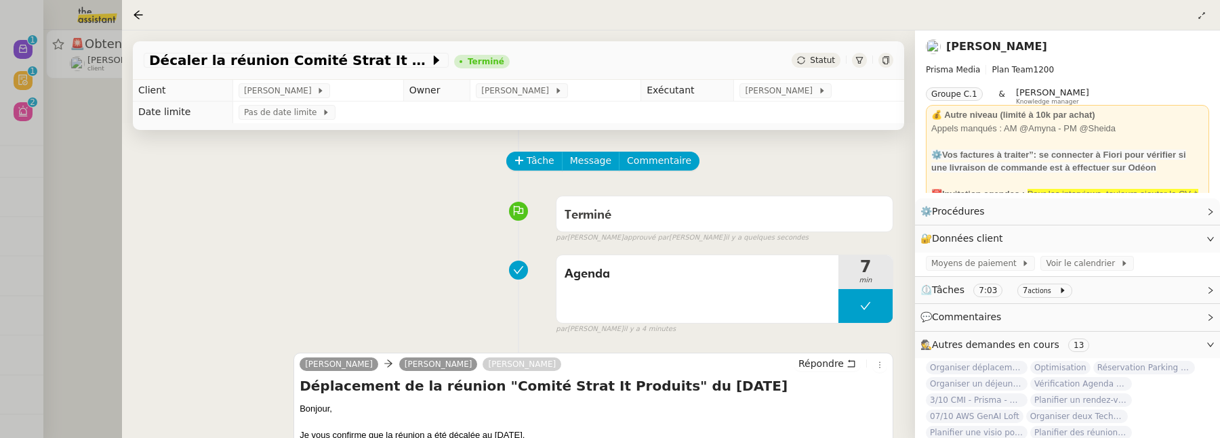
click at [74, 264] on div at bounding box center [610, 219] width 1220 height 438
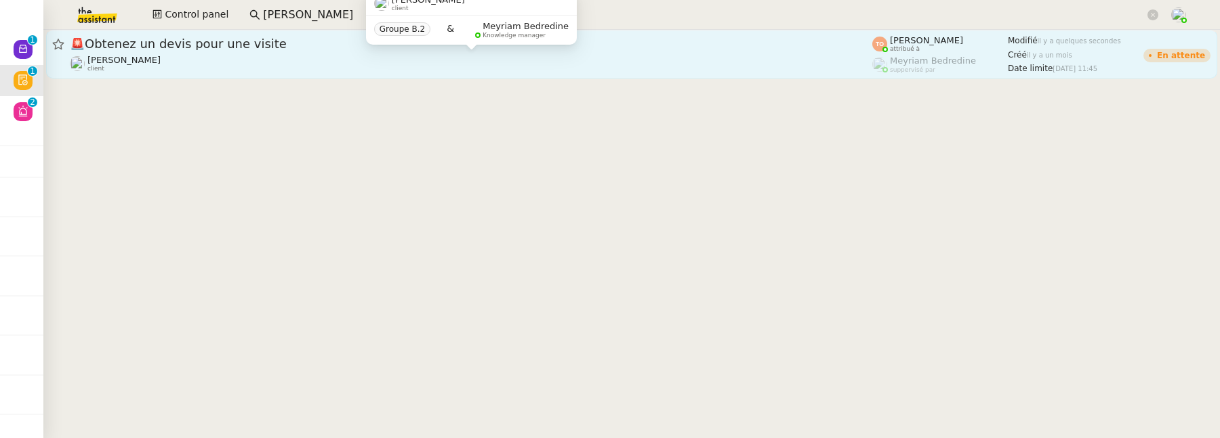
click at [264, 57] on div "Charles Medlicott client" at bounding box center [471, 64] width 802 height 18
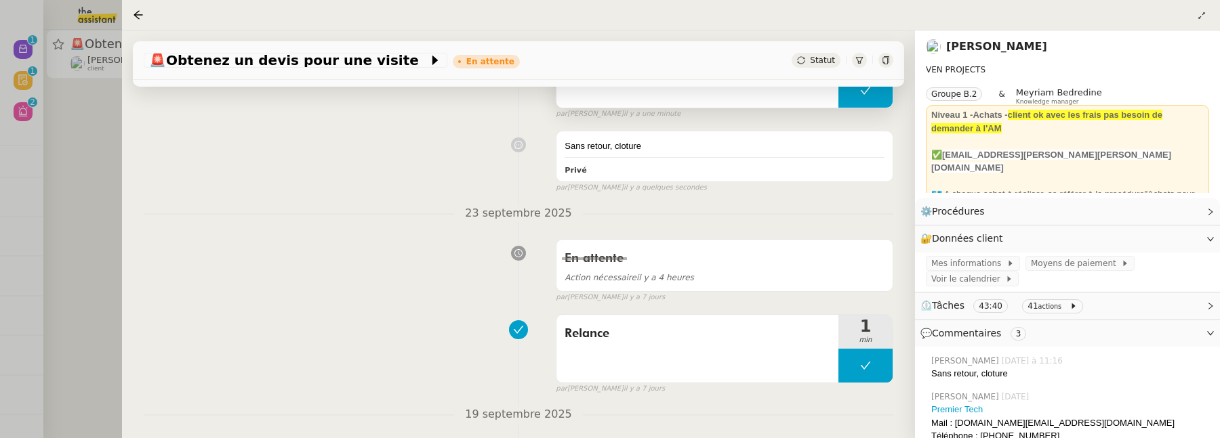
scroll to position [245, 0]
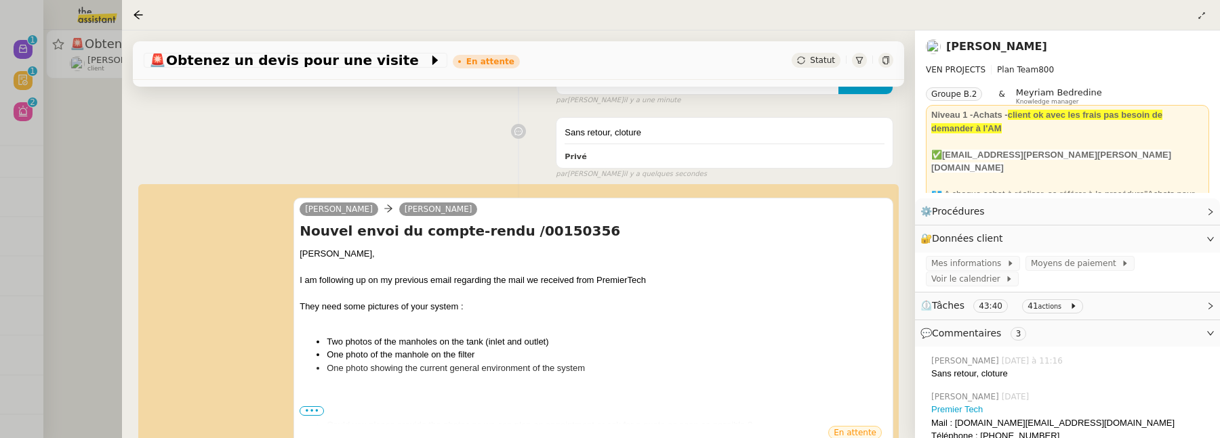
click at [103, 130] on div at bounding box center [610, 219] width 1220 height 438
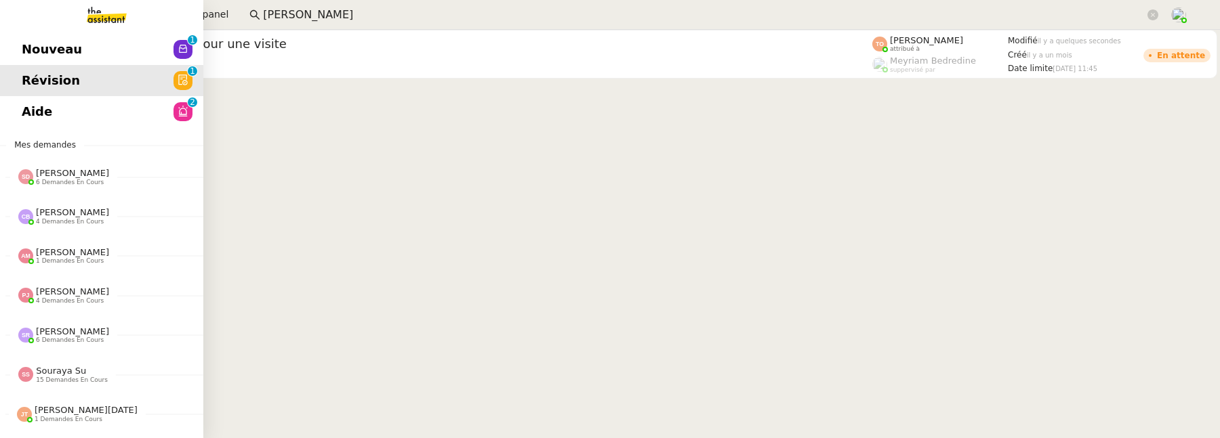
click at [34, 44] on span "Nouveau" at bounding box center [52, 49] width 60 height 20
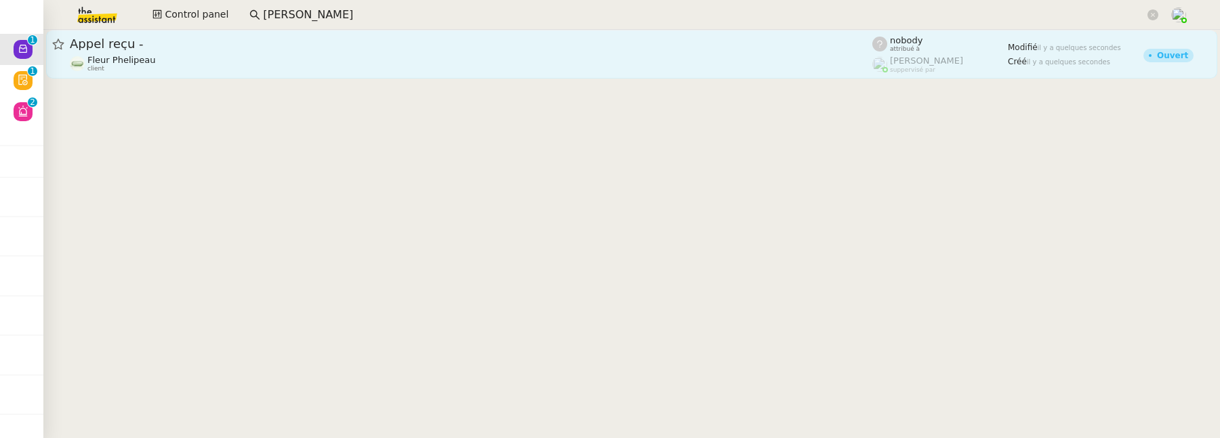
click at [400, 65] on div "Fleur Phelipeau client" at bounding box center [471, 64] width 802 height 18
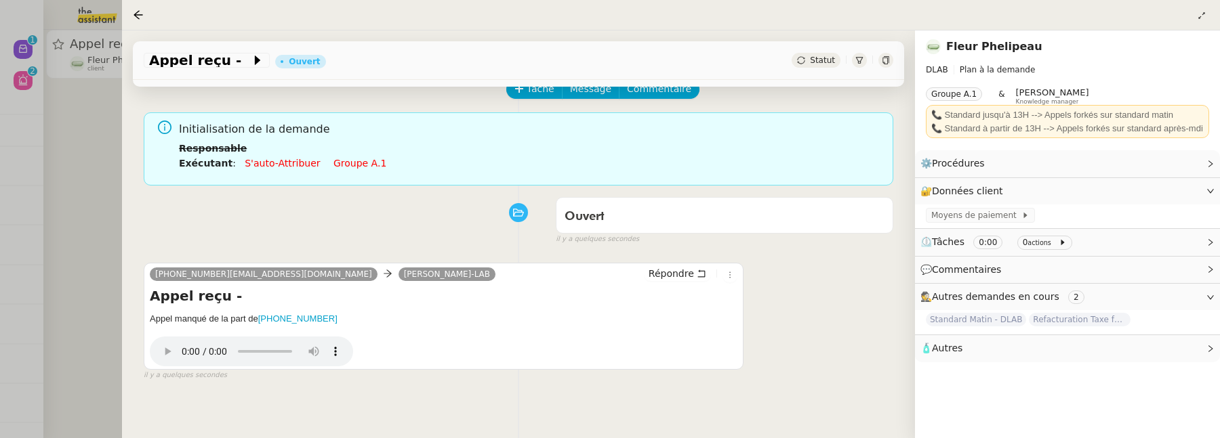
scroll to position [93, 0]
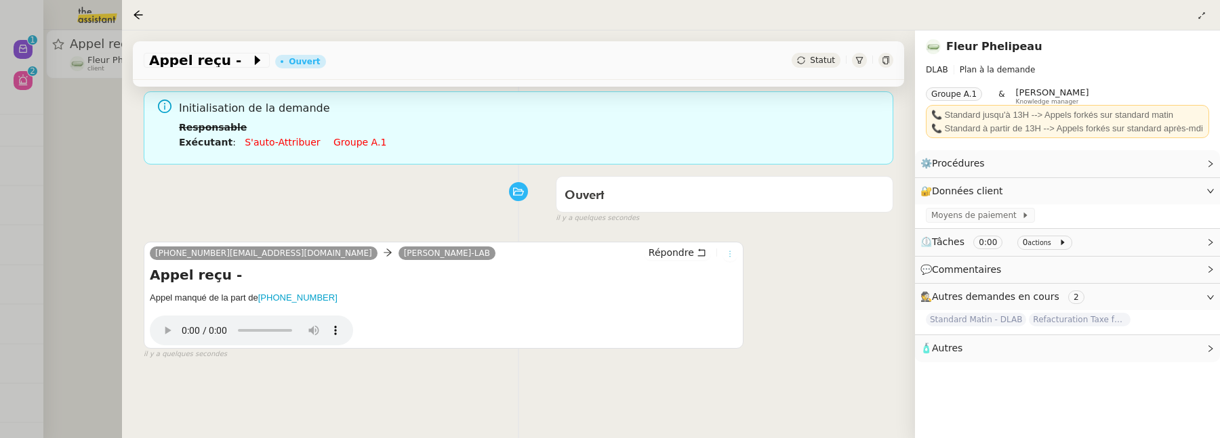
click at [726, 252] on icon at bounding box center [730, 254] width 8 height 8
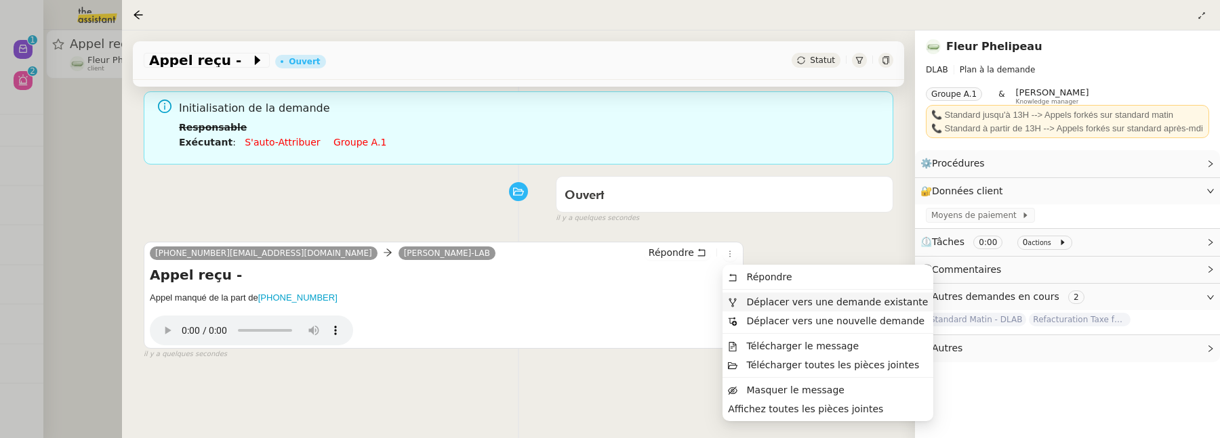
click at [764, 297] on span "Déplacer vers une demande existante" at bounding box center [838, 302] width 182 height 11
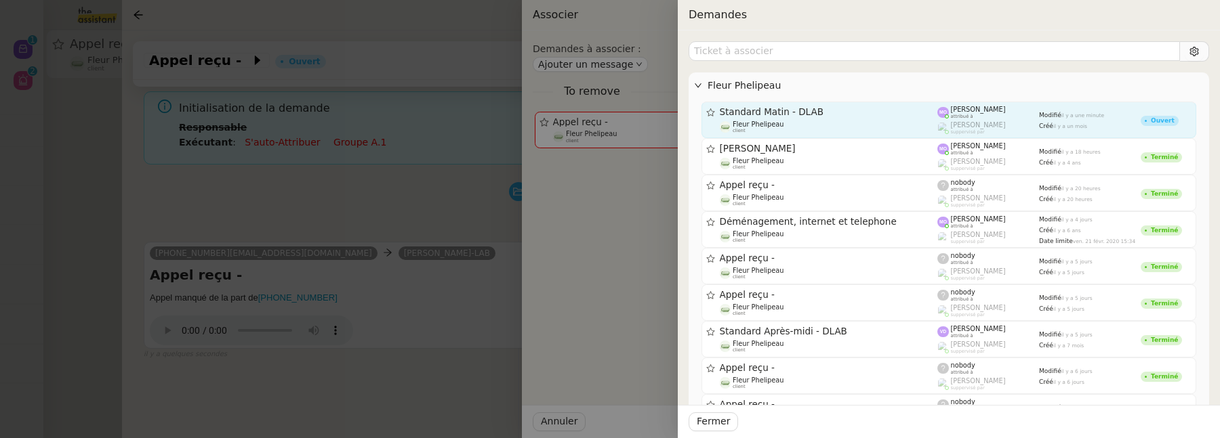
click at [798, 121] on div "Fleur Phelipeau client" at bounding box center [829, 128] width 218 height 14
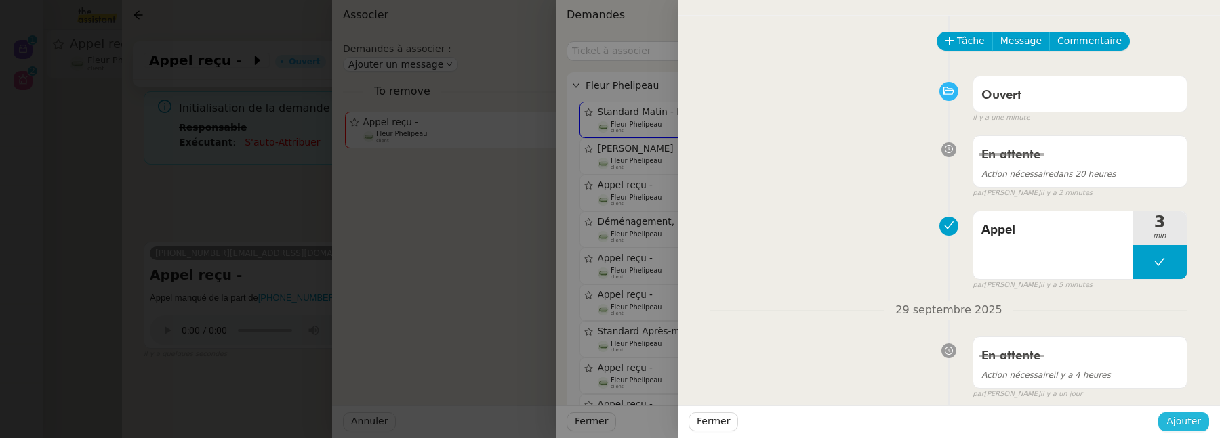
click at [1176, 422] on span "Ajouter" at bounding box center [1183, 422] width 35 height 16
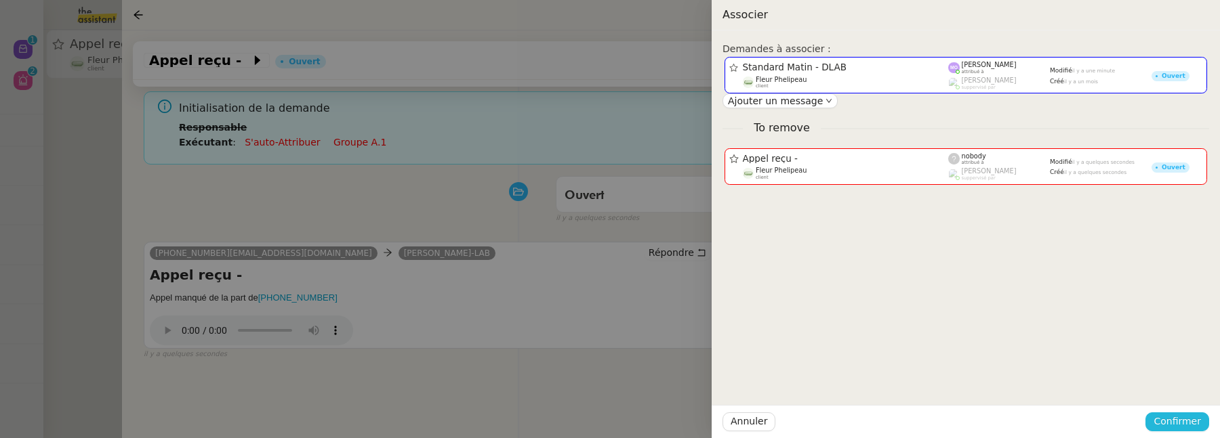
click at [1176, 422] on span "Confirmer" at bounding box center [1176, 422] width 47 height 16
click at [1181, 382] on span "Ajouter" at bounding box center [1178, 386] width 35 height 14
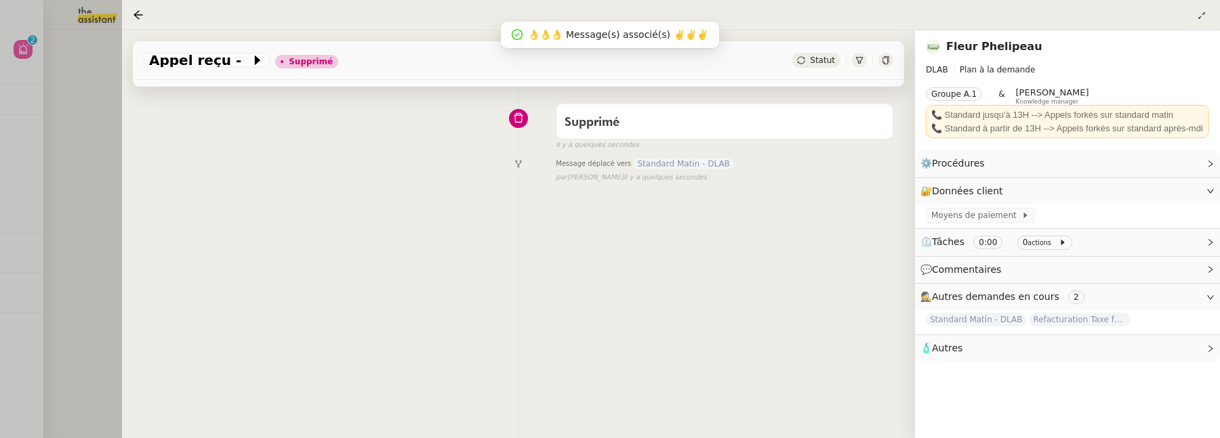
click at [88, 100] on div at bounding box center [610, 219] width 1220 height 438
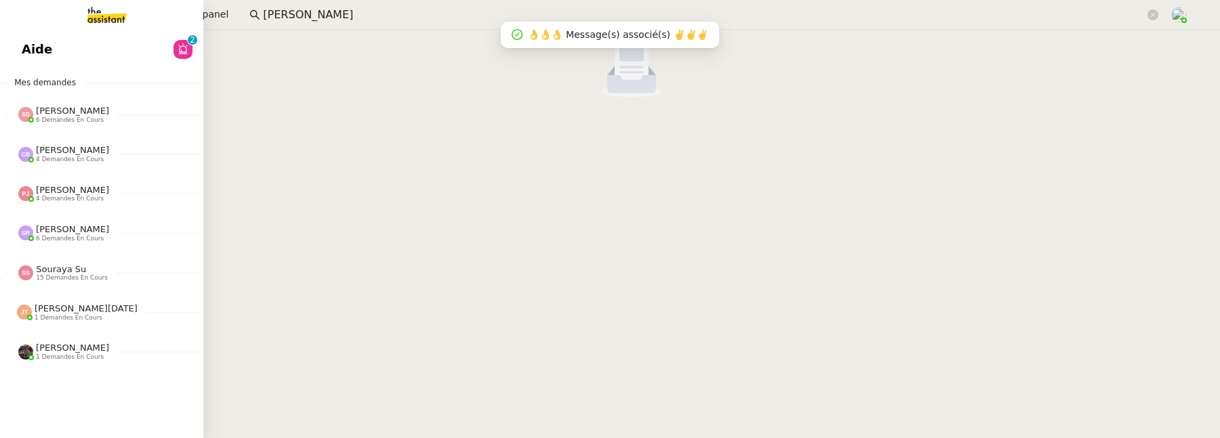
click at [28, 53] on link "Aide 0 1 2 3 4 5 6 7 8 9" at bounding box center [101, 49] width 203 height 31
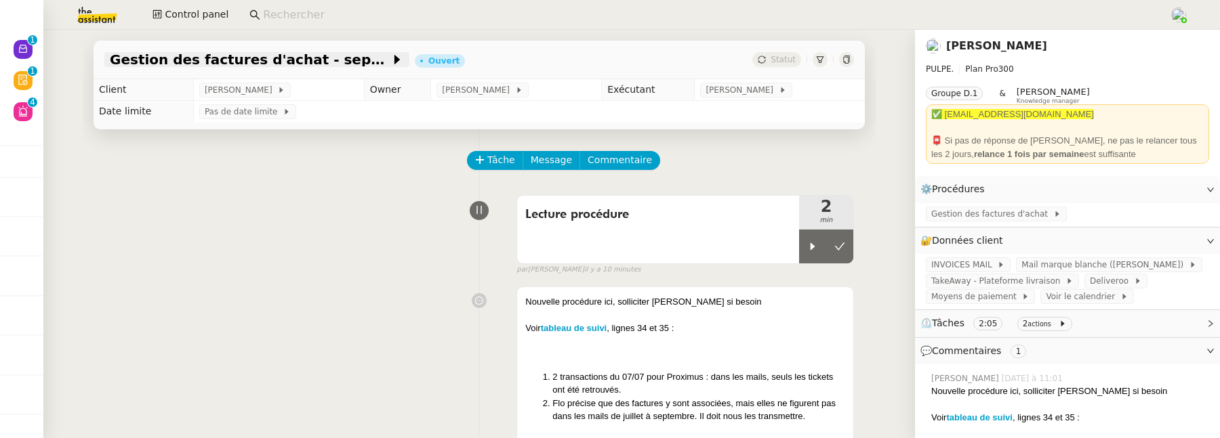
click at [350, 62] on span "Gestion des factures d'achat - septembre" at bounding box center [250, 60] width 281 height 14
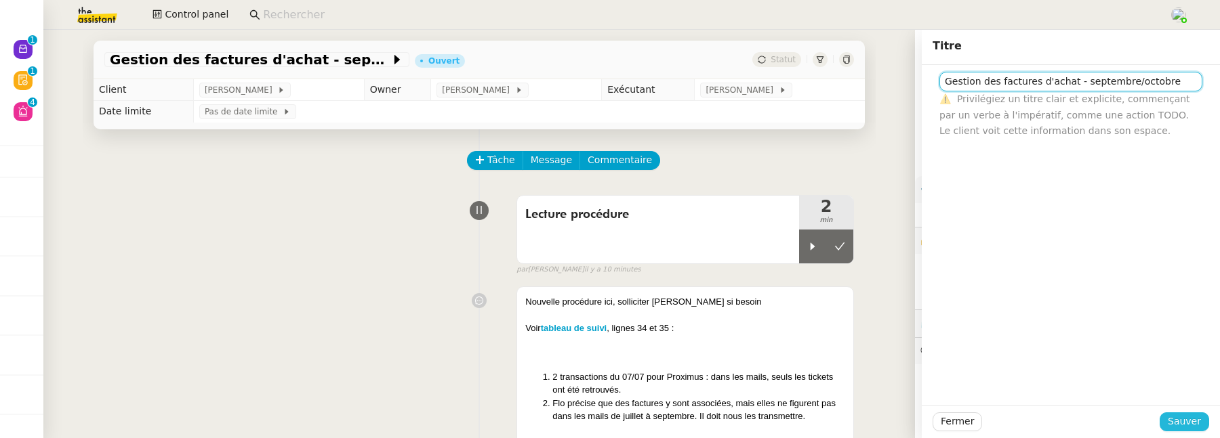
type input "Gestion des factures d'achat - septembre/octobre"
click at [1191, 420] on span "Sauver" at bounding box center [1184, 422] width 33 height 16
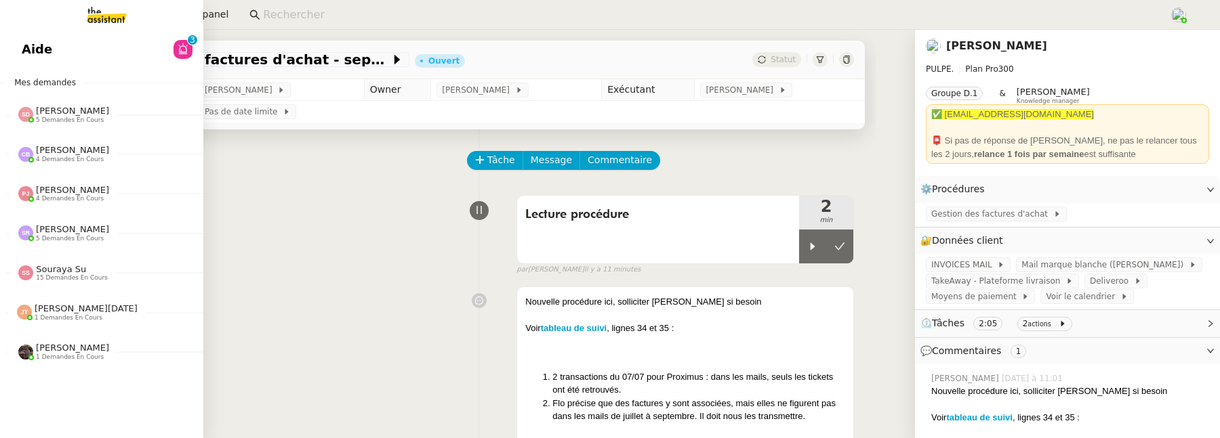
click at [36, 52] on span "Aide" at bounding box center [37, 49] width 30 height 20
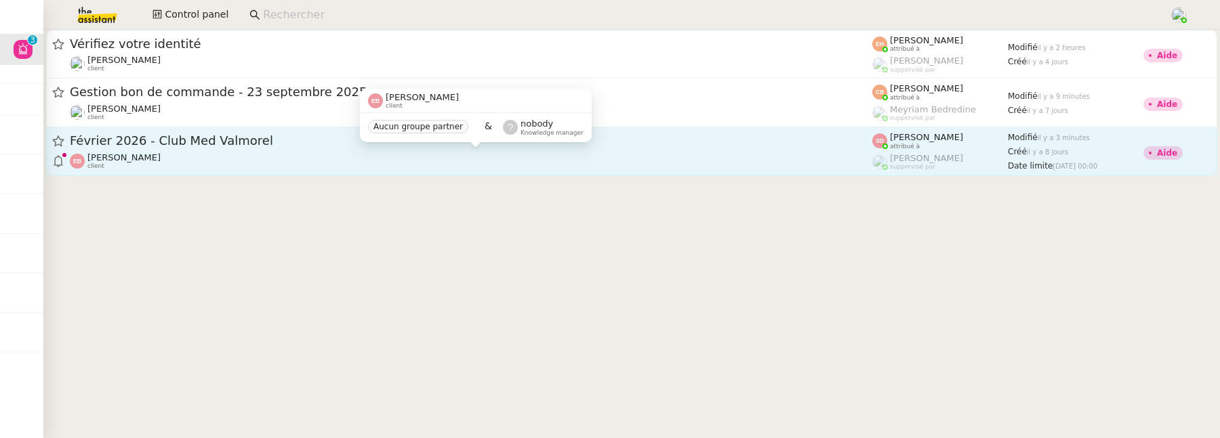
click at [426, 156] on div "[PERSON_NAME] client" at bounding box center [471, 161] width 802 height 18
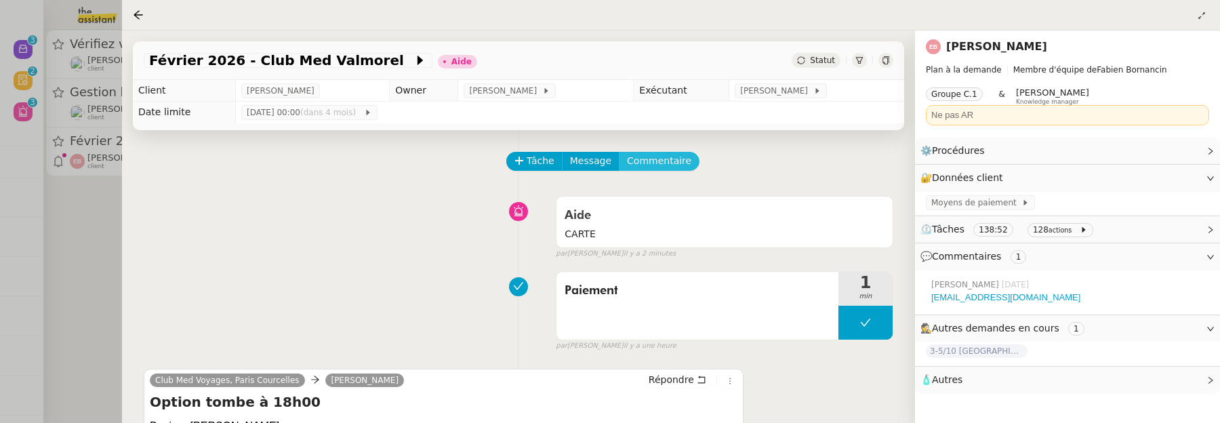
click at [672, 163] on span "Commentaire" at bounding box center [659, 161] width 64 height 16
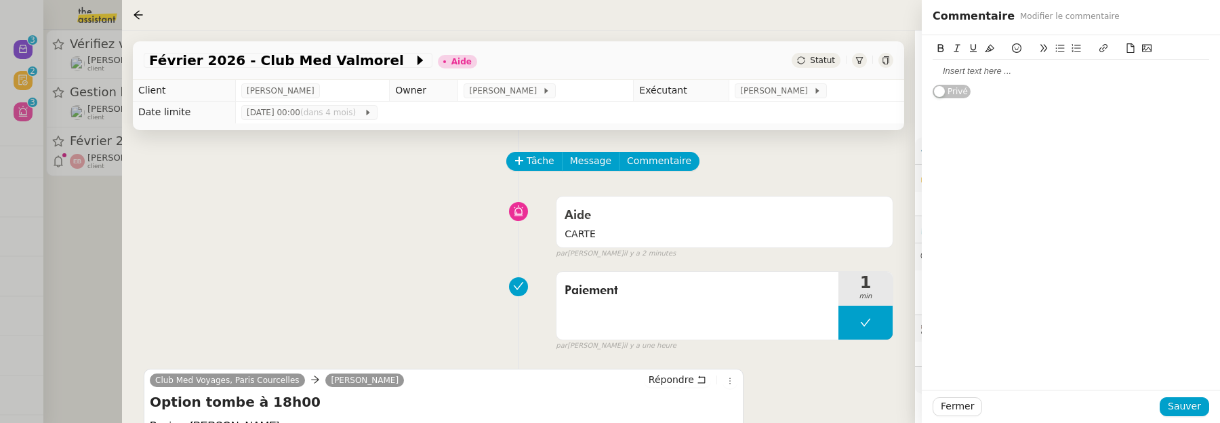
click at [1145, 52] on icon at bounding box center [1146, 48] width 9 height 7
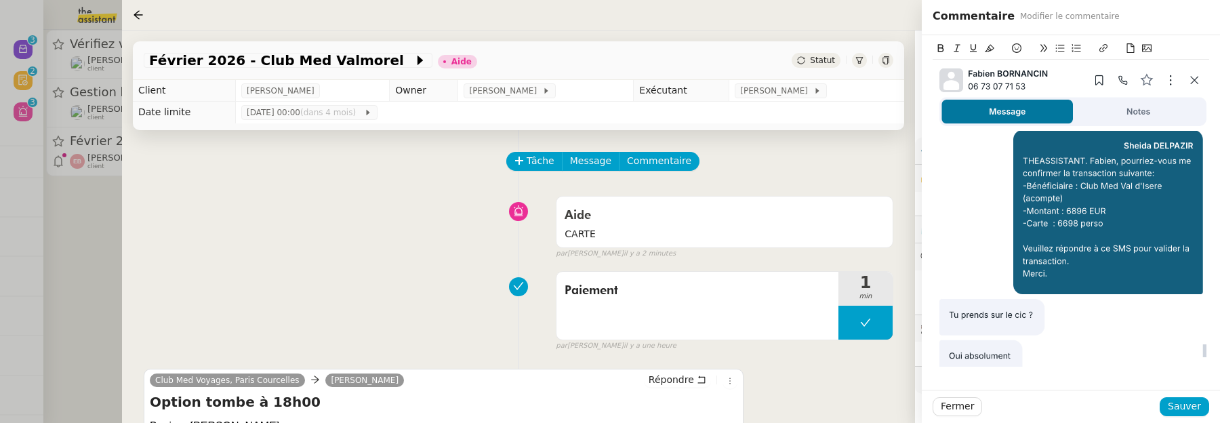
click at [1144, 49] on icon at bounding box center [1146, 48] width 9 height 7
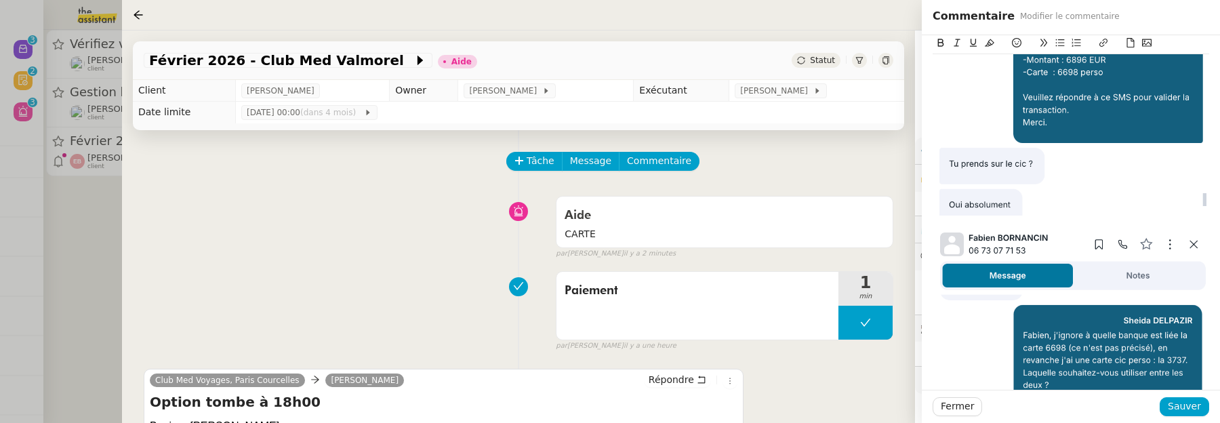
scroll to position [208, 0]
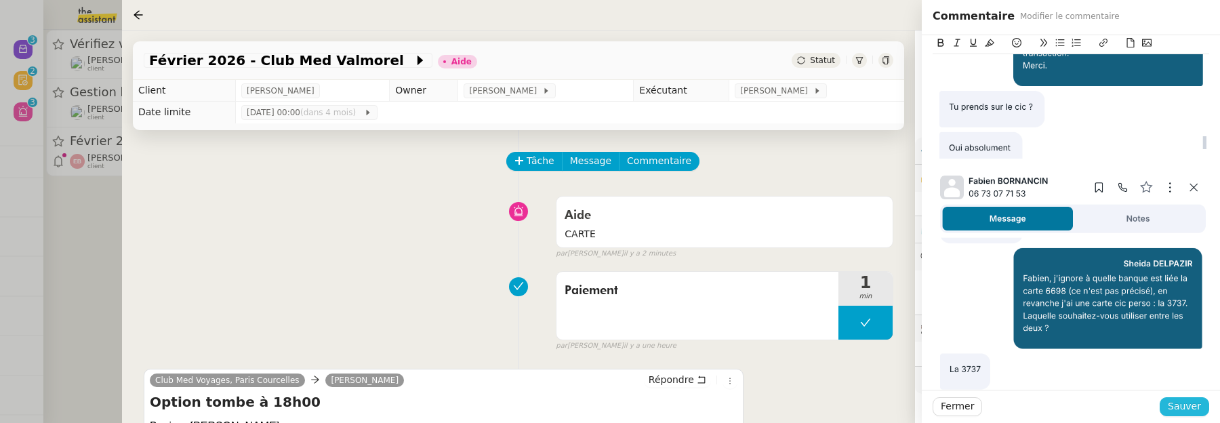
click at [1203, 413] on button "Sauver" at bounding box center [1183, 406] width 49 height 19
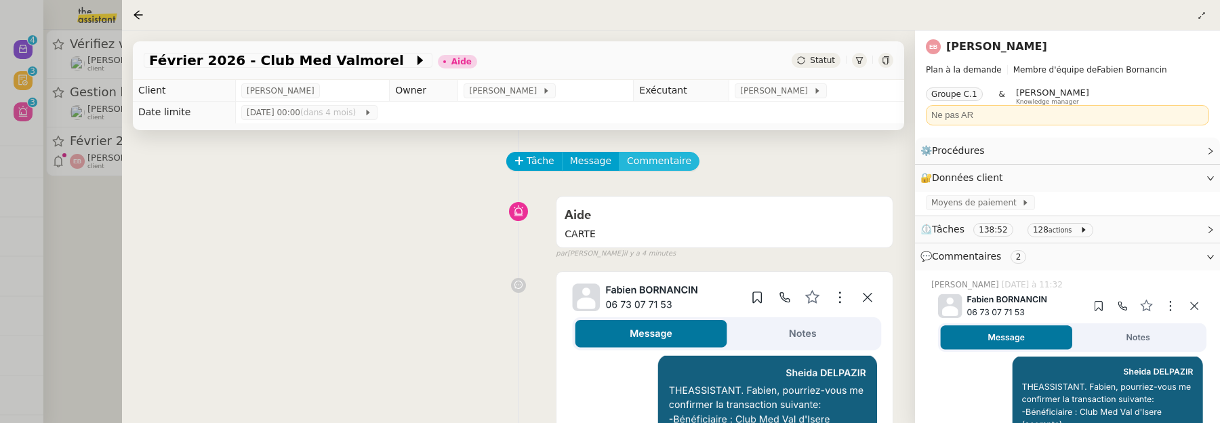
click at [670, 157] on span "Commentaire" at bounding box center [659, 161] width 64 height 16
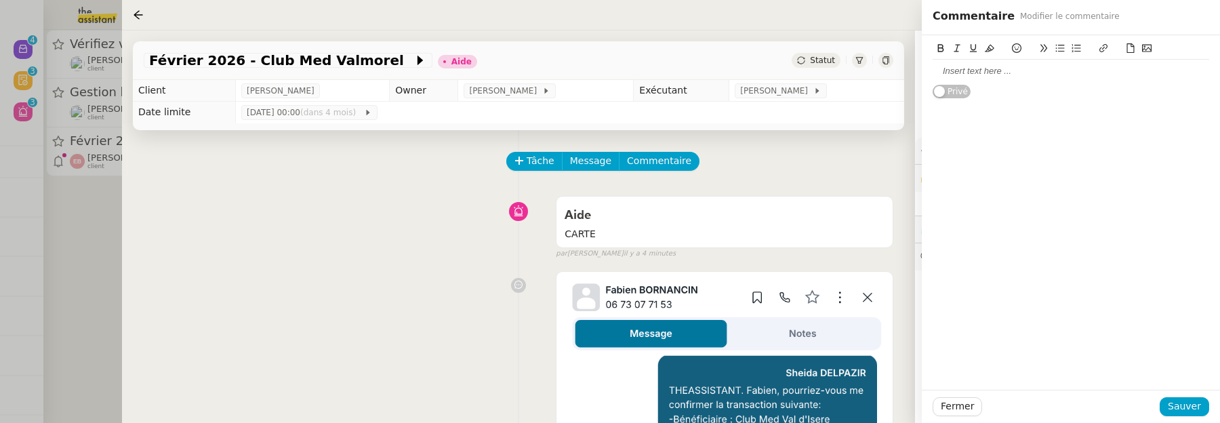
click at [1145, 50] on icon at bounding box center [1146, 48] width 9 height 7
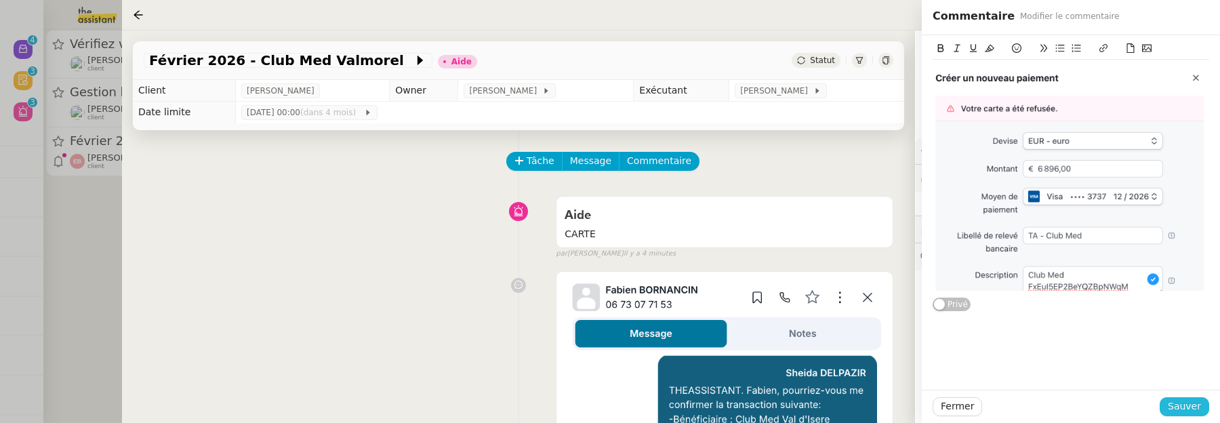
click at [1187, 409] on span "Sauver" at bounding box center [1184, 406] width 33 height 16
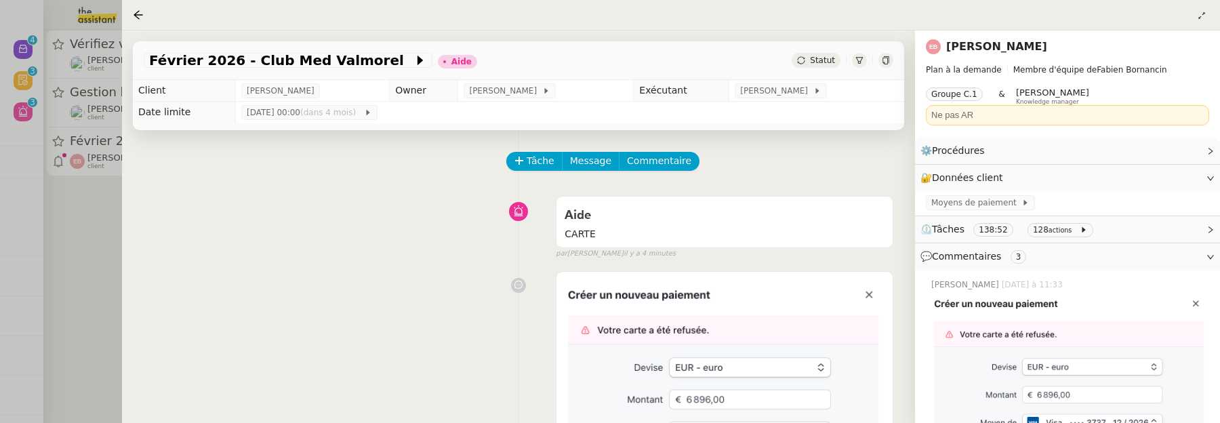
click at [823, 62] on span "Statut" at bounding box center [822, 60] width 25 height 9
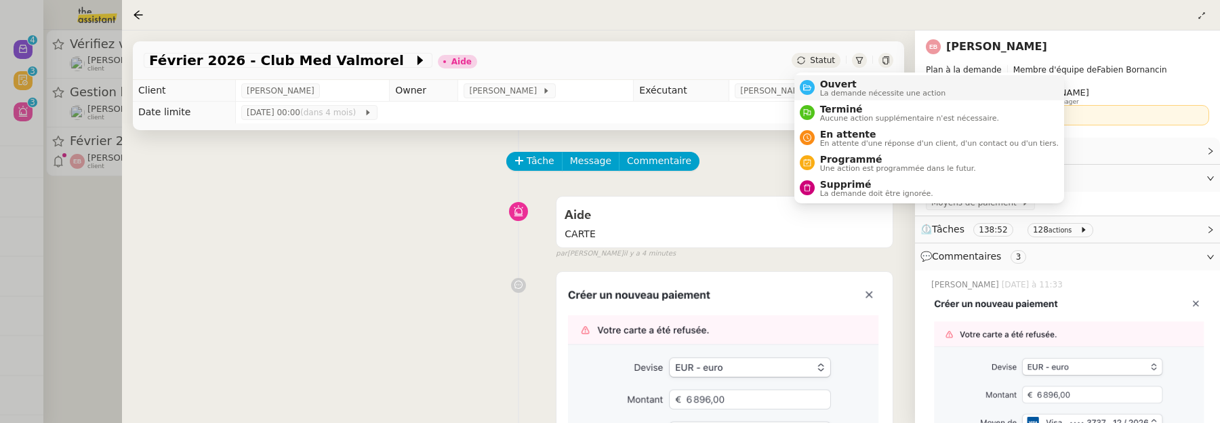
click at [833, 77] on li "Ouvert La demande nécessite une action" at bounding box center [929, 87] width 270 height 25
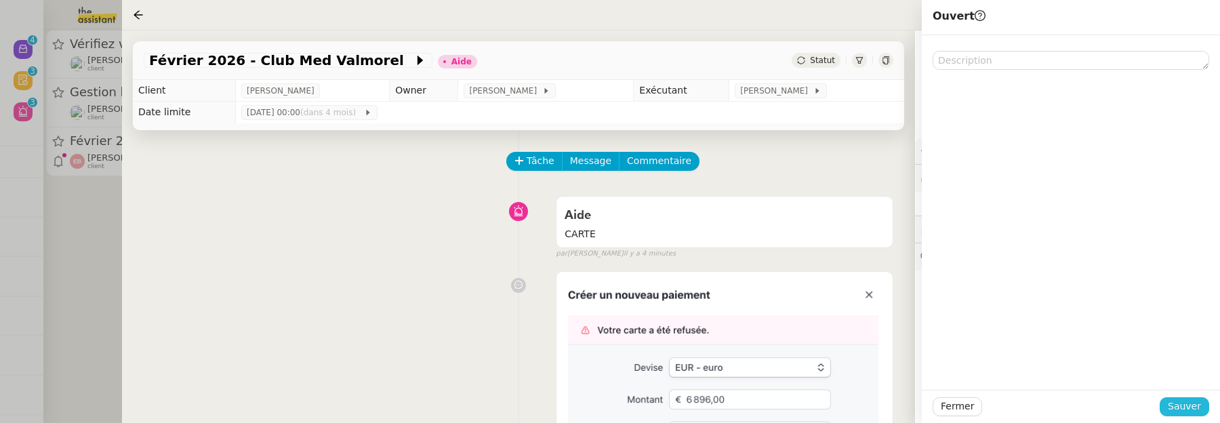
click at [1187, 402] on span "Sauver" at bounding box center [1184, 406] width 33 height 16
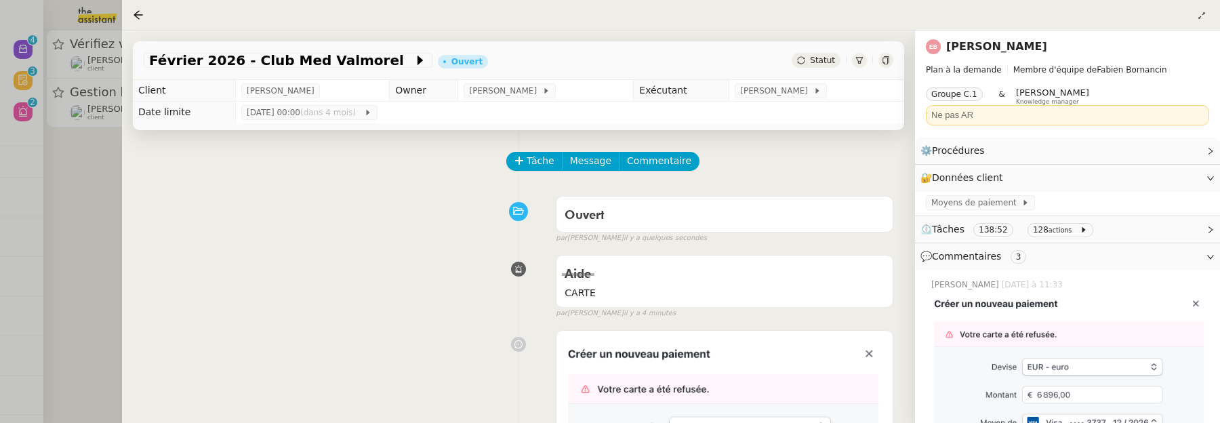
click at [85, 226] on div at bounding box center [610, 211] width 1220 height 423
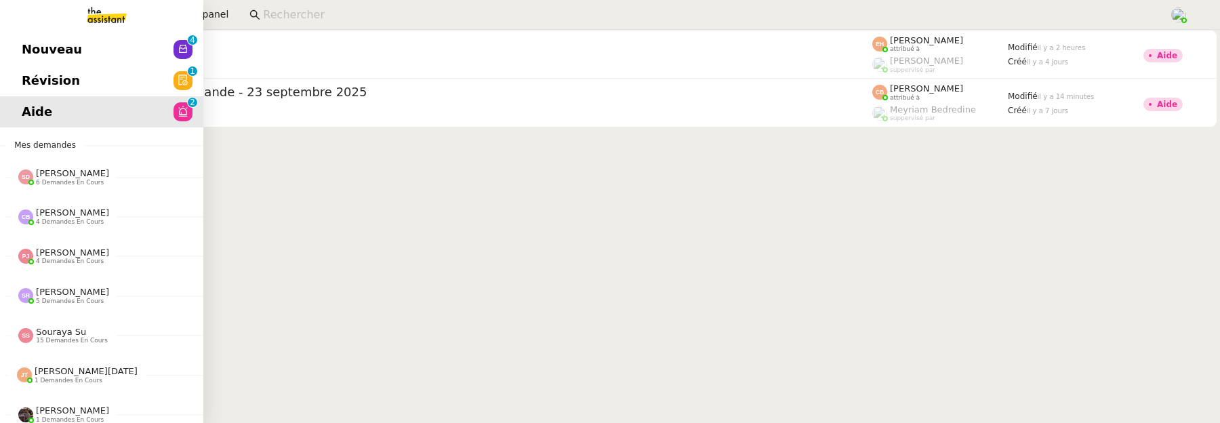
click at [22, 87] on span "Révision" at bounding box center [51, 80] width 58 height 20
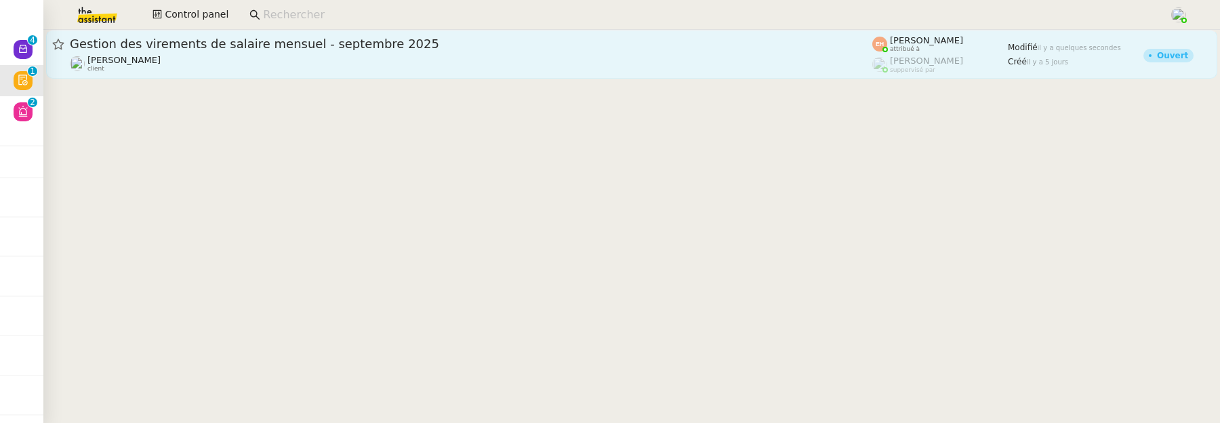
click at [343, 73] on link "Gestion des virements de salaire mensuel - septembre 2025 Céline MAS client Est…" at bounding box center [631, 54] width 1171 height 49
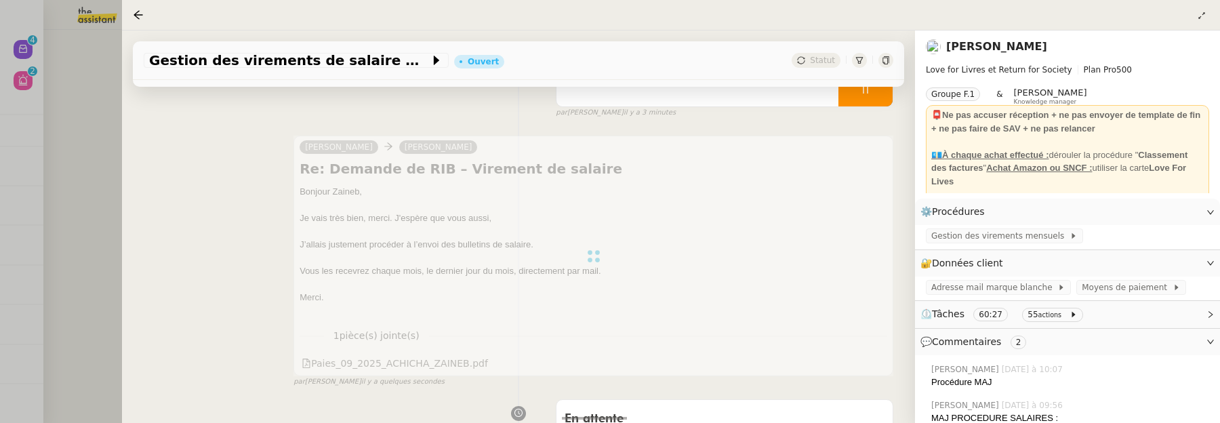
scroll to position [167, 0]
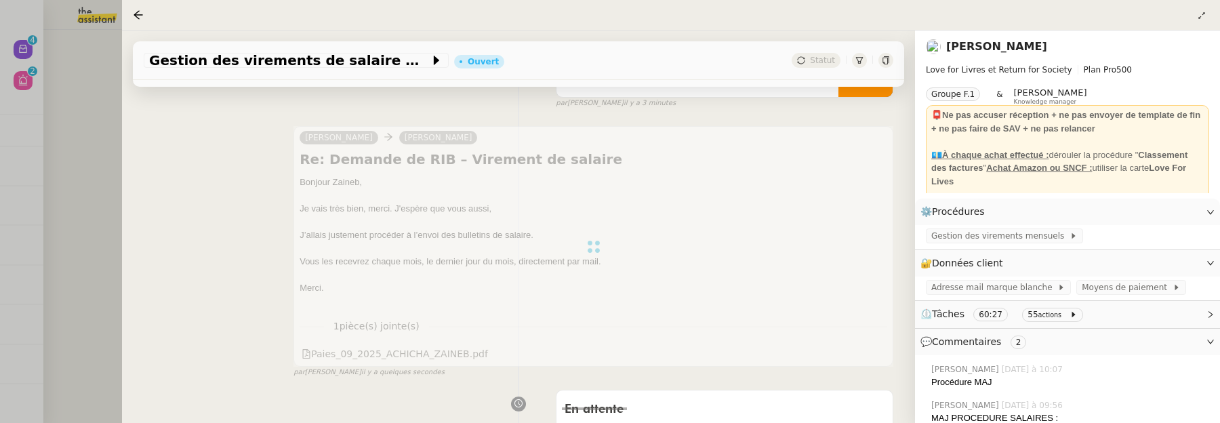
click at [94, 141] on div at bounding box center [610, 211] width 1220 height 423
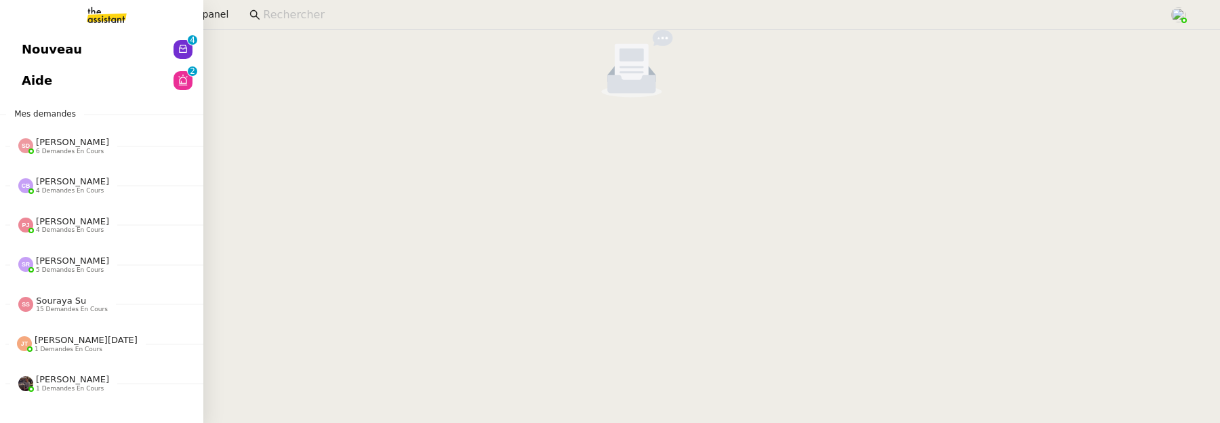
click at [28, 47] on span "Nouveau" at bounding box center [52, 49] width 60 height 20
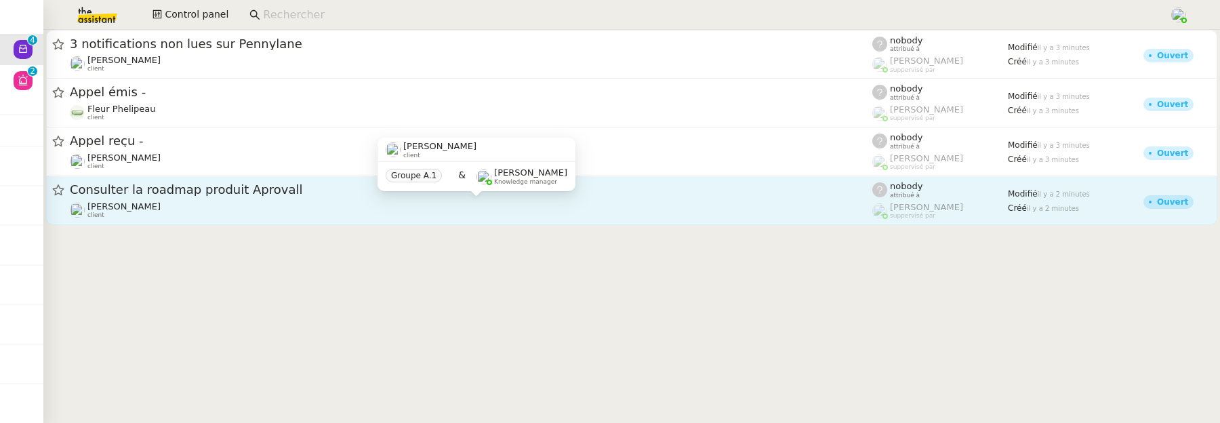
click at [239, 205] on div "Gilbert AVAKIAN client" at bounding box center [471, 210] width 802 height 18
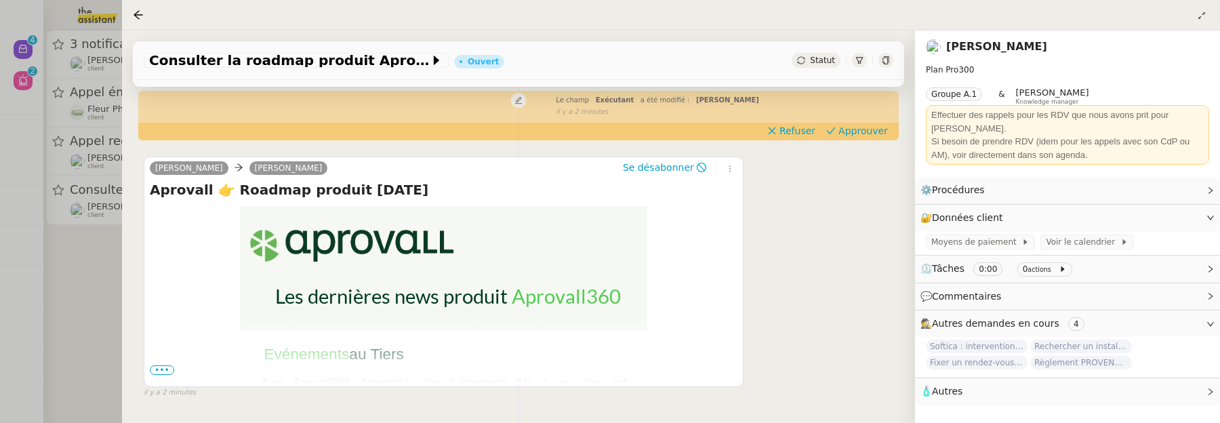
scroll to position [181, 0]
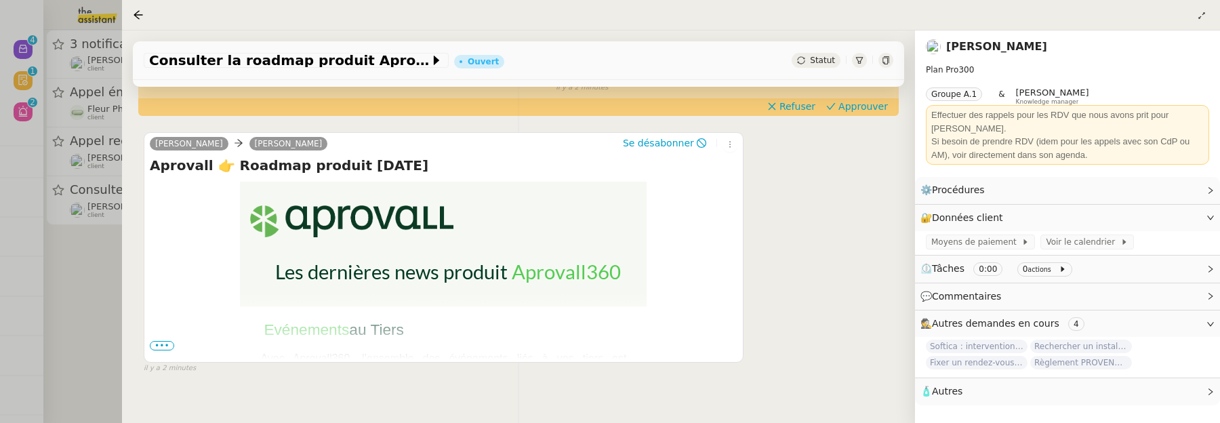
click at [161, 349] on span "•••" at bounding box center [162, 345] width 24 height 9
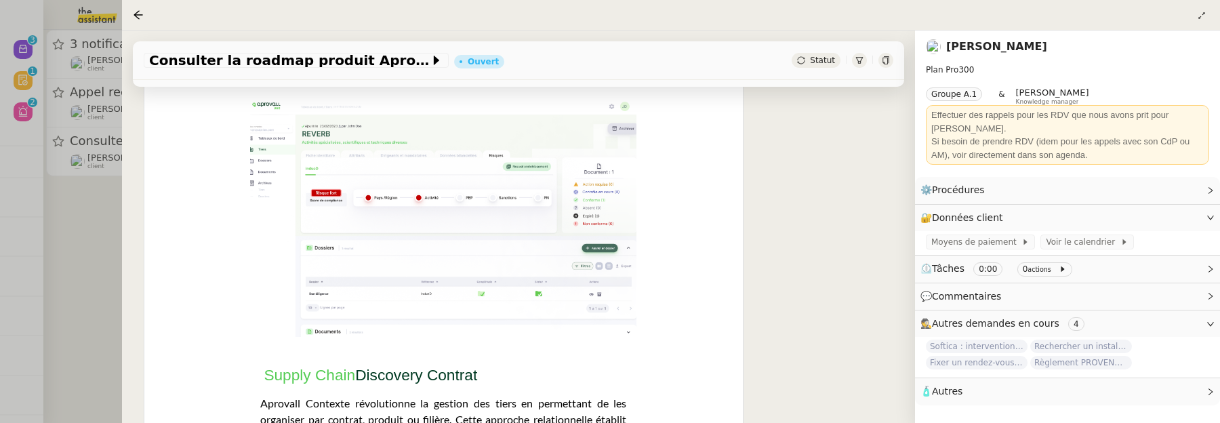
scroll to position [952, 0]
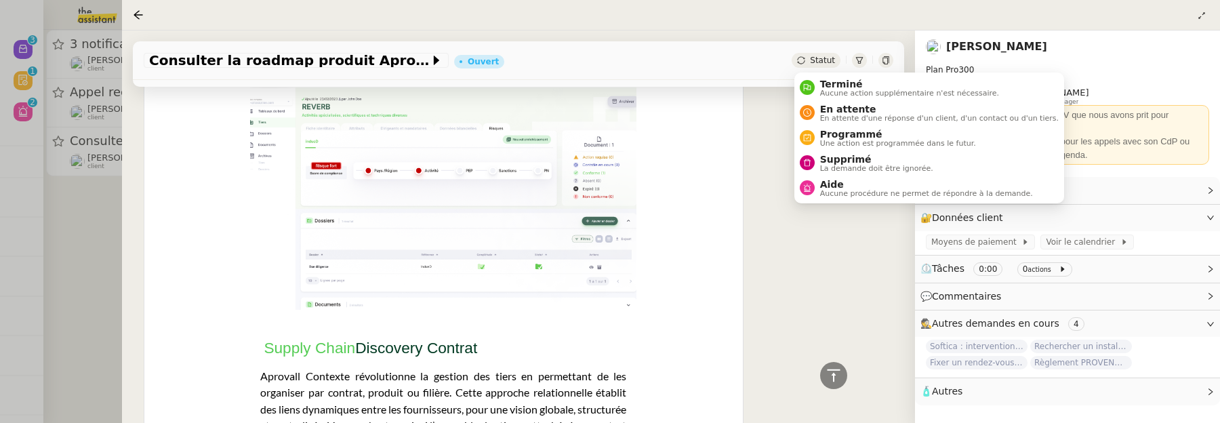
click at [817, 59] on span "Statut" at bounding box center [822, 60] width 25 height 9
click at [837, 170] on span "La demande doit être ignorée." at bounding box center [876, 168] width 113 height 7
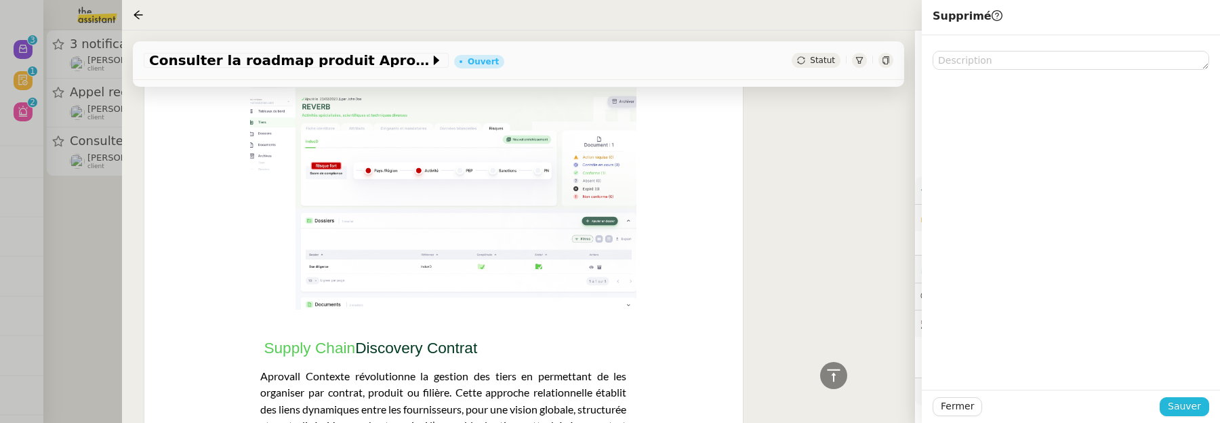
click at [1205, 408] on button "Sauver" at bounding box center [1183, 406] width 49 height 19
click at [64, 232] on div at bounding box center [610, 211] width 1220 height 423
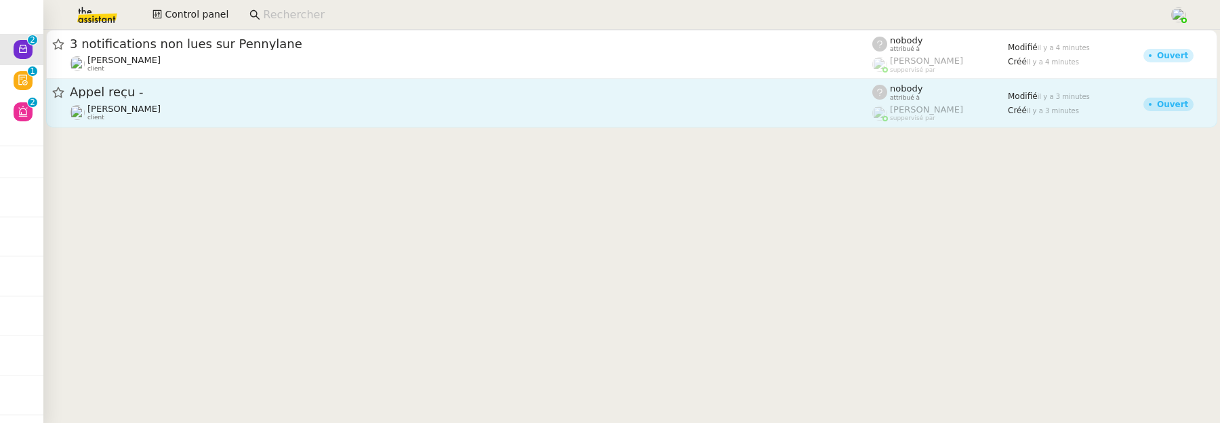
click at [208, 112] on div "Jeremy DUMONT-FILLON client" at bounding box center [471, 113] width 802 height 18
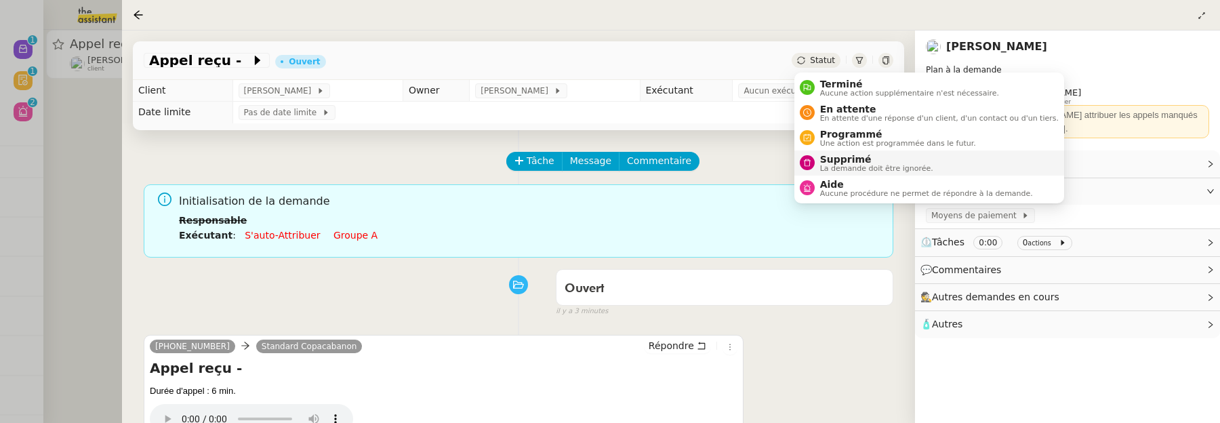
click at [844, 161] on span "Supprimé" at bounding box center [876, 159] width 113 height 11
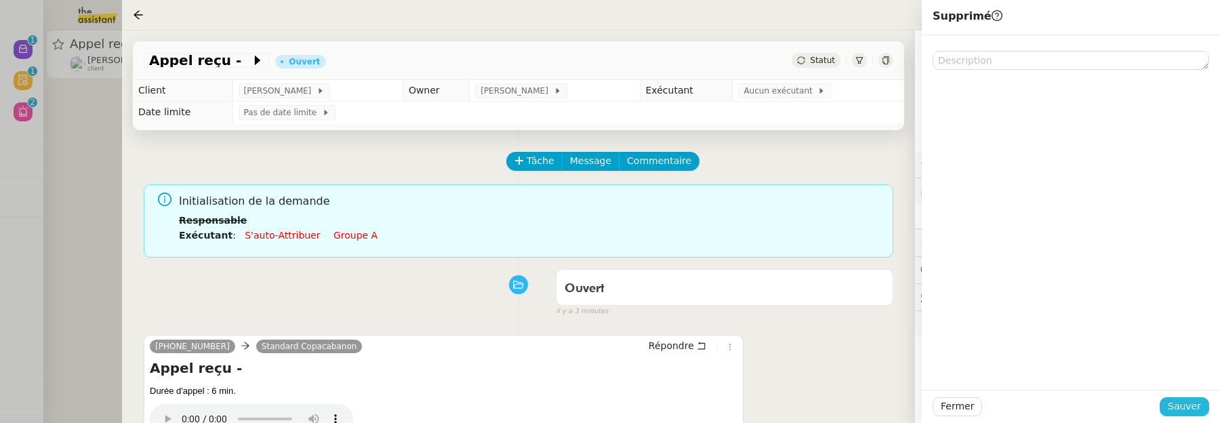
click at [1195, 404] on span "Sauver" at bounding box center [1184, 406] width 33 height 16
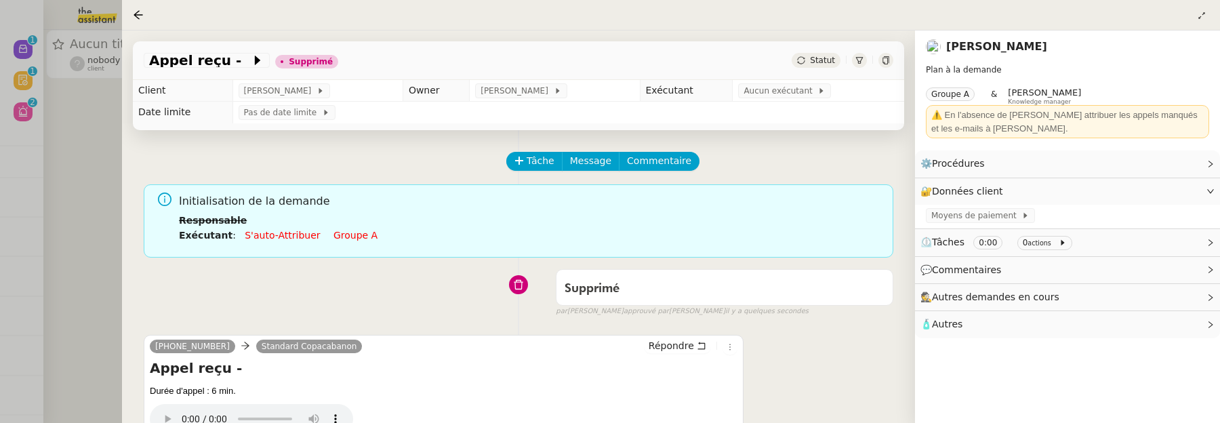
click at [75, 150] on div at bounding box center [610, 211] width 1220 height 423
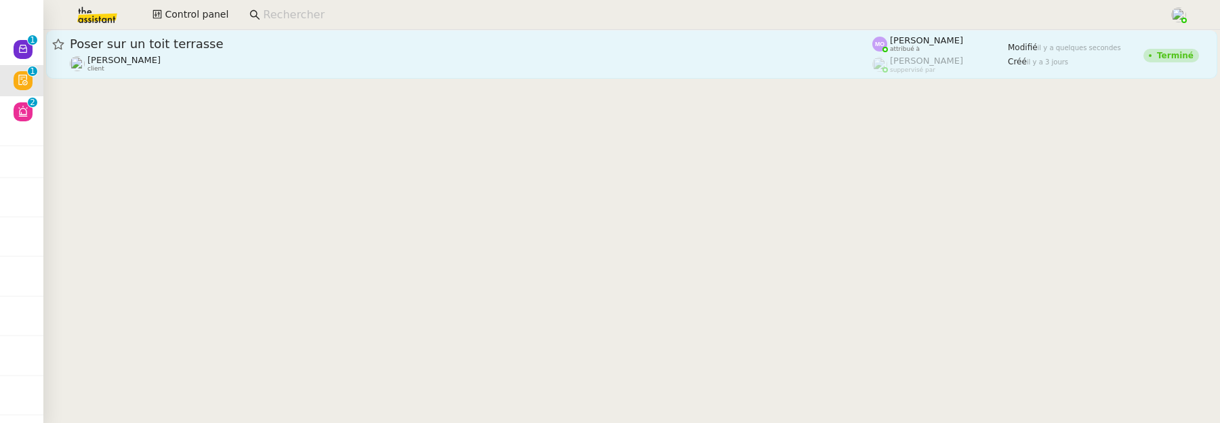
click at [417, 61] on div "Jeremy DUMONT-FILLON client" at bounding box center [471, 64] width 802 height 18
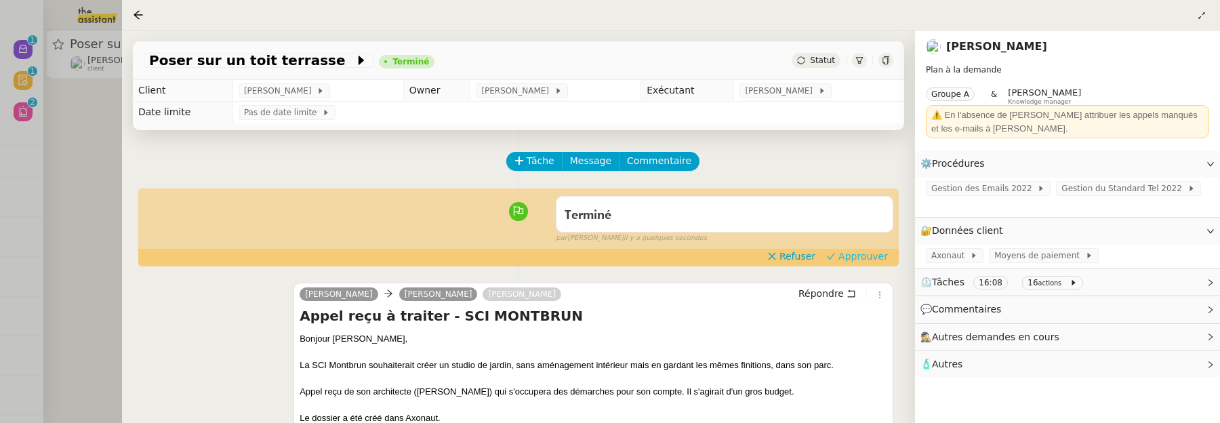
click at [855, 260] on span "Approuver" at bounding box center [862, 256] width 49 height 14
click at [108, 131] on div at bounding box center [610, 211] width 1220 height 423
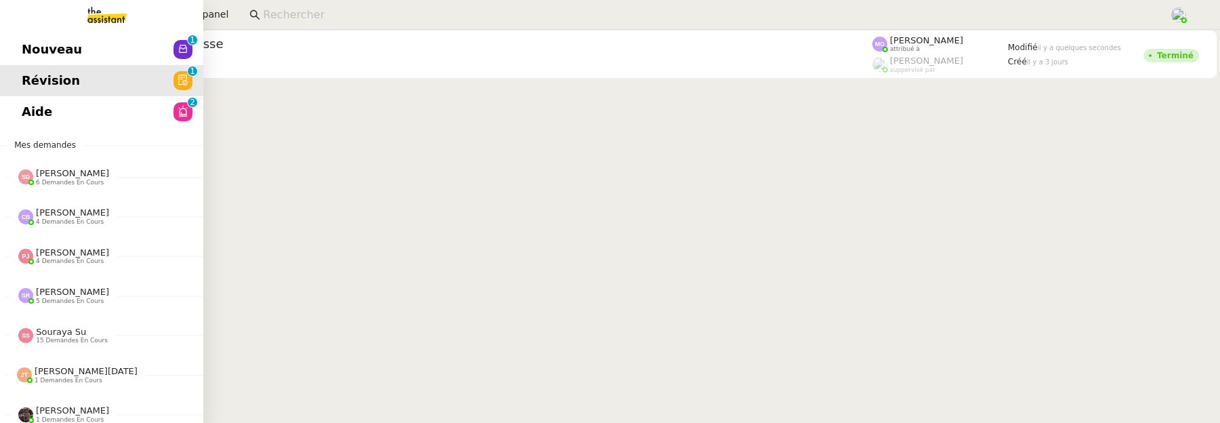
click at [34, 47] on span "Nouveau" at bounding box center [52, 49] width 60 height 20
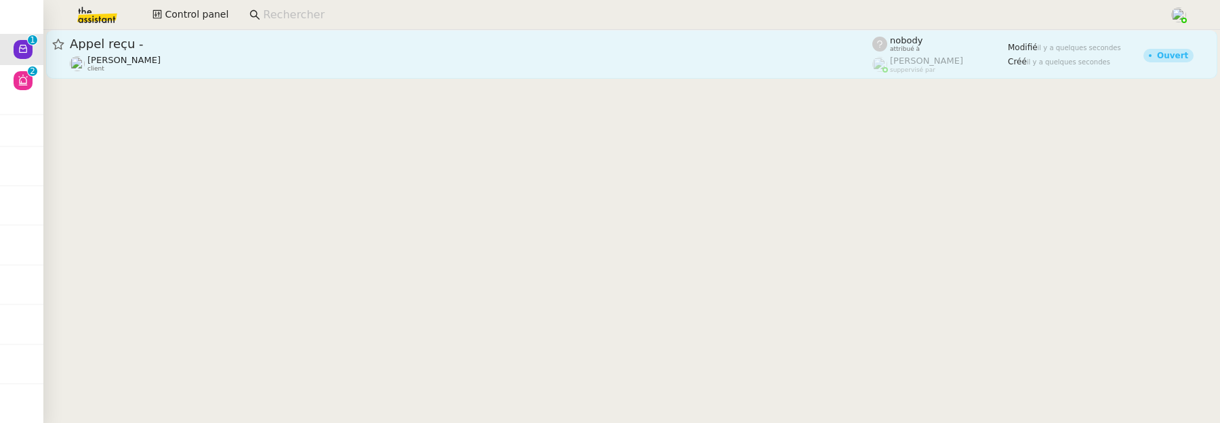
click at [439, 64] on div "Gabrielle Tavernier client" at bounding box center [471, 64] width 802 height 18
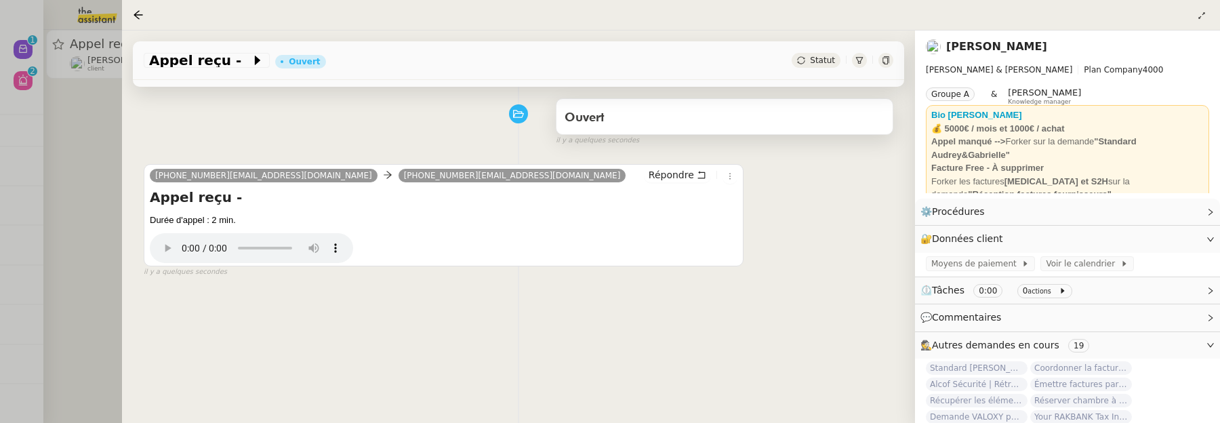
scroll to position [173, 0]
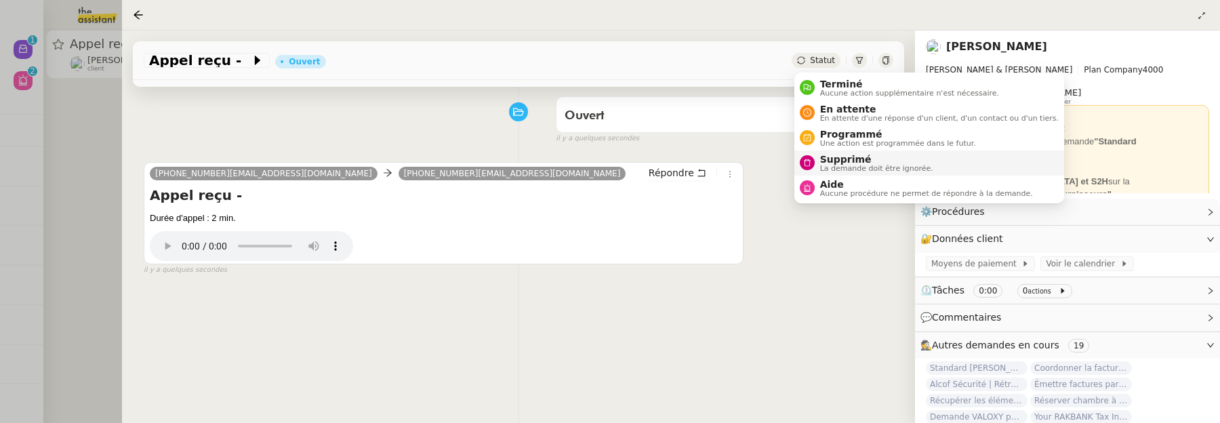
click at [841, 161] on span "Supprimé" at bounding box center [876, 159] width 113 height 11
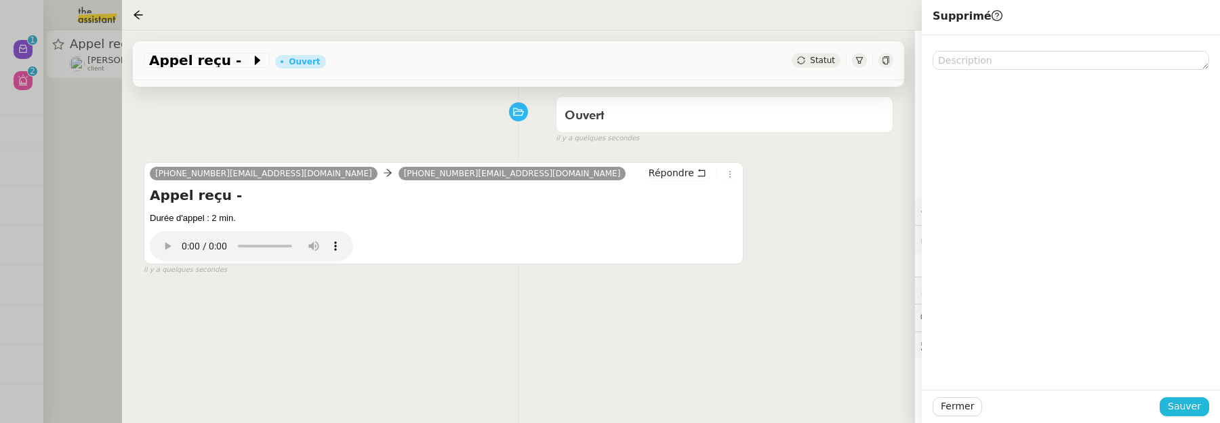
click at [1168, 397] on button "Sauver" at bounding box center [1183, 406] width 49 height 19
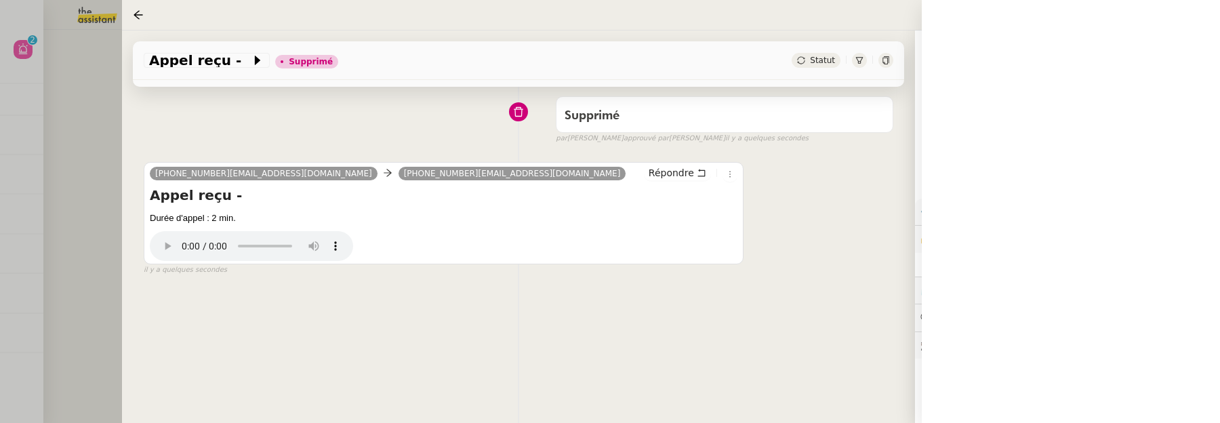
click at [70, 87] on div at bounding box center [610, 211] width 1220 height 423
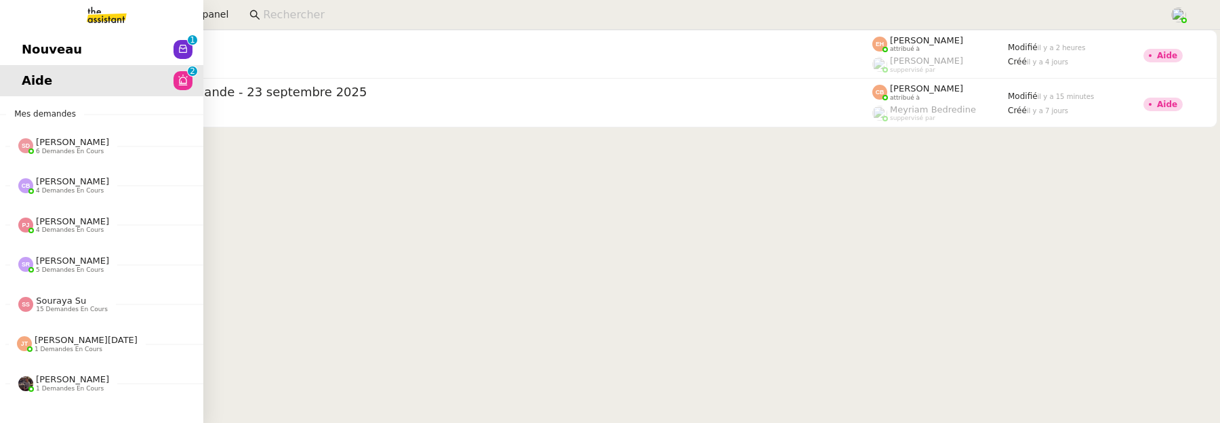
click at [33, 58] on span "Nouveau" at bounding box center [52, 49] width 60 height 20
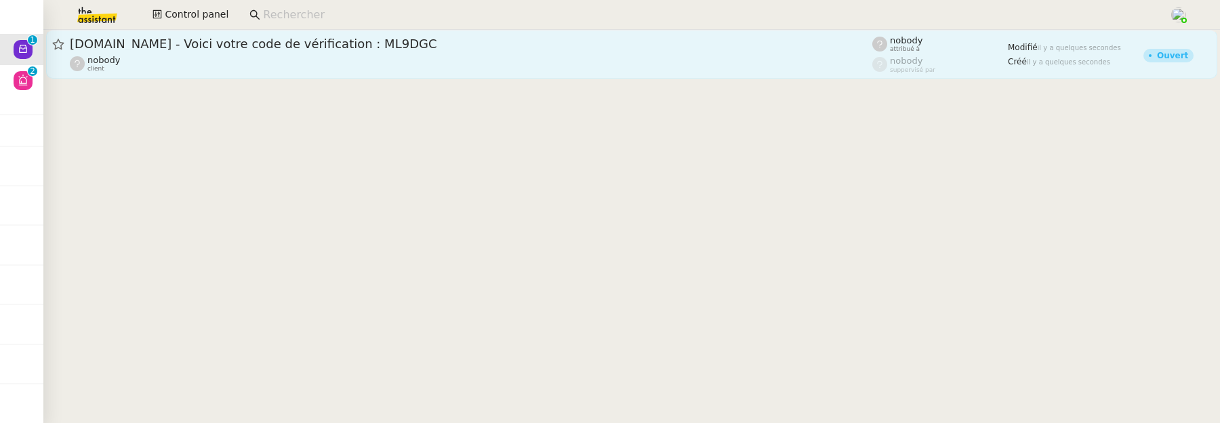
click at [284, 70] on div "nobody client" at bounding box center [471, 64] width 802 height 18
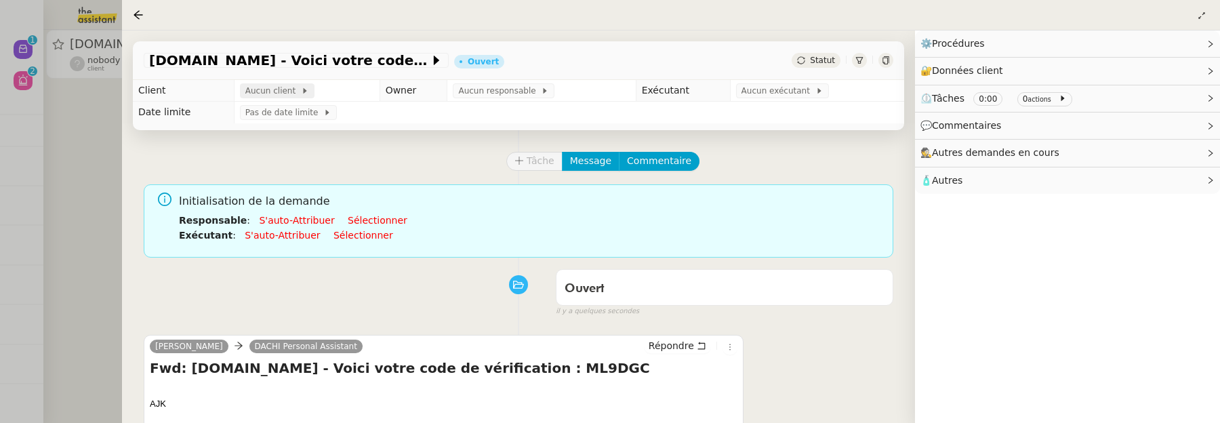
click at [279, 85] on span "Aucun client" at bounding box center [273, 91] width 56 height 14
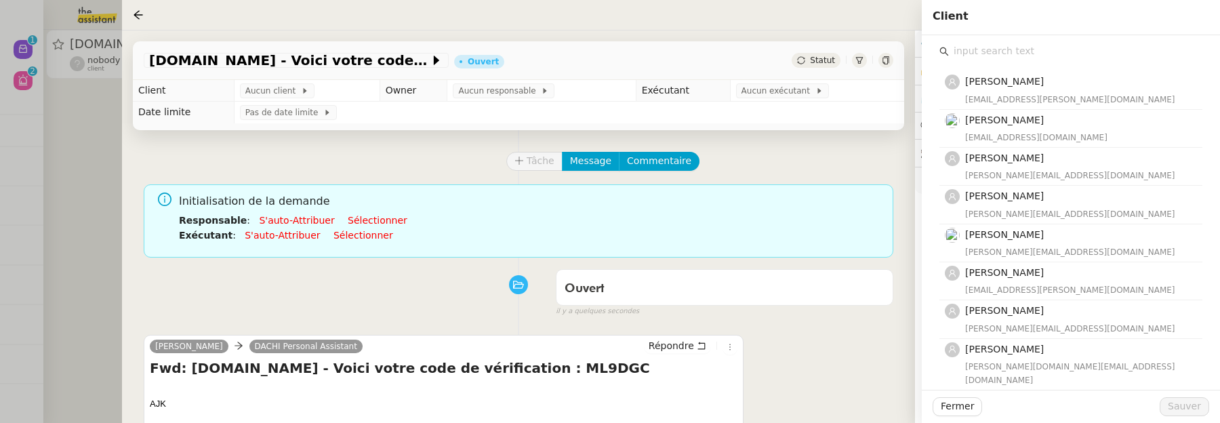
click at [1004, 49] on input "text" at bounding box center [1075, 51] width 253 height 18
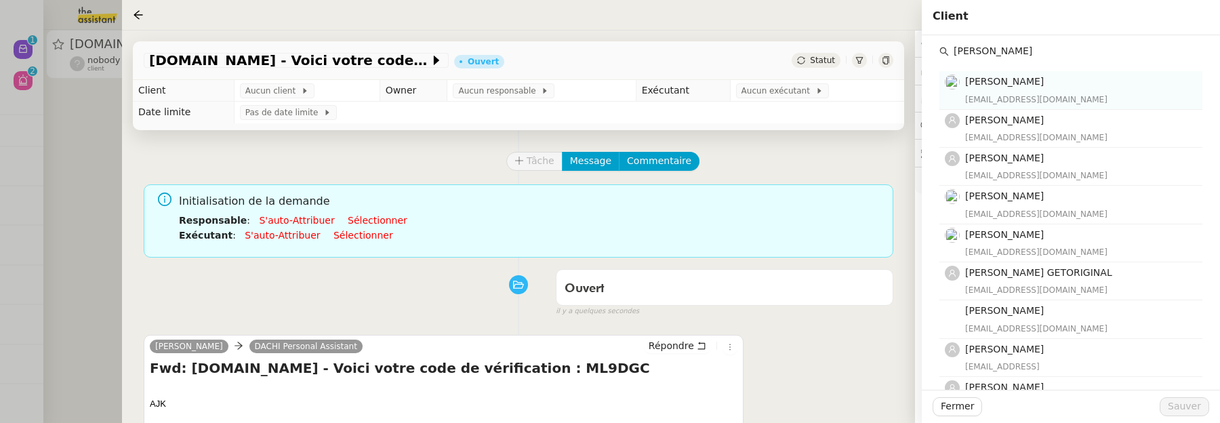
type input "tina"
click at [1074, 96] on div "contact@asianspa.fr" at bounding box center [1079, 100] width 229 height 14
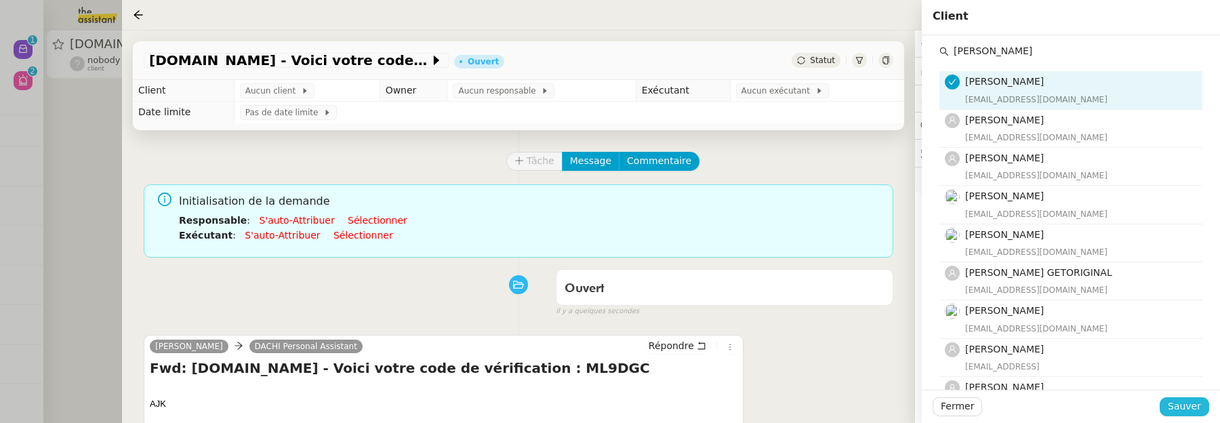
click at [1206, 411] on button "Sauver" at bounding box center [1183, 406] width 49 height 19
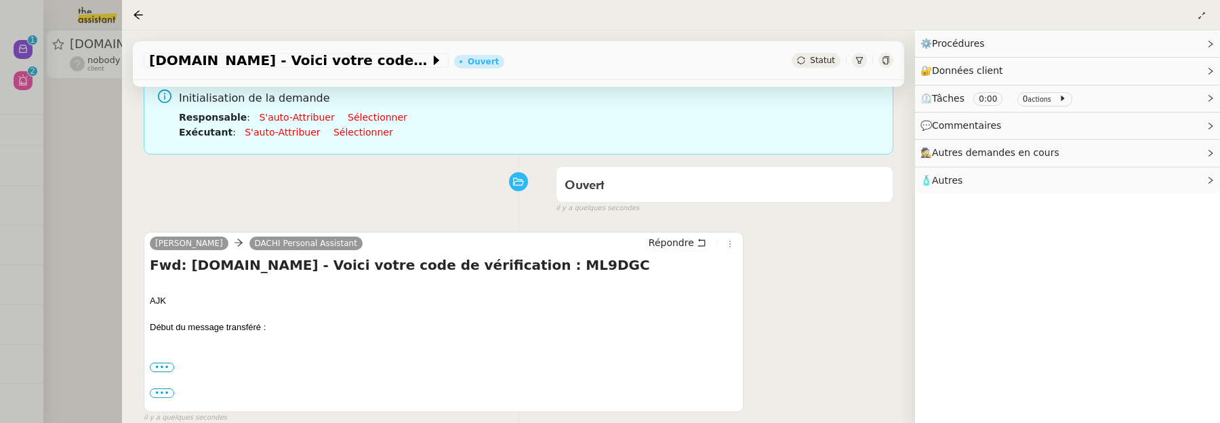
scroll to position [116, 0]
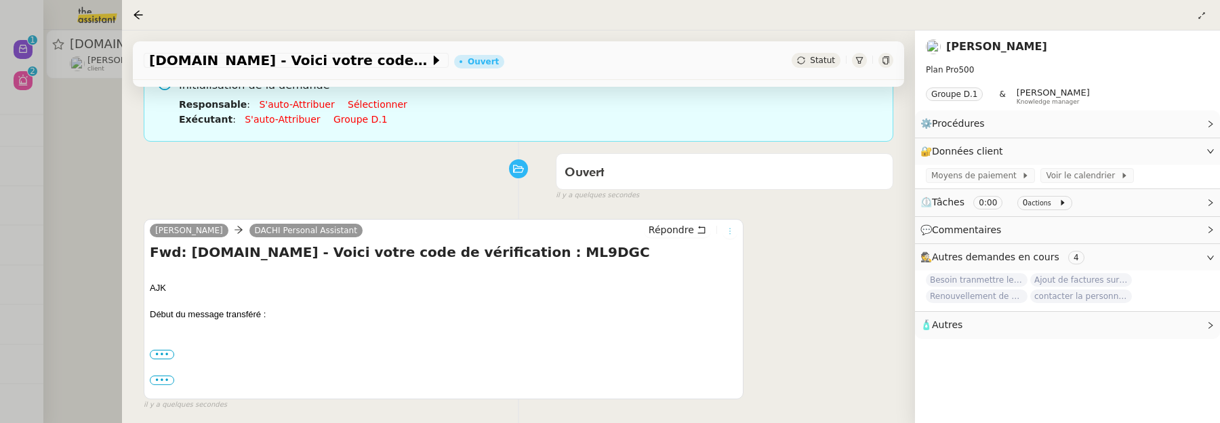
click at [726, 236] on button at bounding box center [729, 231] width 15 height 15
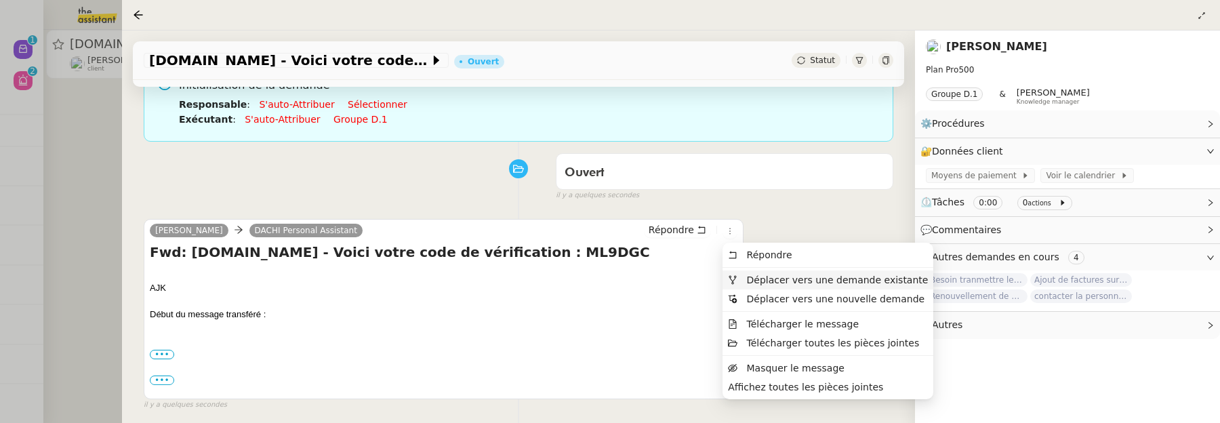
click at [764, 272] on li "Déplacer vers une demande existante" at bounding box center [827, 279] width 211 height 19
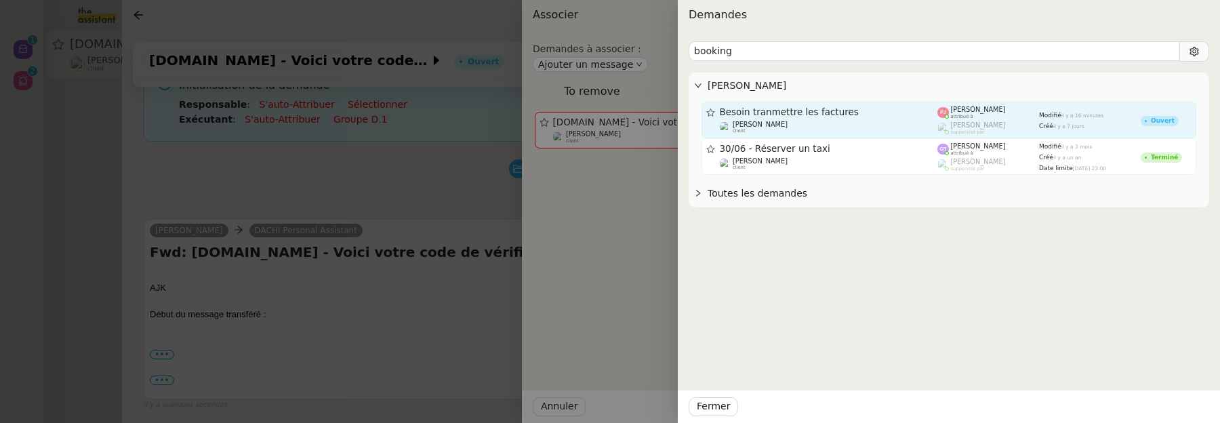
type input "booking"
click at [888, 128] on div "Tina KHAMVENE client" at bounding box center [829, 128] width 218 height 14
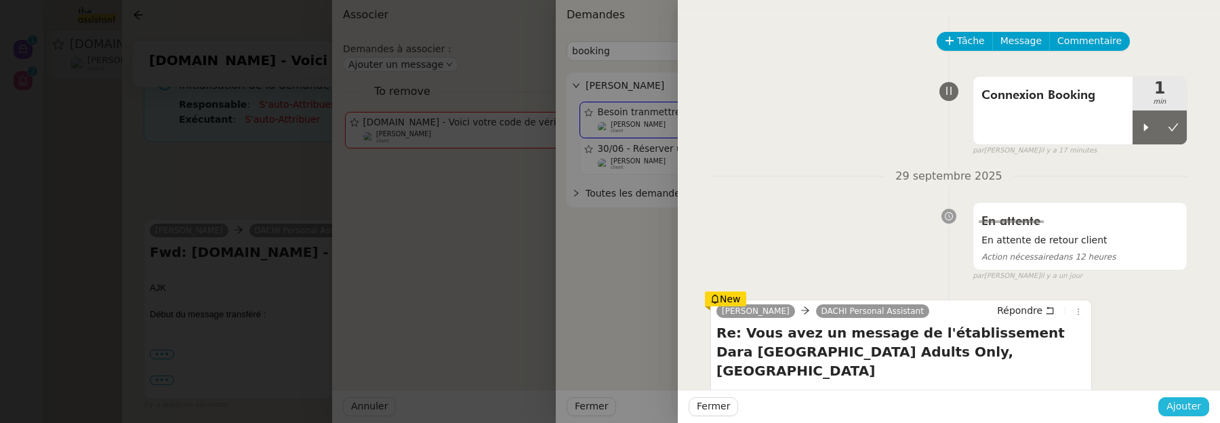
click at [1197, 410] on span "Ajouter" at bounding box center [1183, 406] width 35 height 16
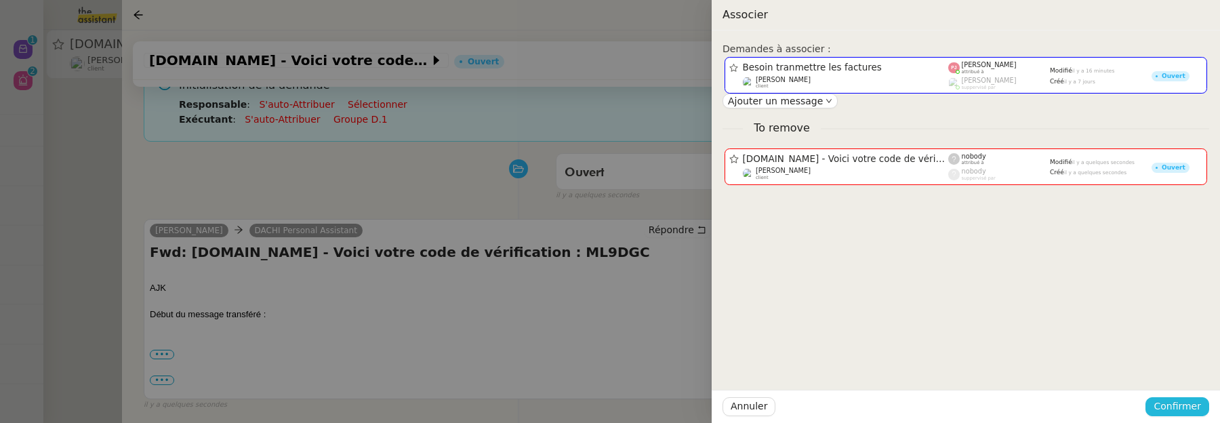
click at [1197, 407] on span "Confirmer" at bounding box center [1176, 406] width 47 height 16
click at [1188, 367] on span "Ajouter" at bounding box center [1178, 370] width 35 height 14
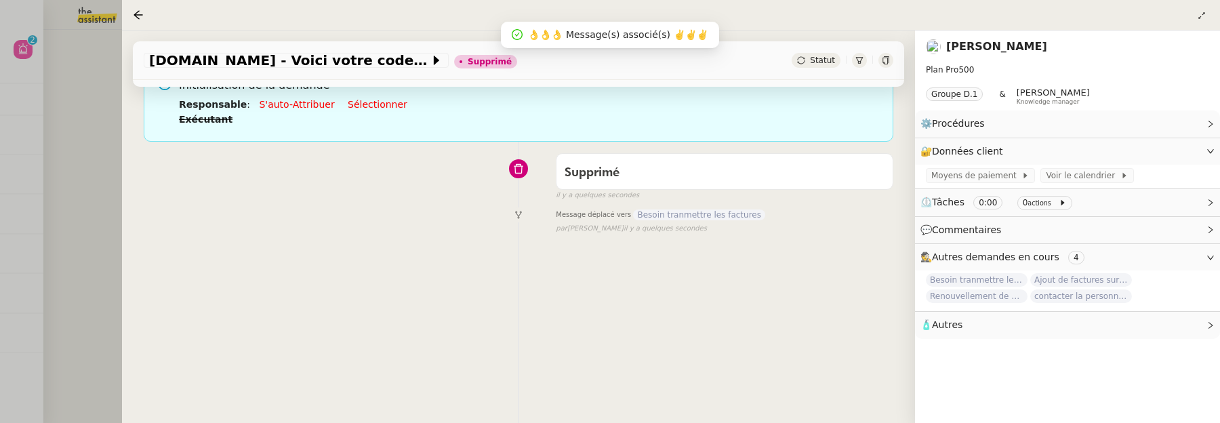
click at [92, 155] on div at bounding box center [610, 211] width 1220 height 423
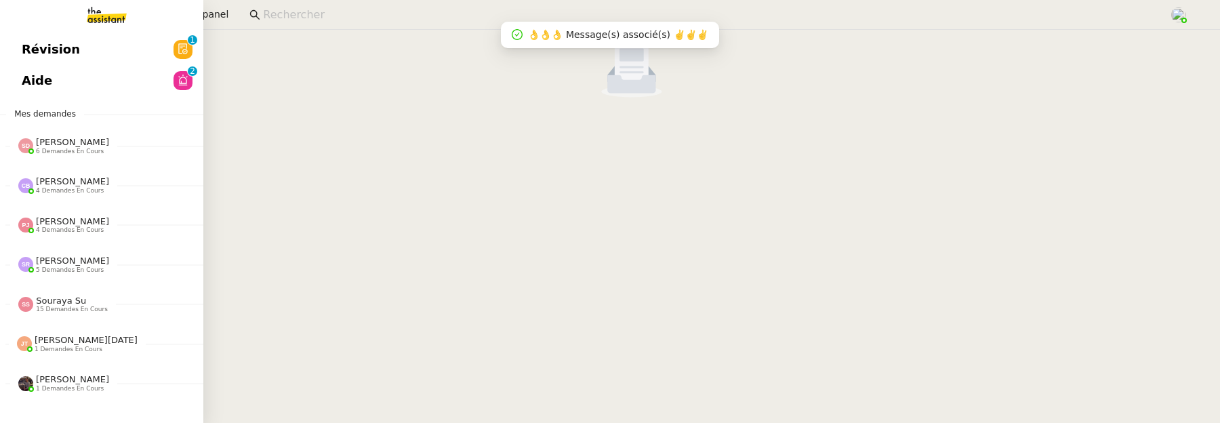
click at [41, 43] on link "Révision 0 1 2 3 4 5 6 7 8 9" at bounding box center [101, 49] width 203 height 31
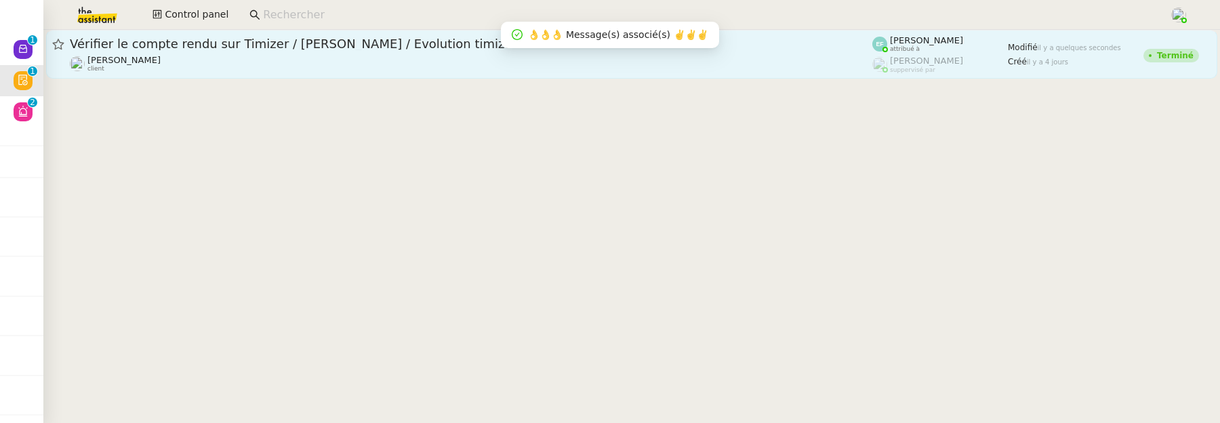
click at [327, 49] on span "Vérifier le compte rendu sur Timizer / Mehdi Berrada / Evolution timizer" at bounding box center [471, 44] width 802 height 12
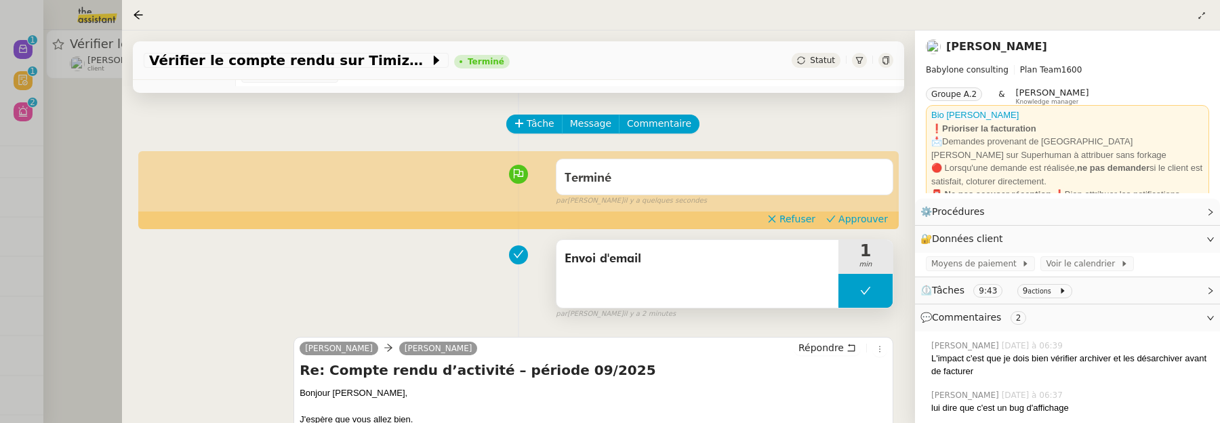
scroll to position [39, 0]
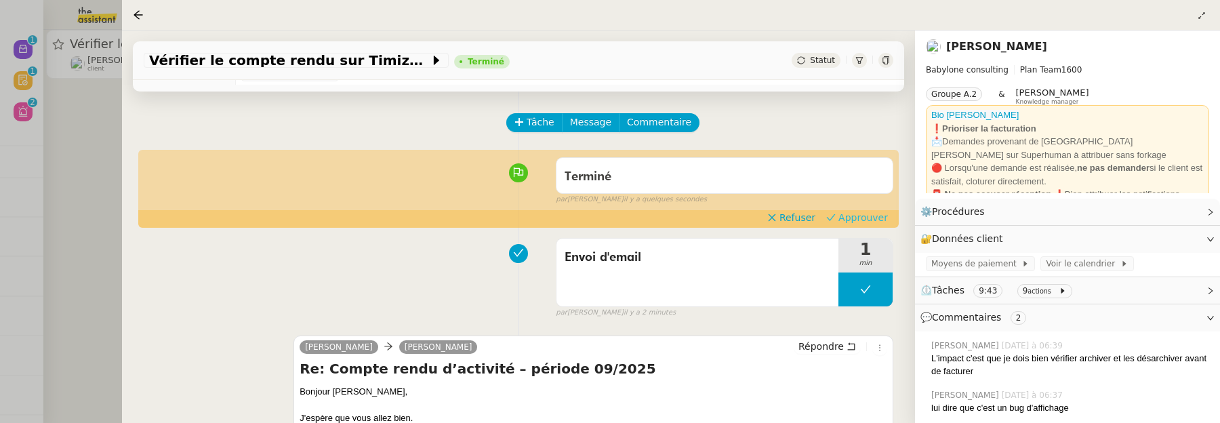
click at [862, 218] on span "Approuver" at bounding box center [862, 218] width 49 height 14
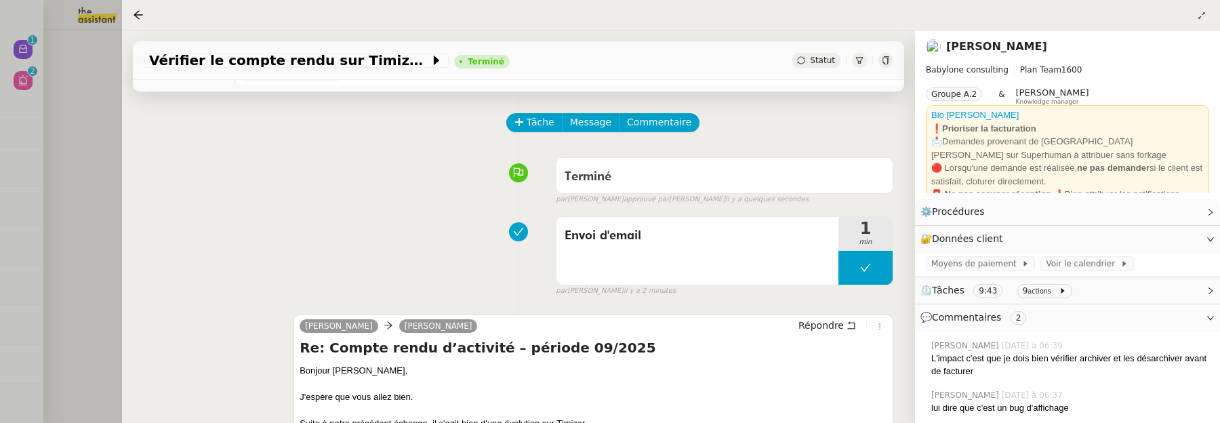
click at [96, 127] on div at bounding box center [610, 211] width 1220 height 423
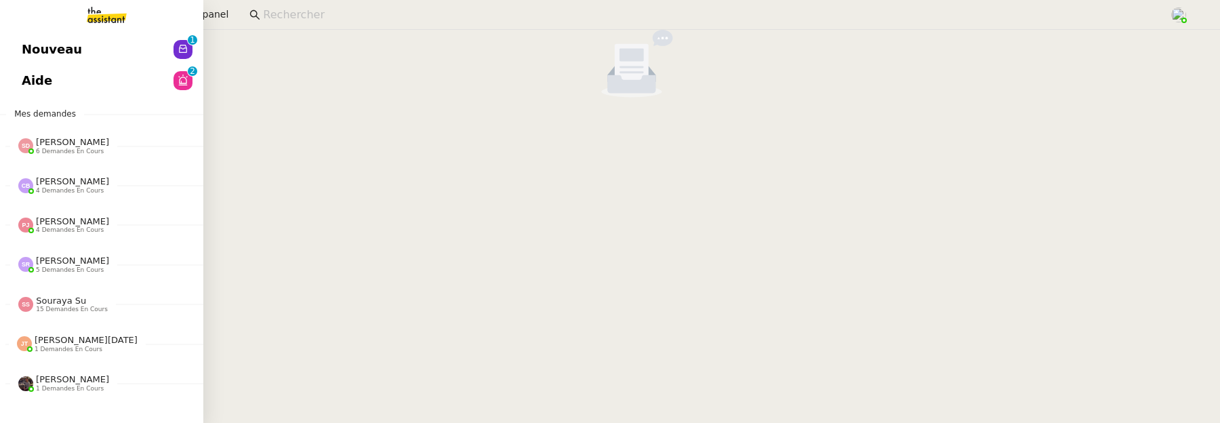
click at [29, 42] on span "Nouveau" at bounding box center [52, 49] width 60 height 20
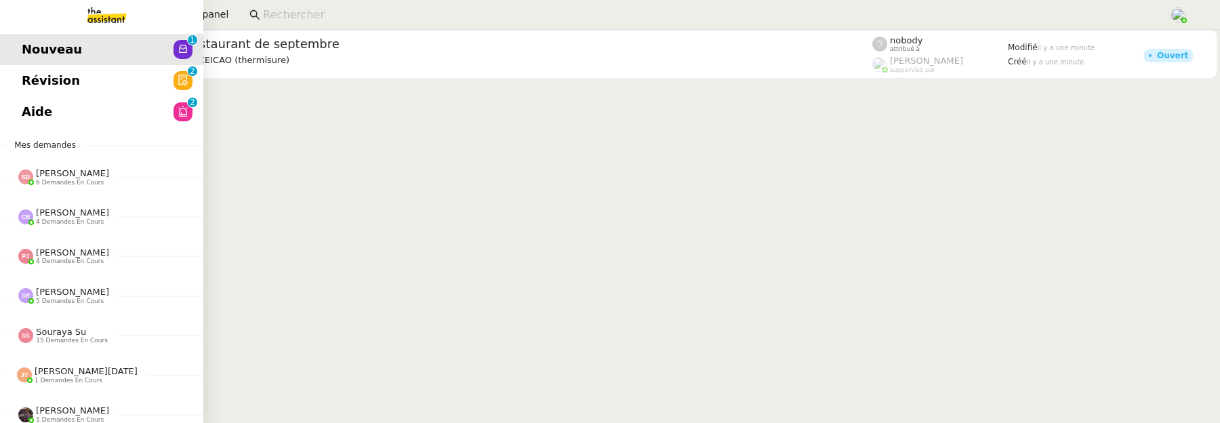
click at [32, 85] on span "Révision" at bounding box center [51, 80] width 58 height 20
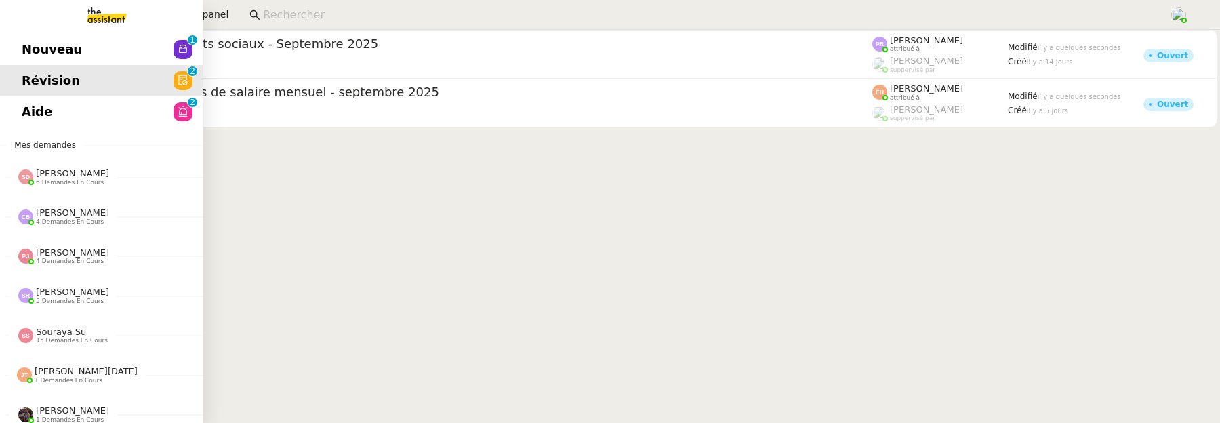
click at [30, 115] on span "Aide" at bounding box center [37, 112] width 30 height 20
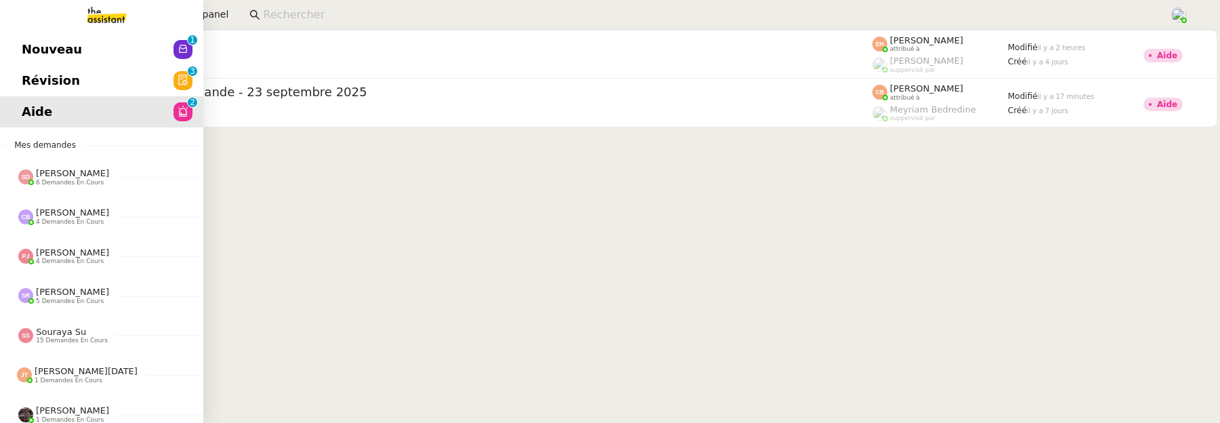
click at [36, 79] on span "Révision" at bounding box center [51, 80] width 58 height 20
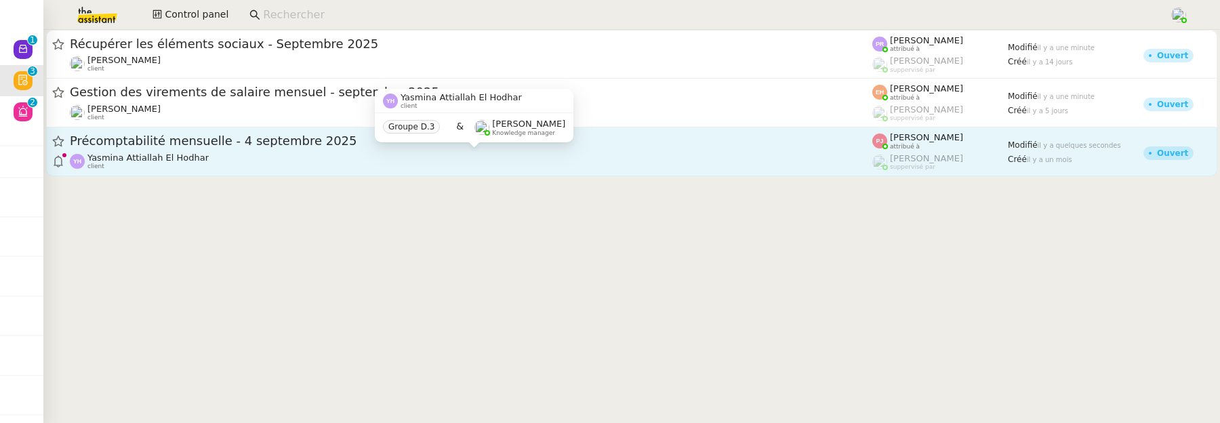
click at [390, 160] on div "Yasmina Attiallah El Hodhar client" at bounding box center [471, 161] width 802 height 18
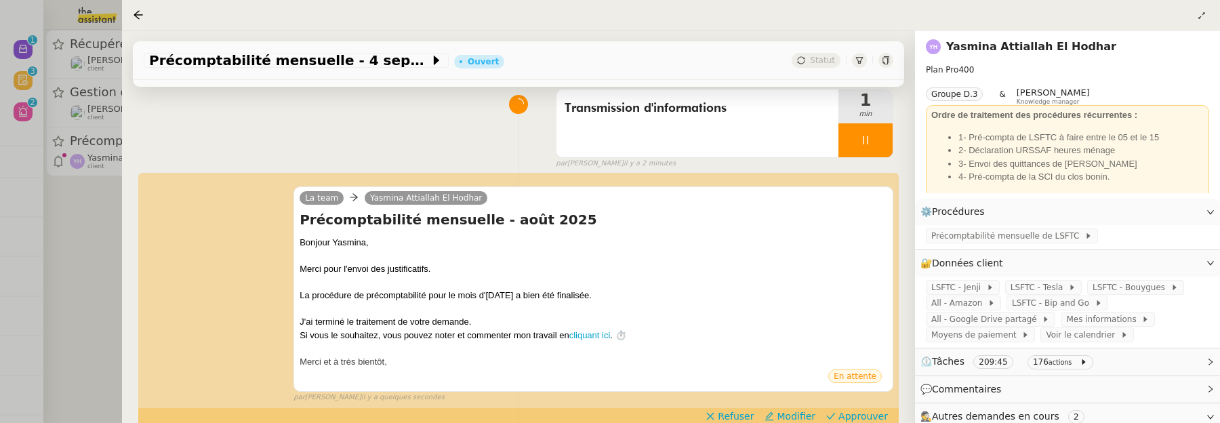
scroll to position [150, 0]
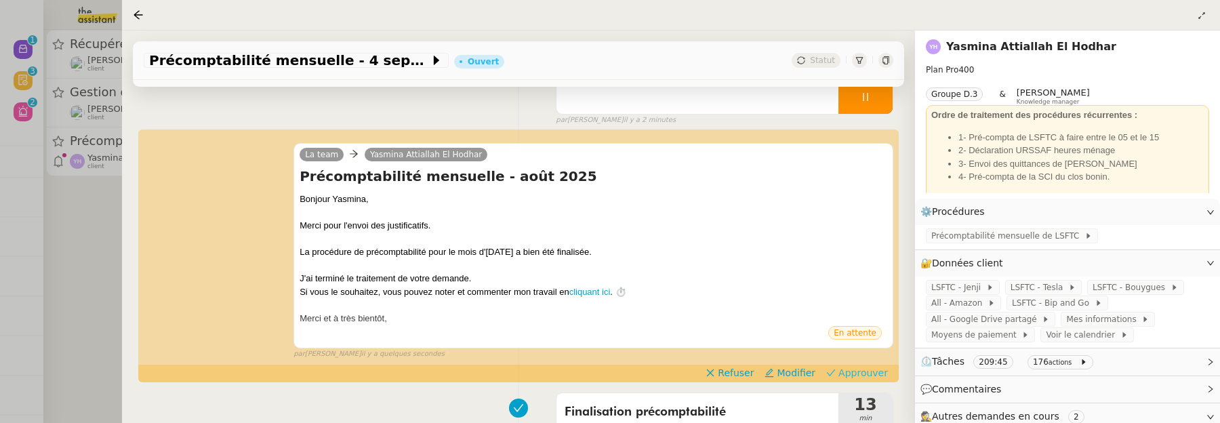
click at [871, 367] on span "Approuver" at bounding box center [862, 373] width 49 height 14
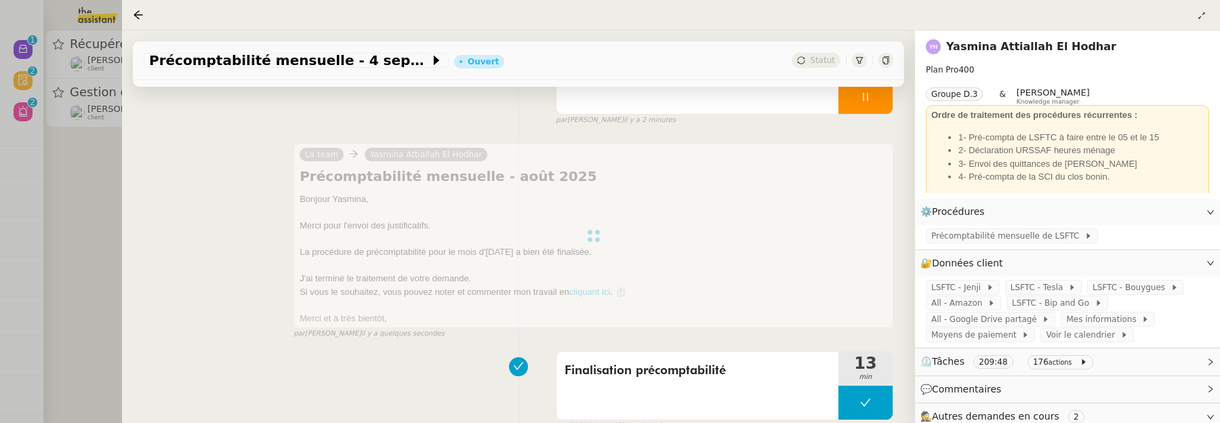
click at [76, 261] on div at bounding box center [610, 211] width 1220 height 423
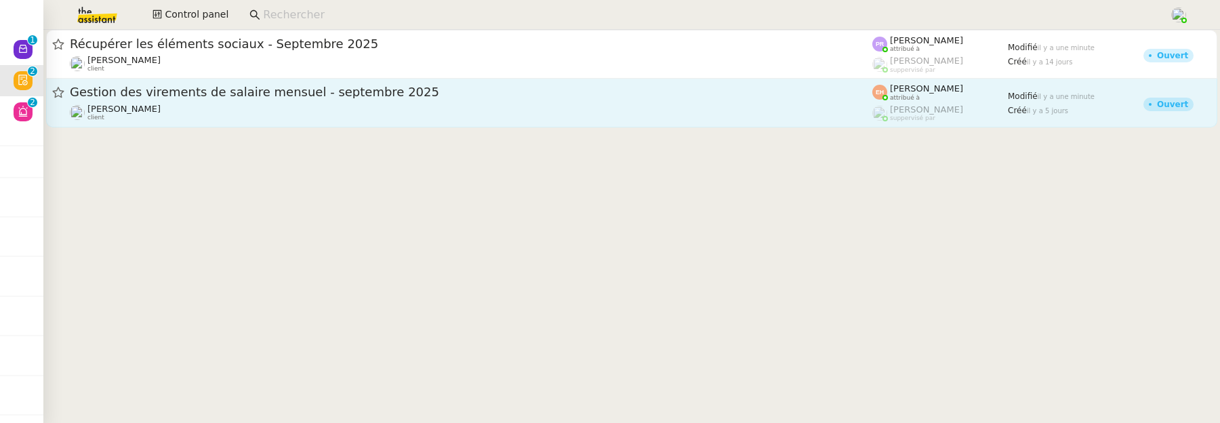
click at [312, 96] on span "Gestion des virements de salaire mensuel - septembre 2025" at bounding box center [471, 92] width 802 height 12
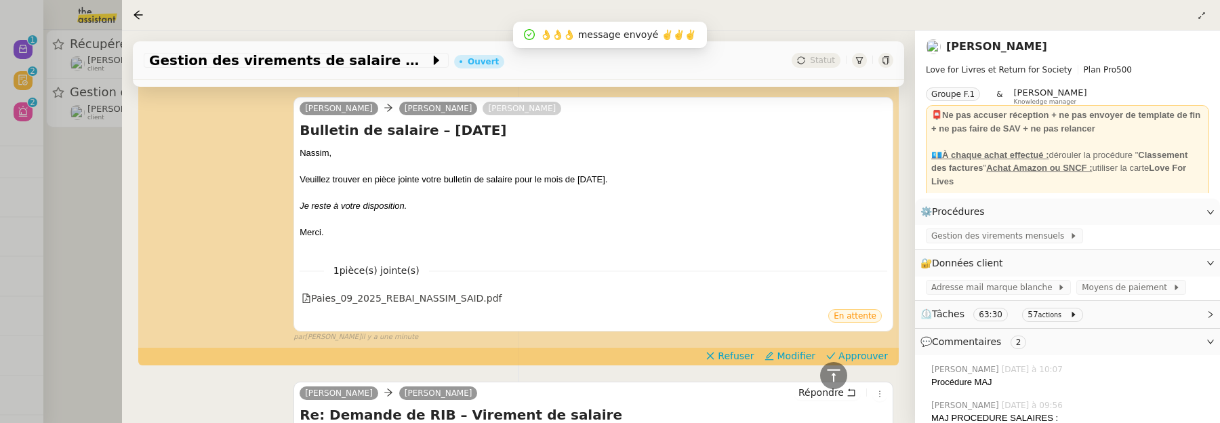
scroll to position [402, 0]
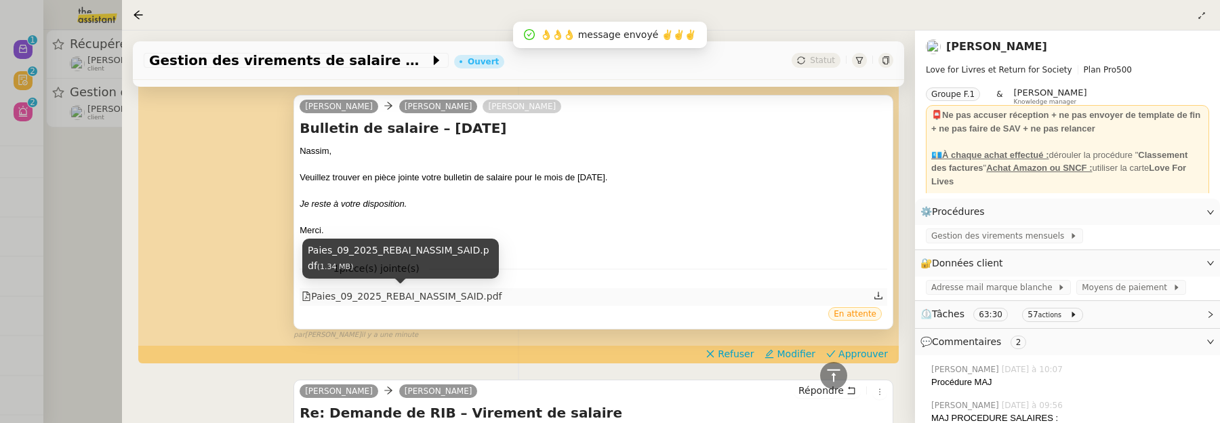
click at [476, 291] on div "Paies_09_2025_REBAI_NASSIM_SAID.pdf" at bounding box center [402, 297] width 200 height 16
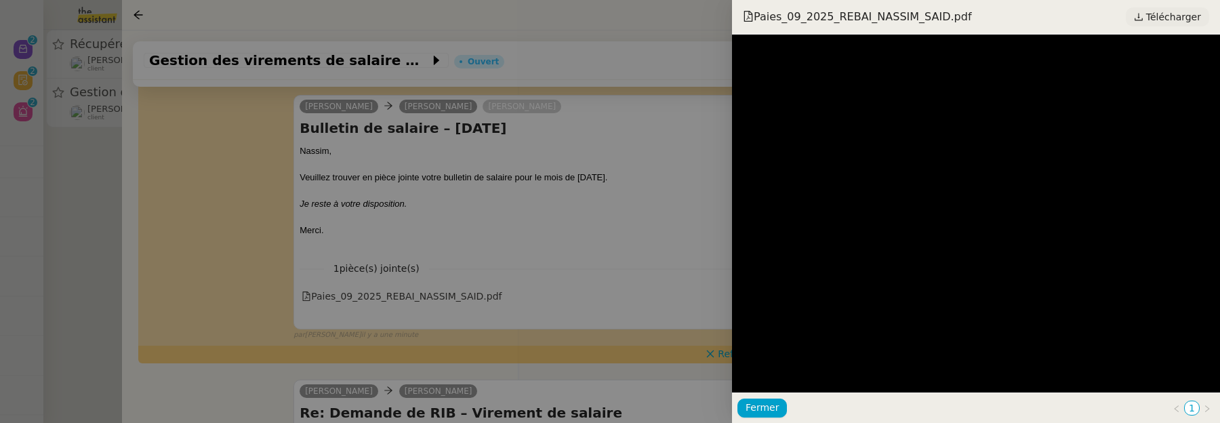
click at [1174, 20] on span "Télécharger" at bounding box center [1173, 17] width 55 height 18
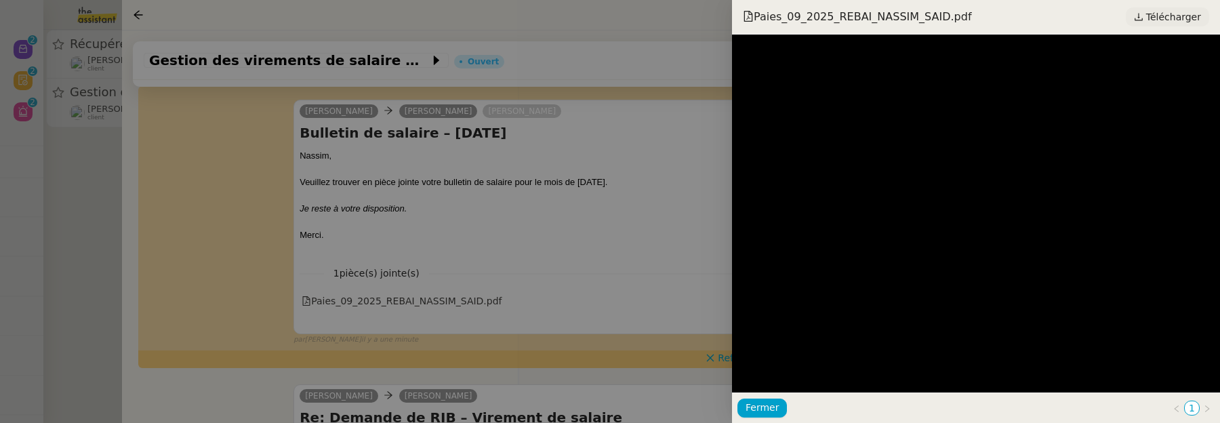
scroll to position [407, 0]
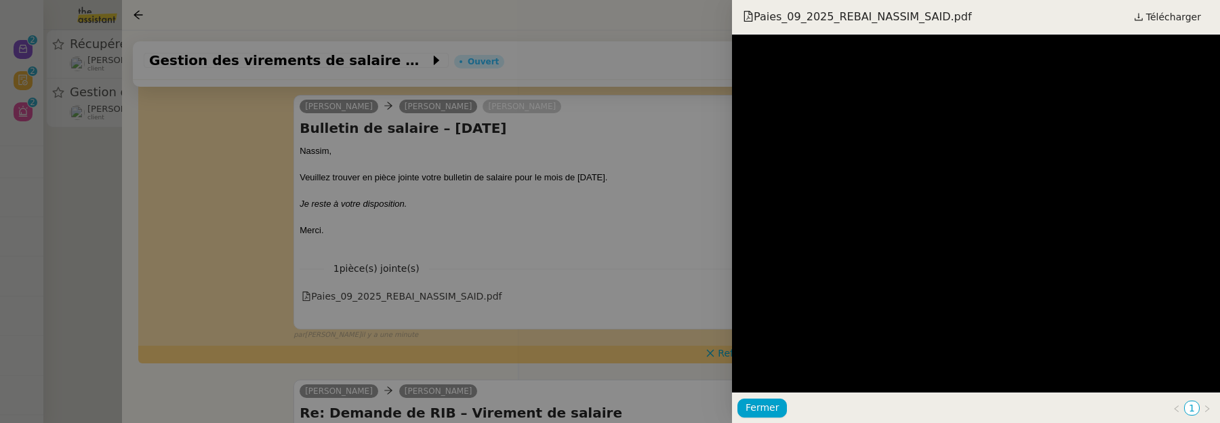
click at [657, 275] on div at bounding box center [610, 211] width 1220 height 423
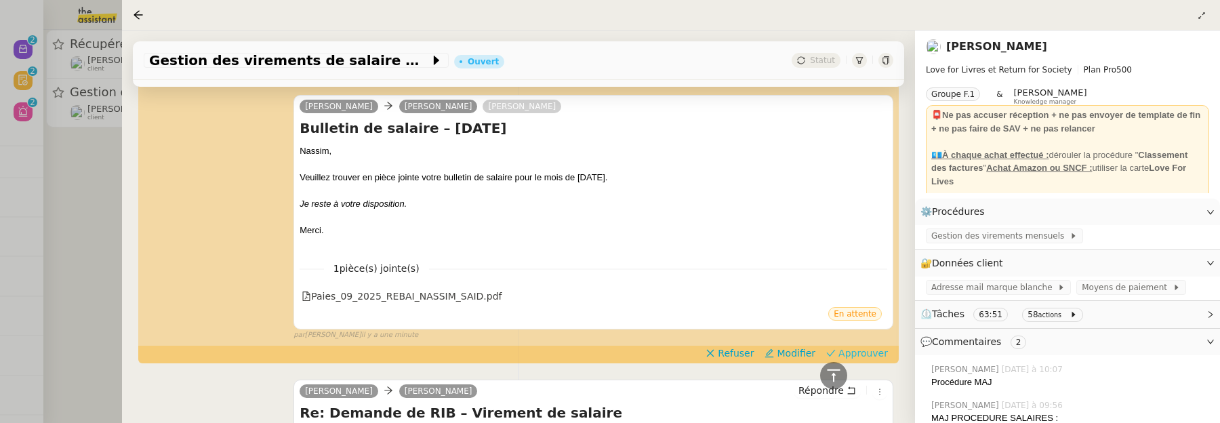
click at [867, 354] on span "Approuver" at bounding box center [862, 353] width 49 height 14
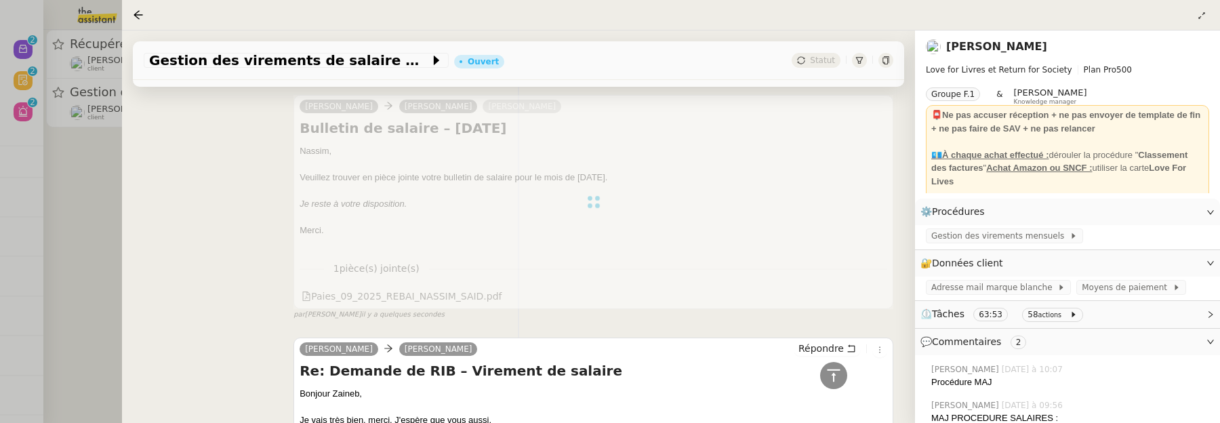
scroll to position [215, 0]
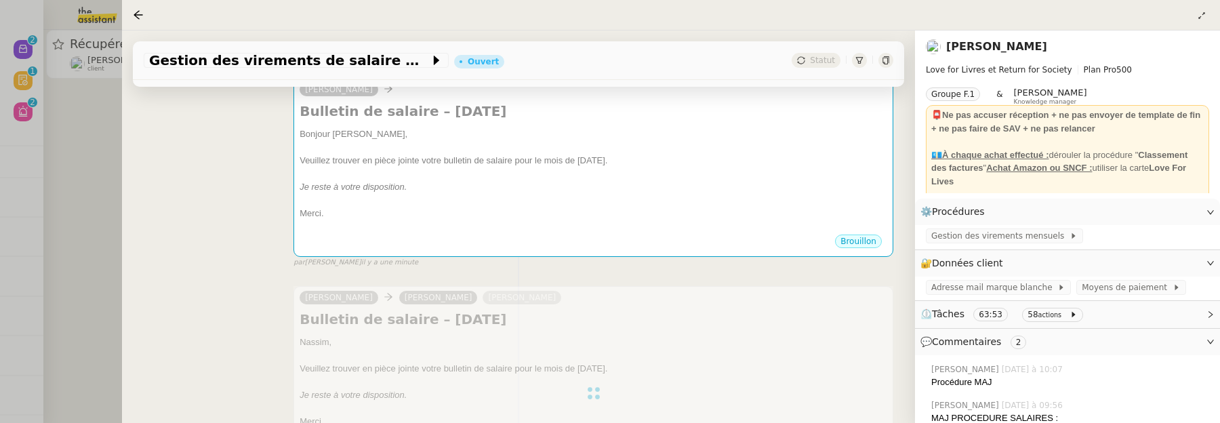
click at [98, 186] on div at bounding box center [610, 211] width 1220 height 423
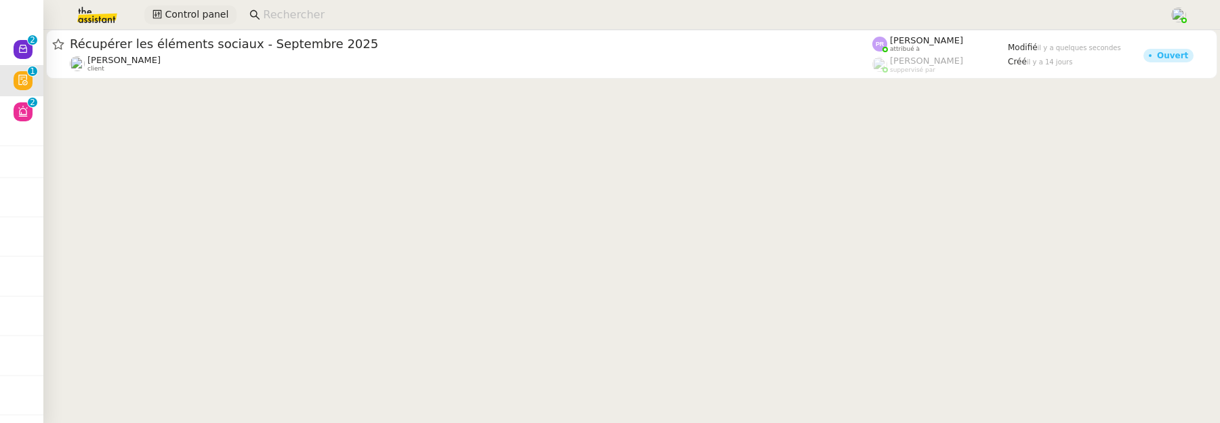
click at [197, 20] on span "Control panel" at bounding box center [197, 15] width 64 height 16
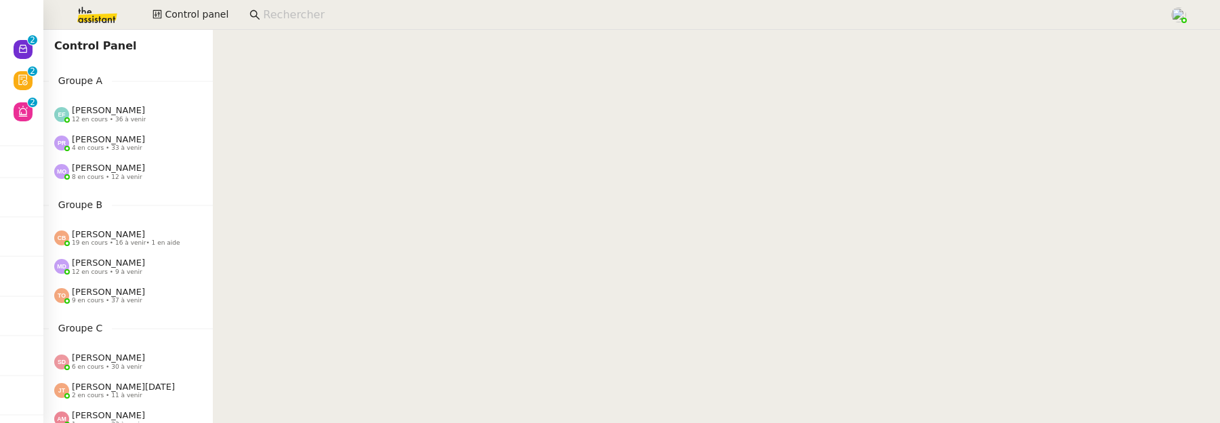
click at [97, 16] on img at bounding box center [86, 15] width 105 height 30
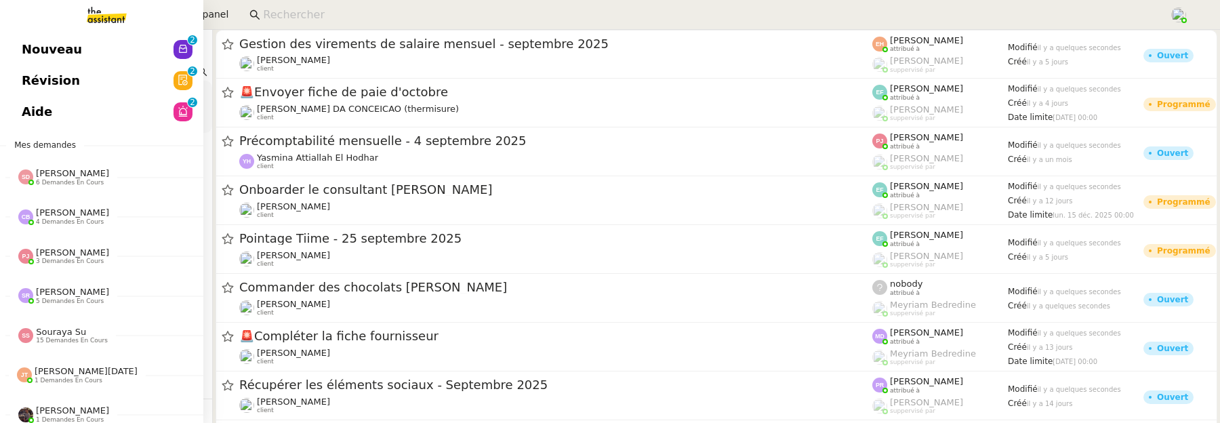
click at [101, 117] on link "Aide 0 1 2 3 4 5 6 7 8 9" at bounding box center [101, 111] width 203 height 31
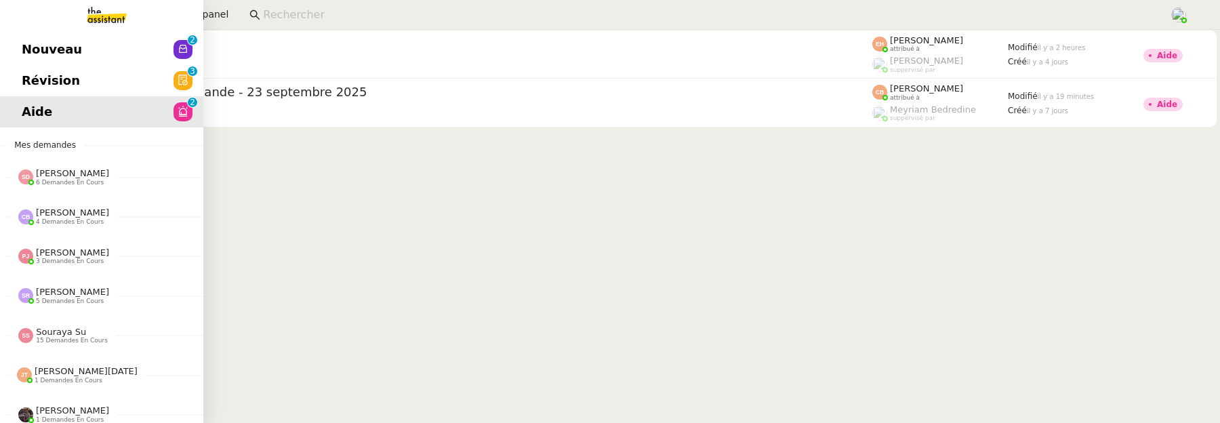
click at [22, 79] on span "Révision" at bounding box center [51, 80] width 58 height 20
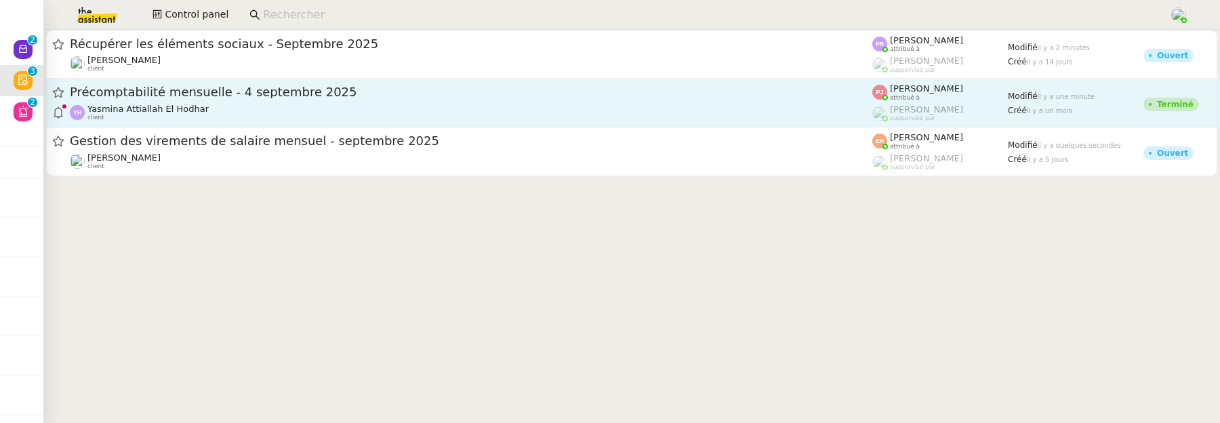
click at [346, 87] on span "Précomptabilité mensuelle - 4 septembre 2025" at bounding box center [471, 92] width 802 height 12
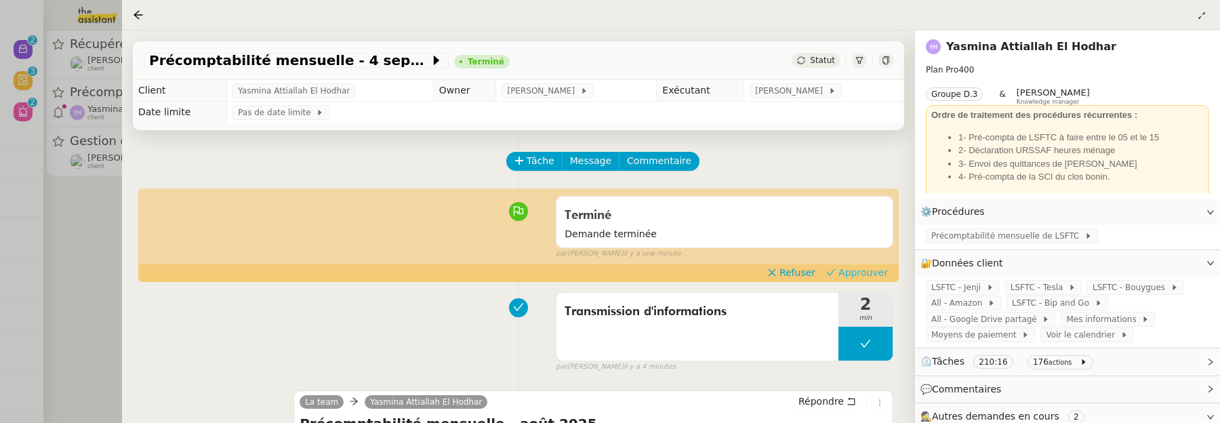
click at [880, 270] on span "Approuver" at bounding box center [862, 273] width 49 height 14
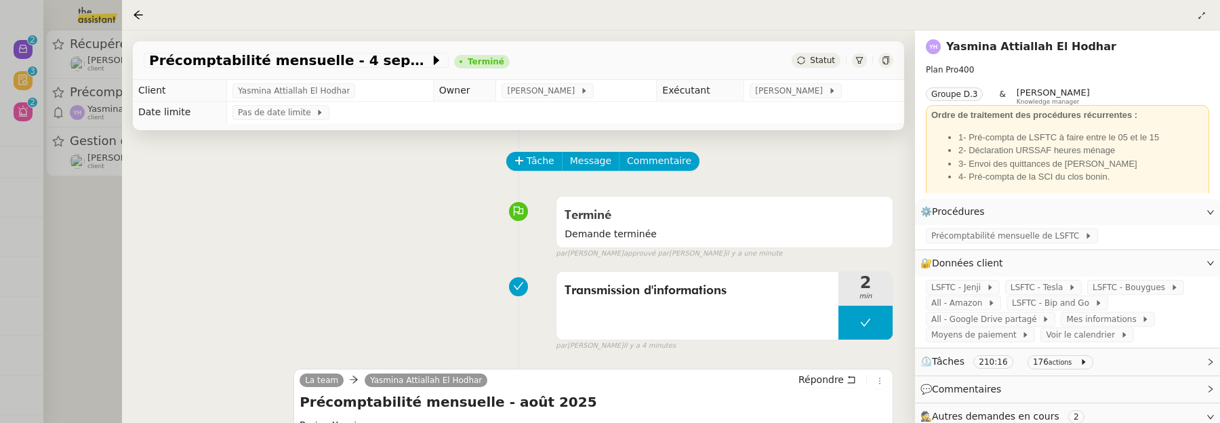
click at [88, 239] on div at bounding box center [610, 211] width 1220 height 423
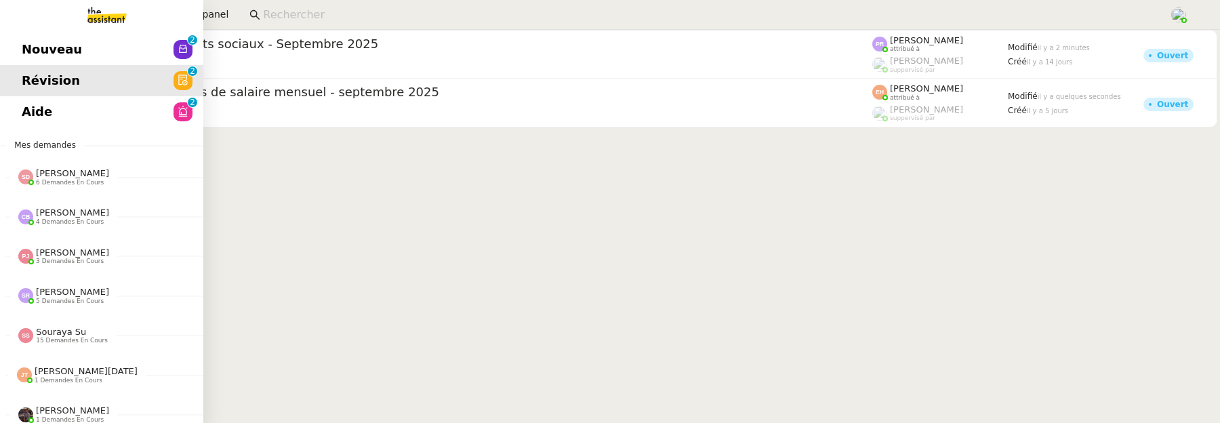
click at [13, 48] on link "Nouveau 0 1 2 3 4 5 6 7 8 9" at bounding box center [101, 49] width 203 height 31
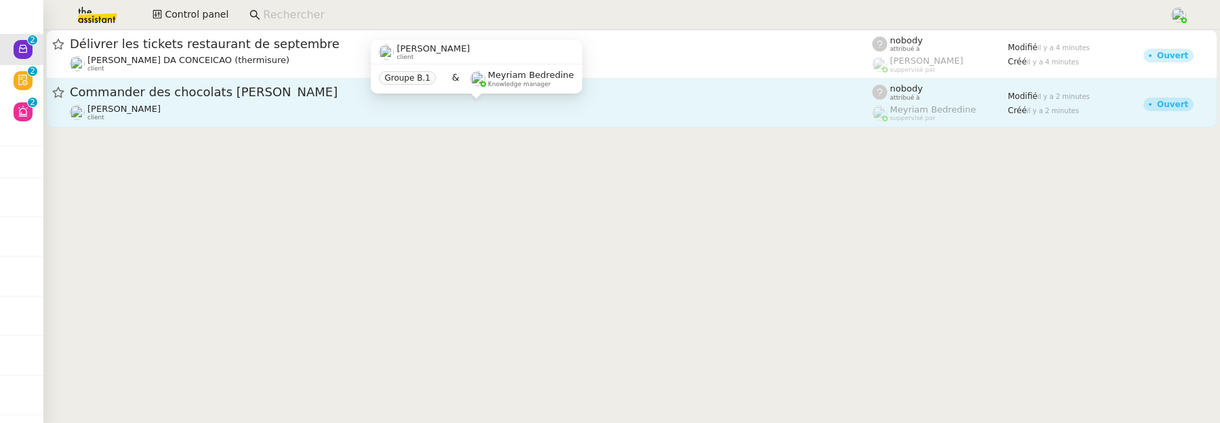
click at [455, 106] on div "Thierry Larcher client" at bounding box center [471, 113] width 802 height 18
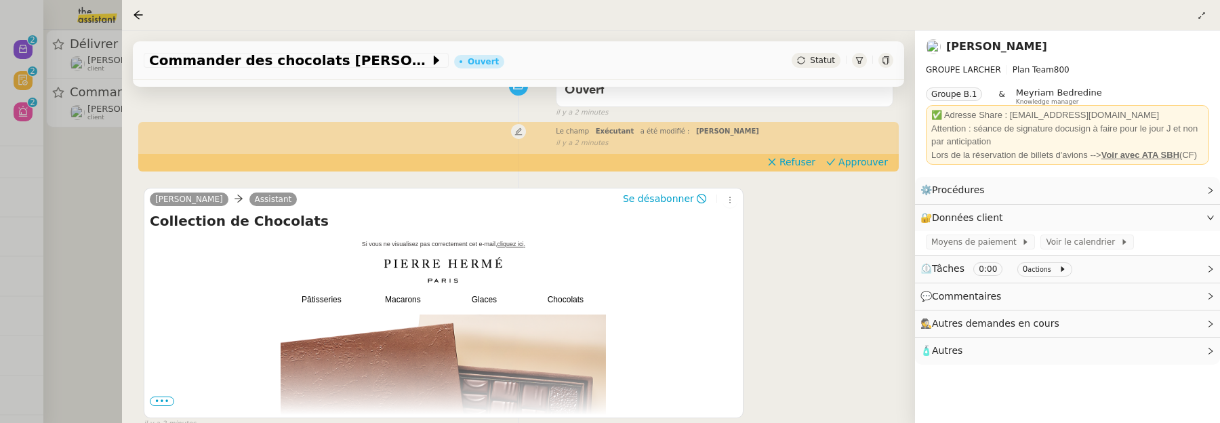
scroll to position [197, 0]
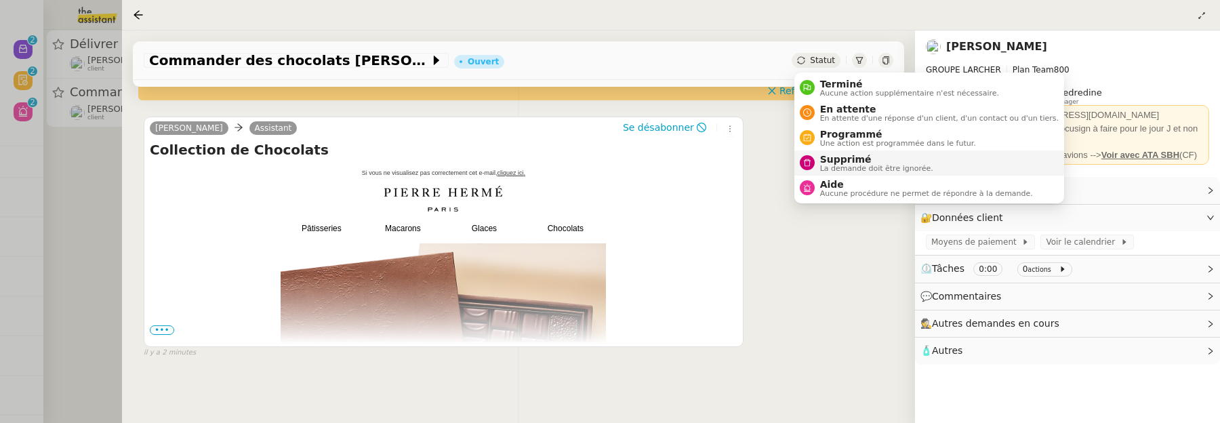
click at [843, 154] on span "Supprimé" at bounding box center [876, 159] width 113 height 11
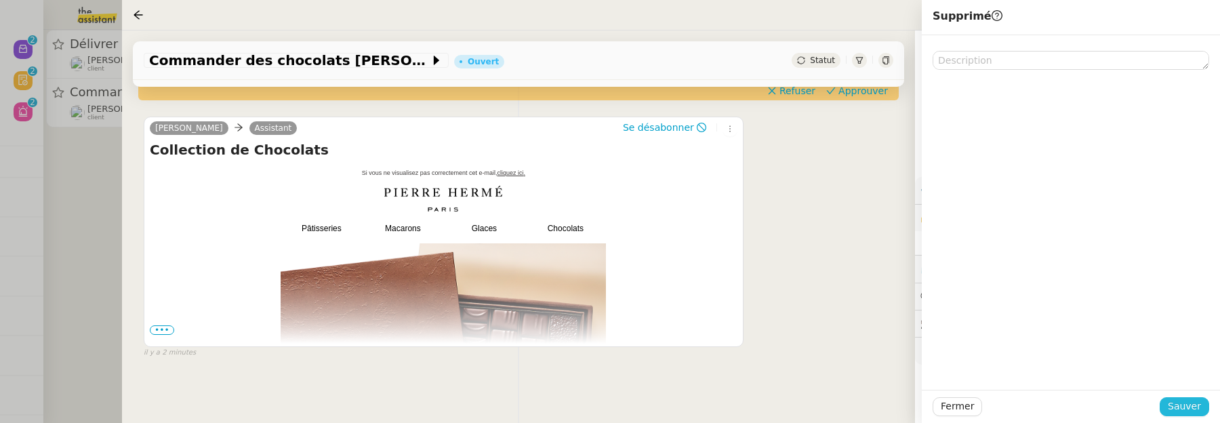
click at [1193, 397] on button "Sauver" at bounding box center [1183, 406] width 49 height 19
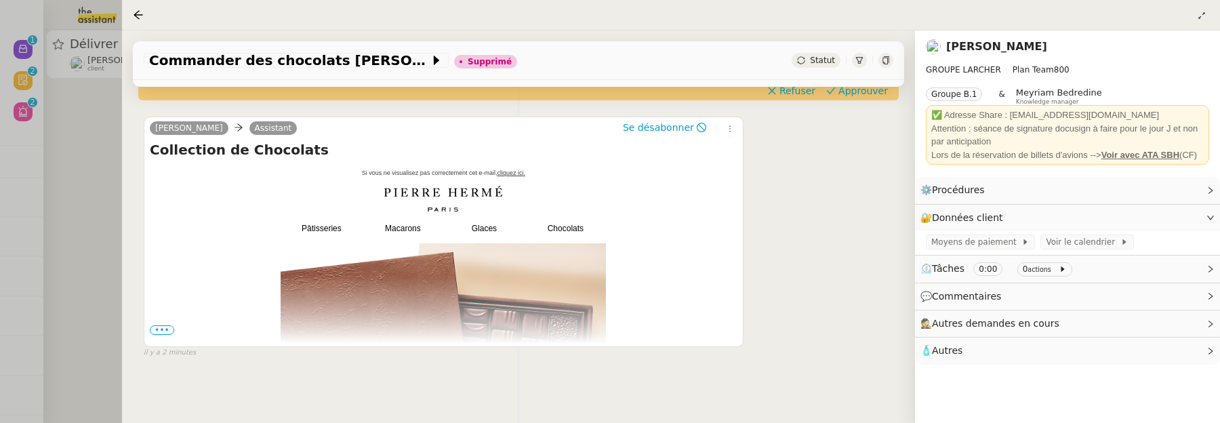
click at [78, 176] on div at bounding box center [610, 211] width 1220 height 423
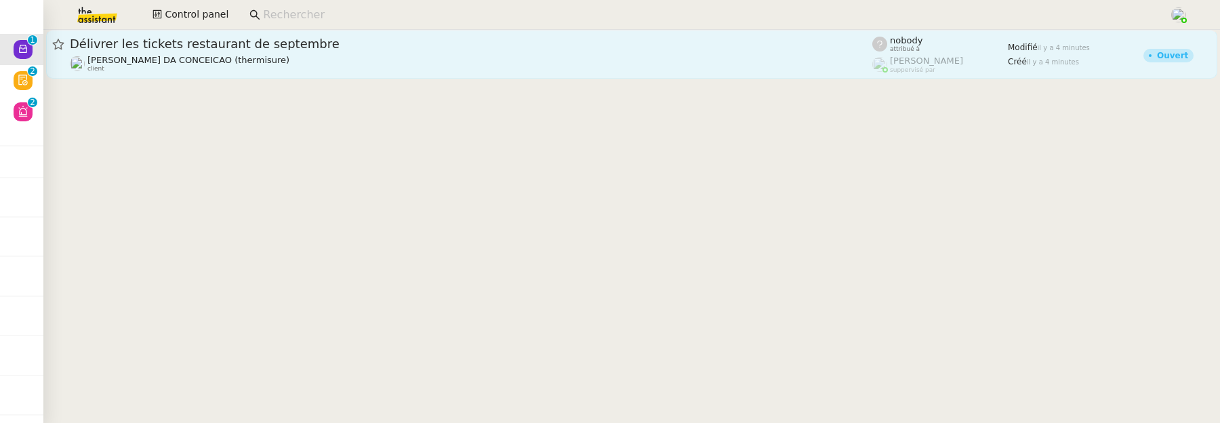
click at [252, 75] on link "Délivrer les tickets restaurant de septembre Charles DA CONCEICAO (thermisure) …" at bounding box center [631, 54] width 1171 height 49
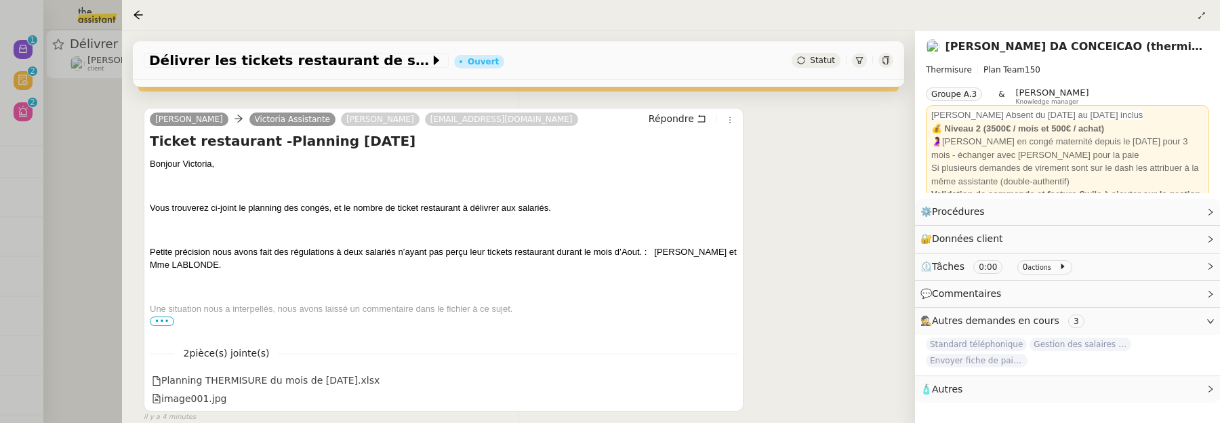
scroll to position [283, 0]
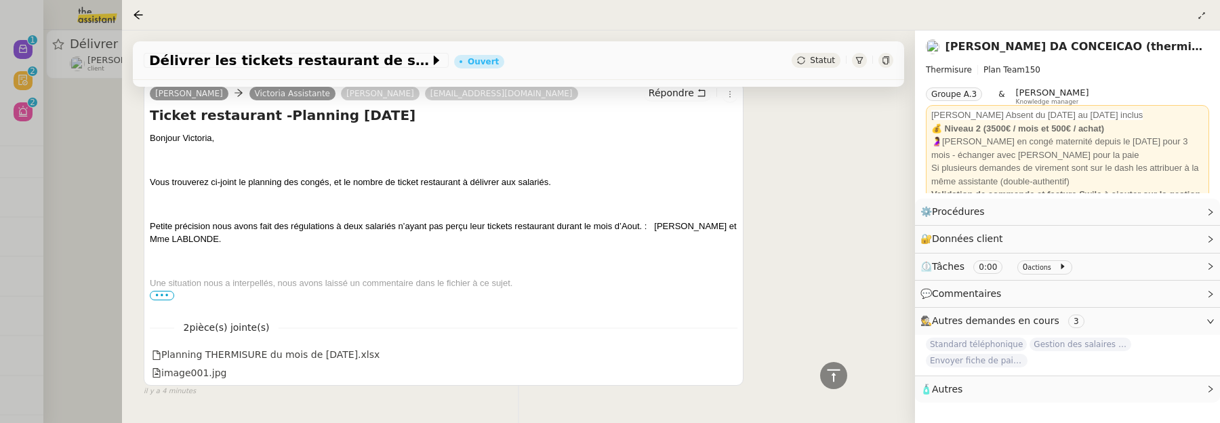
click at [157, 293] on span "•••" at bounding box center [162, 295] width 24 height 9
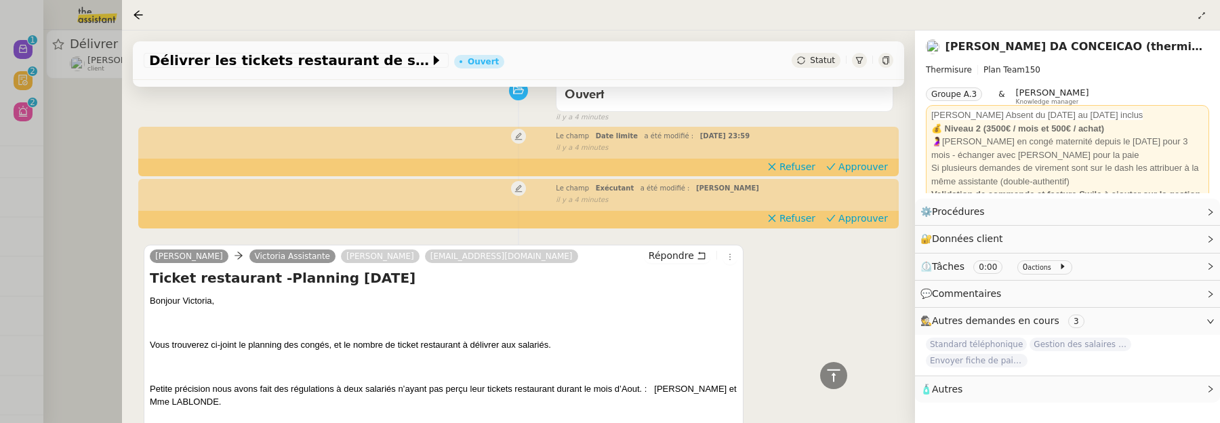
scroll to position [113, 0]
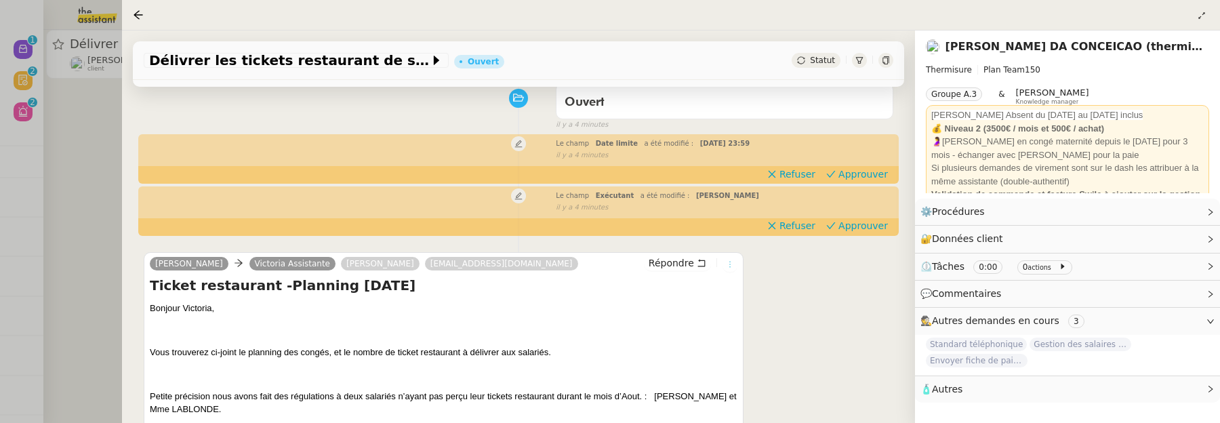
click at [731, 266] on icon at bounding box center [730, 264] width 8 height 8
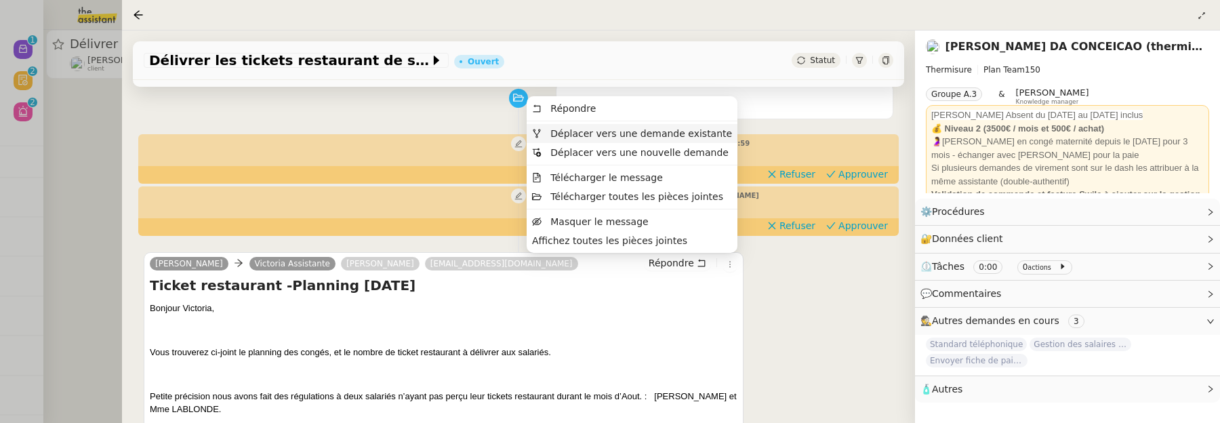
click at [690, 134] on span "Déplacer vers une demande existante" at bounding box center [641, 133] width 182 height 11
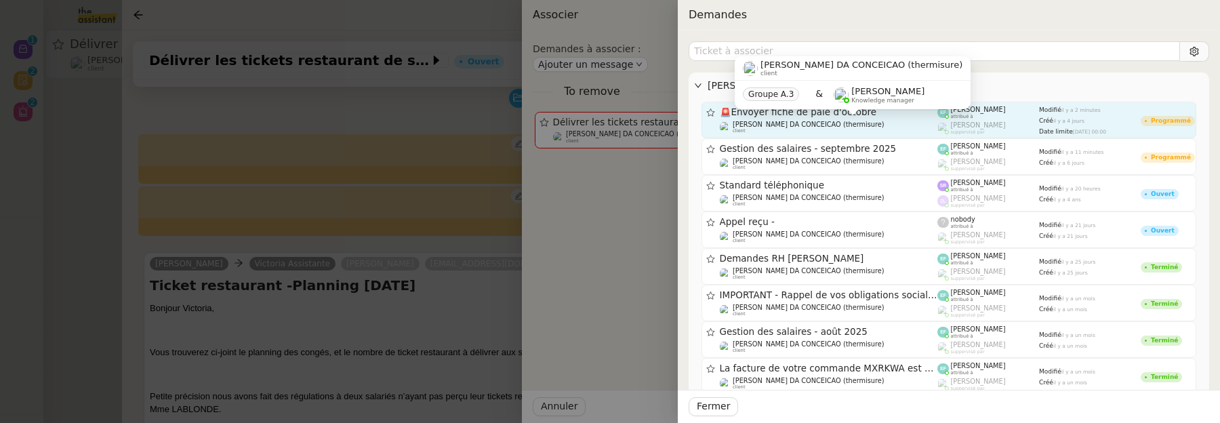
click at [817, 127] on div "Charles DA CONCEICAO (thermisure) client" at bounding box center [809, 128] width 152 height 14
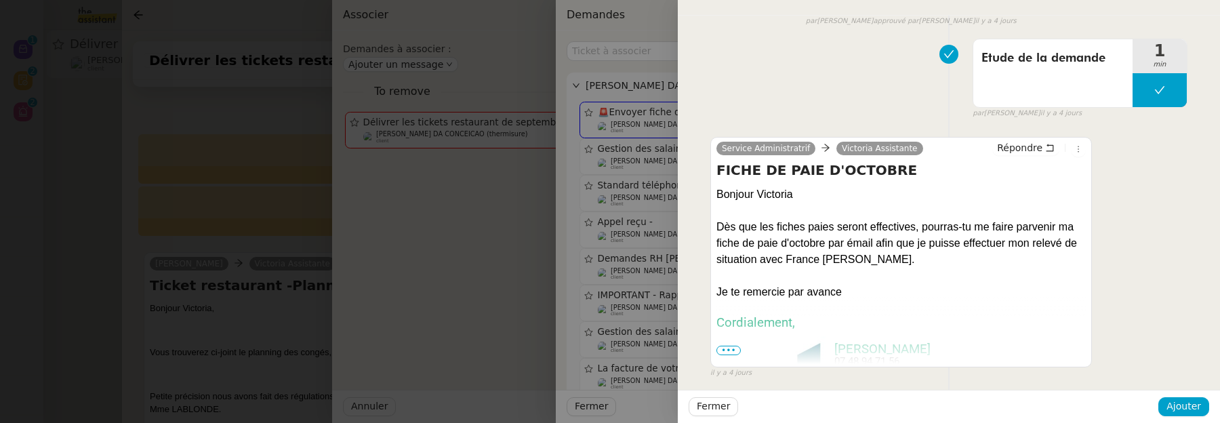
scroll to position [2171, 0]
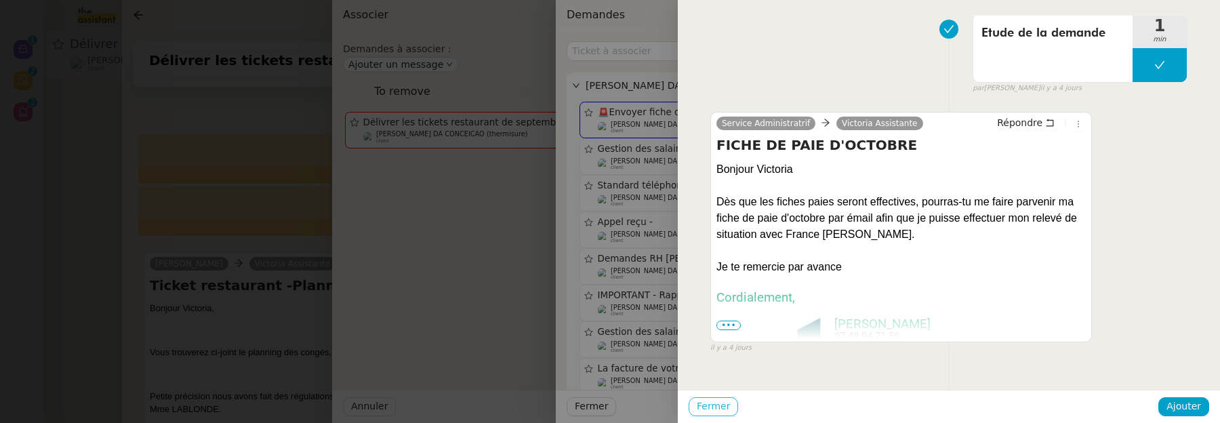
click at [728, 406] on button "Fermer" at bounding box center [712, 406] width 49 height 19
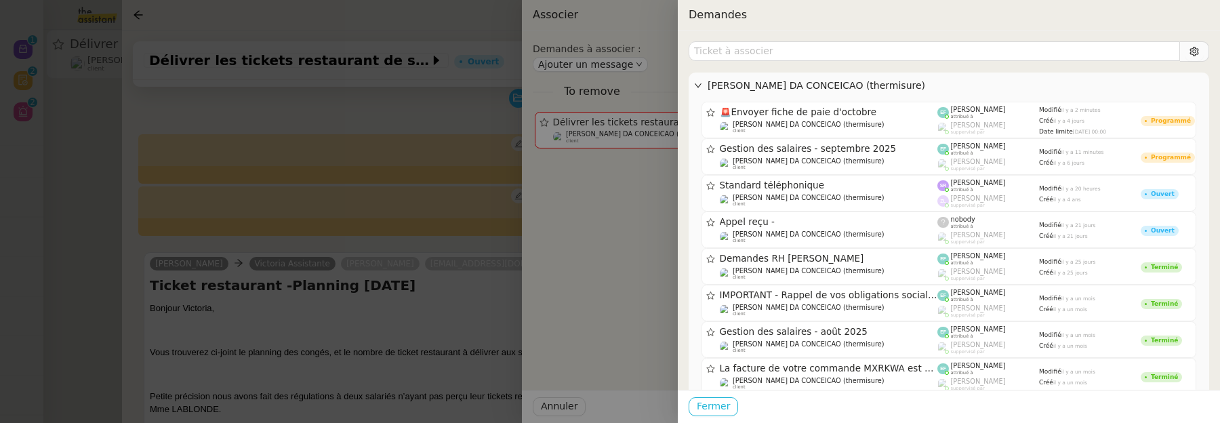
click at [697, 404] on span "Fermer" at bounding box center [713, 406] width 33 height 16
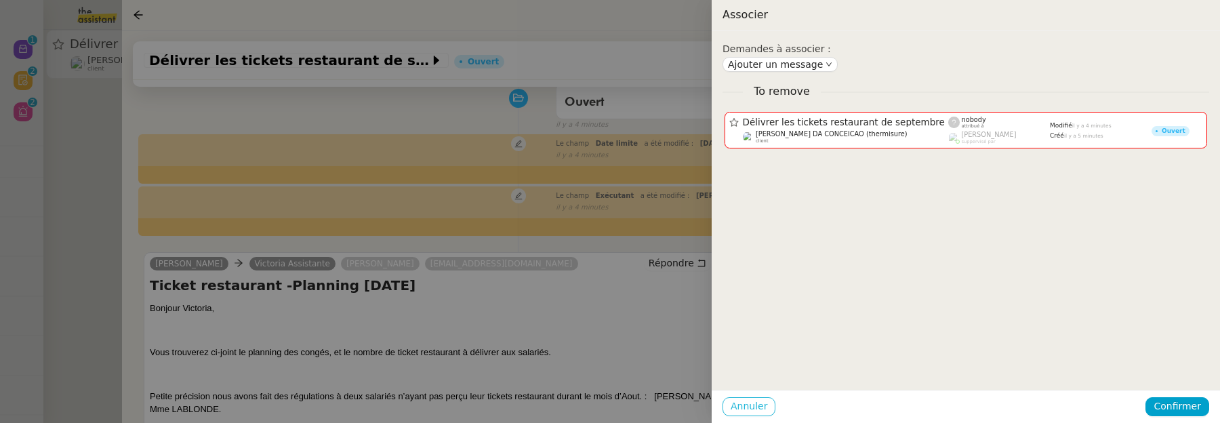
click at [738, 403] on span "Annuler" at bounding box center [749, 406] width 37 height 16
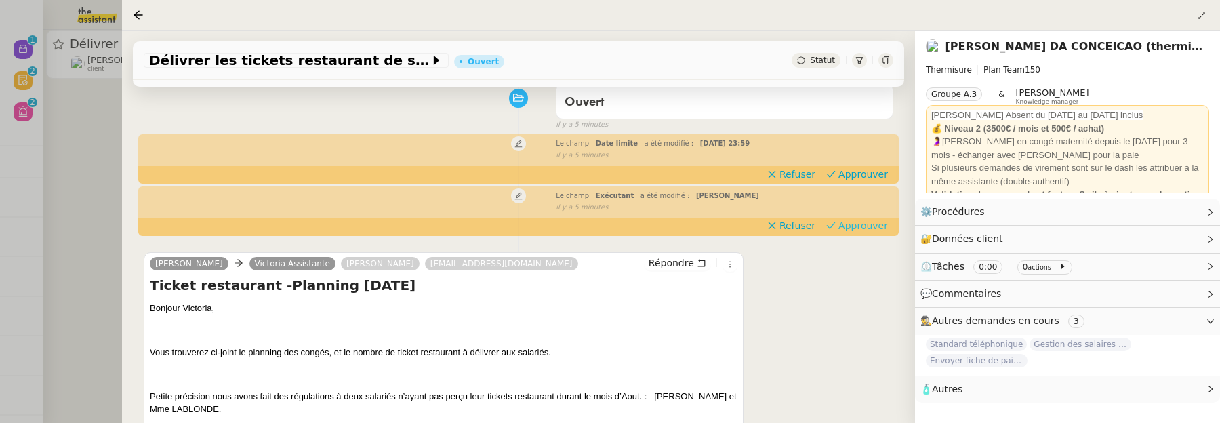
click at [858, 232] on span "Approuver" at bounding box center [862, 226] width 49 height 14
click at [864, 180] on span "Approuver" at bounding box center [862, 174] width 49 height 14
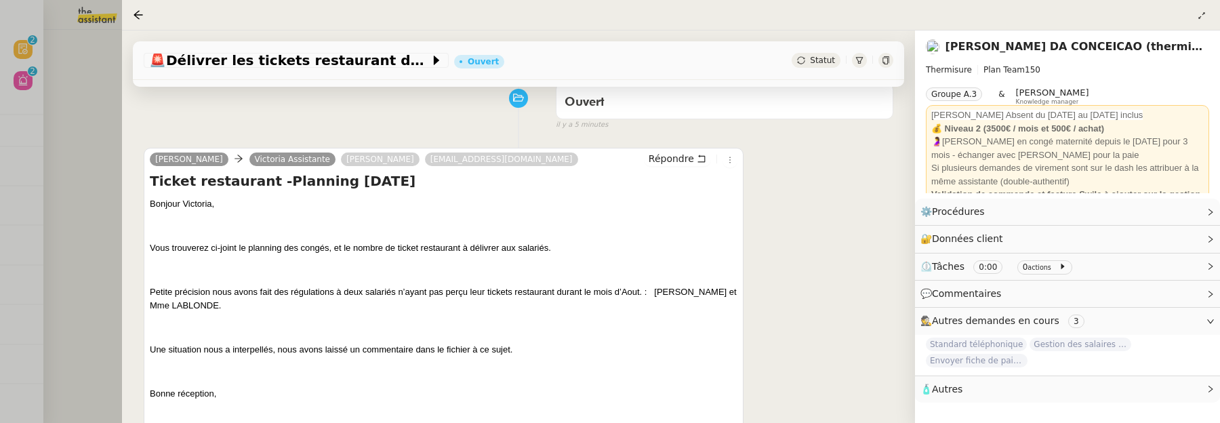
scroll to position [0, 0]
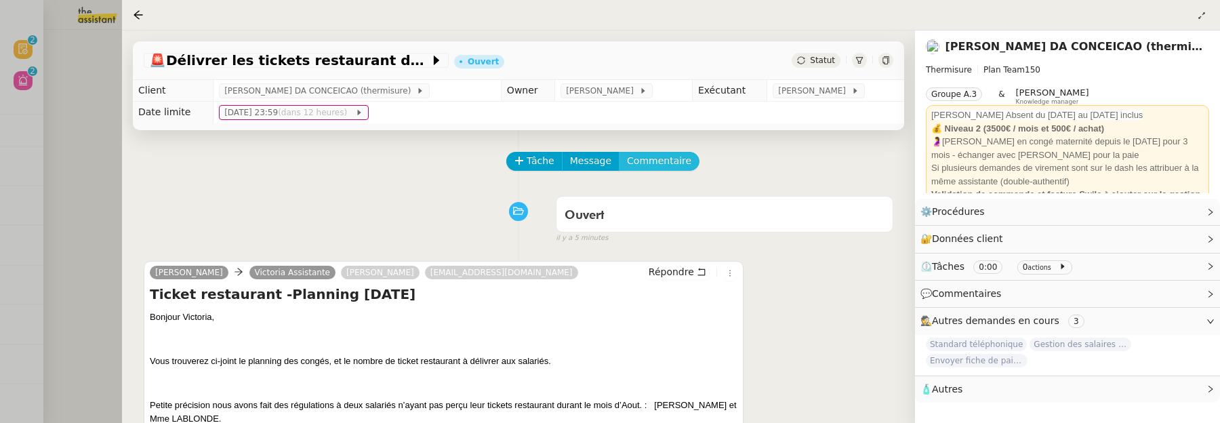
click at [676, 161] on span "Commentaire" at bounding box center [659, 161] width 64 height 16
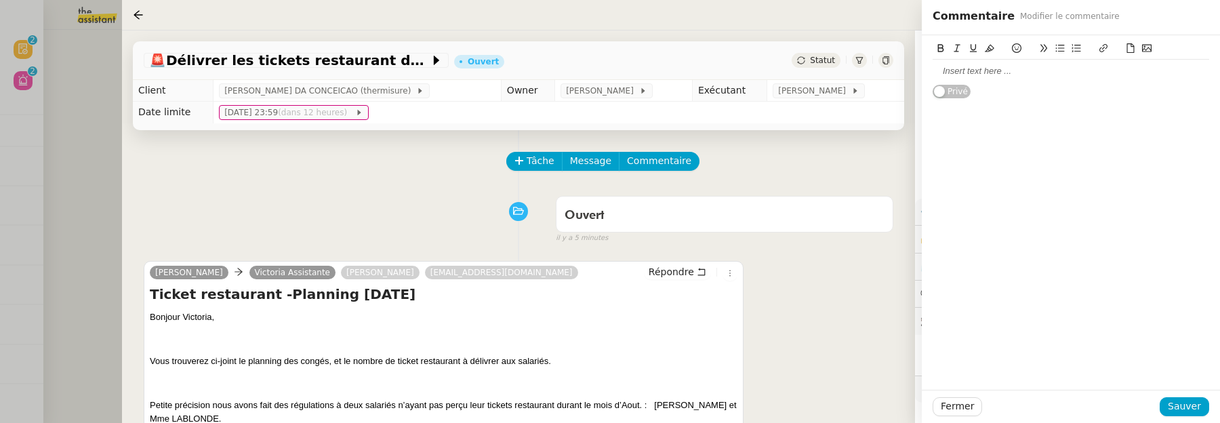
click at [1083, 70] on div at bounding box center [1070, 71] width 276 height 12
click at [1185, 409] on span "Sauver" at bounding box center [1184, 406] width 33 height 16
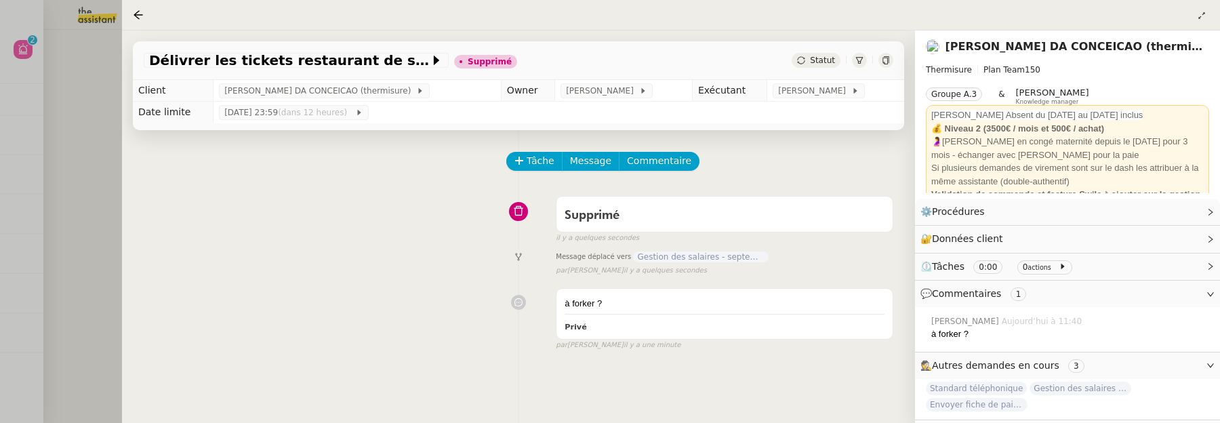
click at [87, 157] on div at bounding box center [610, 211] width 1220 height 423
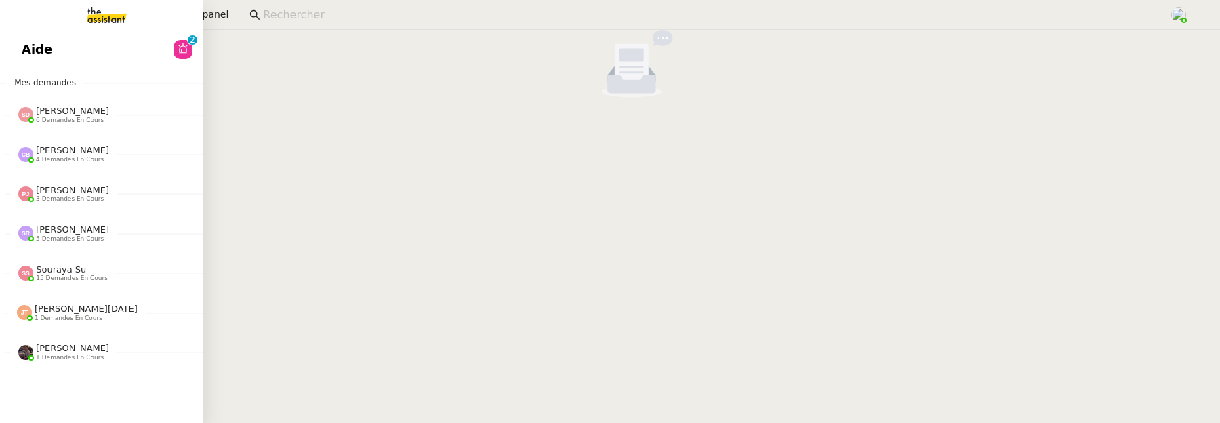
click at [39, 46] on link "Aide 0 1 2 3 4 5 6 7 8 9" at bounding box center [101, 49] width 203 height 31
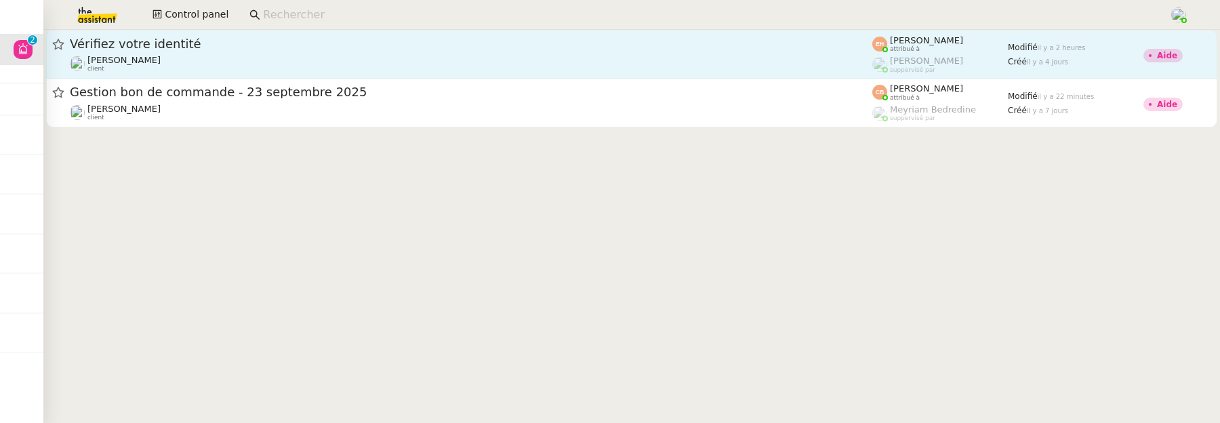
click at [394, 58] on div "[PERSON_NAME] MAS client" at bounding box center [471, 64] width 802 height 18
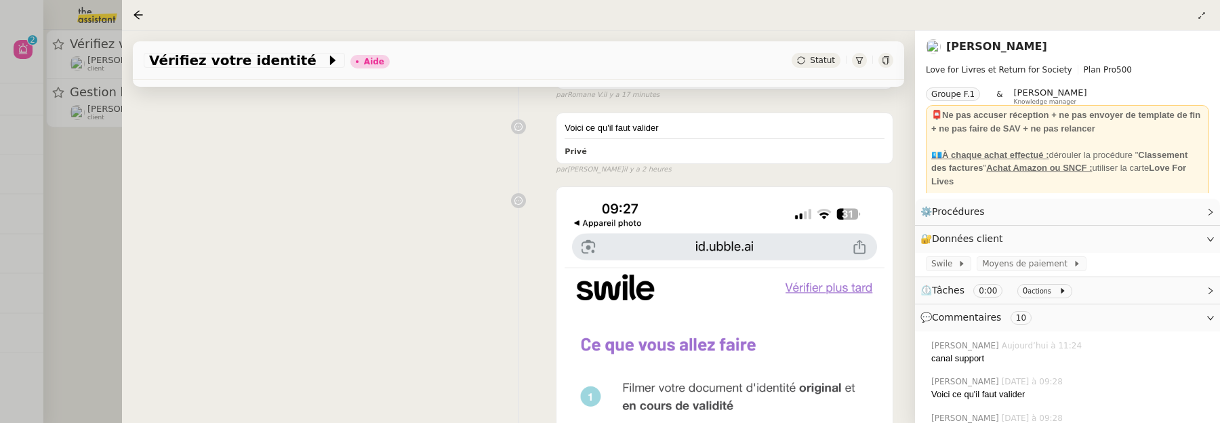
scroll to position [215, 0]
click at [102, 244] on div at bounding box center [610, 211] width 1220 height 423
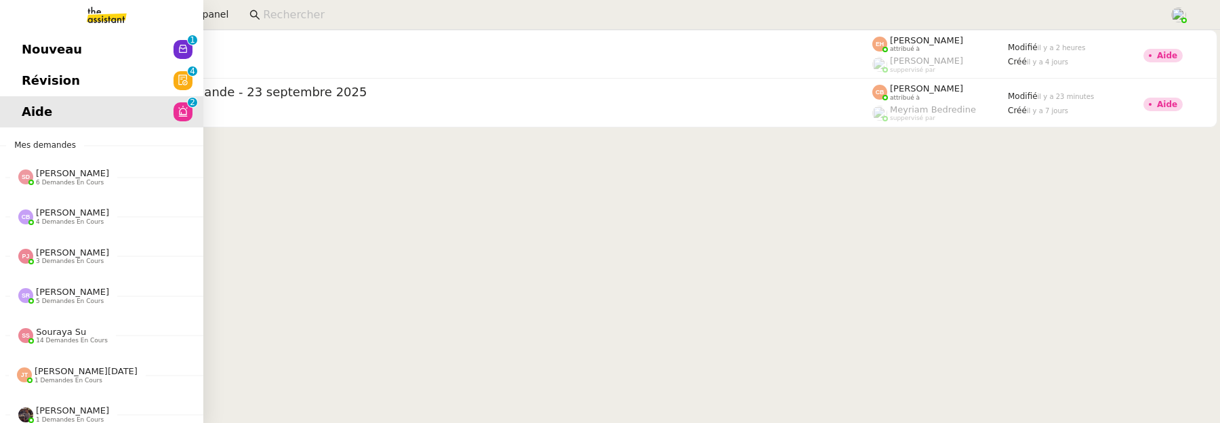
click at [39, 78] on span "Révision" at bounding box center [51, 80] width 58 height 20
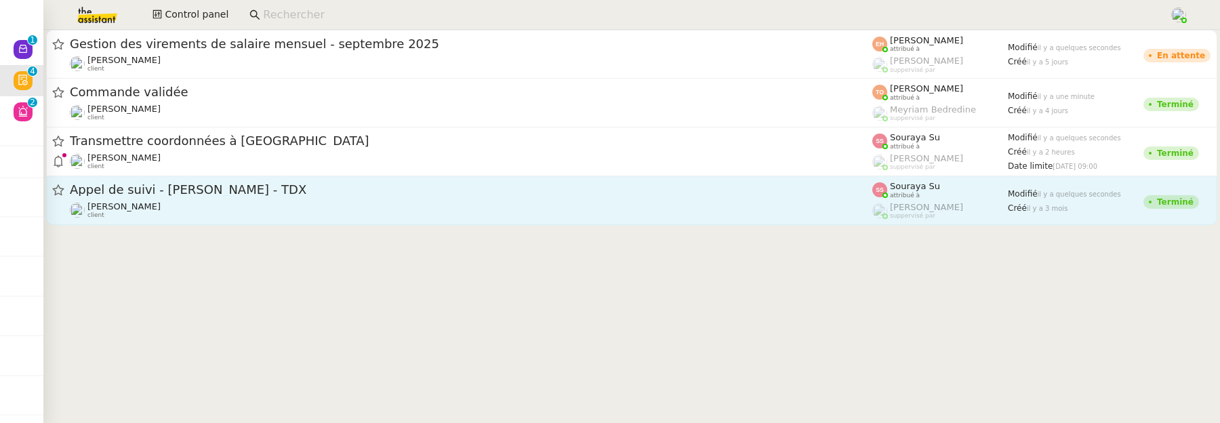
click at [419, 203] on div "Florian Parant client" at bounding box center [471, 210] width 802 height 18
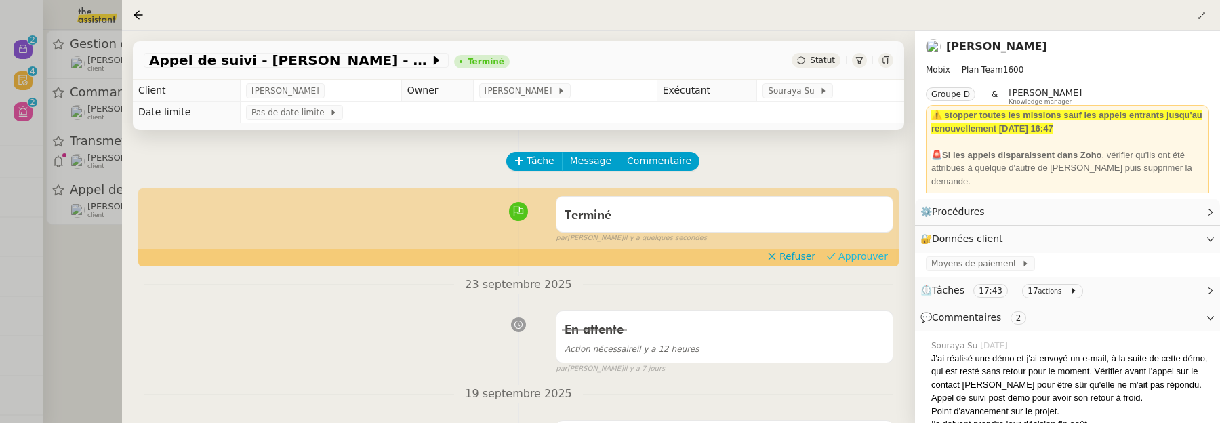
click at [863, 253] on span "Approuver" at bounding box center [862, 256] width 49 height 14
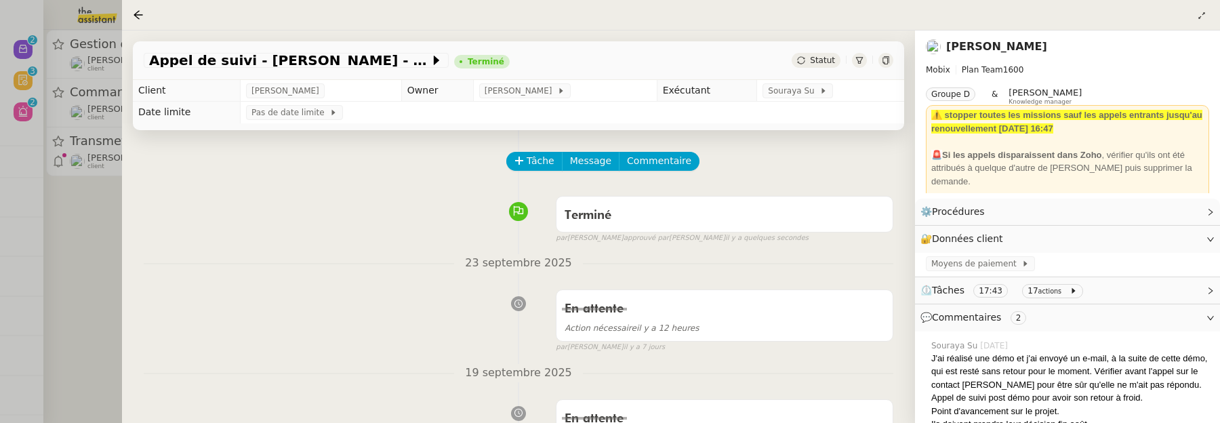
click at [87, 247] on div at bounding box center [610, 211] width 1220 height 423
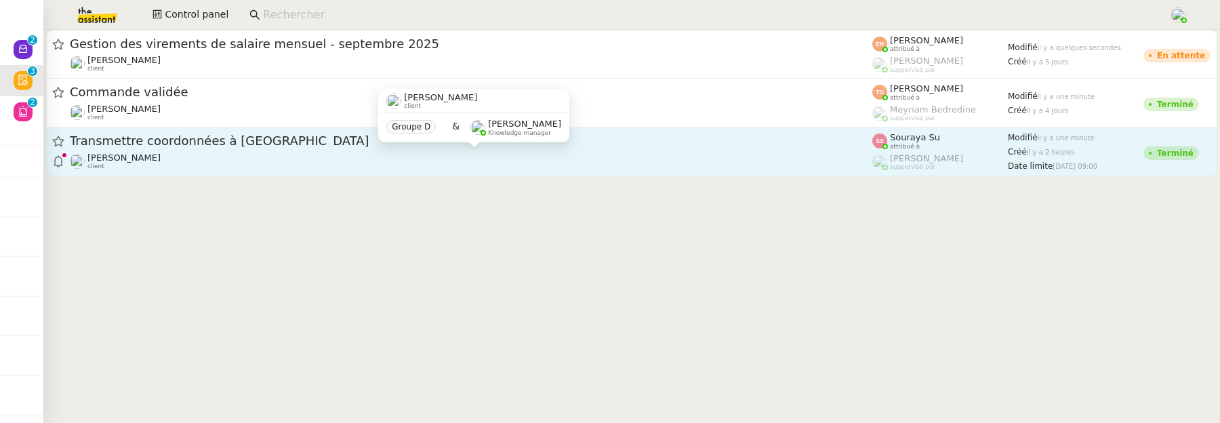
click at [567, 163] on div "Florian Parant client" at bounding box center [471, 161] width 802 height 18
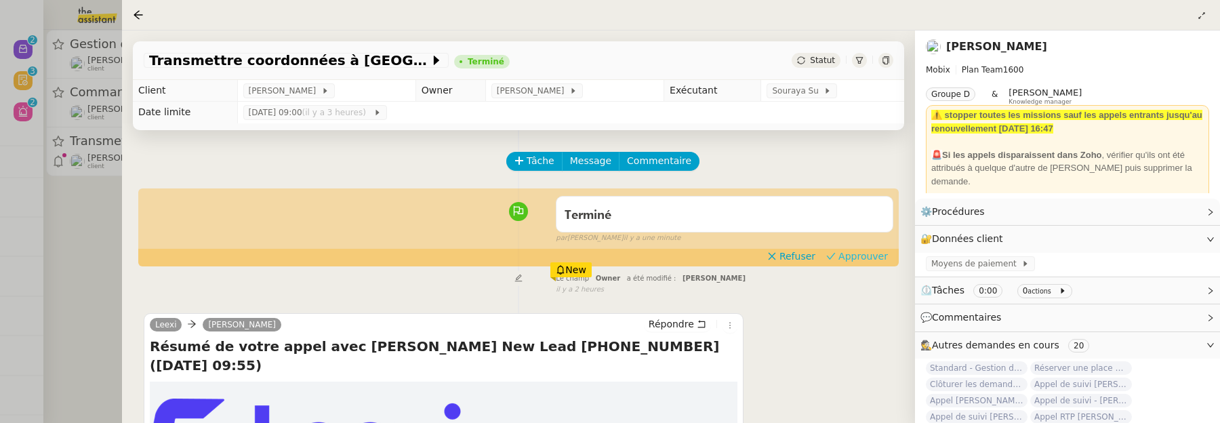
click at [849, 255] on span "Approuver" at bounding box center [862, 256] width 49 height 14
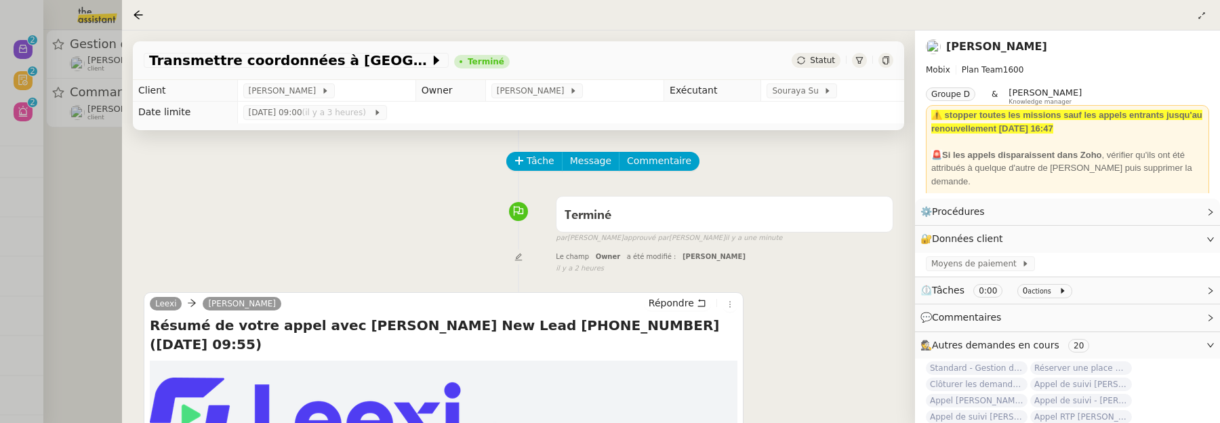
click at [67, 174] on div at bounding box center [610, 211] width 1220 height 423
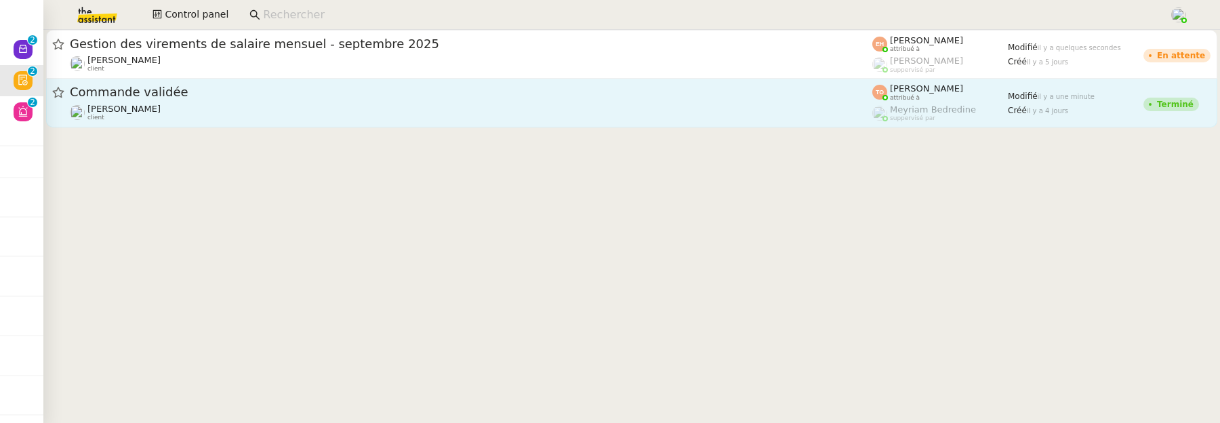
click at [336, 99] on div "Commande validée" at bounding box center [471, 92] width 802 height 17
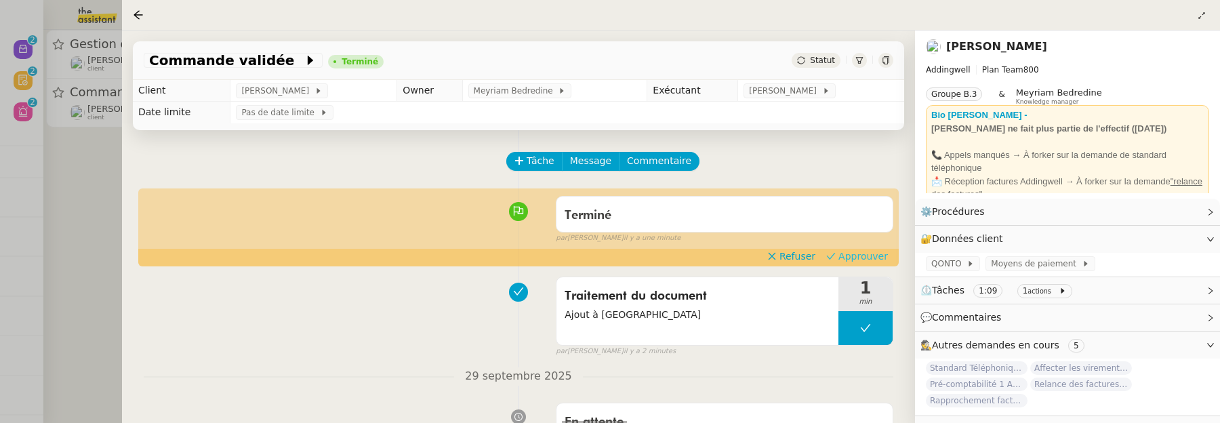
click at [886, 255] on span "Approuver" at bounding box center [862, 256] width 49 height 14
click at [89, 196] on div at bounding box center [610, 211] width 1220 height 423
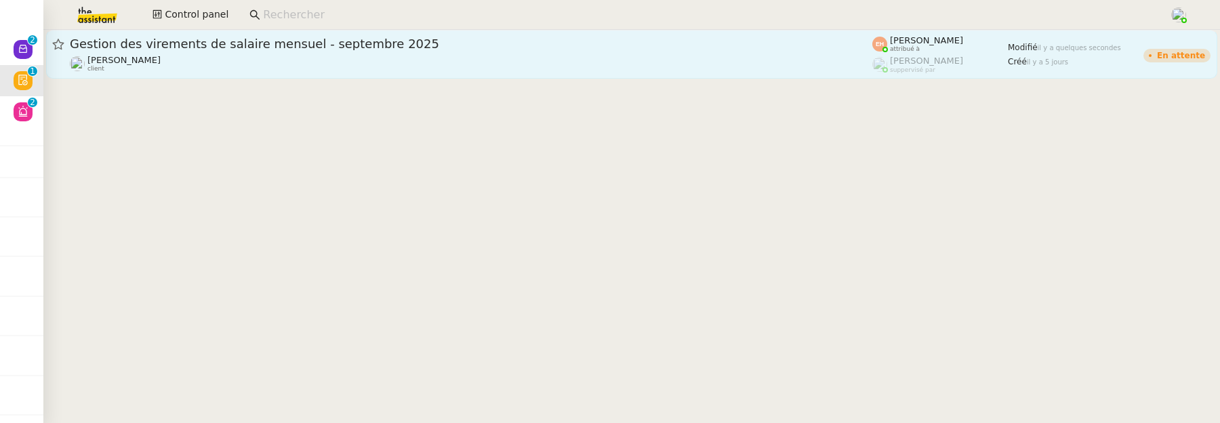
click at [383, 66] on div "[PERSON_NAME] MAS client" at bounding box center [471, 64] width 802 height 18
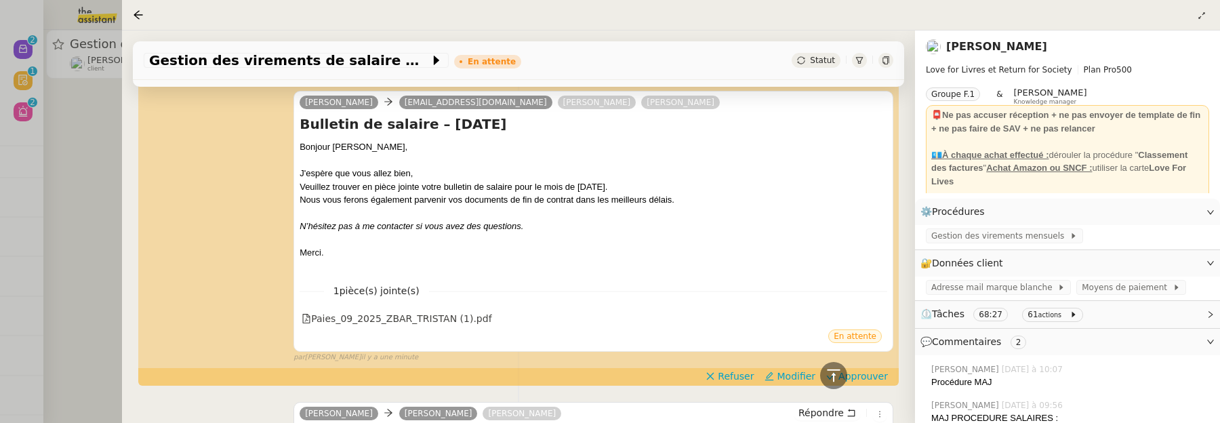
scroll to position [546, 0]
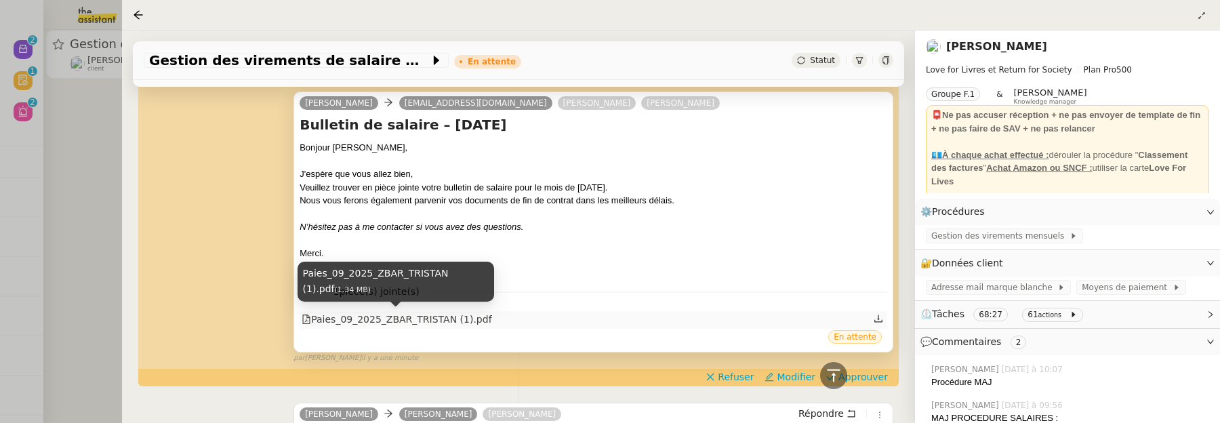
click at [436, 314] on div "Paies_09_2025_ZBAR_TRISTAN (1).pdf" at bounding box center [397, 320] width 190 height 16
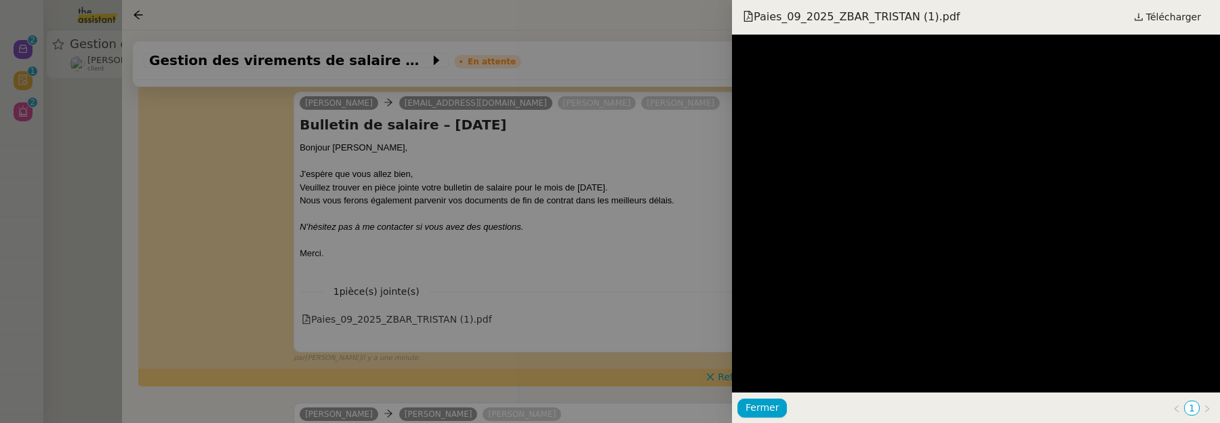
click at [588, 281] on div at bounding box center [610, 211] width 1220 height 423
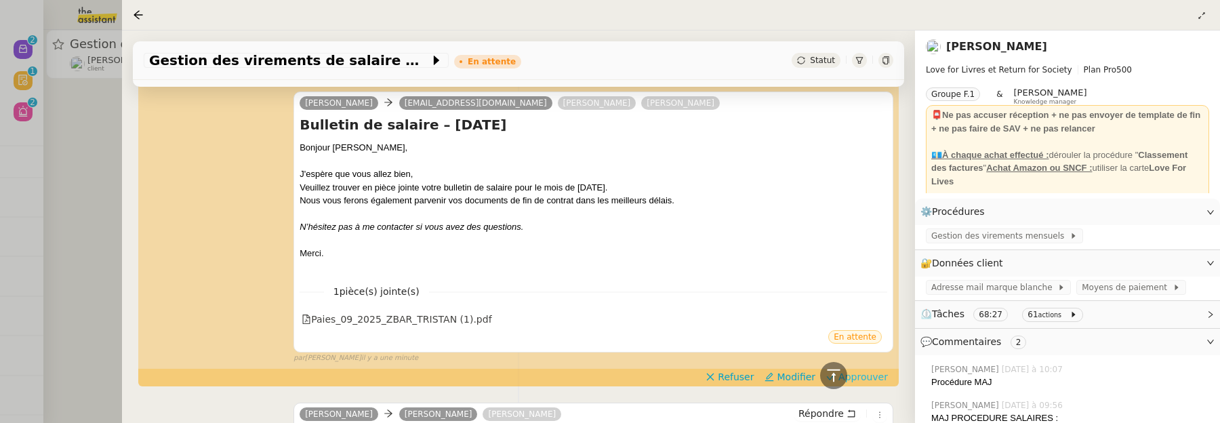
click at [861, 377] on span "Approuver" at bounding box center [862, 377] width 49 height 14
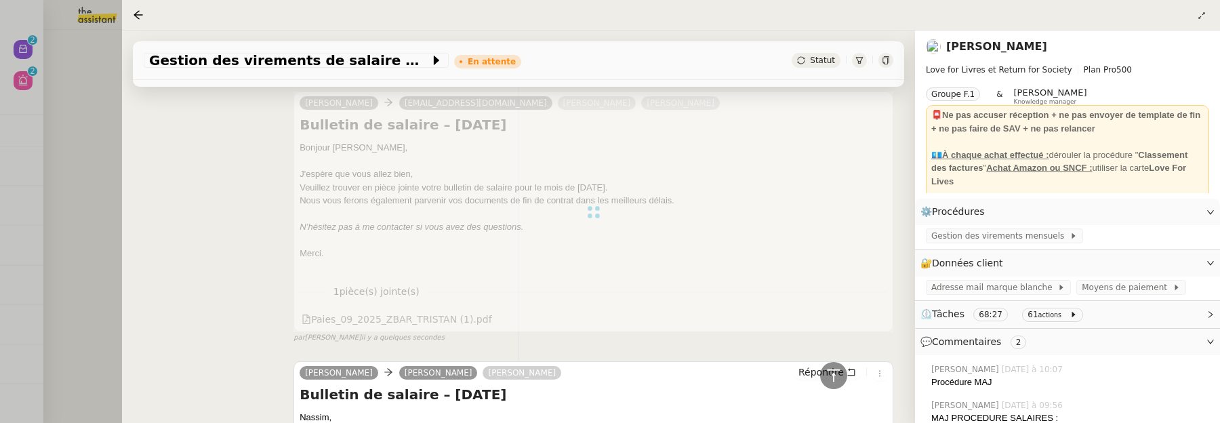
click at [104, 140] on div at bounding box center [610, 211] width 1220 height 423
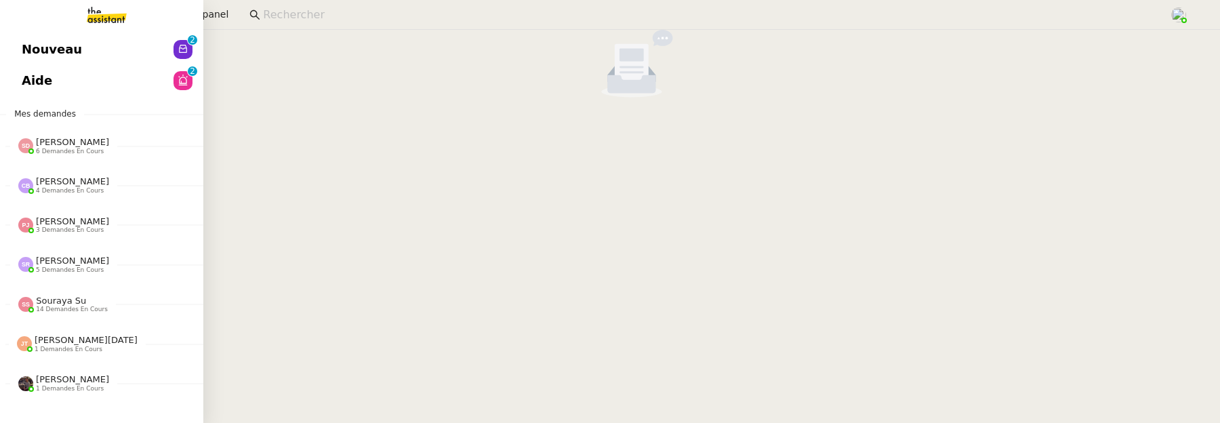
click at [37, 51] on span "Nouveau" at bounding box center [52, 49] width 60 height 20
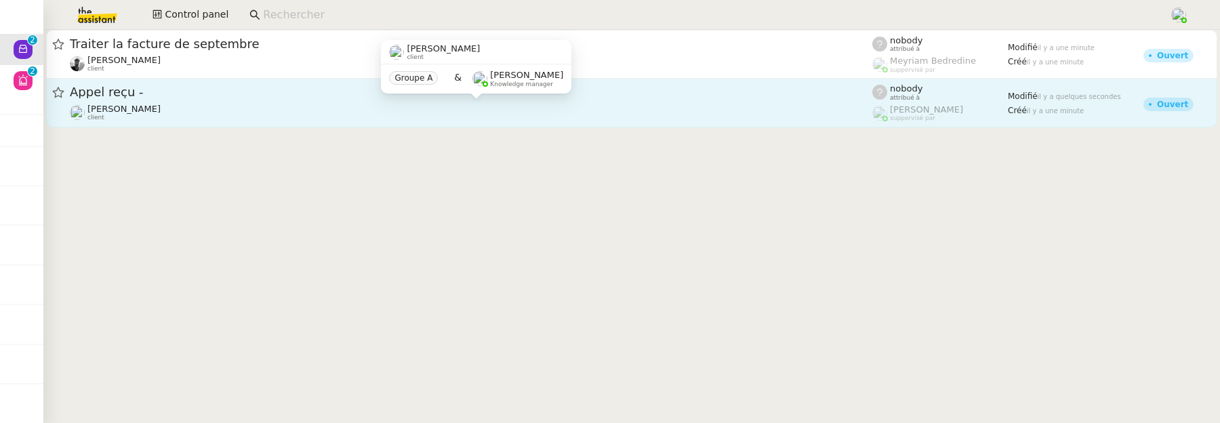
click at [408, 106] on div "Gabrielle Tavernier client" at bounding box center [471, 113] width 802 height 18
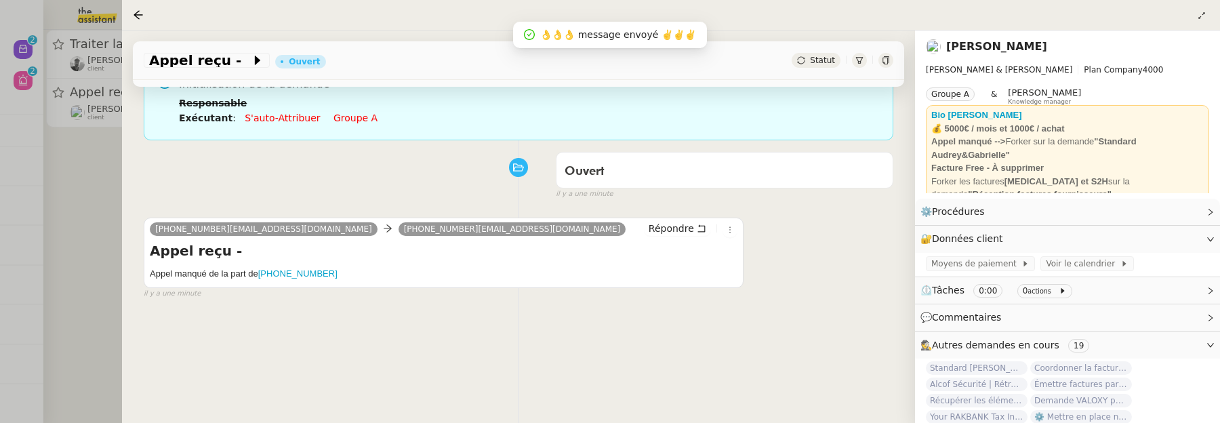
scroll to position [127, 0]
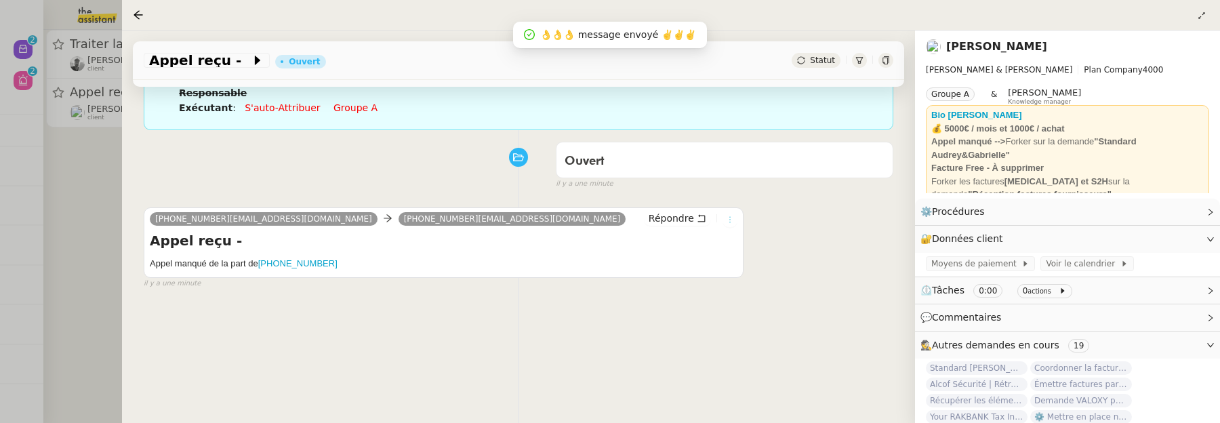
click at [730, 224] on button at bounding box center [729, 219] width 15 height 15
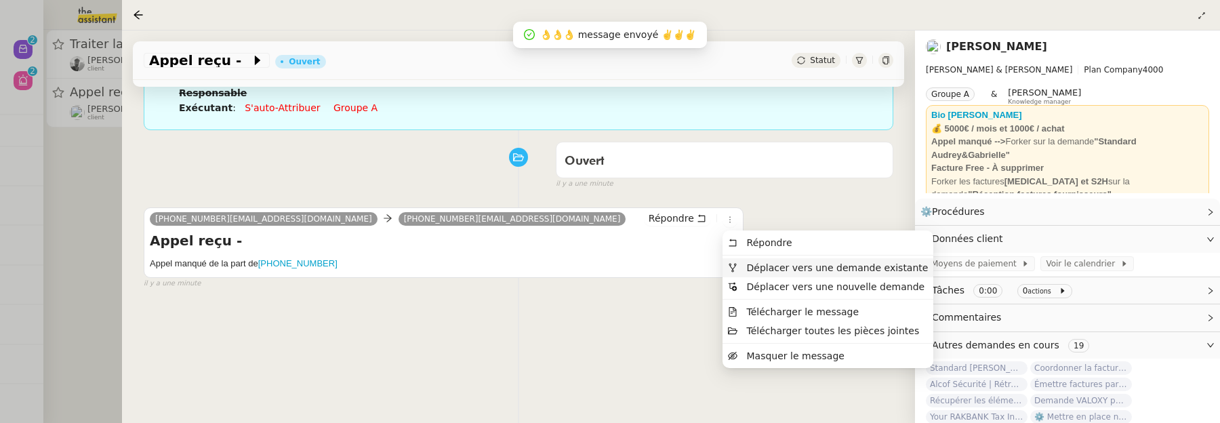
click at [772, 270] on span "Déplacer vers une demande existante" at bounding box center [838, 267] width 182 height 11
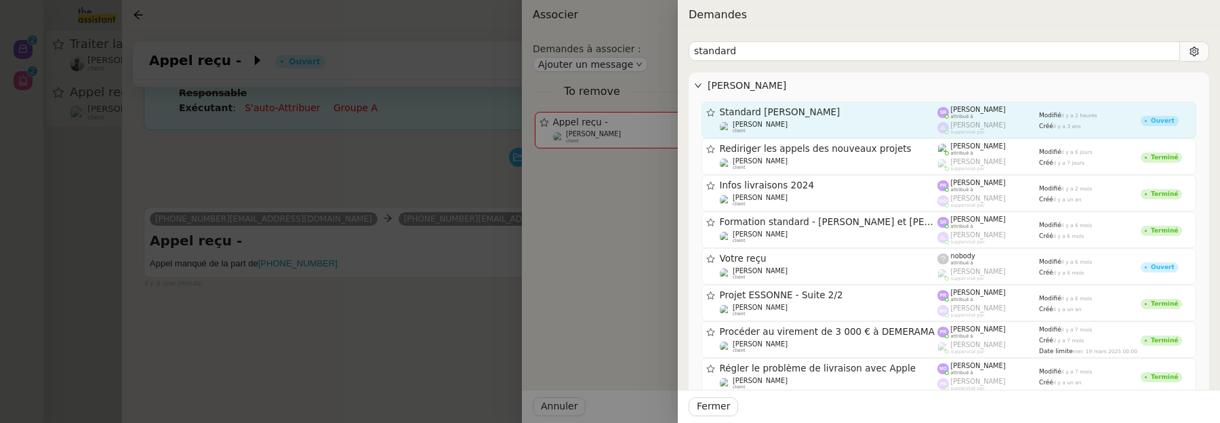
type input "standard"
click at [943, 108] on img at bounding box center [943, 113] width 12 height 12
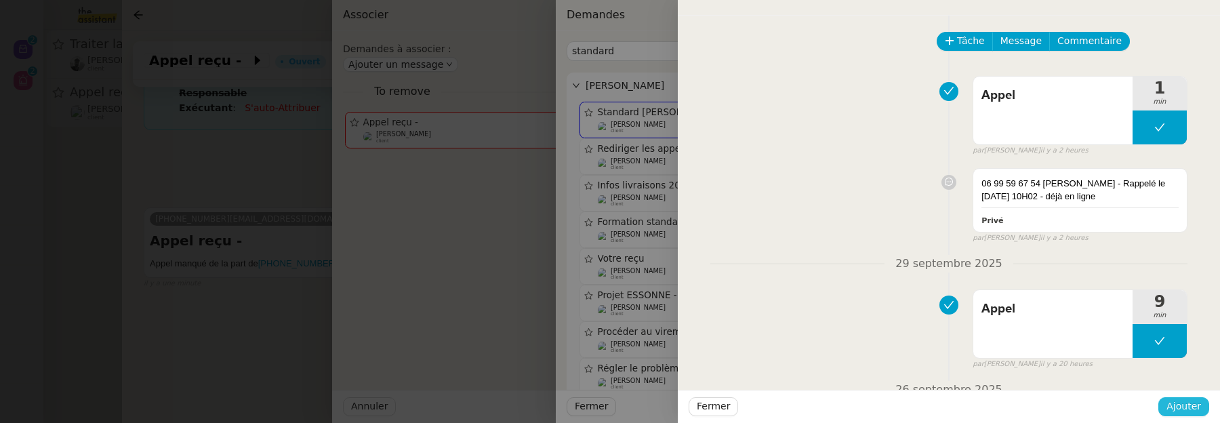
click at [1197, 405] on span "Ajouter" at bounding box center [1183, 406] width 35 height 16
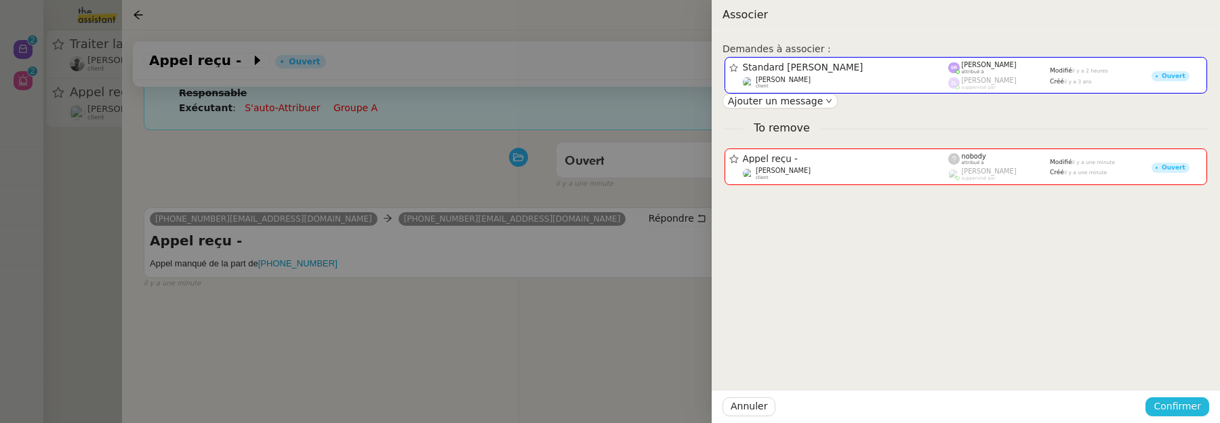
click at [1197, 405] on span "Confirmer" at bounding box center [1176, 406] width 47 height 16
click at [1193, 373] on span "Ajouter" at bounding box center [1178, 370] width 35 height 14
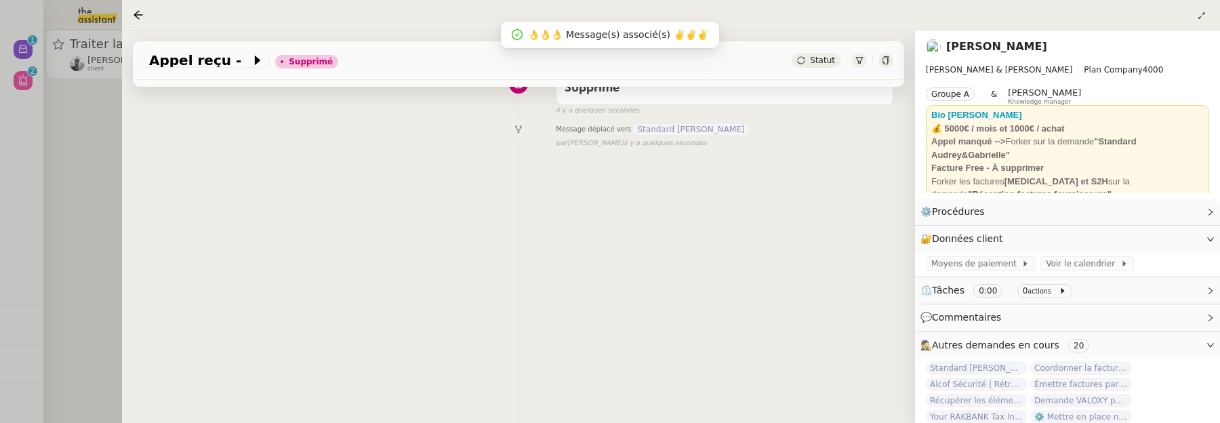
click at [103, 165] on div at bounding box center [610, 211] width 1220 height 423
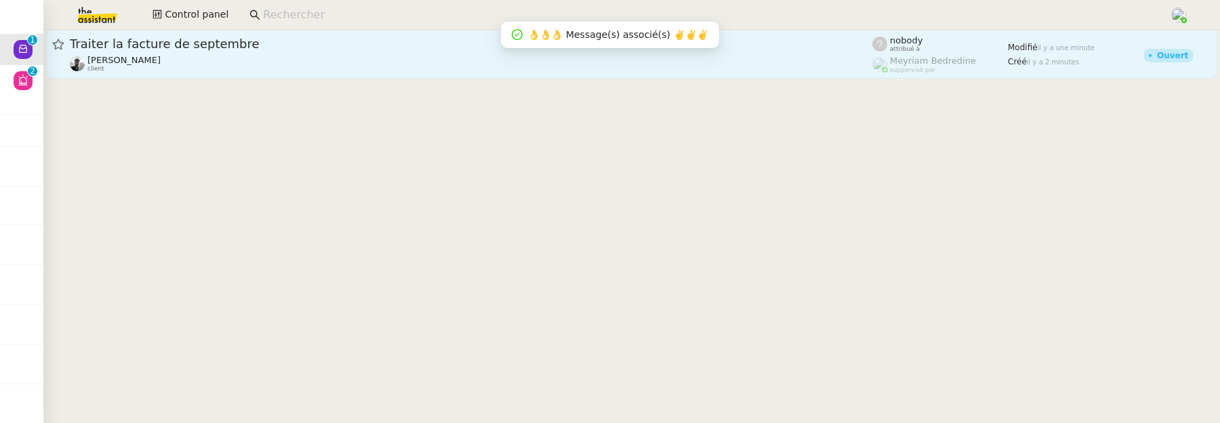
click at [197, 77] on link "Traiter la facture de septembre Victor Peyre client nobody attribué à Meyriam B…" at bounding box center [631, 54] width 1171 height 49
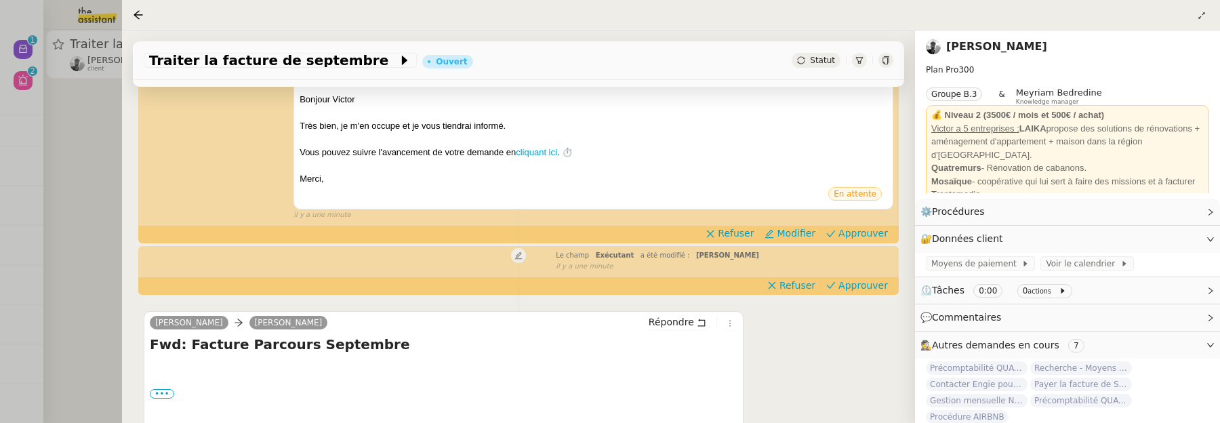
scroll to position [218, 0]
click at [733, 325] on icon at bounding box center [730, 322] width 8 height 8
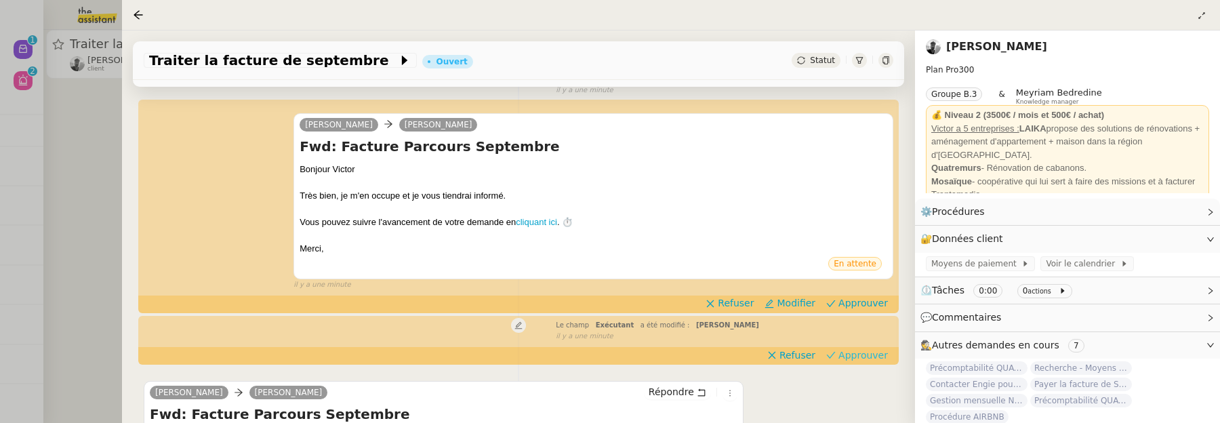
click at [847, 362] on button "Approuver" at bounding box center [857, 355] width 73 height 15
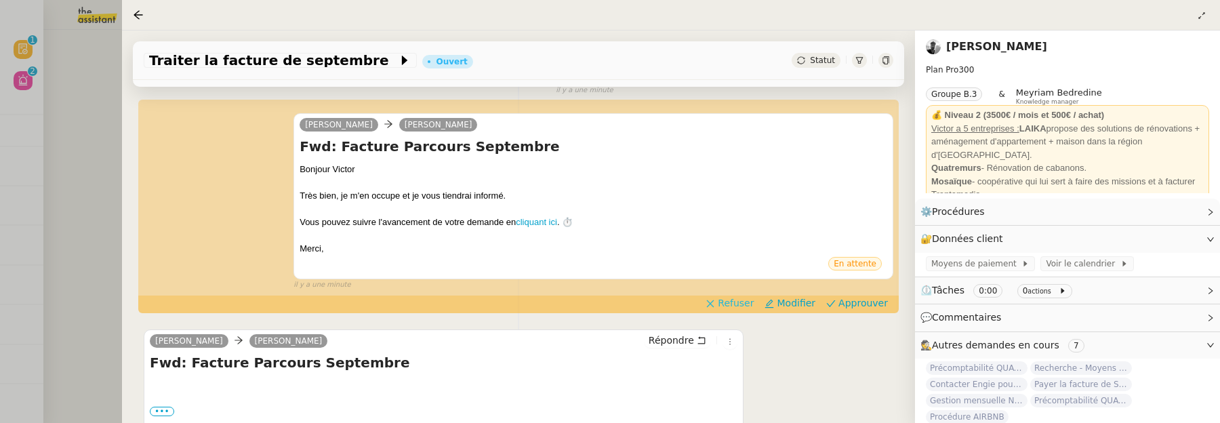
click at [745, 306] on span "Refuser" at bounding box center [736, 303] width 36 height 14
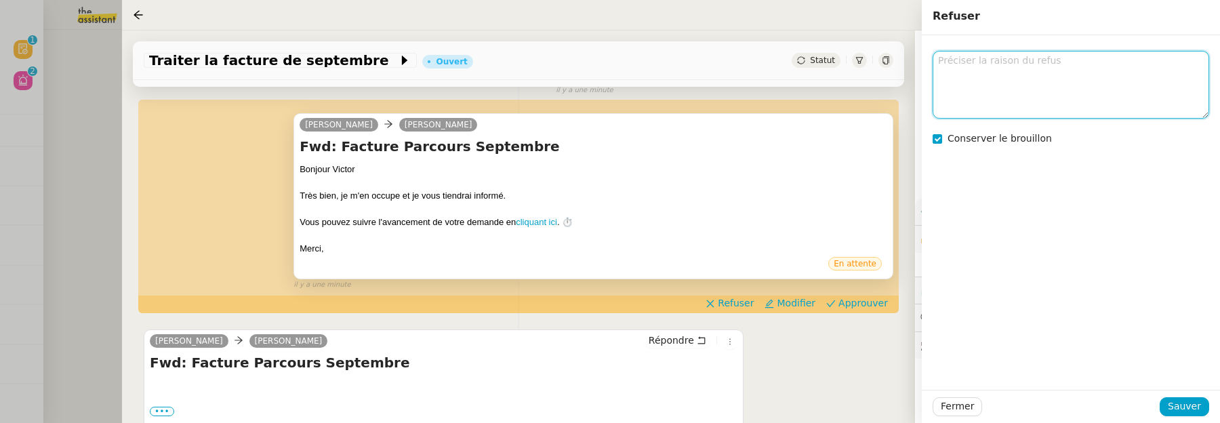
click at [995, 69] on textarea at bounding box center [1070, 84] width 276 height 67
type textarea "à forker @Tatyana ?"
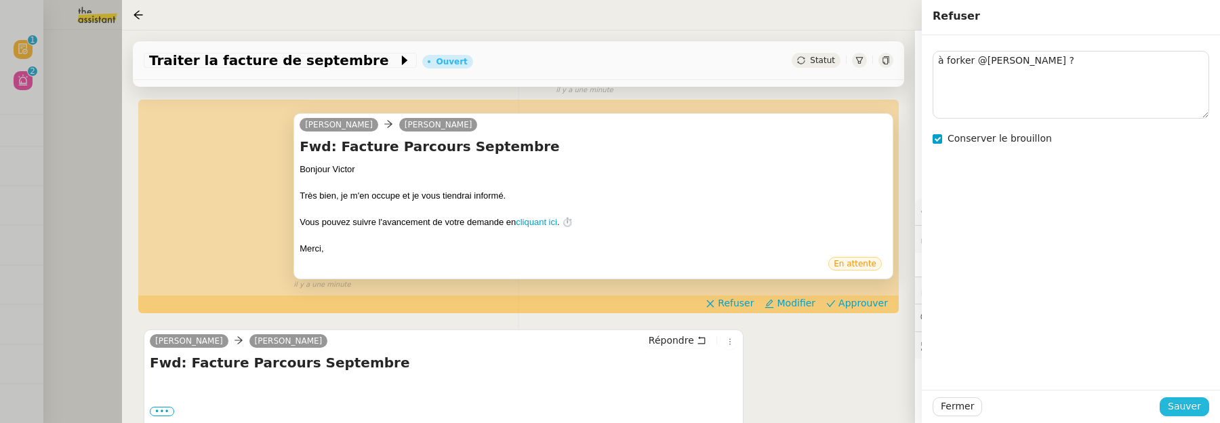
click at [1187, 404] on span "Sauver" at bounding box center [1184, 406] width 33 height 16
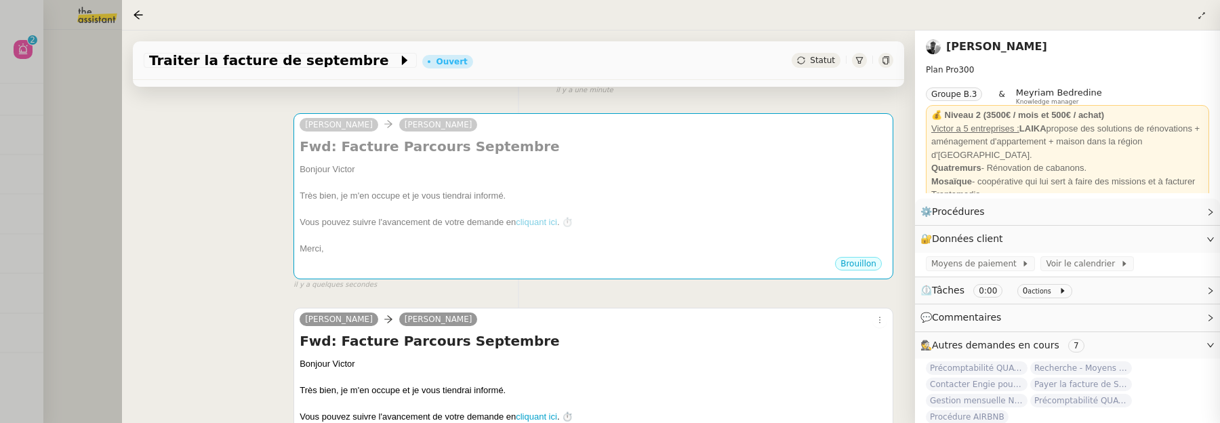
click at [102, 121] on div at bounding box center [610, 211] width 1220 height 423
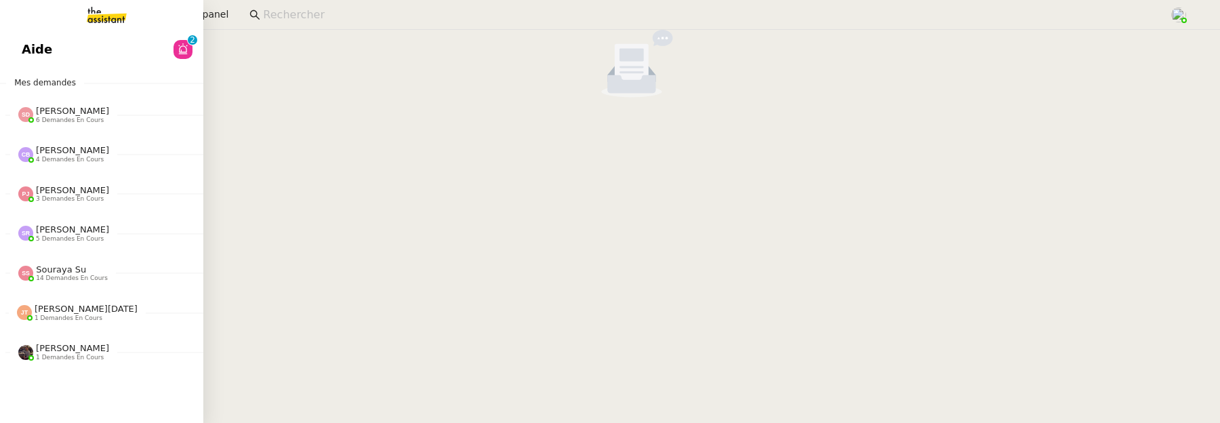
click at [31, 38] on link "Aide 0 1 2 3 4 5 6 7 8 9" at bounding box center [101, 49] width 203 height 31
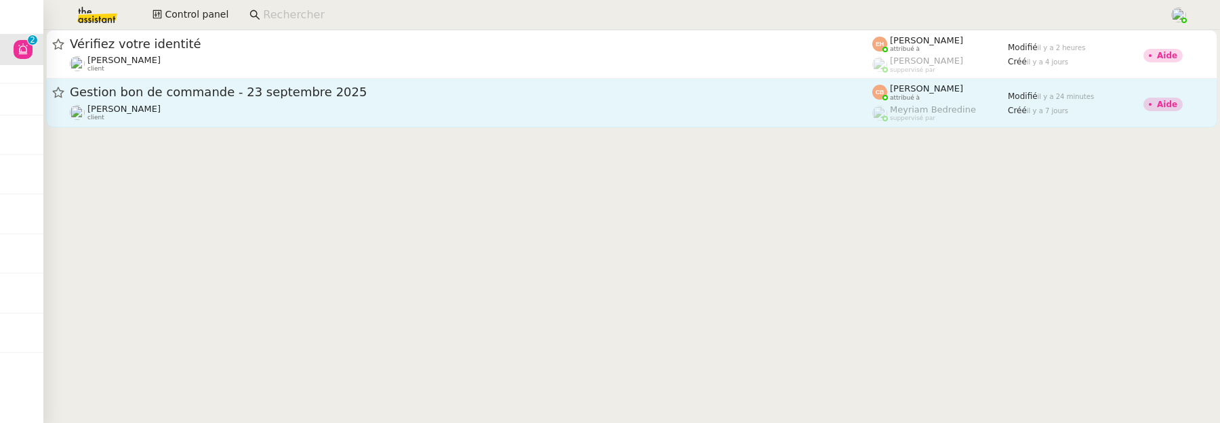
click at [272, 108] on div "Genevieve Landsmann client" at bounding box center [471, 113] width 802 height 18
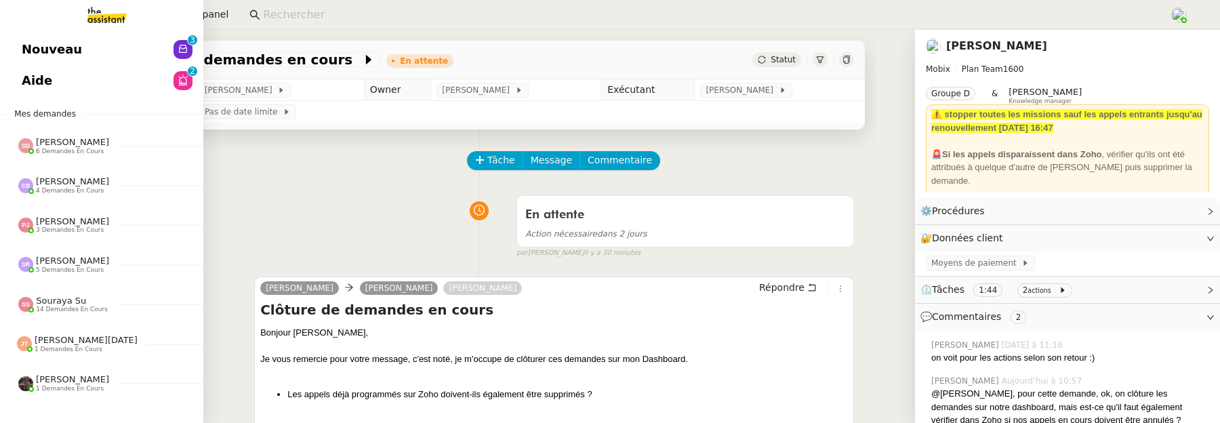
click at [28, 42] on span "Nouveau" at bounding box center [52, 49] width 60 height 20
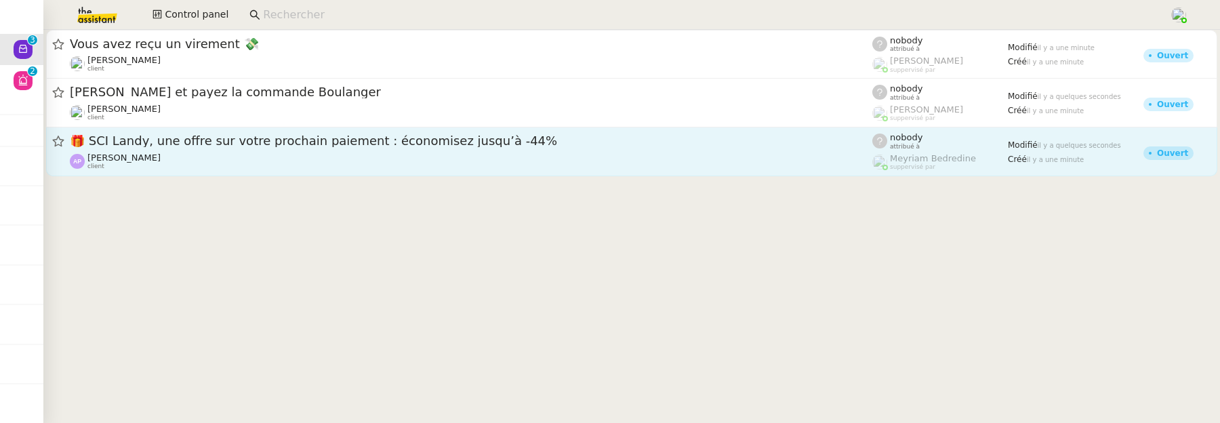
click at [357, 151] on div "🎁 SCI Landy, une offre sur votre prochain paiement : économisez jusqu’à -44% As…" at bounding box center [471, 151] width 802 height 37
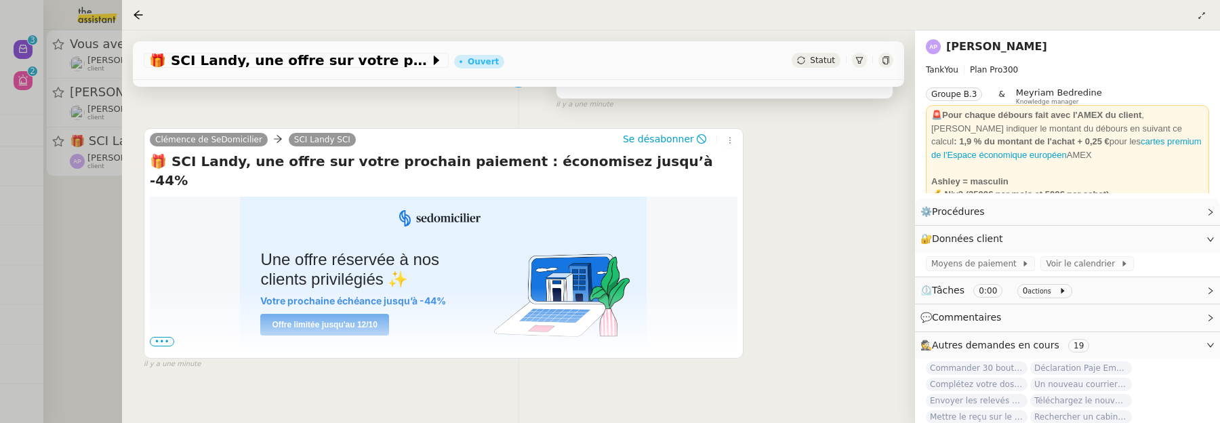
scroll to position [218, 0]
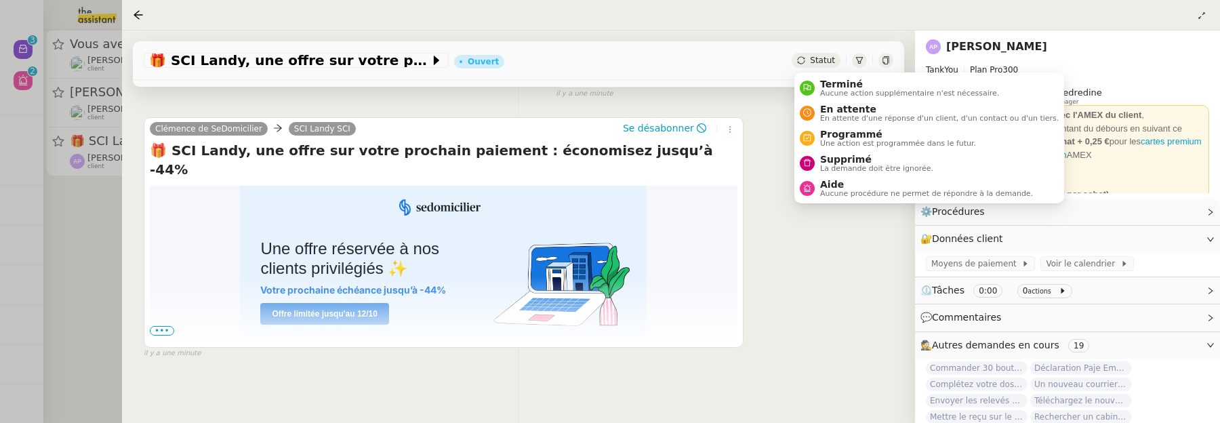
click at [820, 66] on div "Statut" at bounding box center [815, 60] width 49 height 15
click at [842, 156] on span "Supprimé" at bounding box center [876, 159] width 113 height 11
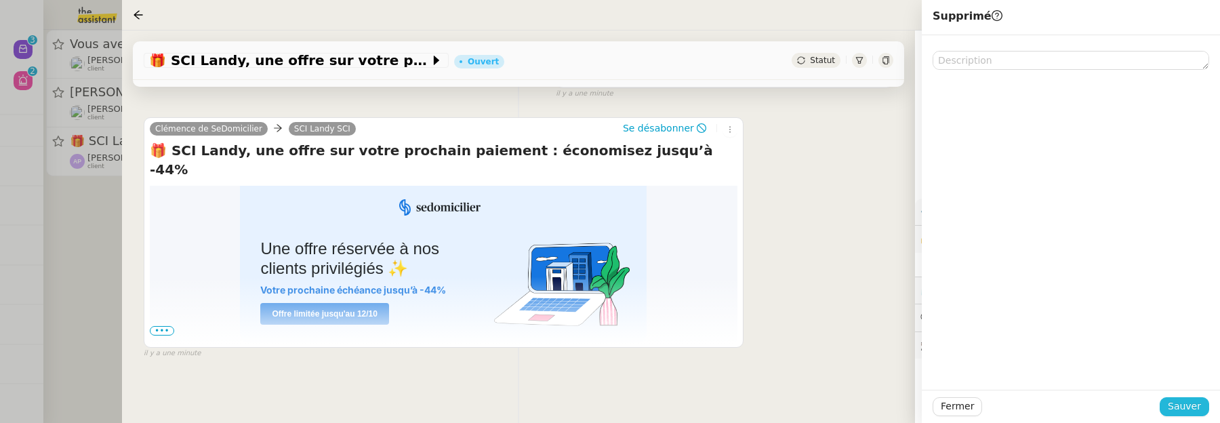
click at [1177, 398] on span "Sauver" at bounding box center [1184, 406] width 33 height 16
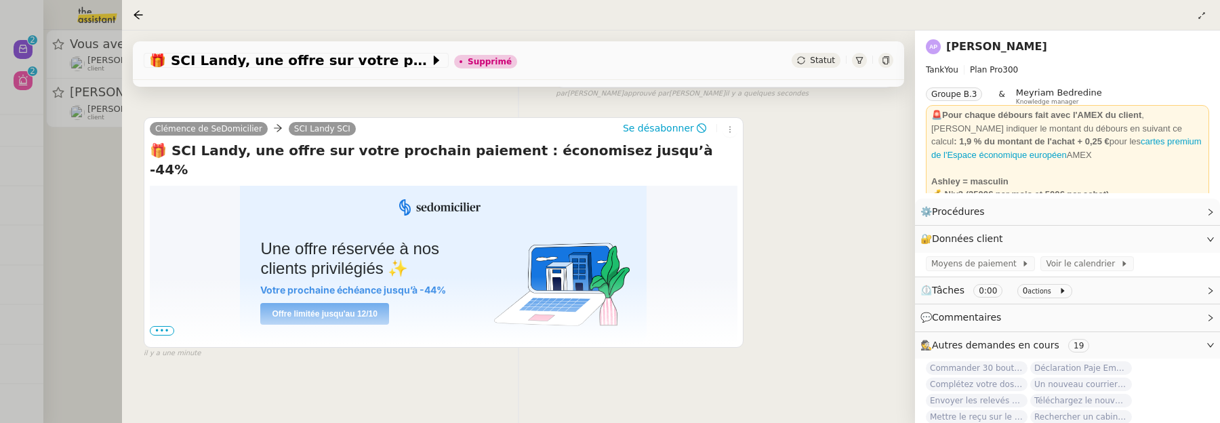
click at [59, 187] on div at bounding box center [610, 211] width 1220 height 423
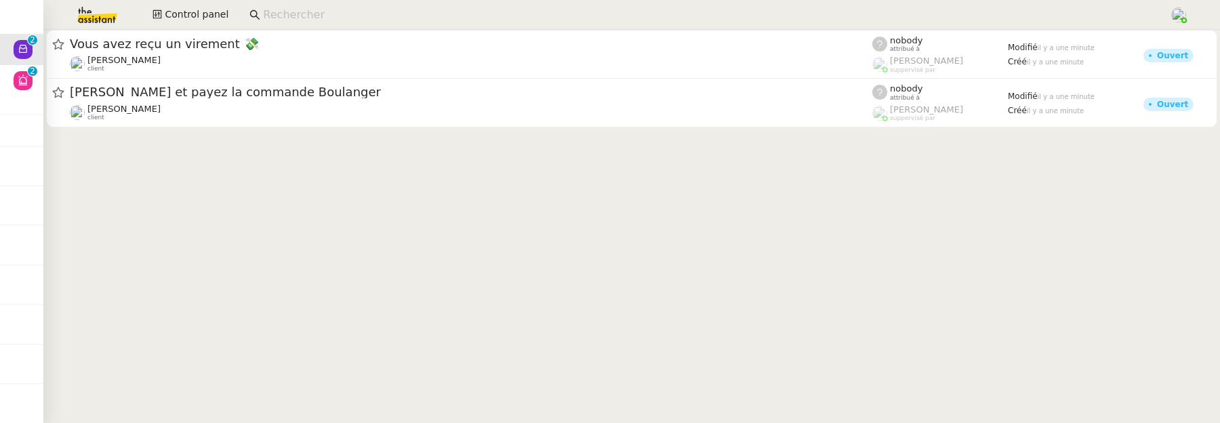
click at [224, 127] on div at bounding box center [631, 81] width 1176 height 103
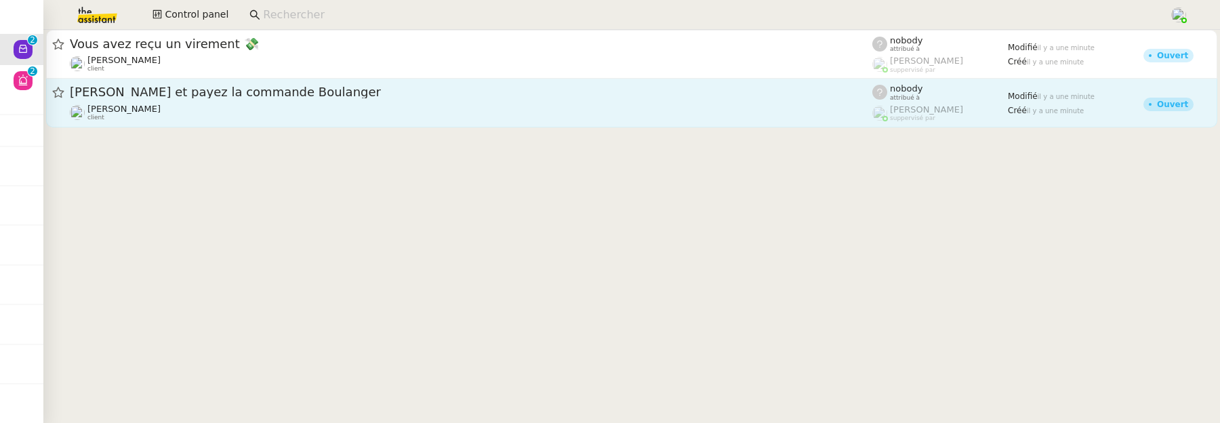
click at [261, 89] on span "Vérifiez et payez la commande Boulanger" at bounding box center [471, 92] width 802 height 12
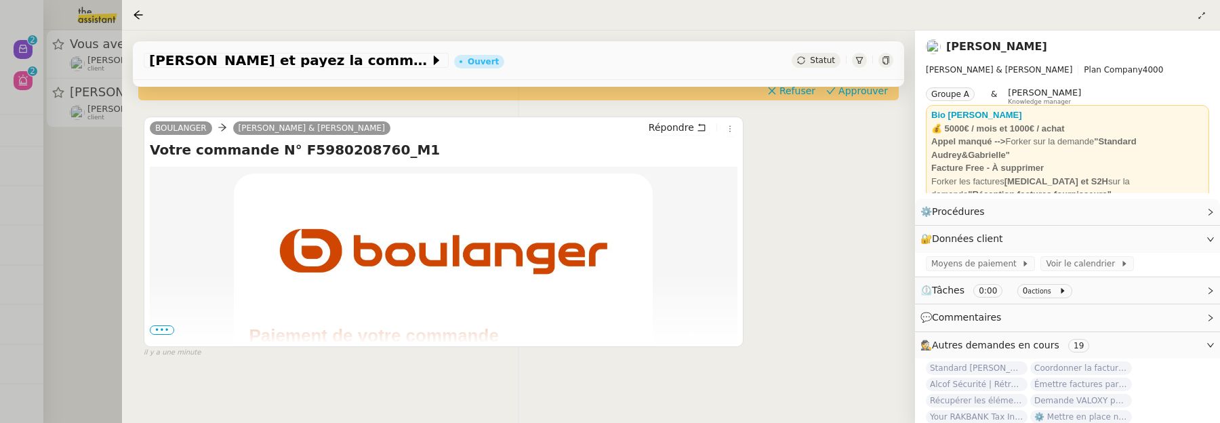
scroll to position [195, 0]
click at [167, 327] on span "•••" at bounding box center [162, 331] width 24 height 9
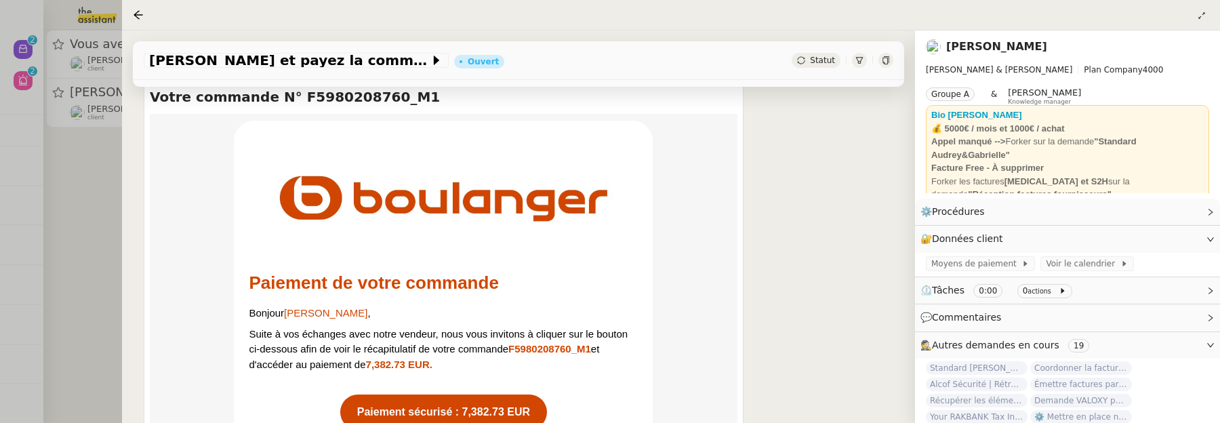
scroll to position [180, 0]
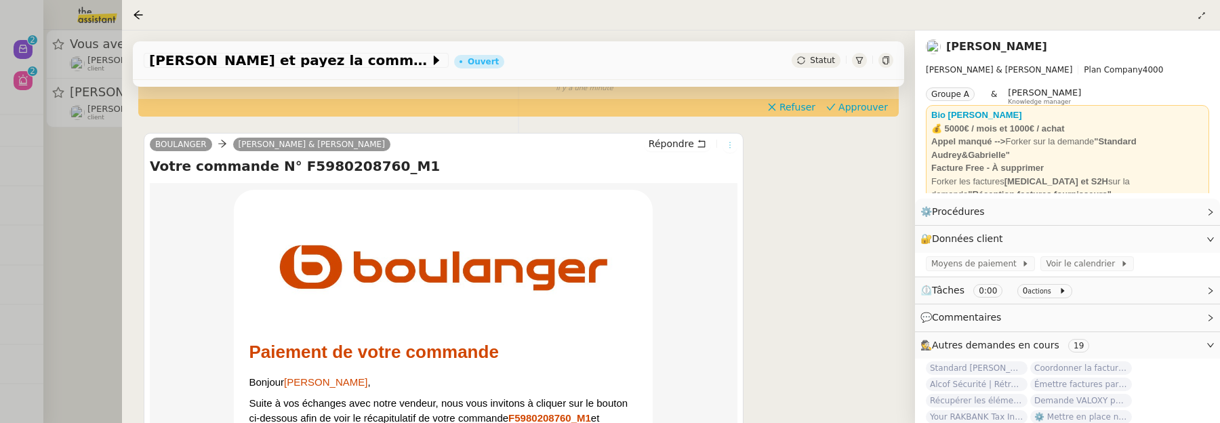
click at [727, 147] on icon at bounding box center [730, 145] width 8 height 8
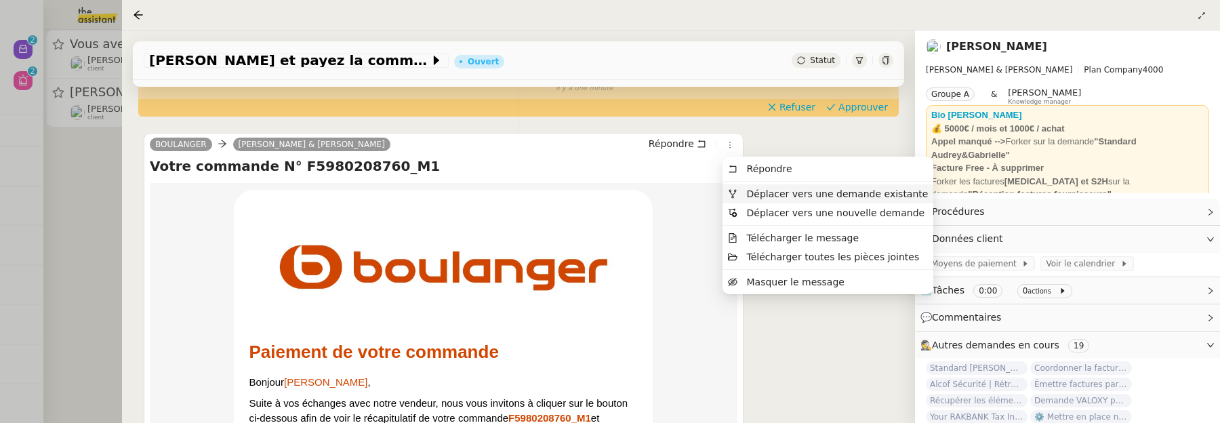
click at [760, 188] on span "Déplacer vers une demande existante" at bounding box center [838, 193] width 182 height 11
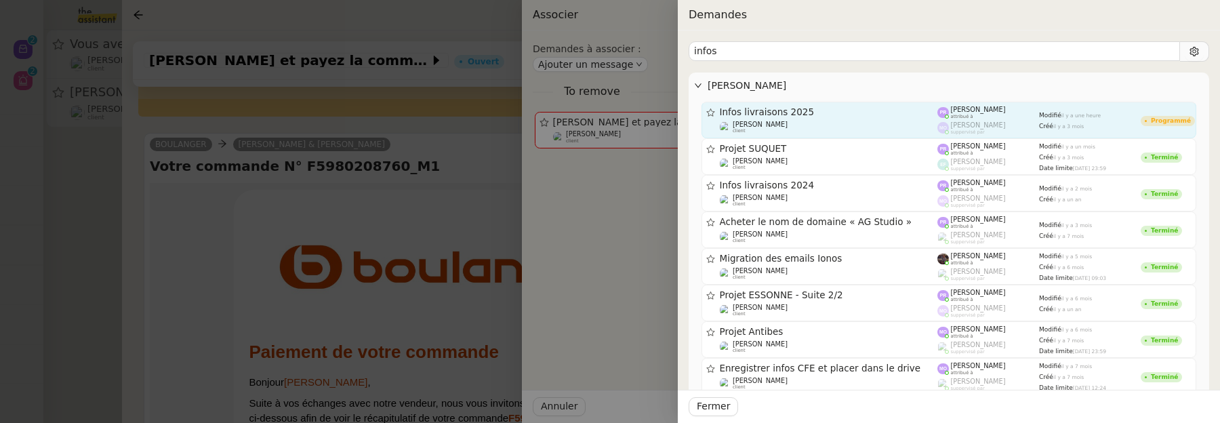
type input "infos"
click at [856, 110] on span "Infos livraisons 2025" at bounding box center [829, 112] width 218 height 9
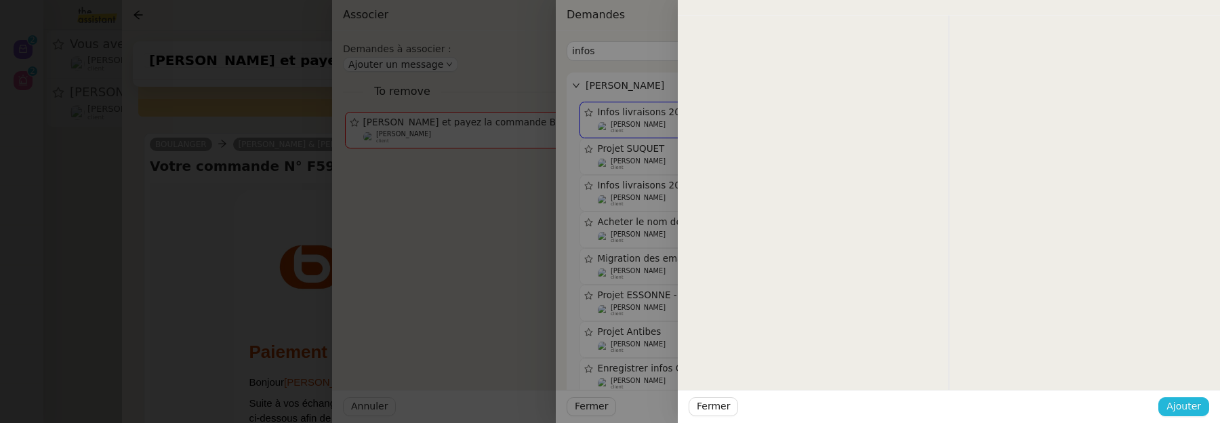
click at [1197, 405] on span "Ajouter" at bounding box center [1183, 406] width 35 height 16
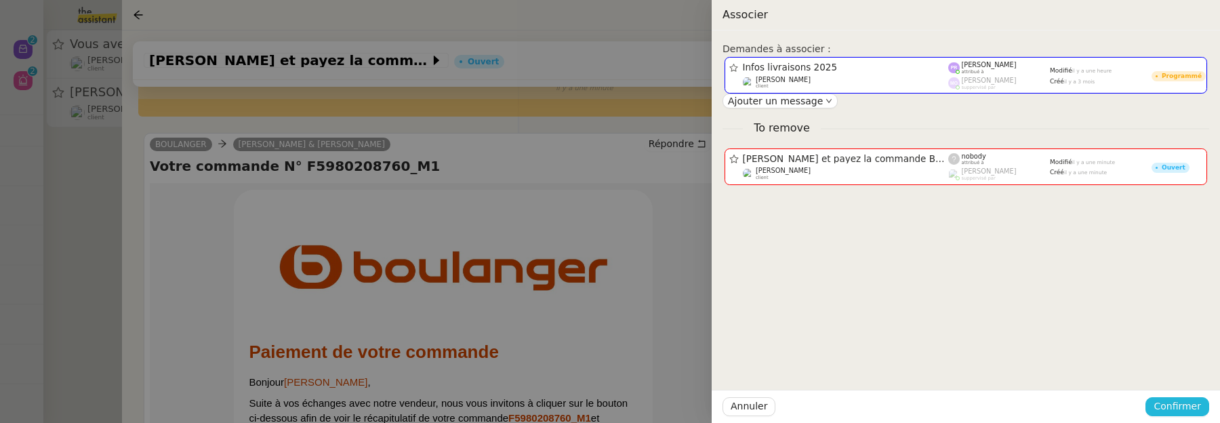
click at [1197, 405] on span "Confirmer" at bounding box center [1176, 406] width 47 height 16
click at [1189, 370] on span "Ajouter" at bounding box center [1178, 370] width 35 height 14
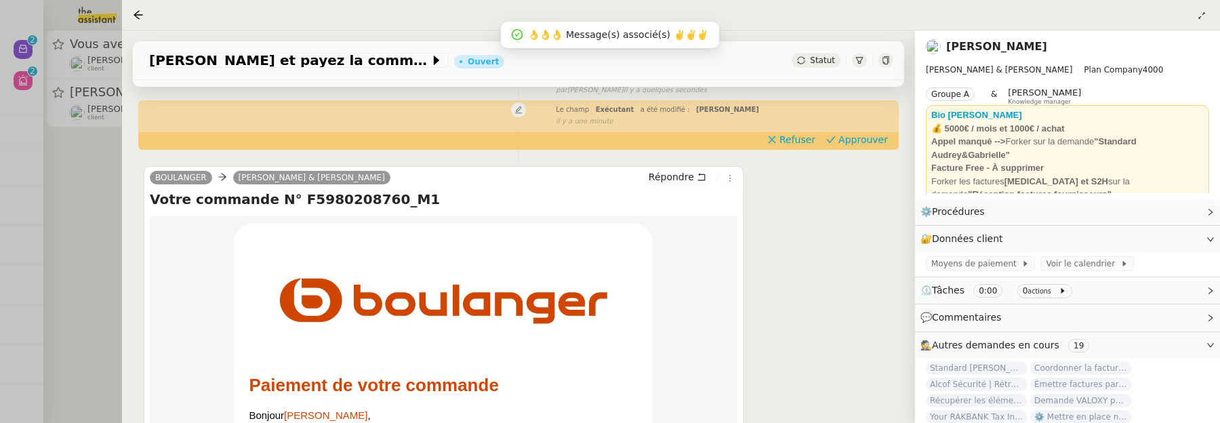
scroll to position [173, 0]
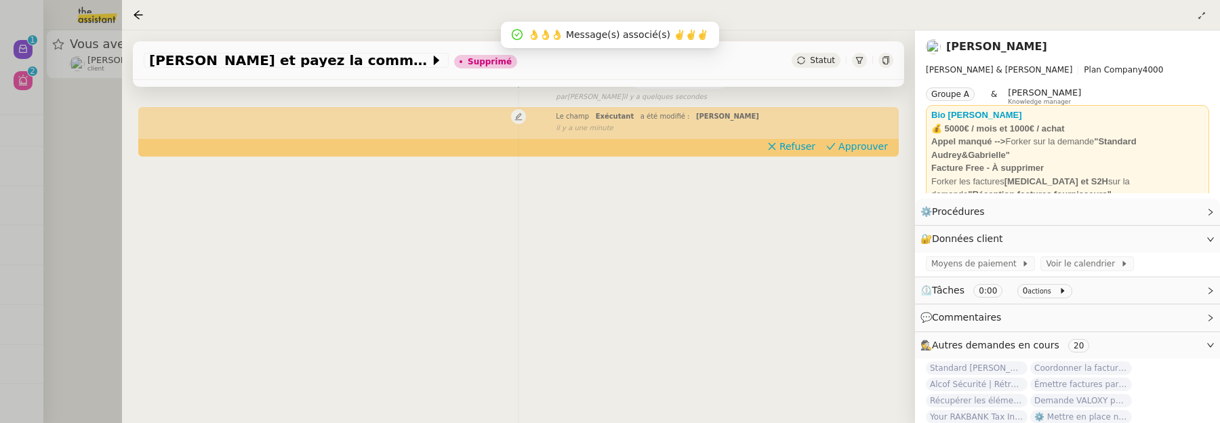
click at [94, 228] on div at bounding box center [610, 211] width 1220 height 423
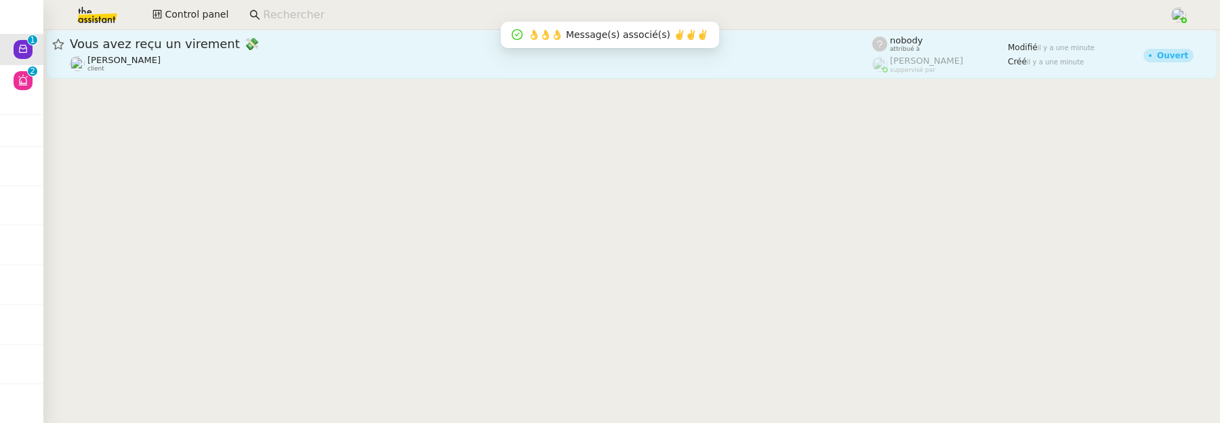
click at [269, 50] on div "Vous avez reçu un virement 💸" at bounding box center [471, 44] width 802 height 16
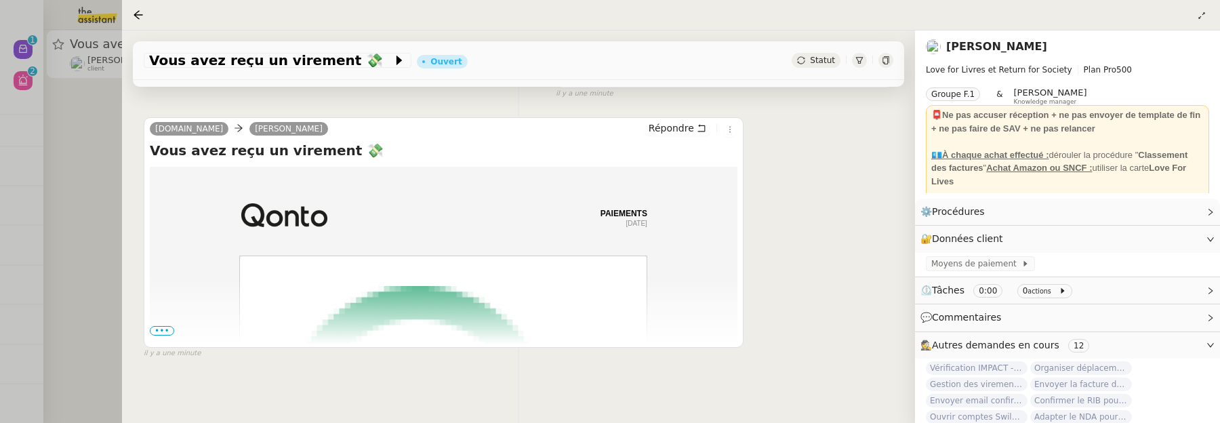
scroll to position [217, 0]
click at [163, 329] on span "•••" at bounding box center [162, 331] width 24 height 9
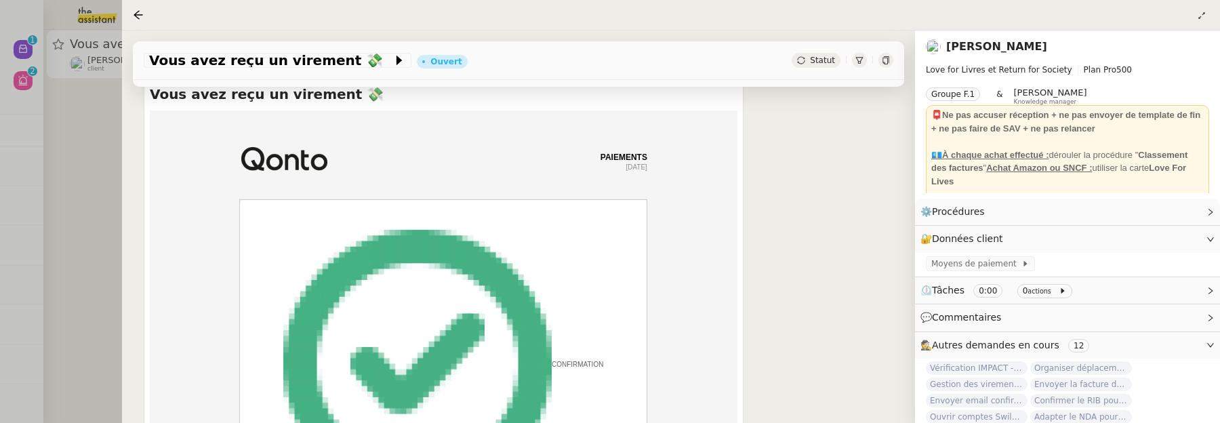
scroll to position [0, 0]
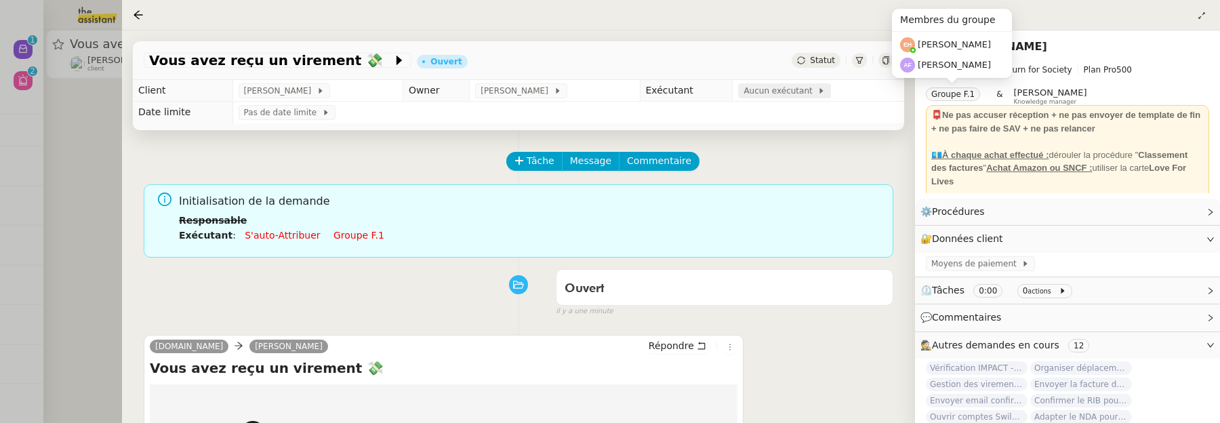
click at [758, 96] on span "Aucun exécutant" at bounding box center [780, 91] width 74 height 14
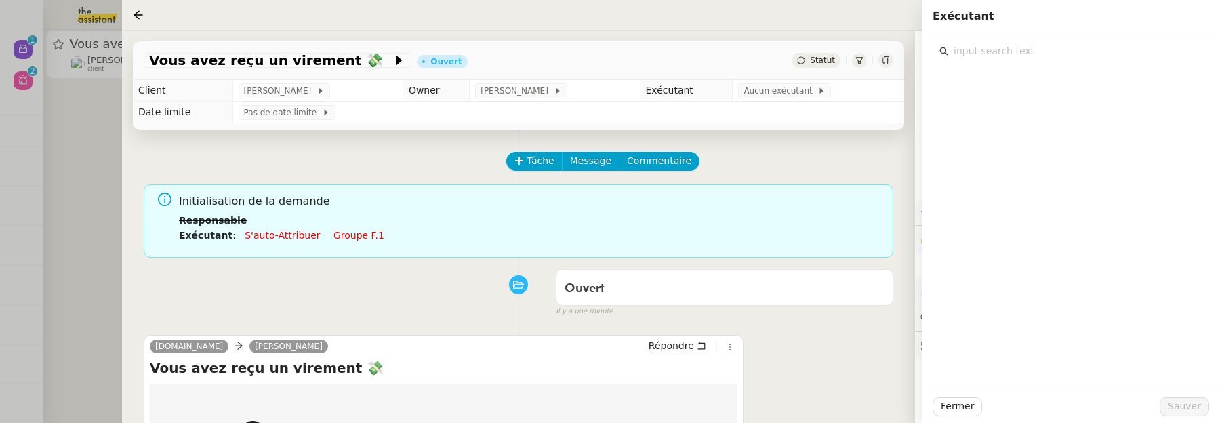
click at [980, 53] on input "text" at bounding box center [1075, 51] width 253 height 18
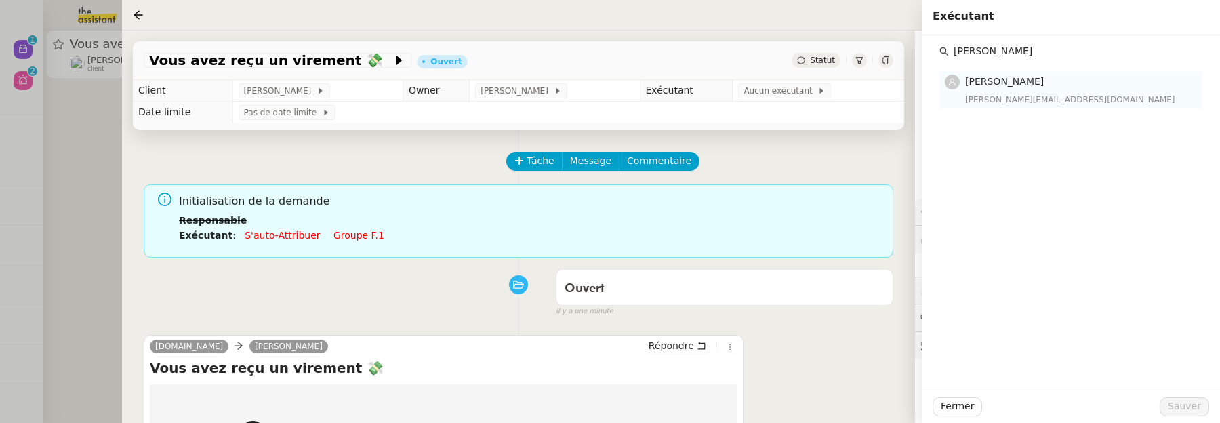
type input "esther"
click at [1085, 102] on div "esther@theassistant.team" at bounding box center [1079, 100] width 229 height 14
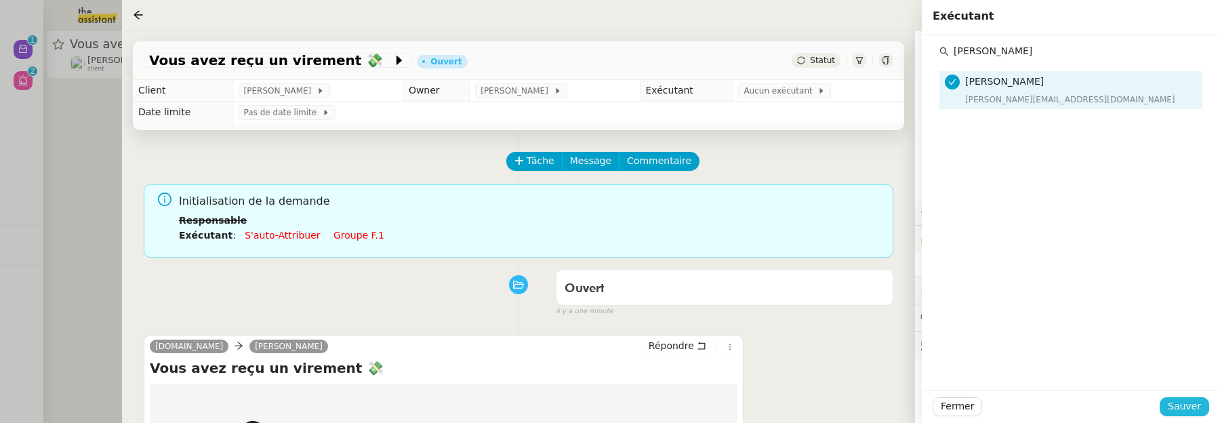
click at [1190, 403] on span "Sauver" at bounding box center [1184, 406] width 33 height 16
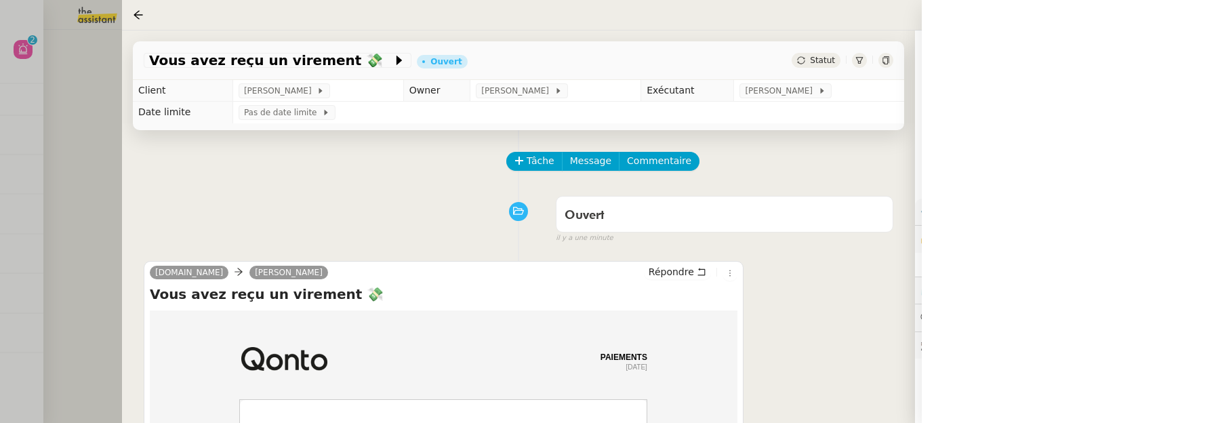
click at [120, 173] on div at bounding box center [610, 211] width 1220 height 423
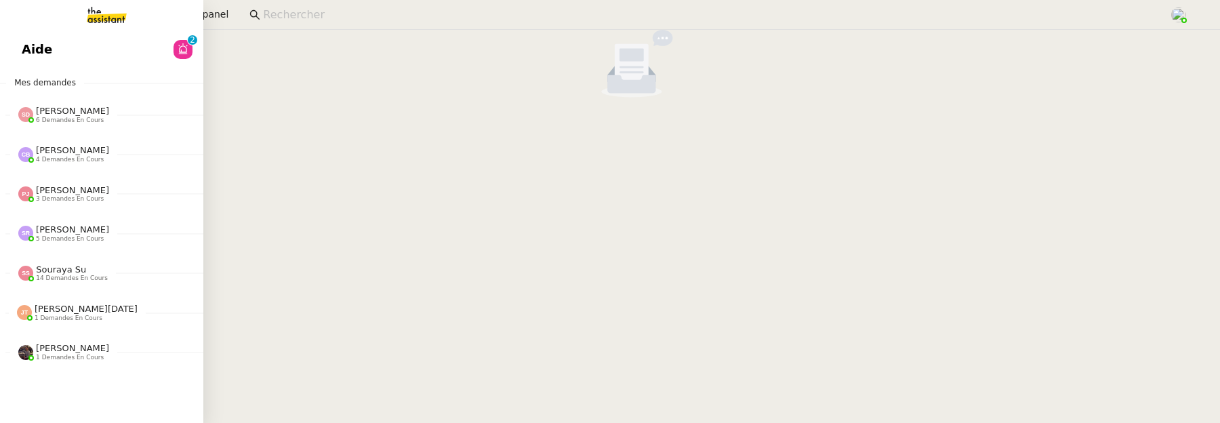
click at [19, 47] on link "Aide 0 1 2 3 4 5 6 7 8 9" at bounding box center [101, 49] width 203 height 31
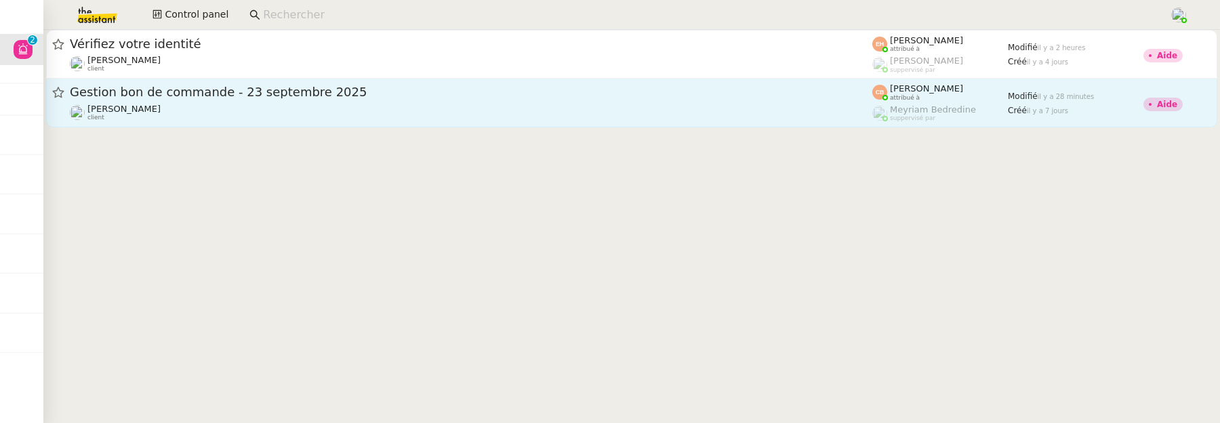
click at [412, 100] on div "Gestion bon de commande - 23 septembre 2025" at bounding box center [471, 92] width 802 height 17
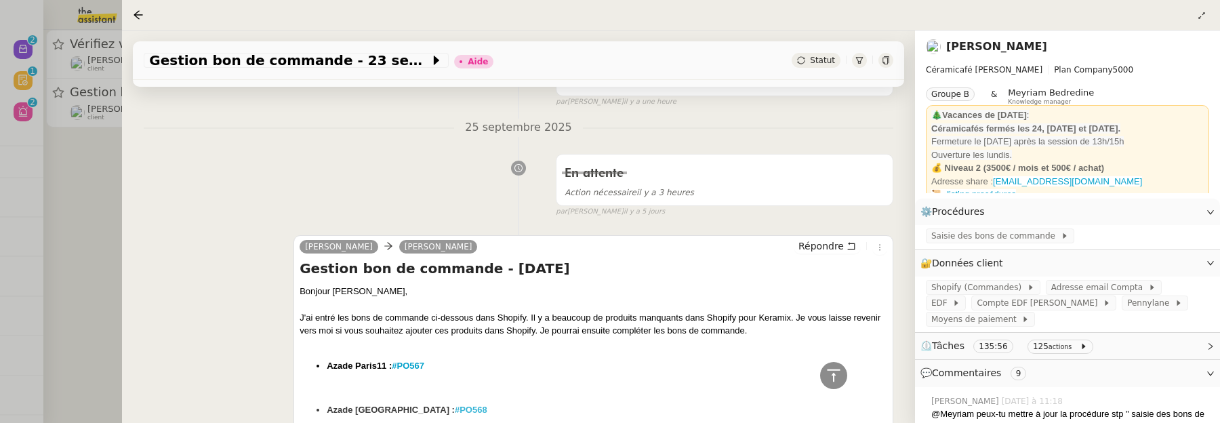
scroll to position [2133, 0]
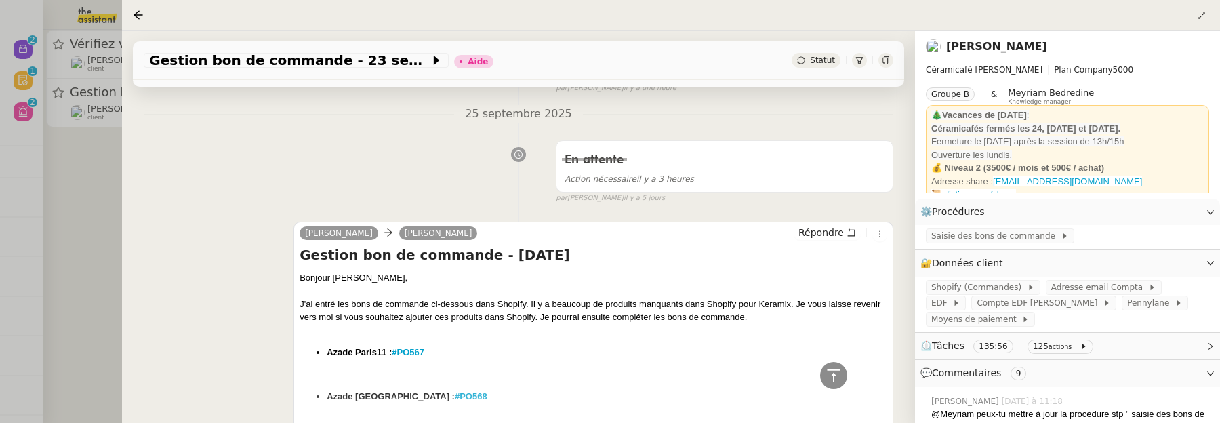
click at [96, 234] on div at bounding box center [610, 211] width 1220 height 423
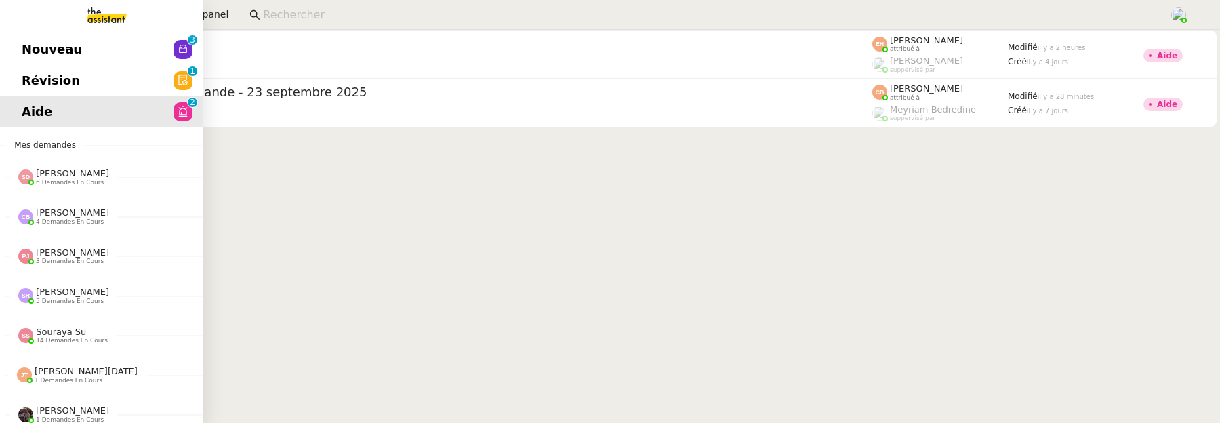
click at [33, 75] on span "Révision" at bounding box center [51, 80] width 58 height 20
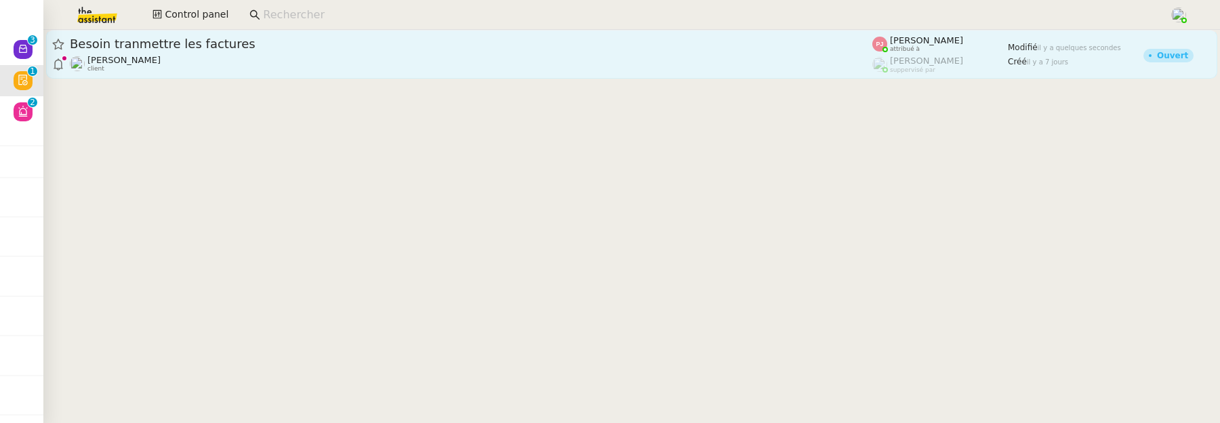
click at [335, 51] on div "Besoin tranmettre les factures" at bounding box center [471, 44] width 802 height 16
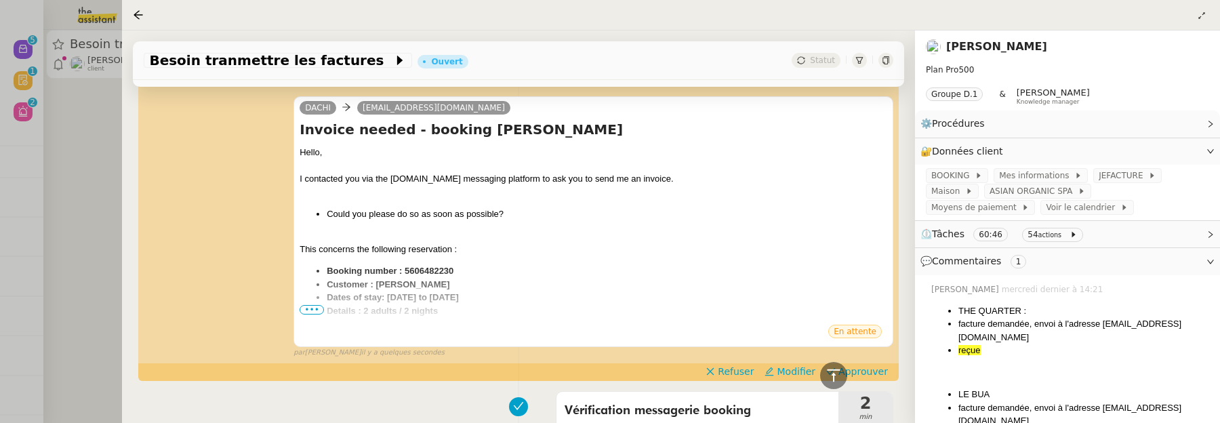
scroll to position [326, 0]
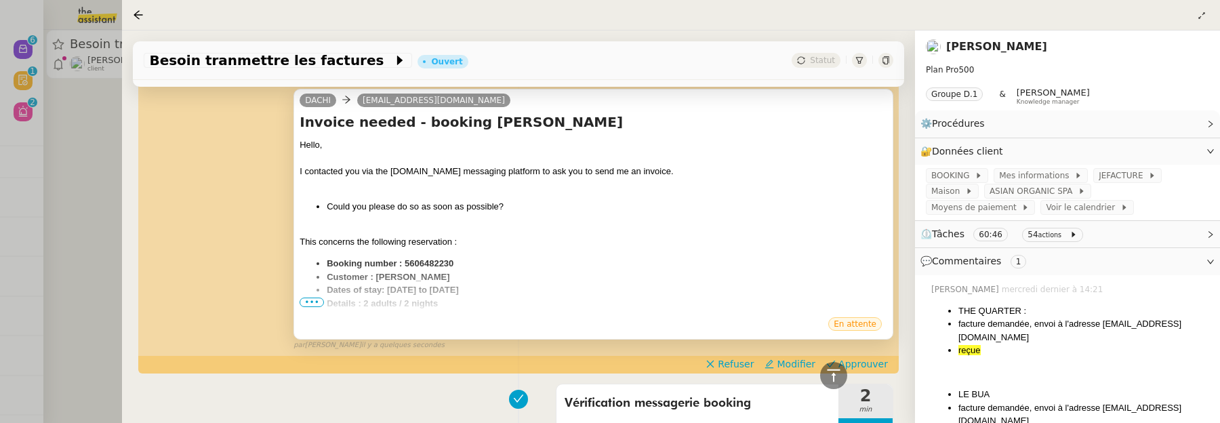
click at [306, 297] on span "•••" at bounding box center [312, 301] width 24 height 9
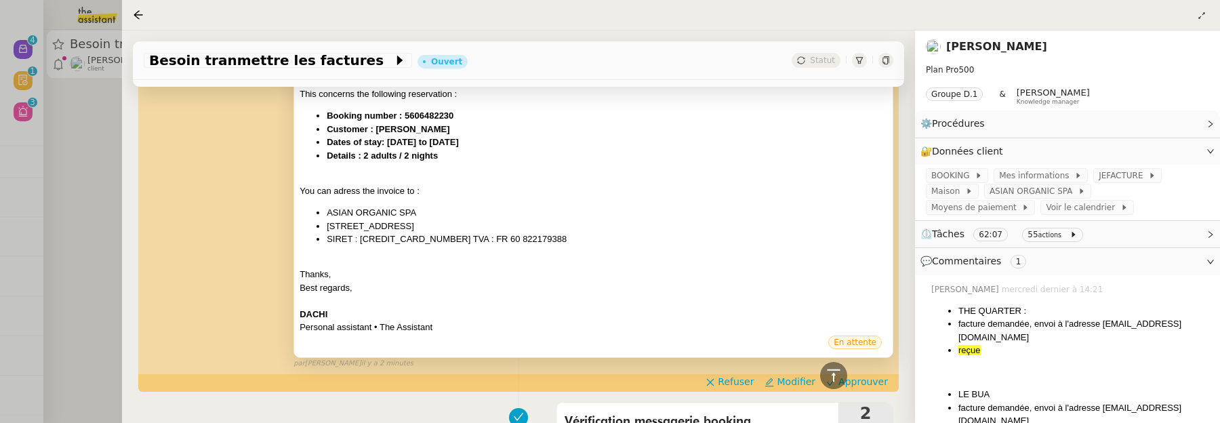
scroll to position [623, 0]
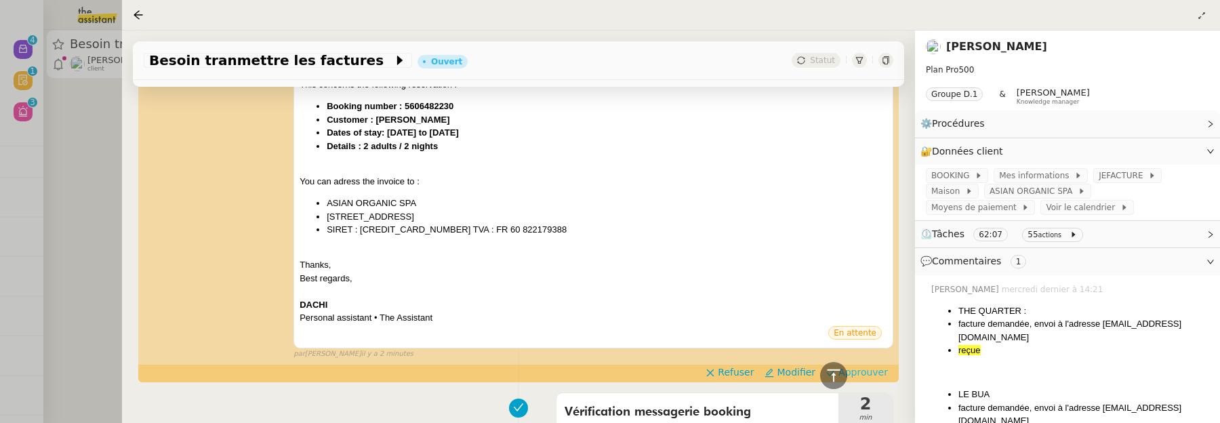
click at [854, 365] on span "Approuver" at bounding box center [862, 372] width 49 height 14
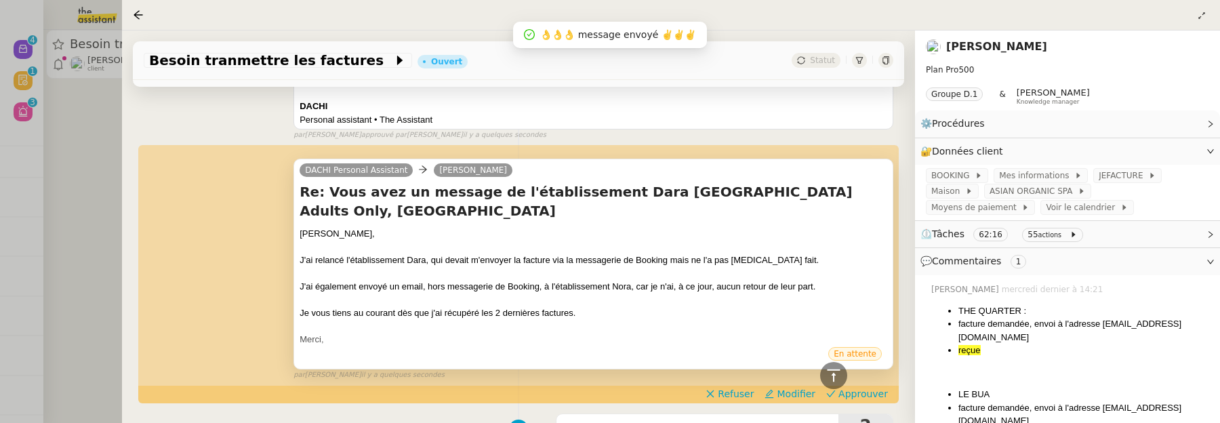
scroll to position [564, 0]
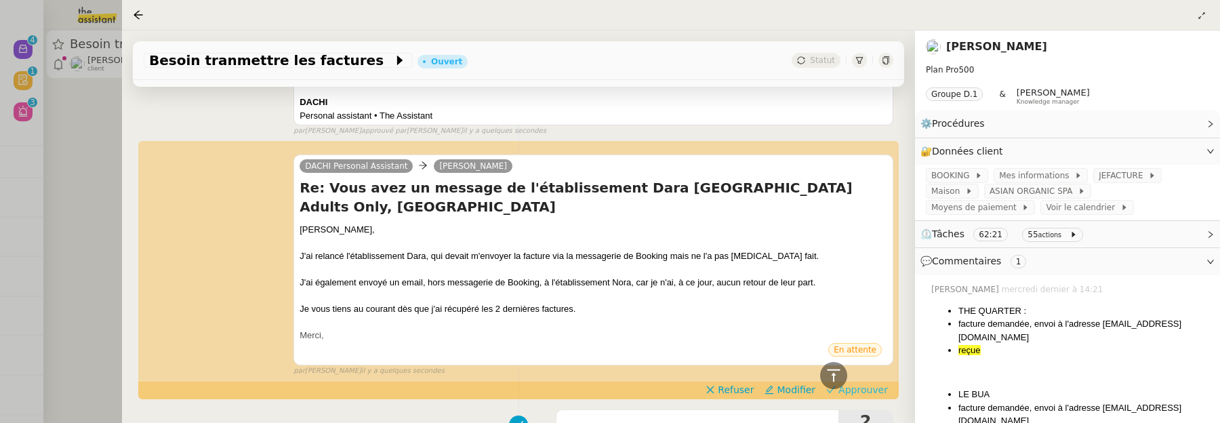
click at [877, 383] on span "Approuver" at bounding box center [862, 390] width 49 height 14
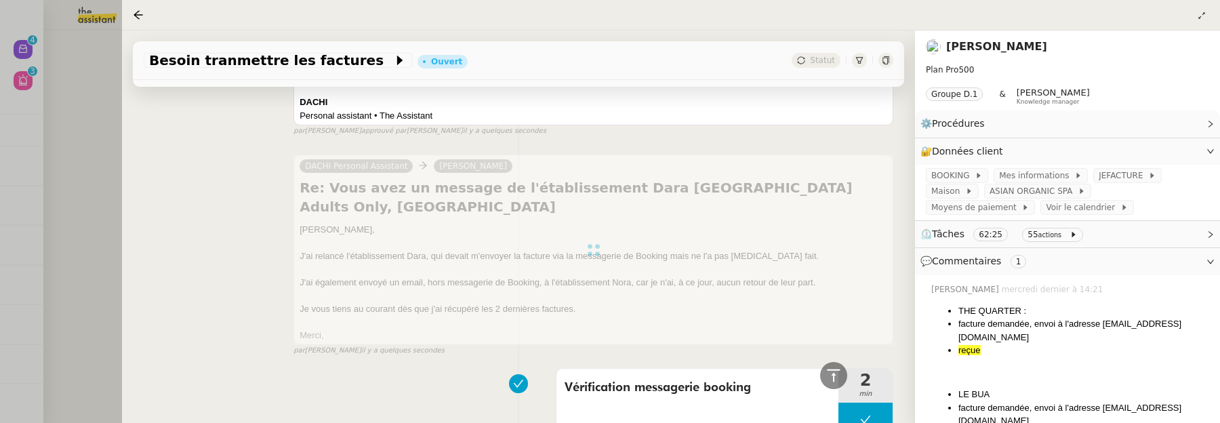
click at [120, 149] on div at bounding box center [610, 211] width 1220 height 423
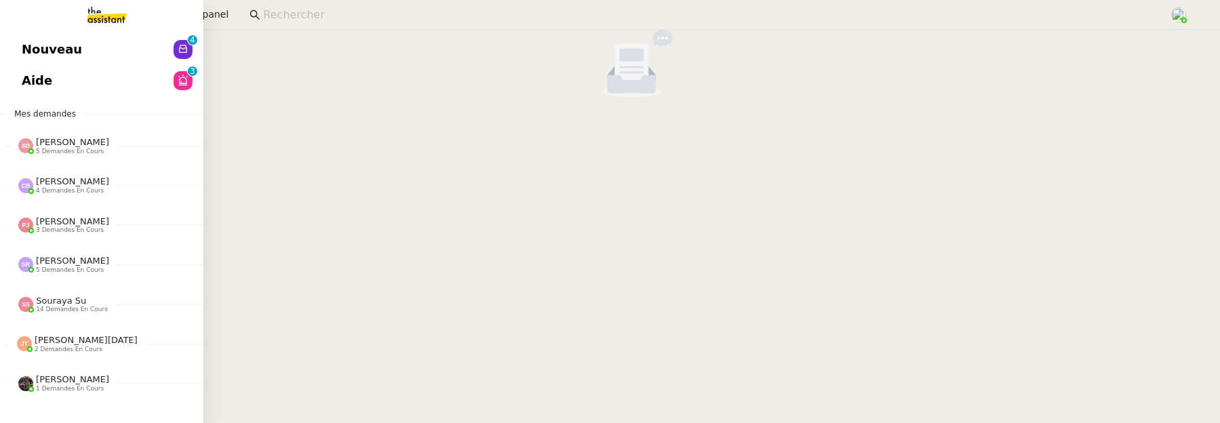
click at [22, 51] on span "Nouveau" at bounding box center [52, 49] width 60 height 20
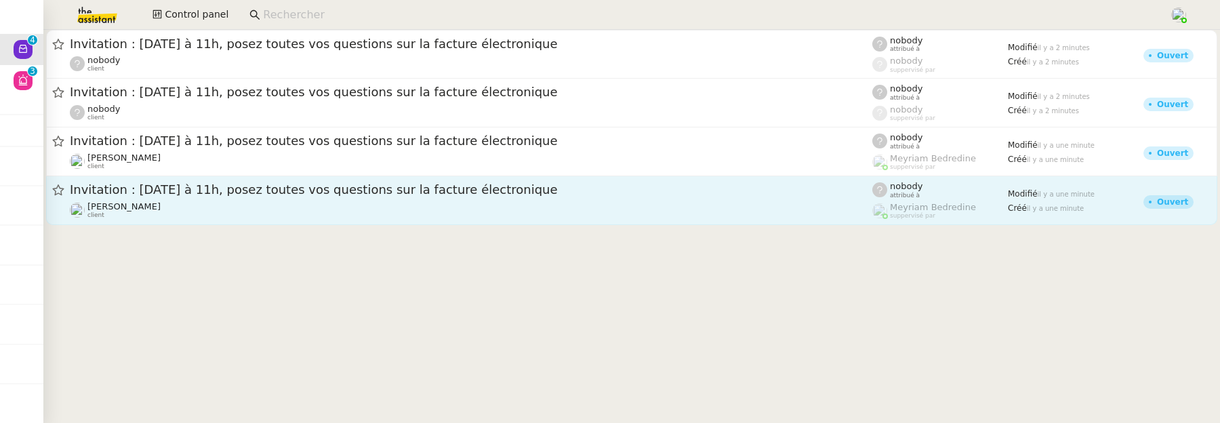
click at [501, 213] on div "Julien Decroix client" at bounding box center [471, 210] width 802 height 18
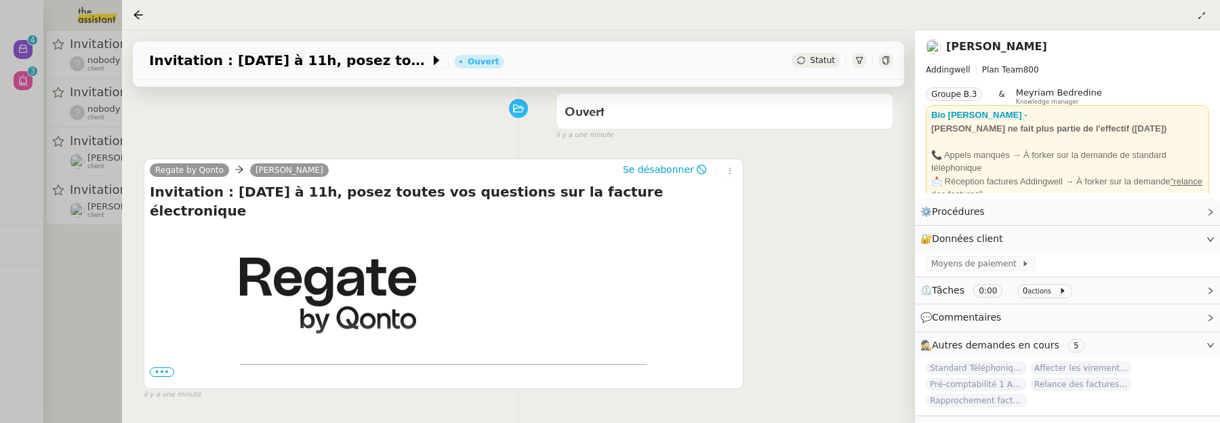
scroll to position [218, 0]
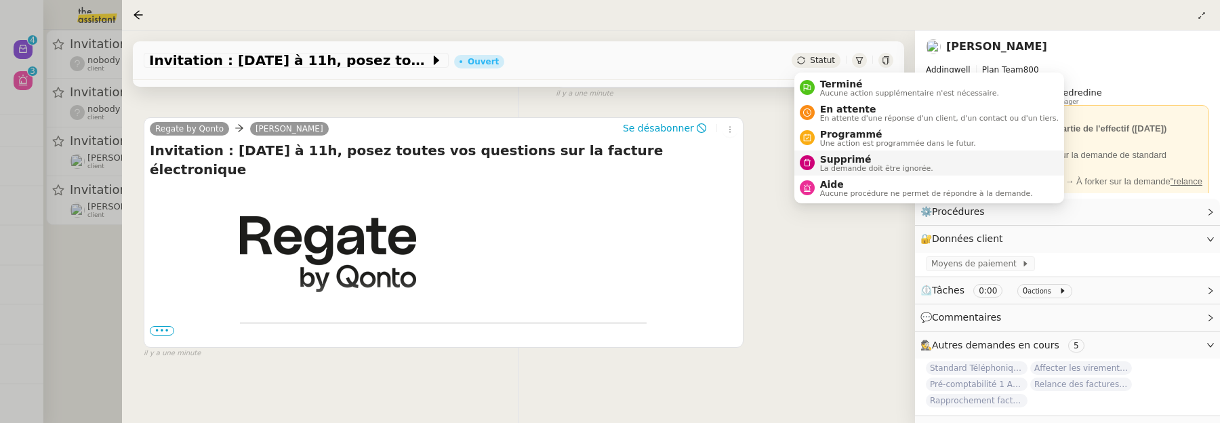
click at [852, 161] on span "Supprimé" at bounding box center [876, 159] width 113 height 11
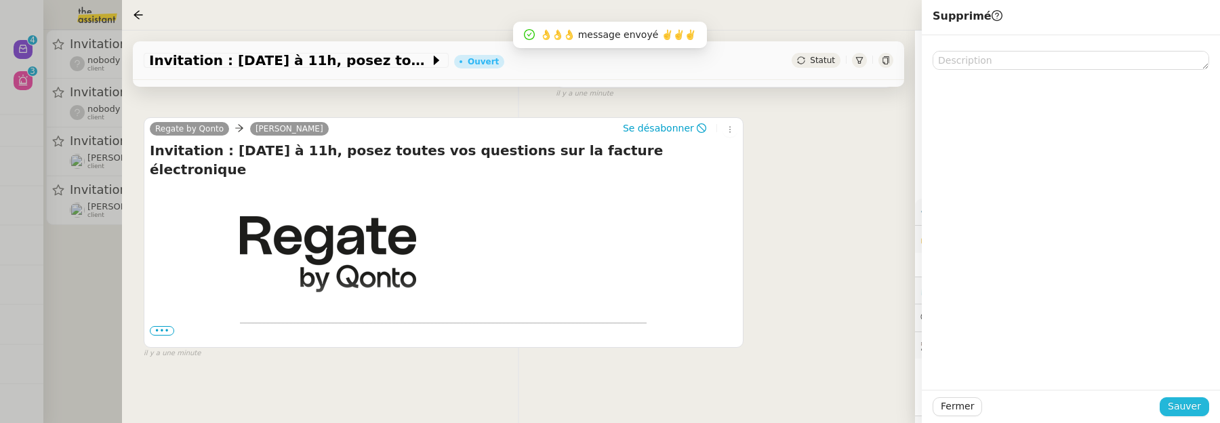
click at [1201, 411] on button "Sauver" at bounding box center [1183, 406] width 49 height 19
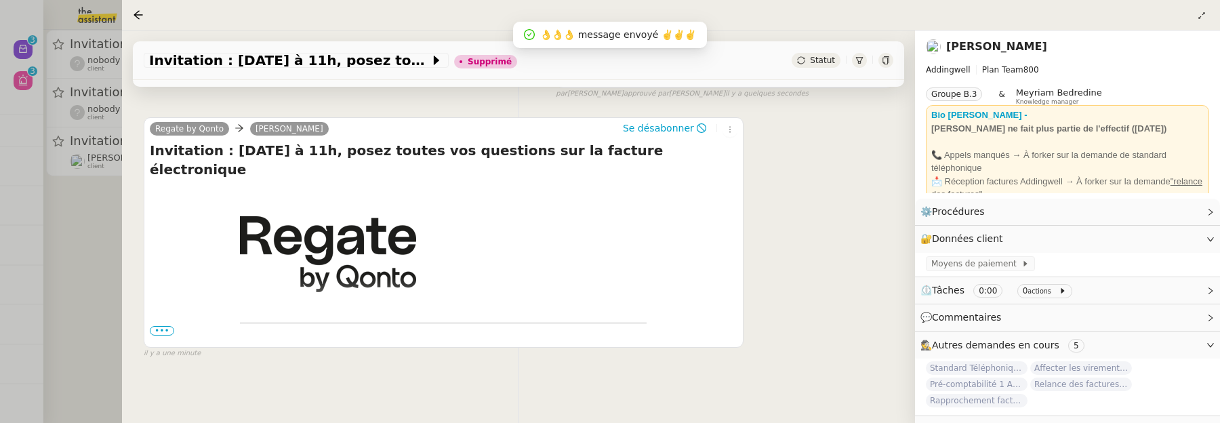
click at [112, 300] on div at bounding box center [610, 211] width 1220 height 423
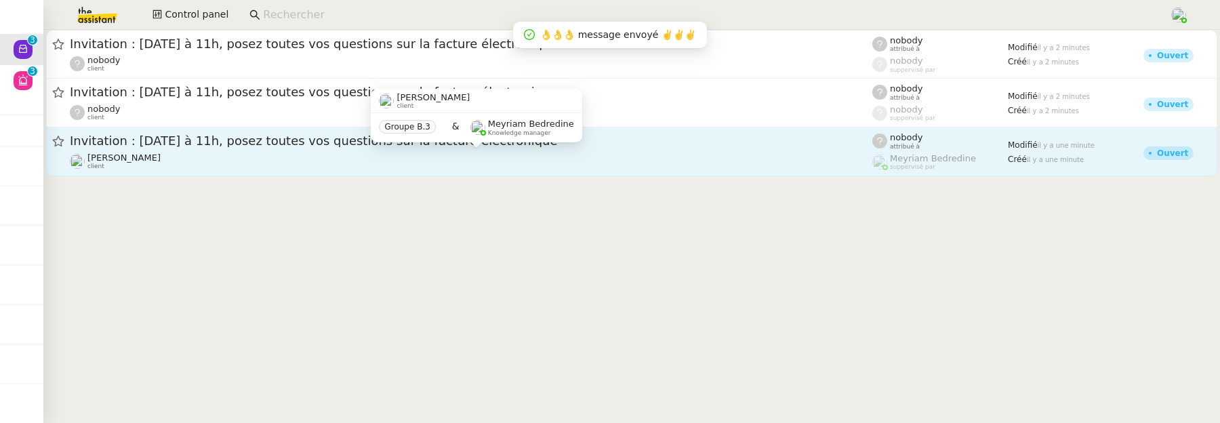
click at [218, 156] on div "Fabien Bousquet client" at bounding box center [471, 161] width 802 height 18
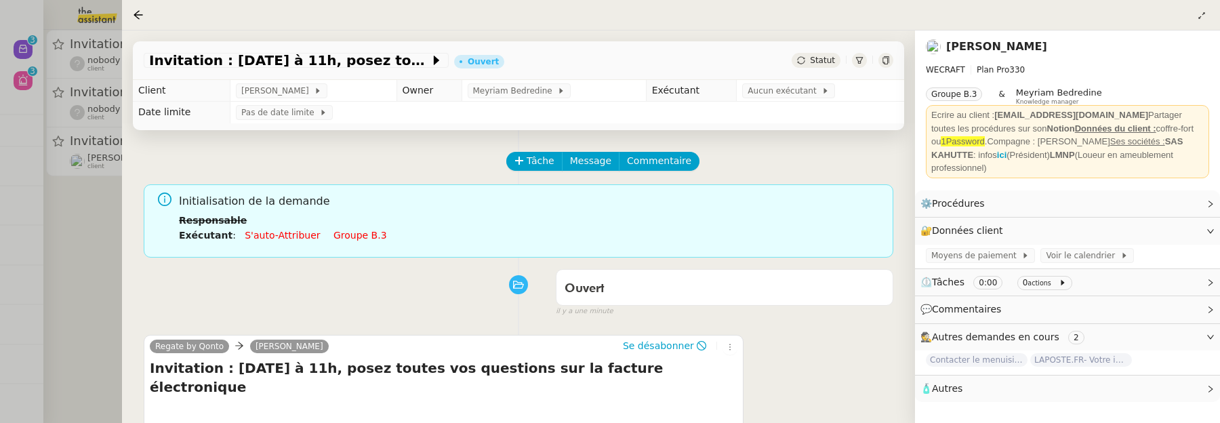
click at [801, 56] on icon at bounding box center [801, 60] width 8 height 8
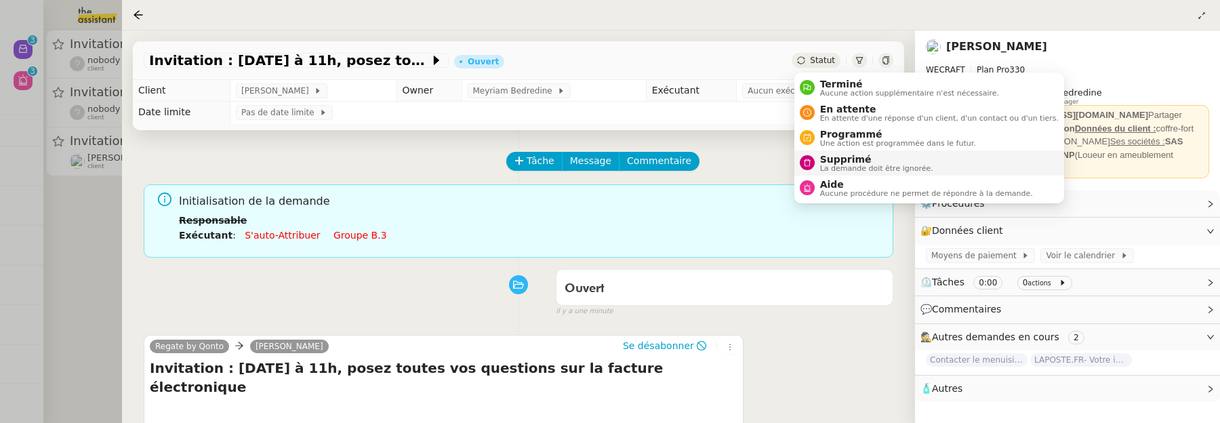
click at [842, 159] on span "Supprimé" at bounding box center [876, 159] width 113 height 11
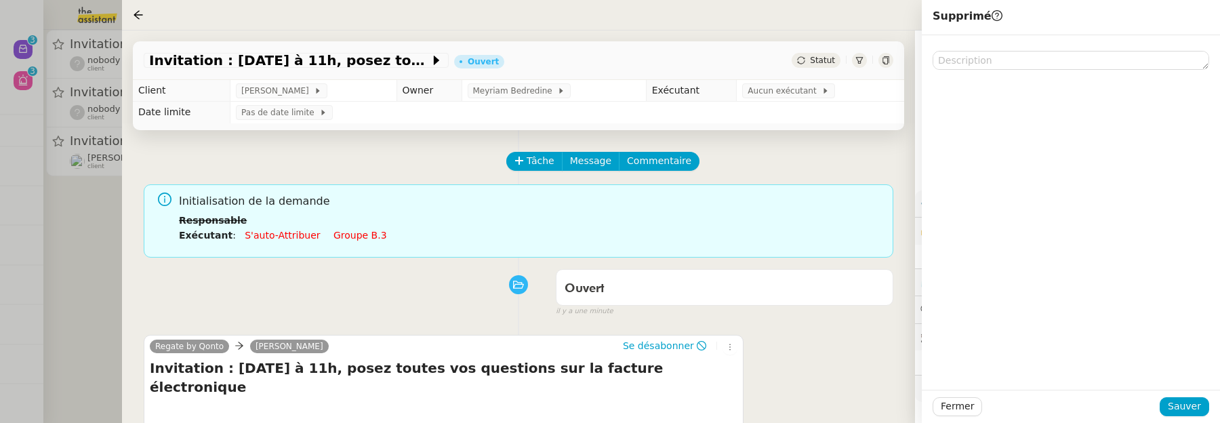
click at [1194, 394] on div "Fermer Sauver" at bounding box center [1071, 406] width 298 height 33
click at [1197, 400] on span "Sauver" at bounding box center [1184, 406] width 33 height 16
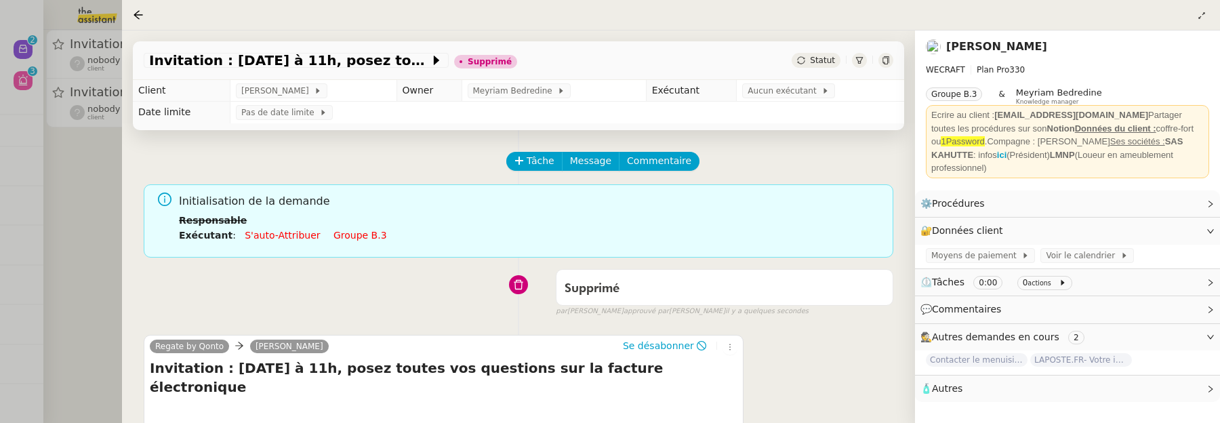
click at [104, 228] on div at bounding box center [610, 211] width 1220 height 423
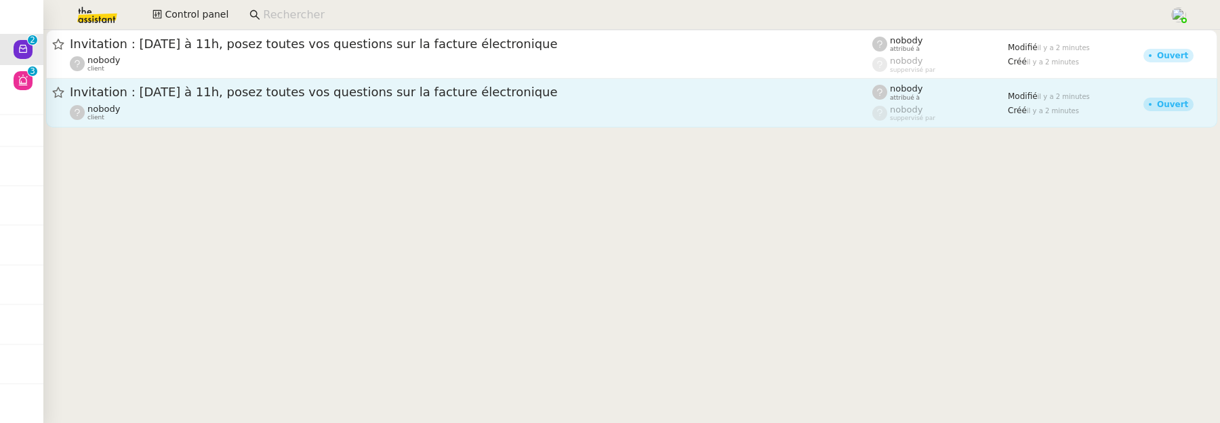
click at [295, 123] on link "Invitation : mercredi 8 octobre à 11h, posez toutes vos questions sur la factur…" at bounding box center [631, 103] width 1171 height 49
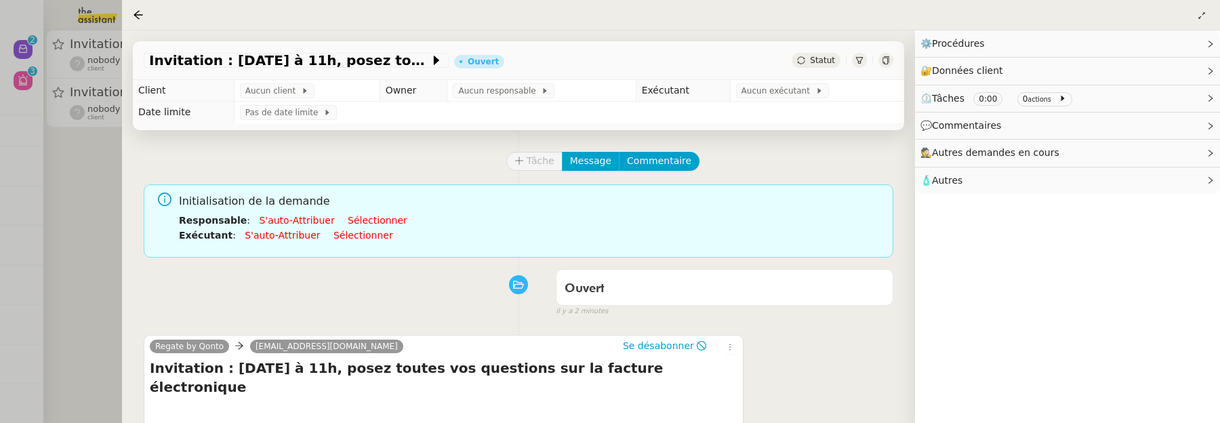
click at [824, 61] on span "Statut" at bounding box center [822, 60] width 25 height 9
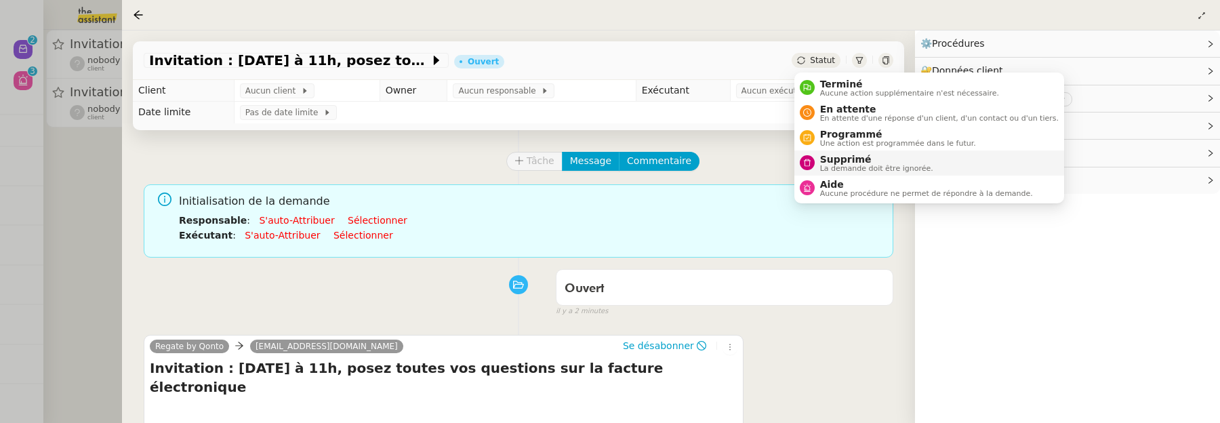
click at [847, 155] on span "Supprimé" at bounding box center [876, 159] width 113 height 11
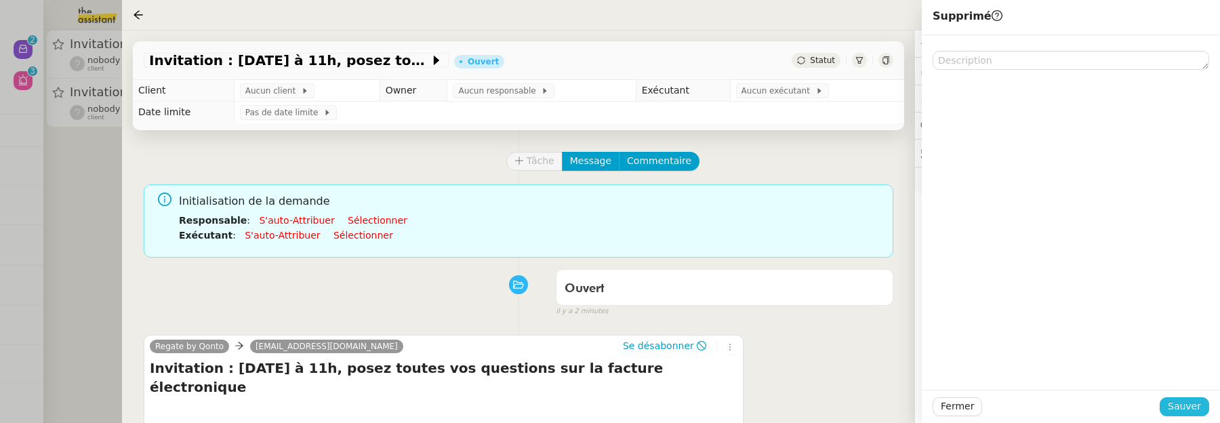
click at [1202, 402] on button "Sauver" at bounding box center [1183, 406] width 49 height 19
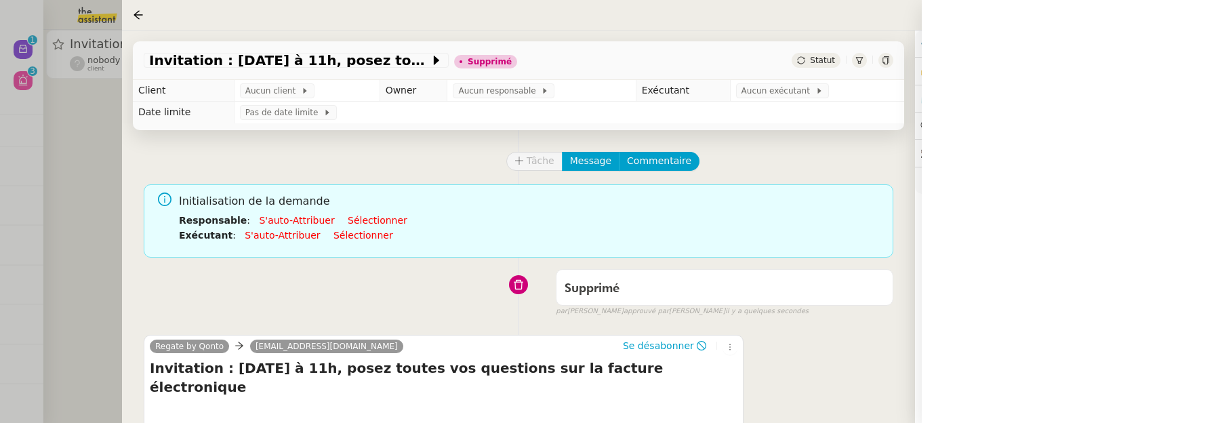
click at [99, 154] on div at bounding box center [610, 211] width 1220 height 423
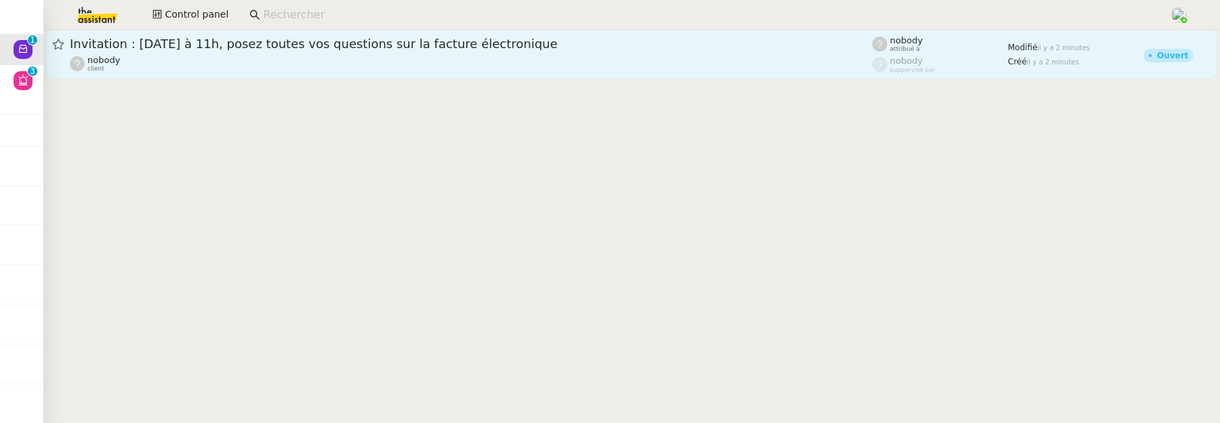
click at [296, 56] on div "nobody client" at bounding box center [471, 64] width 802 height 18
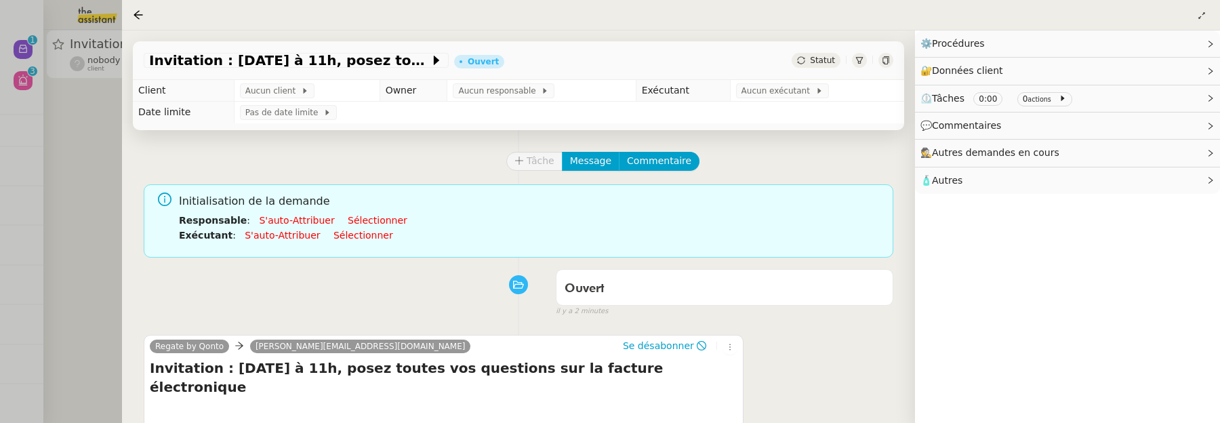
click at [829, 63] on span "Statut" at bounding box center [822, 60] width 25 height 9
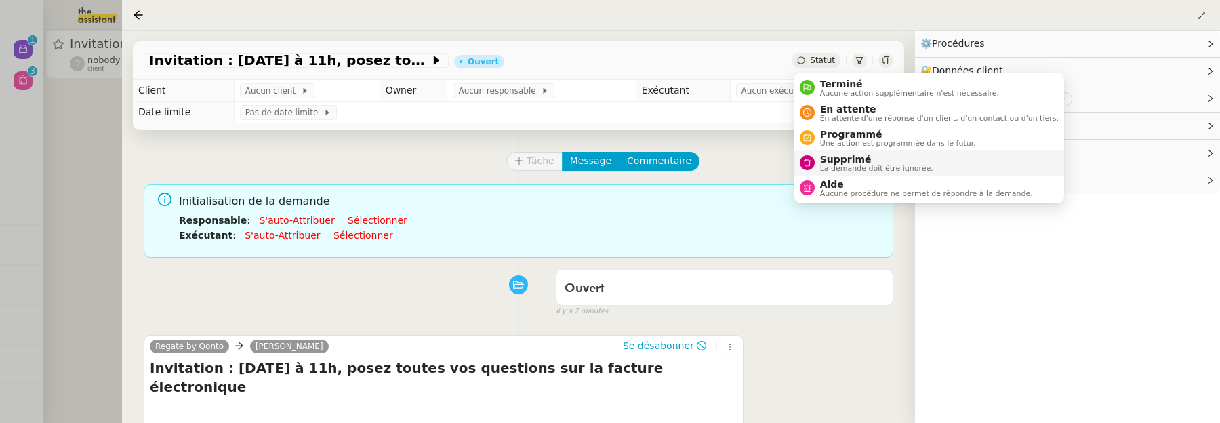
click at [871, 169] on span "La demande doit être ignorée." at bounding box center [876, 168] width 113 height 7
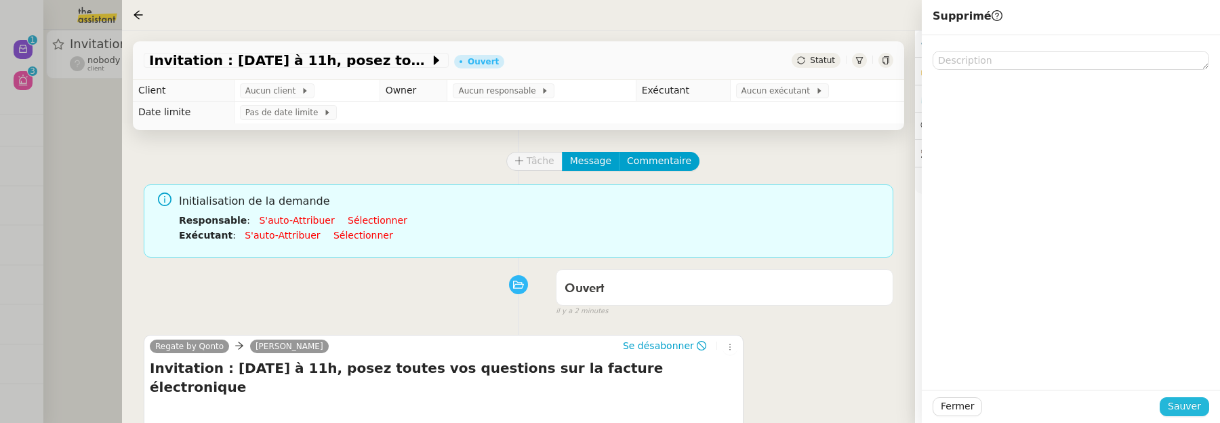
click at [1202, 403] on button "Sauver" at bounding box center [1183, 406] width 49 height 19
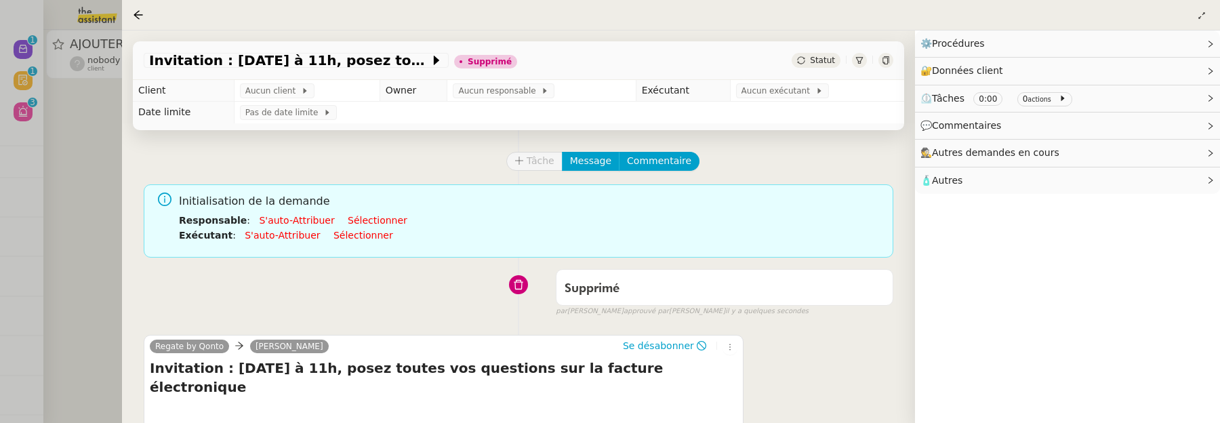
click at [96, 155] on div at bounding box center [610, 211] width 1220 height 423
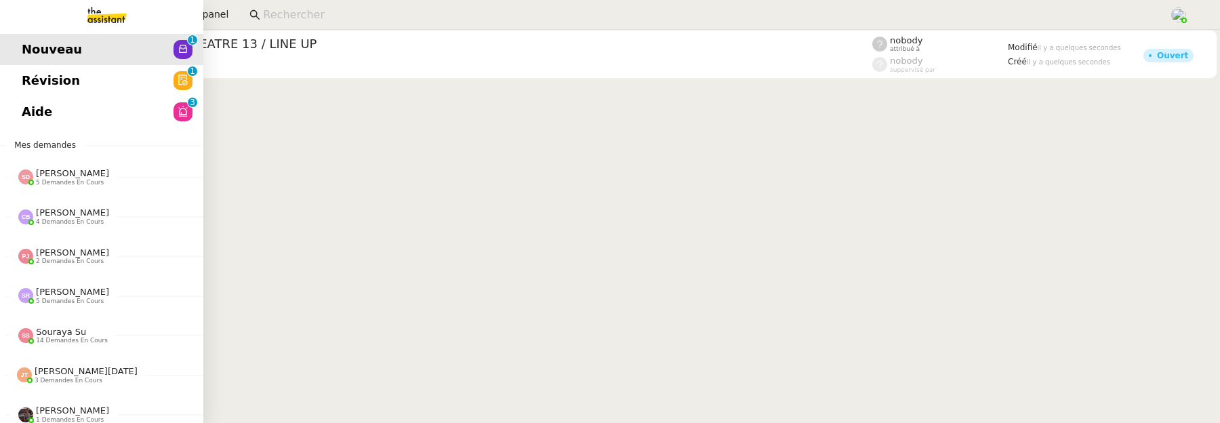
click at [27, 73] on span "Révision" at bounding box center [51, 80] width 58 height 20
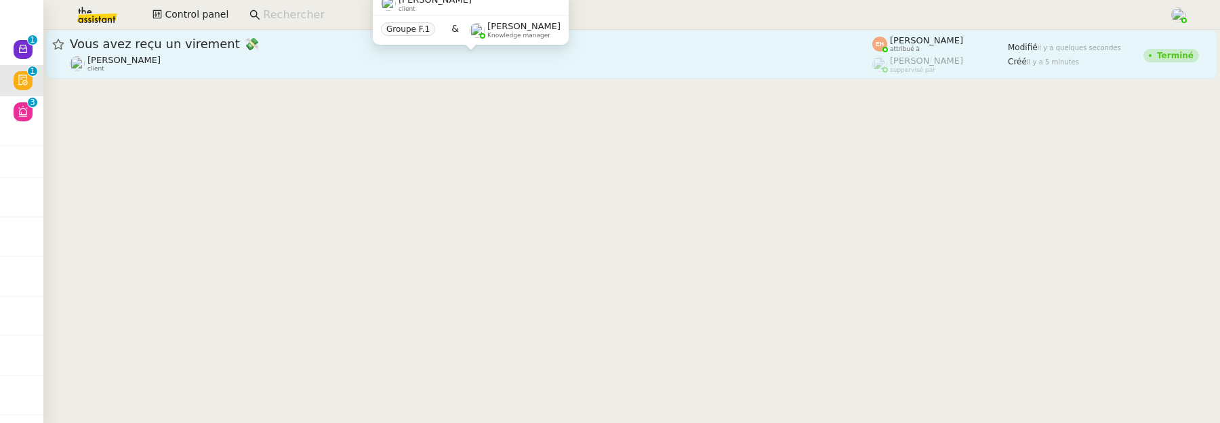
click at [190, 58] on div "Céline MAS client" at bounding box center [471, 64] width 802 height 18
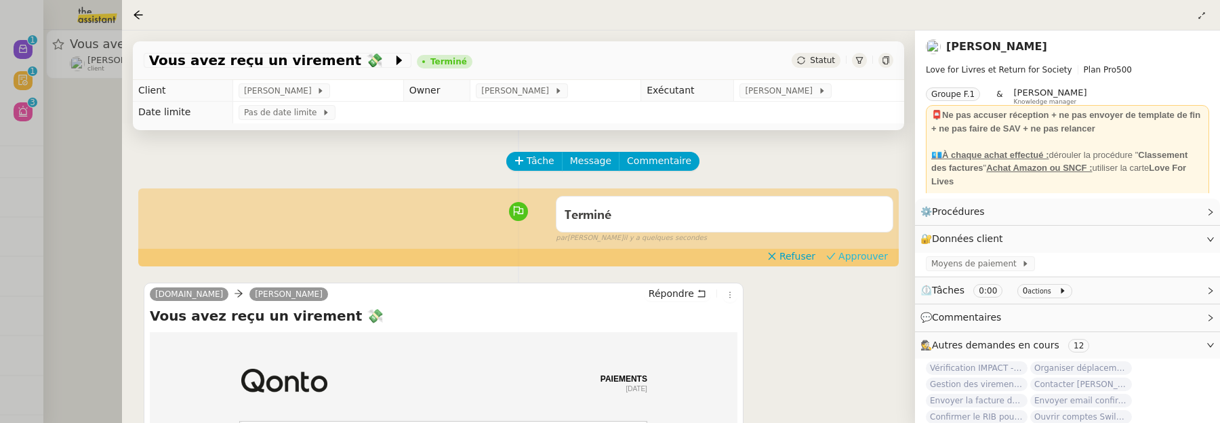
click at [871, 264] on button "Approuver" at bounding box center [857, 256] width 73 height 15
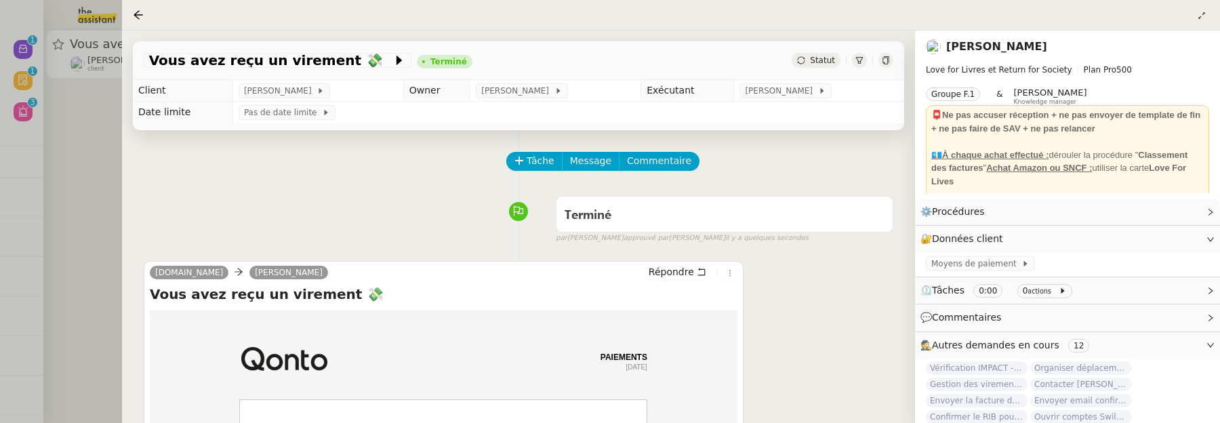
click at [72, 146] on div at bounding box center [610, 211] width 1220 height 423
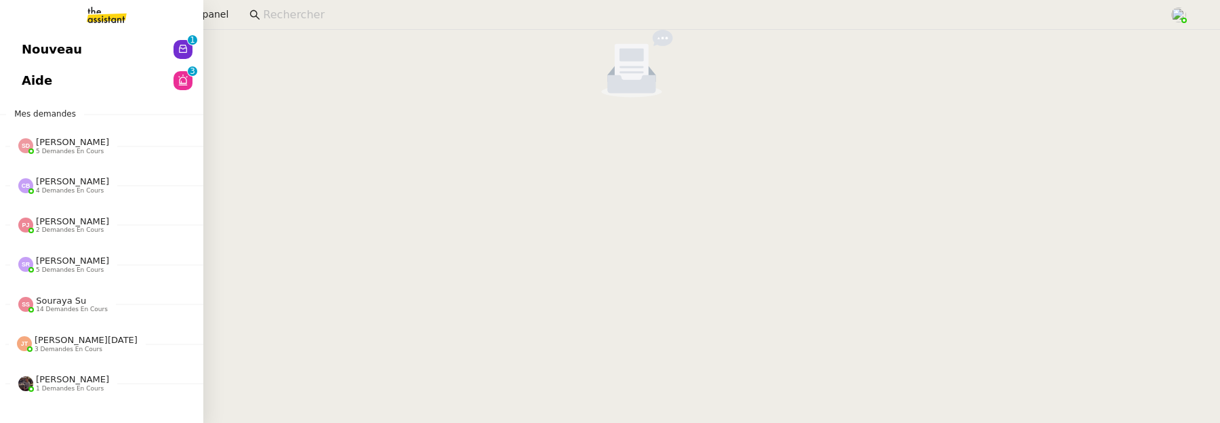
click at [27, 60] on link "Nouveau 0 1 2 3 4 5 6 7 8 9" at bounding box center [101, 49] width 203 height 31
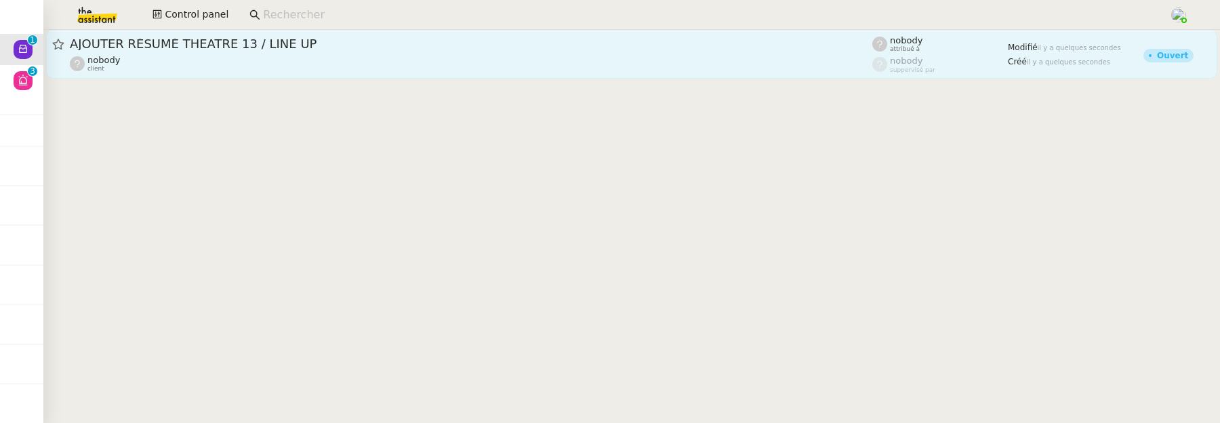
click at [413, 53] on div "AJOUTER RÉSUMÉ THEATRE 13 / LINE UP nobody client" at bounding box center [471, 54] width 802 height 37
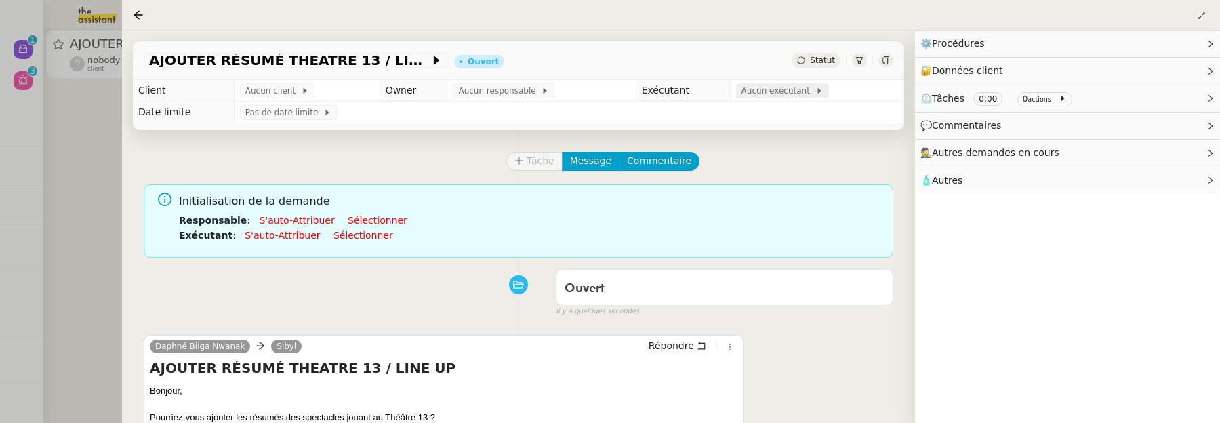
click at [769, 96] on span "Aucun exécutant" at bounding box center [778, 91] width 74 height 14
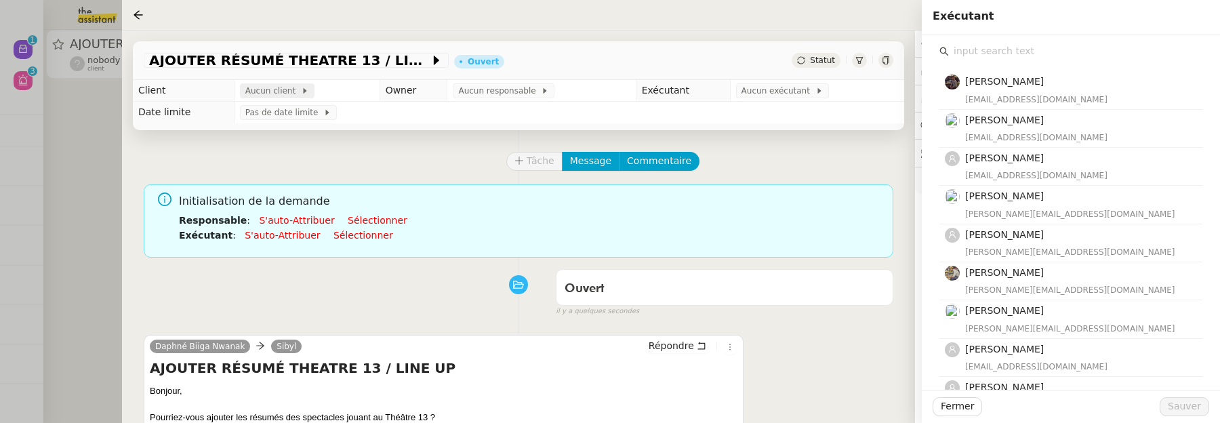
click at [302, 91] on div "Aucun client" at bounding box center [277, 90] width 75 height 15
click at [975, 47] on input "text" at bounding box center [1075, 51] width 253 height 18
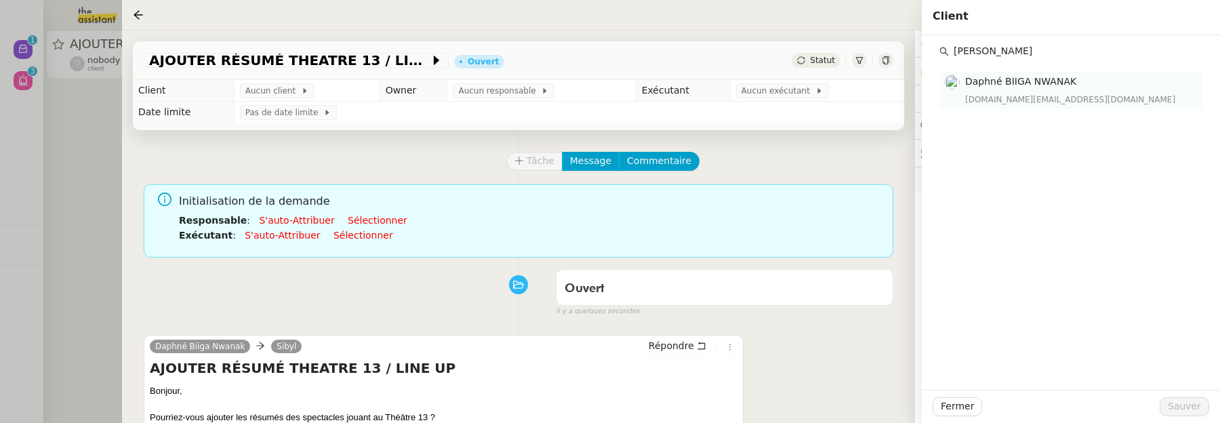
type input "daphne"
click at [1019, 84] on span "Daphné BIIGA NWANAK" at bounding box center [1020, 81] width 111 height 11
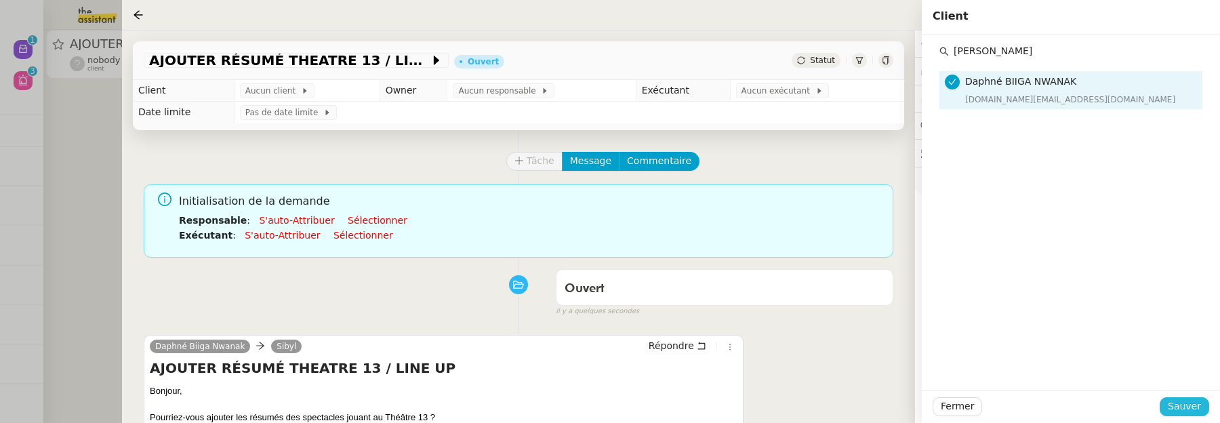
click at [1188, 408] on span "Sauver" at bounding box center [1184, 406] width 33 height 16
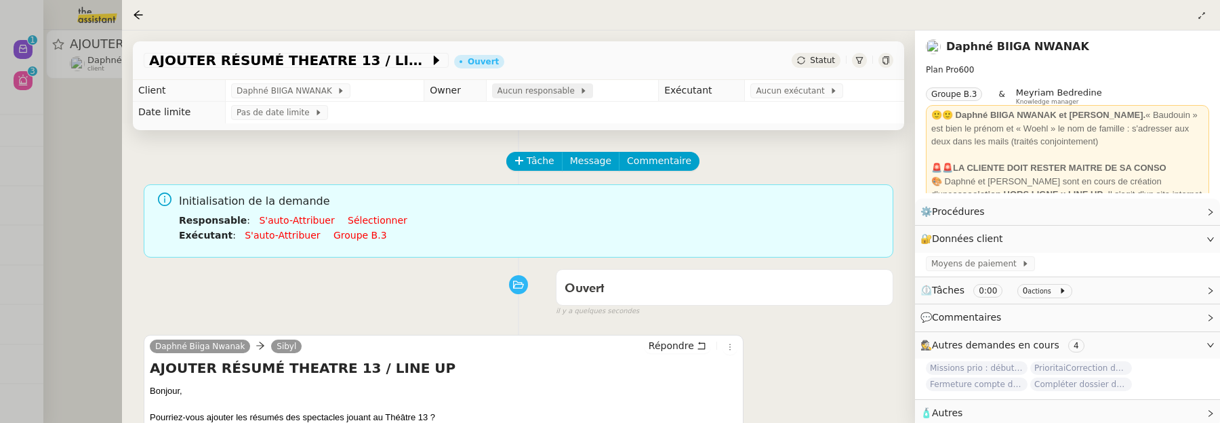
click at [529, 94] on span "Aucun responsable" at bounding box center [538, 91] width 83 height 14
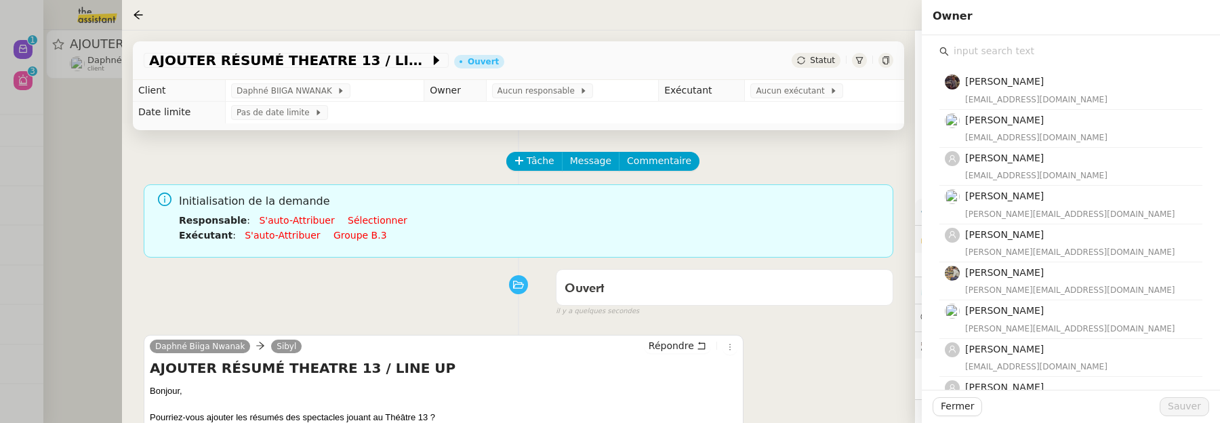
click at [995, 56] on input "text" at bounding box center [1075, 51] width 253 height 18
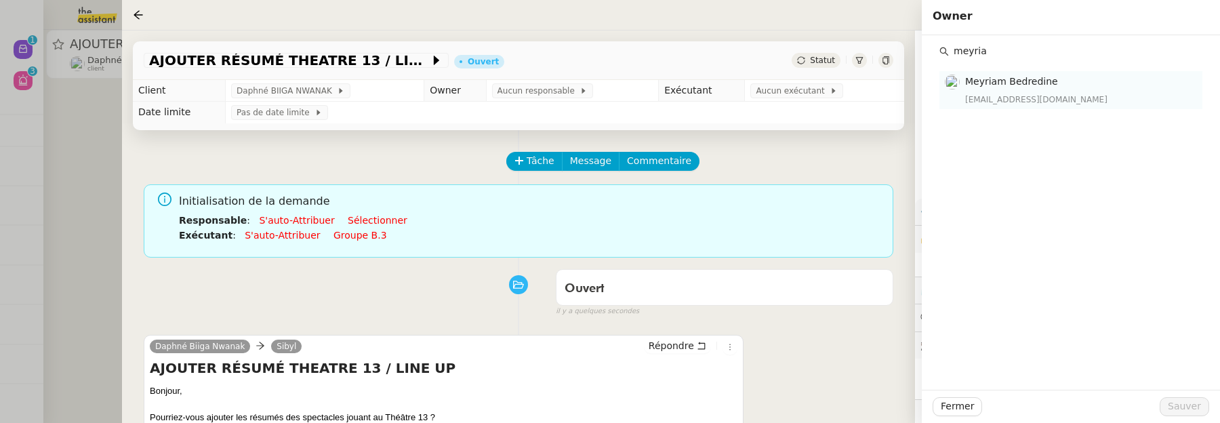
type input "meyria"
click at [1037, 99] on div "meyriam@team.theassistant.com" at bounding box center [1079, 100] width 229 height 14
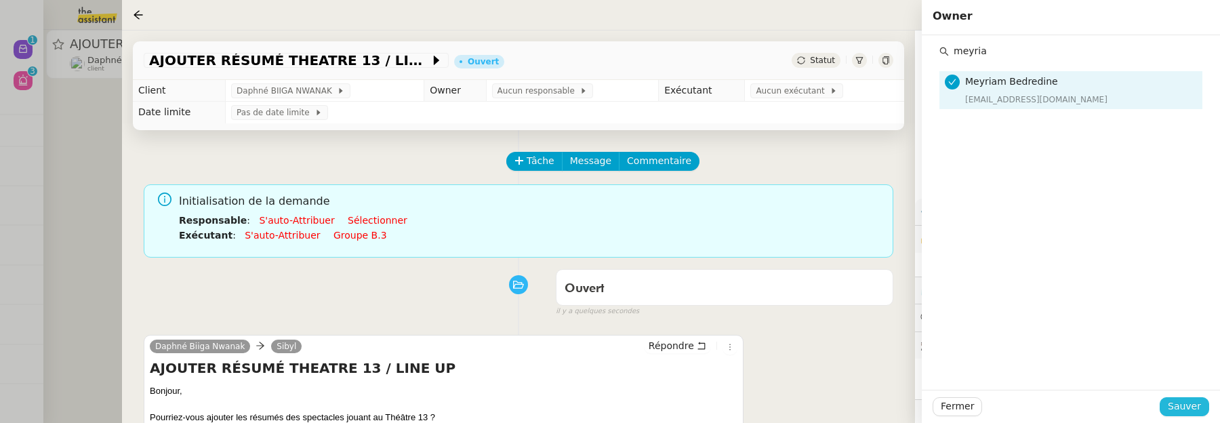
click at [1191, 406] on span "Sauver" at bounding box center [1184, 406] width 33 height 16
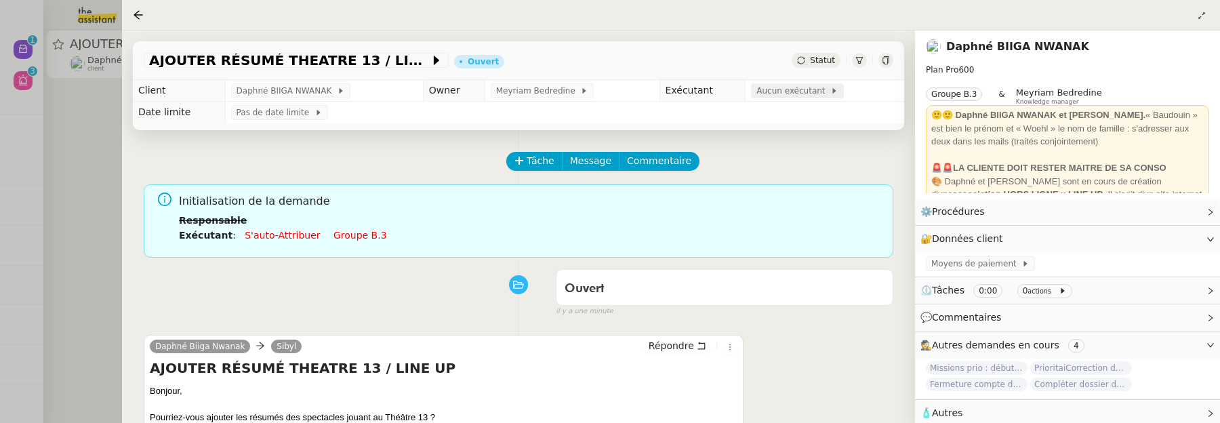
click at [783, 90] on span "Aucun exécutant" at bounding box center [793, 91] width 74 height 14
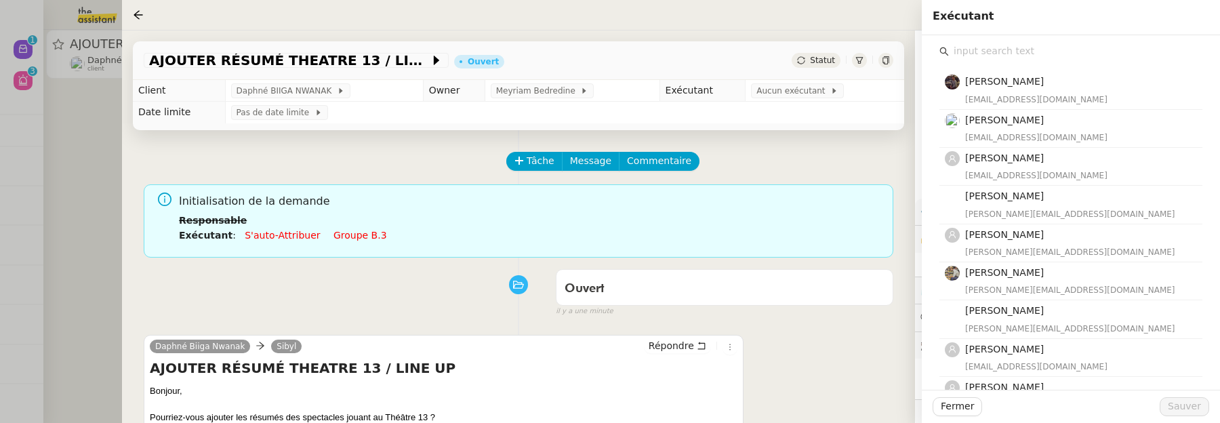
click at [997, 52] on input "text" at bounding box center [1075, 51] width 253 height 18
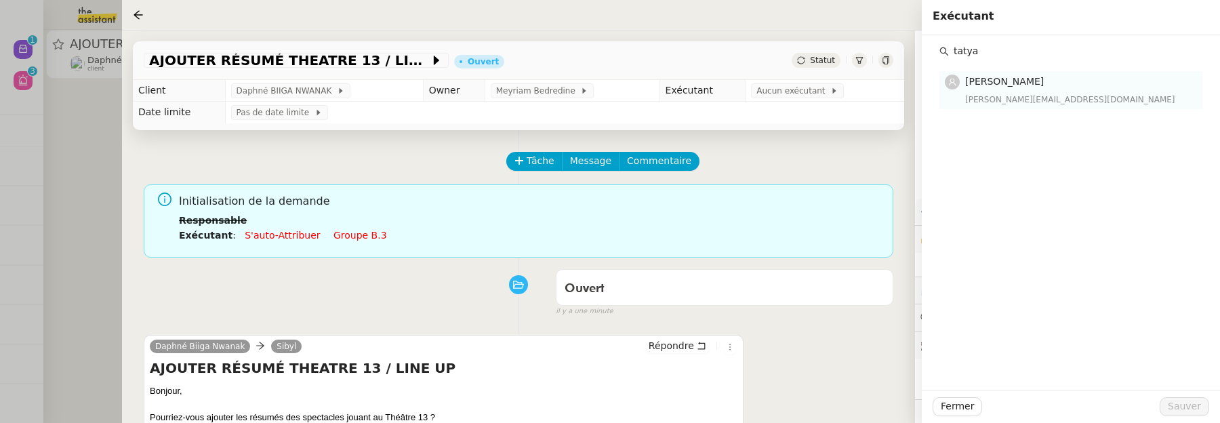
type input "tatya"
click at [1021, 96] on div "tatyana@theassistant.team" at bounding box center [1079, 100] width 229 height 14
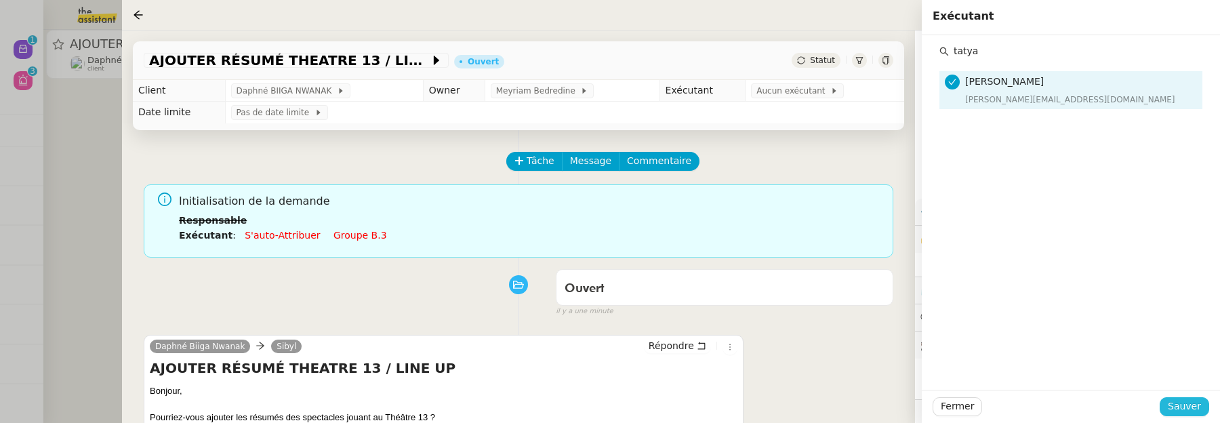
click at [1178, 403] on span "Sauver" at bounding box center [1184, 406] width 33 height 16
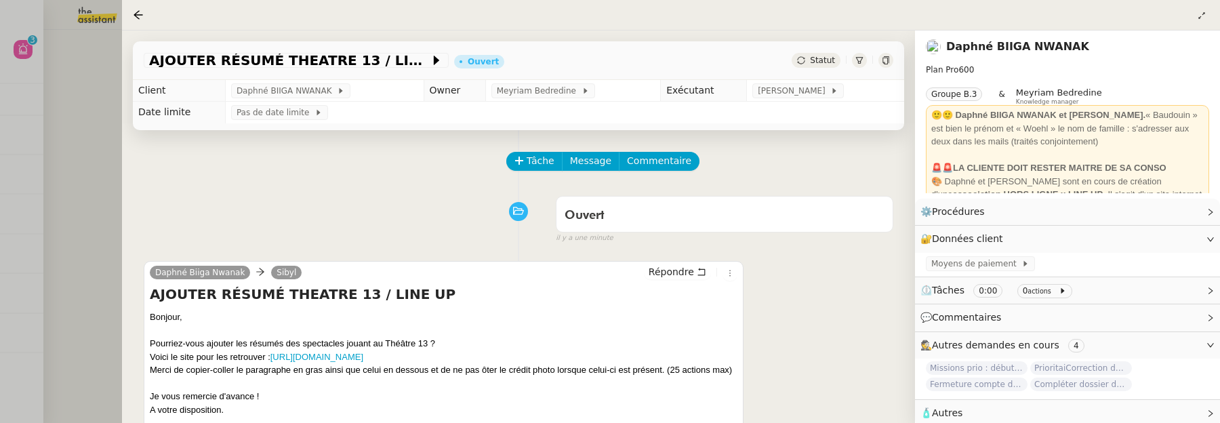
click at [79, 142] on div at bounding box center [610, 211] width 1220 height 423
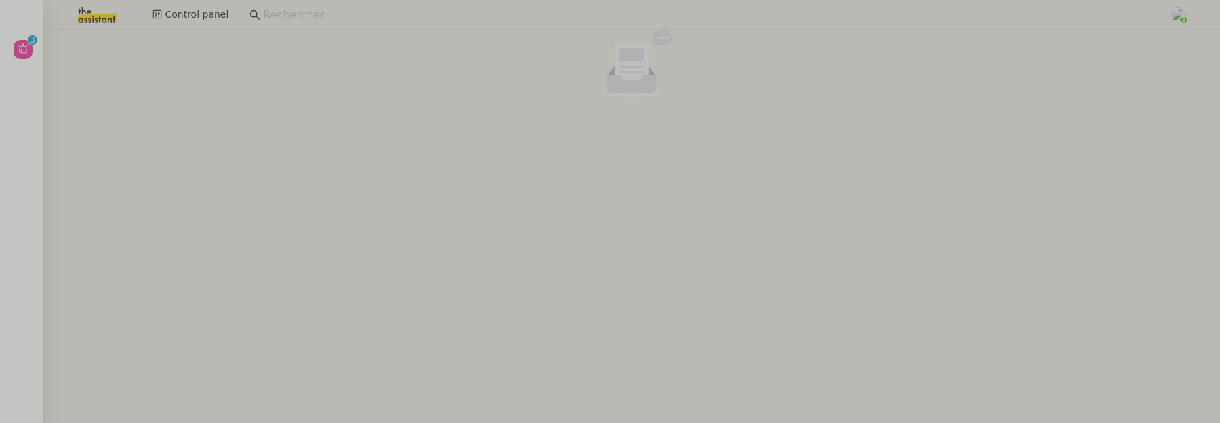
click at [28, 64] on div "Aide 0 1 2 3 4 5 6 7 8 9 Mes demandes Sheida Delpazir 5 demandes en cours Sinis…" at bounding box center [21, 226] width 43 height 393
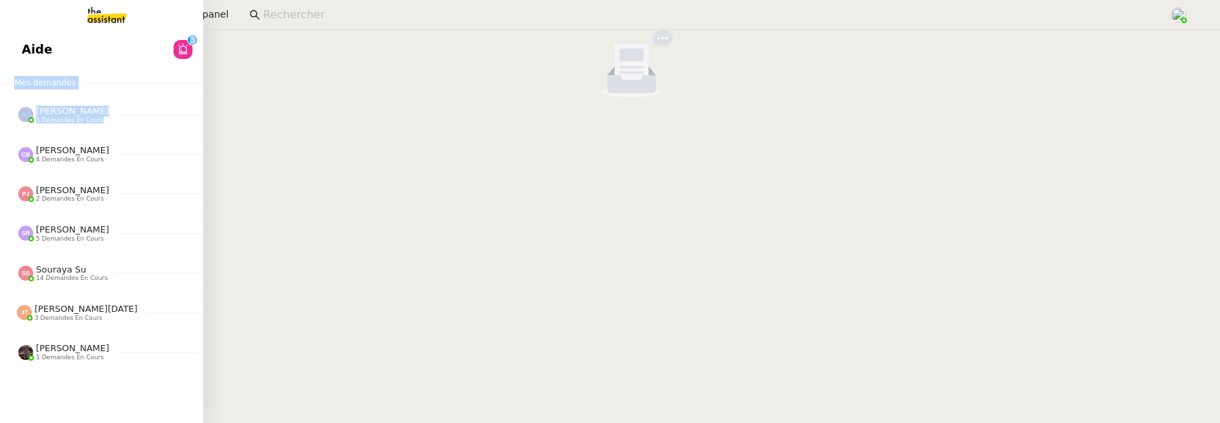
click at [28, 60] on link "Aide 0 1 2 3 4 5 6 7 8 9" at bounding box center [101, 49] width 203 height 31
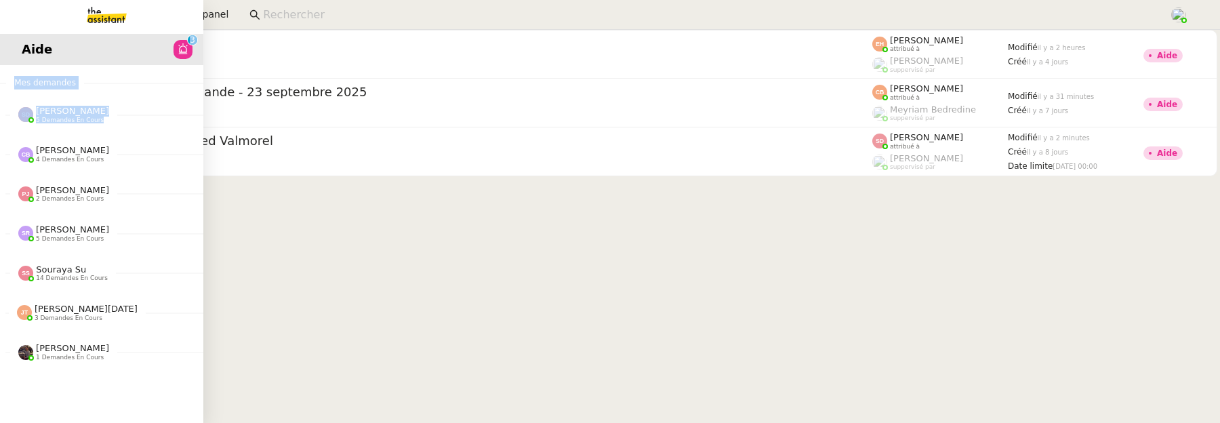
click at [64, 37] on link "Aide 0 1 2 3 4 5 6 7 8 9" at bounding box center [101, 49] width 203 height 31
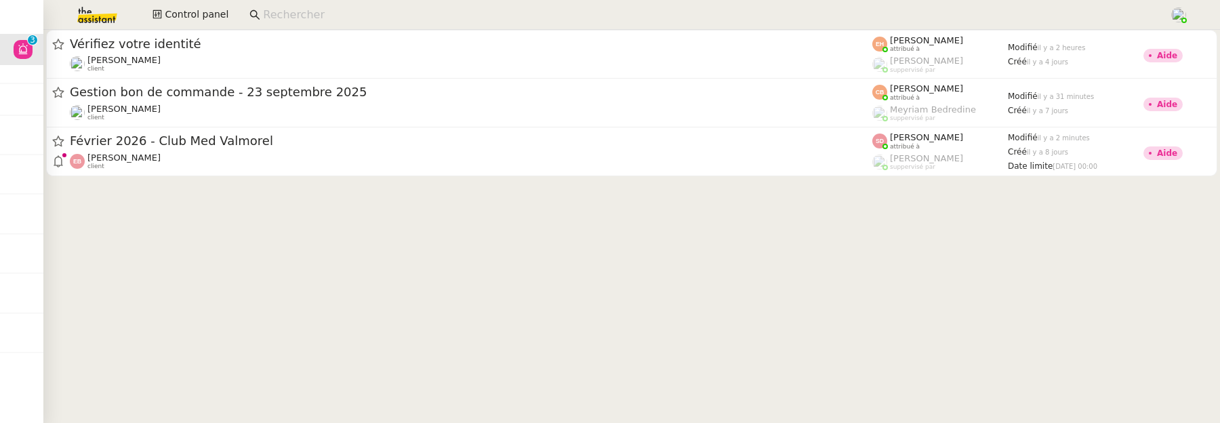
click at [430, 262] on cdk-virtual-scroll-viewport "Vérifiez votre identité Céline MAS client Esther Hillenbrand attribué à Romane …" at bounding box center [631, 226] width 1176 height 393
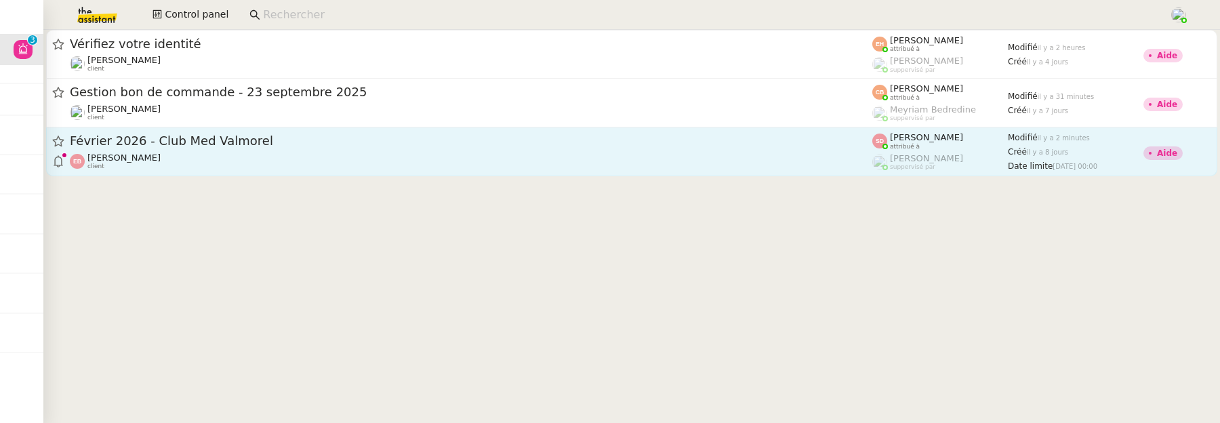
click at [418, 142] on span "Février 2026 - Club Med Valmorel" at bounding box center [471, 141] width 802 height 12
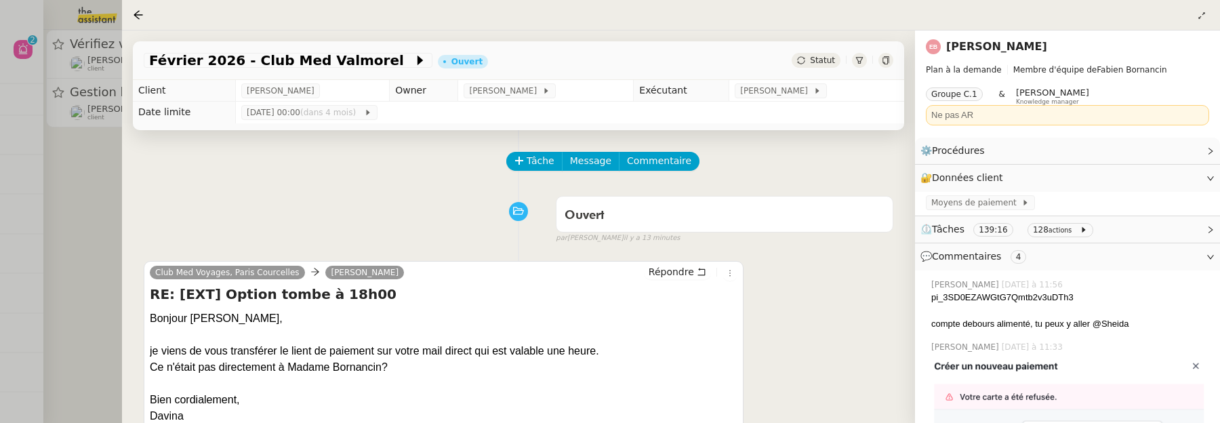
click at [102, 201] on div at bounding box center [610, 211] width 1220 height 423
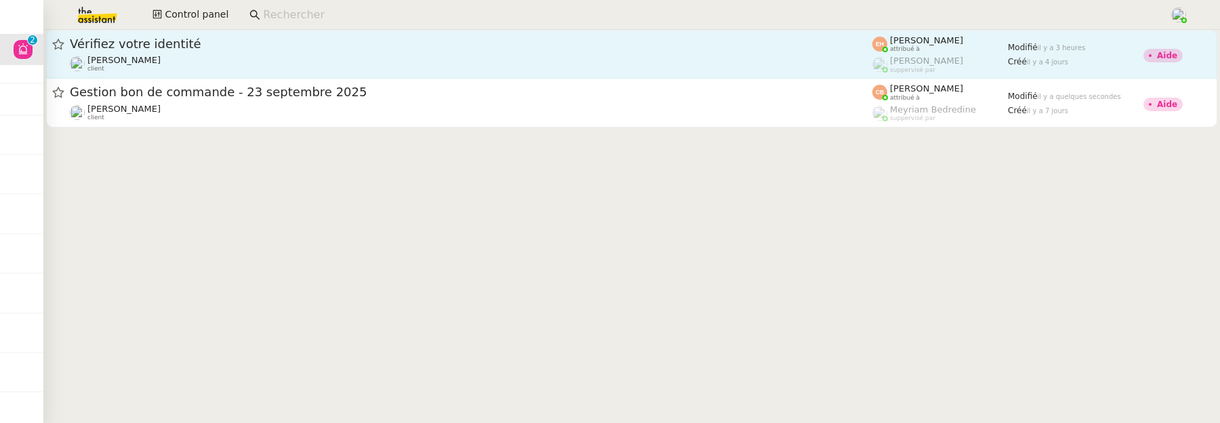
click at [247, 51] on div "Vérifiez votre identité" at bounding box center [471, 44] width 802 height 16
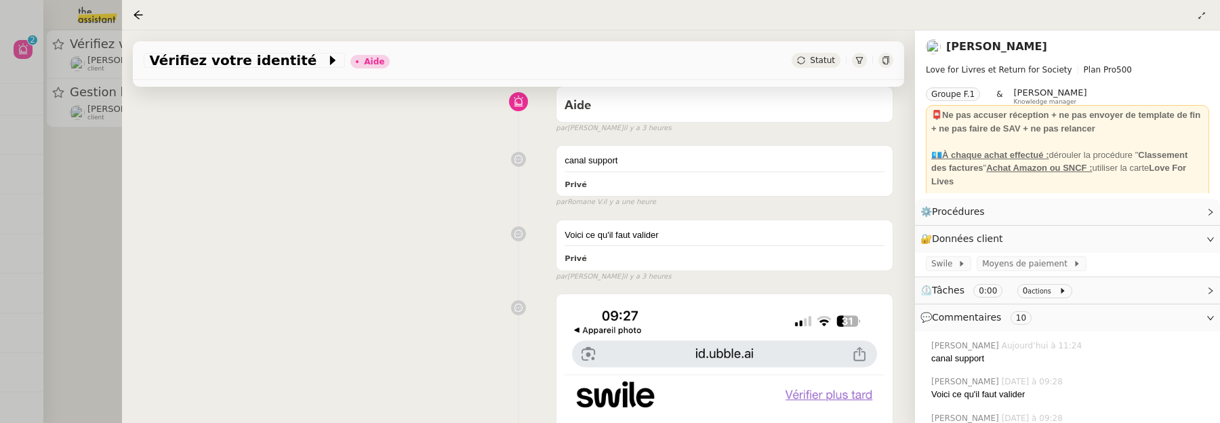
scroll to position [155, 0]
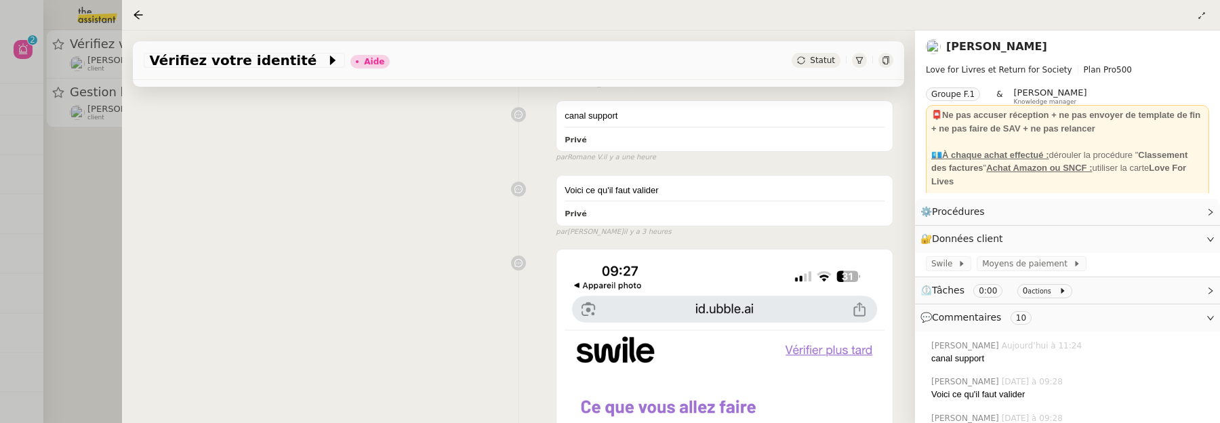
click at [104, 226] on div at bounding box center [610, 211] width 1220 height 423
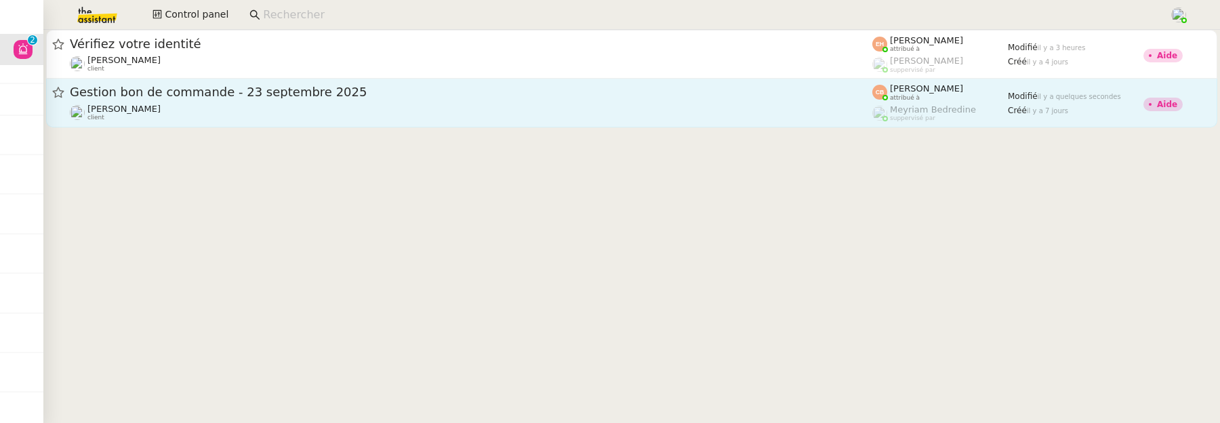
click at [201, 113] on div "Genevieve Landsmann client" at bounding box center [471, 113] width 802 height 18
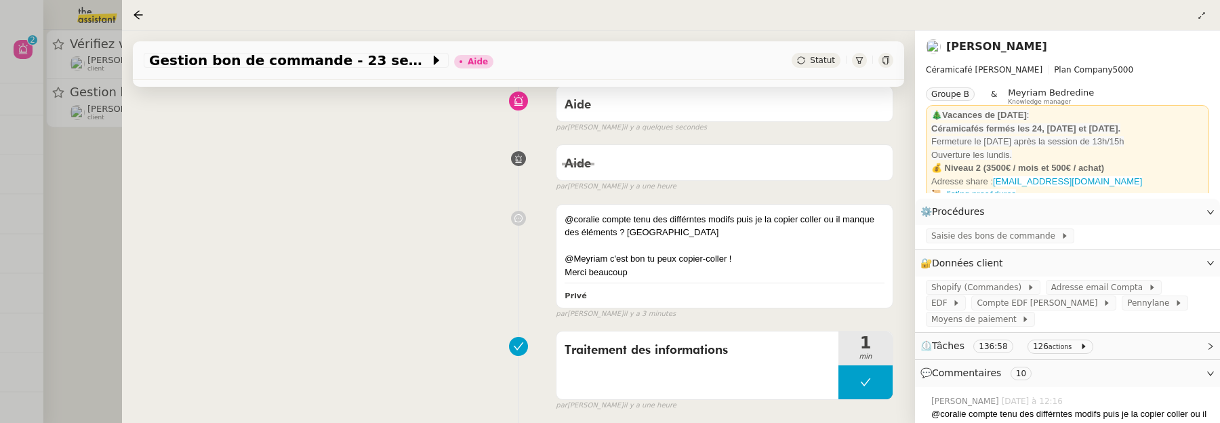
scroll to position [112, 0]
click at [117, 228] on div at bounding box center [610, 211] width 1220 height 423
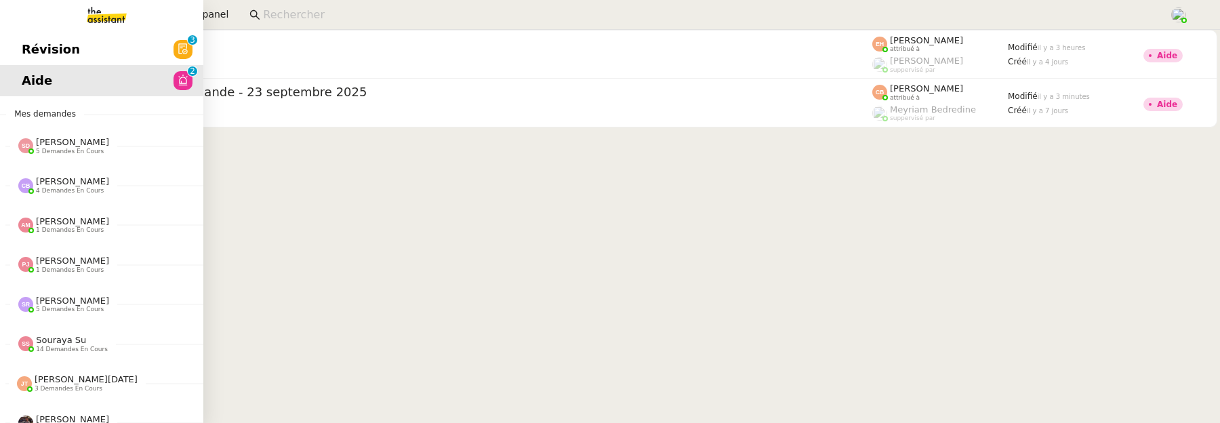
click at [23, 45] on span "Révision" at bounding box center [51, 49] width 58 height 20
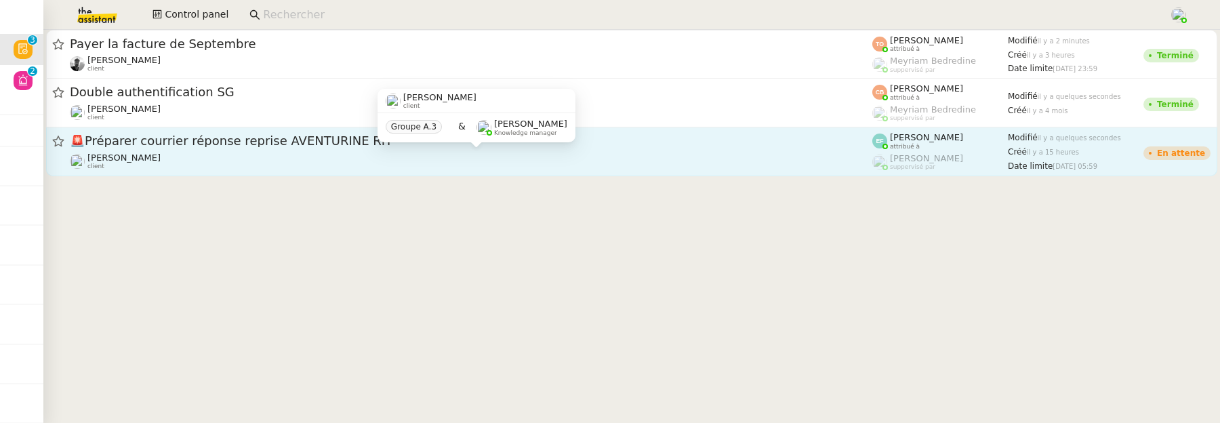
click at [361, 161] on div "Ophélie DIONY client" at bounding box center [471, 161] width 802 height 18
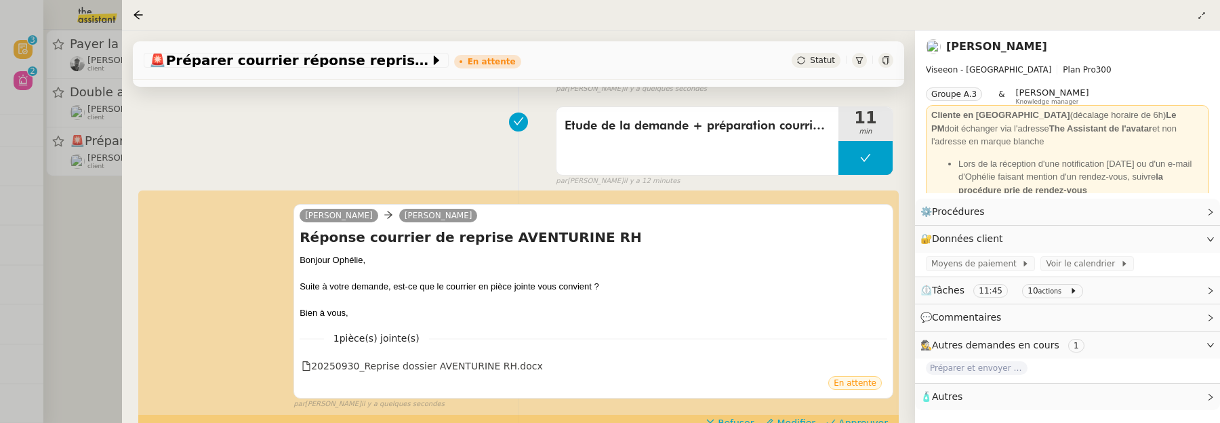
scroll to position [183, 0]
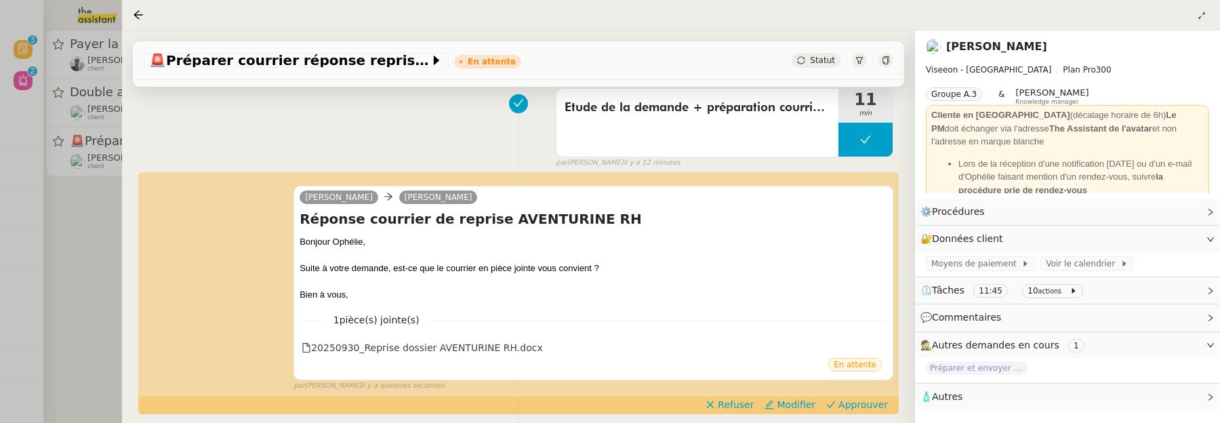
click at [86, 257] on div at bounding box center [610, 211] width 1220 height 423
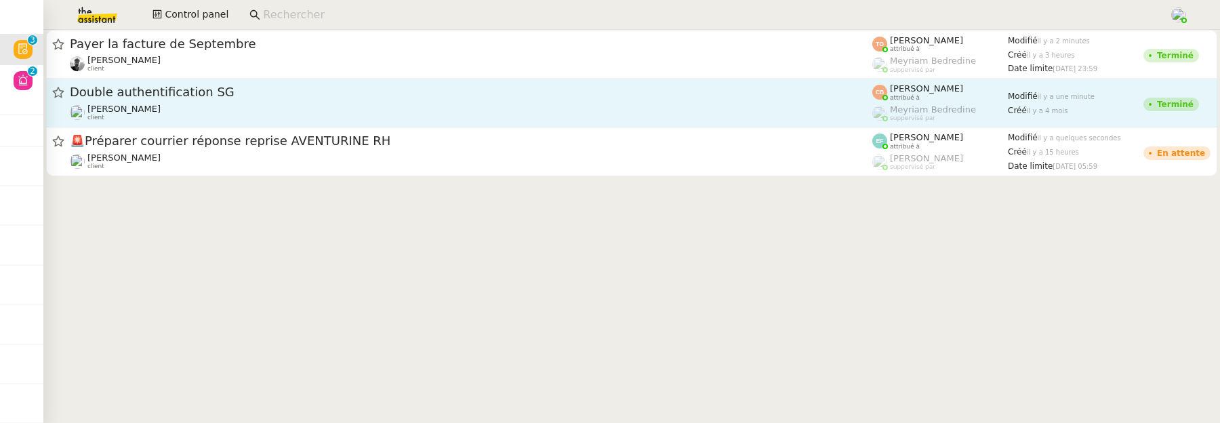
click at [287, 93] on span "Double authentification SG" at bounding box center [471, 92] width 802 height 12
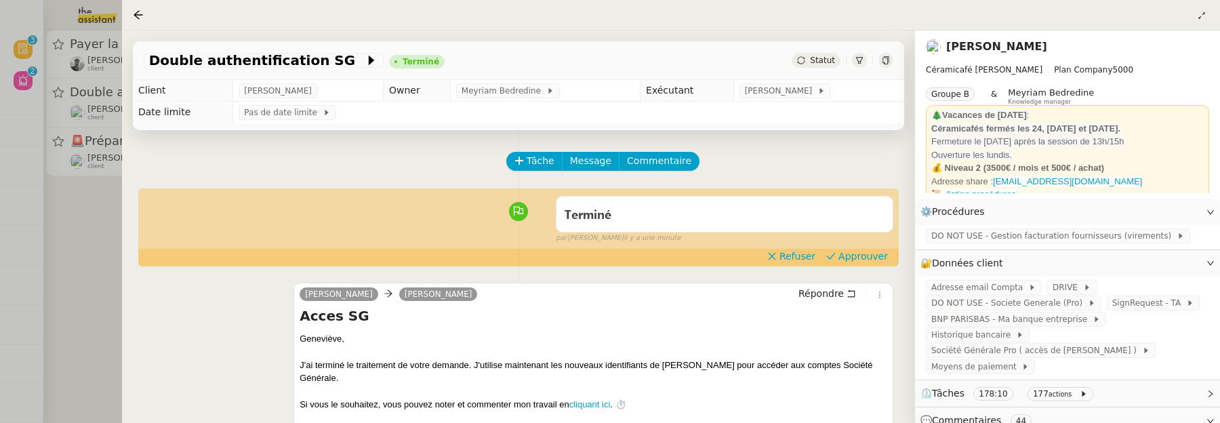
scroll to position [64, 0]
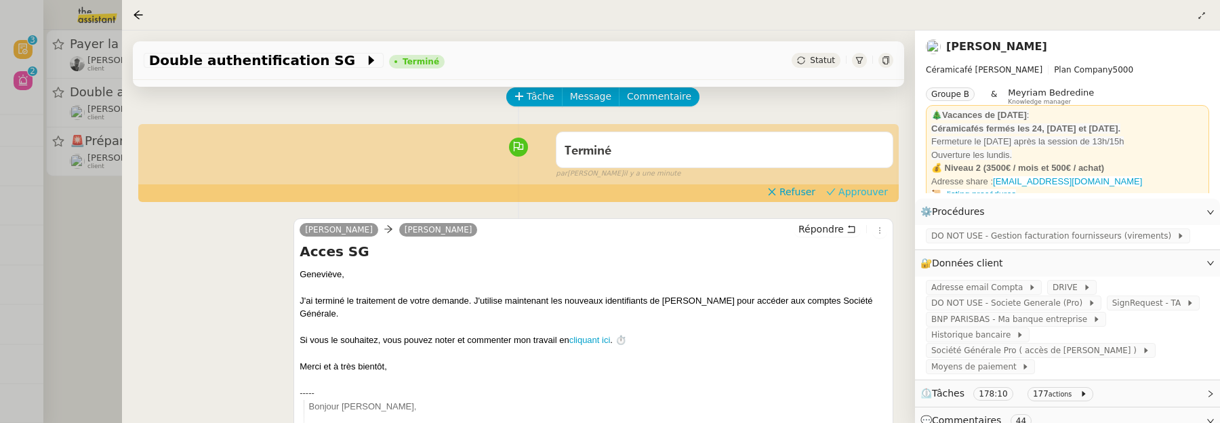
click at [878, 192] on span "Approuver" at bounding box center [862, 192] width 49 height 14
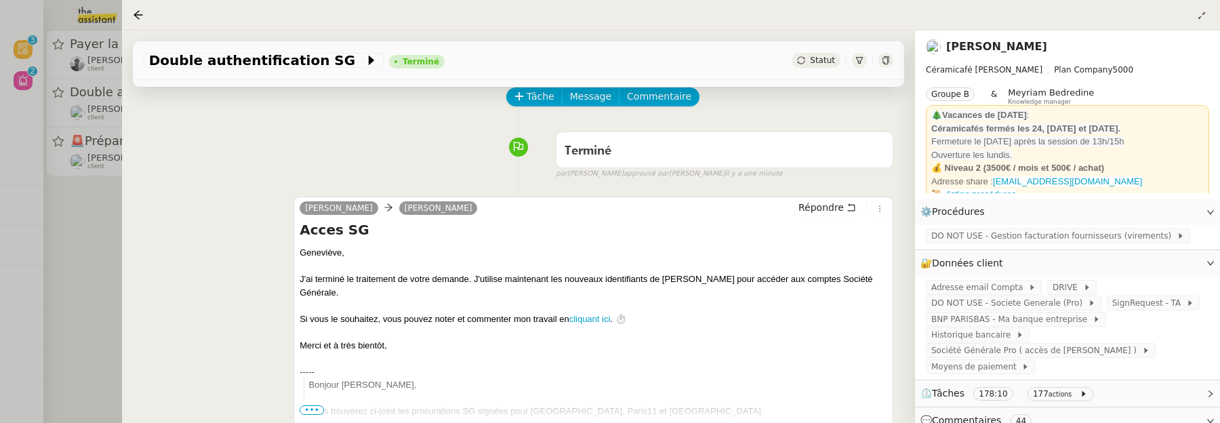
click at [93, 249] on div at bounding box center [610, 211] width 1220 height 423
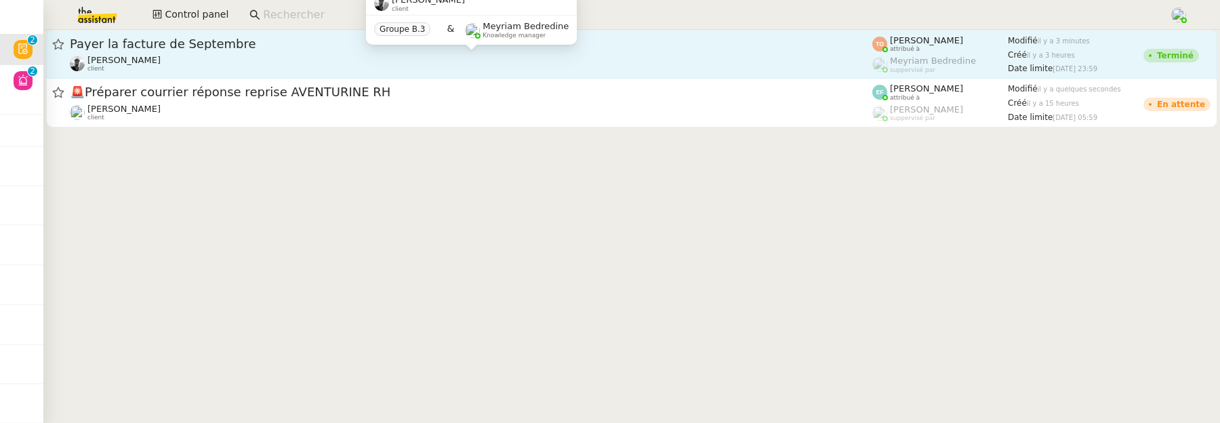
click at [318, 56] on div "Victor Peyre client" at bounding box center [471, 64] width 802 height 18
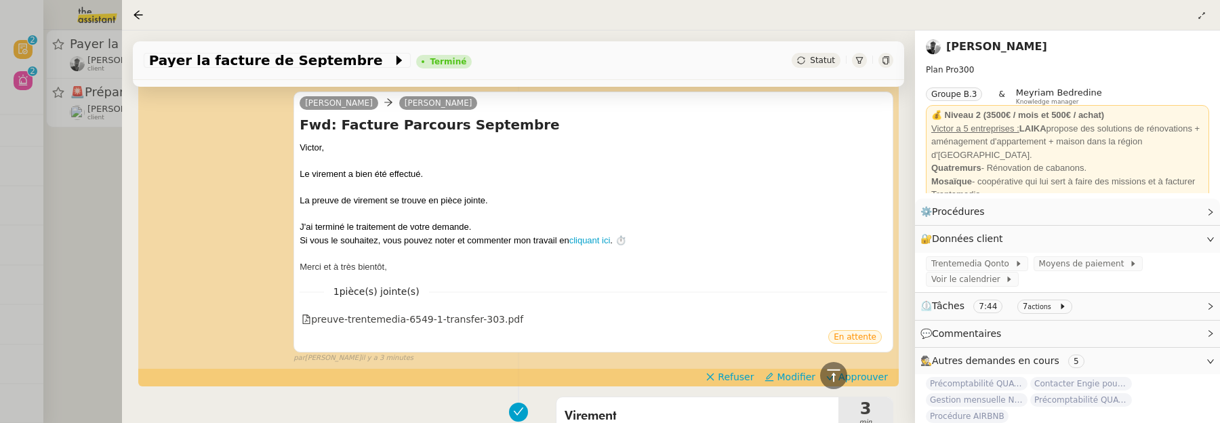
scroll to position [282, 0]
click at [468, 319] on div "preuve-trentemedia-6549-1-transfer-303.pdf" at bounding box center [413, 320] width 222 height 16
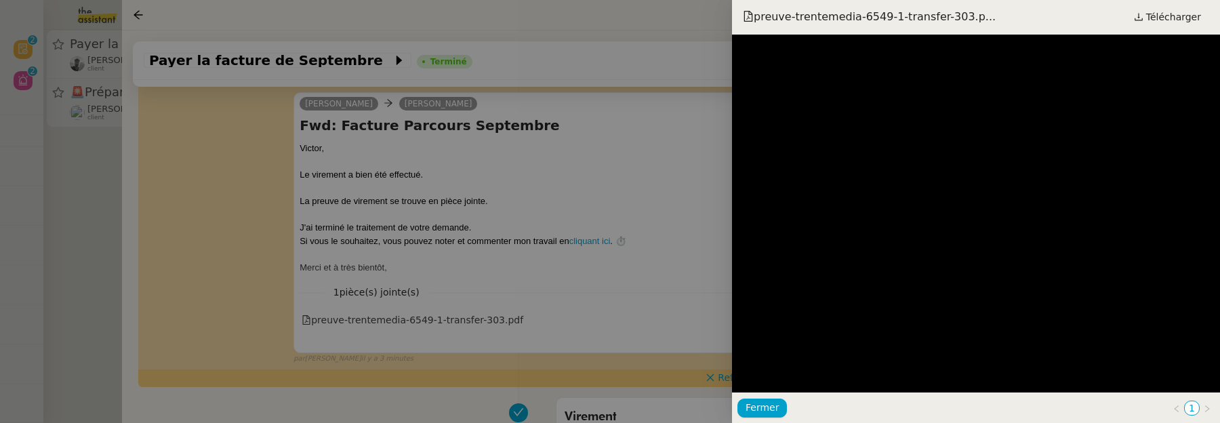
click at [626, 337] on div at bounding box center [610, 211] width 1220 height 423
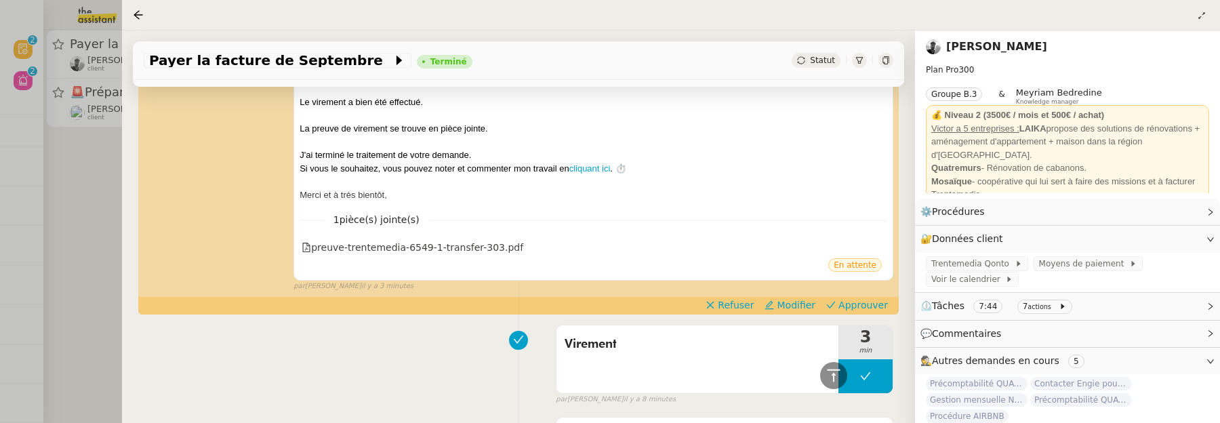
scroll to position [324, 0]
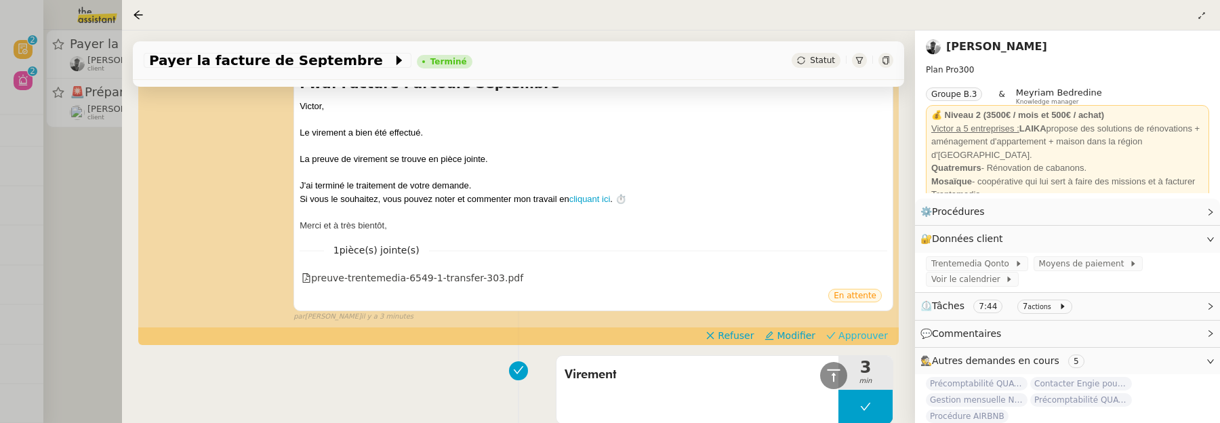
click at [861, 329] on span "Approuver" at bounding box center [862, 336] width 49 height 14
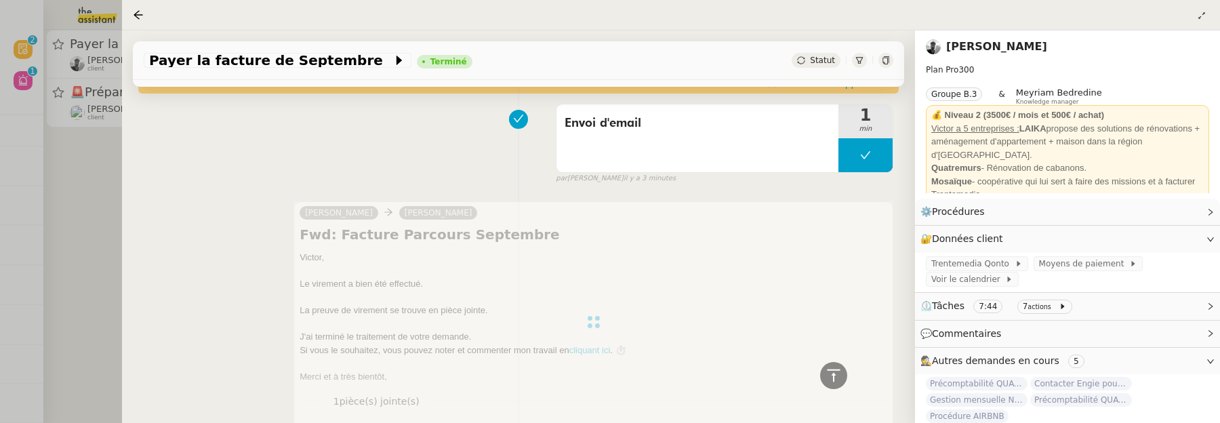
scroll to position [0, 0]
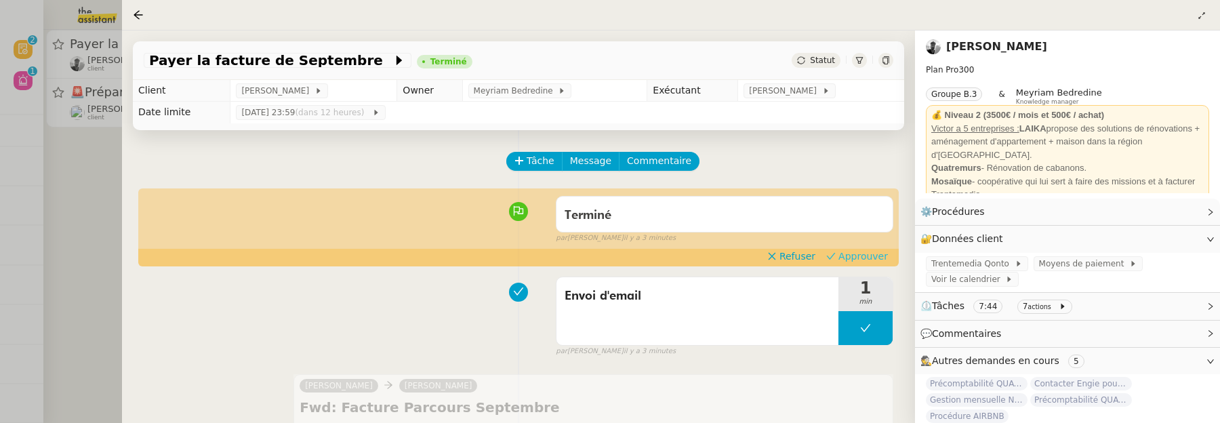
click at [847, 252] on span "Approuver" at bounding box center [862, 256] width 49 height 14
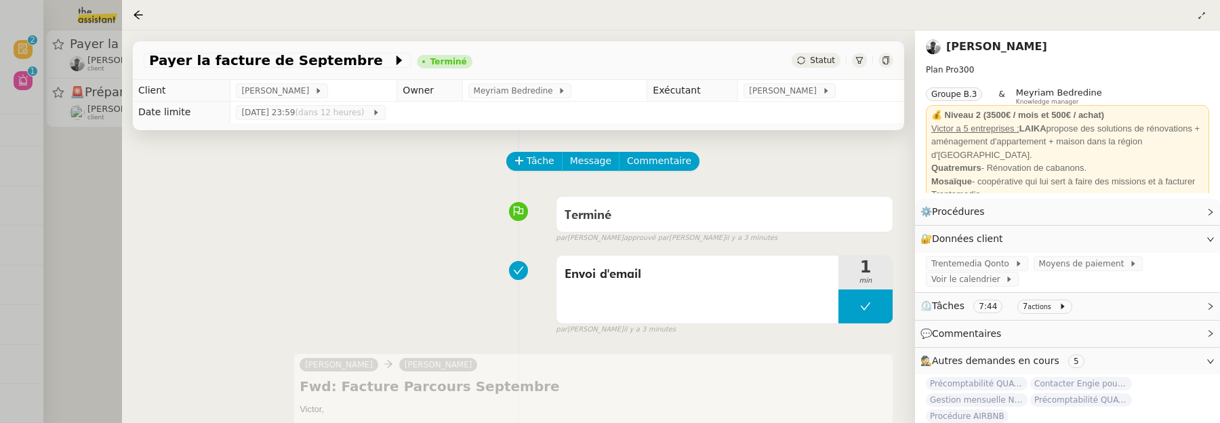
click at [83, 213] on div at bounding box center [610, 211] width 1220 height 423
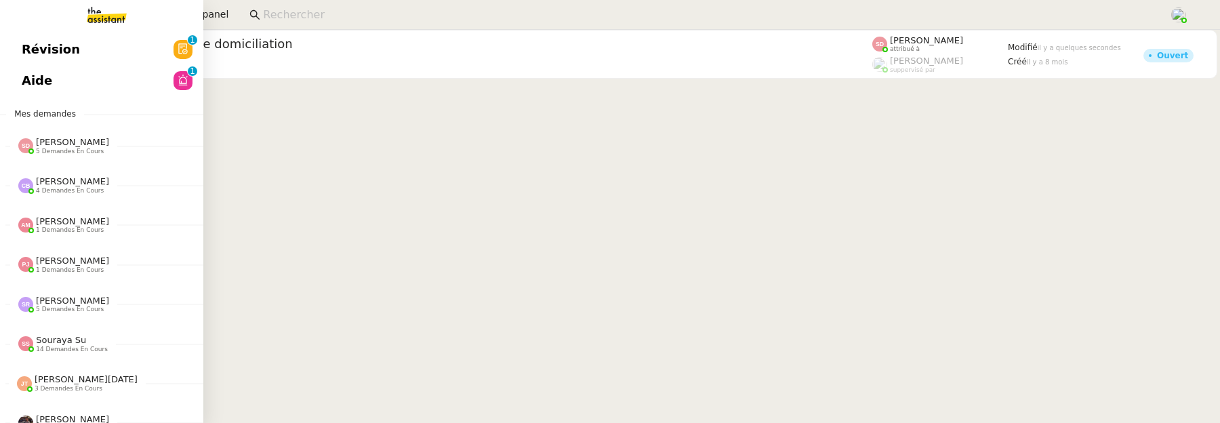
click at [35, 81] on link "Aide 0 1 2 3 4 5 6 7 8 9" at bounding box center [101, 80] width 203 height 31
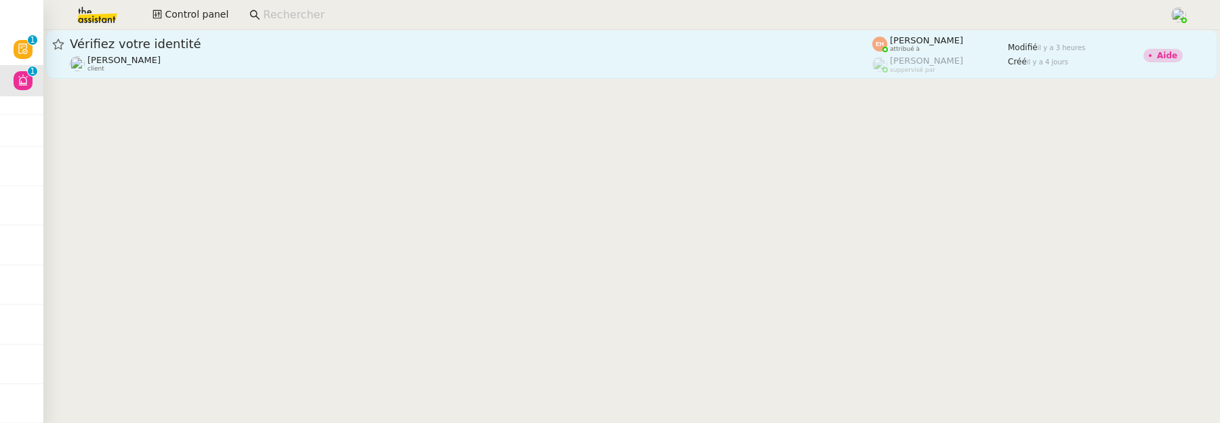
click at [418, 47] on span "Vérifiez votre identité" at bounding box center [471, 44] width 802 height 12
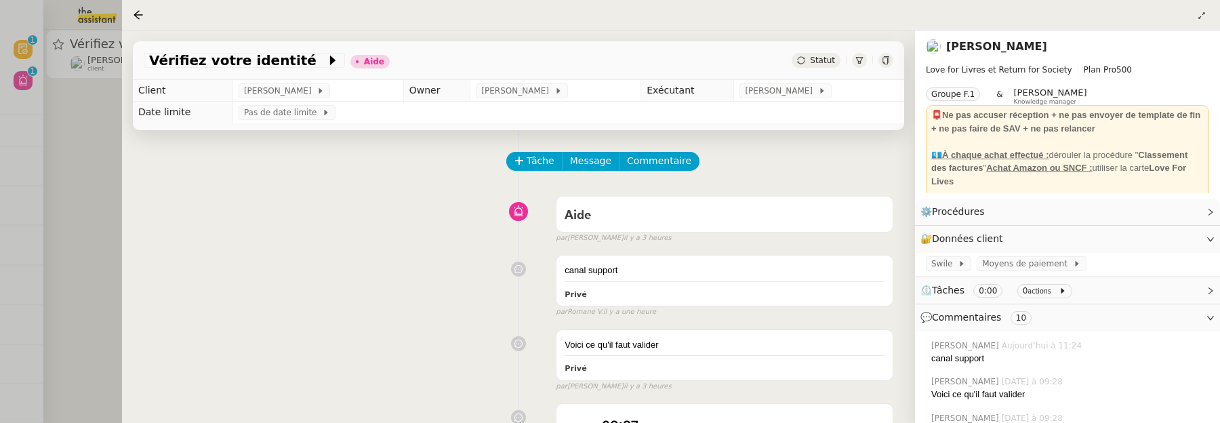
click at [71, 113] on div at bounding box center [610, 211] width 1220 height 423
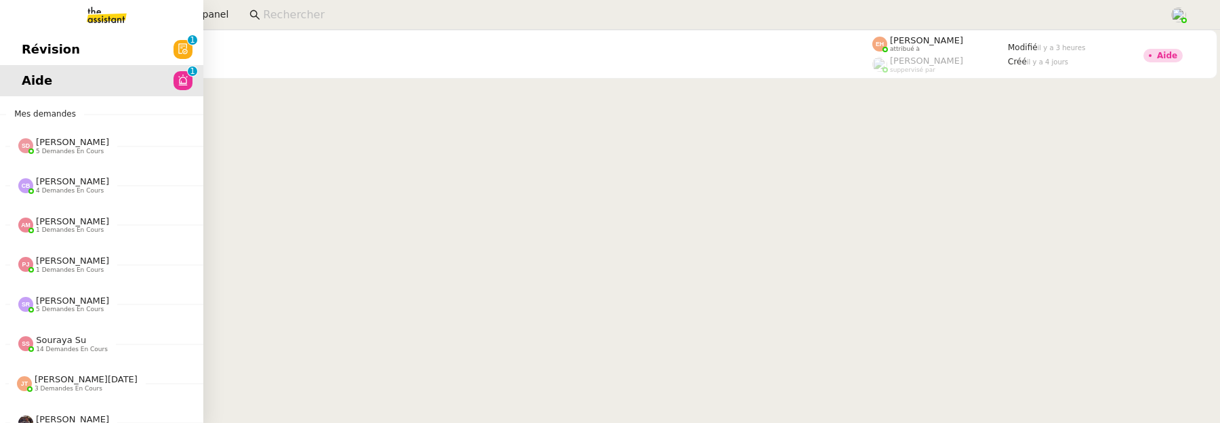
click at [26, 46] on link "Révision 0 1 2 3 4 5 6 7 8 9" at bounding box center [101, 49] width 203 height 31
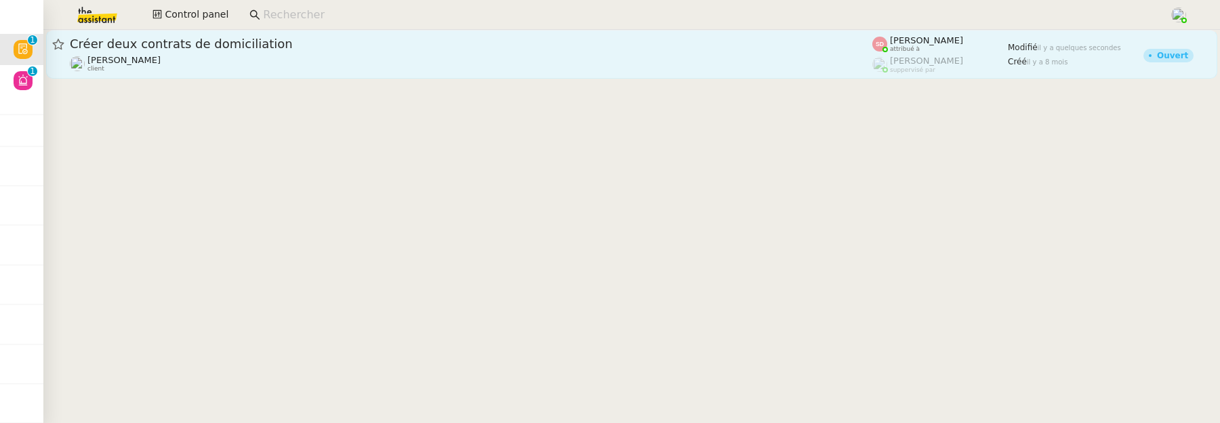
click at [546, 70] on div "Laurène Gauthier client" at bounding box center [471, 64] width 802 height 18
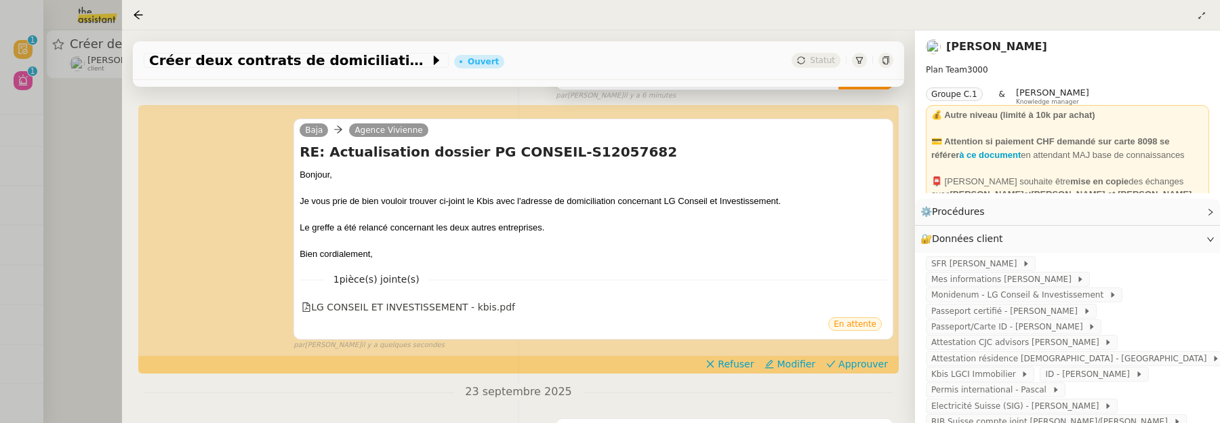
scroll to position [184, 0]
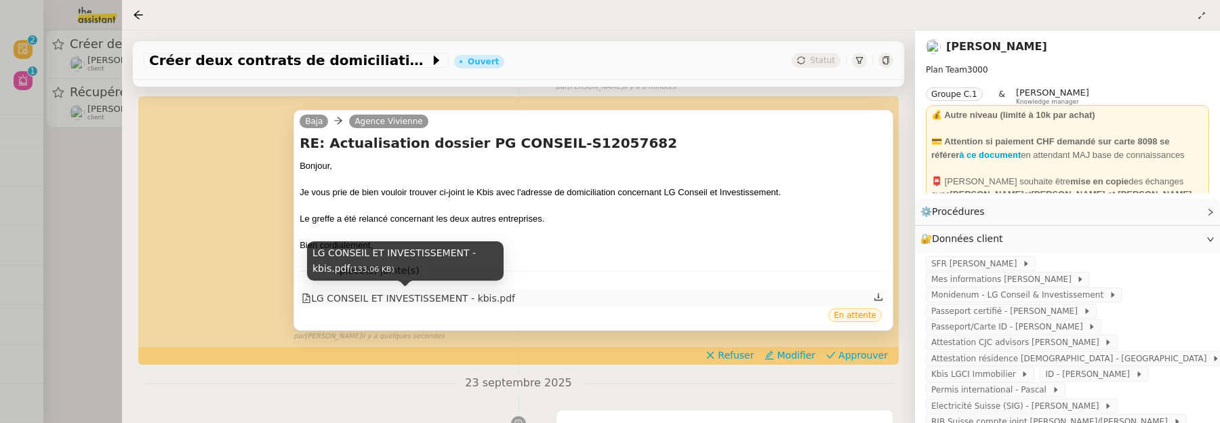
click at [421, 296] on div "LG CONSEIL ET INVESTISSEMENT - kbis.pdf" at bounding box center [408, 299] width 213 height 16
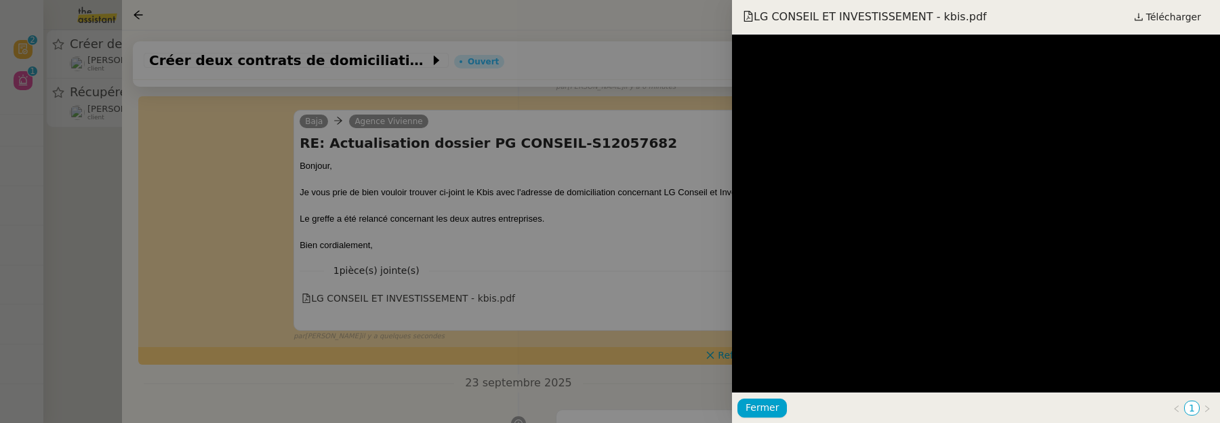
click at [668, 272] on div at bounding box center [610, 211] width 1220 height 423
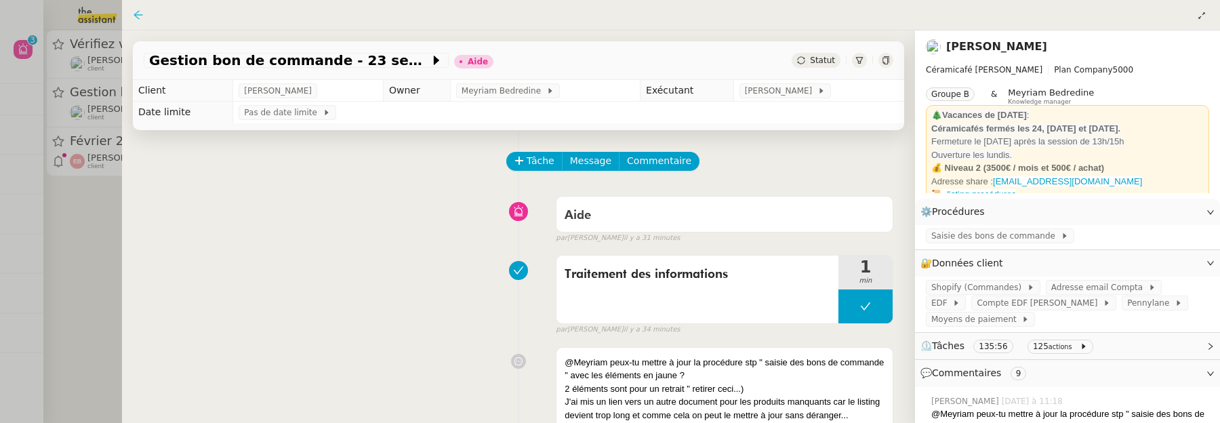
click at [138, 14] on icon at bounding box center [138, 14] width 11 height 11
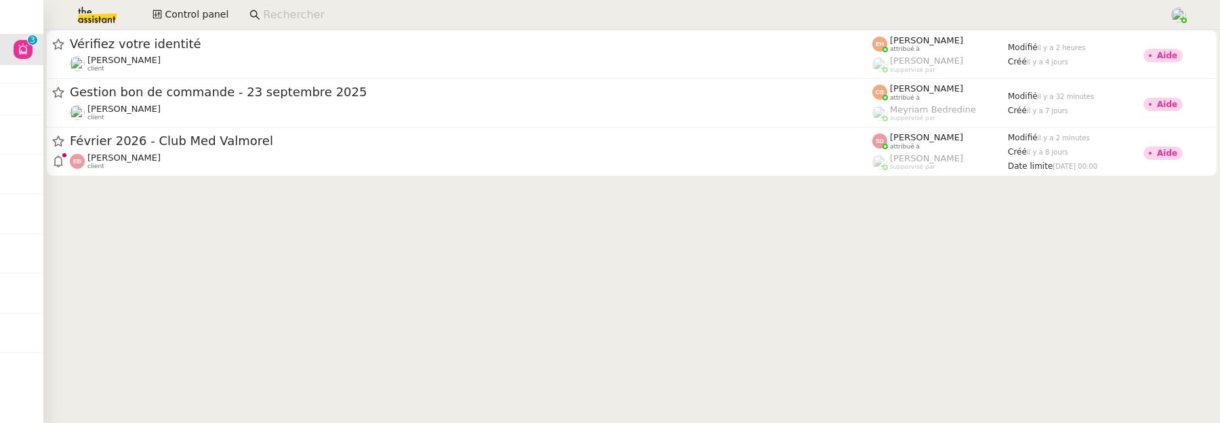
click at [413, 20] on input at bounding box center [709, 15] width 892 height 18
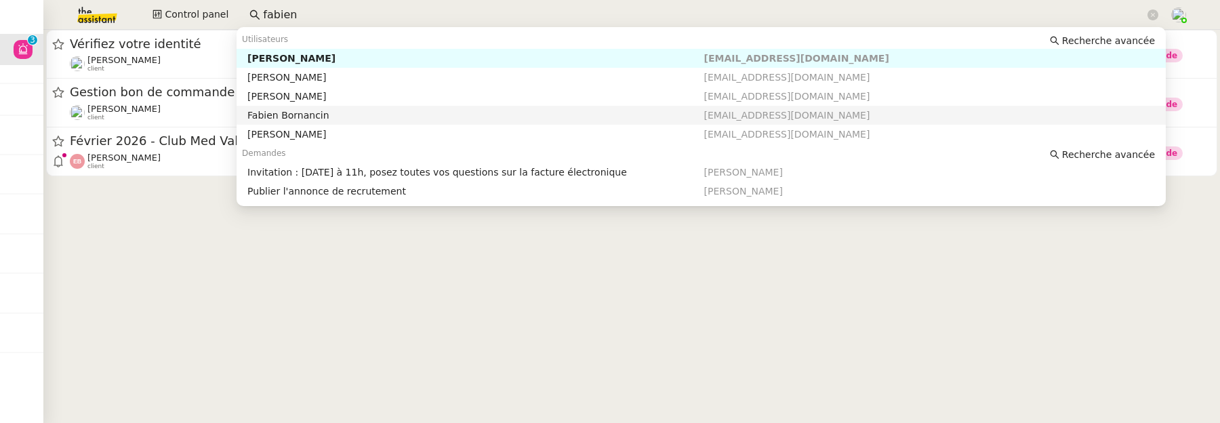
click at [406, 115] on div "Fabien Bornancin" at bounding box center [475, 115] width 456 height 12
type input "fabien"
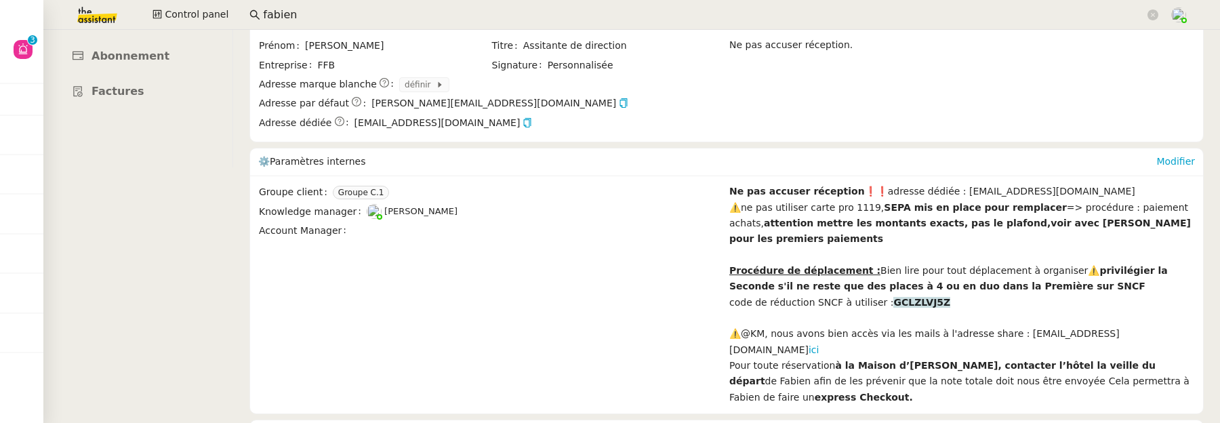
scroll to position [282, 0]
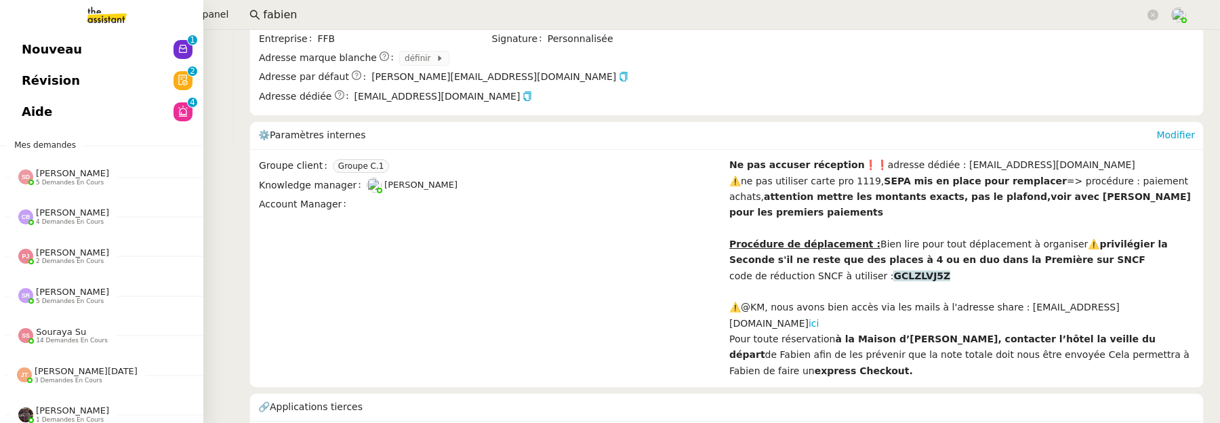
click at [23, 116] on span "Aide" at bounding box center [37, 112] width 30 height 20
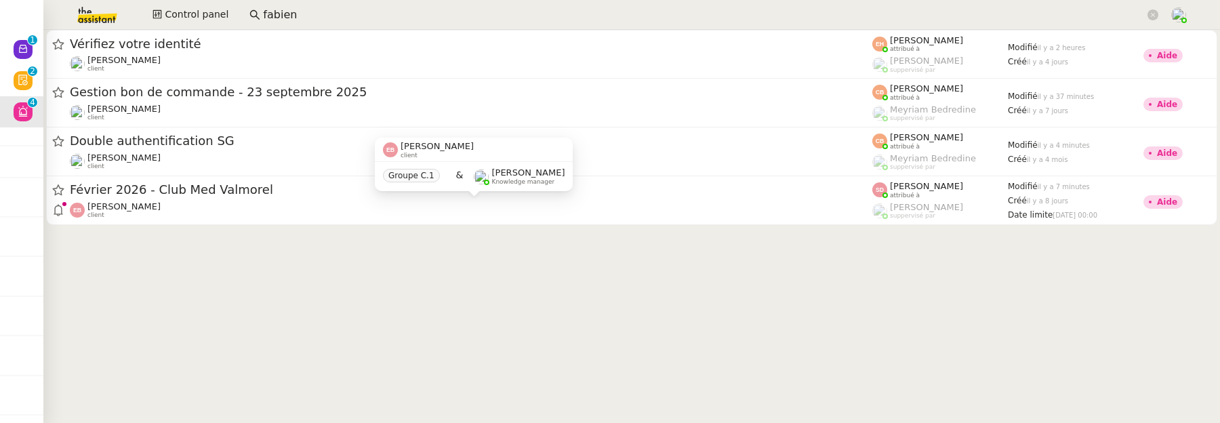
click at [527, 199] on div "[PERSON_NAME] client Groupe C.1 & [PERSON_NAME] Knowledge manager" at bounding box center [474, 170] width 198 height 64
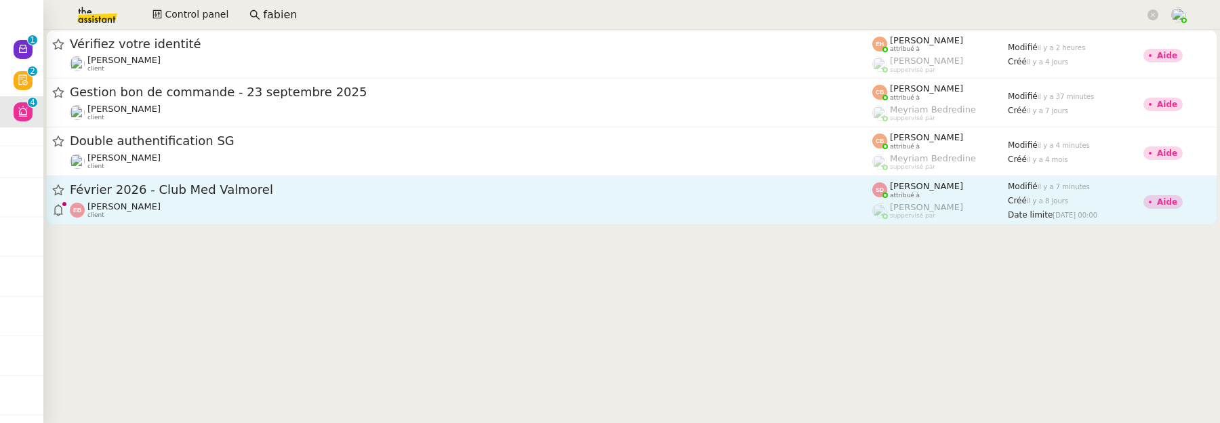
click at [739, 190] on span "Février 2026 - Club Med Valmorel" at bounding box center [471, 190] width 802 height 12
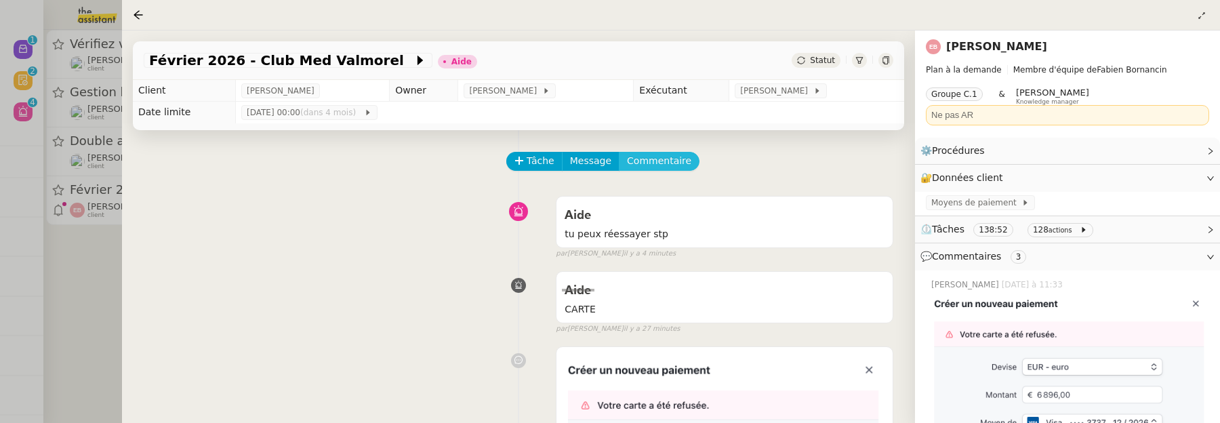
click at [655, 163] on span "Commentaire" at bounding box center [659, 161] width 64 height 16
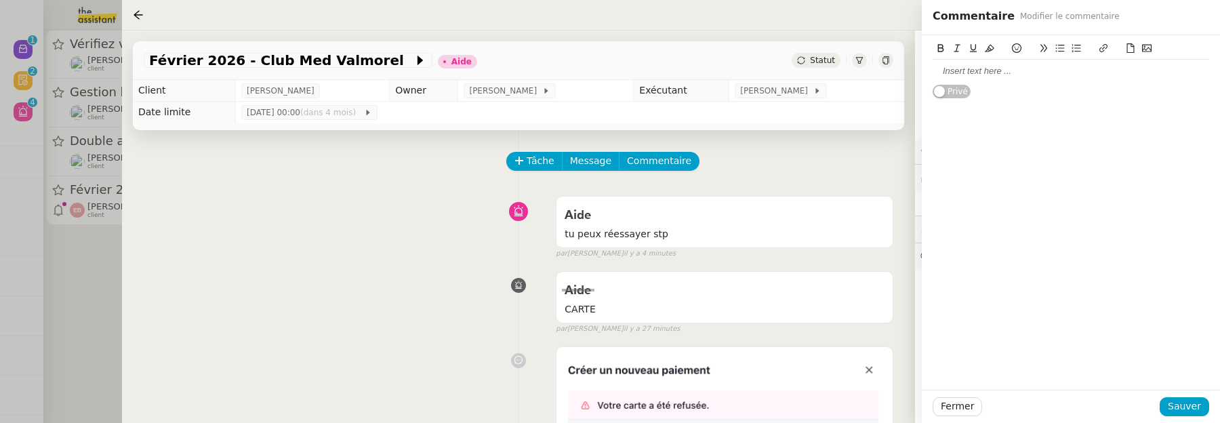
click at [1002, 81] on div at bounding box center [1070, 71] width 276 height 23
click at [1185, 409] on span "Sauver" at bounding box center [1184, 406] width 33 height 16
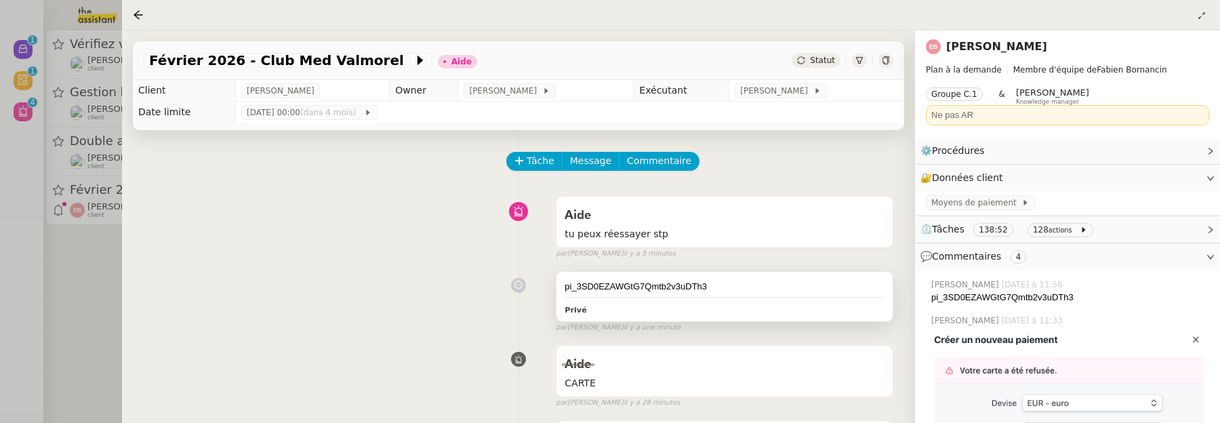
click at [724, 280] on div "pi_3SD0EZAWGtG7Qmtb2v3uDTh3" at bounding box center [724, 287] width 320 height 14
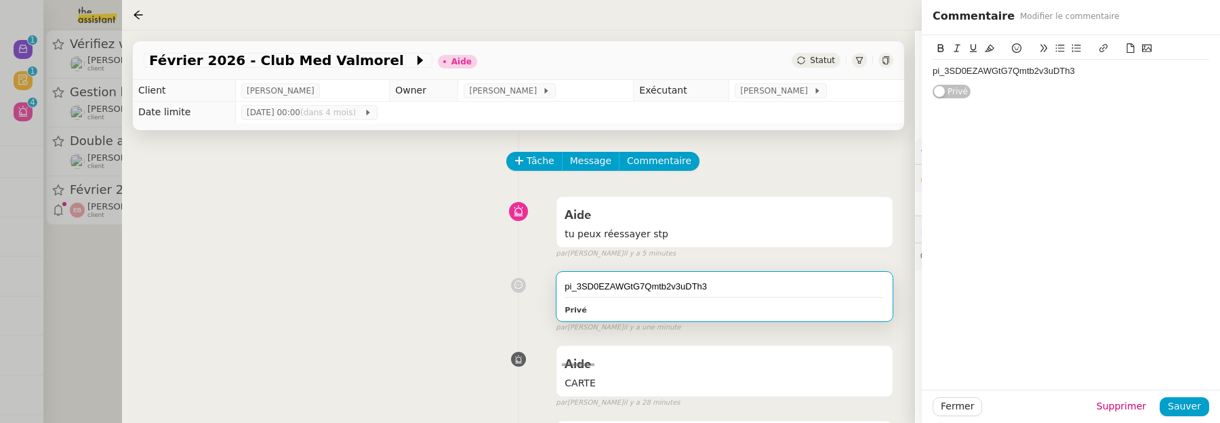
click at [1107, 83] on div "pi_3SD0EZAWGtG7Qmtb2v3uDTh3 Privé" at bounding box center [1070, 67] width 276 height 64
click at [1096, 76] on div "pi_3SD0EZAWGtG7Qmtb2v3uDTh3" at bounding box center [1070, 71] width 276 height 12
click at [1192, 400] on span "Sauver" at bounding box center [1184, 406] width 33 height 16
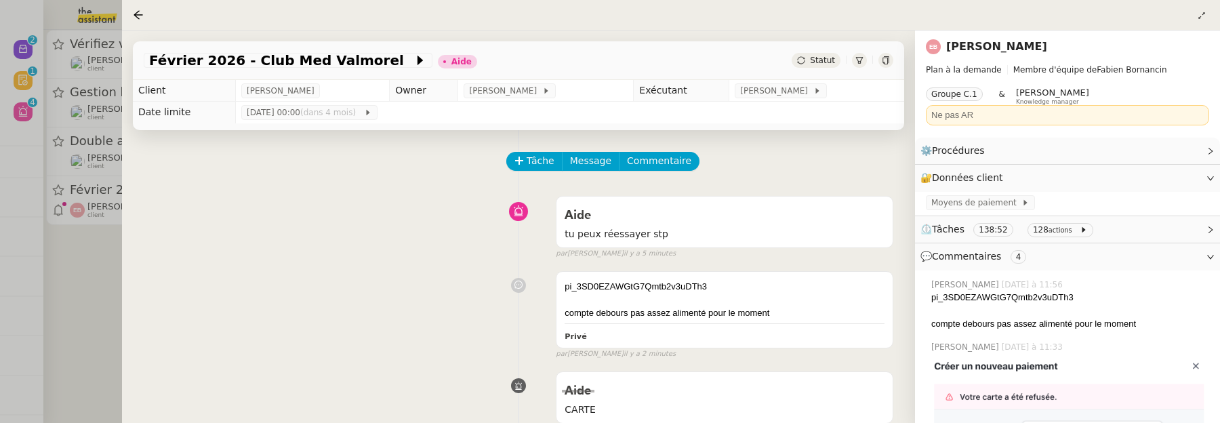
click at [291, 283] on div "pi_3SD0EZAWGtG7Qmtb2v3uDTh3 compte debours pas assez alimenté pour le moment Pr…" at bounding box center [518, 312] width 749 height 95
click at [94, 285] on div at bounding box center [610, 211] width 1220 height 423
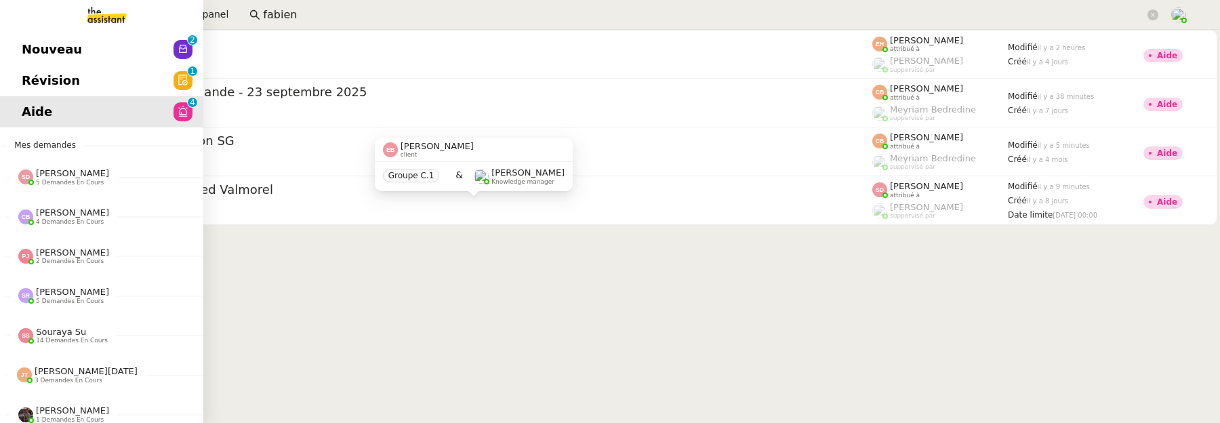
click at [22, 70] on span "Révision" at bounding box center [51, 80] width 58 height 20
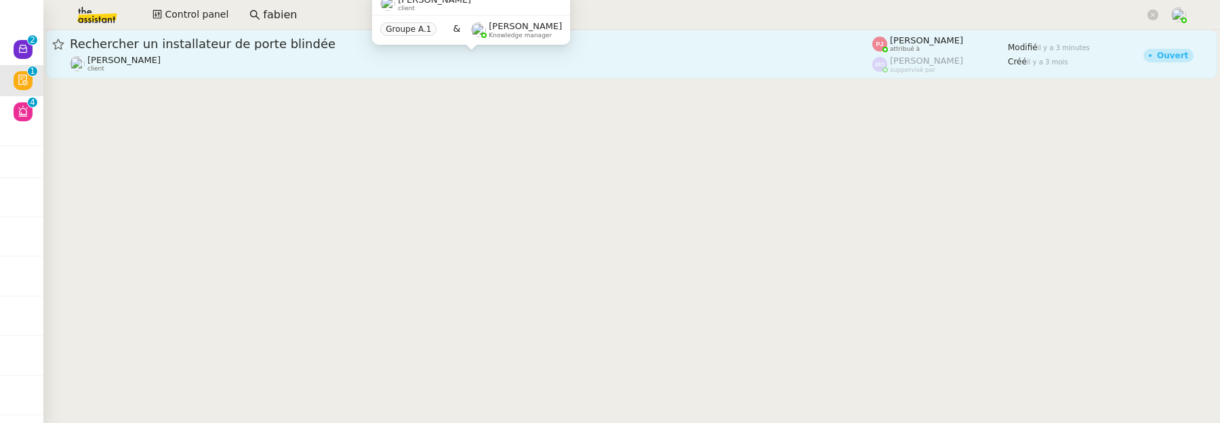
click at [477, 64] on div "[PERSON_NAME] client" at bounding box center [471, 64] width 802 height 18
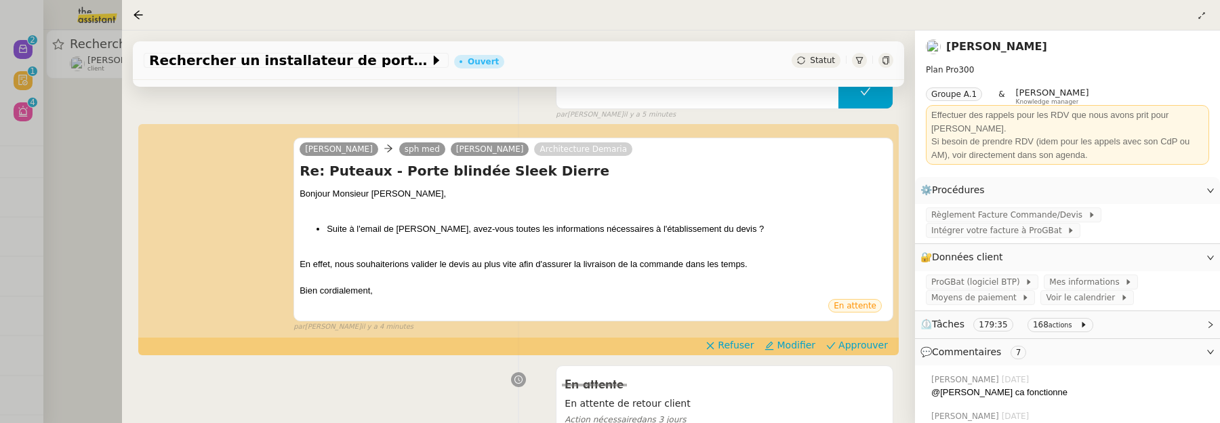
scroll to position [164, 0]
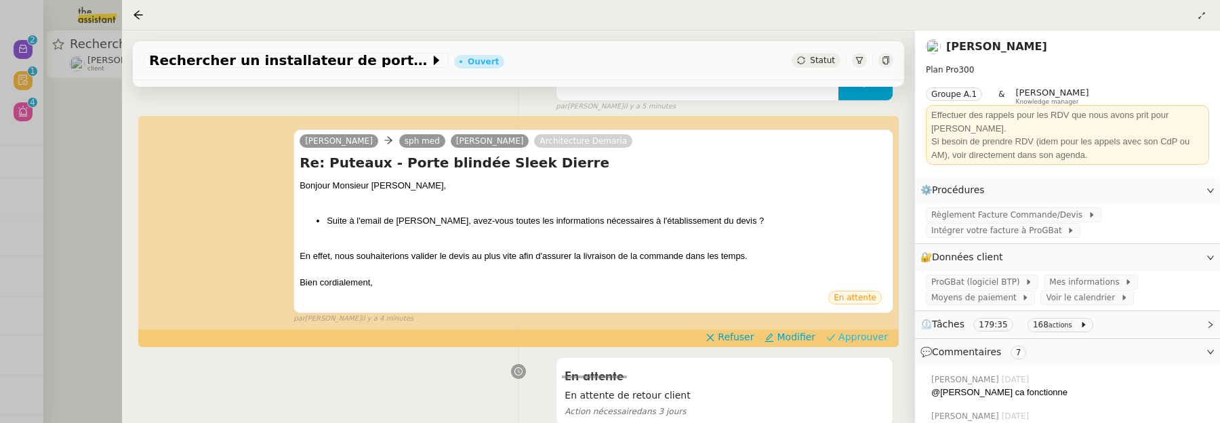
click at [855, 335] on span "Approuver" at bounding box center [862, 337] width 49 height 14
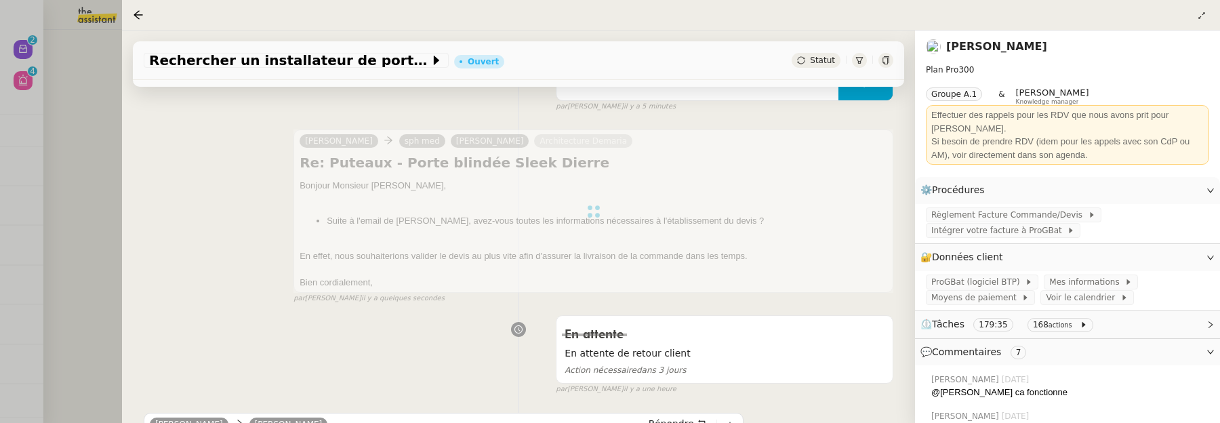
click at [76, 165] on div at bounding box center [610, 211] width 1220 height 423
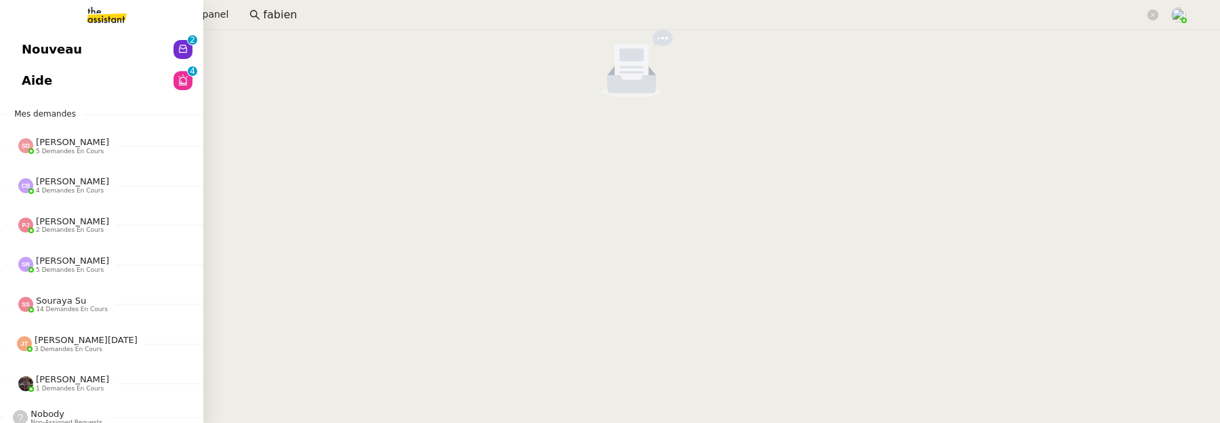
click at [34, 55] on span "Nouveau" at bounding box center [52, 49] width 60 height 20
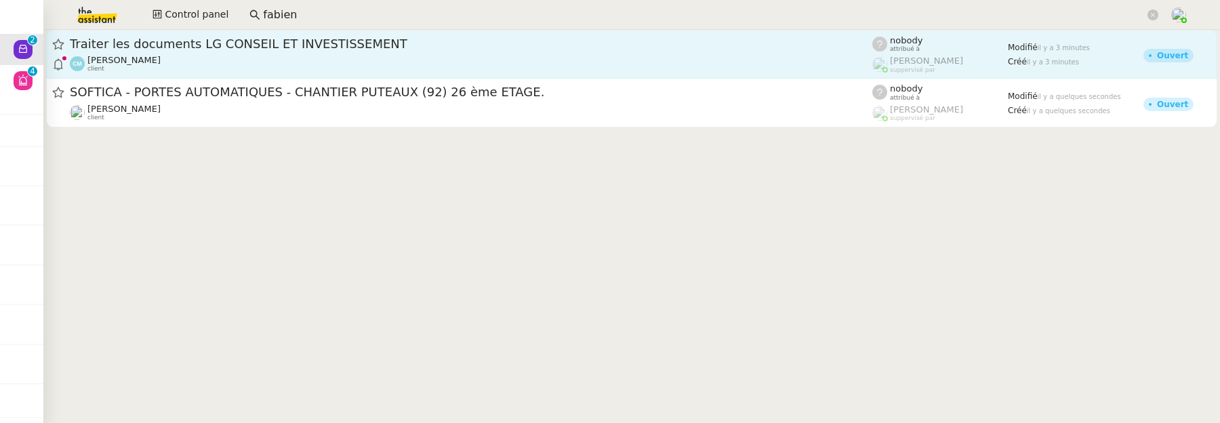
click at [500, 60] on div "[PERSON_NAME] client" at bounding box center [471, 64] width 802 height 18
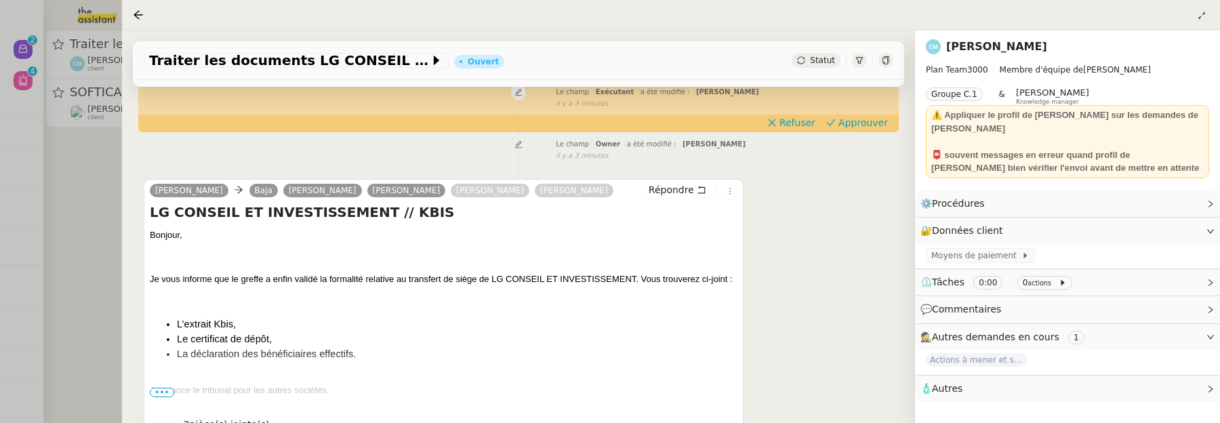
scroll to position [163, 0]
click at [728, 190] on icon at bounding box center [730, 192] width 8 height 8
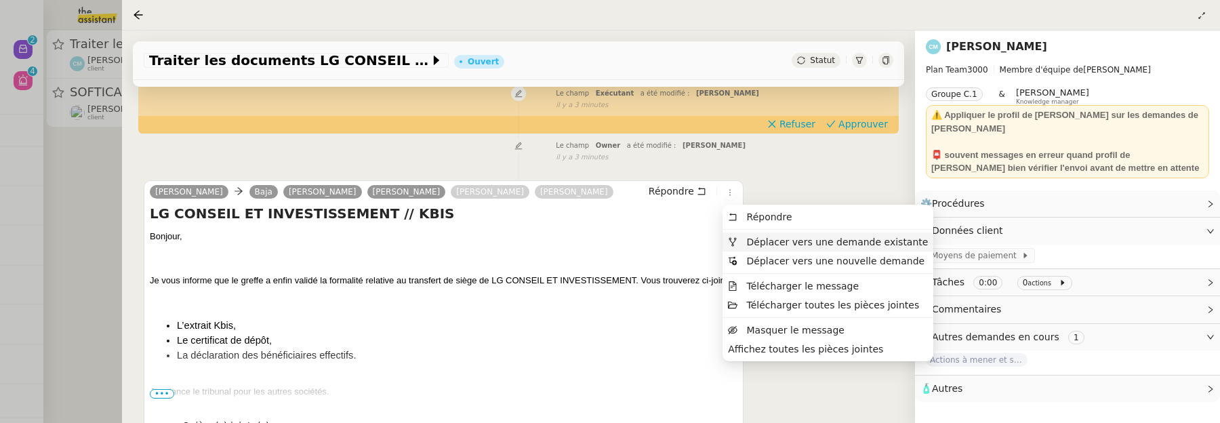
click at [761, 241] on span "Déplacer vers une demande existante" at bounding box center [838, 241] width 182 height 11
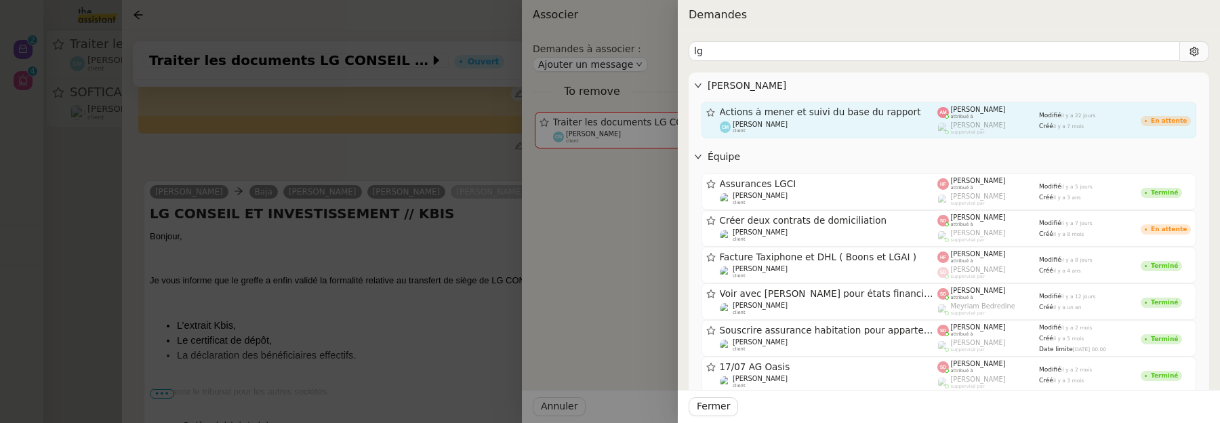
type input "lg"
click at [845, 104] on link "Actions à mener et suivi du base du rapport [PERSON_NAME] client [PERSON_NAME] …" at bounding box center [948, 120] width 495 height 37
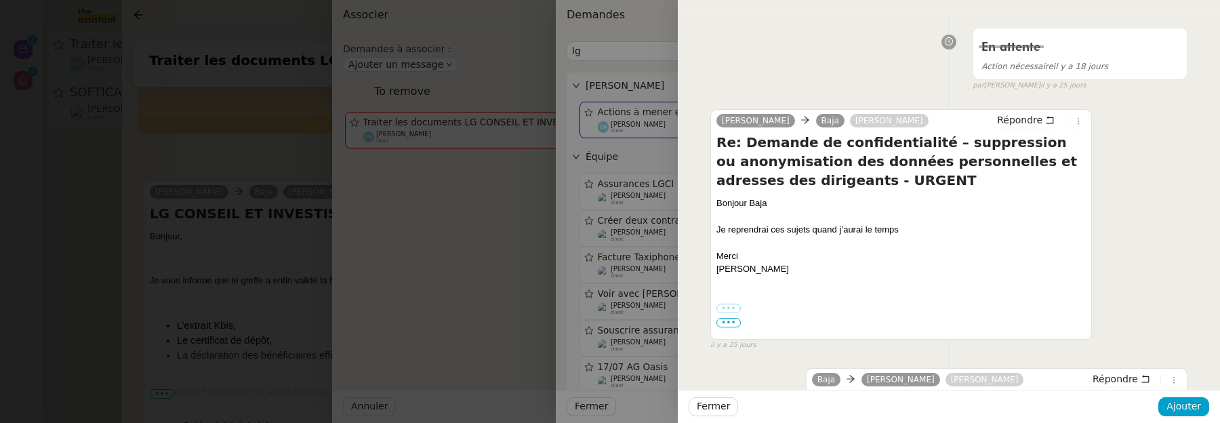
scroll to position [384, 0]
click at [604, 409] on div at bounding box center [610, 211] width 1220 height 423
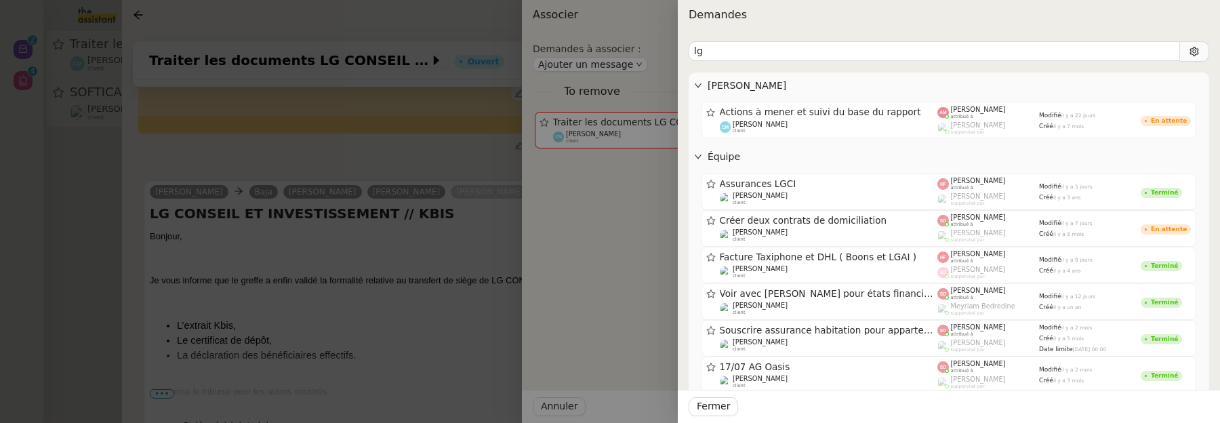
click at [592, 411] on div at bounding box center [610, 211] width 1220 height 423
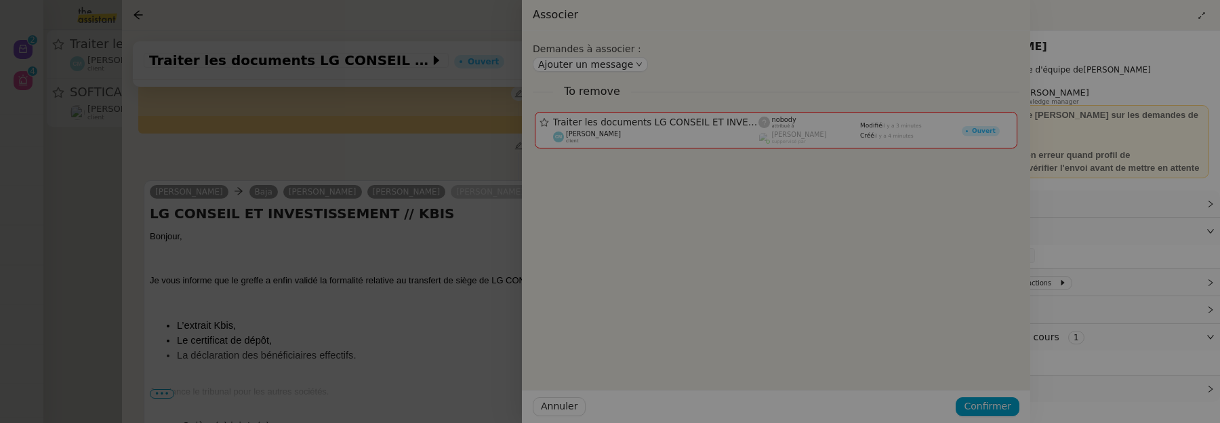
click at [577, 410] on div at bounding box center [420, 211] width 1220 height 423
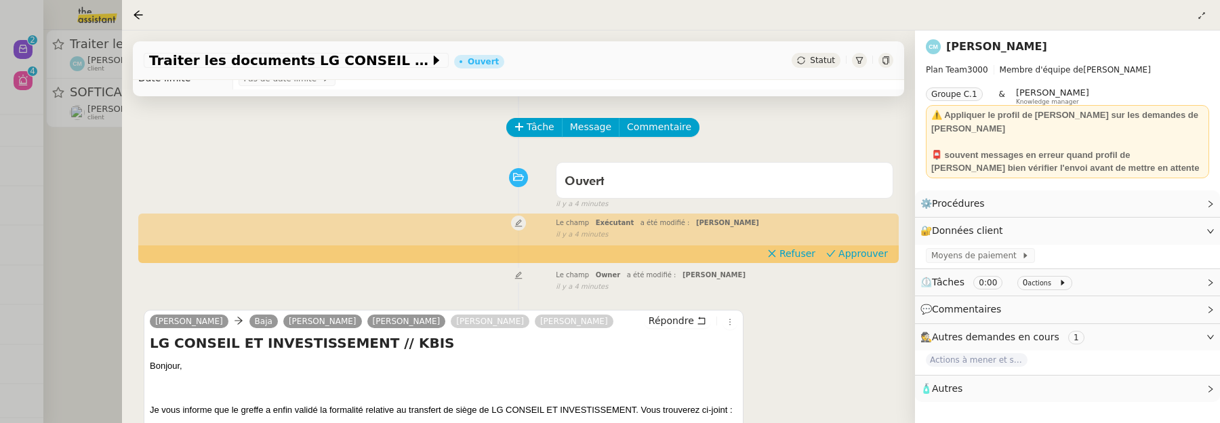
scroll to position [0, 0]
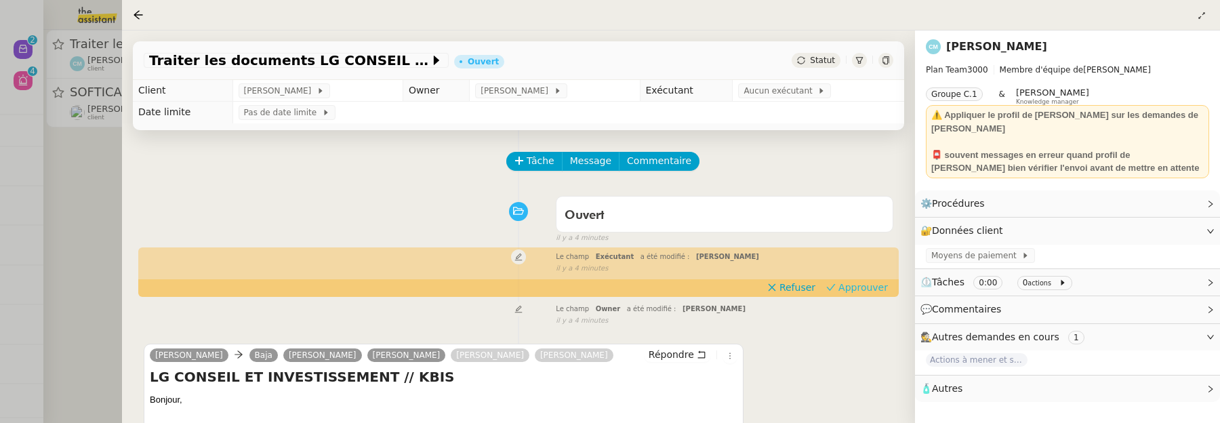
click at [869, 283] on span "Approuver" at bounding box center [862, 288] width 49 height 14
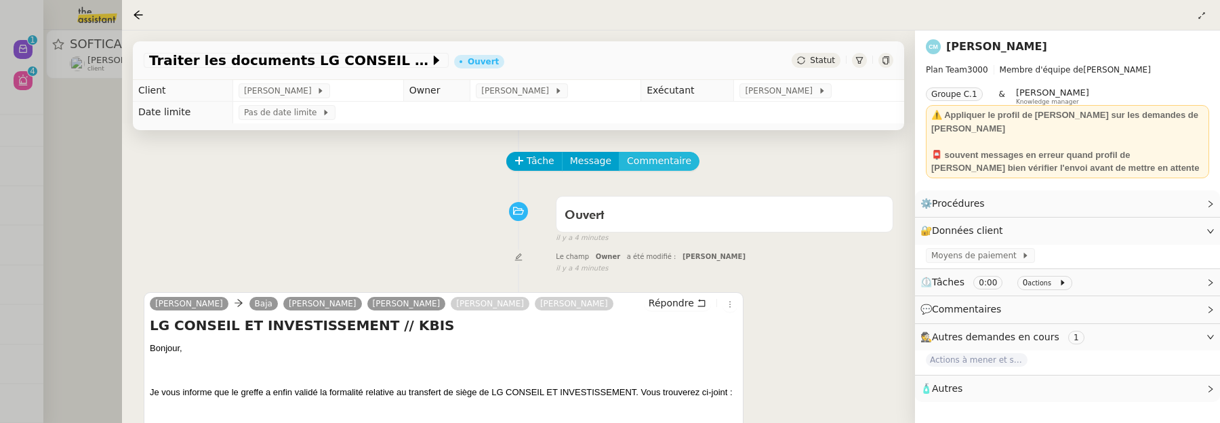
click at [669, 167] on span "Commentaire" at bounding box center [659, 161] width 64 height 16
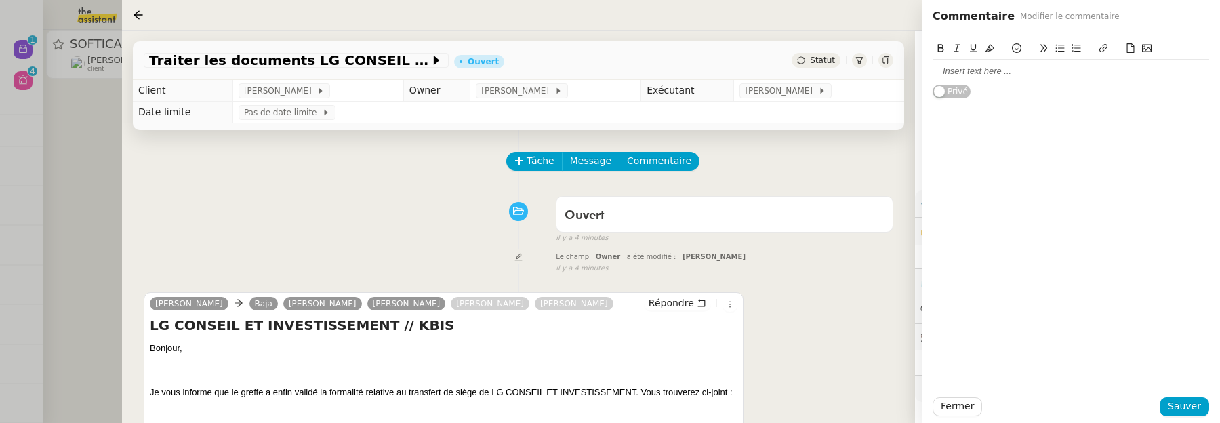
click at [956, 76] on div at bounding box center [1070, 71] width 276 height 12
click at [1191, 415] on button "Sauver" at bounding box center [1183, 406] width 49 height 19
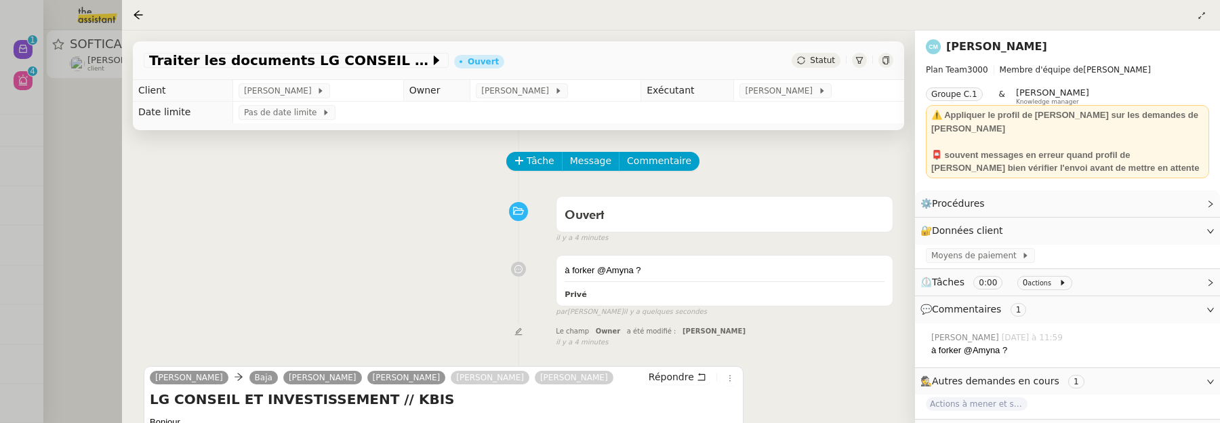
click at [110, 178] on div at bounding box center [610, 211] width 1220 height 423
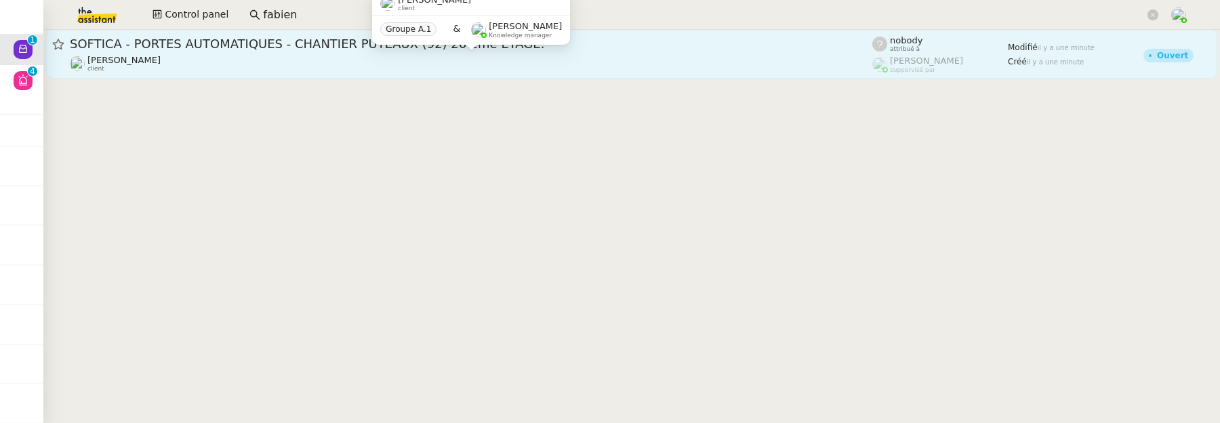
click at [261, 71] on div "Gilbert AVAKIAN client" at bounding box center [471, 64] width 802 height 18
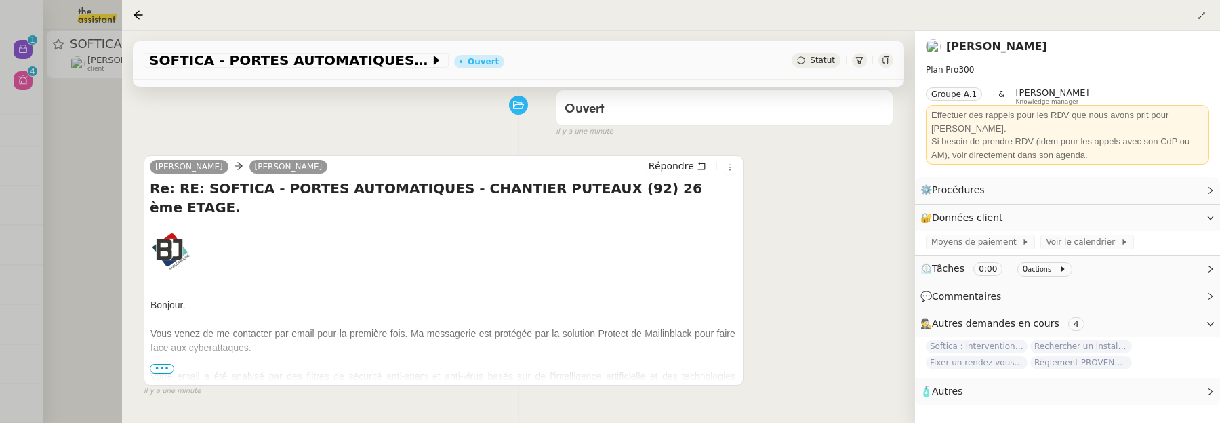
scroll to position [218, 0]
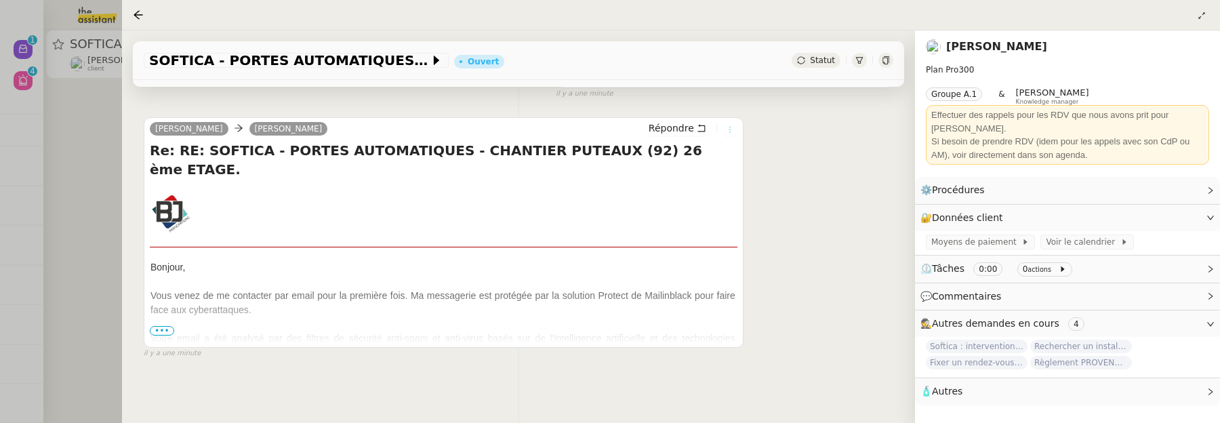
click at [730, 127] on icon at bounding box center [730, 129] width 8 height 8
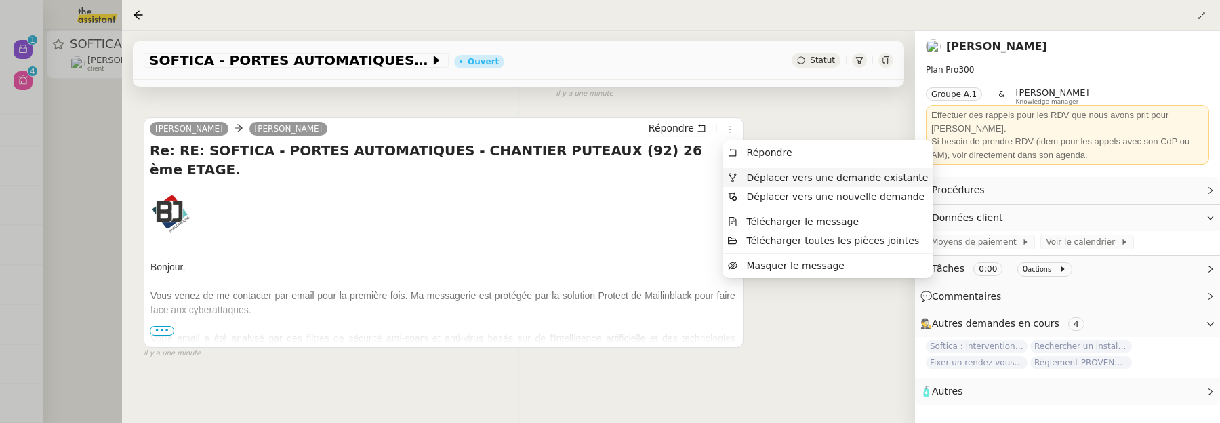
click at [764, 176] on span "Déplacer vers une demande existante" at bounding box center [838, 177] width 182 height 11
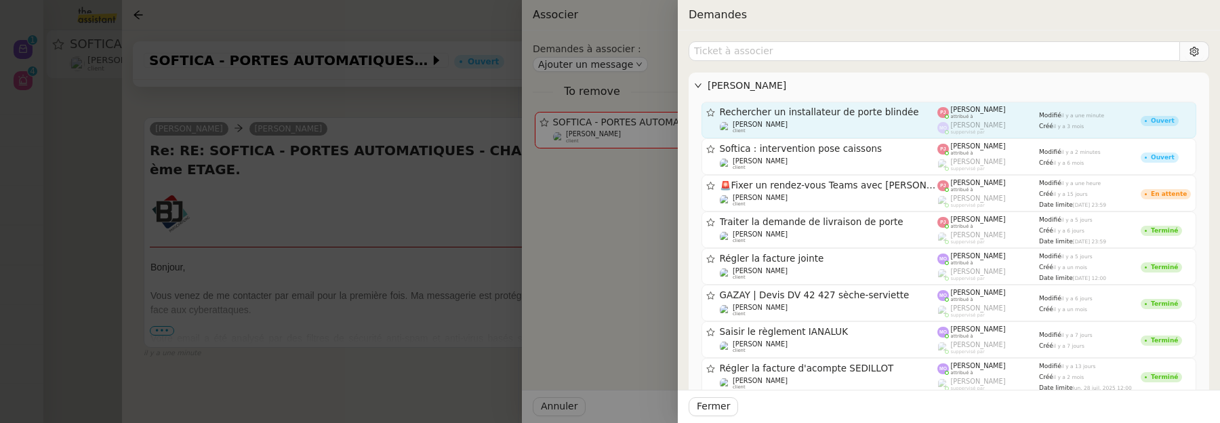
click at [795, 113] on span "Rechercher un installateur de porte blindée" at bounding box center [829, 112] width 218 height 9
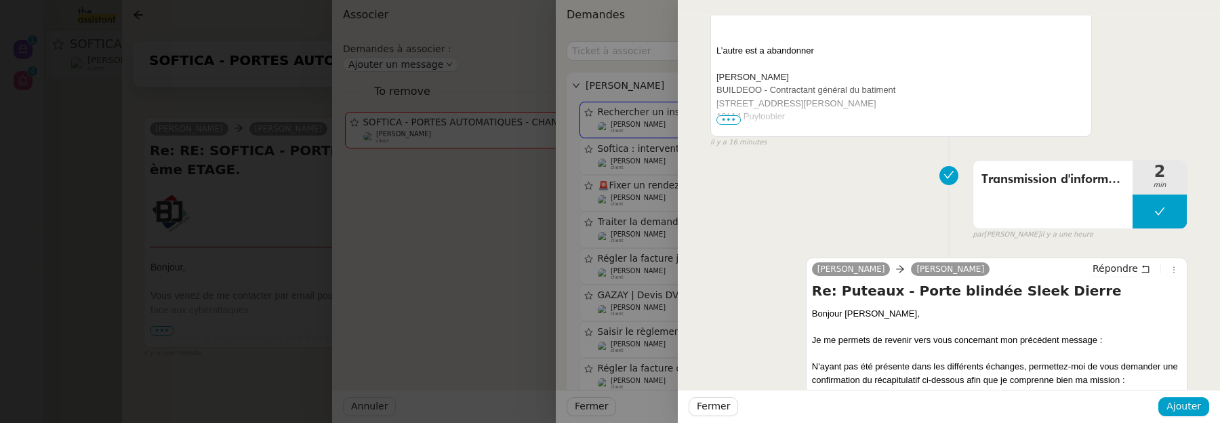
scroll to position [590, 0]
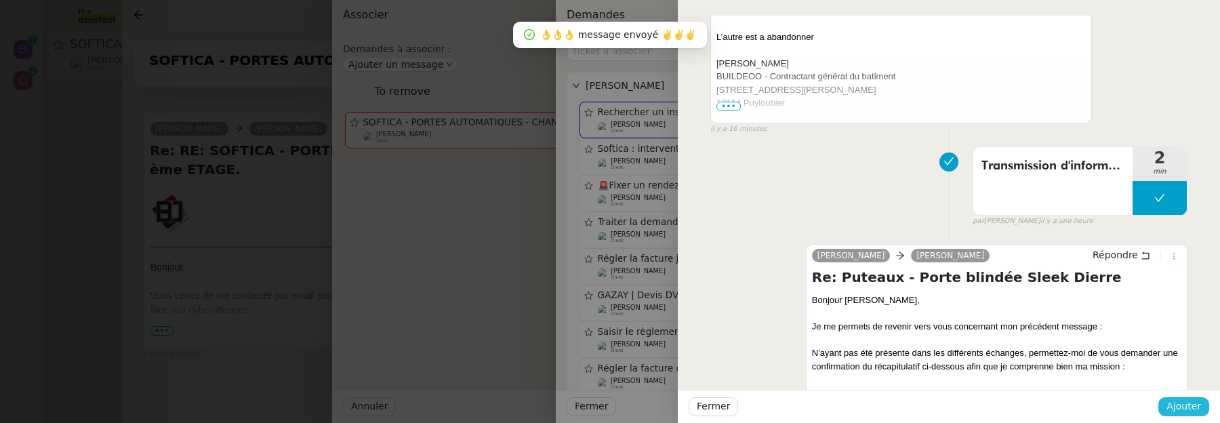
click at [1189, 407] on span "Ajouter" at bounding box center [1183, 406] width 35 height 16
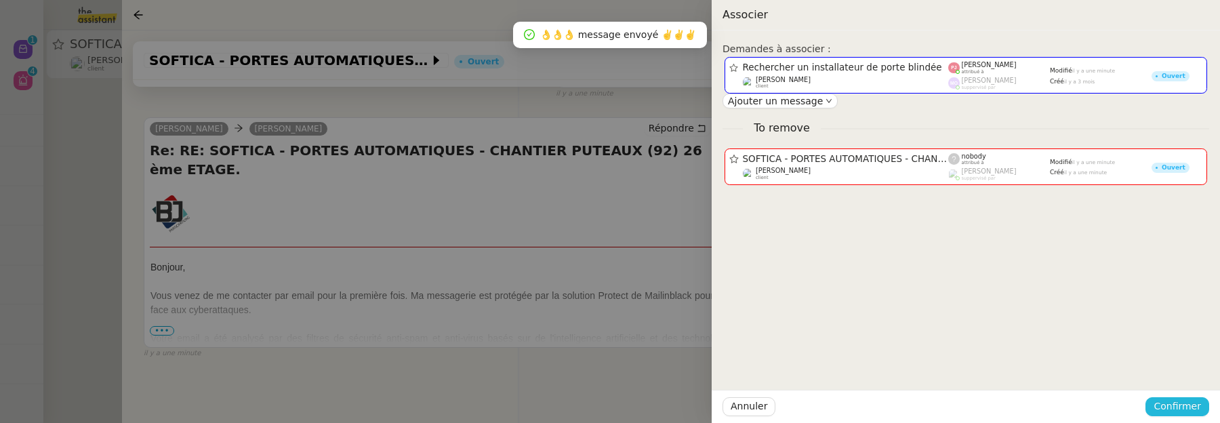
click at [1189, 407] on span "Confirmer" at bounding box center [1176, 406] width 47 height 16
click at [1189, 371] on span "Ajouter" at bounding box center [1178, 370] width 35 height 14
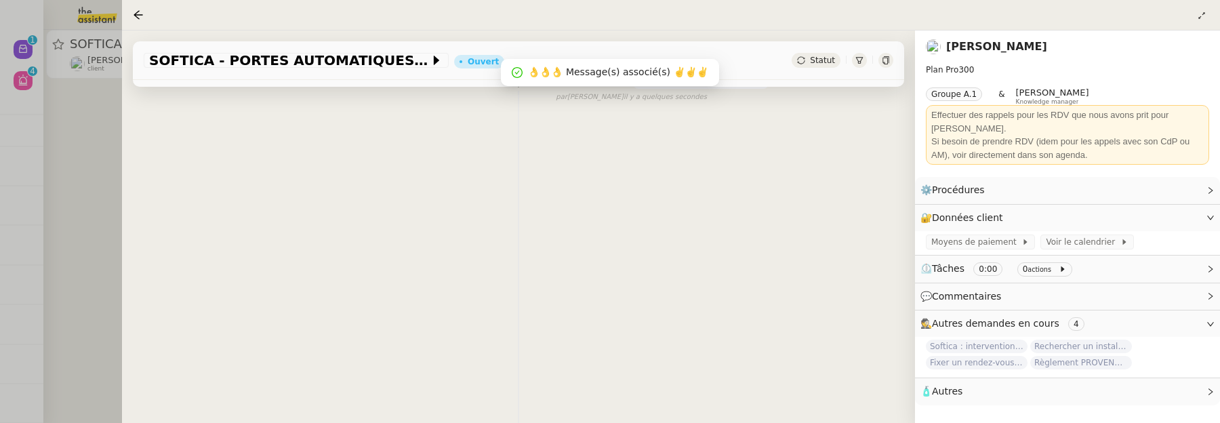
scroll to position [173, 0]
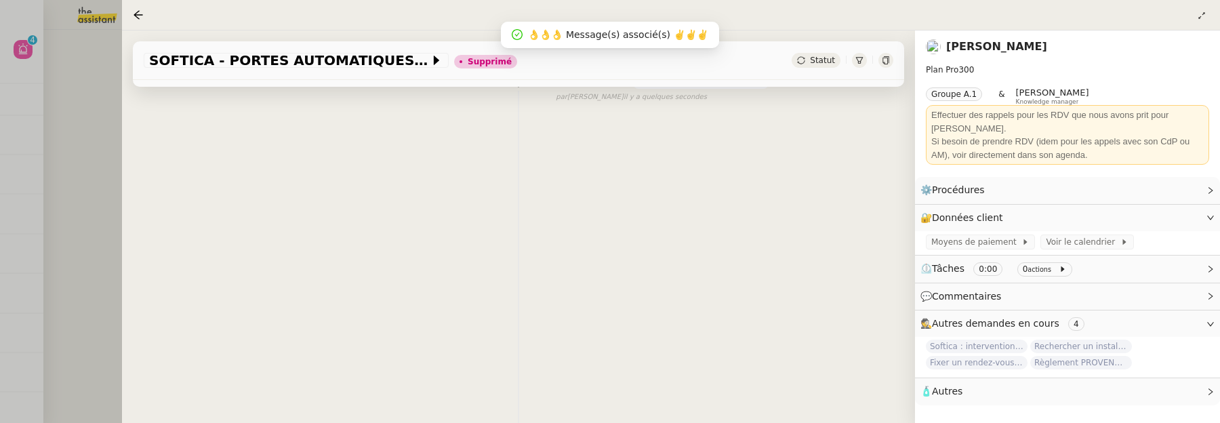
click at [109, 150] on div at bounding box center [610, 211] width 1220 height 423
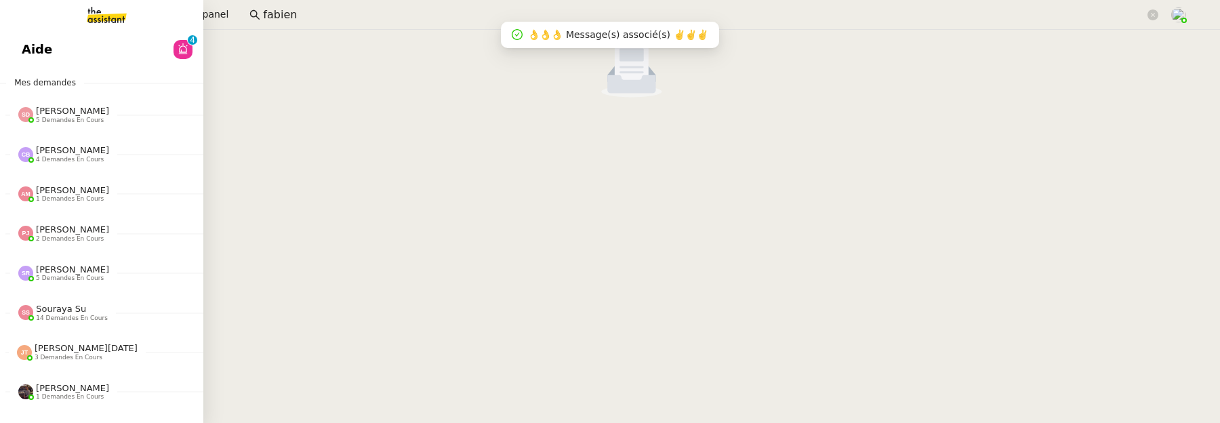
click at [35, 54] on span "Aide" at bounding box center [37, 49] width 30 height 20
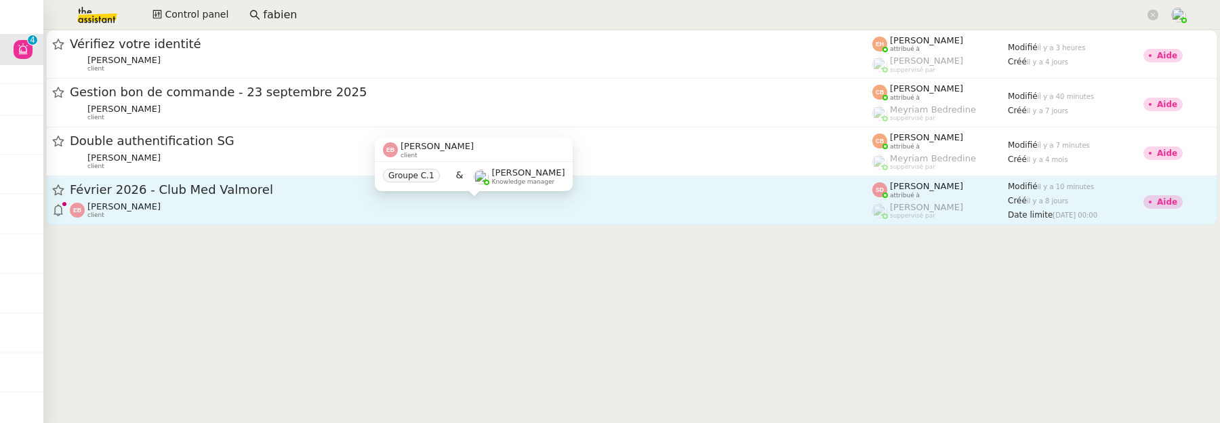
click at [320, 203] on div "[PERSON_NAME] client" at bounding box center [471, 210] width 802 height 18
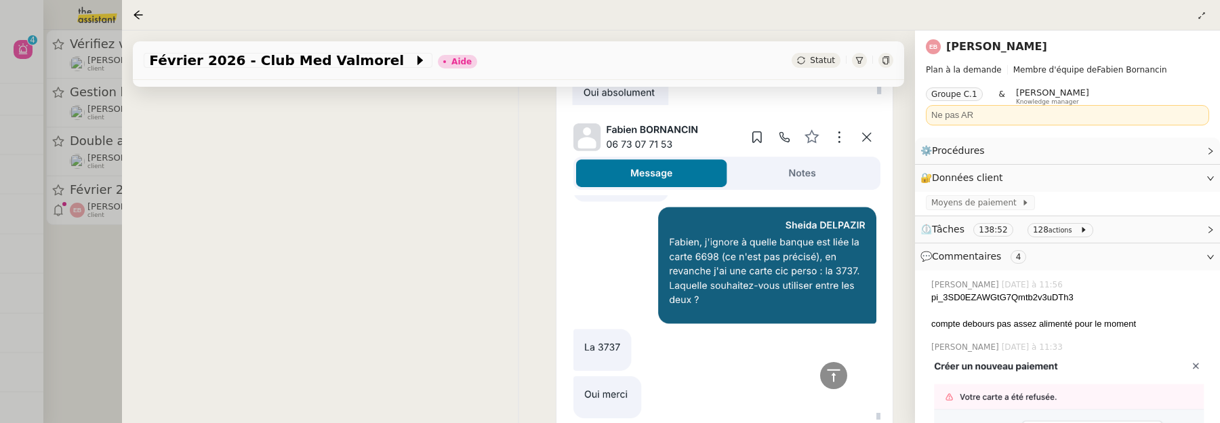
scroll to position [1025, 0]
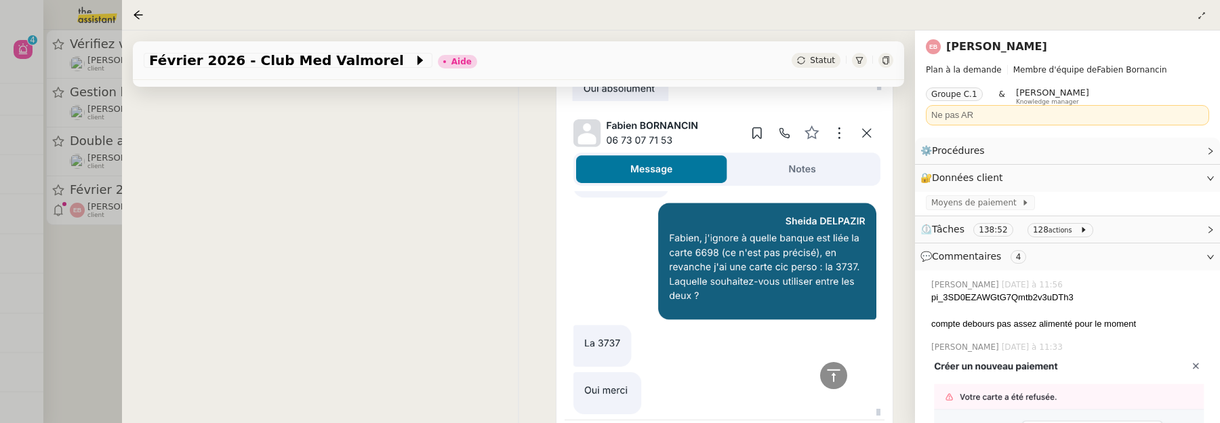
click at [115, 260] on div at bounding box center [610, 211] width 1220 height 423
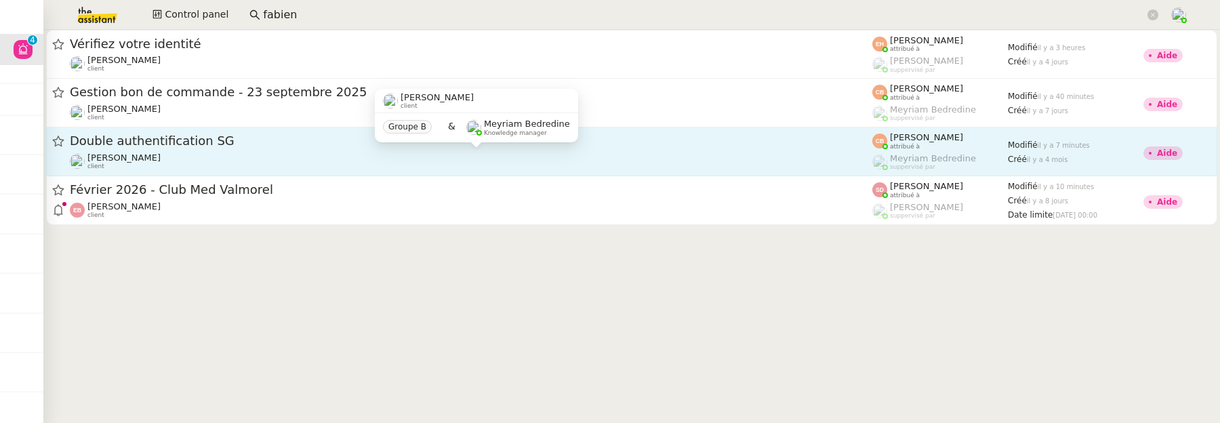
click at [236, 156] on div "[PERSON_NAME] client" at bounding box center [471, 161] width 802 height 18
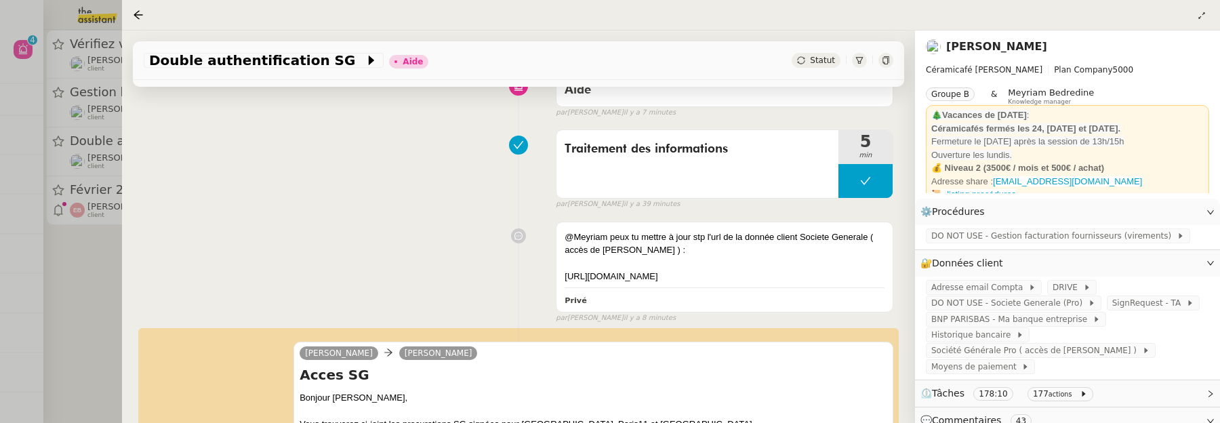
scroll to position [123, 0]
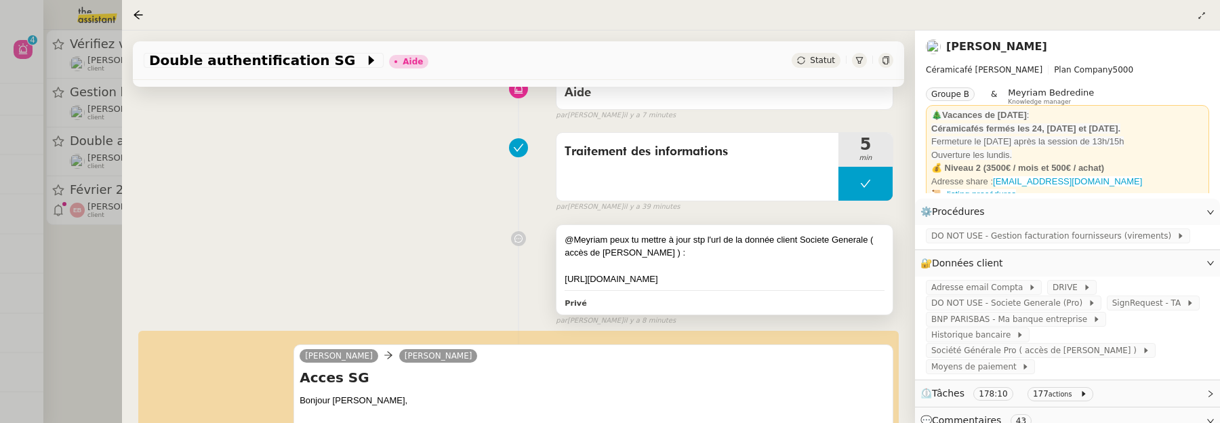
click at [716, 277] on div "[URL][DOMAIN_NAME]" at bounding box center [724, 279] width 320 height 14
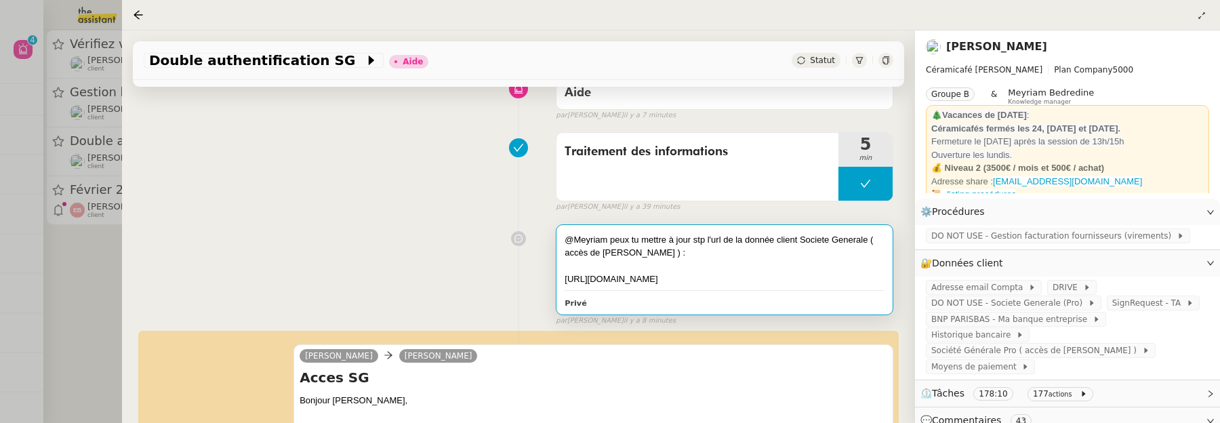
click at [716, 277] on div "[URL][DOMAIN_NAME]" at bounding box center [724, 279] width 320 height 14
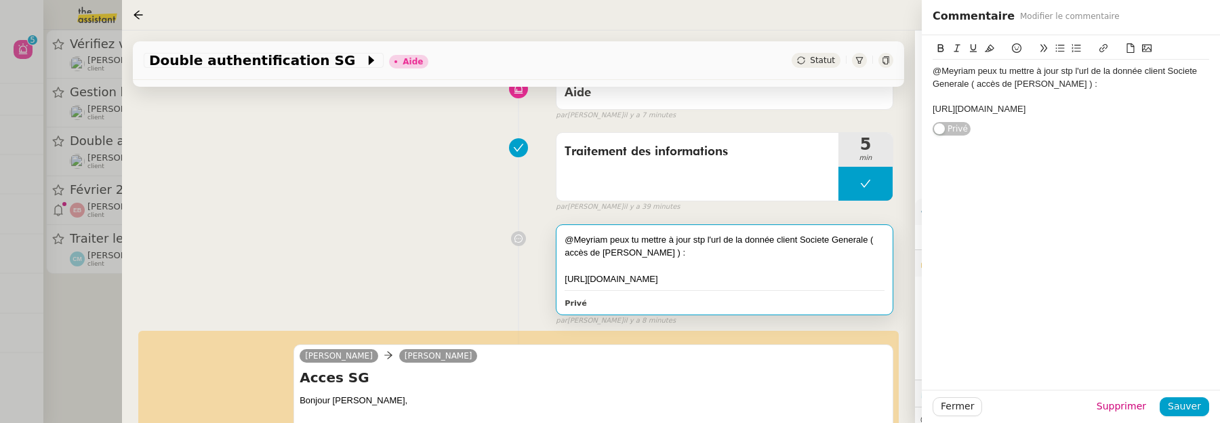
click at [347, 262] on div "@Meyriam peux tu mettre à jour stp l'url de la donnée client Societe Generale (…" at bounding box center [518, 272] width 749 height 108
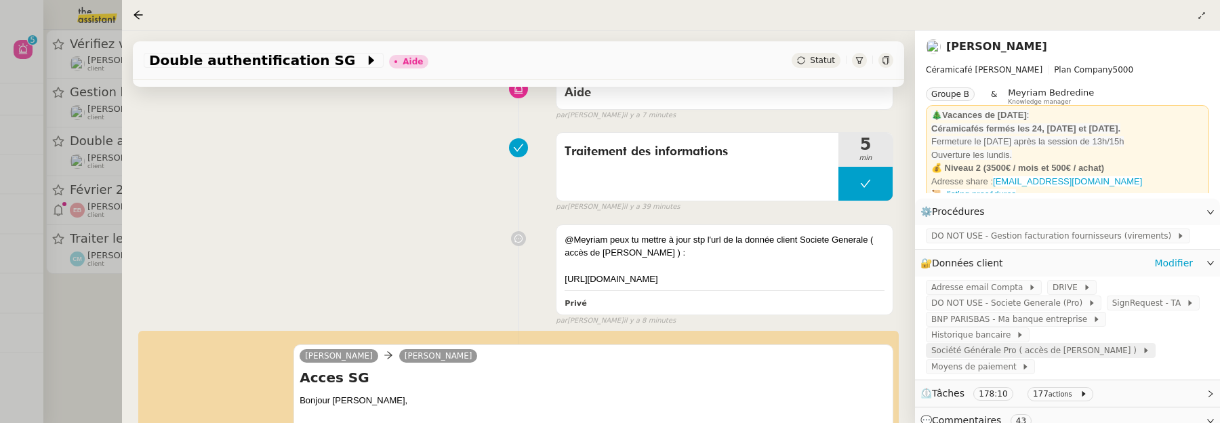
click at [1074, 354] on span "Société Générale Pro ( accès de Bertrand )" at bounding box center [1036, 351] width 211 height 14
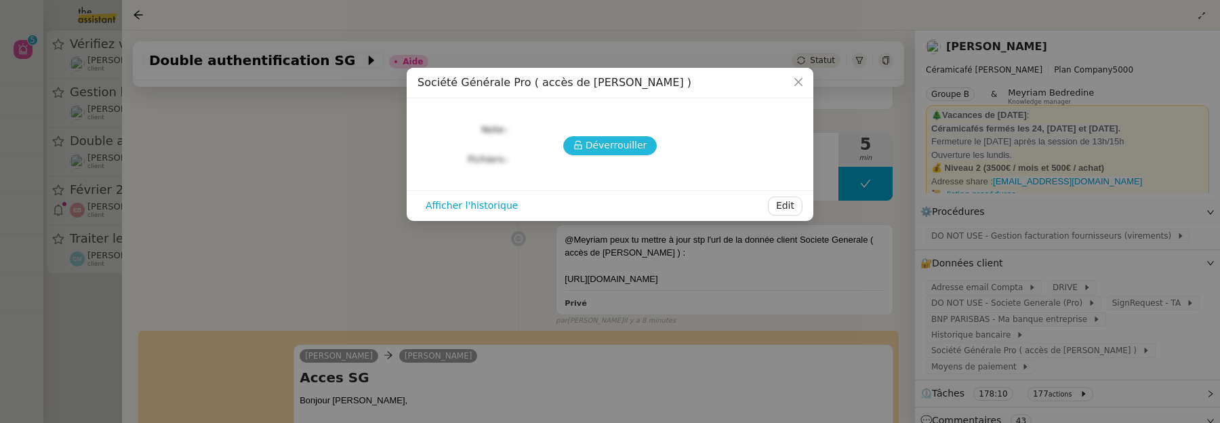
click at [640, 149] on span "Déverrouiller" at bounding box center [616, 146] width 62 height 16
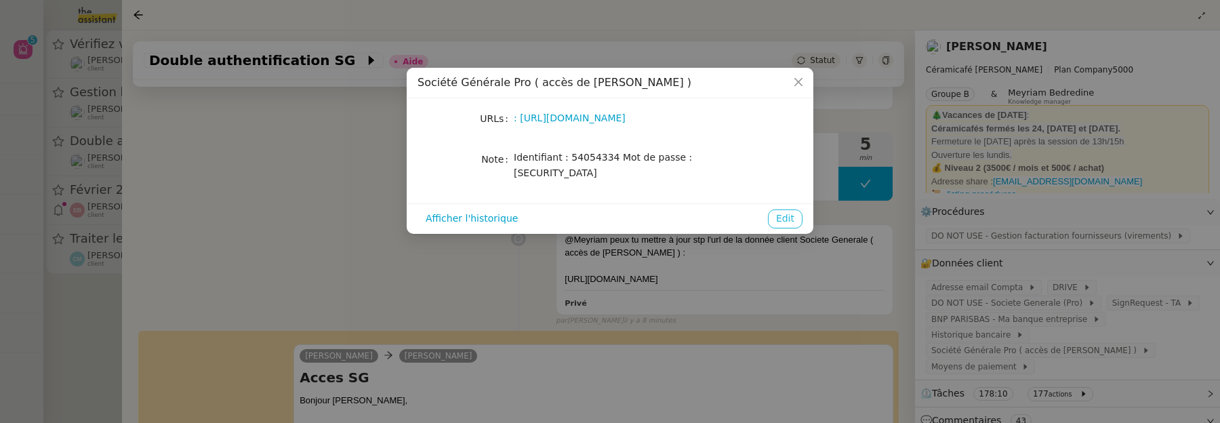
click at [784, 211] on span "Edit" at bounding box center [785, 219] width 18 height 16
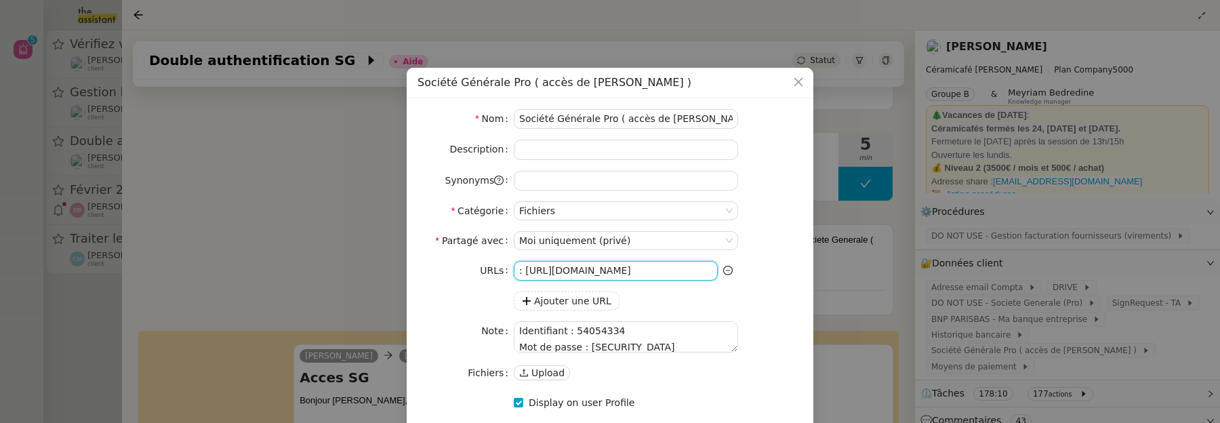
click at [650, 272] on input ": https://professionnels.sg.fr/icd-web/syd-front/index-comptes.html#comptes" at bounding box center [616, 271] width 204 height 20
paste input
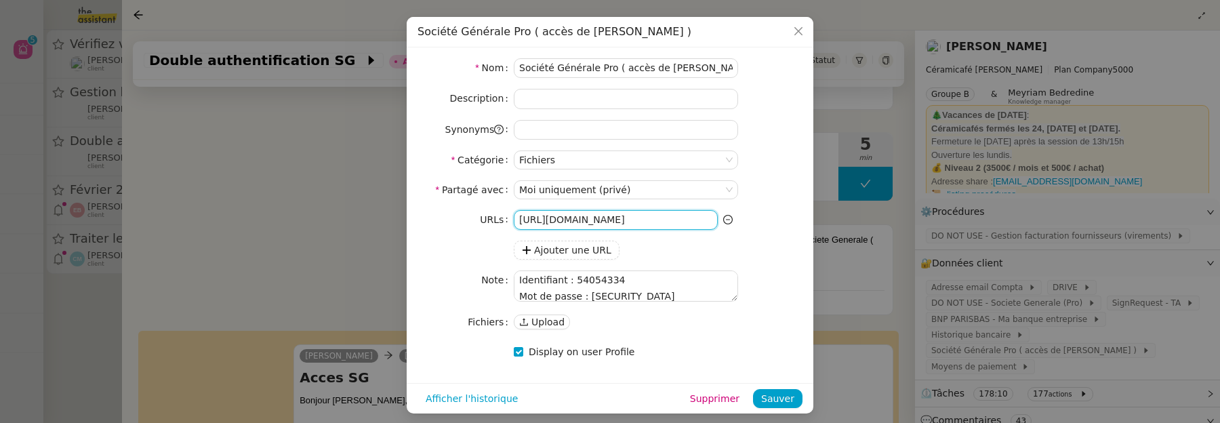
scroll to position [55, 0]
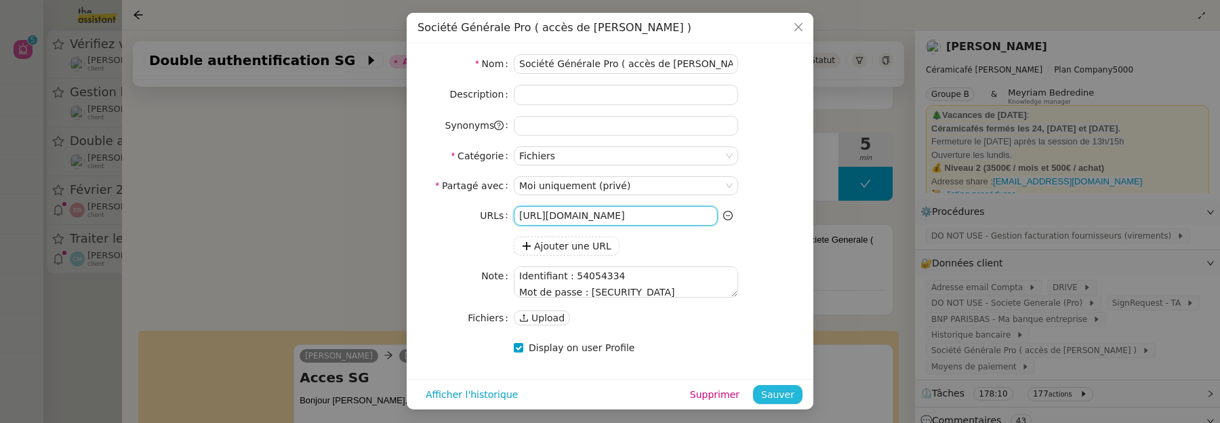
type input "https://professionnels.sg.fr/icd-web/syd-front/index-comptes.html#comptes"
click at [777, 392] on span "Sauver" at bounding box center [777, 395] width 33 height 16
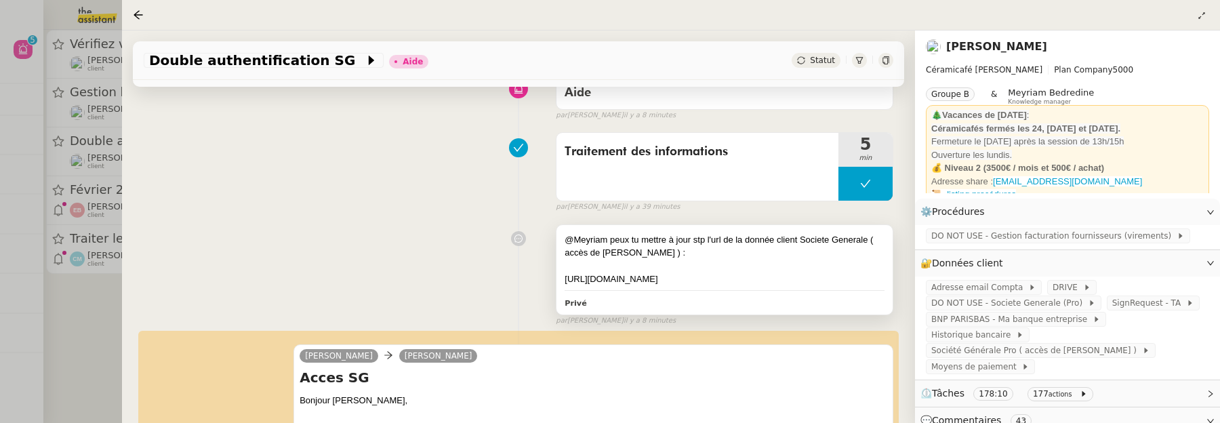
scroll to position [0, 0]
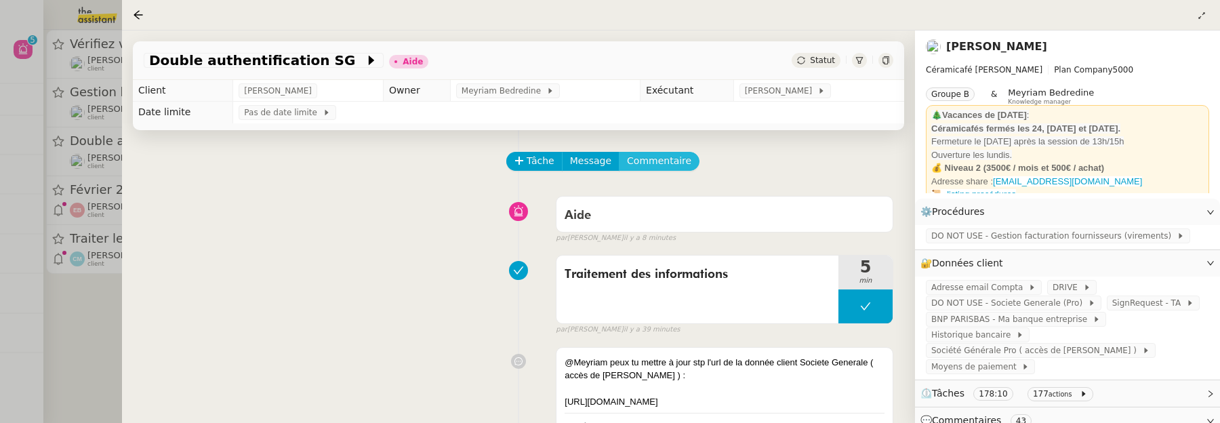
click at [660, 161] on span "Commentaire" at bounding box center [659, 161] width 64 height 16
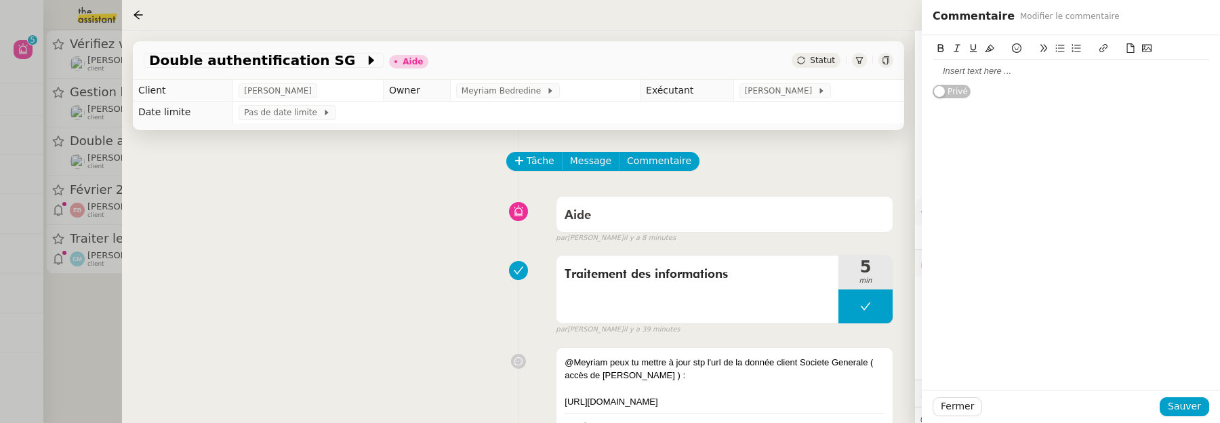
click at [993, 73] on div at bounding box center [1070, 71] width 276 height 12
click at [1188, 405] on span "Sauver" at bounding box center [1184, 406] width 33 height 16
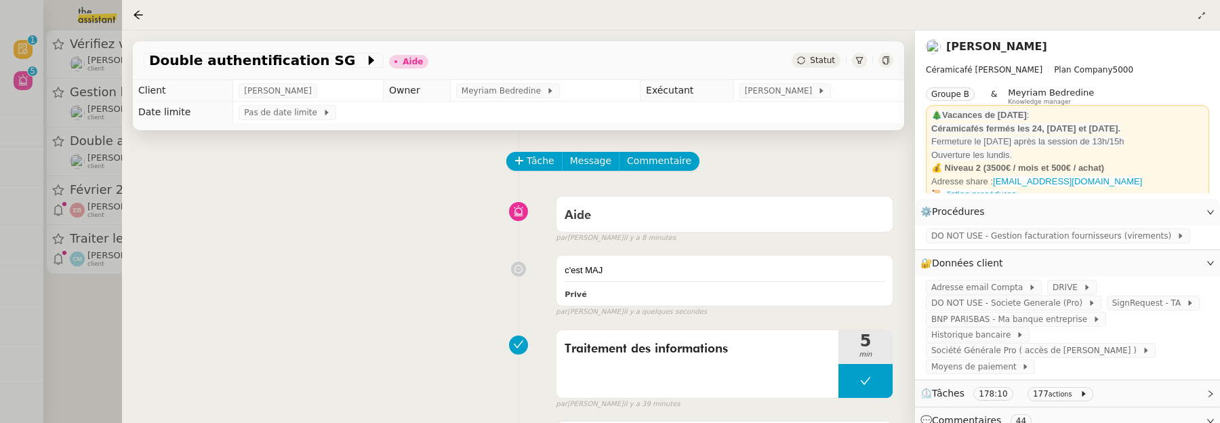
click at [825, 55] on div "Statut" at bounding box center [815, 60] width 49 height 15
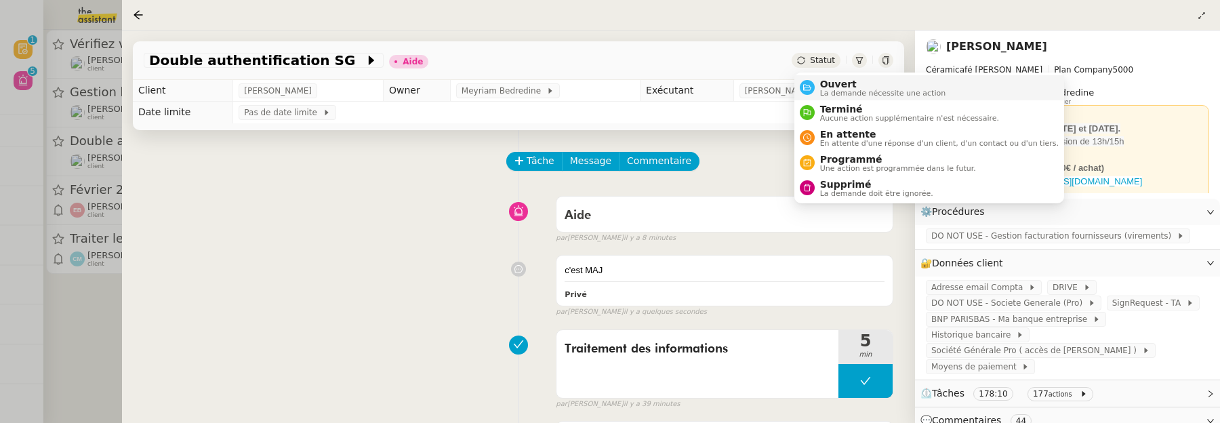
click at [838, 84] on span "Ouvert" at bounding box center [883, 84] width 126 height 11
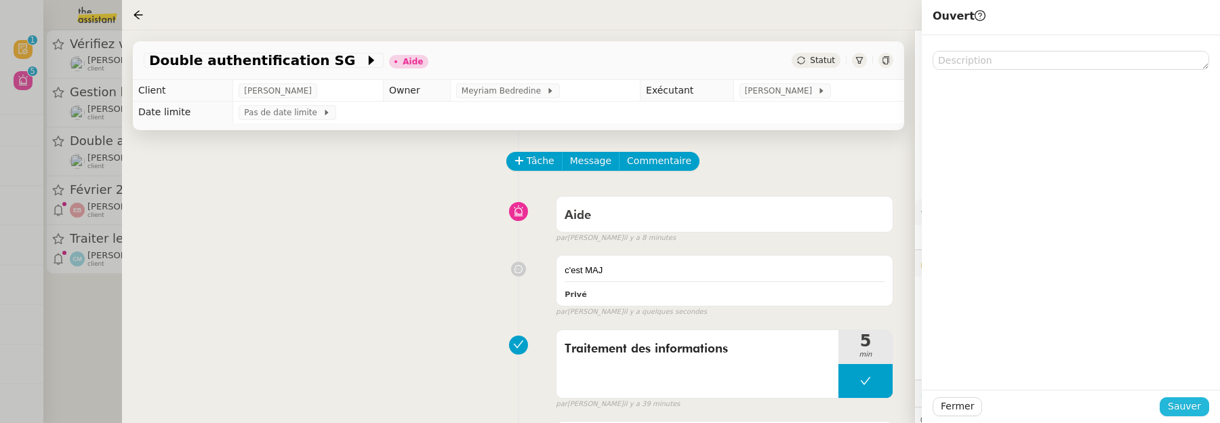
click at [1192, 407] on span "Sauver" at bounding box center [1184, 406] width 33 height 16
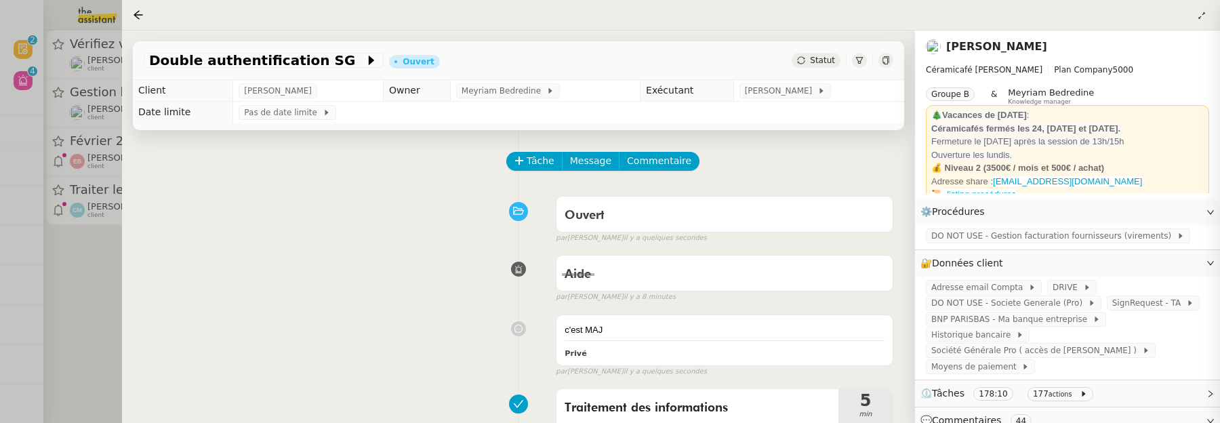
click at [97, 333] on div at bounding box center [610, 211] width 1220 height 423
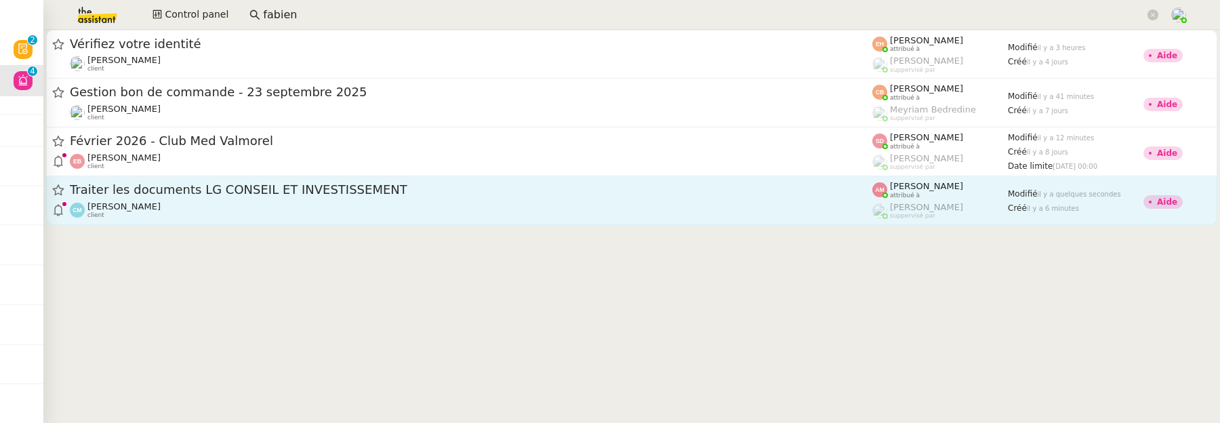
click at [213, 215] on div "Claire Morysse client" at bounding box center [471, 210] width 802 height 18
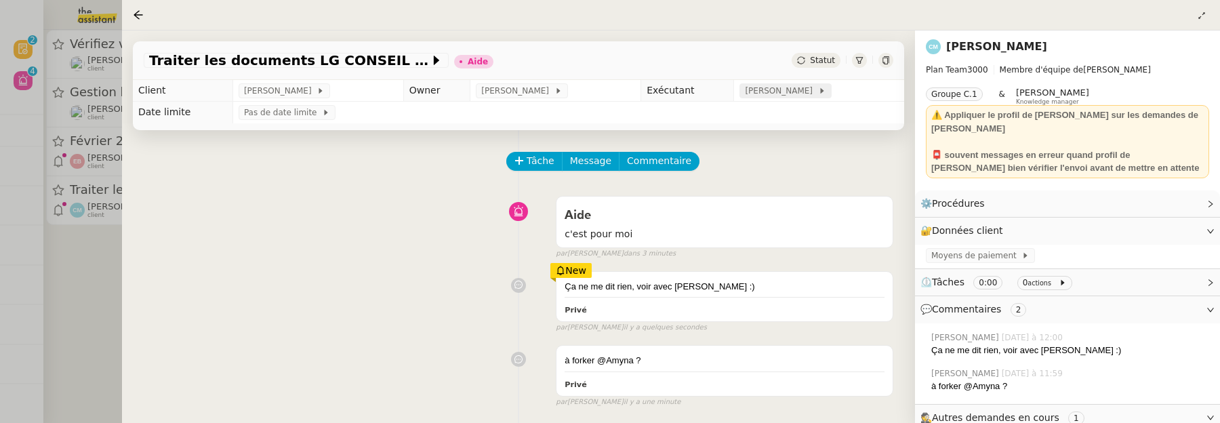
click at [779, 89] on span "[PERSON_NAME]" at bounding box center [781, 91] width 73 height 14
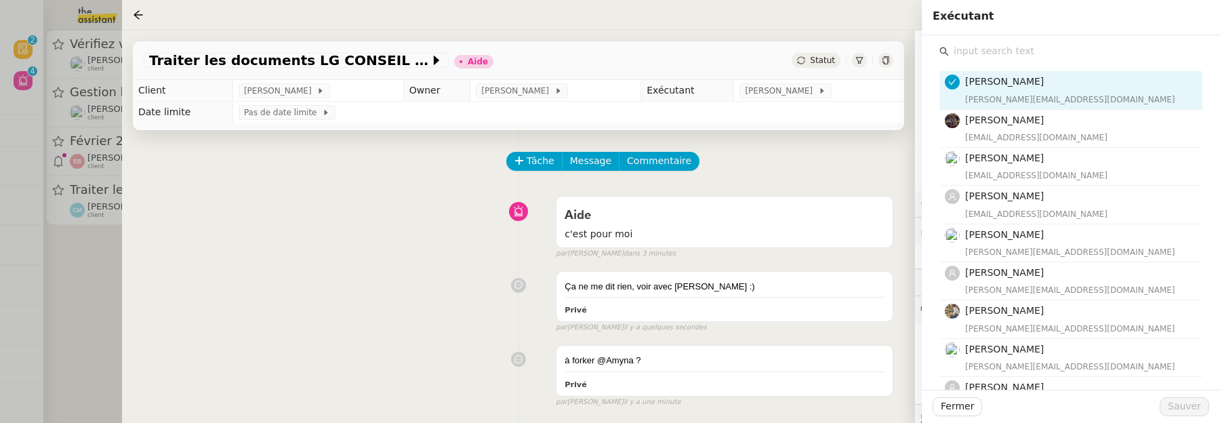
click at [987, 47] on input "text" at bounding box center [1075, 51] width 253 height 18
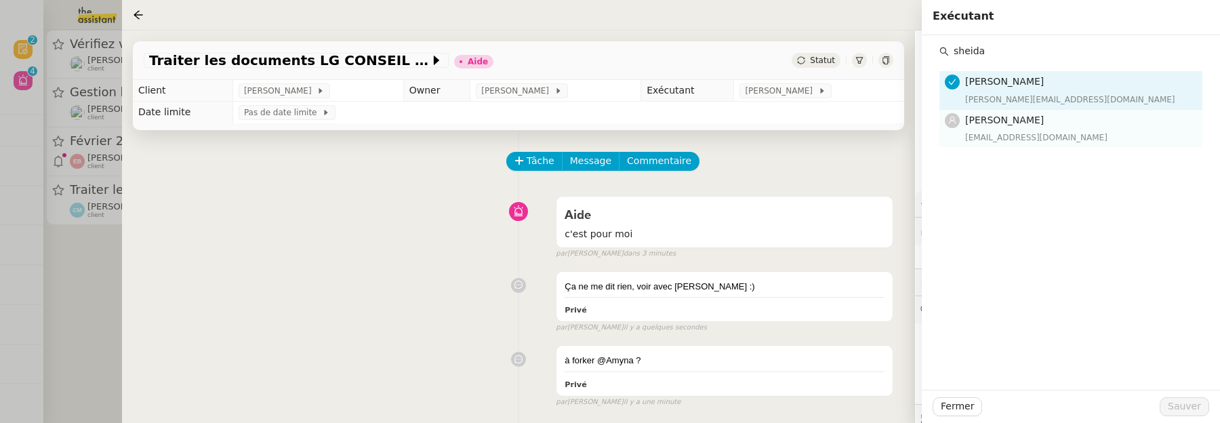
type input "sheida"
click at [1029, 119] on span "[PERSON_NAME]" at bounding box center [1004, 120] width 79 height 11
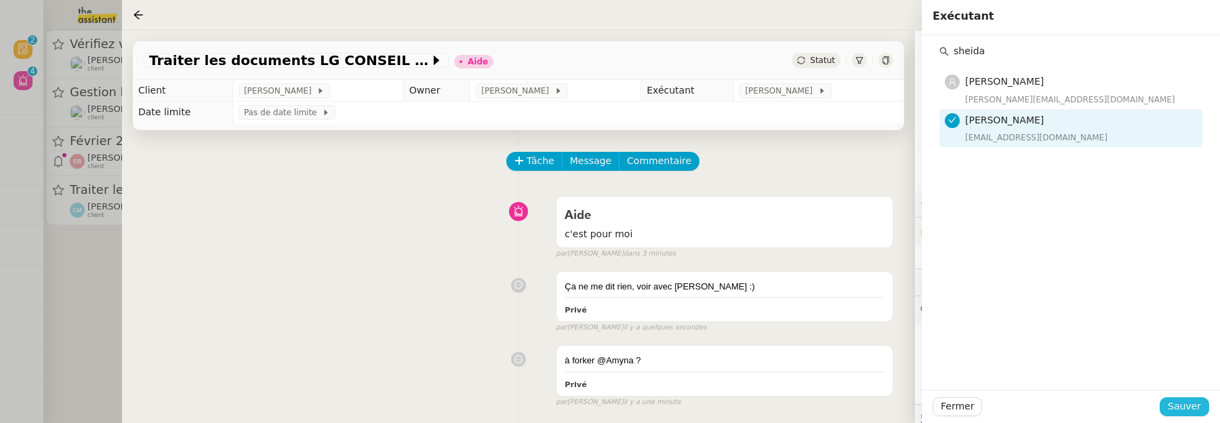
click at [1186, 413] on span "Sauver" at bounding box center [1184, 406] width 33 height 16
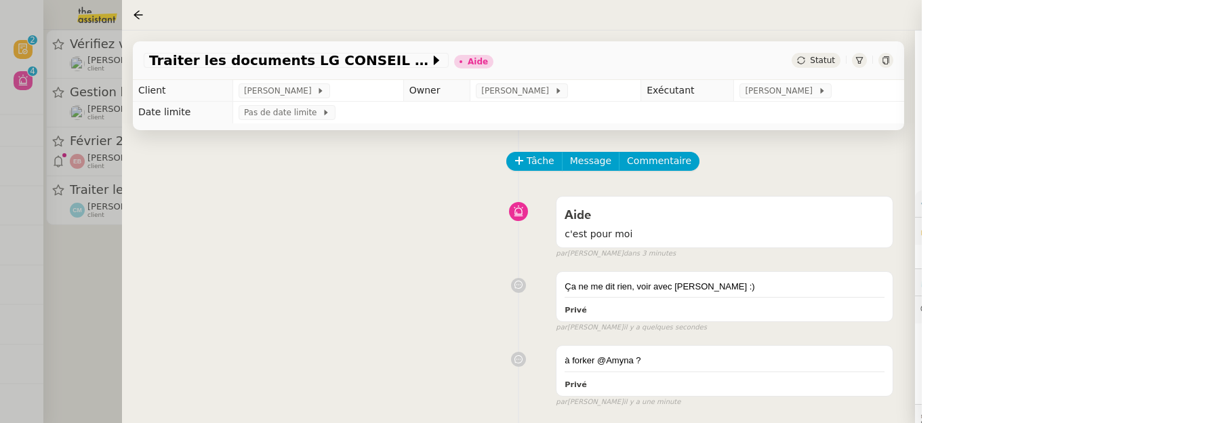
click at [826, 64] on span "Statut" at bounding box center [822, 60] width 25 height 9
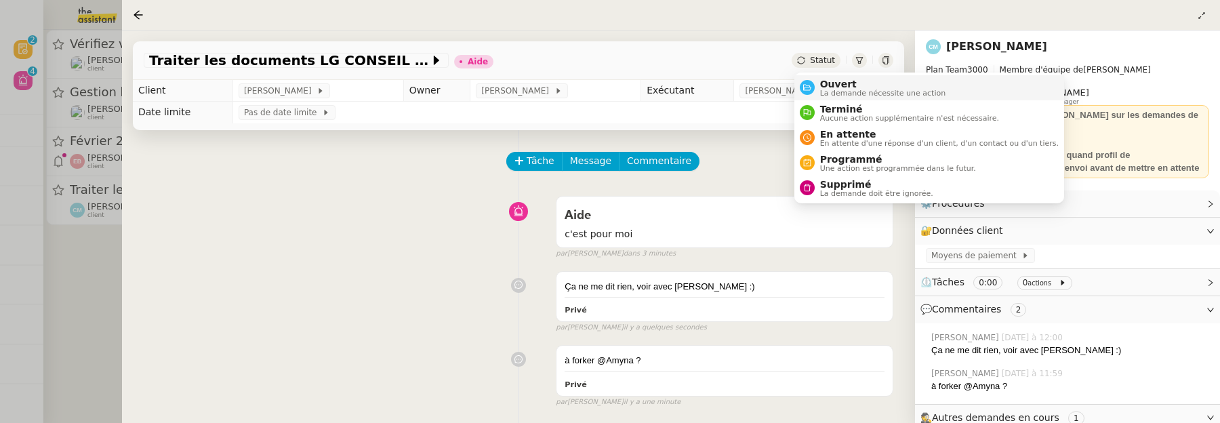
click at [831, 79] on span "Ouvert" at bounding box center [883, 84] width 126 height 11
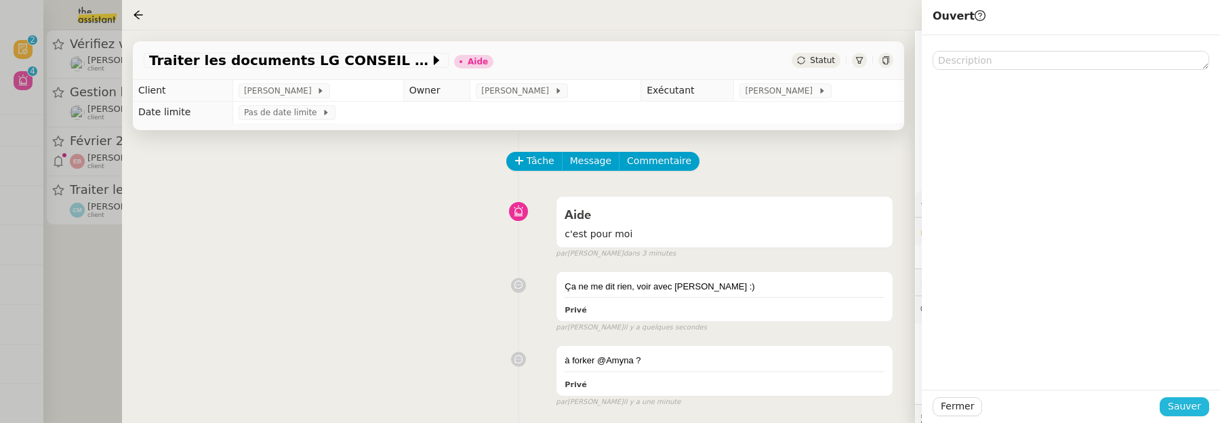
click at [1198, 403] on span "Sauver" at bounding box center [1184, 406] width 33 height 16
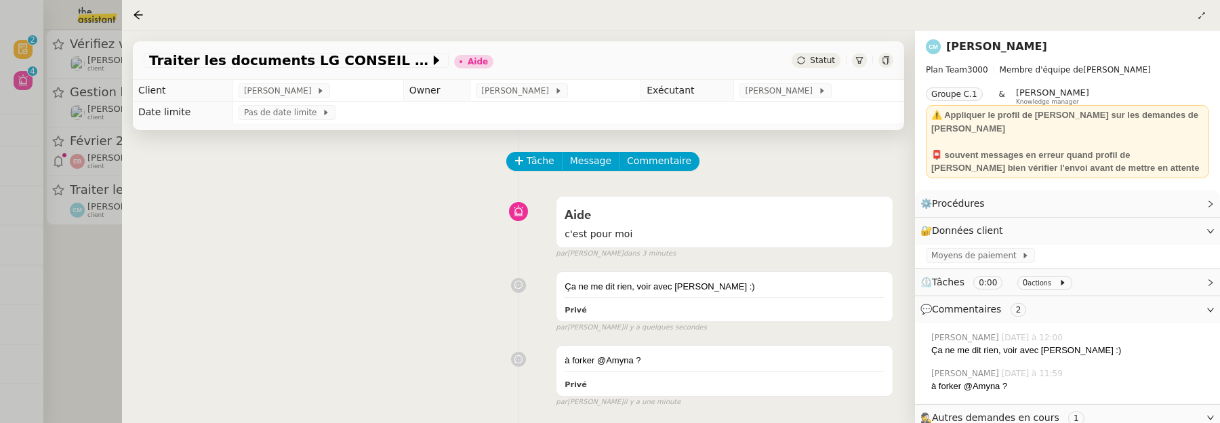
click at [811, 67] on div "Statut" at bounding box center [815, 60] width 49 height 15
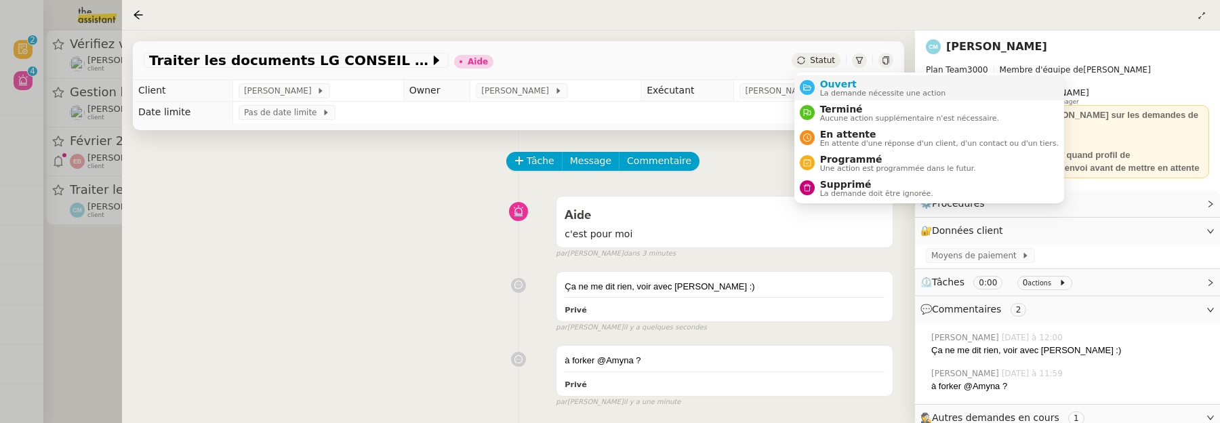
click at [828, 79] on span "Ouvert" at bounding box center [883, 84] width 126 height 11
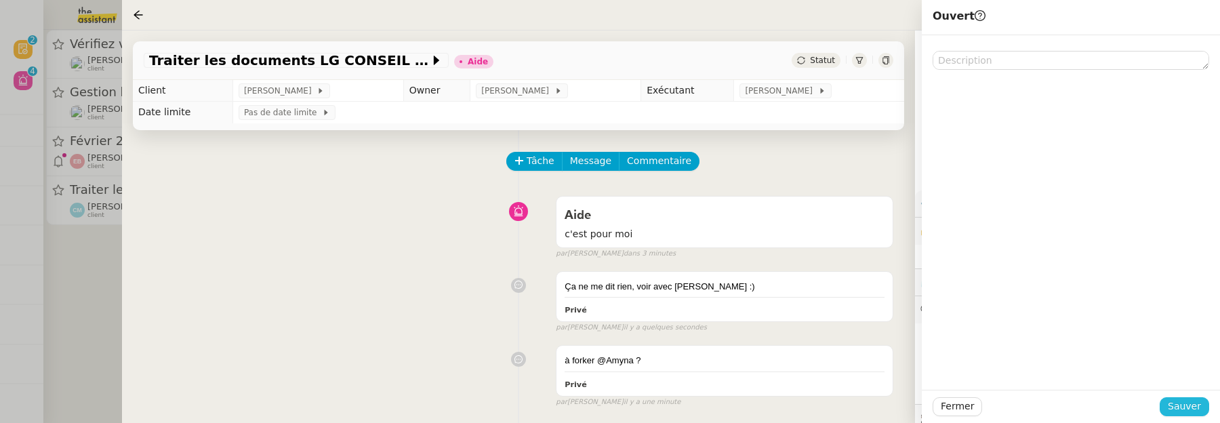
click at [1187, 400] on span "Sauver" at bounding box center [1184, 406] width 33 height 16
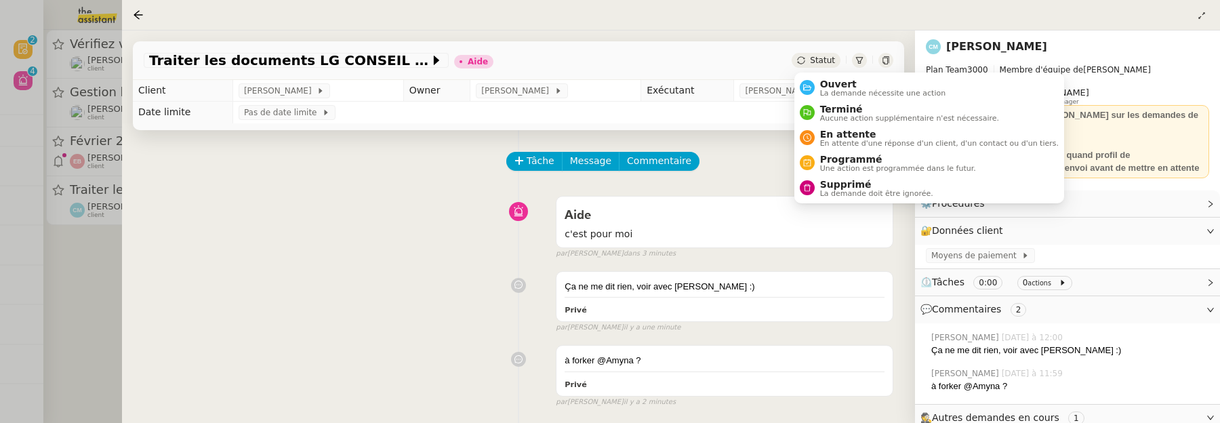
click at [830, 62] on span "Statut" at bounding box center [822, 60] width 25 height 9
click at [835, 81] on span "Ouvert" at bounding box center [883, 84] width 126 height 11
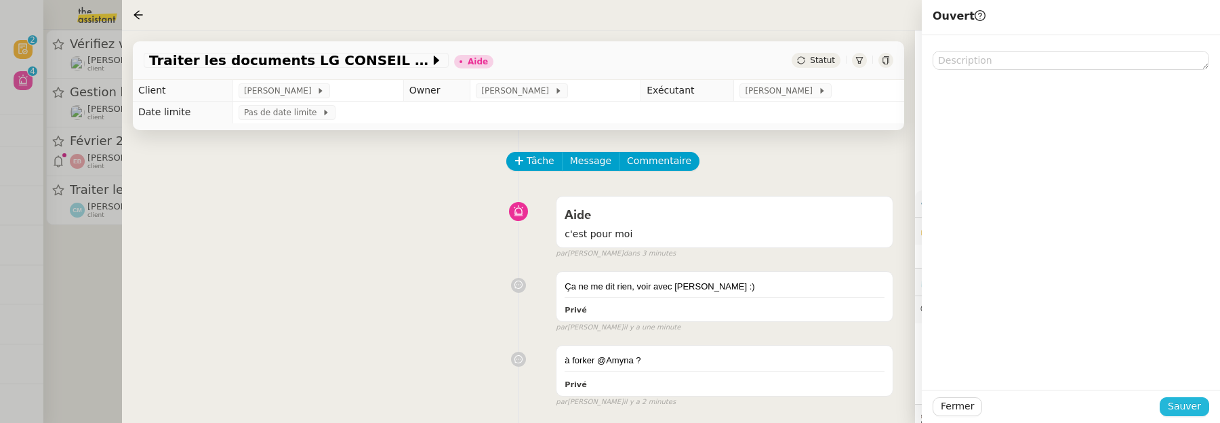
click at [1190, 403] on span "Sauver" at bounding box center [1184, 406] width 33 height 16
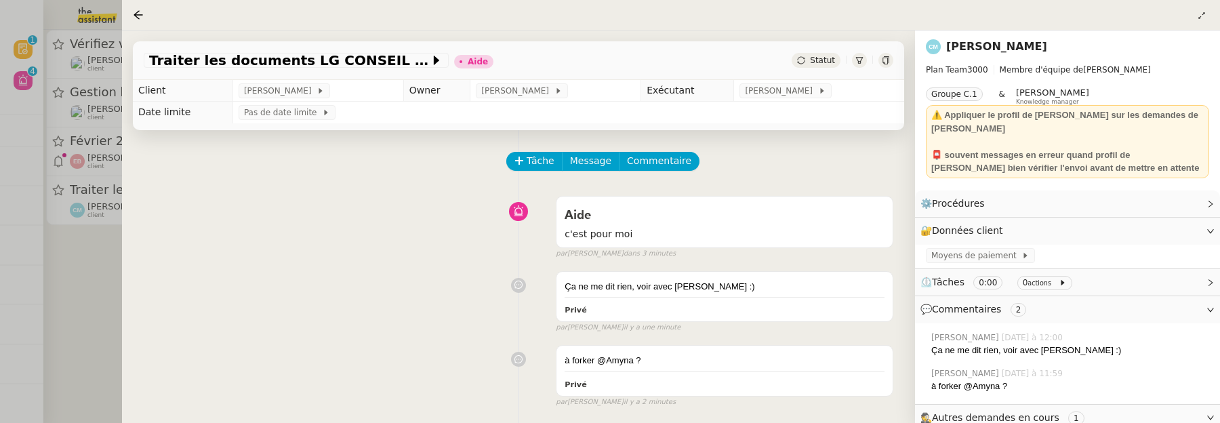
click at [814, 59] on span "Statut" at bounding box center [822, 60] width 25 height 9
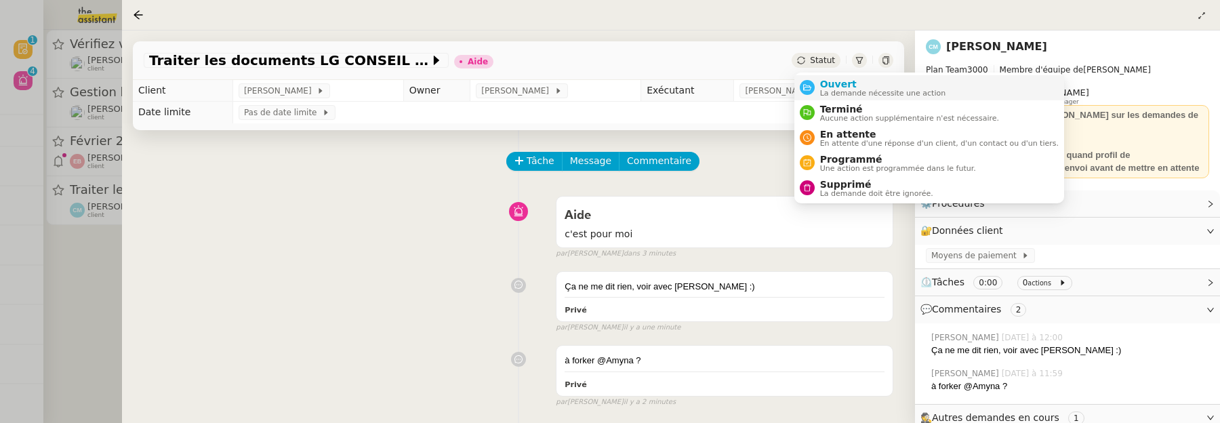
click at [827, 84] on span "Ouvert" at bounding box center [883, 84] width 126 height 11
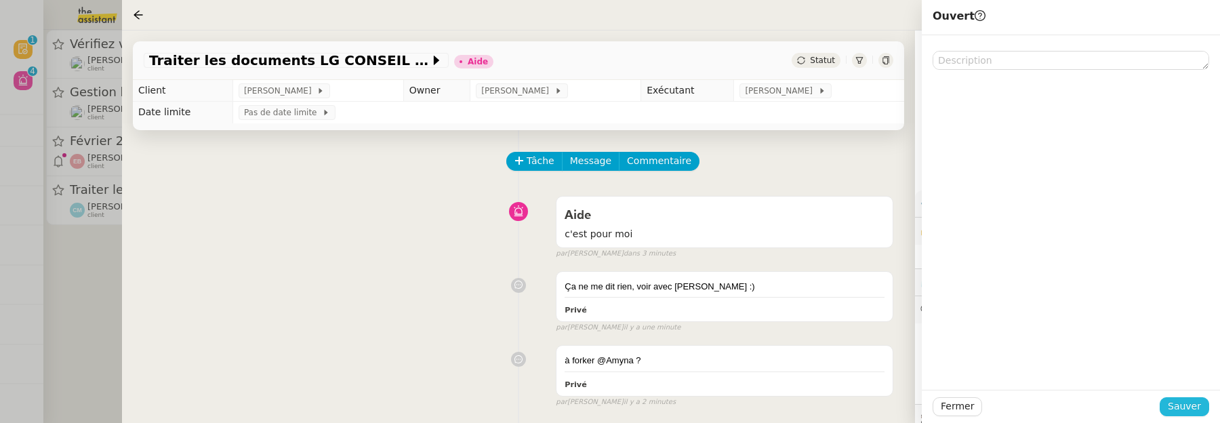
click at [1199, 407] on span "Sauver" at bounding box center [1184, 406] width 33 height 16
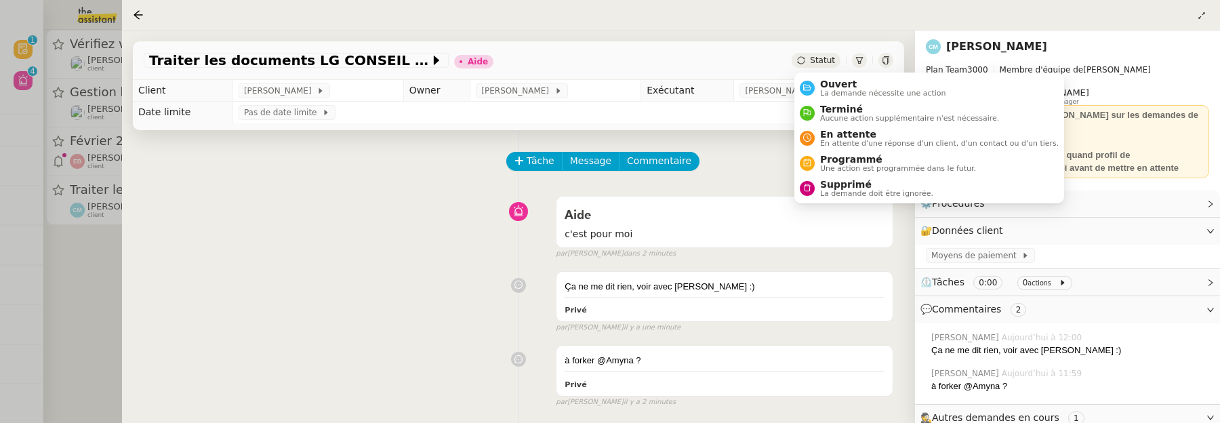
click at [828, 63] on span "Statut" at bounding box center [822, 60] width 25 height 9
click at [840, 83] on span "Ouvert" at bounding box center [883, 84] width 126 height 11
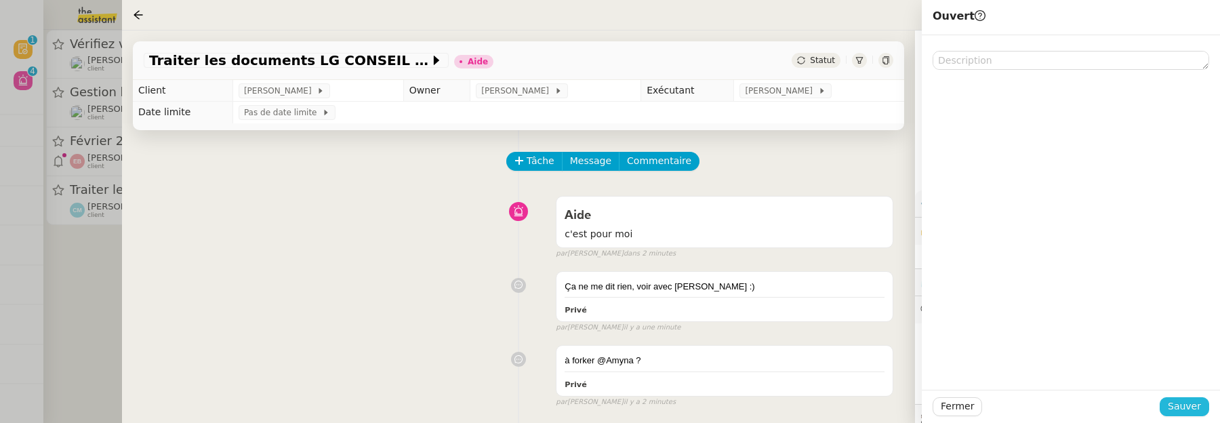
click at [1185, 401] on span "Sauver" at bounding box center [1184, 406] width 33 height 16
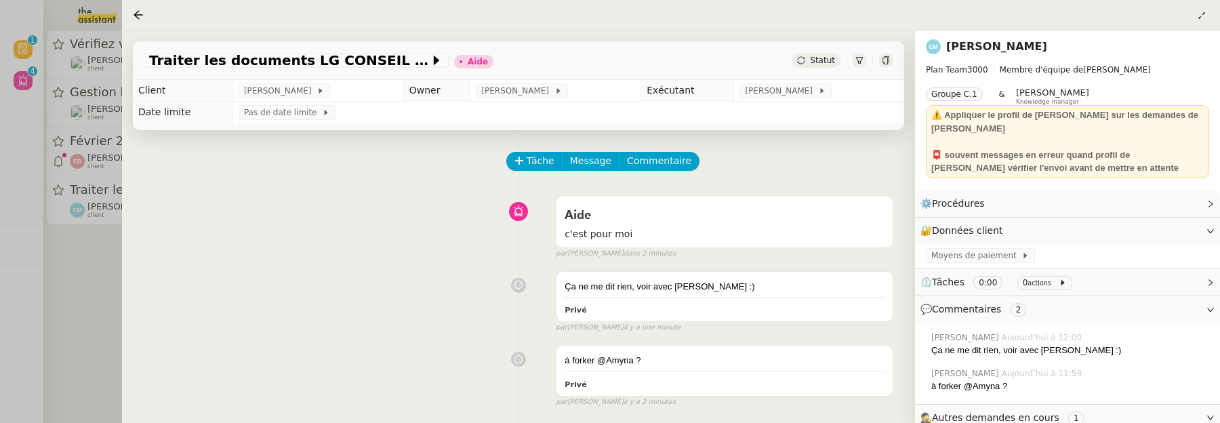
click at [116, 264] on div at bounding box center [610, 211] width 1220 height 423
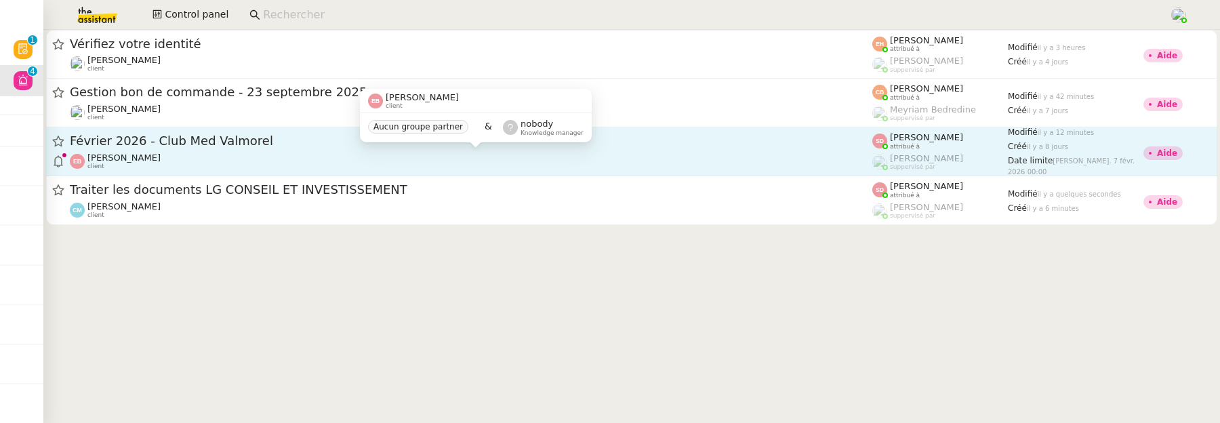
click at [232, 164] on div "[PERSON_NAME] client" at bounding box center [471, 161] width 802 height 18
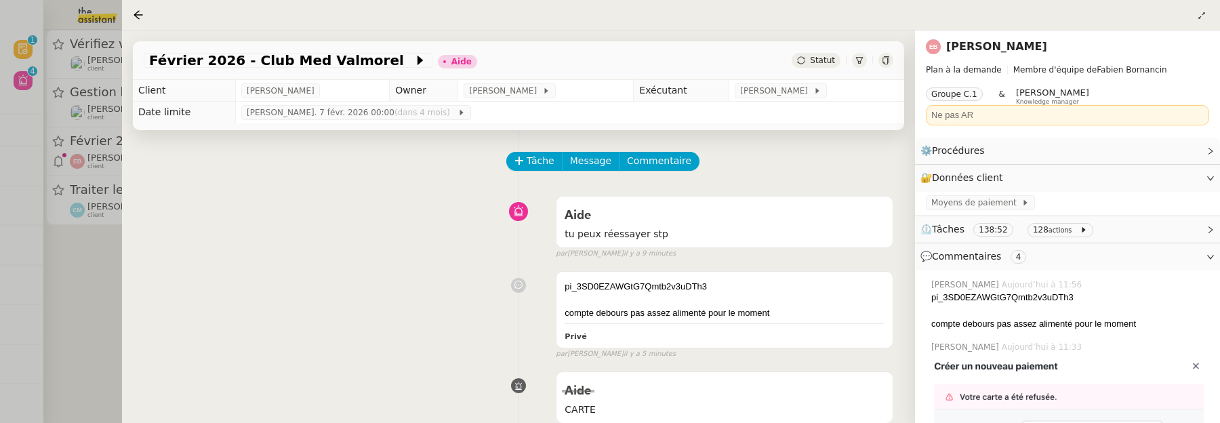
click at [95, 251] on div at bounding box center [610, 211] width 1220 height 423
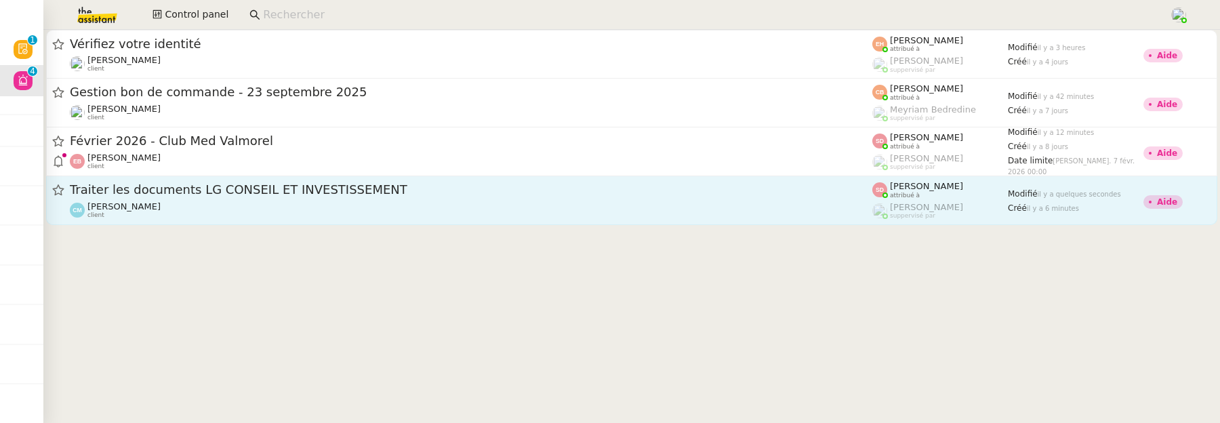
click at [232, 200] on div "Traiter les documents LG CONSEIL ET INVESTISSEMENT [PERSON_NAME] client" at bounding box center [471, 200] width 802 height 37
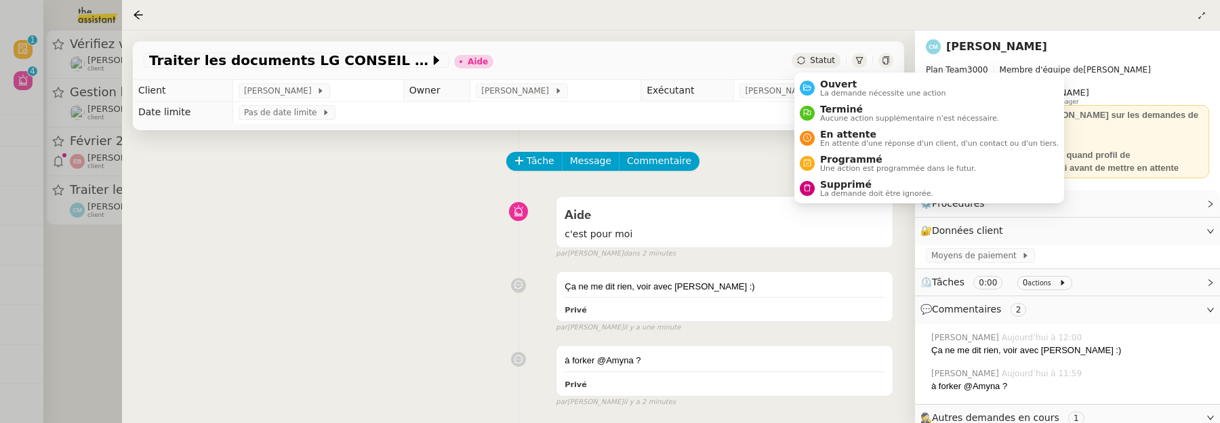
click at [831, 58] on span "Statut" at bounding box center [822, 60] width 25 height 9
click at [837, 79] on span "Ouvert" at bounding box center [883, 84] width 126 height 11
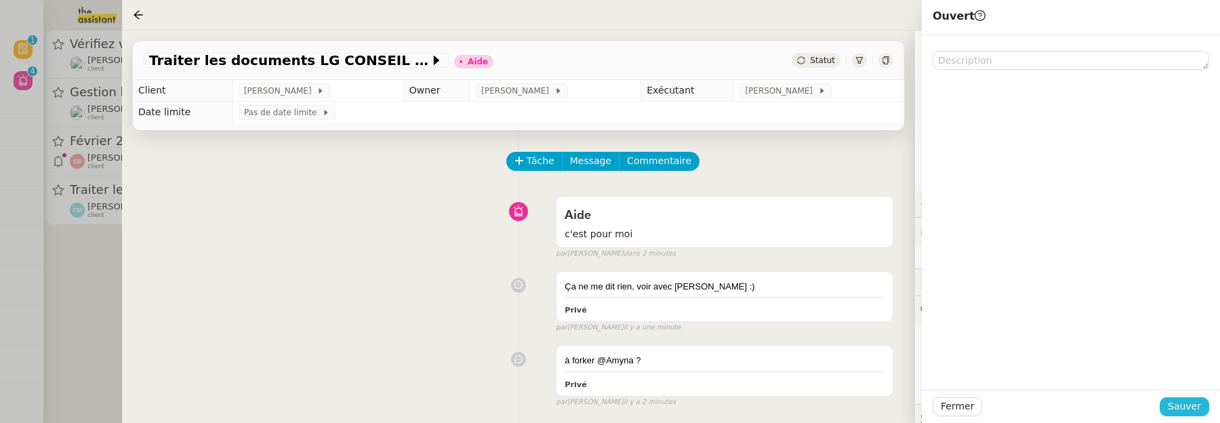
click at [1190, 409] on span "Sauver" at bounding box center [1184, 406] width 33 height 16
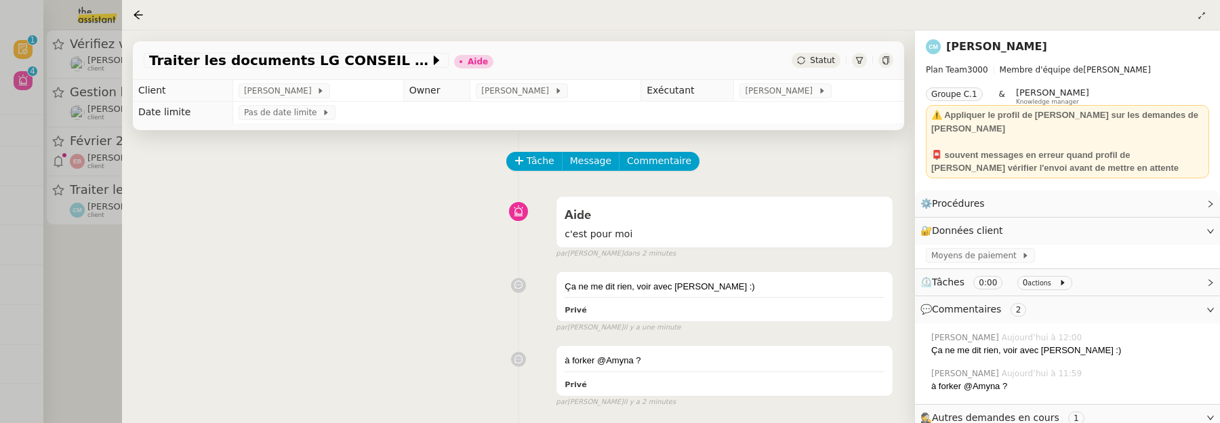
click at [91, 247] on div at bounding box center [610, 211] width 1220 height 423
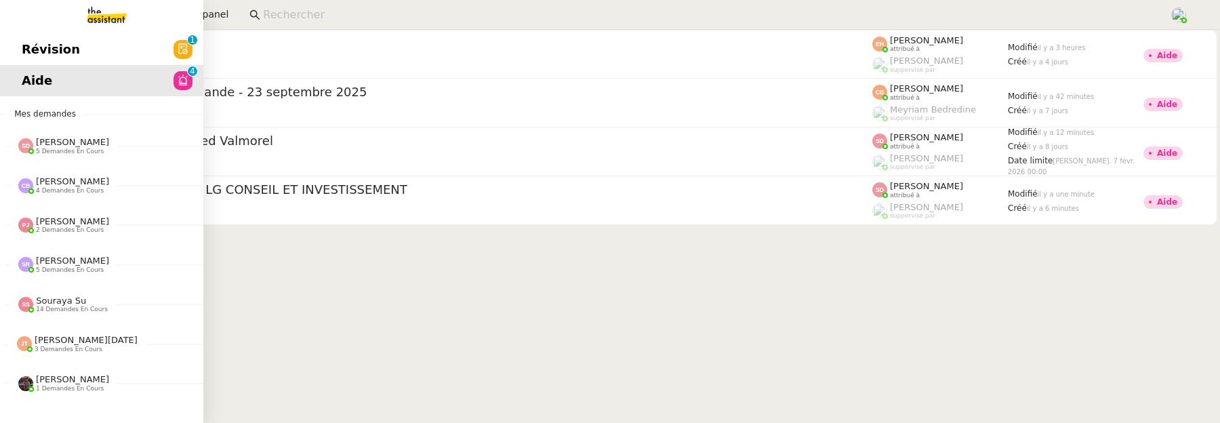
click at [37, 52] on span "Révision" at bounding box center [51, 49] width 58 height 20
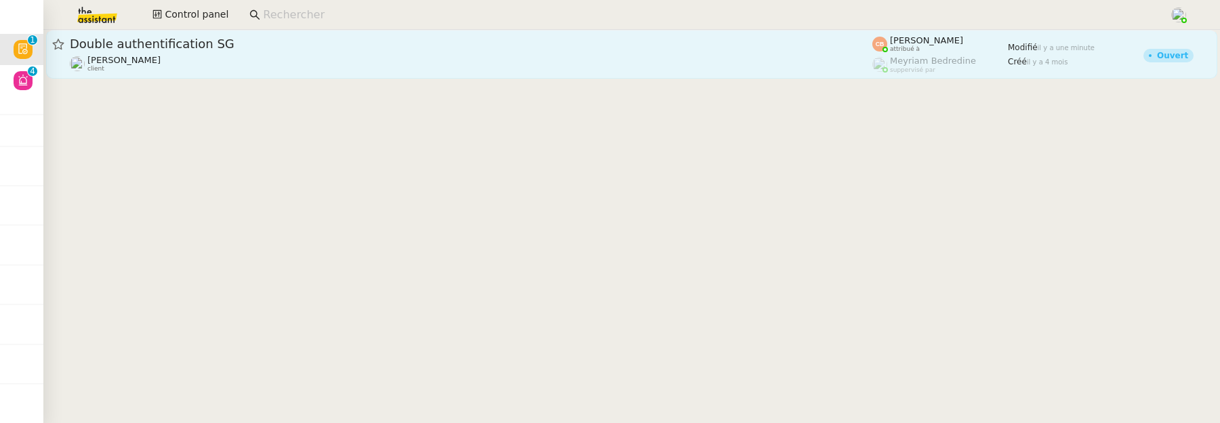
click at [457, 67] on div "[PERSON_NAME] client" at bounding box center [471, 64] width 802 height 18
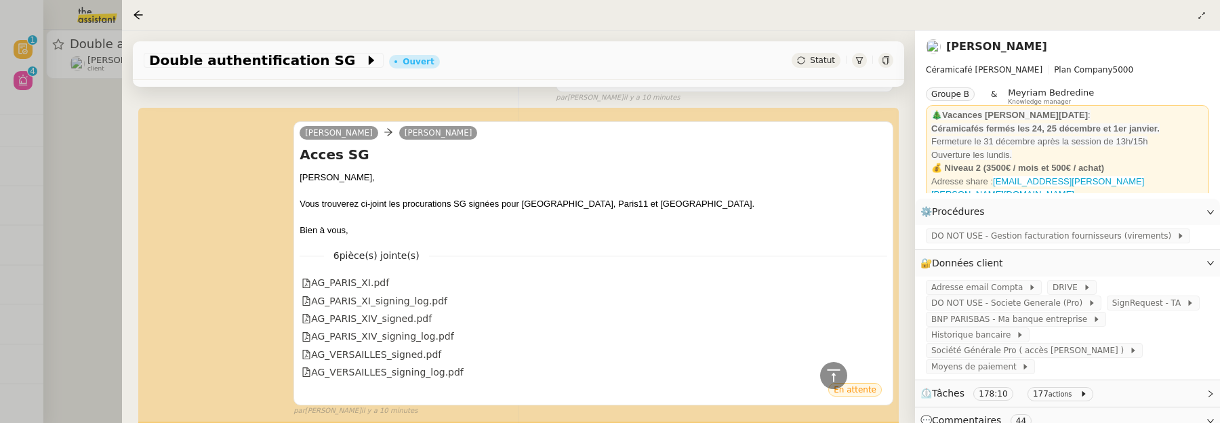
scroll to position [476, 0]
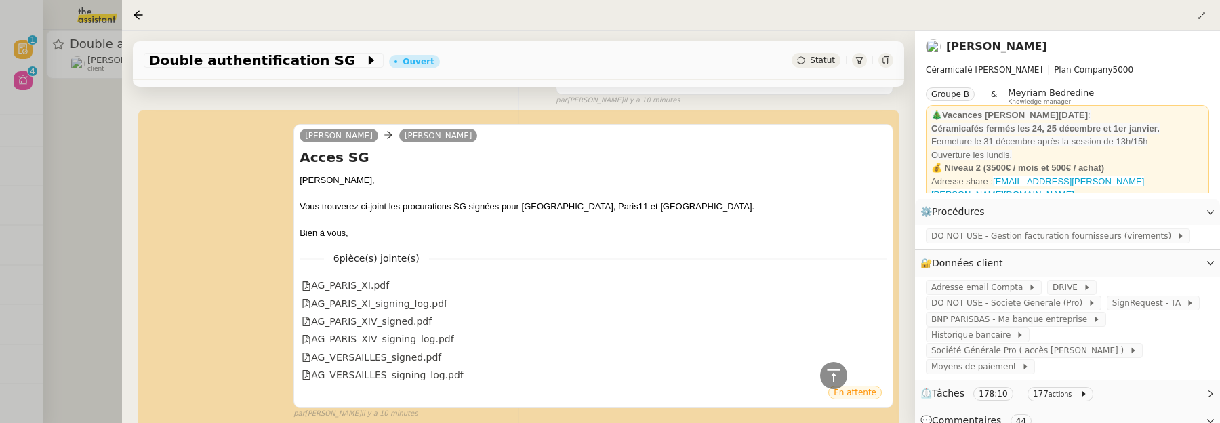
click at [114, 175] on div at bounding box center [610, 211] width 1220 height 423
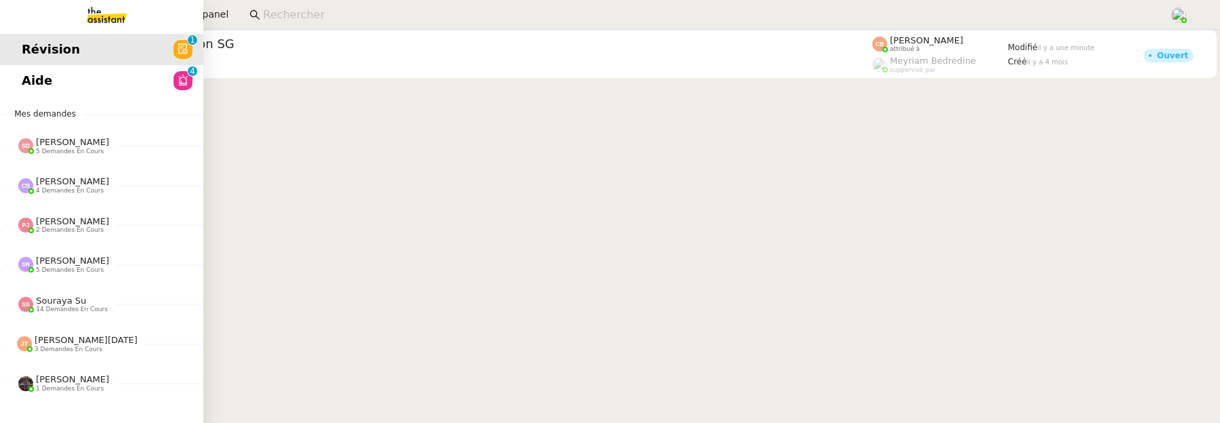
click at [24, 92] on link "Aide 0 1 2 3 4 5 6 7 8 9" at bounding box center [101, 80] width 203 height 31
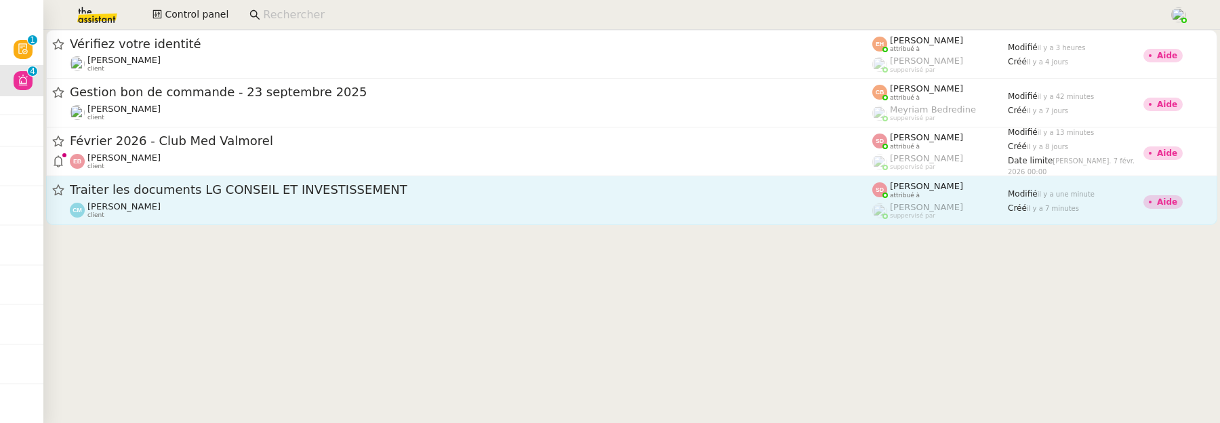
click at [446, 197] on div "Traiter les documents LG CONSEIL ET INVESTISSEMENT" at bounding box center [471, 190] width 802 height 17
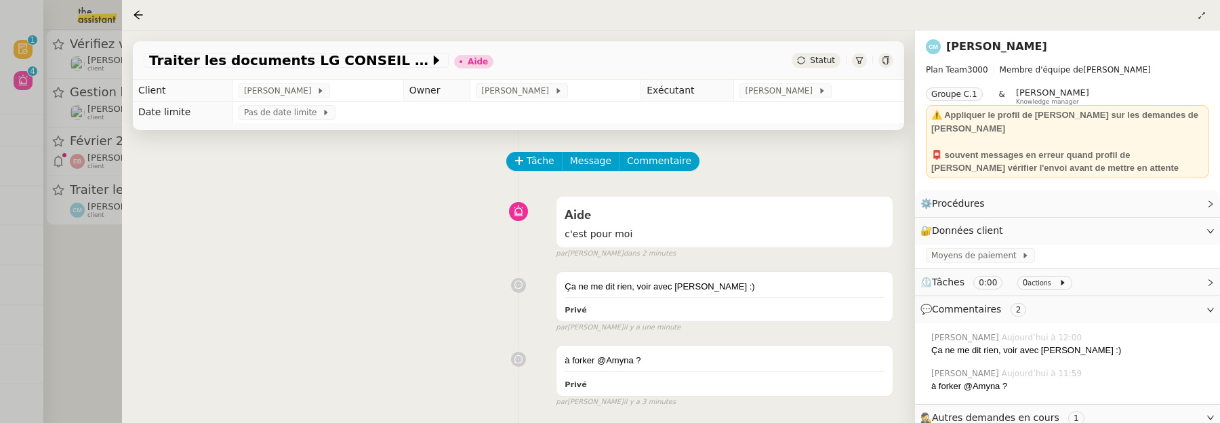
click at [820, 58] on span "Statut" at bounding box center [822, 60] width 25 height 9
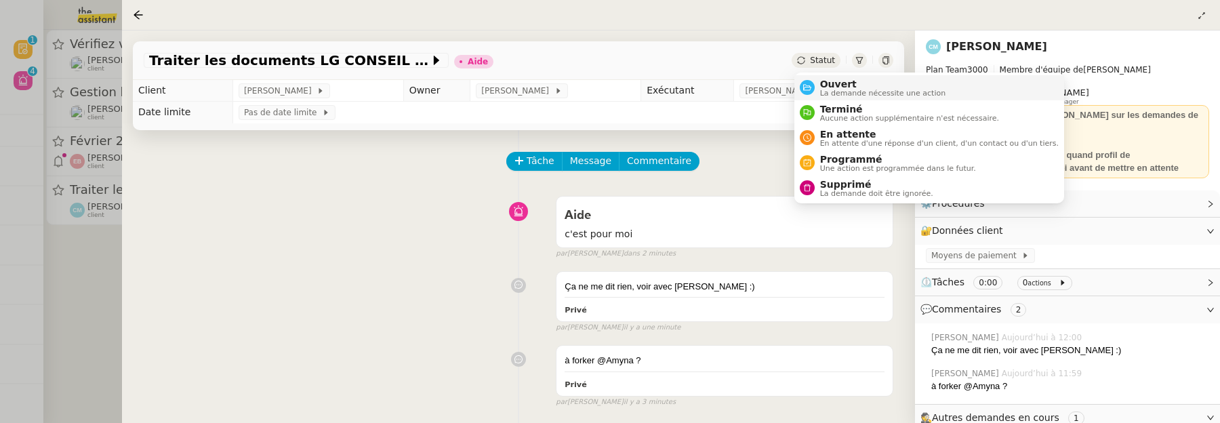
click at [825, 77] on li "Ouvert La demande nécessite une action" at bounding box center [929, 87] width 270 height 25
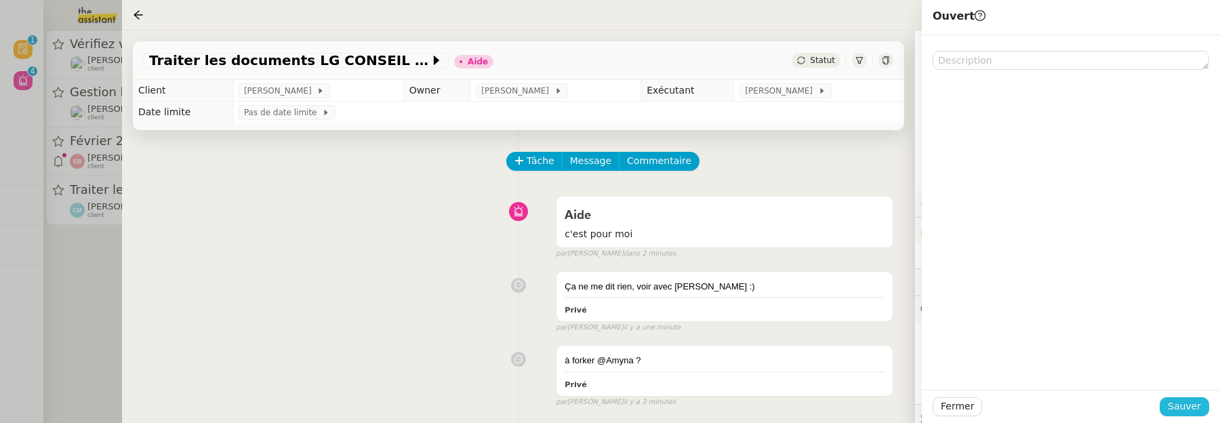
click at [1179, 401] on span "Sauver" at bounding box center [1184, 406] width 33 height 16
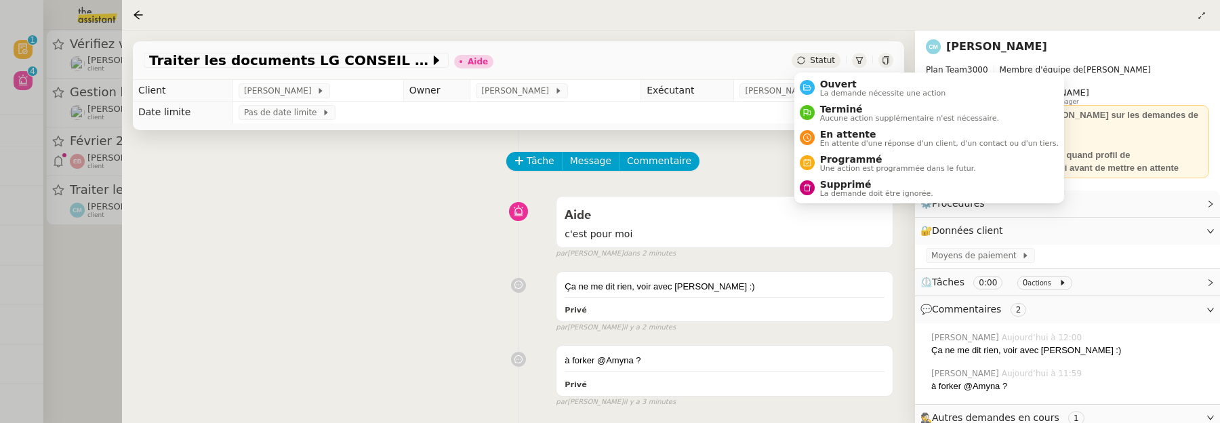
click at [826, 58] on span "Statut" at bounding box center [822, 60] width 25 height 9
click at [838, 85] on span "Ouvert" at bounding box center [883, 84] width 126 height 11
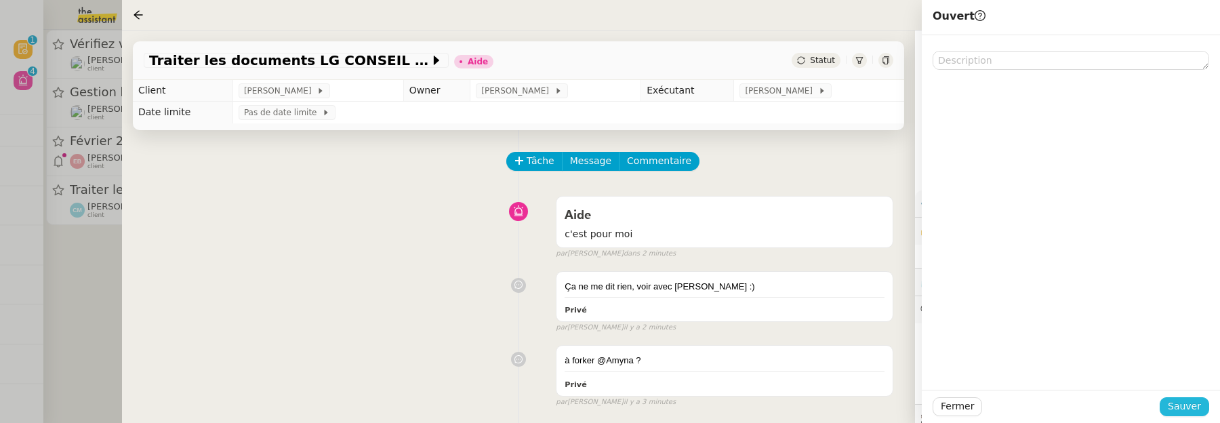
click at [1188, 409] on span "Sauver" at bounding box center [1184, 406] width 33 height 16
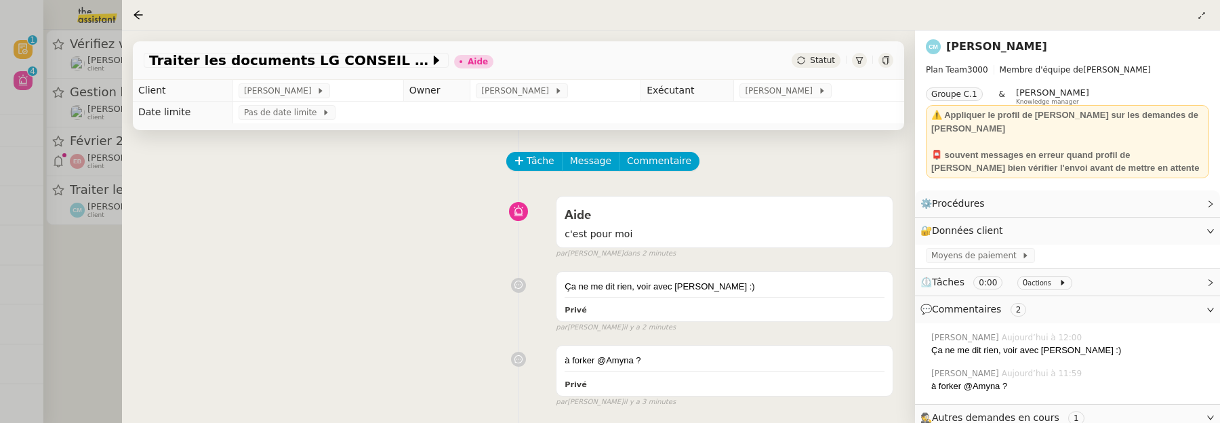
click at [824, 56] on span "Statut" at bounding box center [822, 60] width 25 height 9
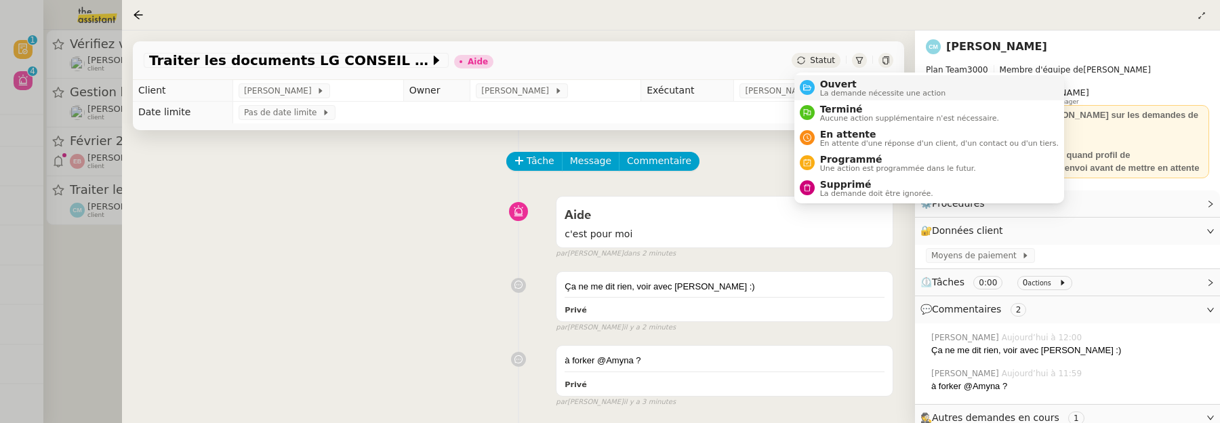
click at [842, 84] on span "Ouvert" at bounding box center [883, 84] width 126 height 11
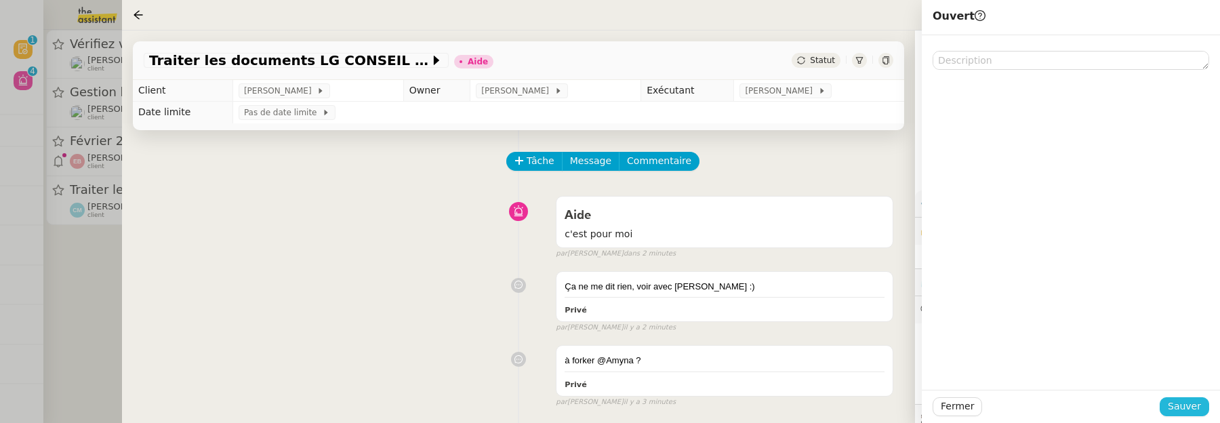
click at [1168, 403] on button "Sauver" at bounding box center [1183, 406] width 49 height 19
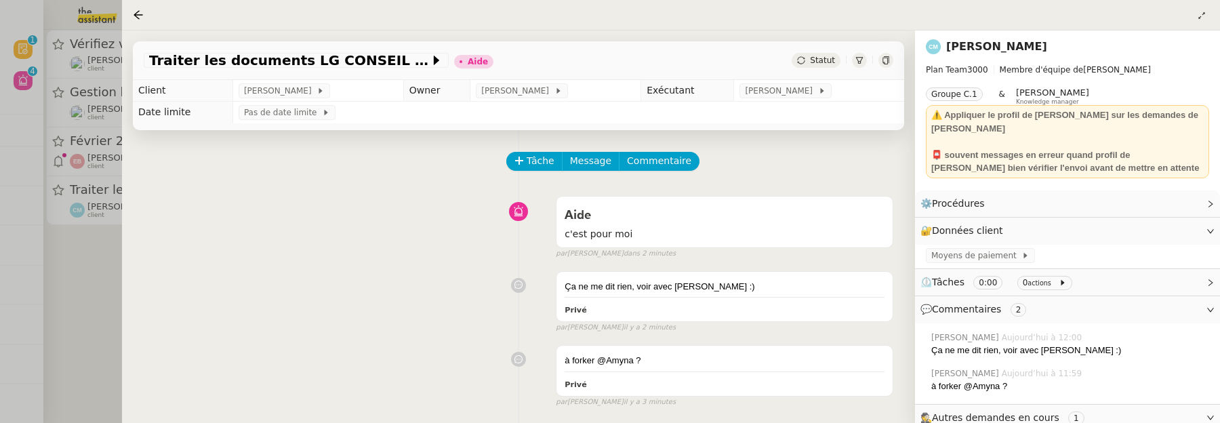
click at [101, 296] on div at bounding box center [610, 211] width 1220 height 423
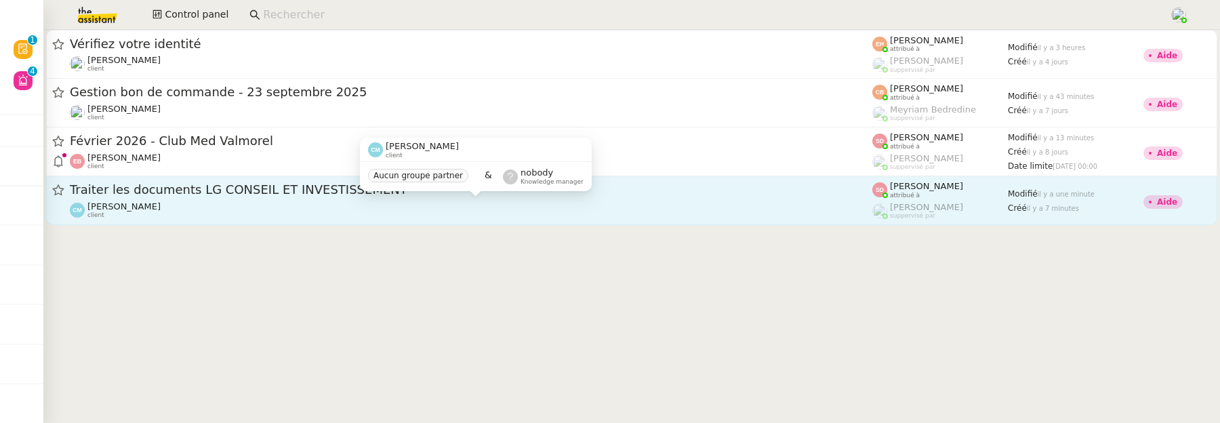
click at [376, 211] on div "[PERSON_NAME] client" at bounding box center [471, 210] width 802 height 18
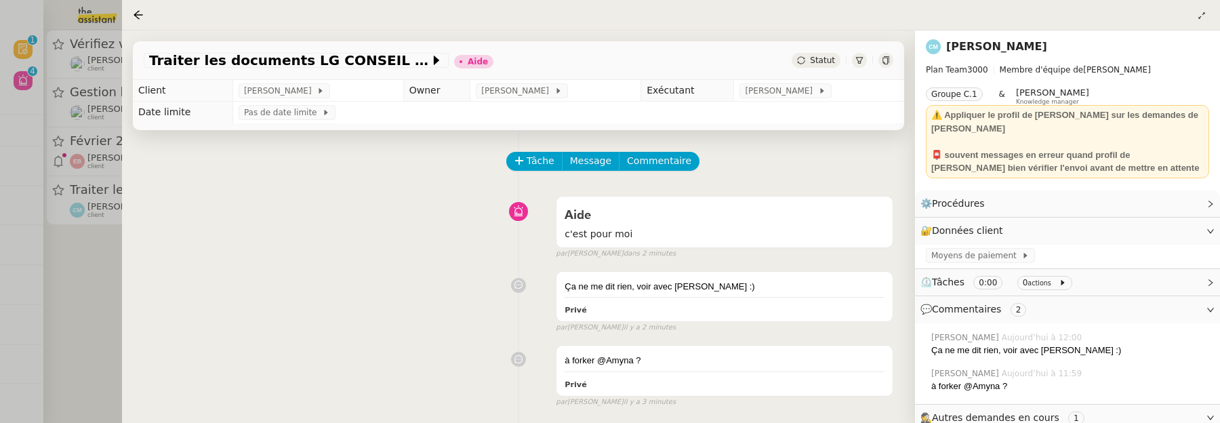
click at [823, 64] on span "Statut" at bounding box center [822, 60] width 25 height 9
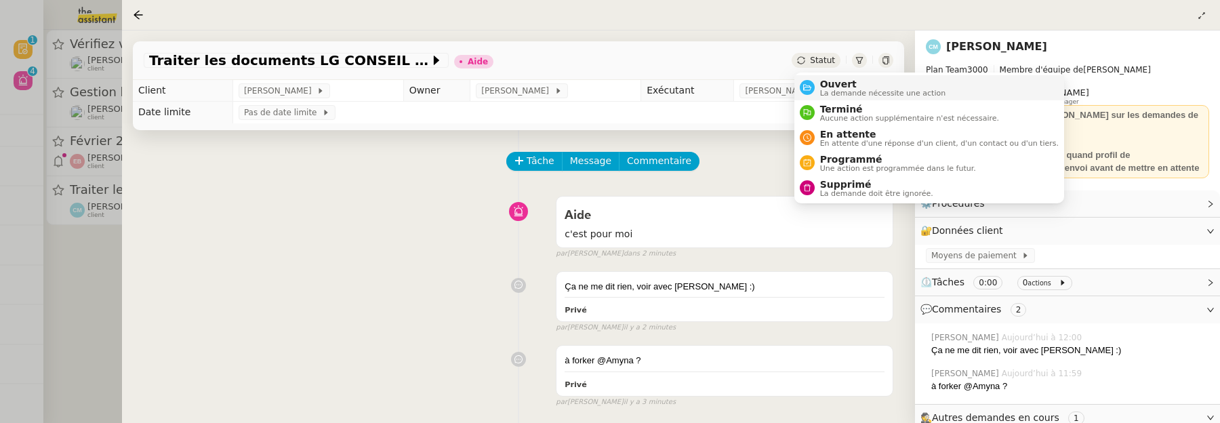
click at [829, 89] on span "La demande nécessite une action" at bounding box center [883, 92] width 126 height 7
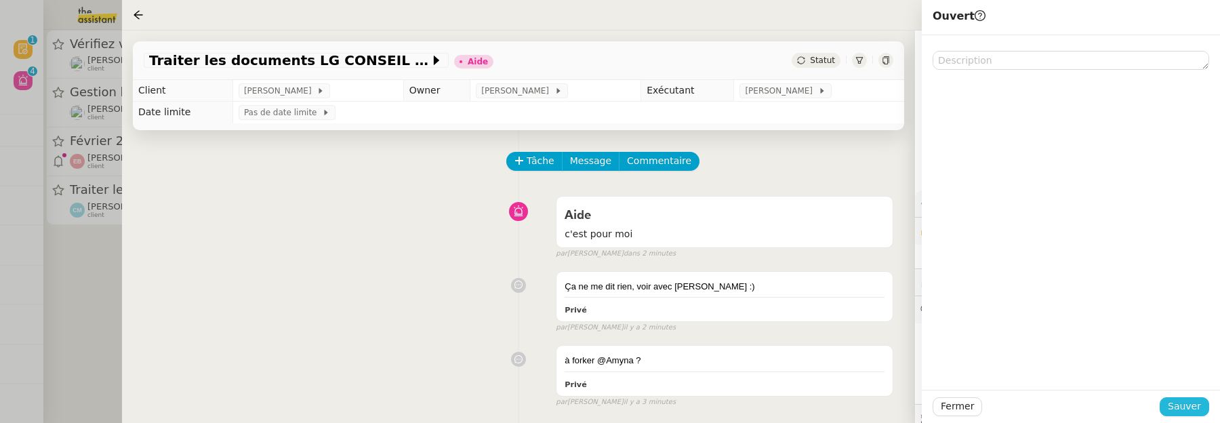
click at [1180, 407] on span "Sauver" at bounding box center [1184, 406] width 33 height 16
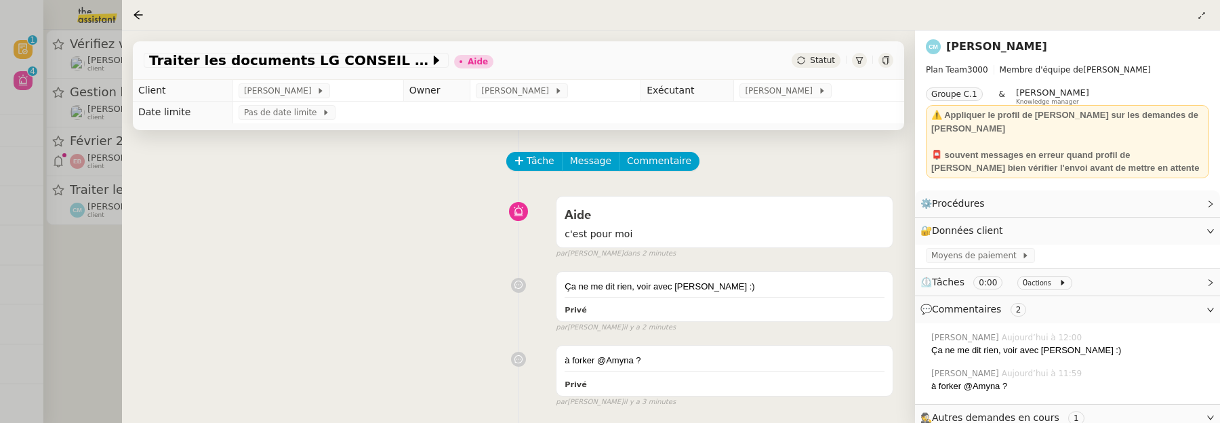
click at [85, 256] on div at bounding box center [610, 211] width 1220 height 423
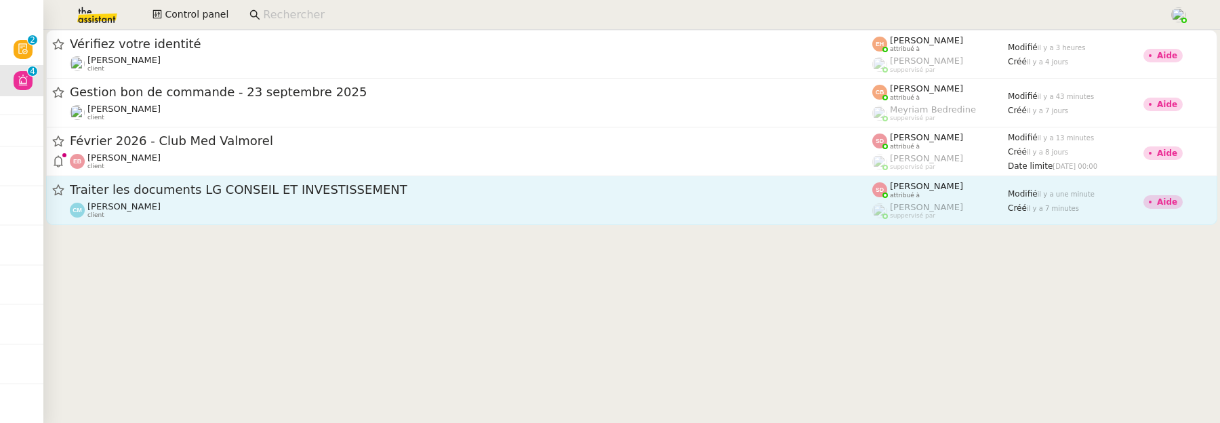
click at [651, 200] on div "Traiter les documents LG CONSEIL ET INVESTISSEMENT Claire Morysse client" at bounding box center [471, 200] width 802 height 37
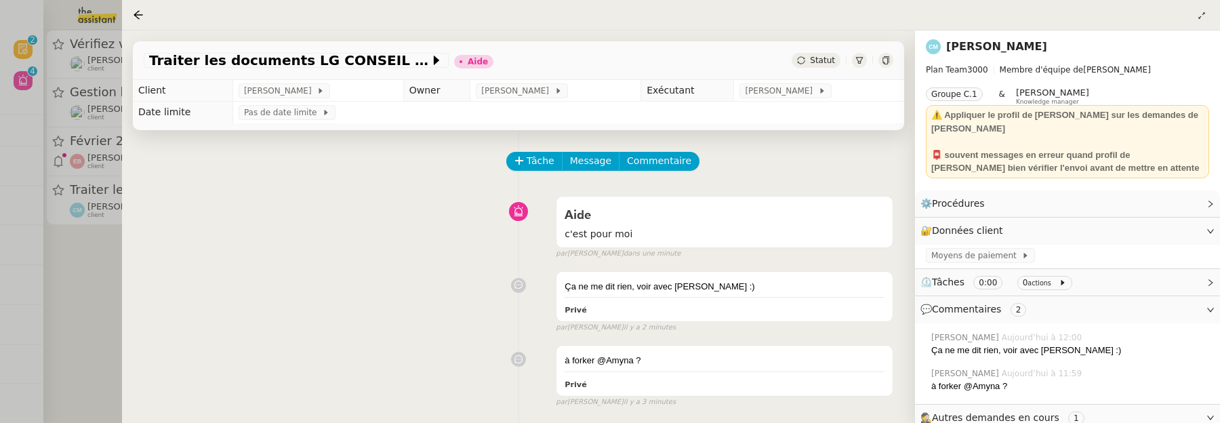
click at [816, 58] on span "Statut" at bounding box center [822, 60] width 25 height 9
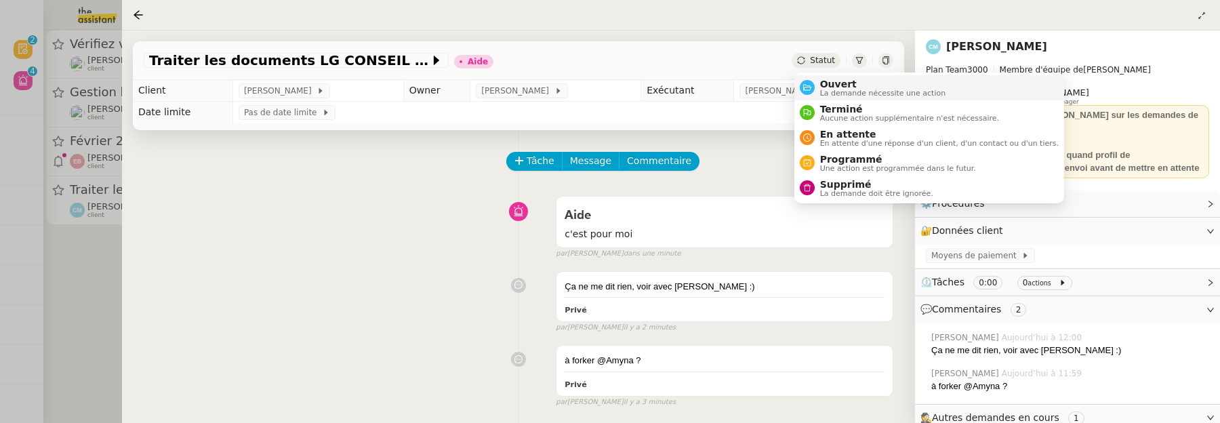
click at [836, 89] on span "La demande nécessite une action" at bounding box center [883, 92] width 126 height 7
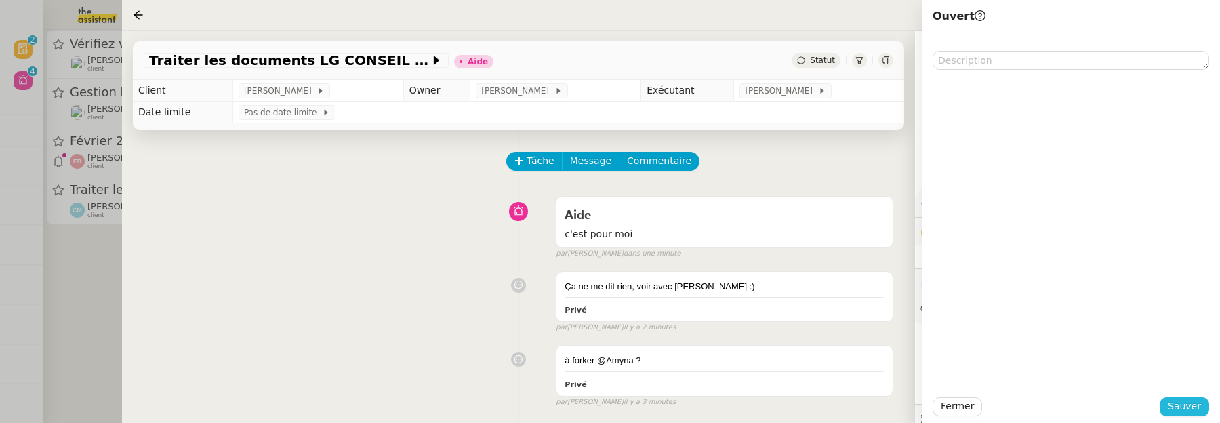
click at [1204, 407] on button "Sauver" at bounding box center [1183, 406] width 49 height 19
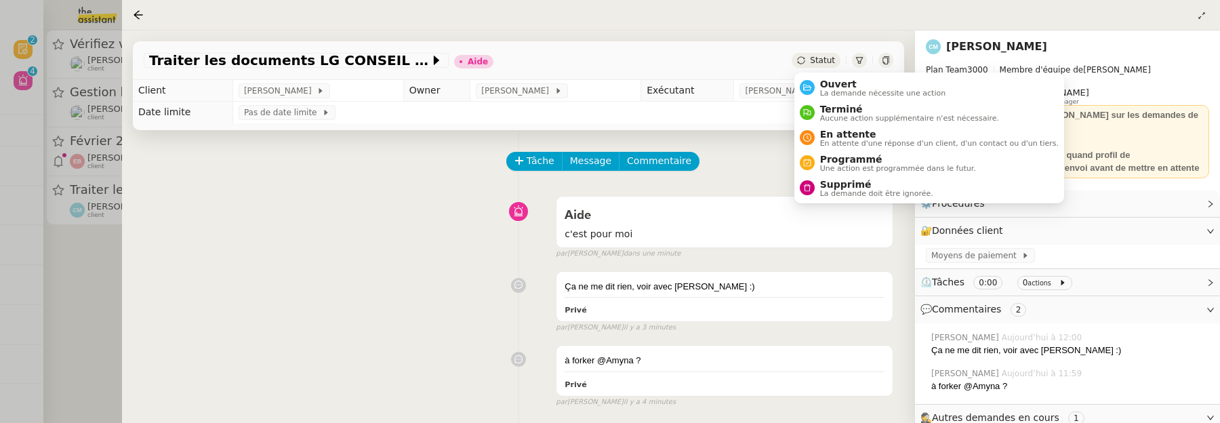
click at [821, 60] on span "Statut" at bounding box center [822, 60] width 25 height 9
click at [838, 83] on span "Ouvert" at bounding box center [883, 84] width 126 height 11
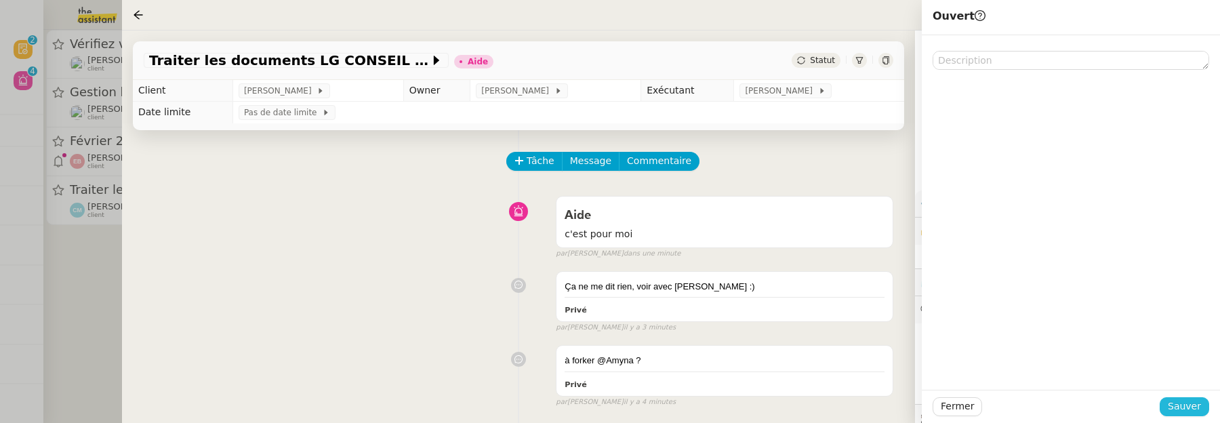
click at [1172, 402] on span "Sauver" at bounding box center [1184, 406] width 33 height 16
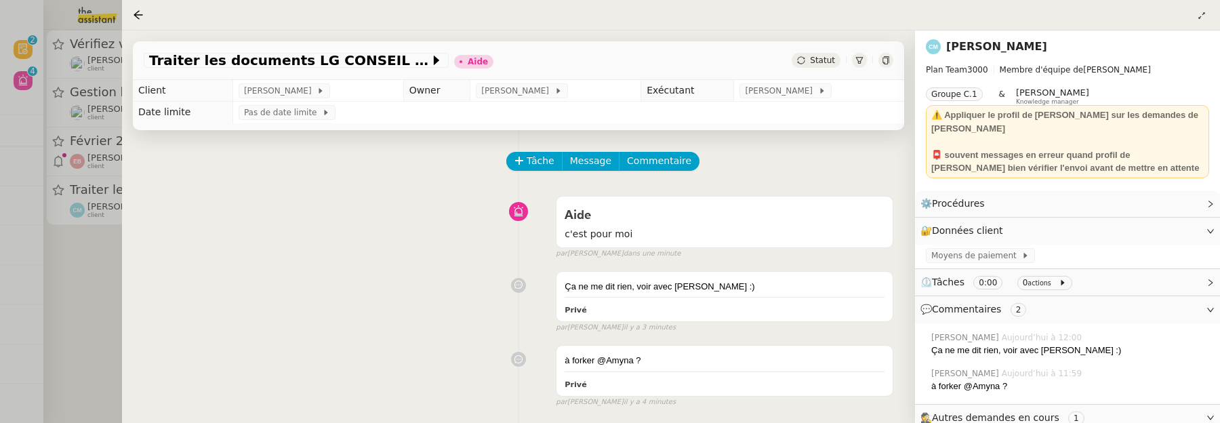
click at [827, 57] on span "Statut" at bounding box center [822, 60] width 25 height 9
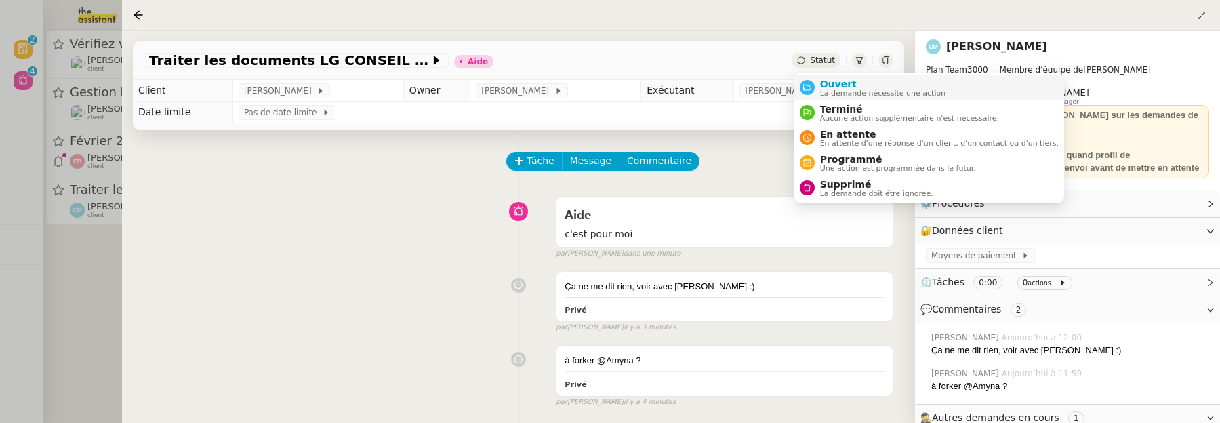
click at [842, 96] on span "La demande nécessite une action" at bounding box center [883, 92] width 126 height 7
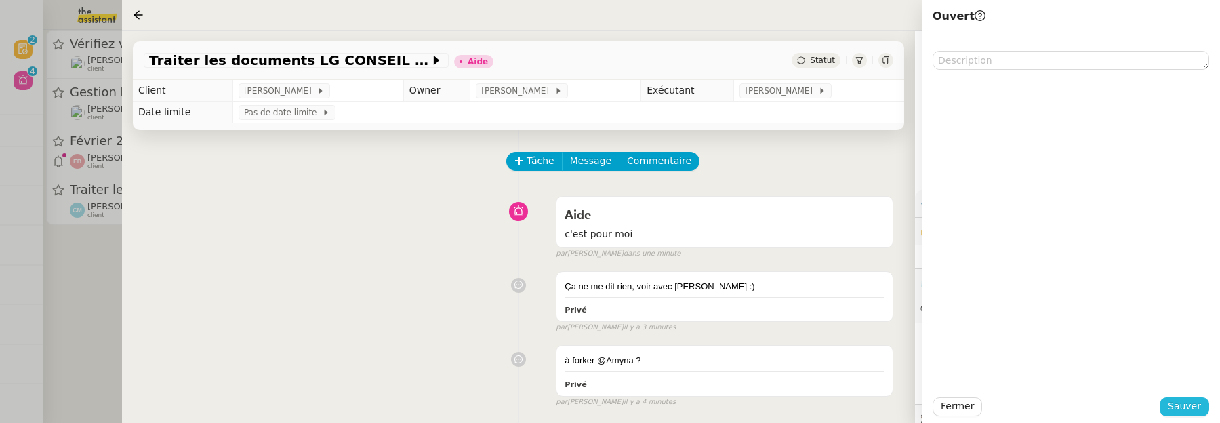
click at [1180, 410] on span "Sauver" at bounding box center [1184, 406] width 33 height 16
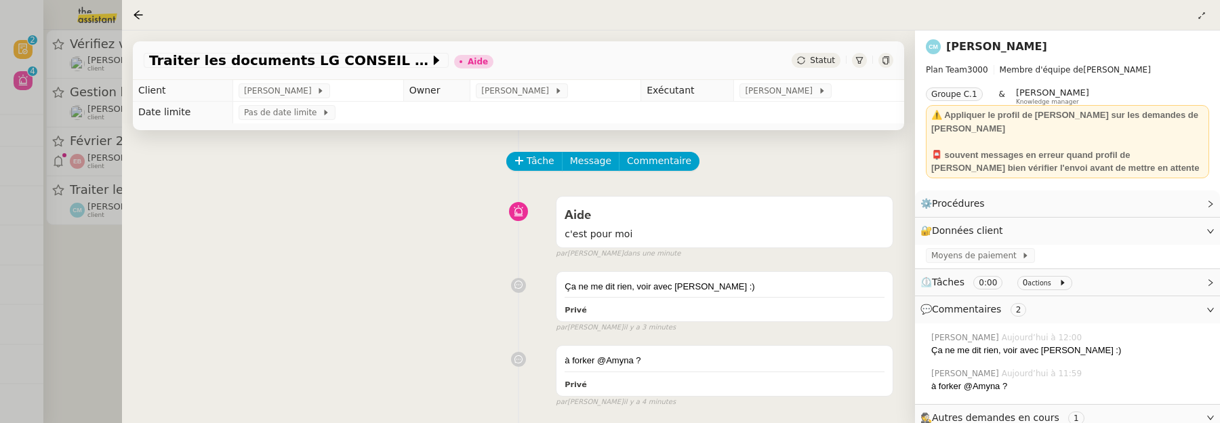
click at [94, 276] on div at bounding box center [610, 211] width 1220 height 423
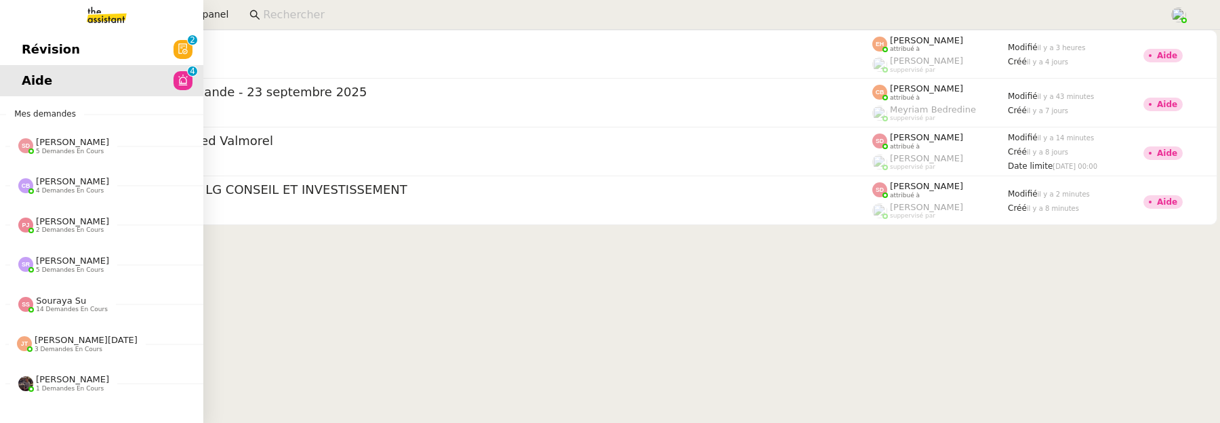
click at [18, 42] on link "Révision 0 1 2 3 4 5 6 7 8 9" at bounding box center [101, 49] width 203 height 31
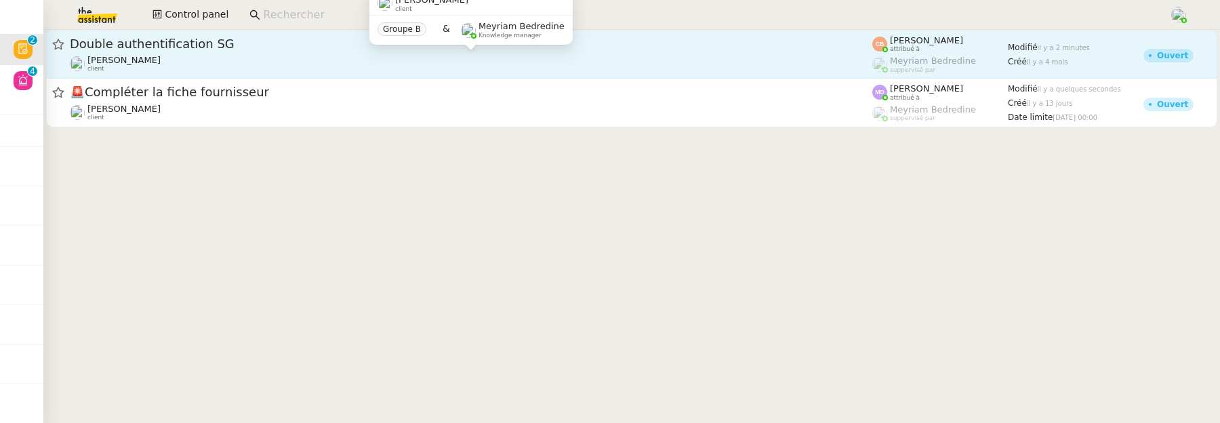
click at [248, 56] on div "Genevieve Landsmann client" at bounding box center [471, 64] width 802 height 18
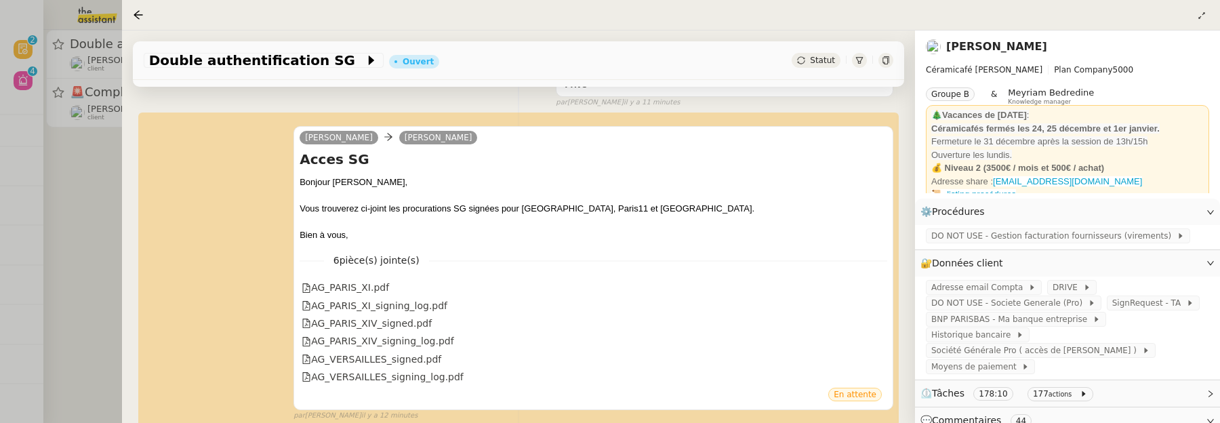
scroll to position [475, 0]
click at [20, 220] on div at bounding box center [610, 211] width 1220 height 423
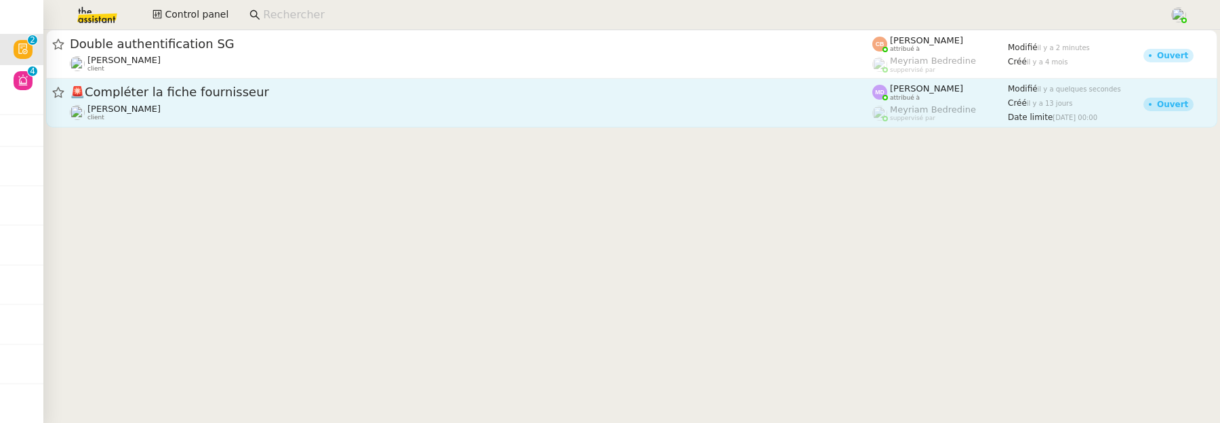
click at [240, 119] on div "Laurence de Nervaux client" at bounding box center [471, 113] width 802 height 18
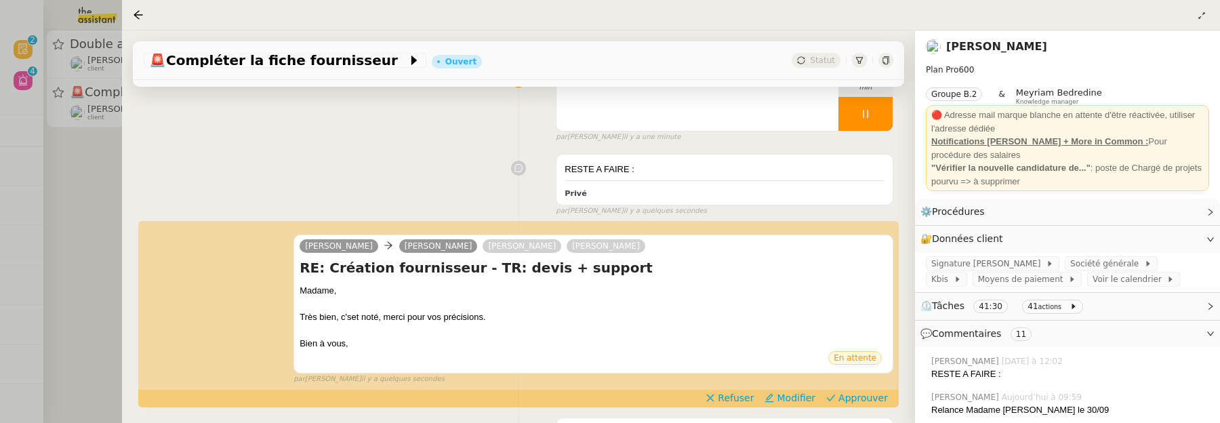
scroll to position [202, 0]
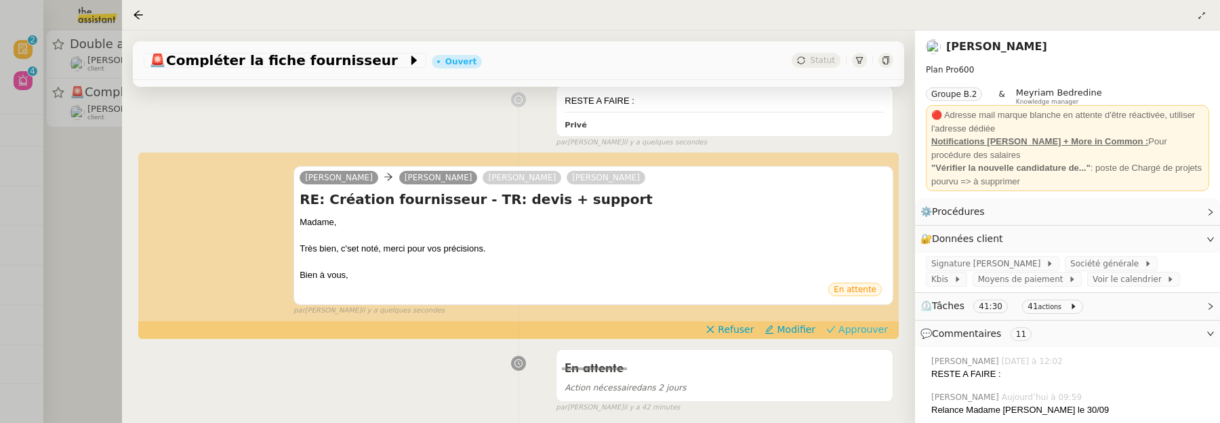
click at [879, 329] on span "Approuver" at bounding box center [862, 330] width 49 height 14
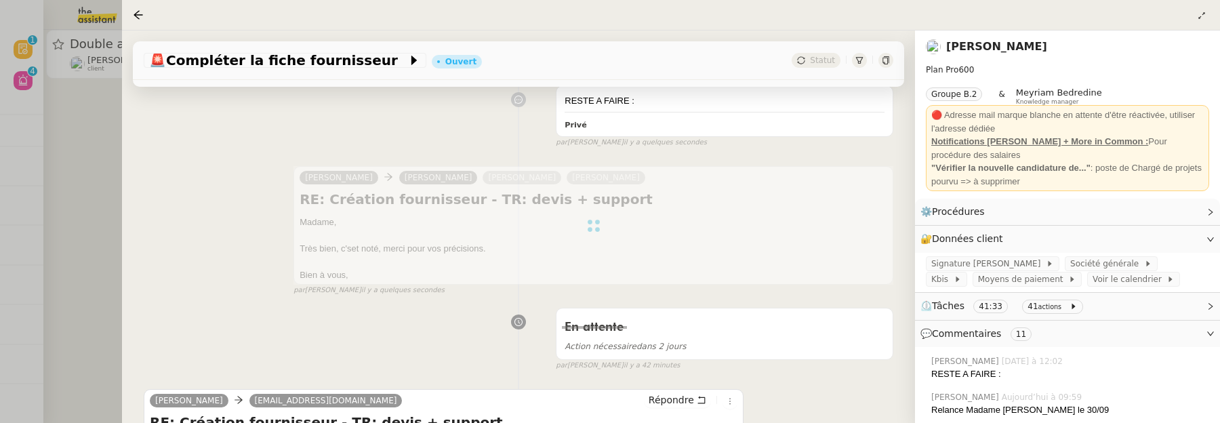
click at [21, 77] on div at bounding box center [610, 211] width 1220 height 423
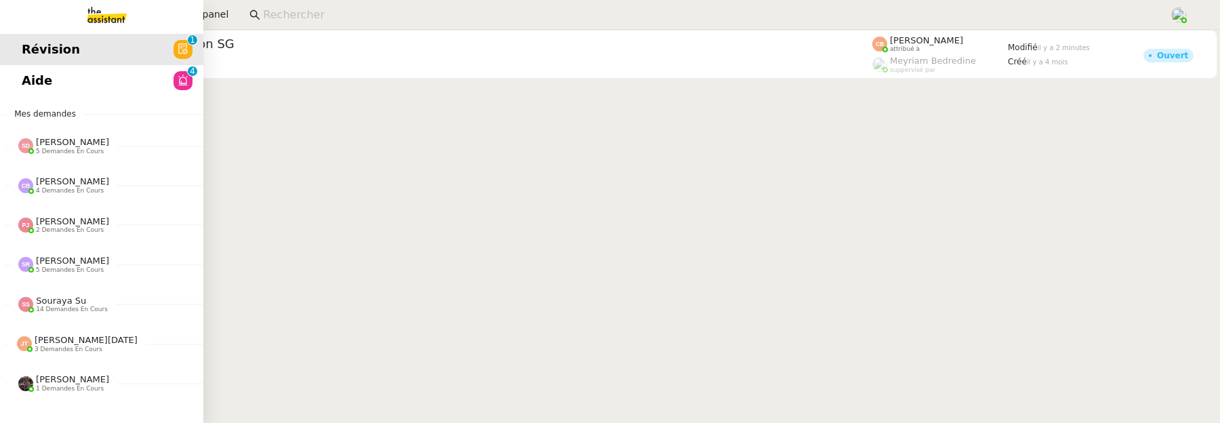
click at [30, 79] on span "Aide" at bounding box center [37, 80] width 30 height 20
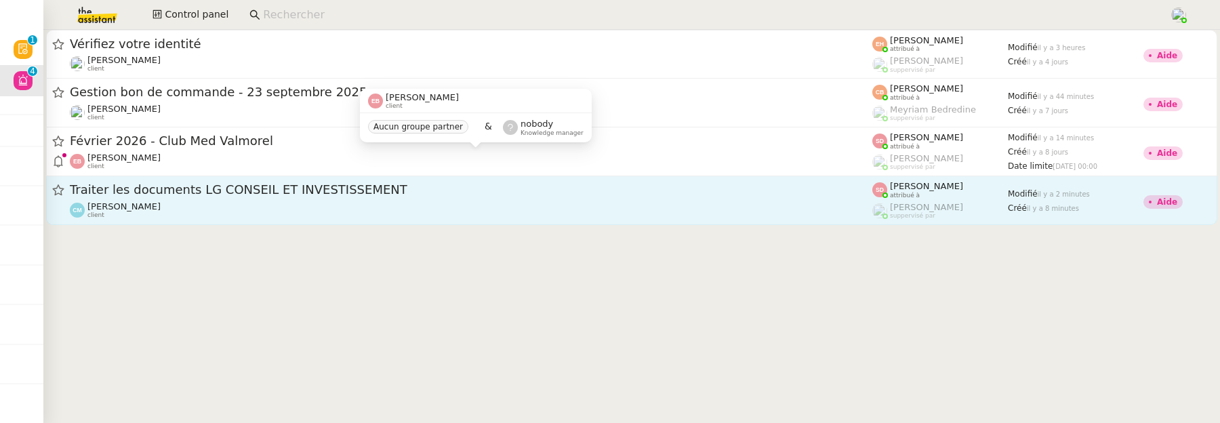
click at [499, 201] on div "Claire Morysse client" at bounding box center [471, 210] width 802 height 18
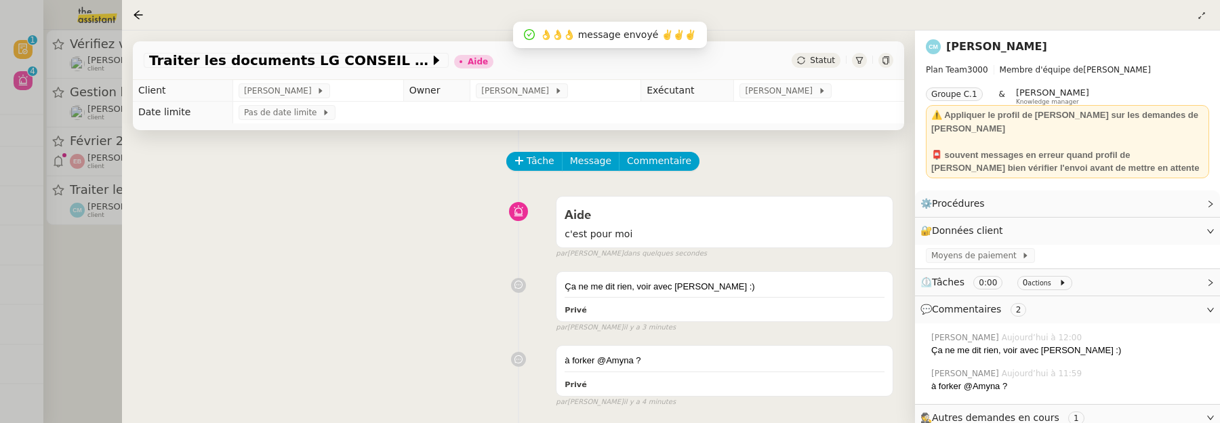
click at [808, 54] on div "Statut" at bounding box center [815, 60] width 49 height 15
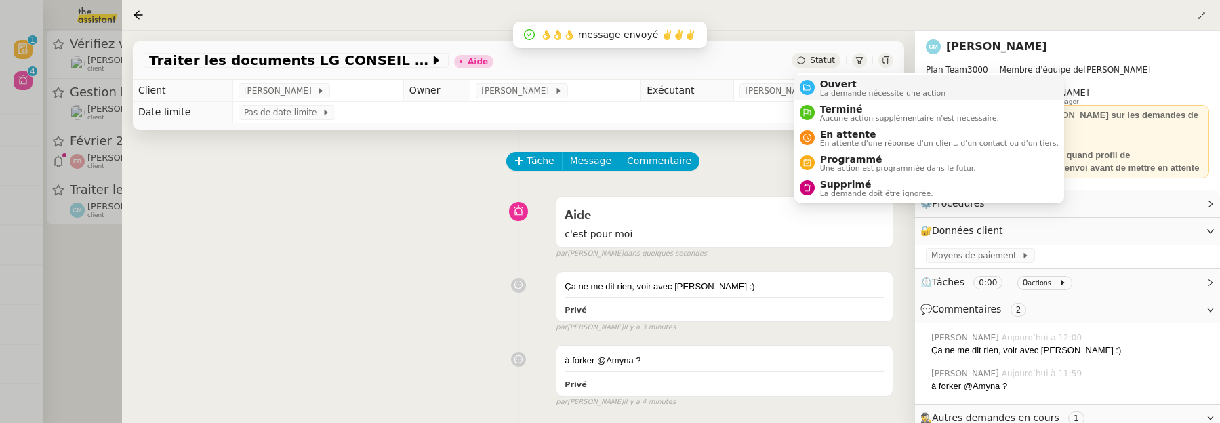
click at [837, 85] on span "Ouvert" at bounding box center [883, 84] width 126 height 11
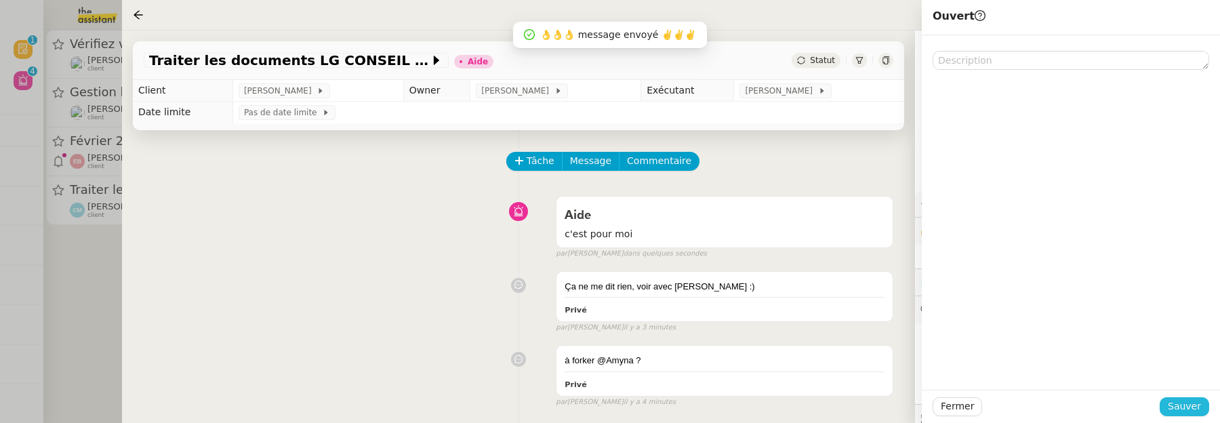
click at [1194, 409] on span "Sauver" at bounding box center [1184, 406] width 33 height 16
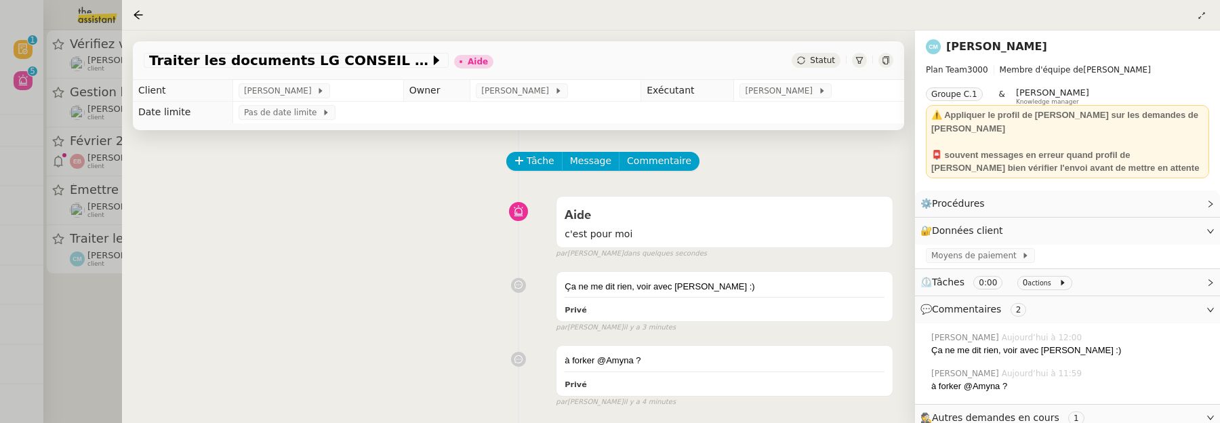
click at [882, 66] on div at bounding box center [885, 60] width 15 height 15
click at [822, 59] on span "Statut" at bounding box center [822, 60] width 25 height 9
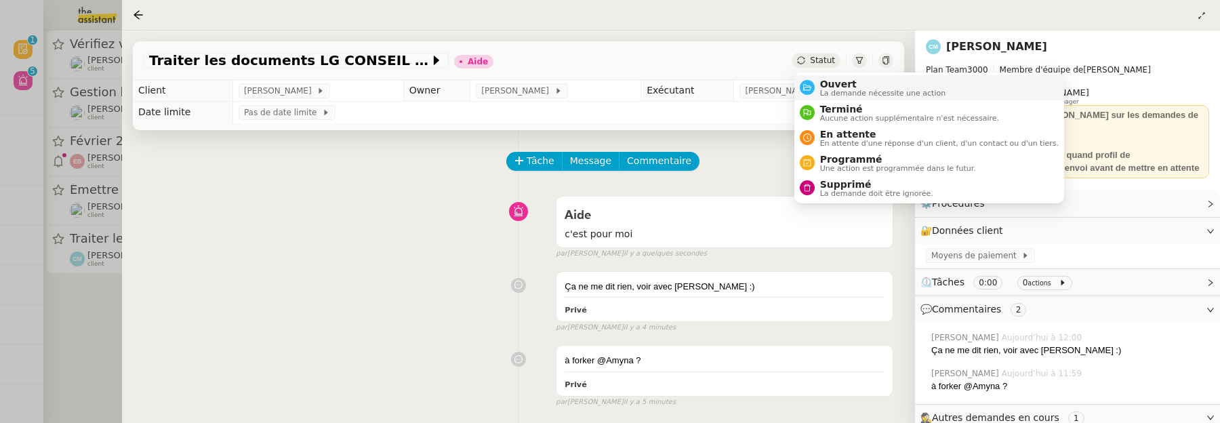
click at [827, 79] on span "Ouvert" at bounding box center [883, 84] width 126 height 11
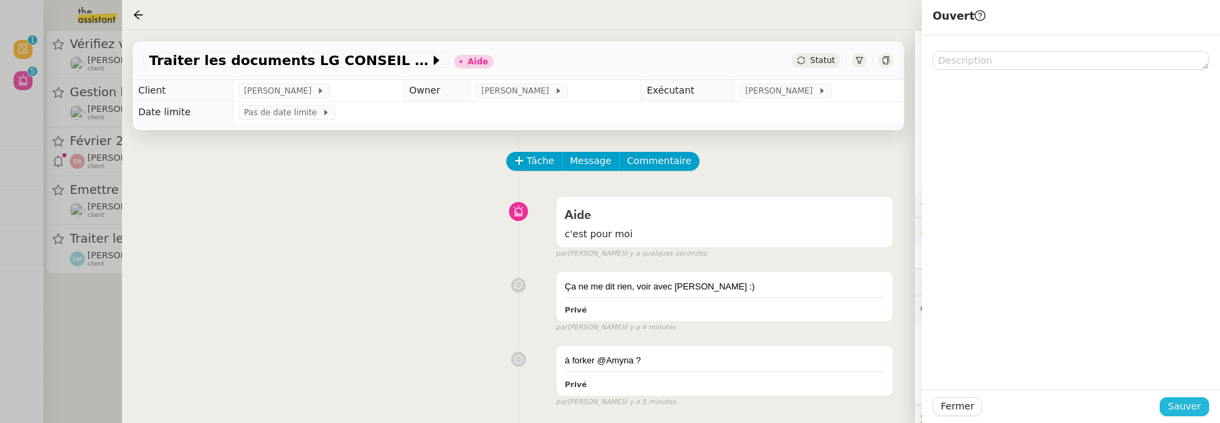
click at [1169, 409] on button "Sauver" at bounding box center [1183, 406] width 49 height 19
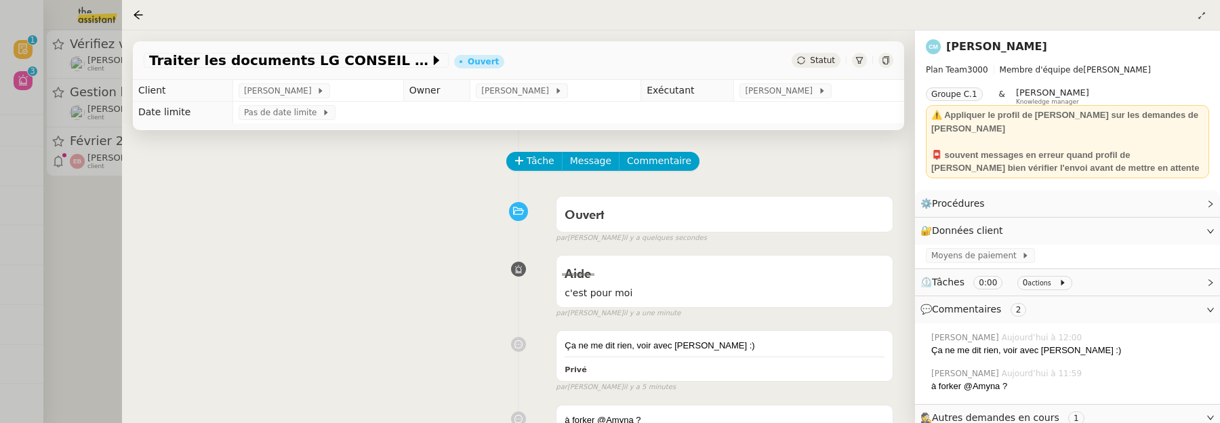
click at [83, 276] on div at bounding box center [610, 211] width 1220 height 423
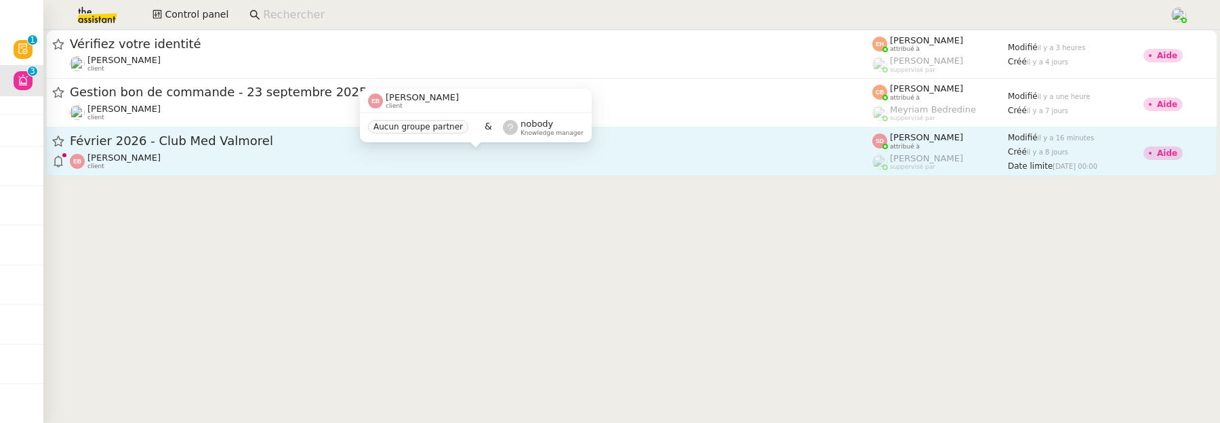
click at [349, 157] on div "Emilie Bornancin client" at bounding box center [471, 161] width 802 height 18
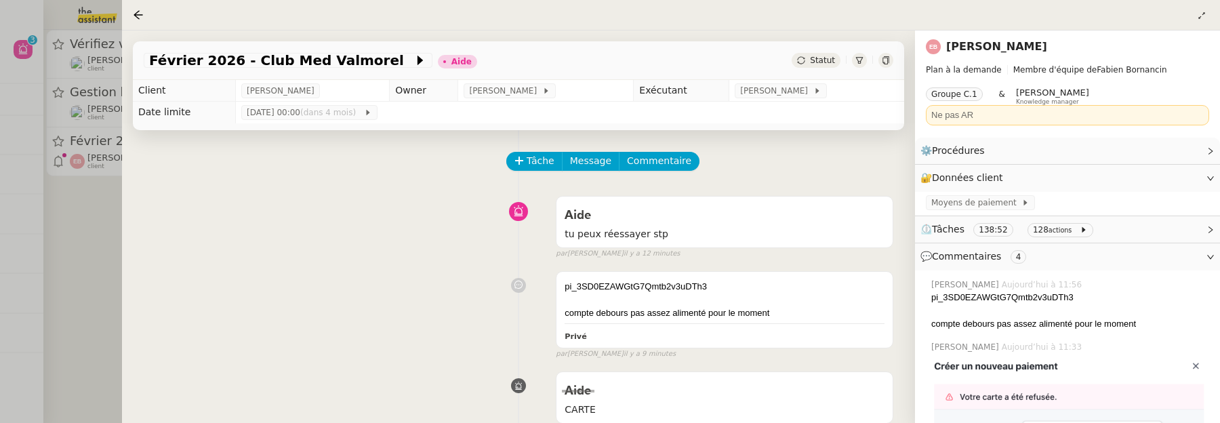
click at [80, 223] on div at bounding box center [610, 211] width 1220 height 423
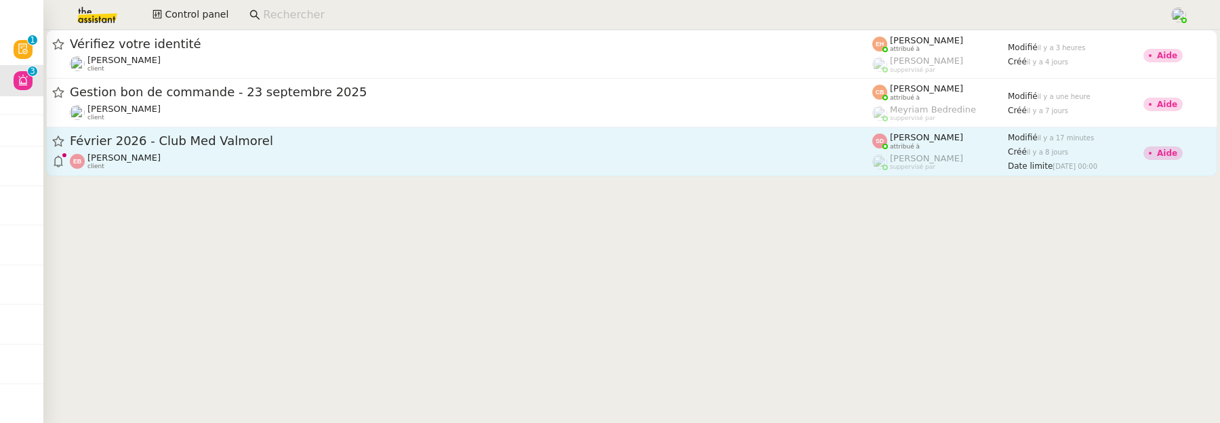
click at [667, 163] on div "Emilie Bornancin client" at bounding box center [471, 161] width 802 height 18
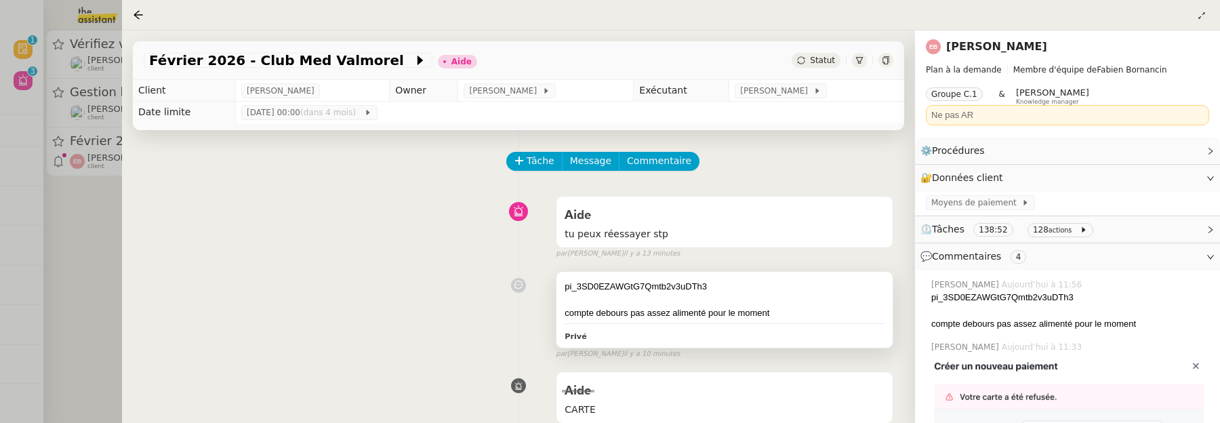
click at [739, 308] on div "compte debours pas assez alimenté pour le moment" at bounding box center [724, 313] width 320 height 14
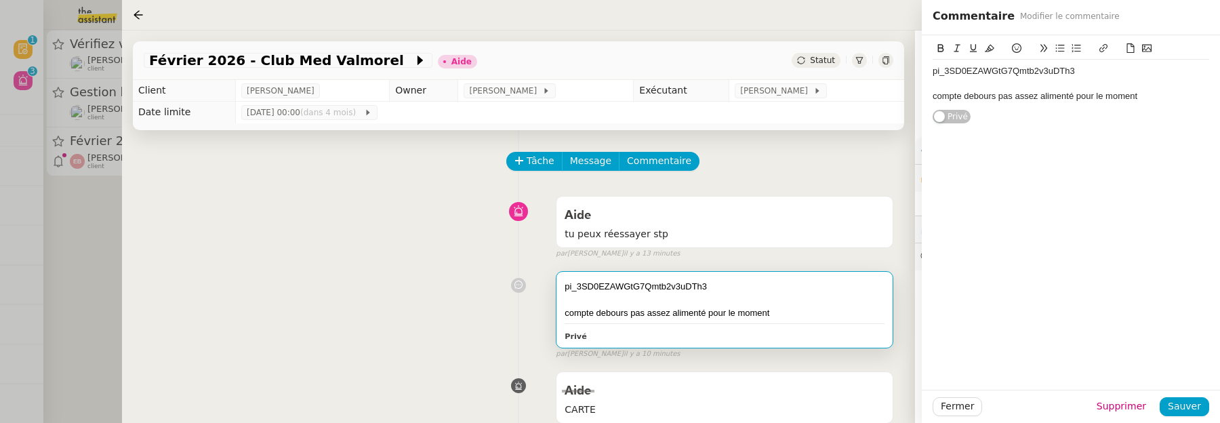
click at [1015, 98] on div "compte debours pas assez alimenté pour le moment" at bounding box center [1070, 96] width 276 height 12
drag, startPoint x: 998, startPoint y: 97, endPoint x: 1042, endPoint y: 96, distance: 43.4
click at [1042, 96] on div "compte debours pas assez alimenté pour le moment" at bounding box center [1070, 96] width 276 height 12
drag, startPoint x: 1035, startPoint y: 96, endPoint x: 1155, endPoint y: 100, distance: 120.0
click at [1155, 100] on div "compte debours alimenté pour le moment" at bounding box center [1070, 96] width 276 height 12
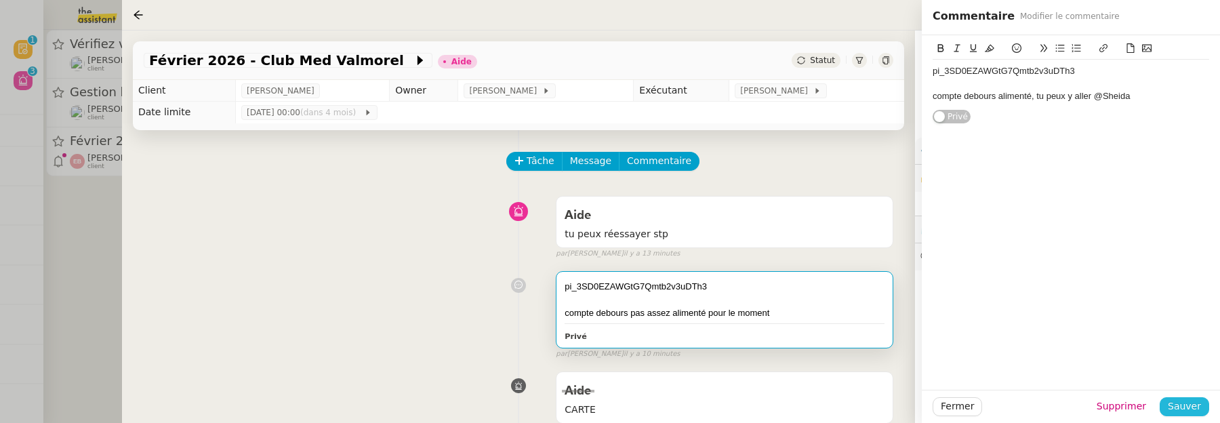
click at [1189, 402] on span "Sauver" at bounding box center [1184, 406] width 33 height 16
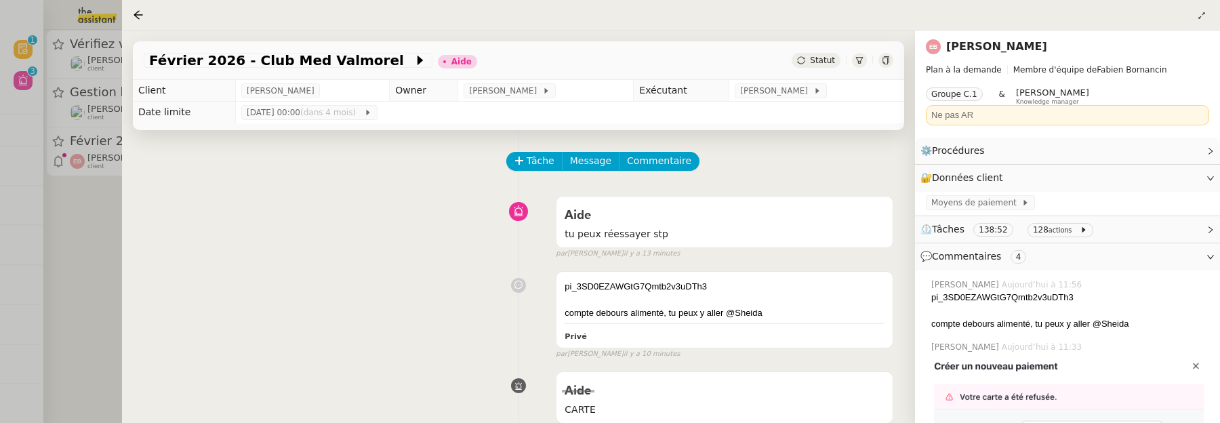
click at [823, 64] on span "Statut" at bounding box center [822, 60] width 25 height 9
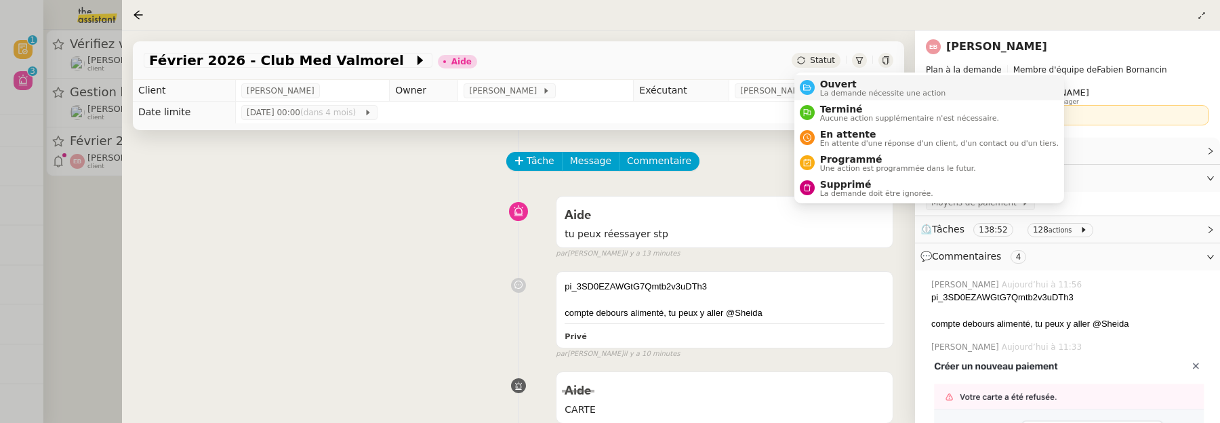
click at [831, 84] on span "Ouvert" at bounding box center [883, 84] width 126 height 11
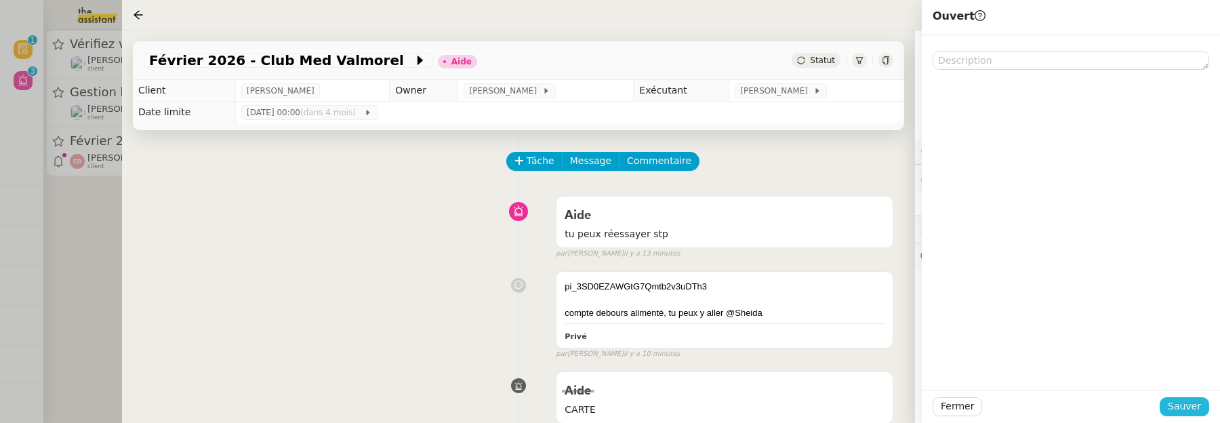
click at [1193, 402] on span "Sauver" at bounding box center [1184, 406] width 33 height 16
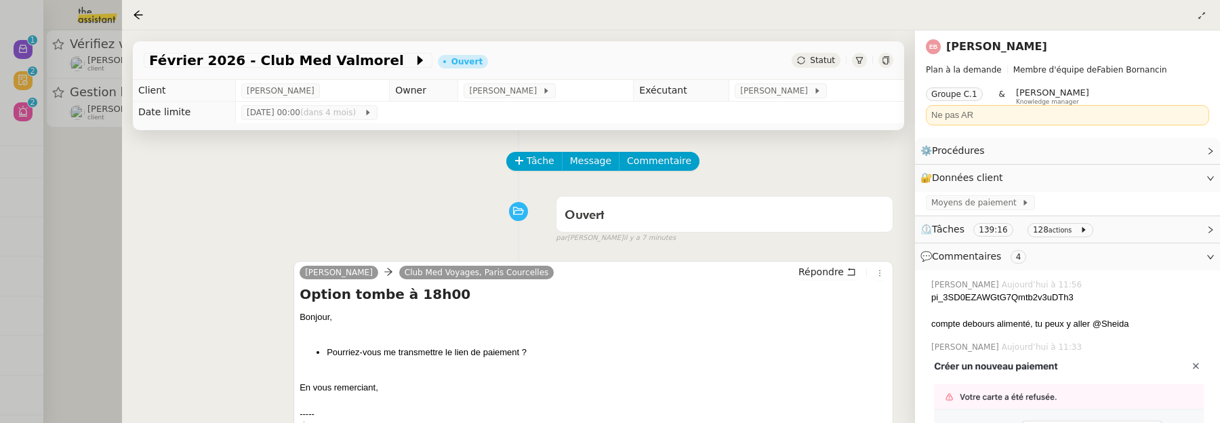
click at [85, 259] on div at bounding box center [610, 211] width 1220 height 423
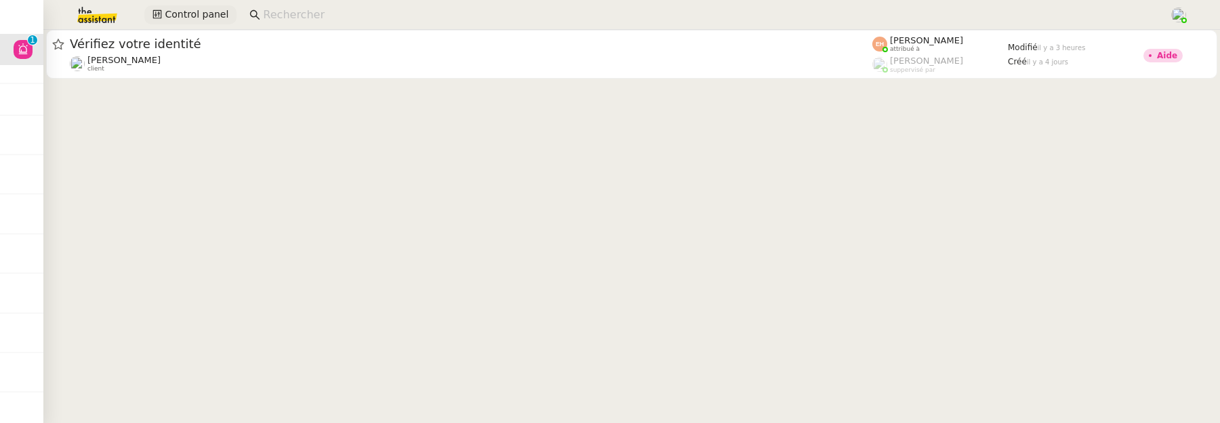
click at [176, 14] on span "Control panel" at bounding box center [197, 15] width 64 height 16
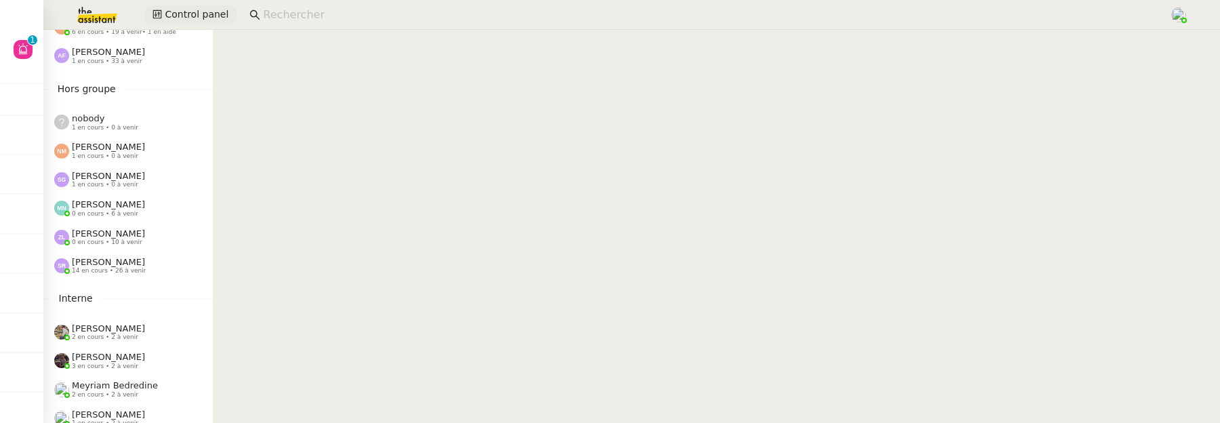
scroll to position [715, 0]
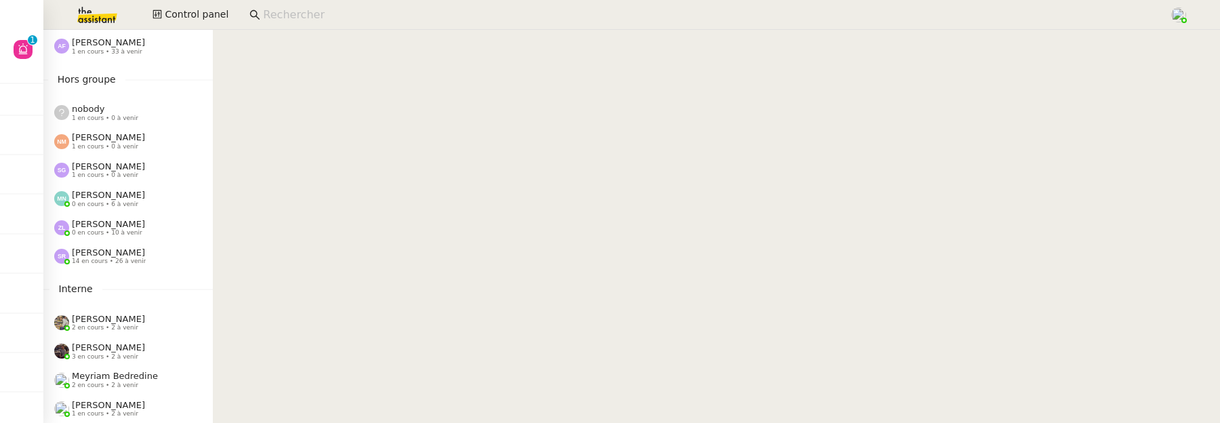
click at [103, 331] on span "2 en cours • 2 à venir" at bounding box center [105, 327] width 66 height 7
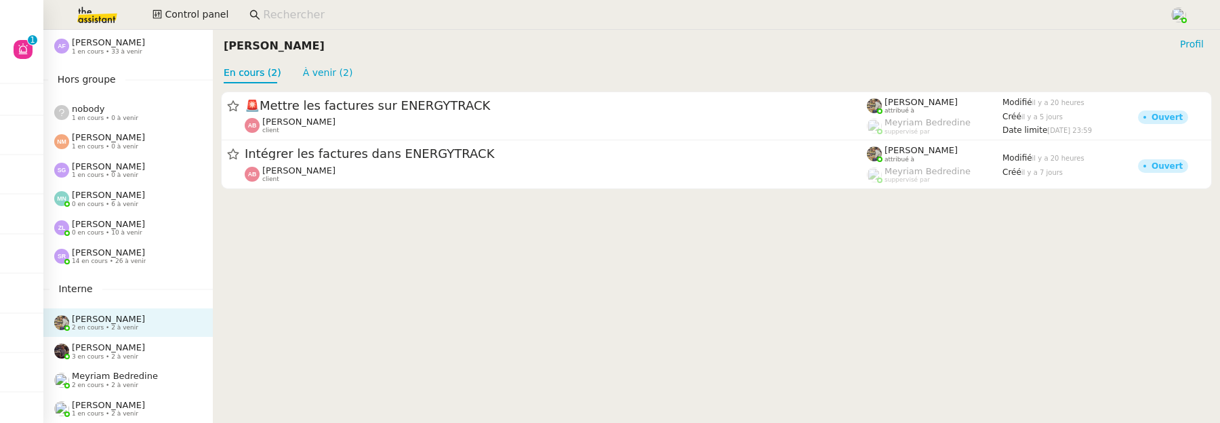
click at [106, 357] on span "3 en cours • 2 à venir" at bounding box center [105, 356] width 66 height 7
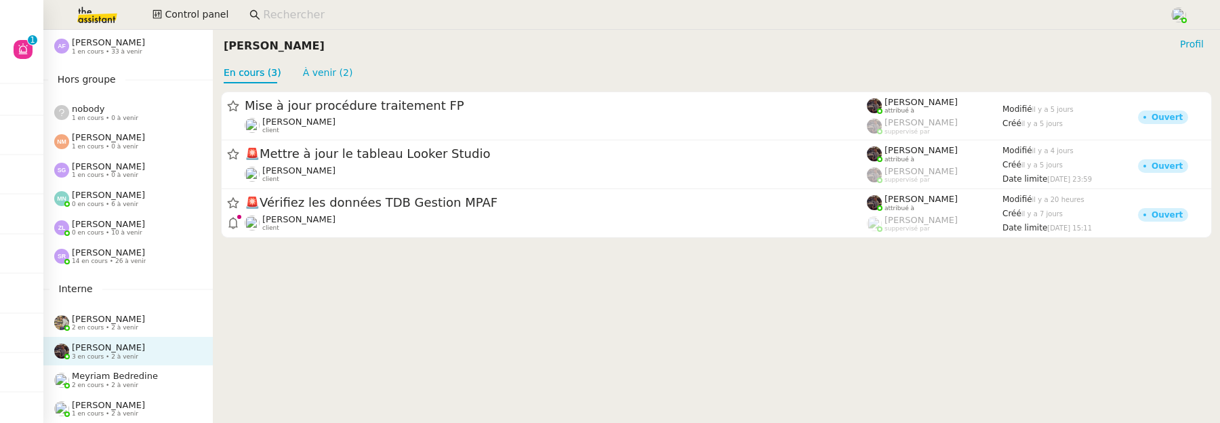
click at [106, 380] on span "Meyriam Bedredine" at bounding box center [115, 376] width 86 height 10
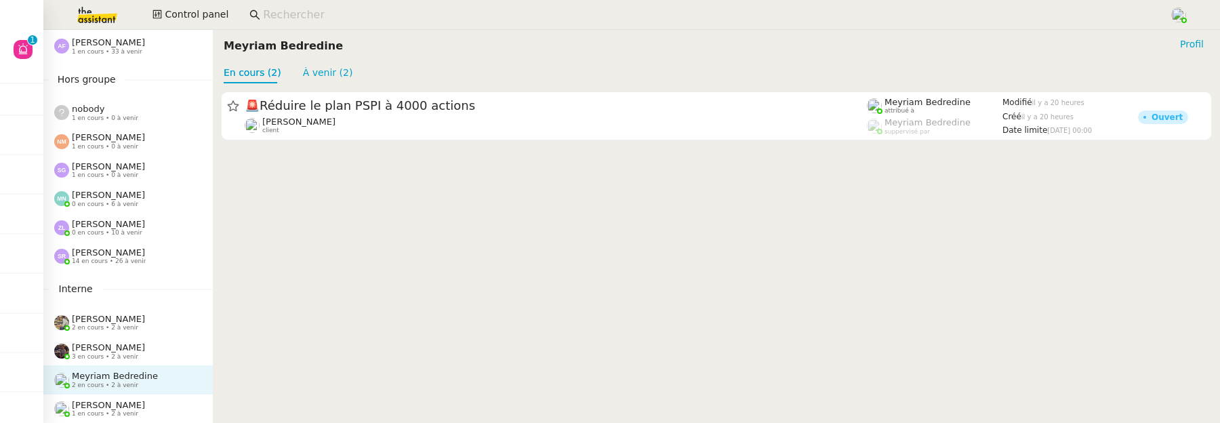
click at [103, 401] on span "[PERSON_NAME]" at bounding box center [108, 405] width 73 height 10
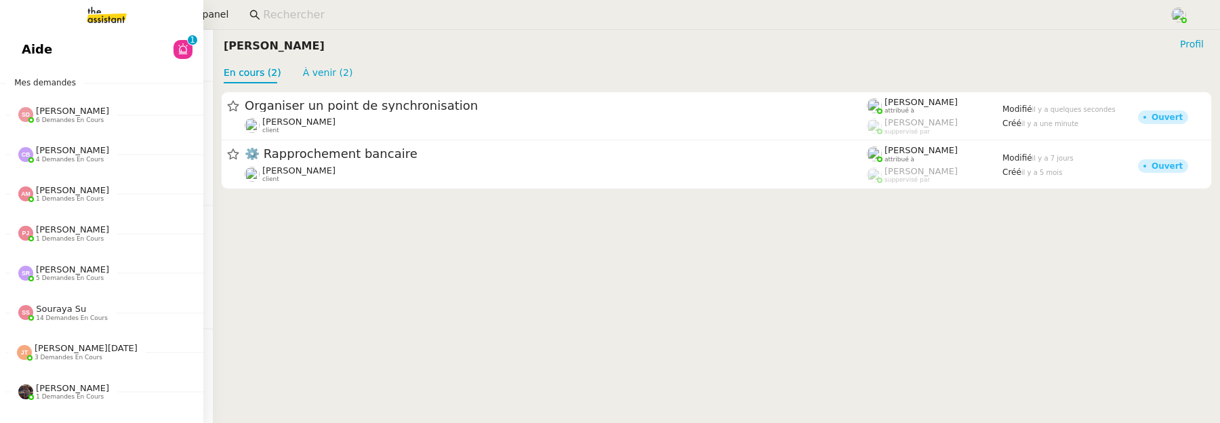
click at [17, 47] on link "Aide 0 1 2 3 4 5 6 7 8 9" at bounding box center [101, 49] width 203 height 31
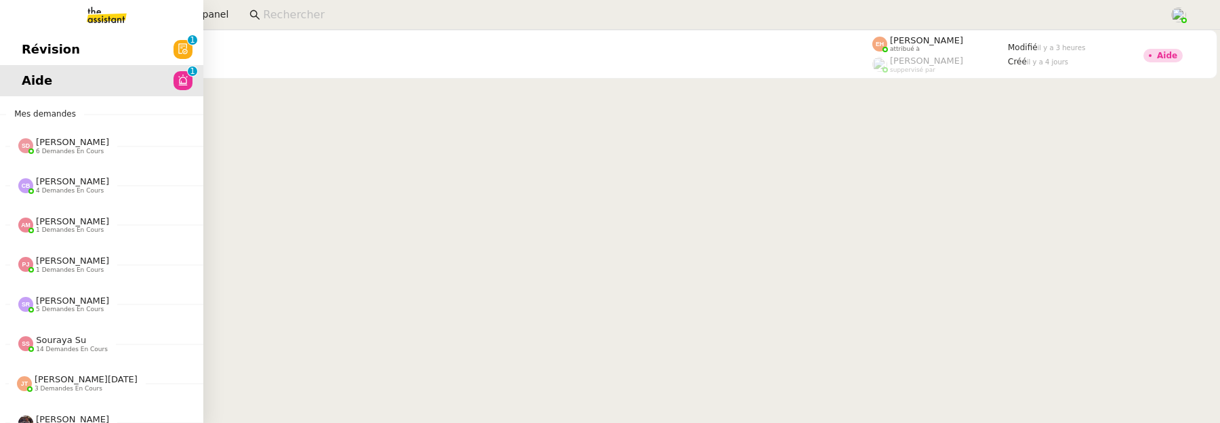
click at [20, 47] on link "Révision 0 1 2 3 4 5 6 7 8 9" at bounding box center [101, 49] width 203 height 31
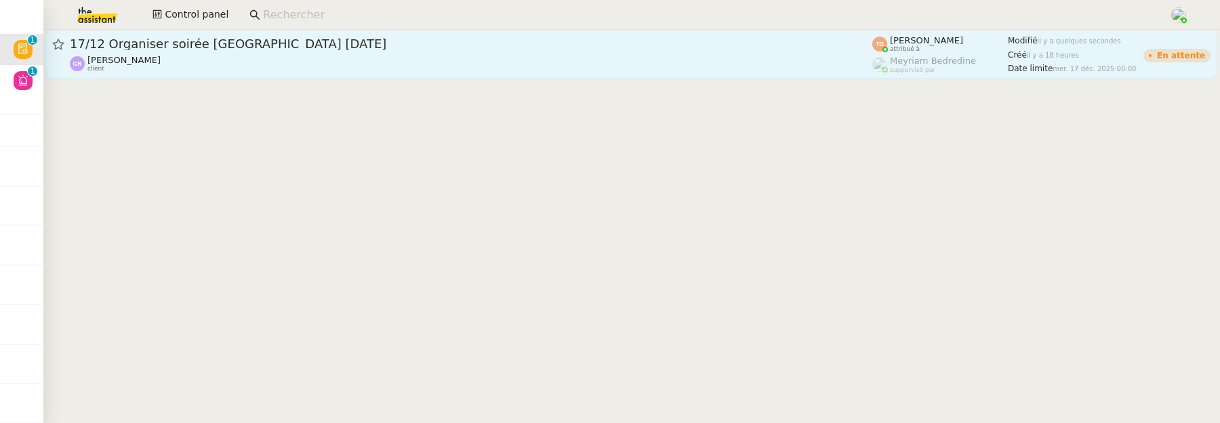
click at [354, 73] on link "17/12 Organiser soirée Paris 17 décembre Guillaume Rouvroy client Tatyana Orec …" at bounding box center [631, 54] width 1171 height 49
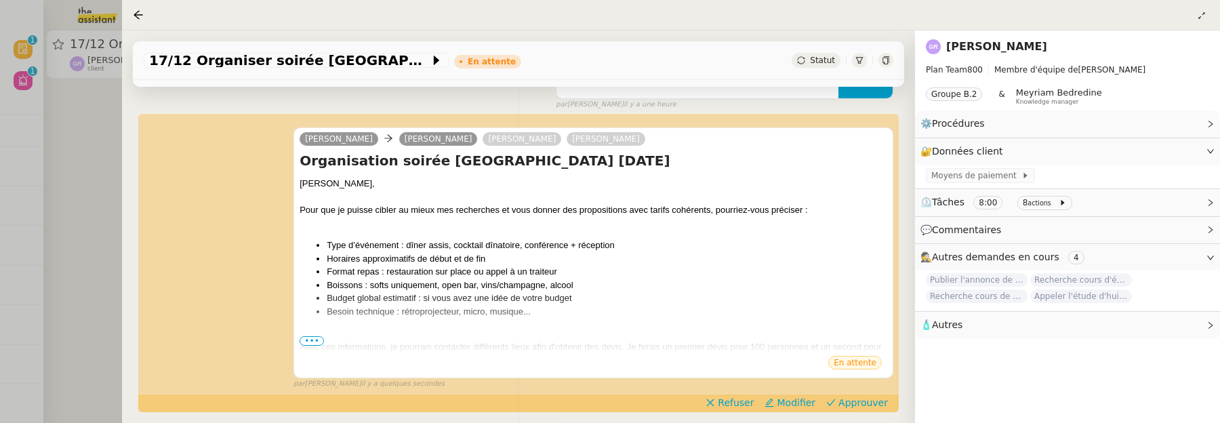
scroll to position [239, 0]
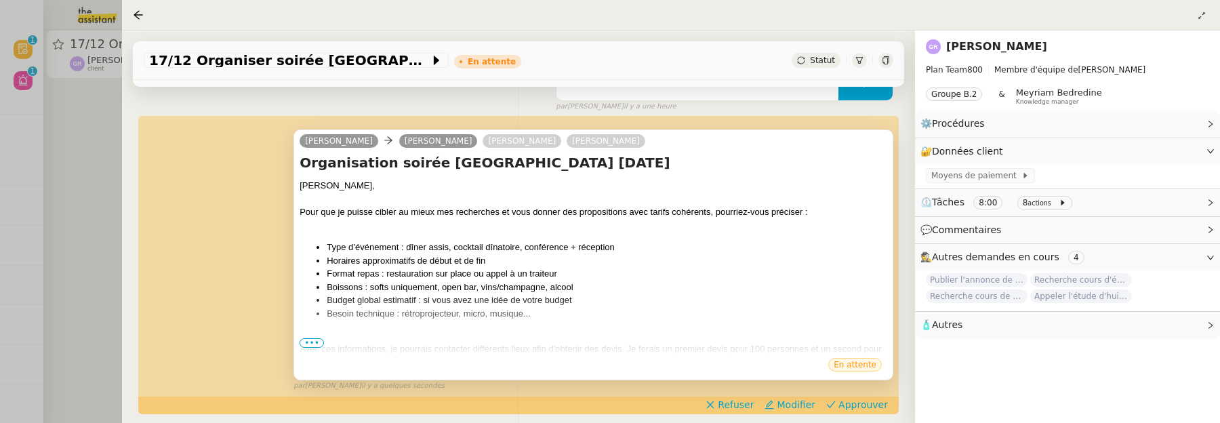
click at [312, 338] on span "•••" at bounding box center [312, 342] width 24 height 9
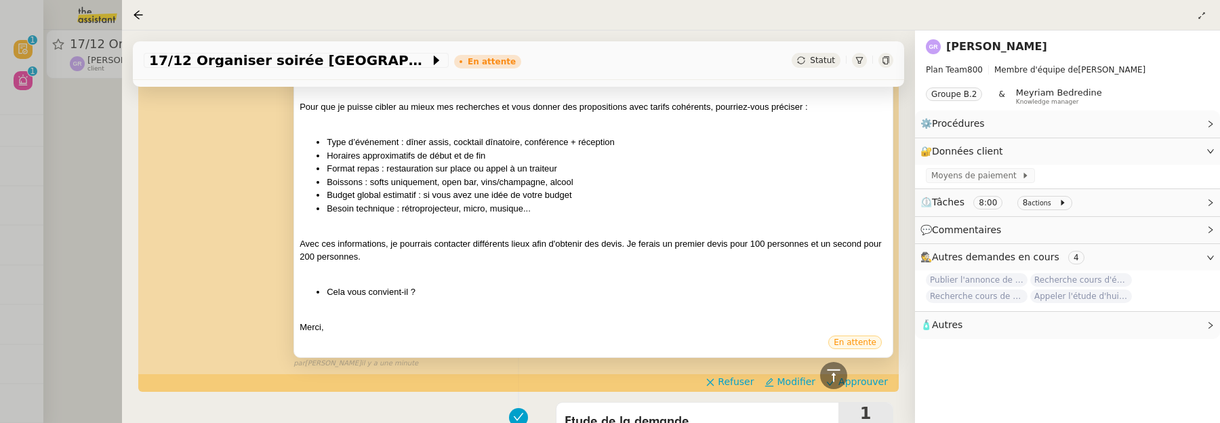
scroll to position [346, 0]
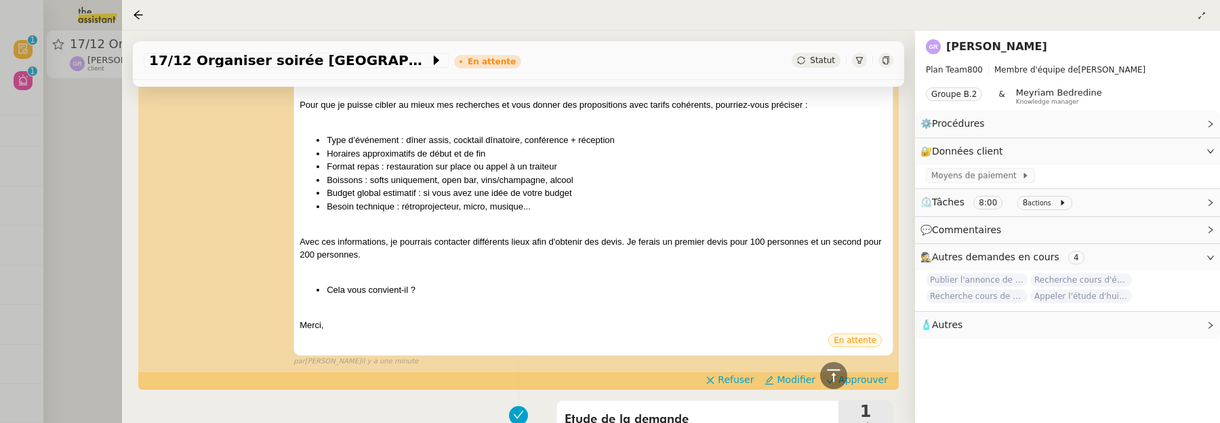
click at [64, 220] on div at bounding box center [610, 211] width 1220 height 423
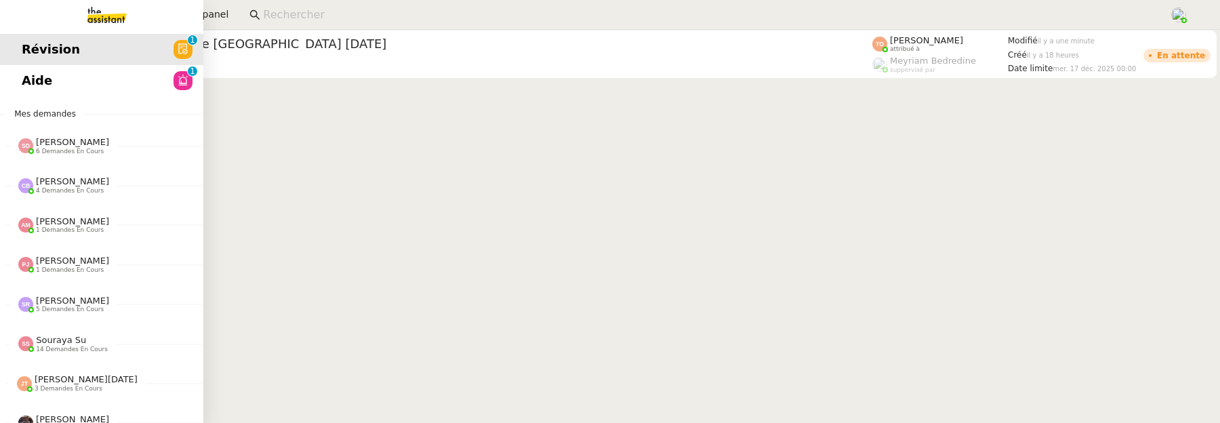
click at [28, 75] on span "Aide" at bounding box center [37, 80] width 30 height 20
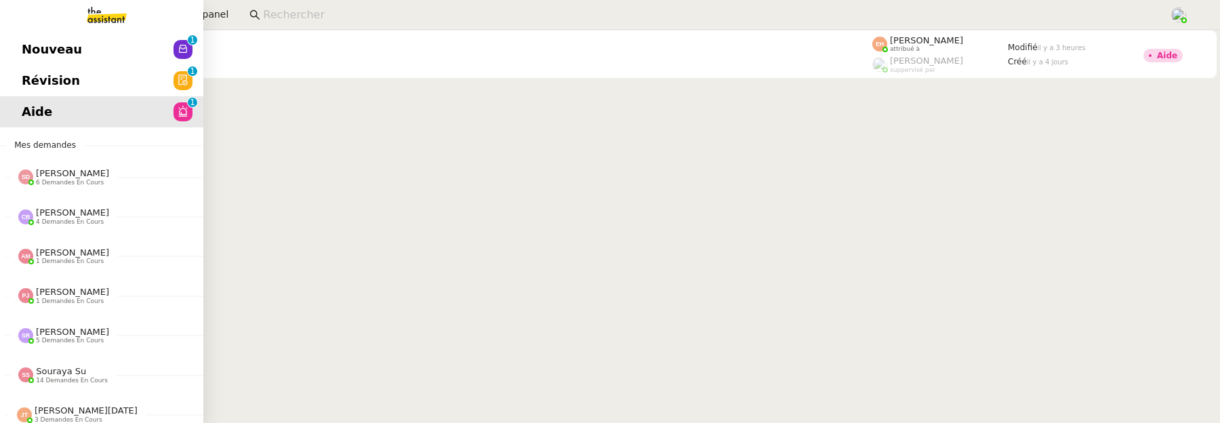
click at [32, 82] on span "Révision" at bounding box center [51, 80] width 58 height 20
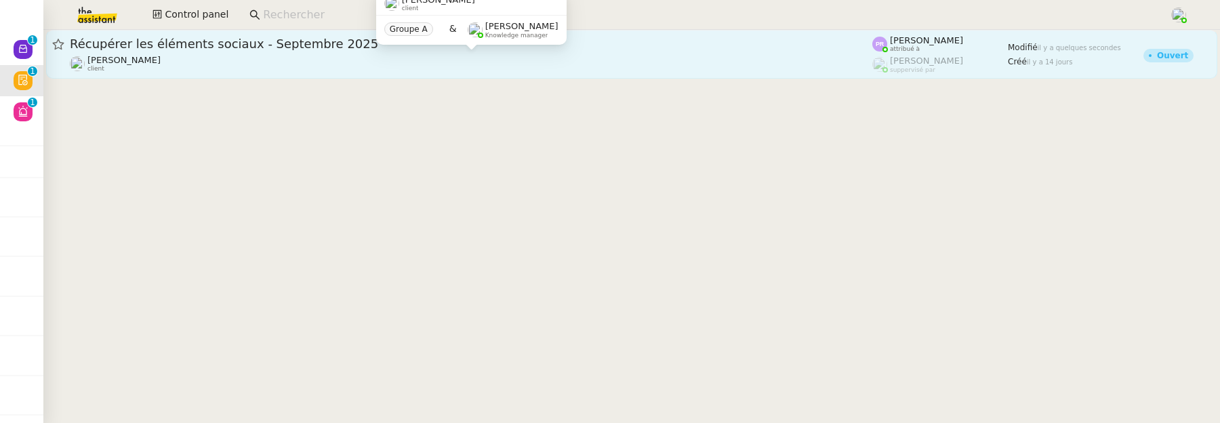
click at [448, 64] on div "Gabrielle Tavernier client" at bounding box center [471, 64] width 802 height 18
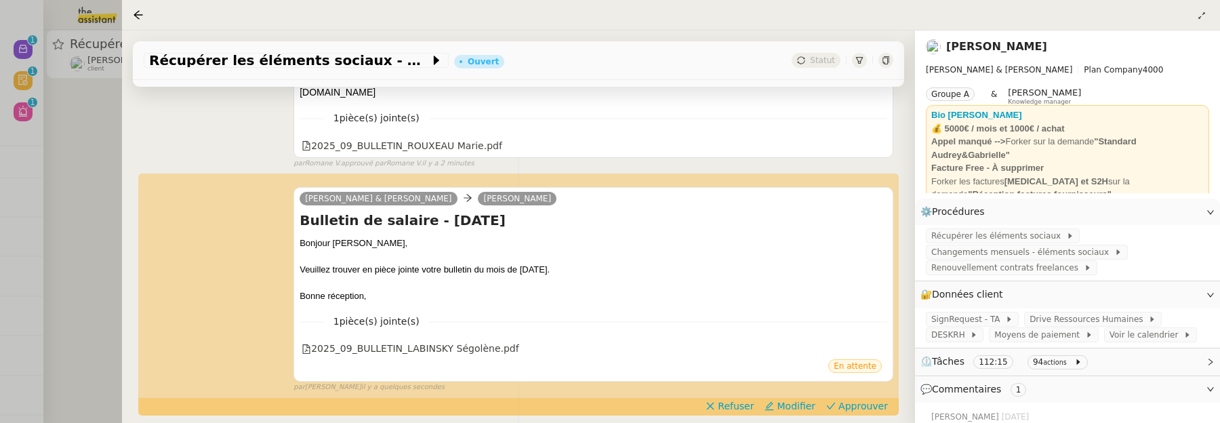
scroll to position [380, 0]
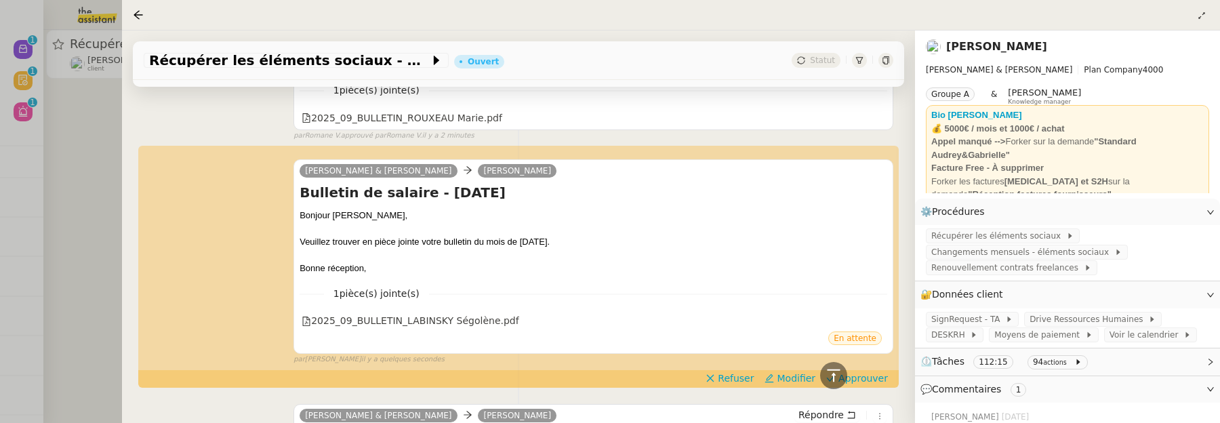
click at [80, 138] on div at bounding box center [610, 211] width 1220 height 423
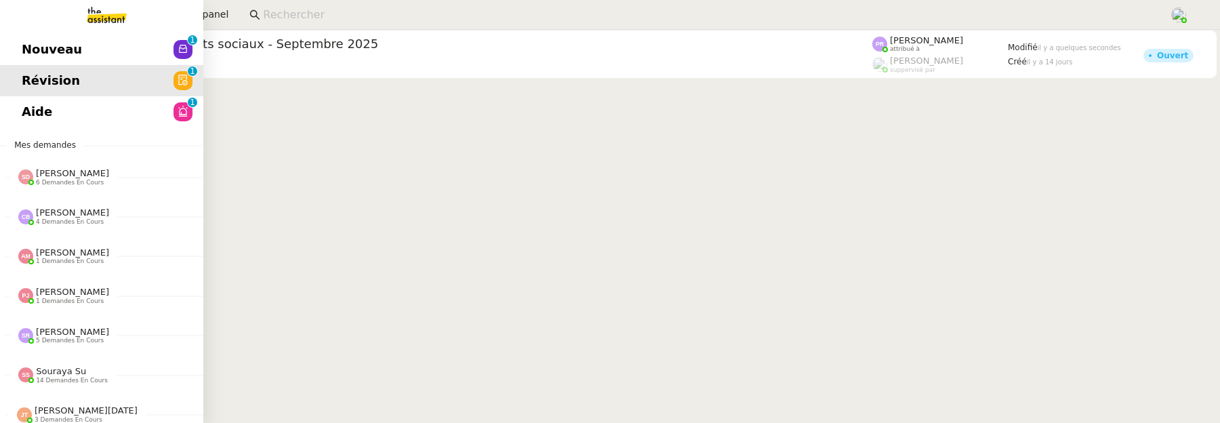
click at [24, 38] on link "Nouveau 0 1 2 3 4 5 6 7 8 9" at bounding box center [101, 49] width 203 height 31
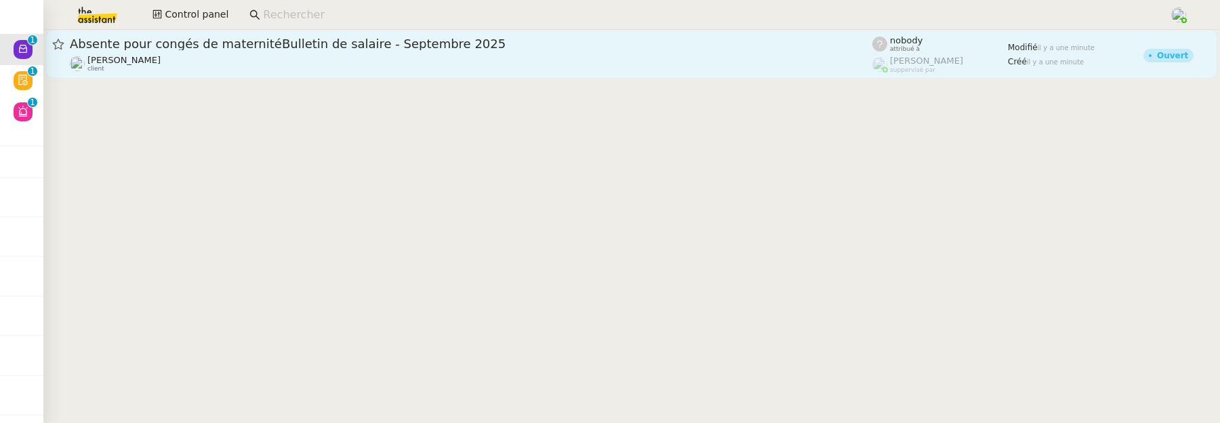
click at [394, 52] on div "Absente pour congés de maternitéBulletin de salaire - Septembre 2025" at bounding box center [471, 44] width 802 height 16
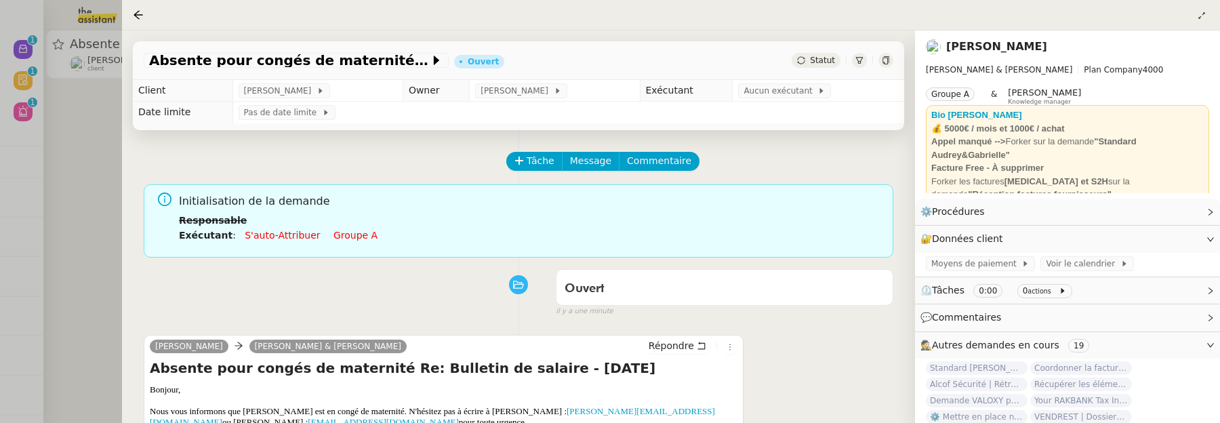
click at [86, 133] on div at bounding box center [610, 211] width 1220 height 423
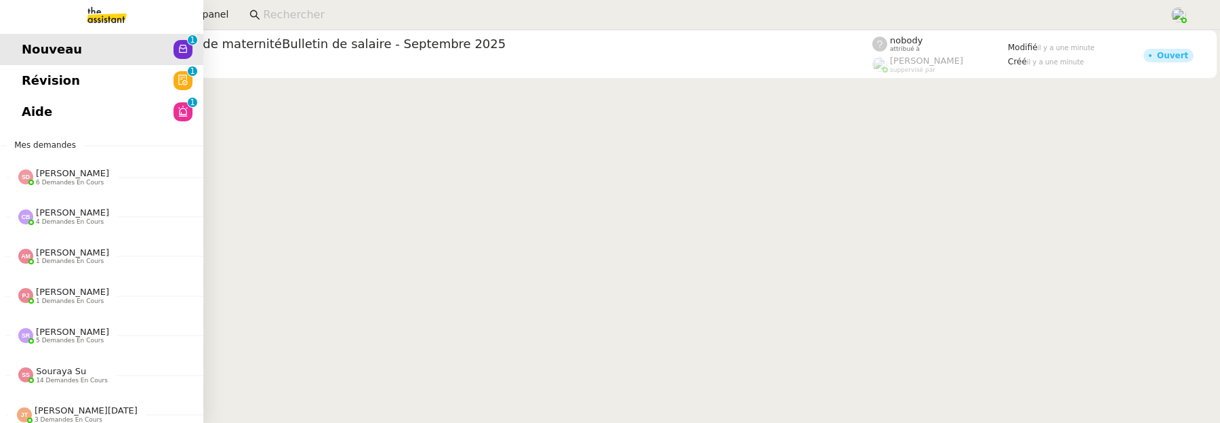
click at [26, 121] on link "Aide 0 1 2 3 4 5 6 7 8 9" at bounding box center [101, 111] width 203 height 31
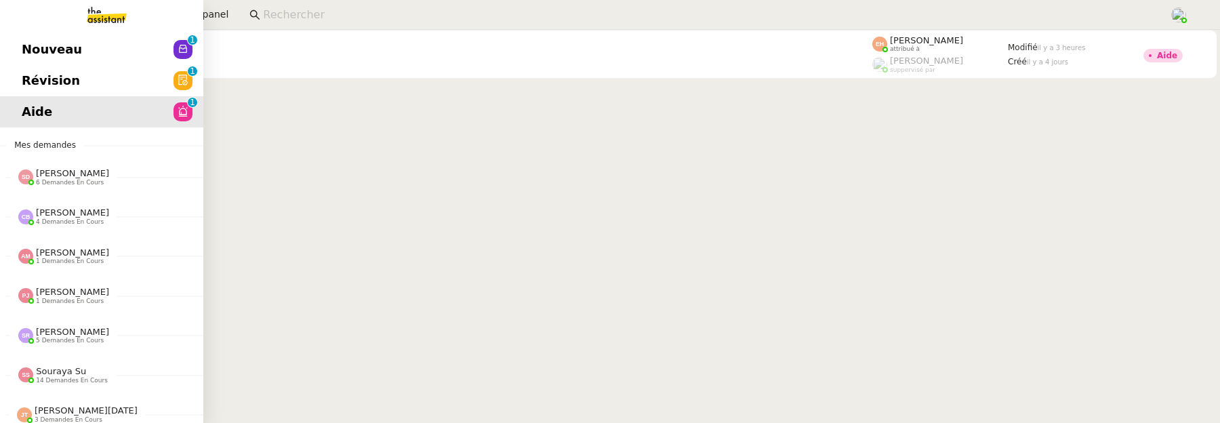
click at [30, 77] on span "Révision" at bounding box center [51, 80] width 58 height 20
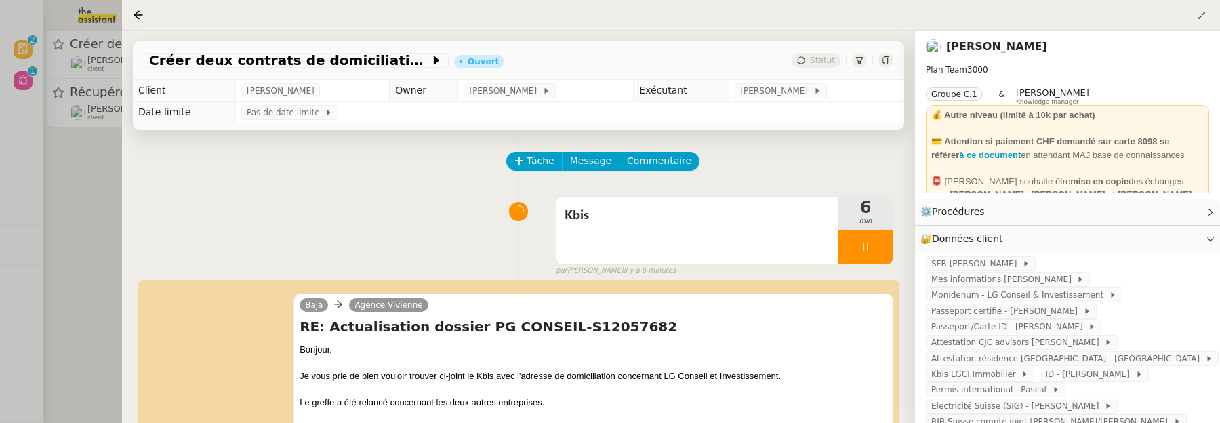
scroll to position [184, 0]
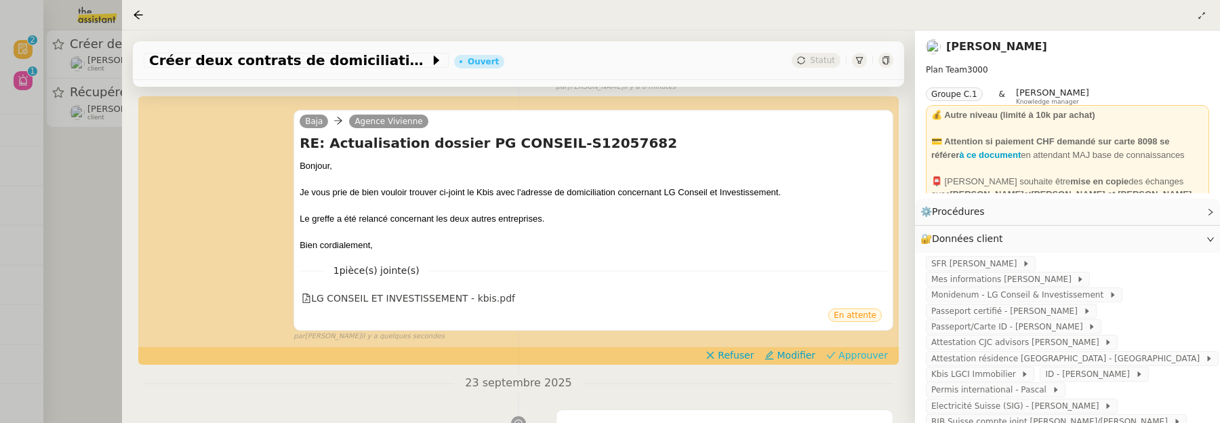
click at [876, 357] on span "Approuver" at bounding box center [862, 355] width 49 height 14
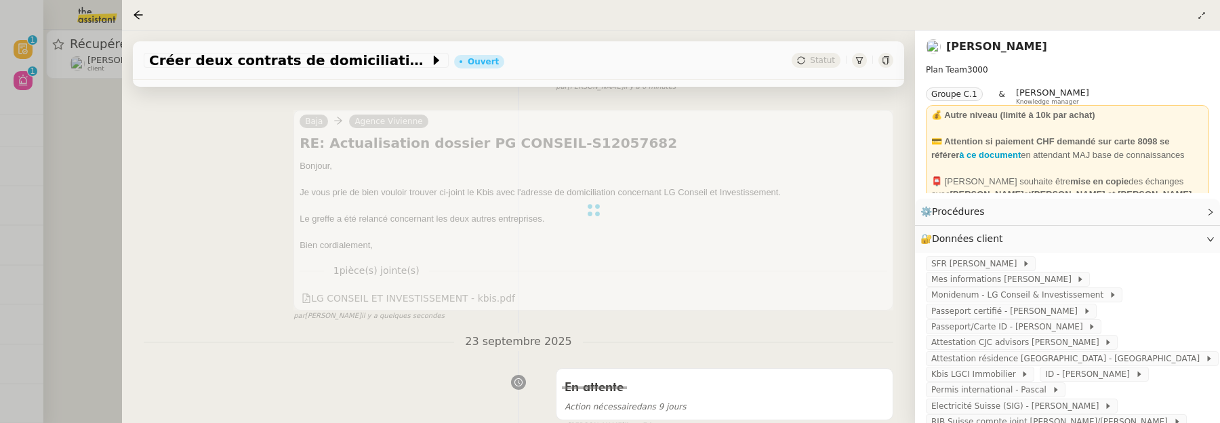
click at [86, 145] on div at bounding box center [610, 211] width 1220 height 423
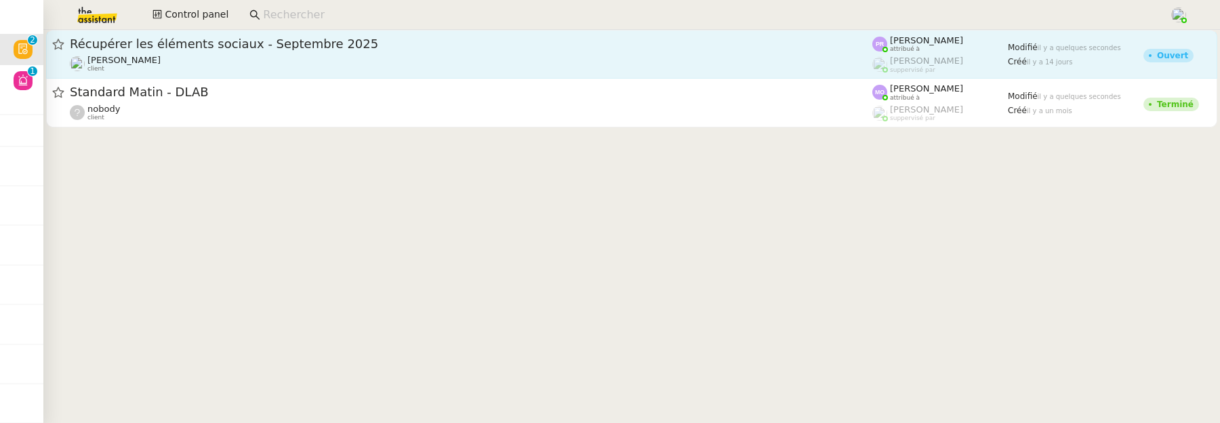
click at [300, 33] on link "Récupérer les éléments sociaux - Septembre 2025 [PERSON_NAME] client [PERSON_NA…" at bounding box center [631, 54] width 1171 height 49
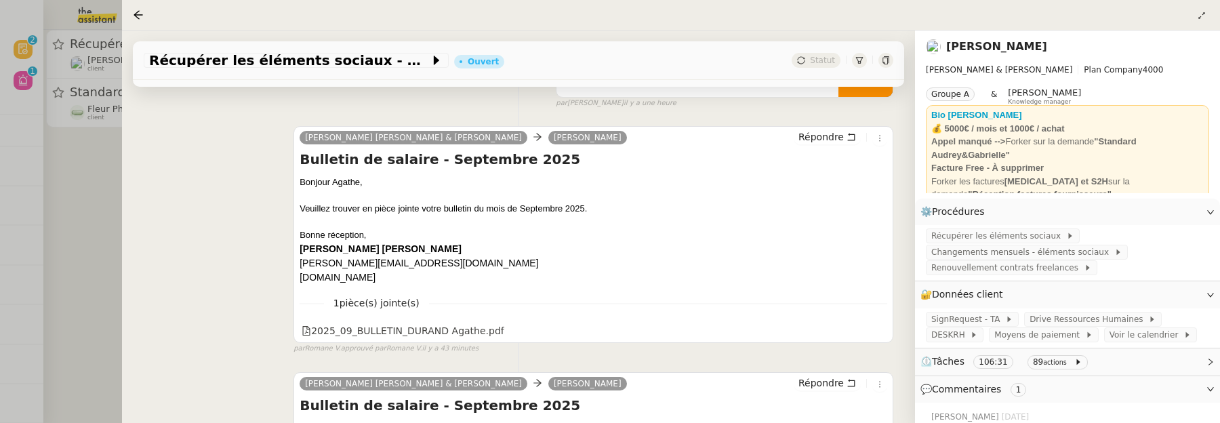
scroll to position [178, 0]
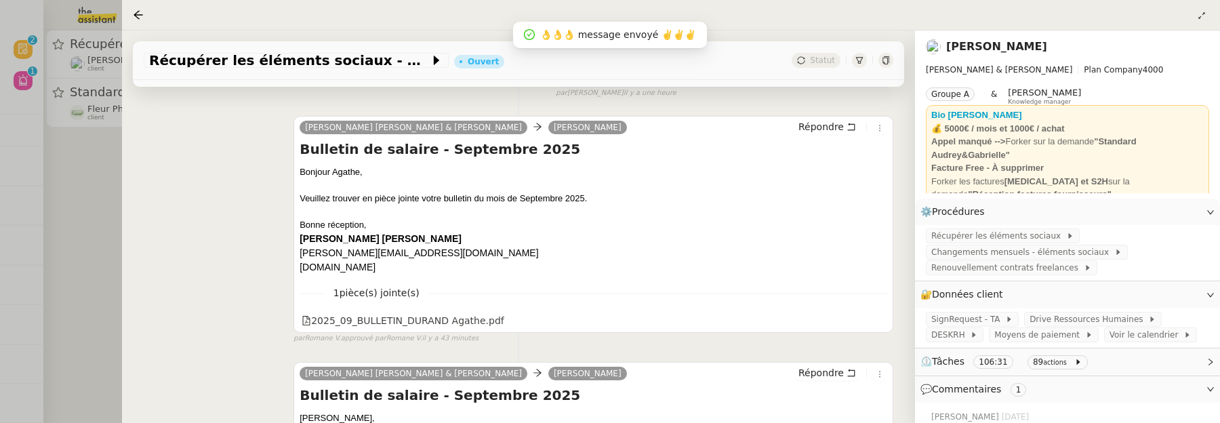
click at [110, 195] on div at bounding box center [610, 211] width 1220 height 423
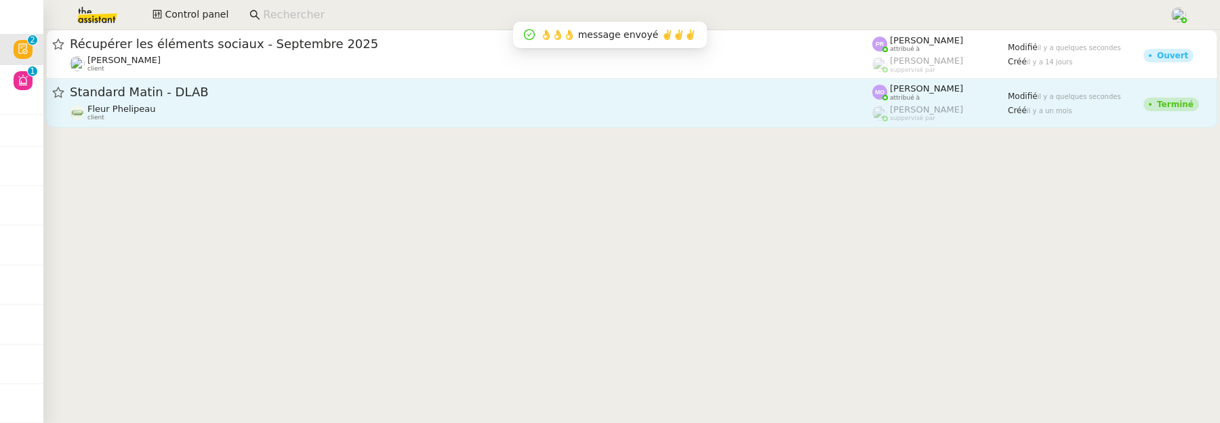
click at [334, 108] on div "Fleur Phelipeau client" at bounding box center [471, 113] width 802 height 18
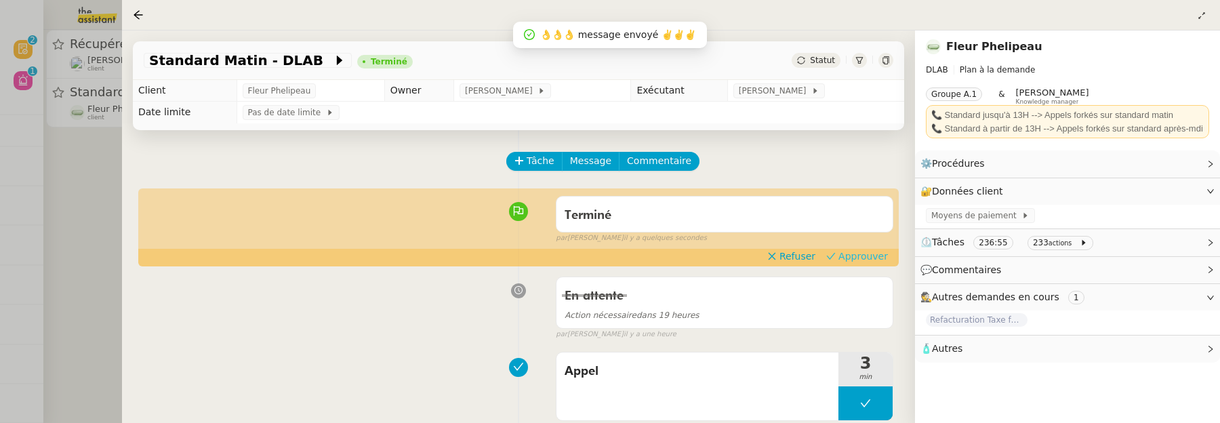
click at [891, 261] on button "Approuver" at bounding box center [857, 256] width 73 height 15
click at [88, 188] on div at bounding box center [610, 211] width 1220 height 423
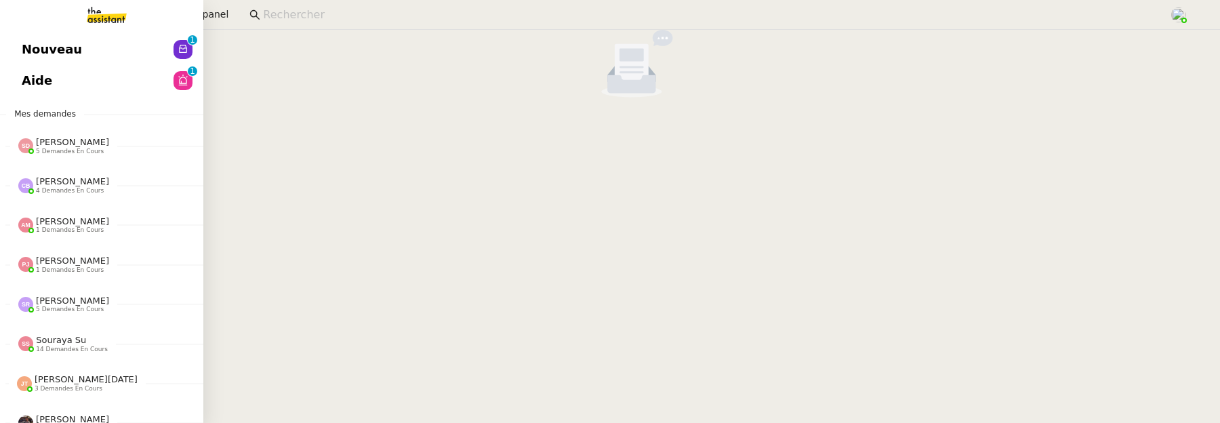
click at [33, 54] on link "Nouveau 0 1 2 3 4 5 6 7 8 9" at bounding box center [101, 49] width 203 height 31
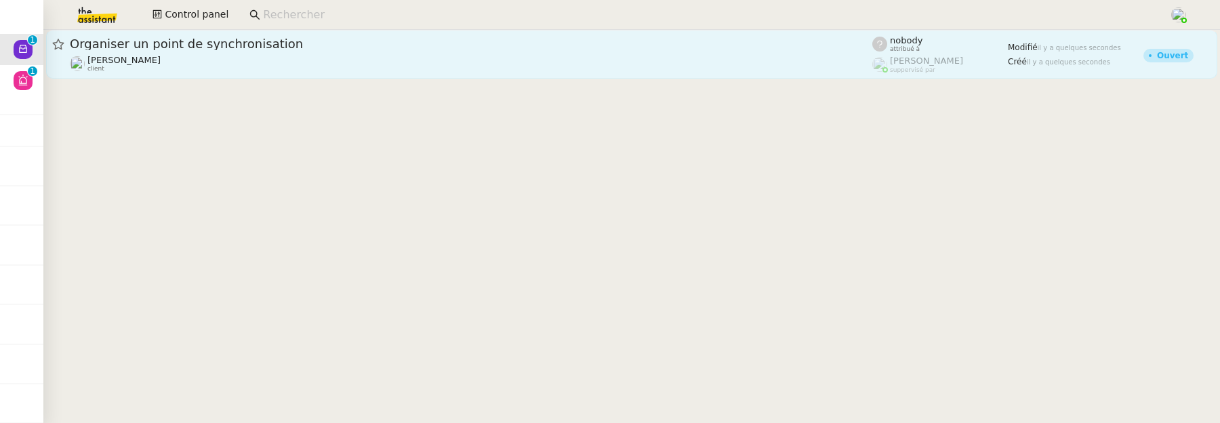
click at [321, 63] on div "[PERSON_NAME] client" at bounding box center [471, 64] width 802 height 18
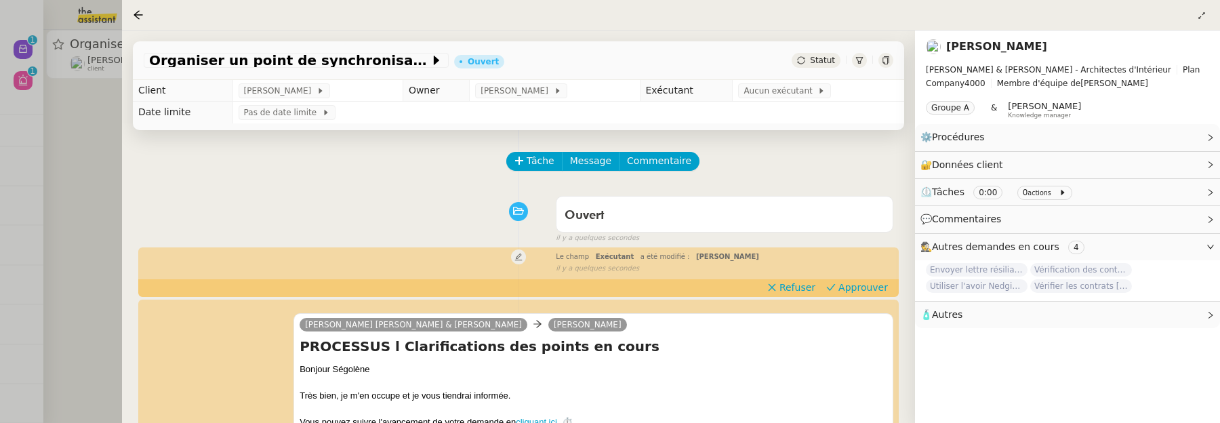
click at [96, 125] on div at bounding box center [610, 211] width 1220 height 423
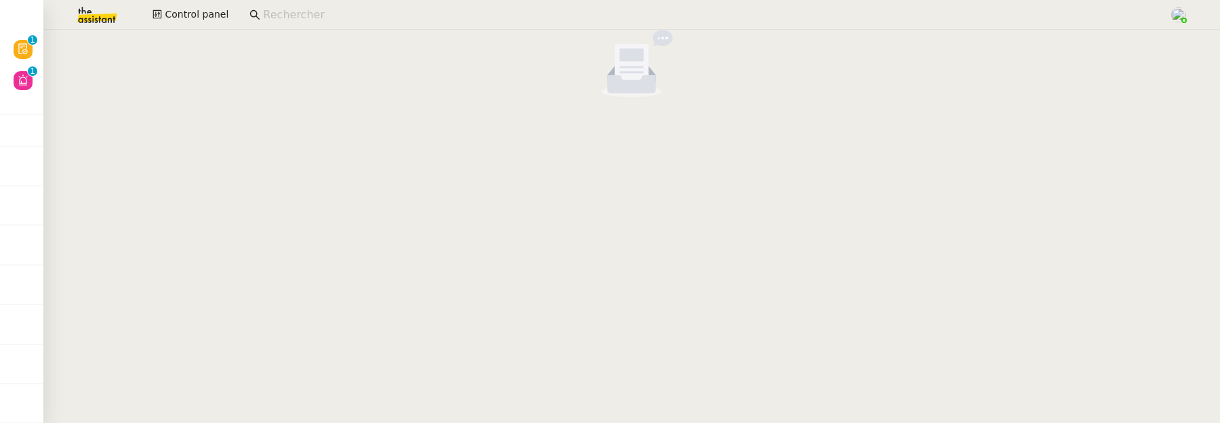
click at [472, 9] on input at bounding box center [709, 15] width 892 height 18
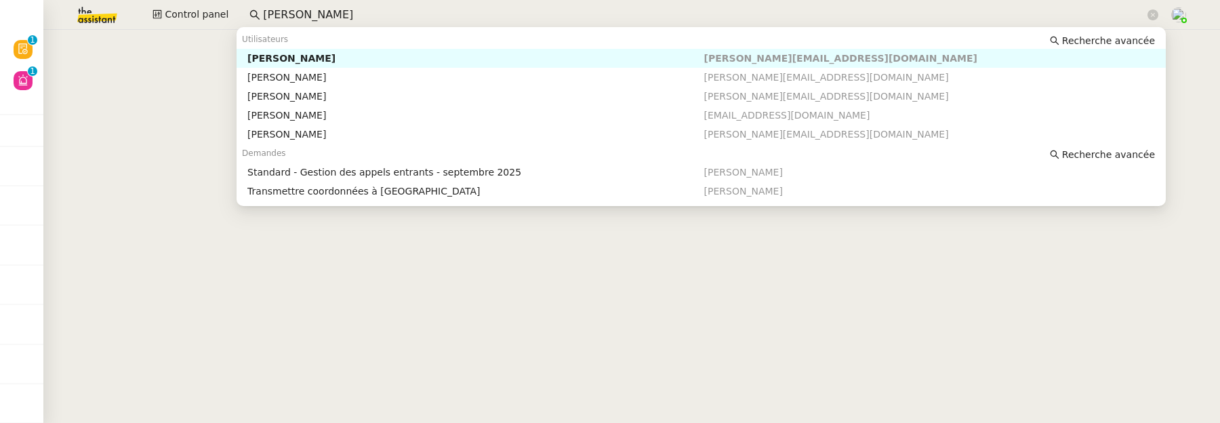
click at [472, 60] on div "[PERSON_NAME]" at bounding box center [475, 58] width 456 height 12
type input "[PERSON_NAME]"
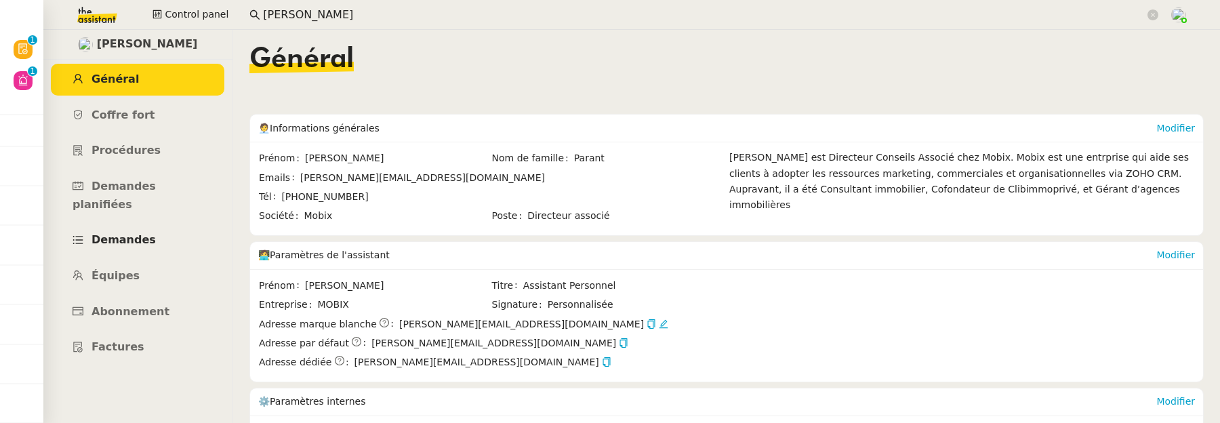
click at [148, 232] on link "Demandes" at bounding box center [137, 240] width 173 height 32
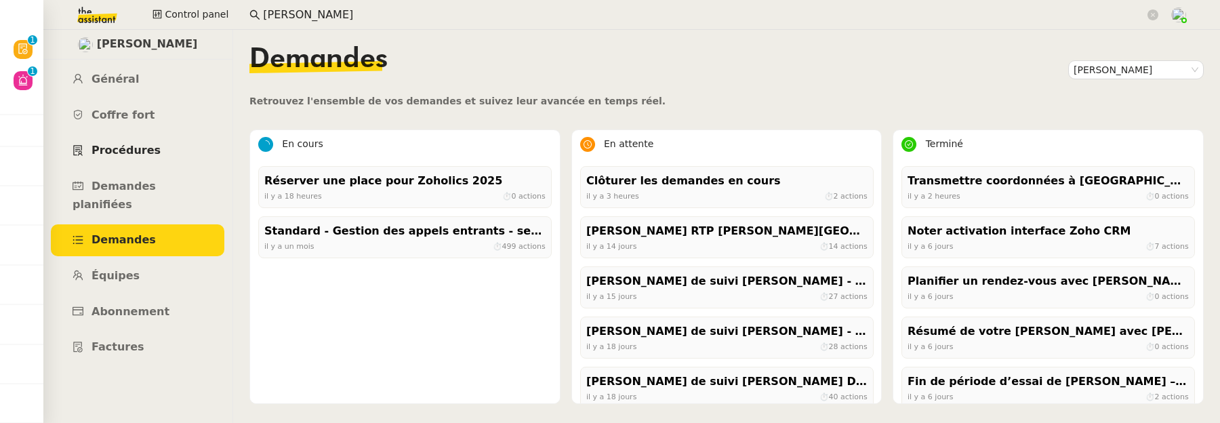
click at [113, 150] on span "Procédures" at bounding box center [125, 150] width 69 height 13
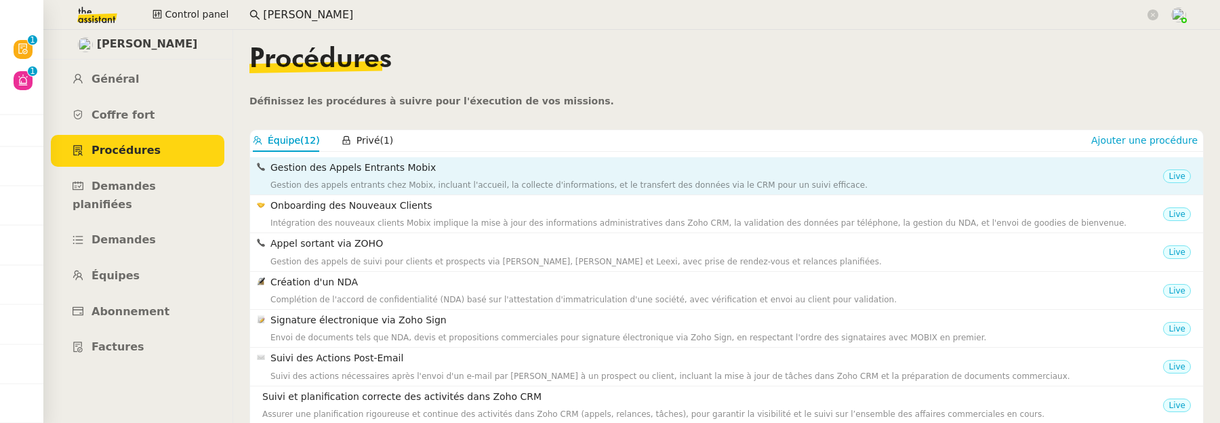
click at [424, 176] on div "Gestion des Appels Entrants Mobix Gestion des appels entrants chez Mobix, inclu…" at bounding box center [716, 176] width 892 height 32
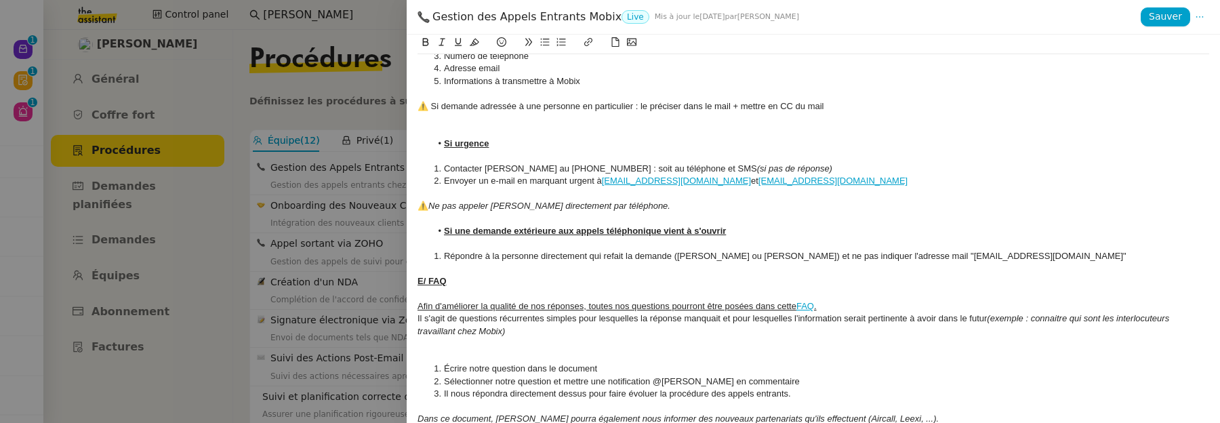
scroll to position [2242, 0]
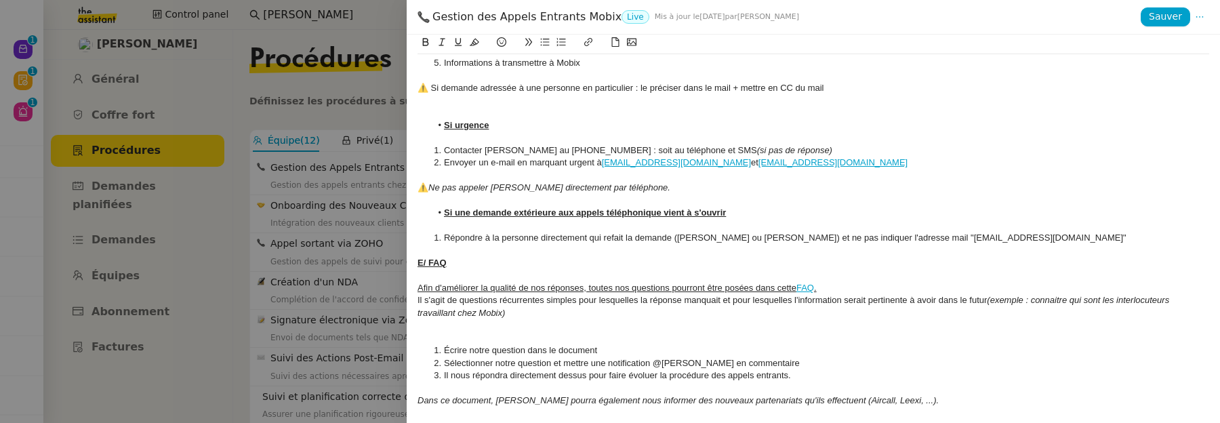
click at [331, 287] on div at bounding box center [610, 211] width 1220 height 423
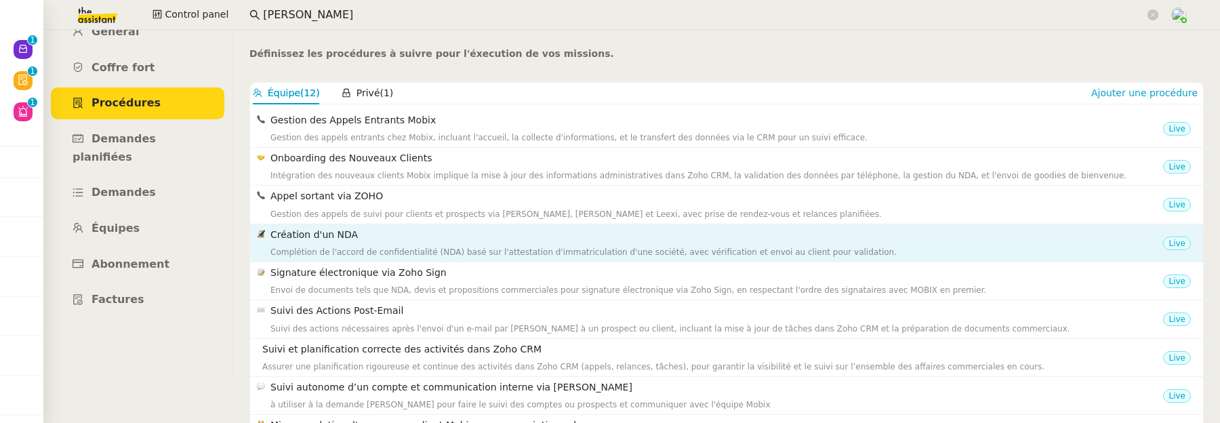
scroll to position [18, 0]
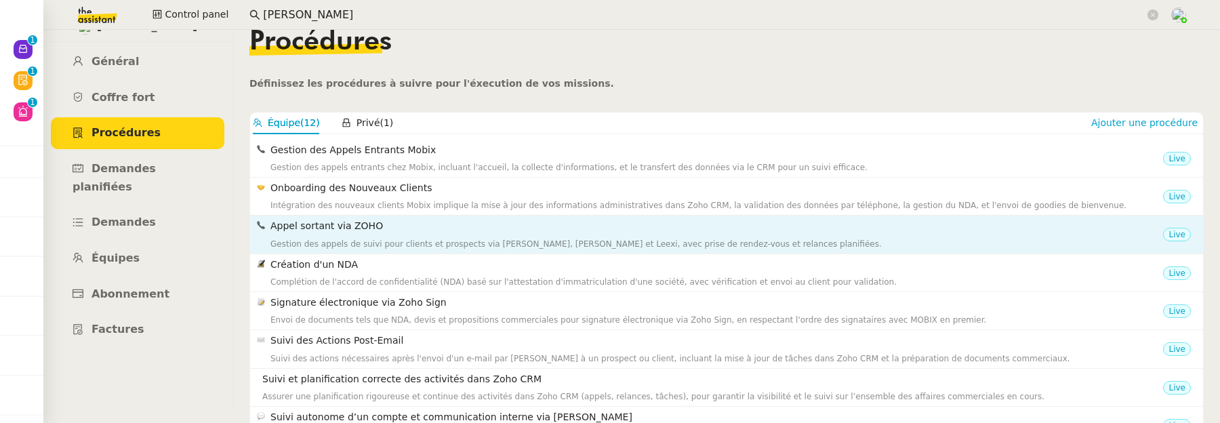
click at [417, 230] on h4 "Appel sortant via ZOHO" at bounding box center [716, 226] width 892 height 16
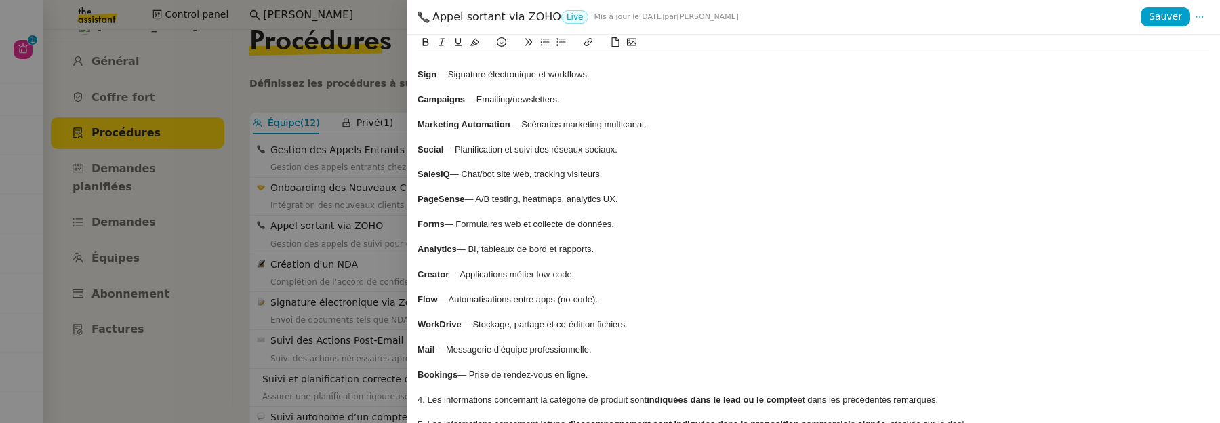
scroll to position [2129, 0]
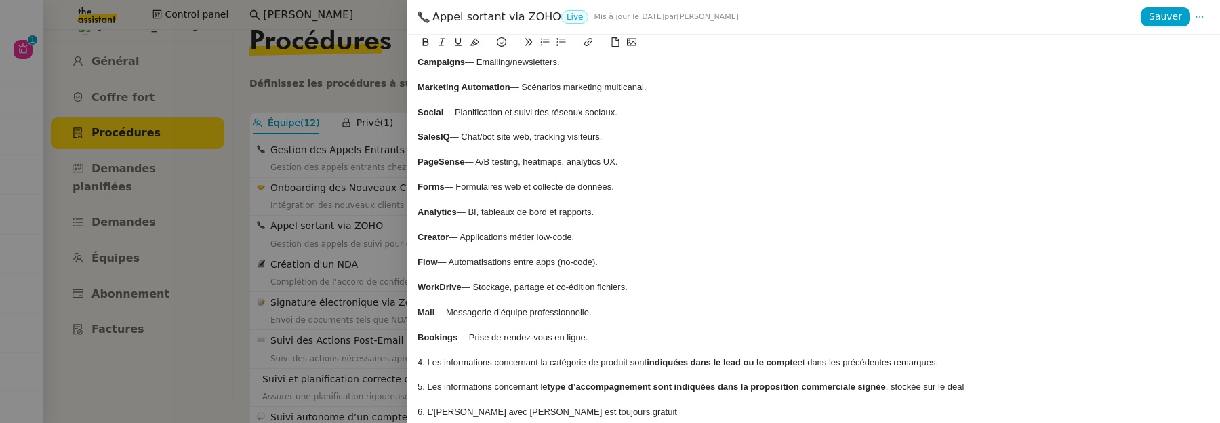
click at [350, 290] on div at bounding box center [610, 211] width 1220 height 423
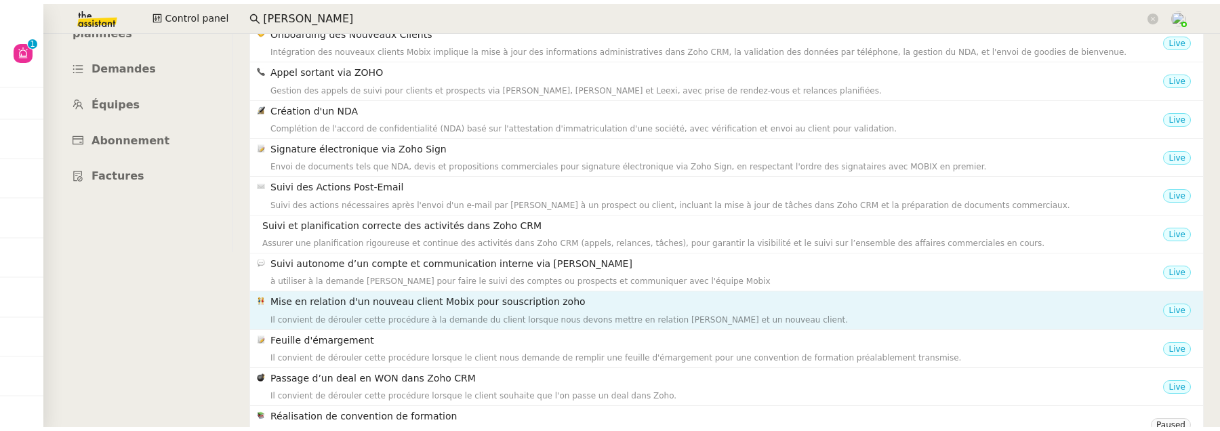
scroll to position [188, 0]
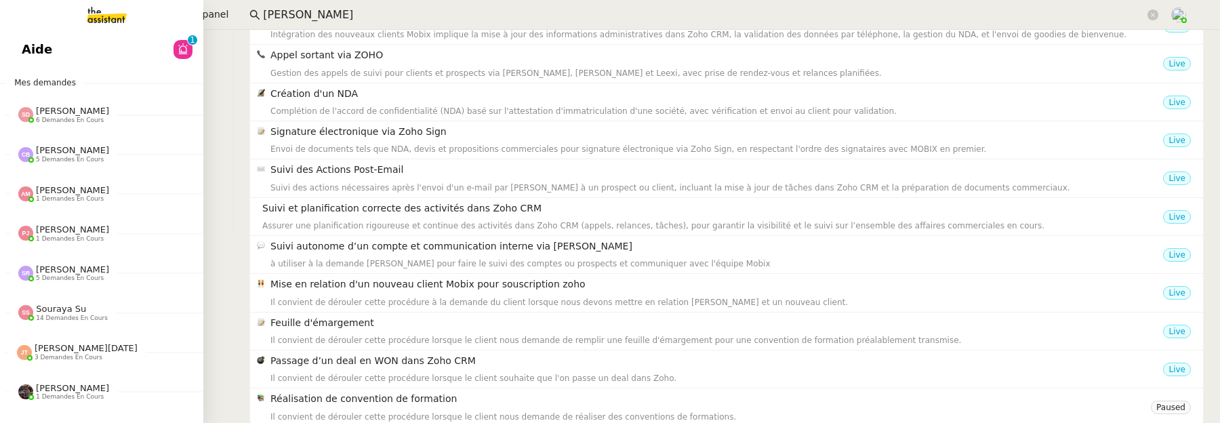
click at [27, 48] on span "Aide" at bounding box center [37, 49] width 30 height 20
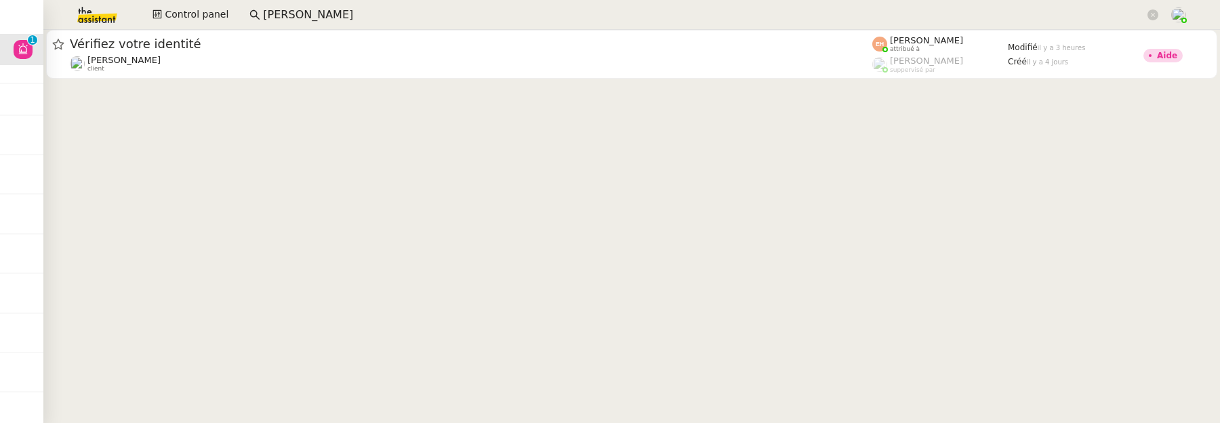
click at [105, 10] on img at bounding box center [86, 15] width 105 height 30
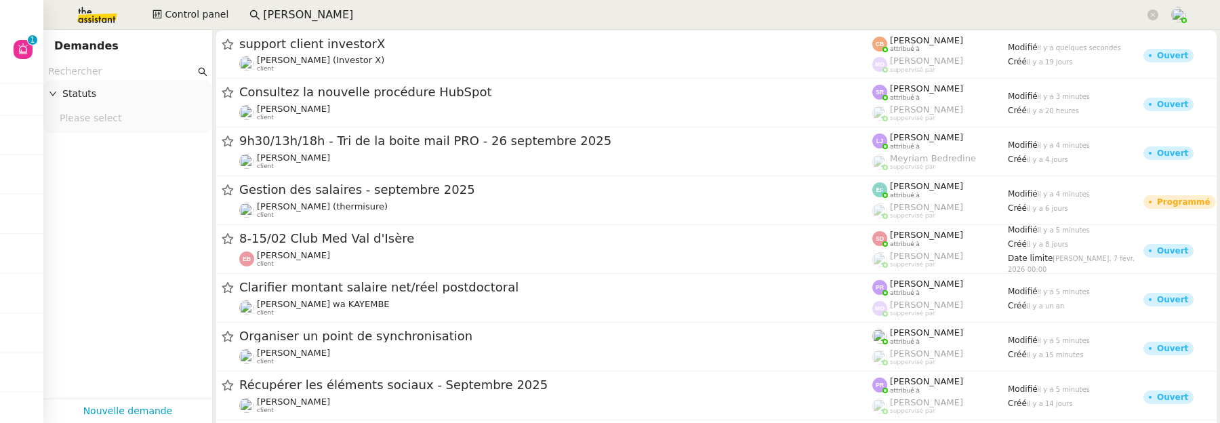
click at [68, 22] on img at bounding box center [86, 15] width 105 height 30
click at [185, 12] on span "Control panel" at bounding box center [197, 15] width 64 height 16
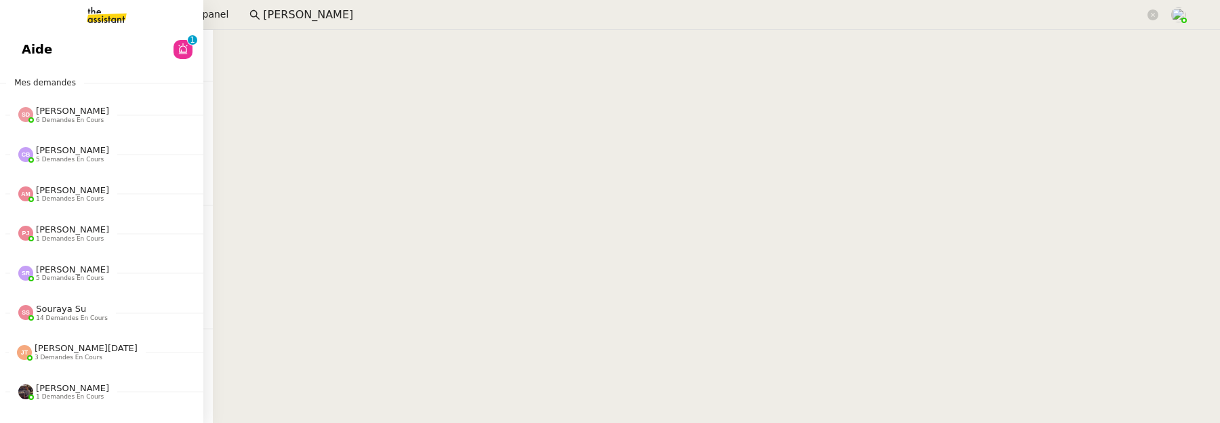
click at [38, 45] on span "Aide" at bounding box center [37, 49] width 30 height 20
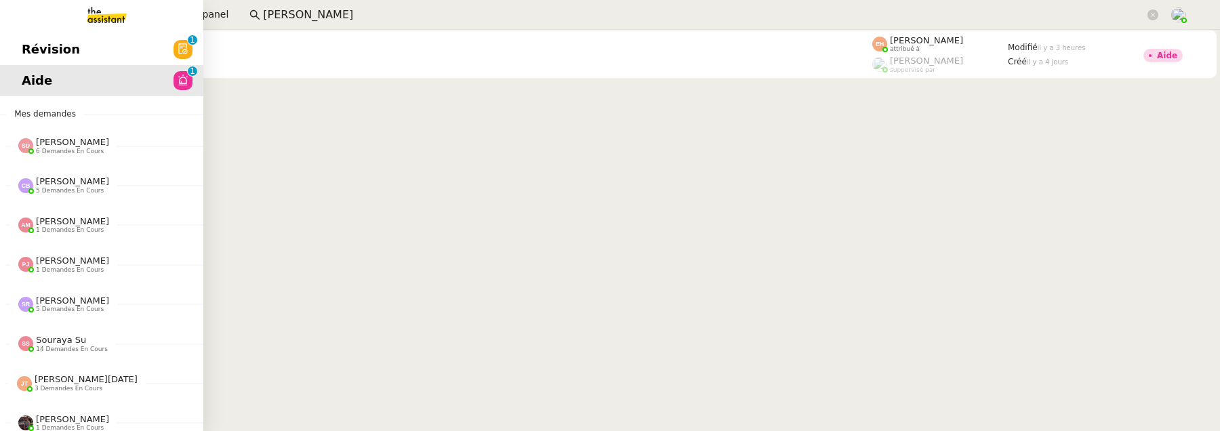
click at [26, 48] on span "Révision" at bounding box center [51, 49] width 58 height 20
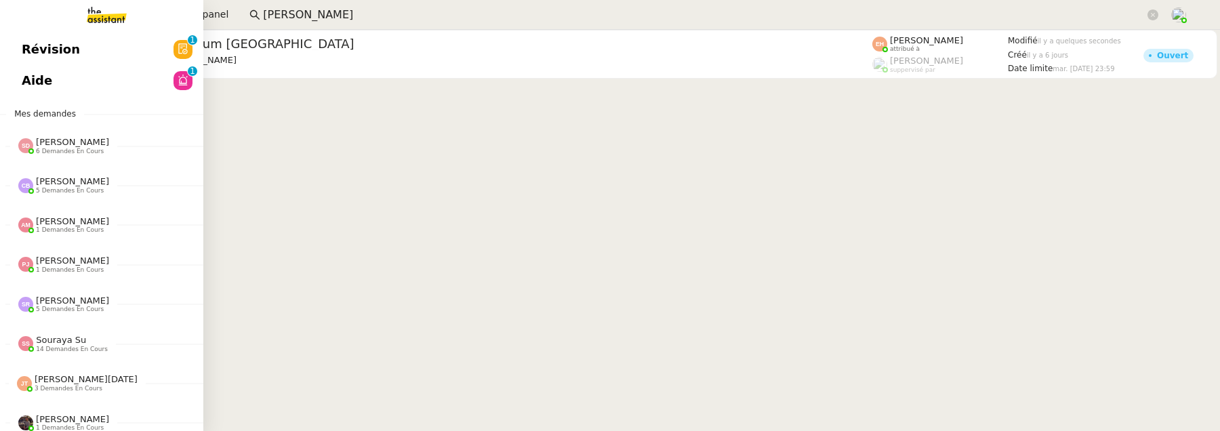
click at [105, 84] on link "Aide 0 1 2 3 4 5 6 7 8 9" at bounding box center [101, 80] width 203 height 31
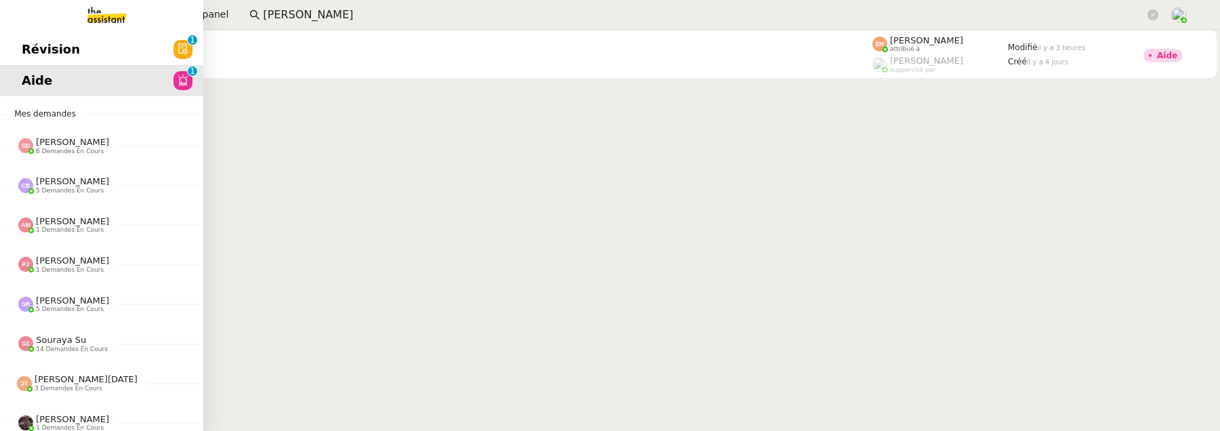
click at [22, 44] on span "Révision" at bounding box center [51, 49] width 58 height 20
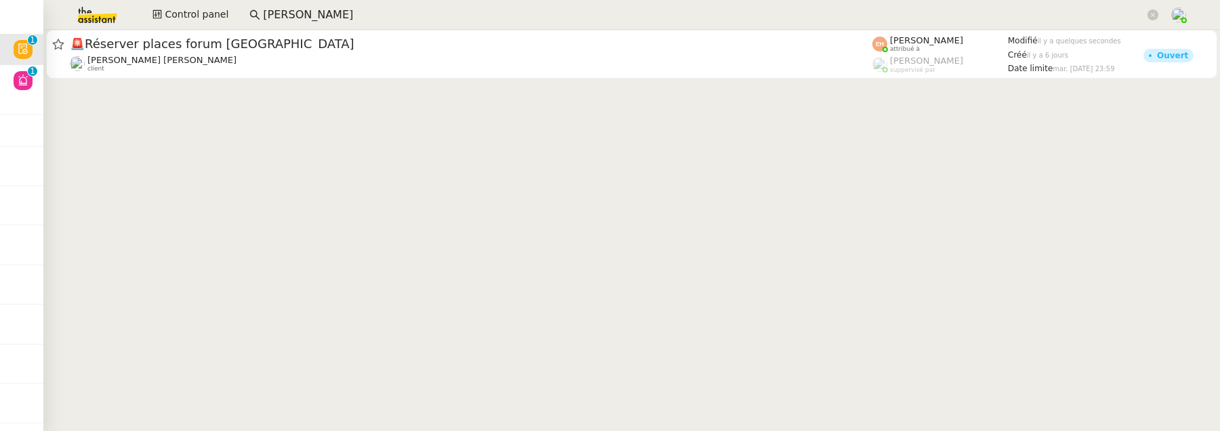
click at [461, 91] on cdk-virtual-scroll-viewport "🚨 Réserver places forum Energaia [PERSON_NAME] [PERSON_NAME] client [PERSON_NAM…" at bounding box center [631, 230] width 1176 height 401
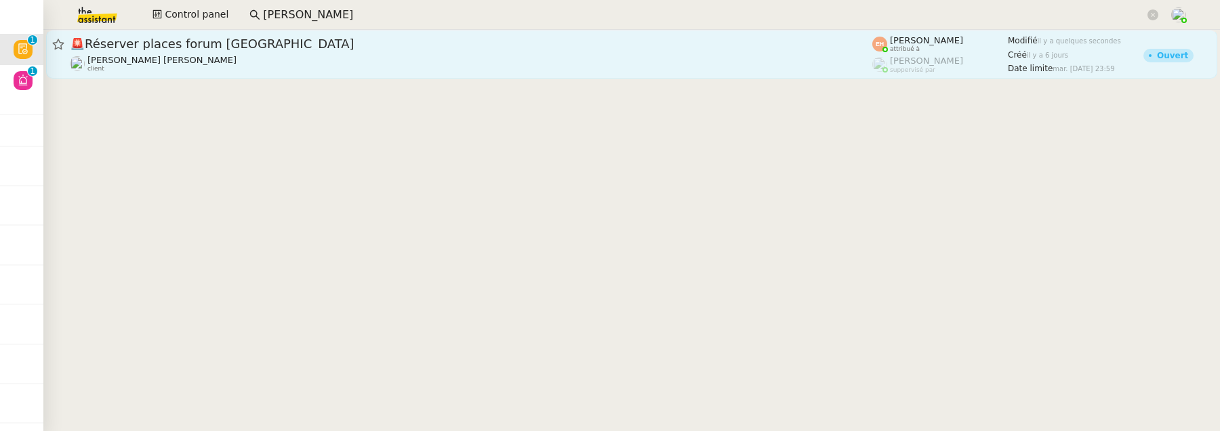
click at [467, 66] on div "[PERSON_NAME] [PERSON_NAME] client" at bounding box center [471, 64] width 802 height 18
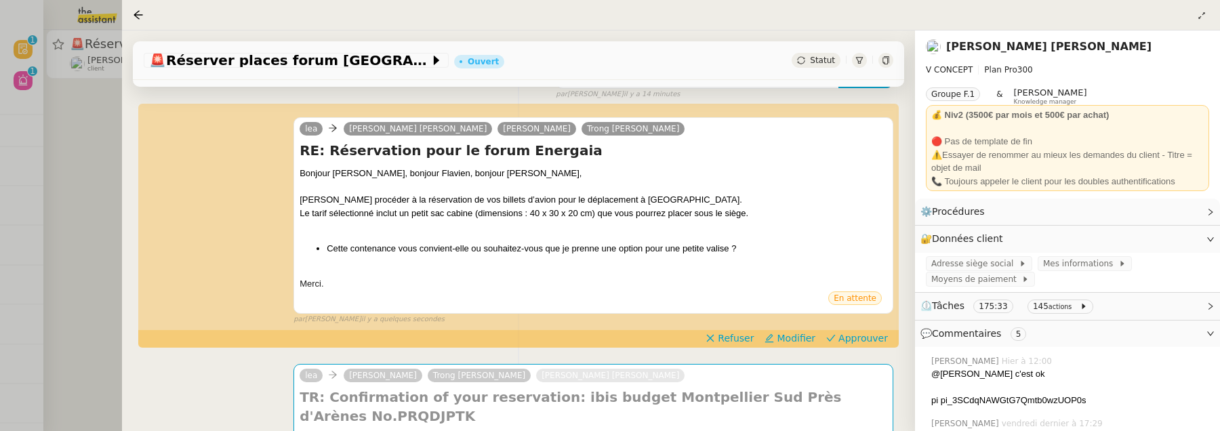
scroll to position [174, 0]
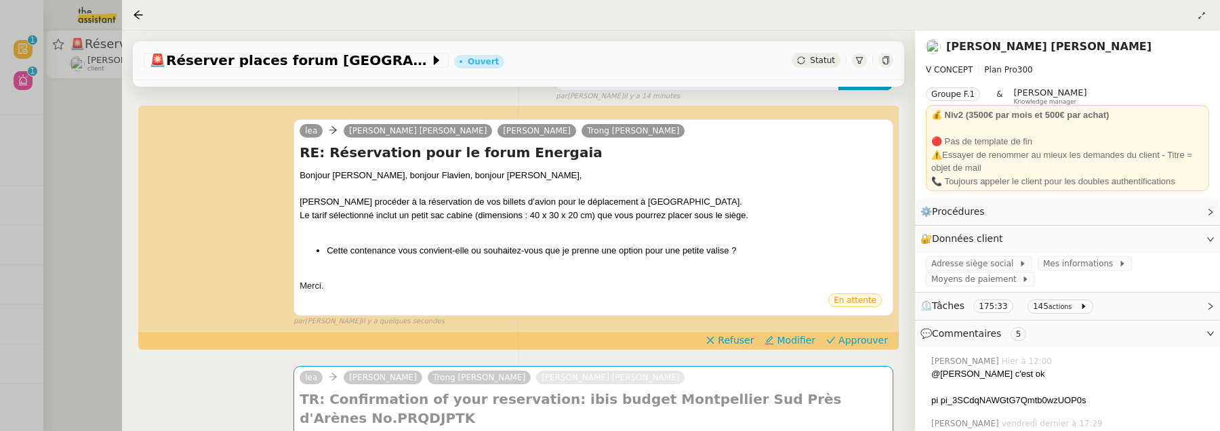
click at [94, 176] on div at bounding box center [610, 215] width 1220 height 431
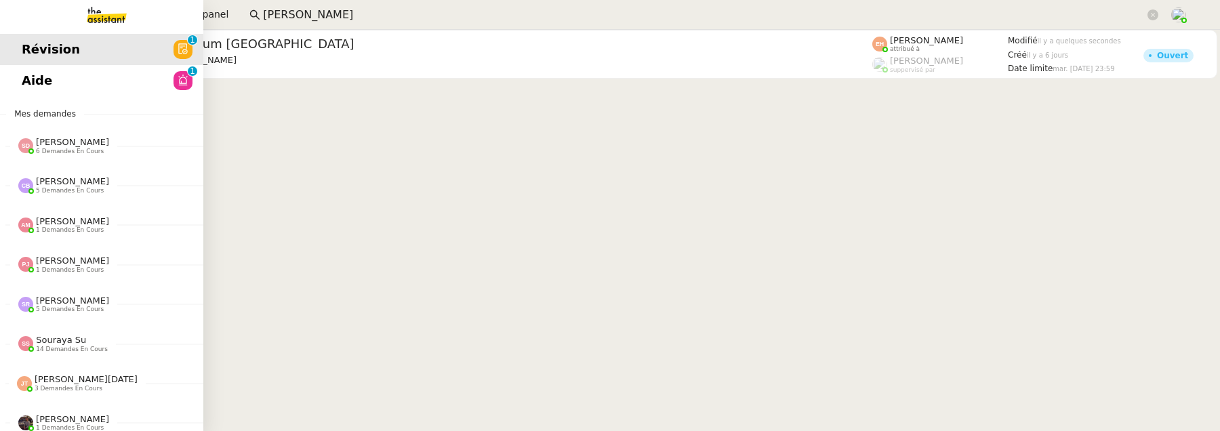
click at [28, 77] on link "Aide 0 1 2 3 4 5 6 7 8 9" at bounding box center [101, 80] width 203 height 31
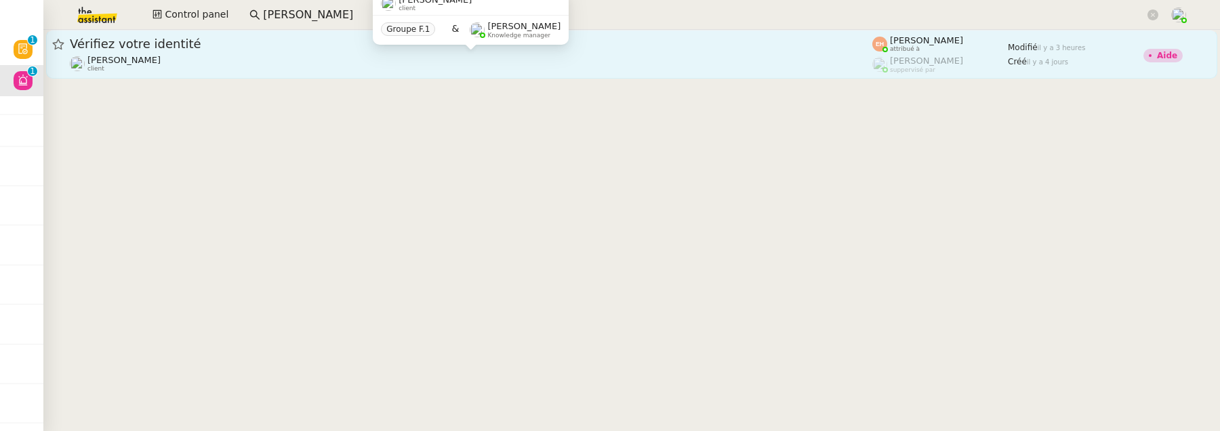
click at [434, 64] on div "[PERSON_NAME] MAS client" at bounding box center [471, 64] width 802 height 18
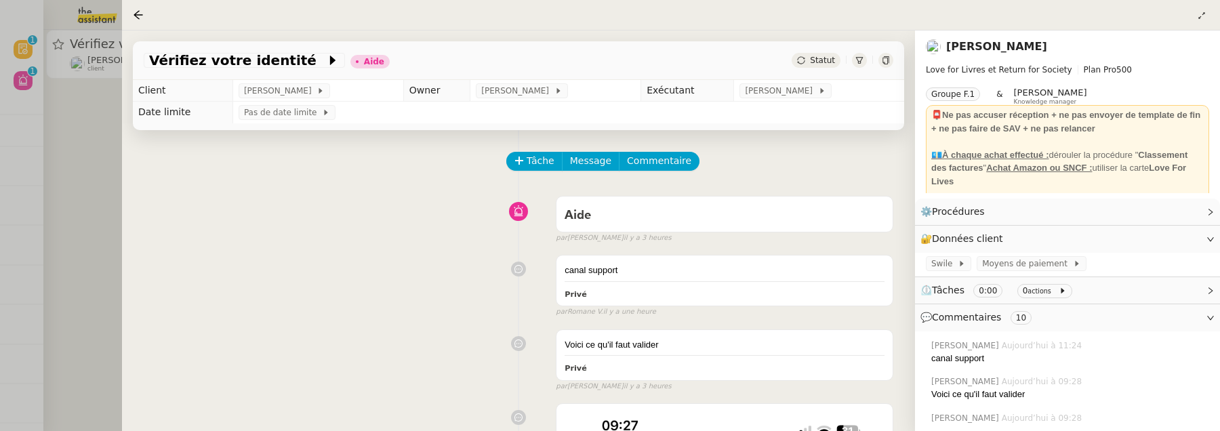
click at [94, 163] on div at bounding box center [610, 215] width 1220 height 431
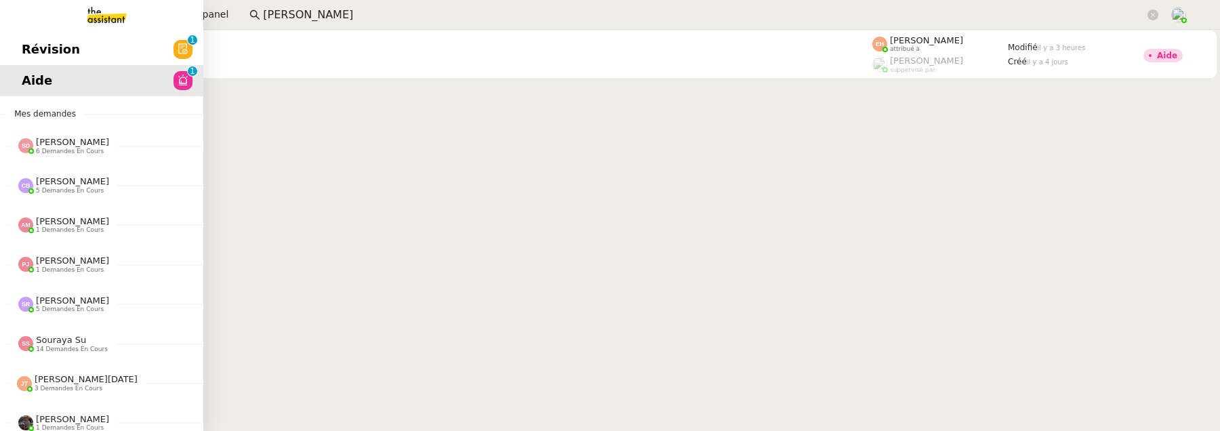
click at [12, 48] on link "Révision 0 1 2 3 4 5 6 7 8 9" at bounding box center [101, 49] width 203 height 31
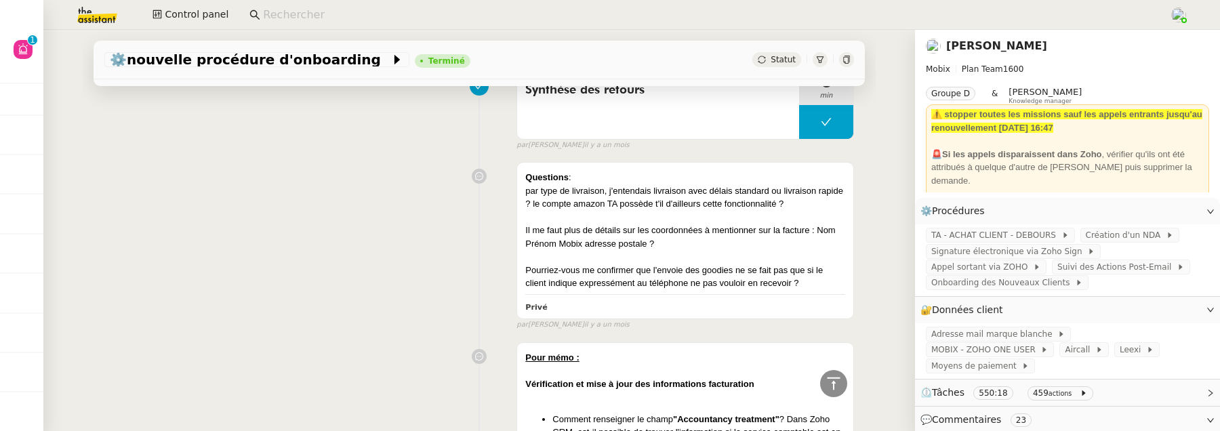
scroll to position [18408, 0]
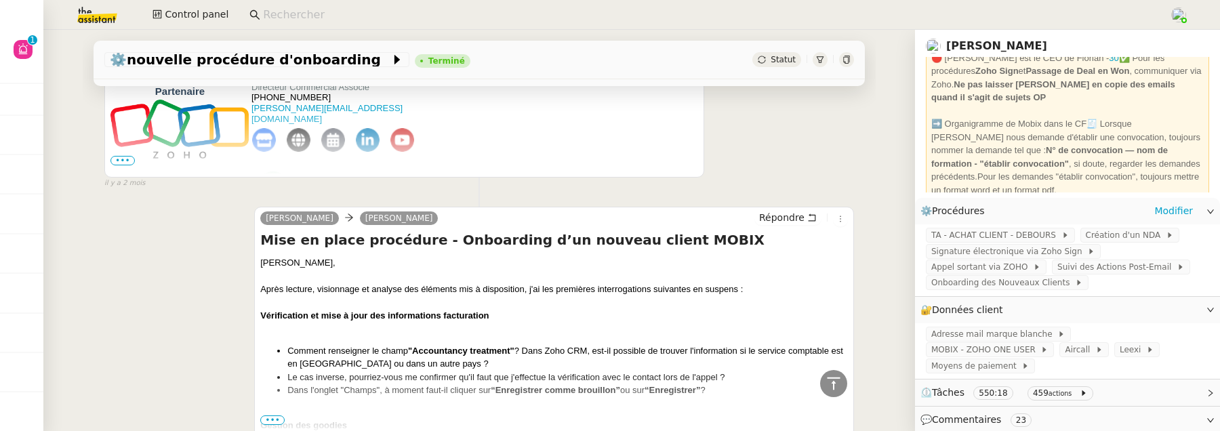
scroll to position [17021, 0]
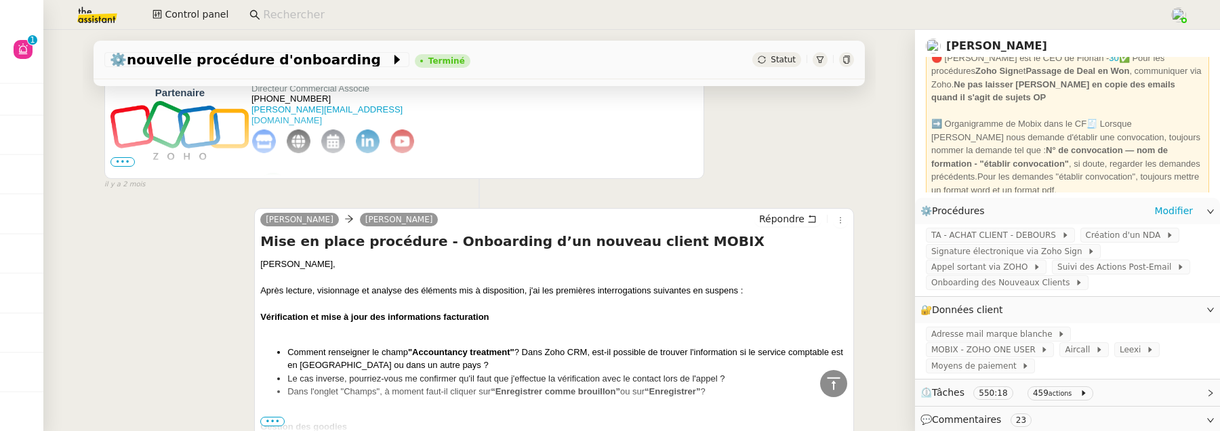
click at [260, 417] on span "•••" at bounding box center [272, 421] width 24 height 9
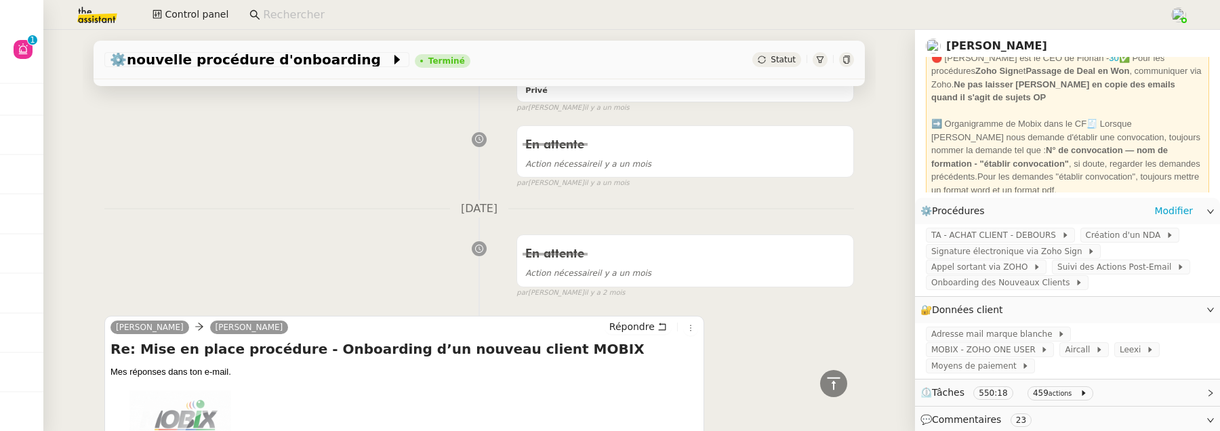
scroll to position [16658, 0]
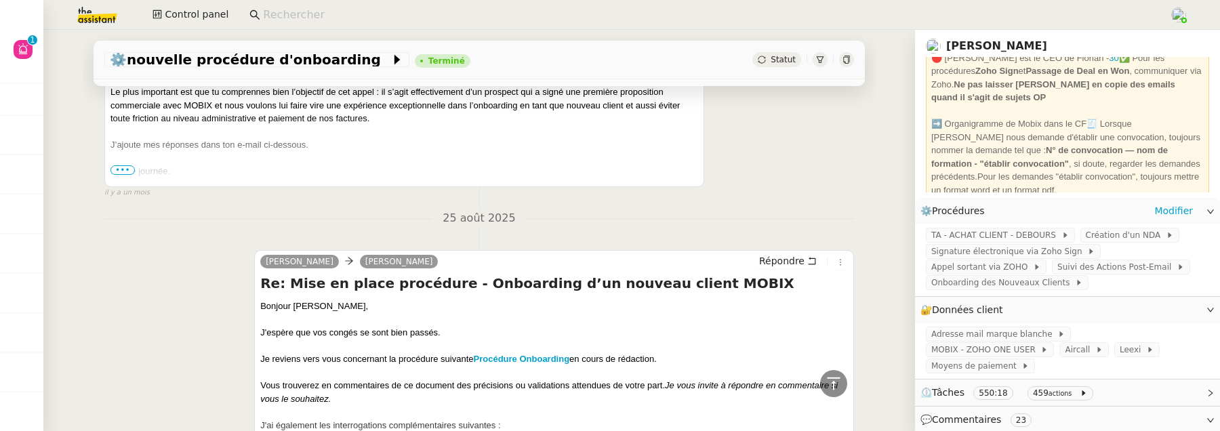
scroll to position [12419, 0]
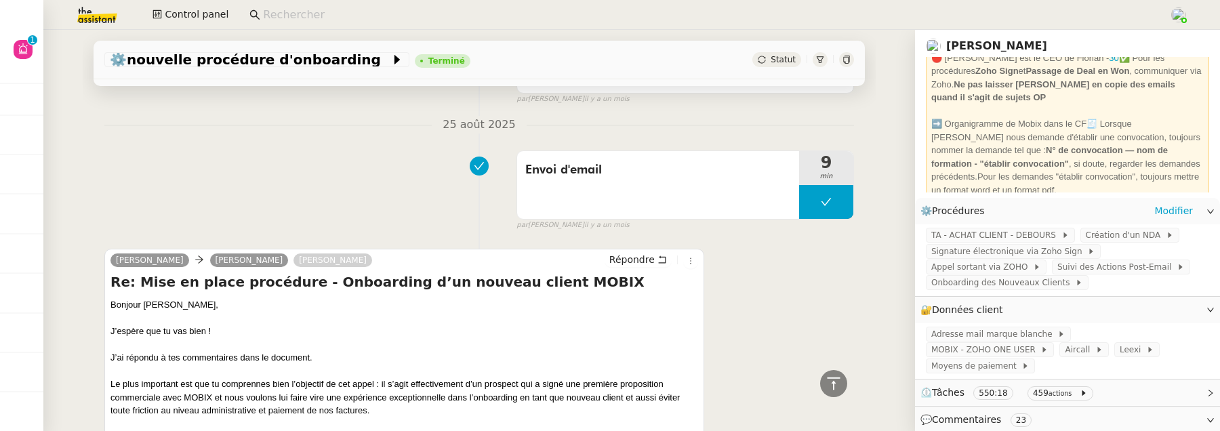
scroll to position [12127, 0]
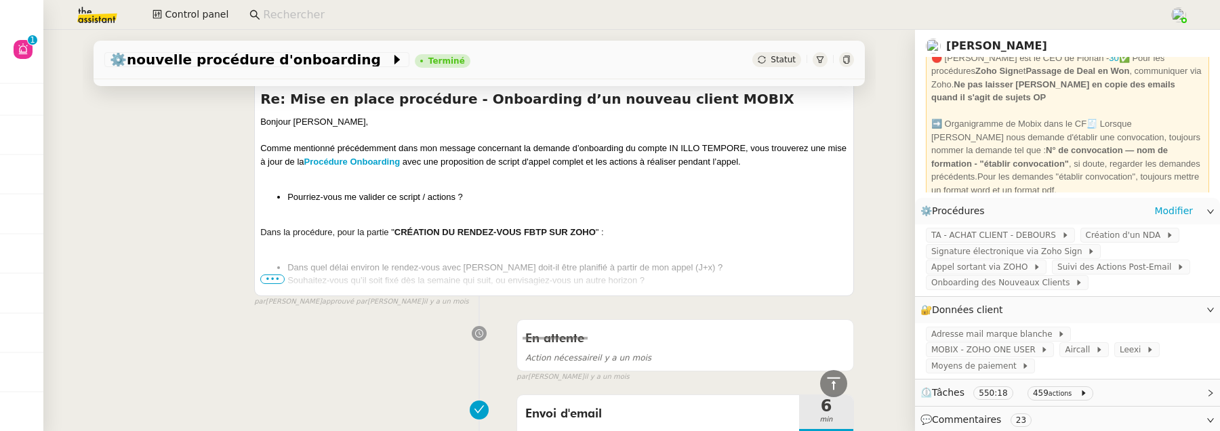
scroll to position [9986, 0]
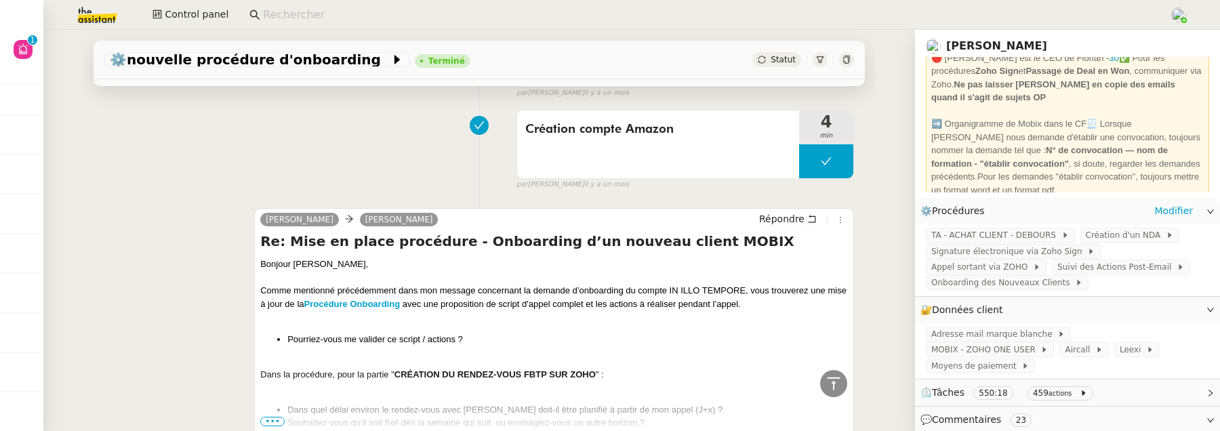
click at [268, 417] on span "•••" at bounding box center [272, 421] width 24 height 9
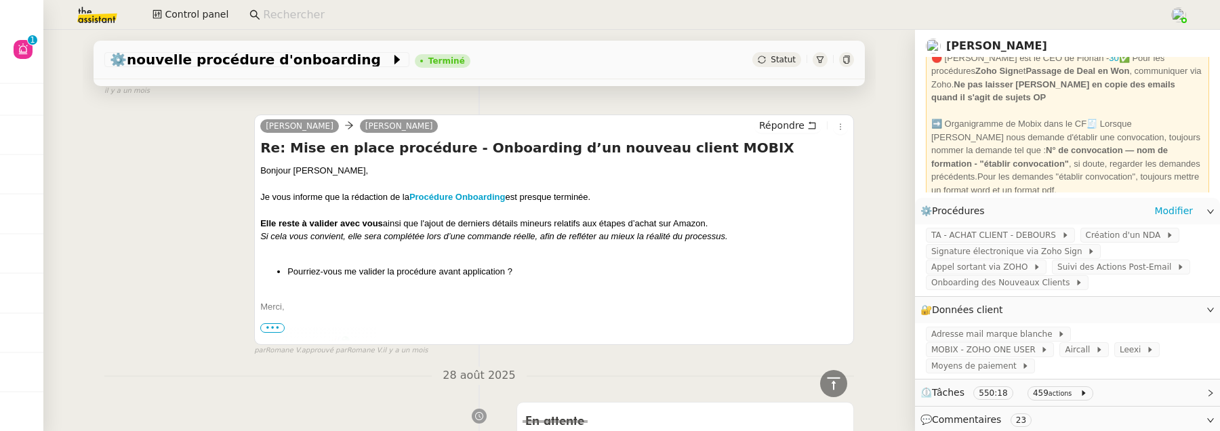
scroll to position [9348, 0]
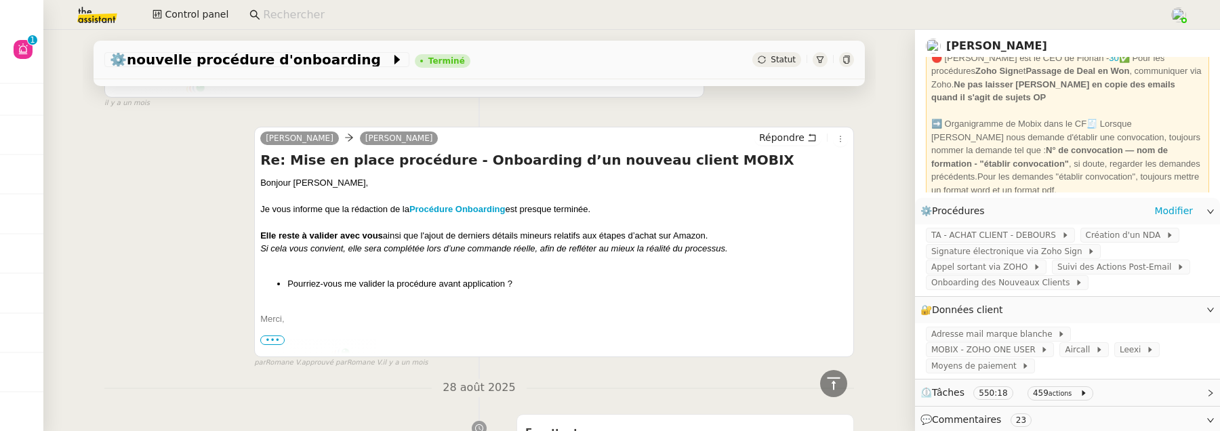
click at [273, 335] on span "•••" at bounding box center [272, 339] width 24 height 9
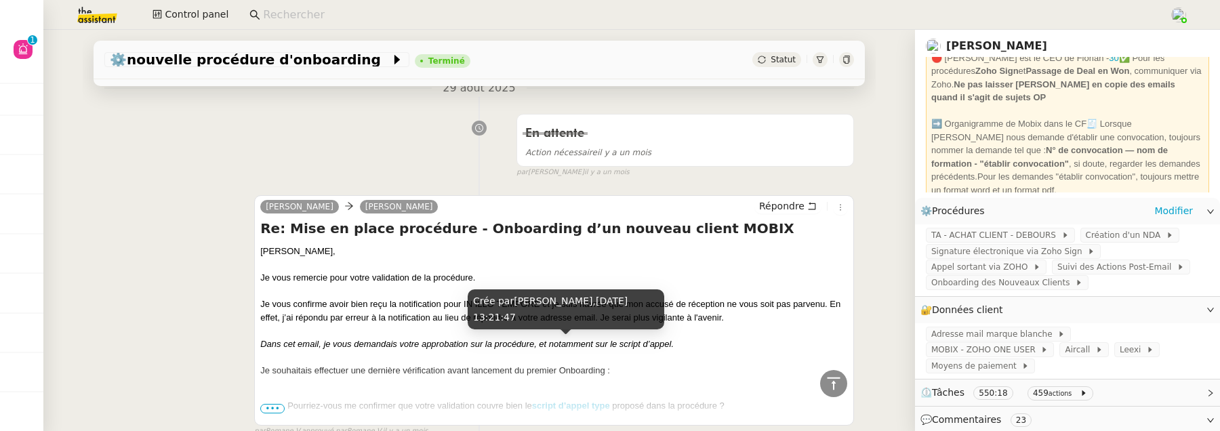
scroll to position [8499, 0]
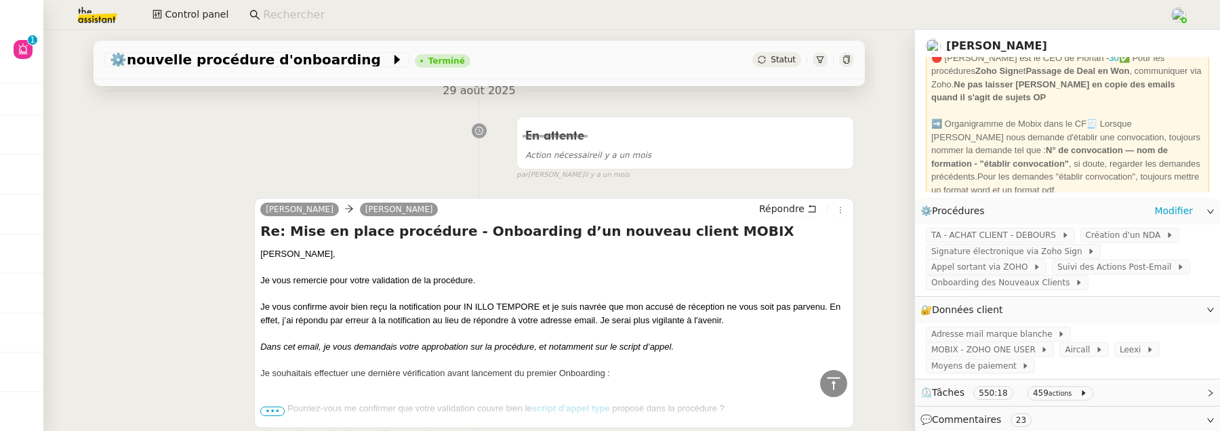
click at [266, 407] on span "•••" at bounding box center [272, 411] width 24 height 9
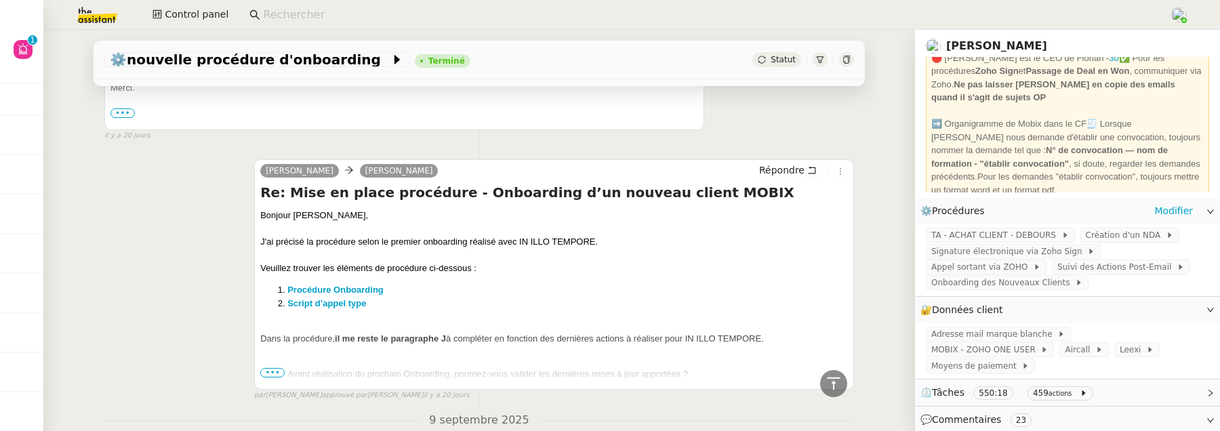
scroll to position [4850, 0]
click at [271, 370] on span "•••" at bounding box center [272, 374] width 24 height 9
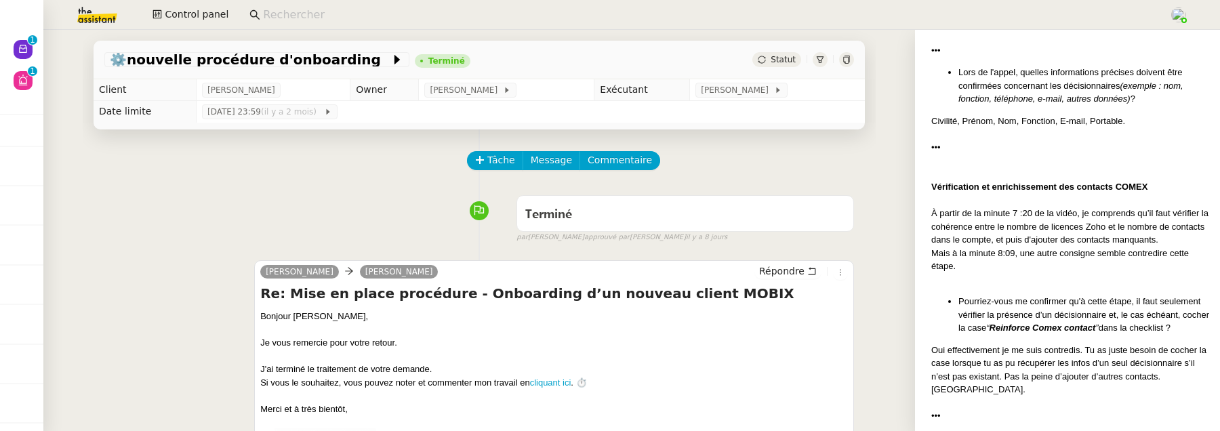
scroll to position [4031, 0]
